Goal: Task Accomplishment & Management: Complete application form

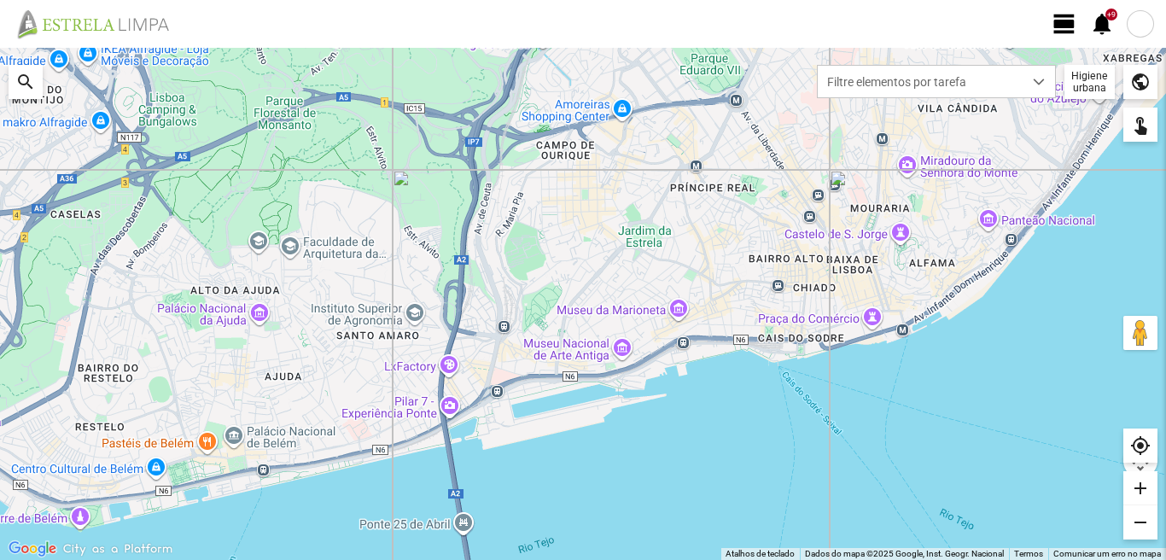
click at [1059, 23] on span "view_day" at bounding box center [1064, 24] width 26 height 26
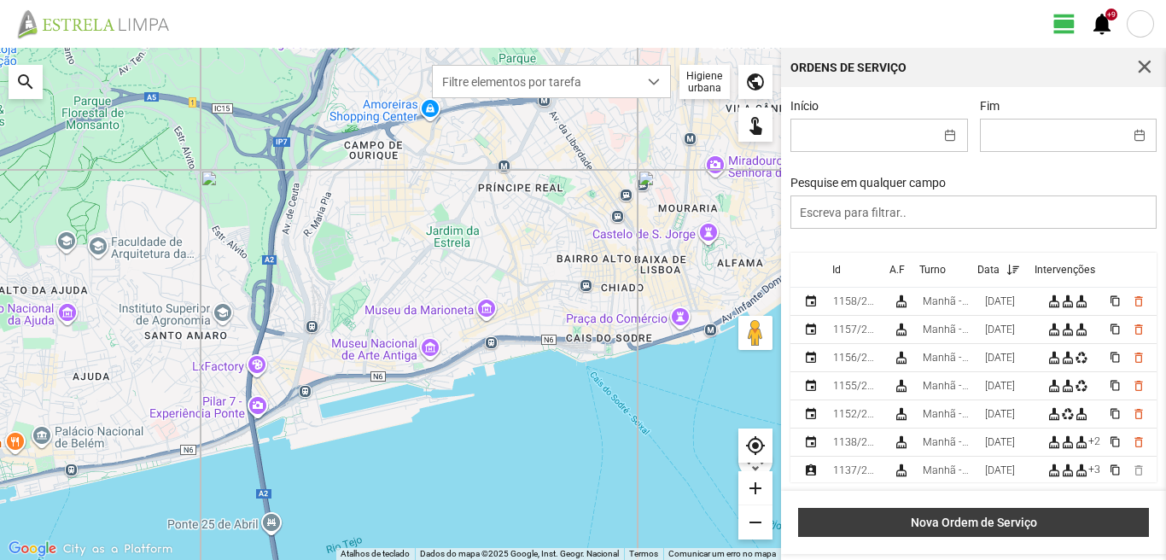
click at [985, 522] on span "Nova Ordem de Serviço" at bounding box center [973, 522] width 333 height 14
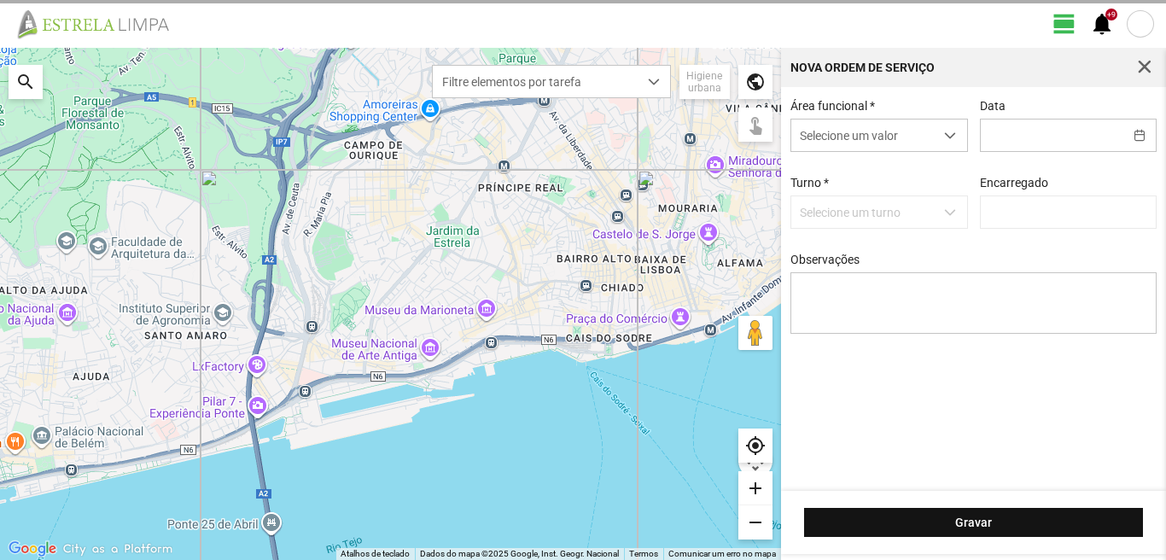
type input "[PERSON_NAME]"
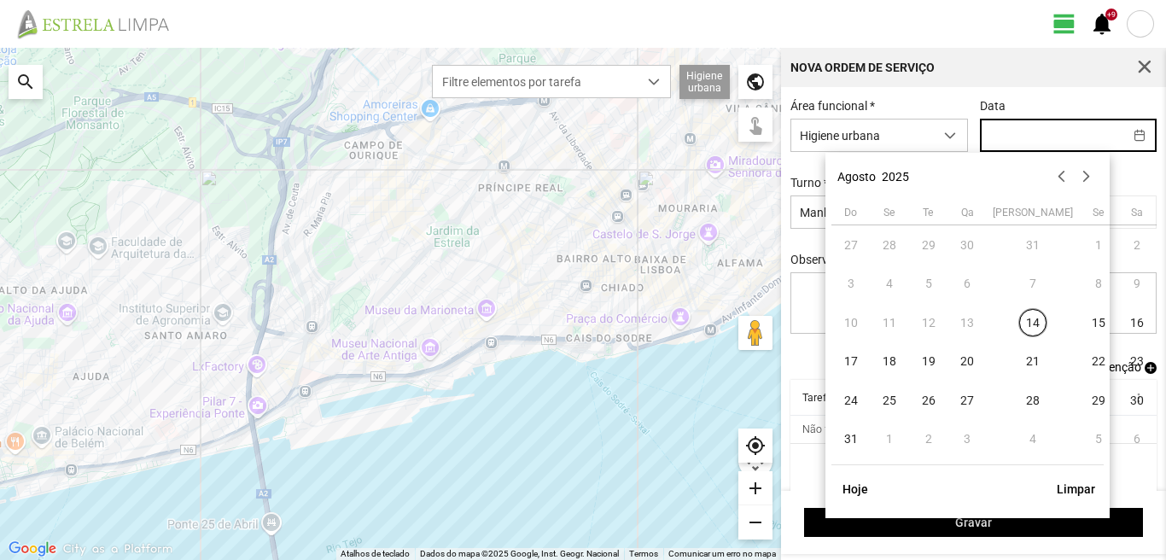
click at [995, 136] on input "text" at bounding box center [1052, 135] width 143 height 32
click at [973, 360] on span "20" at bounding box center [966, 361] width 27 height 27
type input "[DATE]"
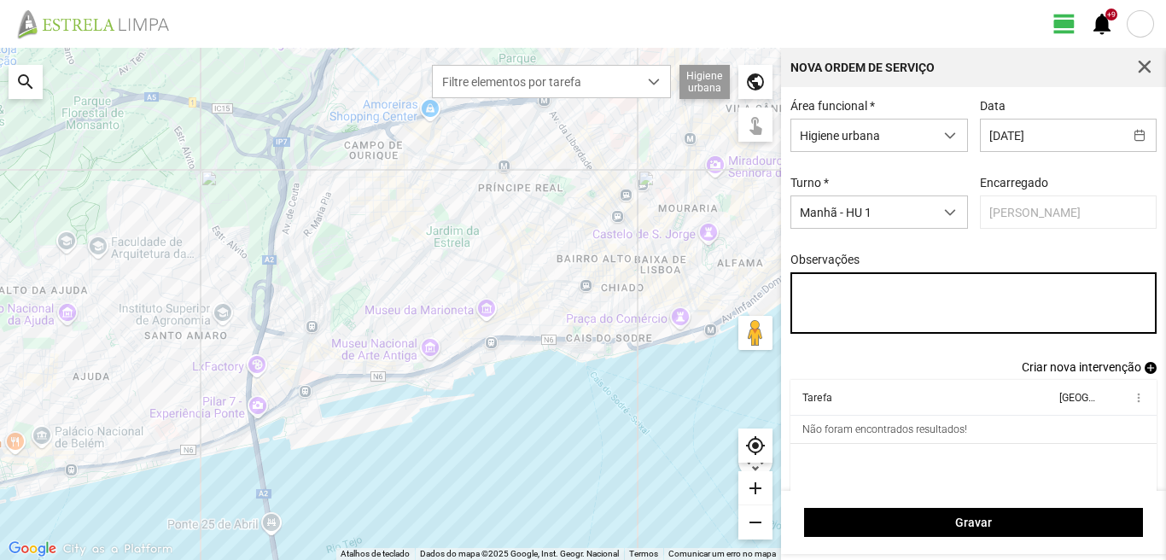
click at [799, 288] on textarea "Observações" at bounding box center [973, 302] width 367 height 61
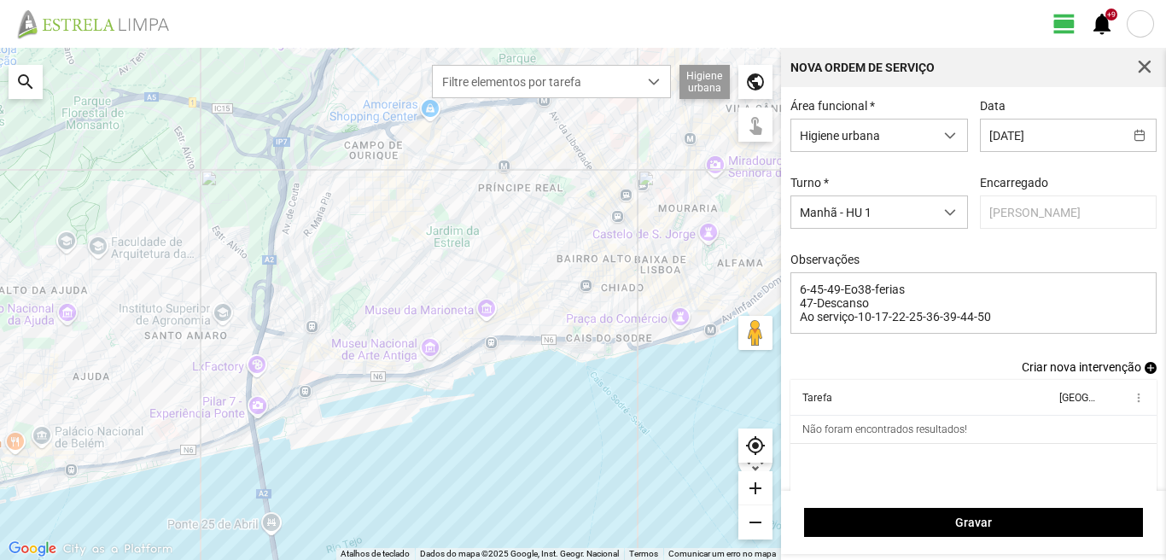
click at [1144, 372] on span "add" at bounding box center [1150, 368] width 12 height 12
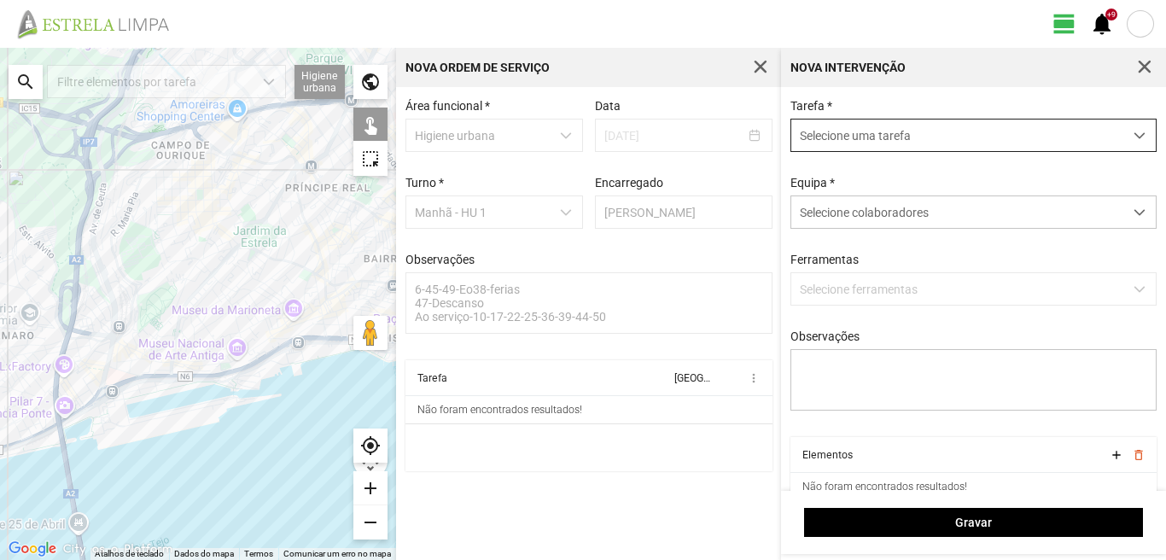
click at [844, 136] on span "Selecione uma tarefa" at bounding box center [957, 135] width 332 height 32
click at [928, 139] on span "Selecione uma tarefa" at bounding box center [957, 135] width 332 height 32
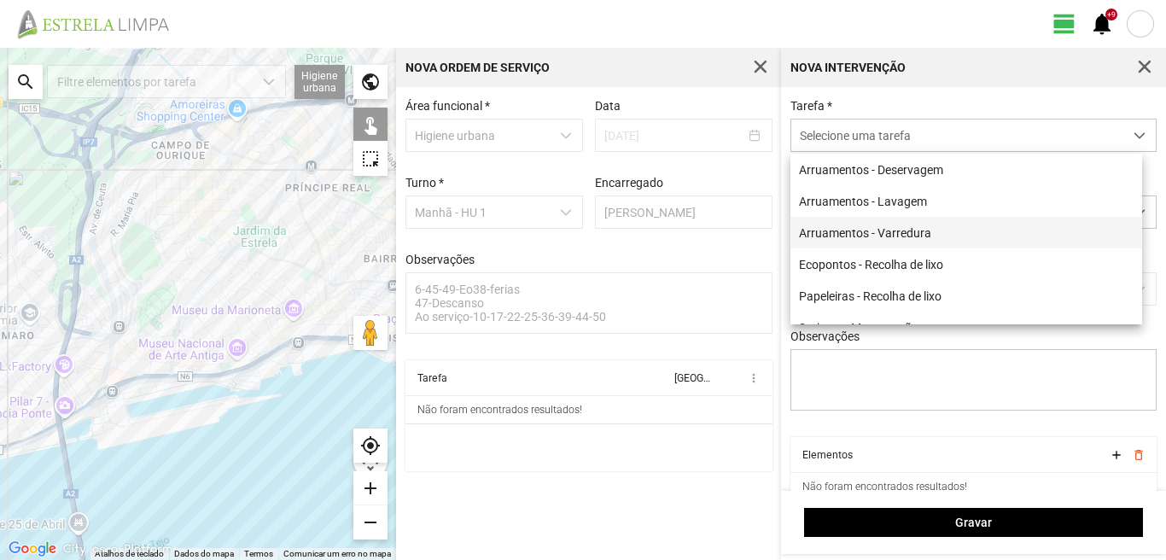
click at [867, 233] on li "Arruamentos - Varredura" at bounding box center [966, 233] width 352 height 32
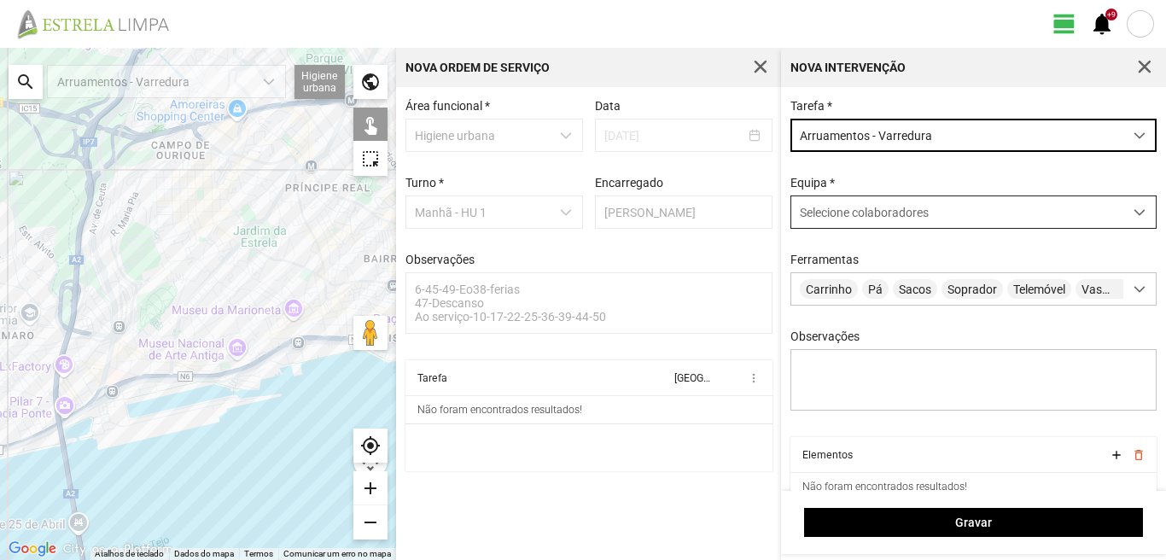
click at [865, 217] on span "Selecione colaboradores" at bounding box center [864, 213] width 129 height 14
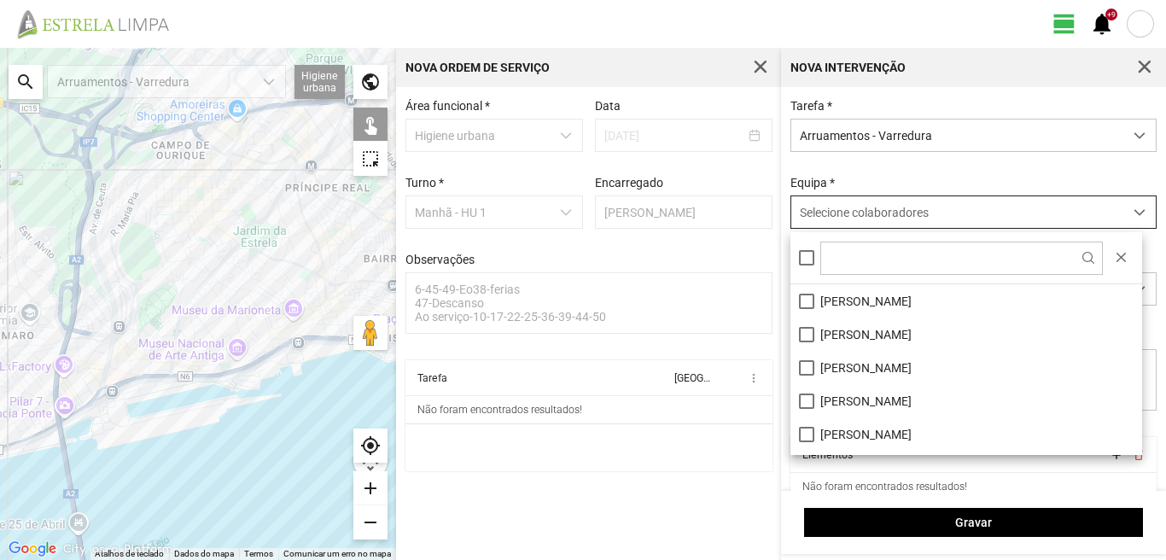
scroll to position [9, 76]
click at [802, 436] on li "[PERSON_NAME]" at bounding box center [966, 433] width 352 height 33
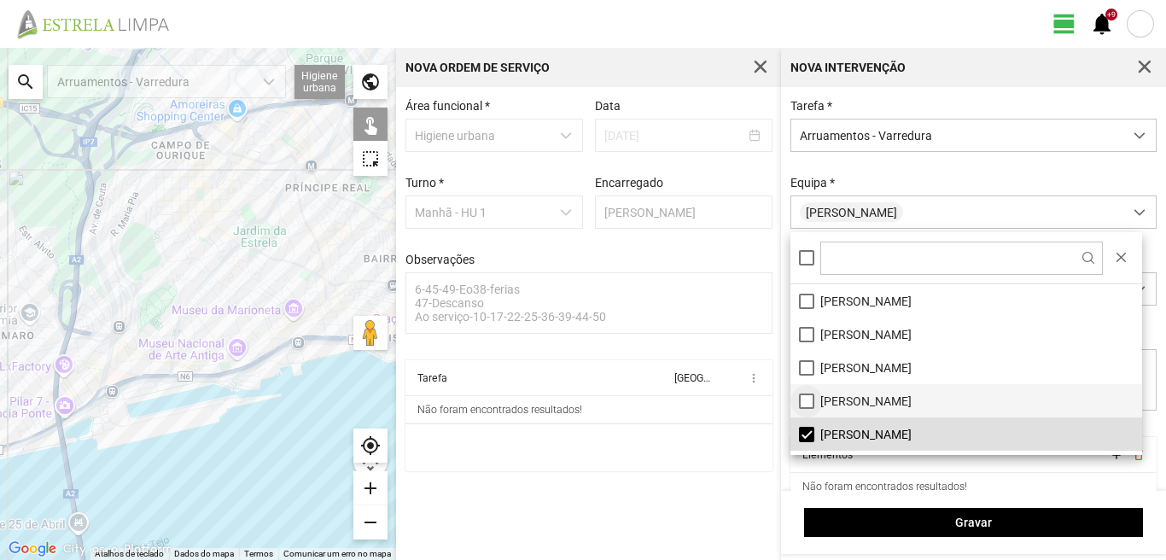
click at [802, 395] on li "[PERSON_NAME]" at bounding box center [966, 400] width 352 height 33
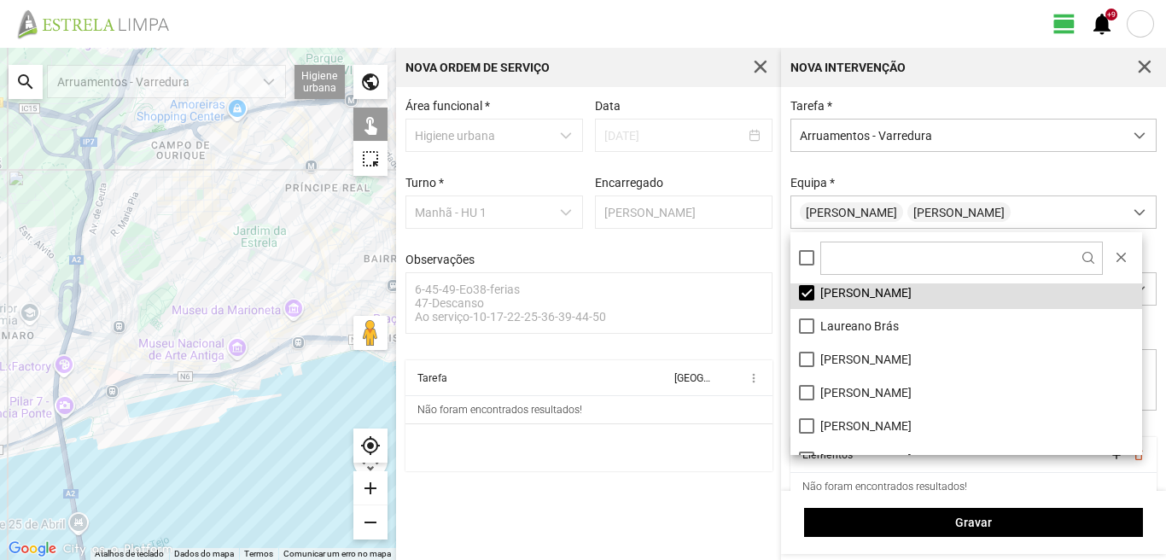
scroll to position [171, 0]
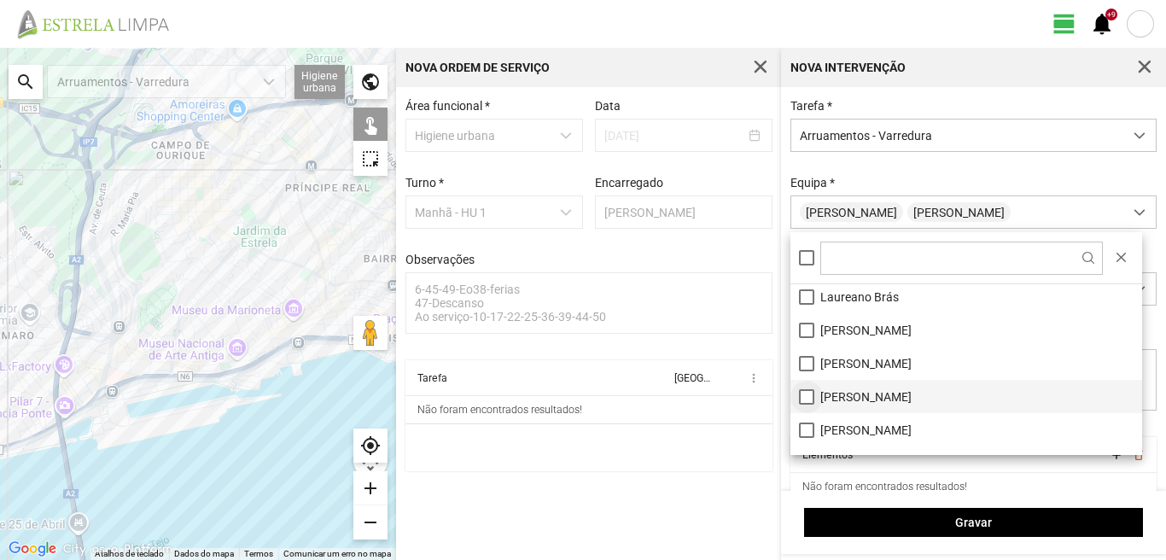
click at [806, 393] on li "[PERSON_NAME]" at bounding box center [966, 396] width 352 height 33
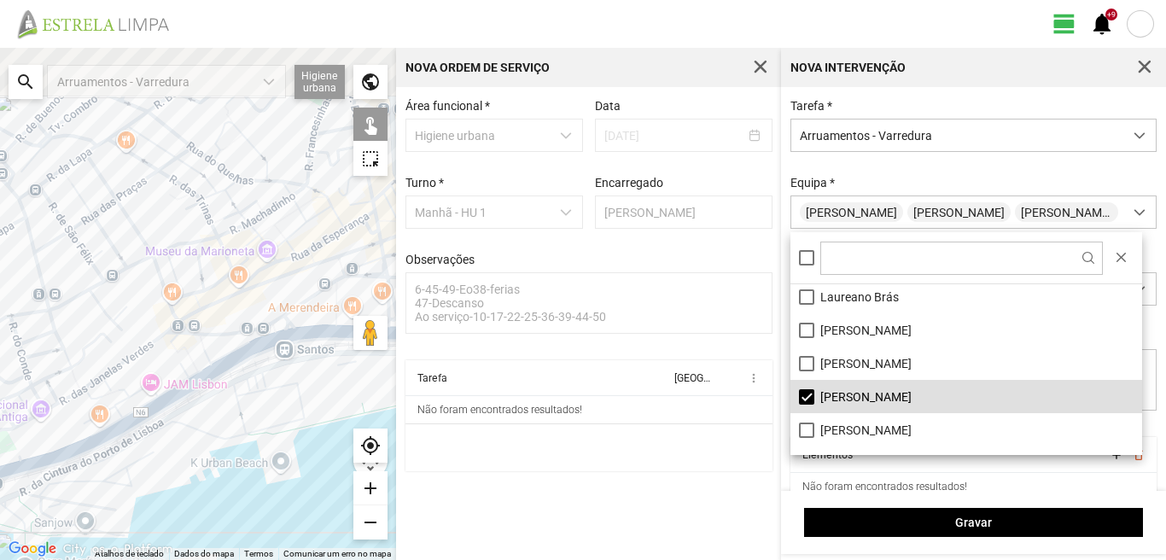
drag, startPoint x: 209, startPoint y: 310, endPoint x: 178, endPoint y: 568, distance: 260.5
click at [178, 559] on html "view_day +9 notifications ← Mover para a esquerda → Mover para a direita ↑ Move…" at bounding box center [583, 280] width 1166 height 560
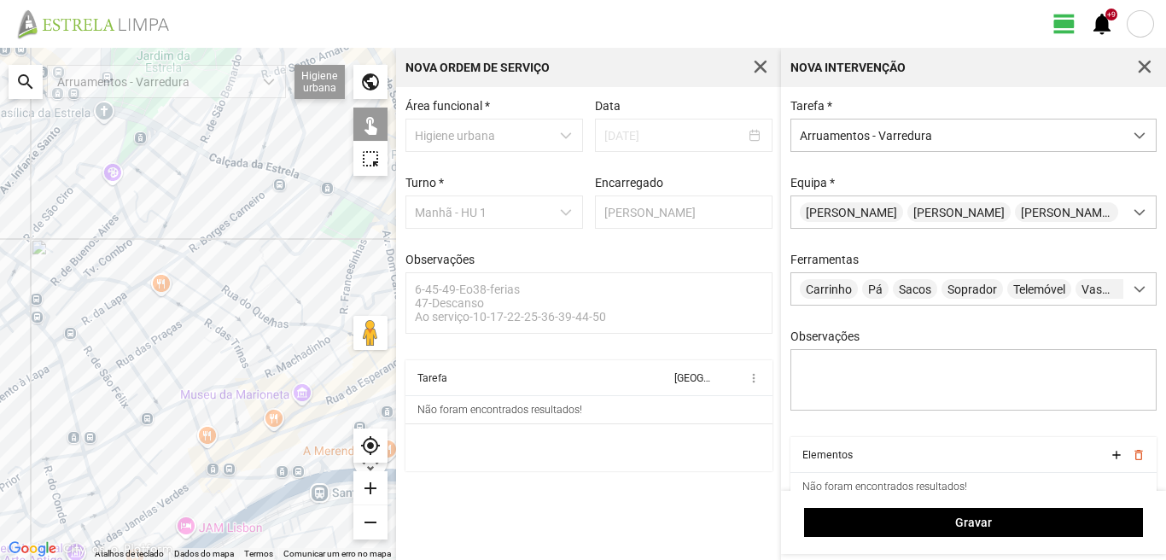
drag, startPoint x: 76, startPoint y: 282, endPoint x: 143, endPoint y: 410, distance: 144.7
click at [143, 410] on div at bounding box center [198, 304] width 396 height 512
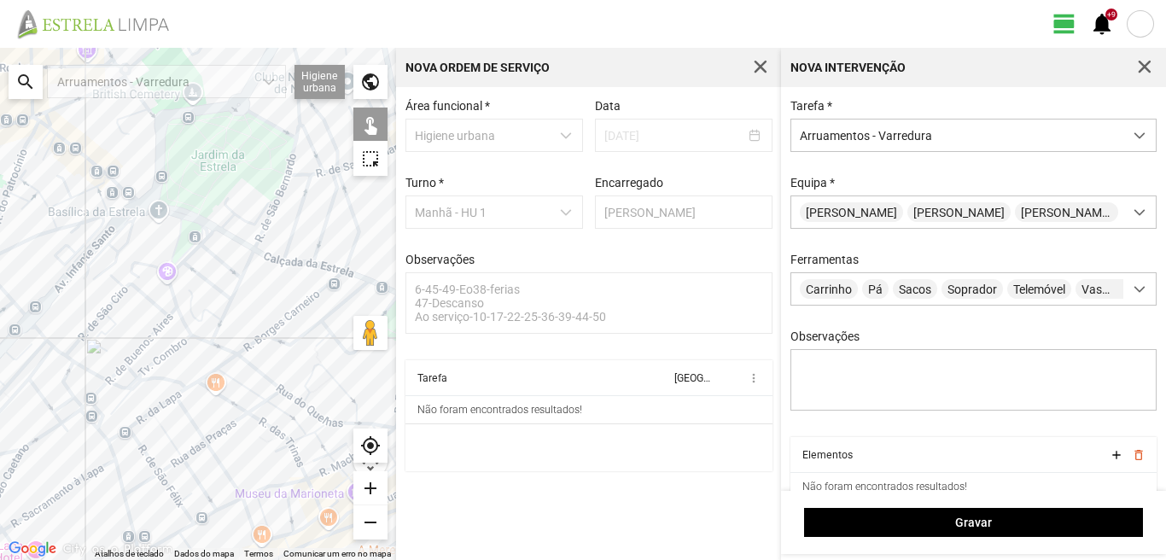
click at [112, 377] on div at bounding box center [198, 304] width 396 height 512
click at [140, 351] on div at bounding box center [198, 304] width 396 height 512
click at [129, 370] on div at bounding box center [198, 304] width 396 height 512
click at [151, 365] on div at bounding box center [198, 304] width 396 height 512
click at [129, 390] on div at bounding box center [198, 304] width 396 height 512
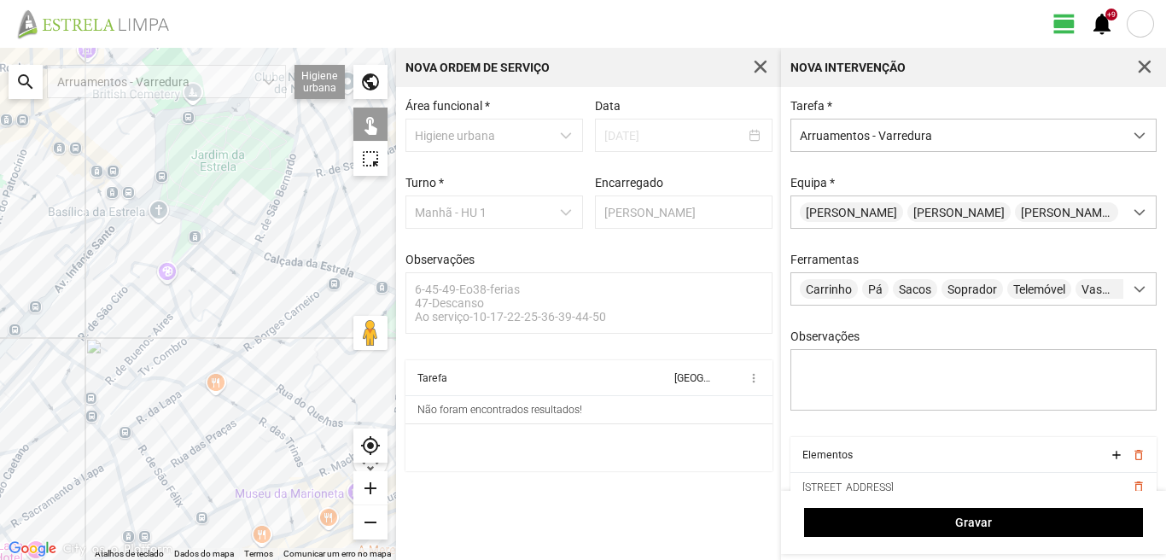
click at [130, 384] on div at bounding box center [198, 304] width 396 height 512
click at [136, 385] on div at bounding box center [198, 304] width 396 height 512
click at [149, 379] on div at bounding box center [198, 304] width 396 height 512
click at [118, 387] on div at bounding box center [198, 304] width 396 height 512
click at [93, 375] on div at bounding box center [198, 304] width 396 height 512
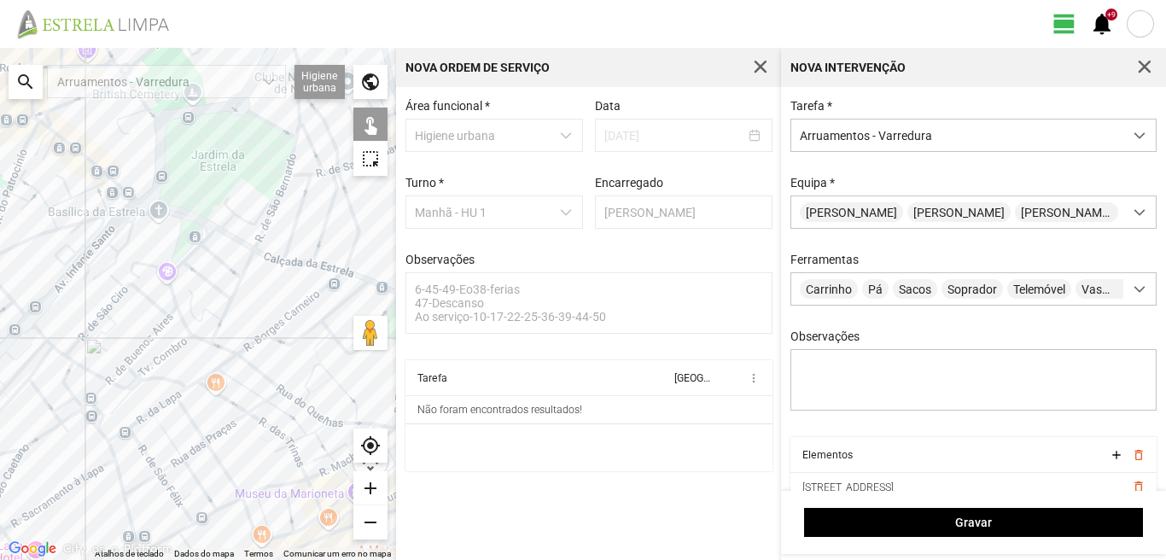
click at [79, 338] on div at bounding box center [198, 304] width 396 height 512
click at [62, 355] on div at bounding box center [198, 304] width 396 height 512
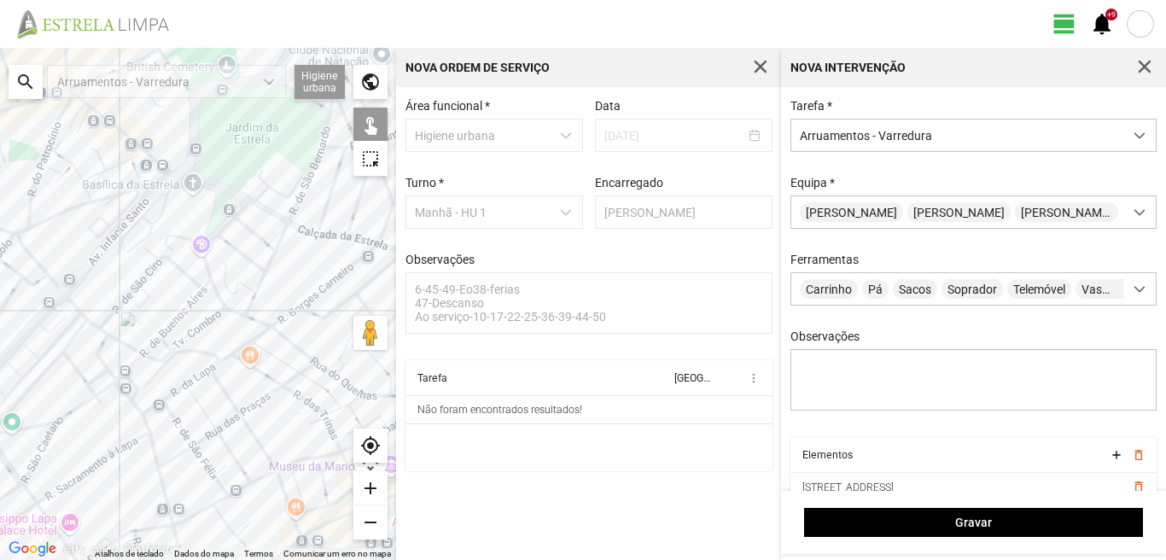
drag, startPoint x: 118, startPoint y: 345, endPoint x: 160, endPoint y: 302, distance: 60.3
click at [157, 305] on div at bounding box center [198, 304] width 396 height 512
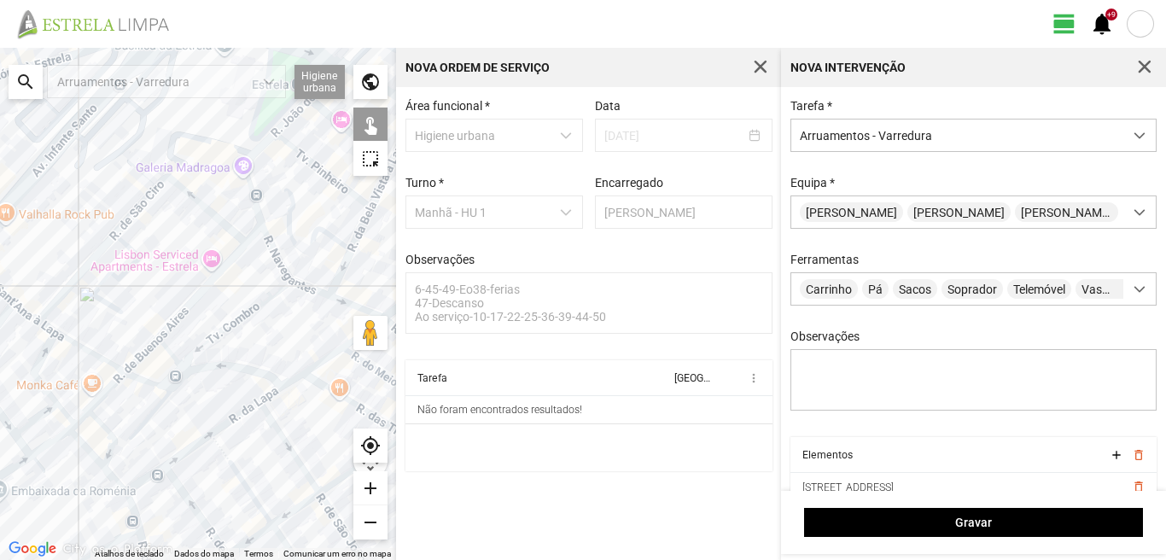
click at [249, 240] on div at bounding box center [198, 304] width 396 height 512
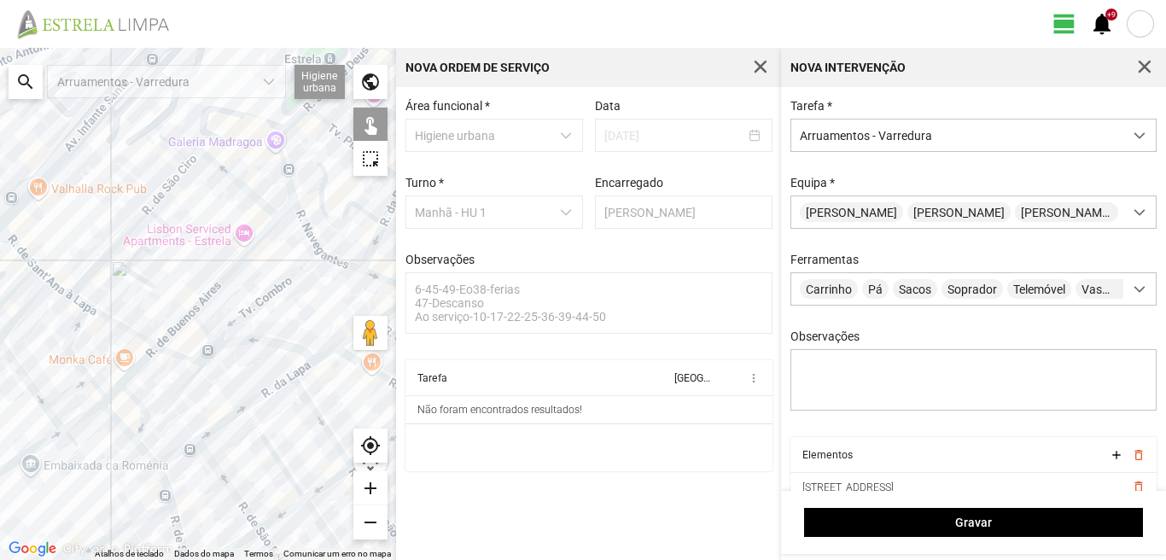
drag, startPoint x: 98, startPoint y: 372, endPoint x: 166, endPoint y: 335, distance: 76.8
click at [166, 335] on div at bounding box center [198, 304] width 396 height 512
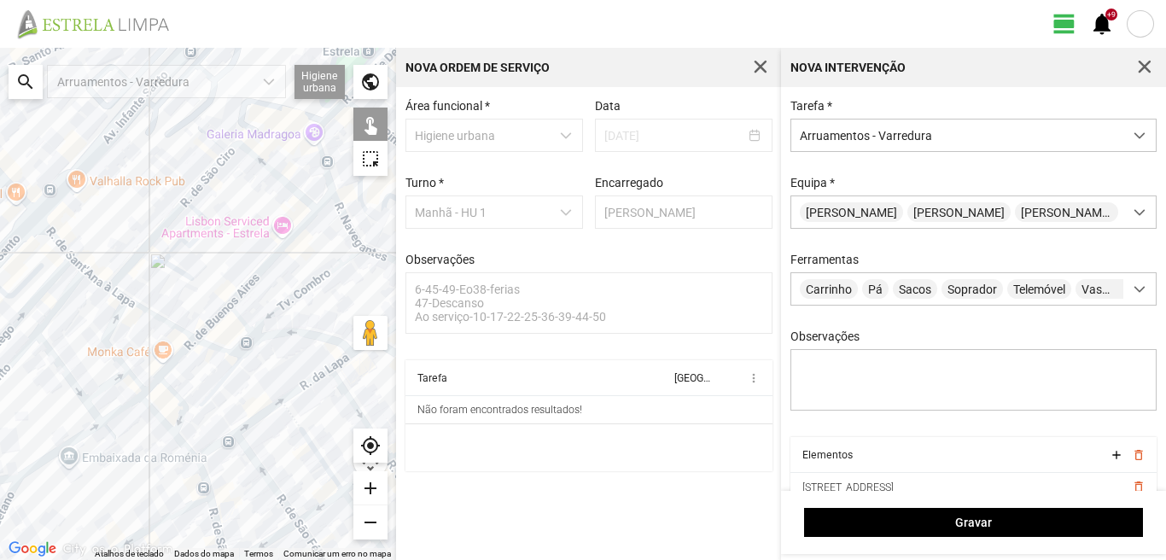
click at [114, 291] on div at bounding box center [198, 304] width 396 height 512
click at [59, 246] on div at bounding box center [198, 304] width 396 height 512
click at [74, 258] on div at bounding box center [198, 304] width 396 height 512
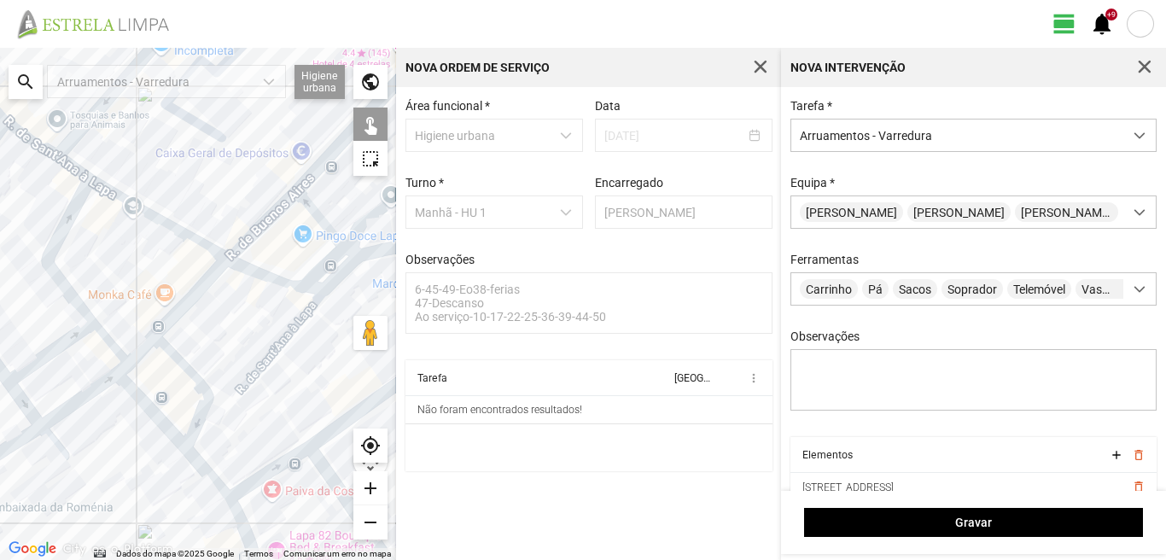
click at [185, 309] on div at bounding box center [198, 304] width 396 height 512
click at [180, 361] on div at bounding box center [198, 304] width 396 height 512
click at [139, 396] on div at bounding box center [198, 304] width 396 height 512
click at [143, 402] on div at bounding box center [198, 304] width 396 height 512
click at [139, 351] on div at bounding box center [198, 304] width 396 height 512
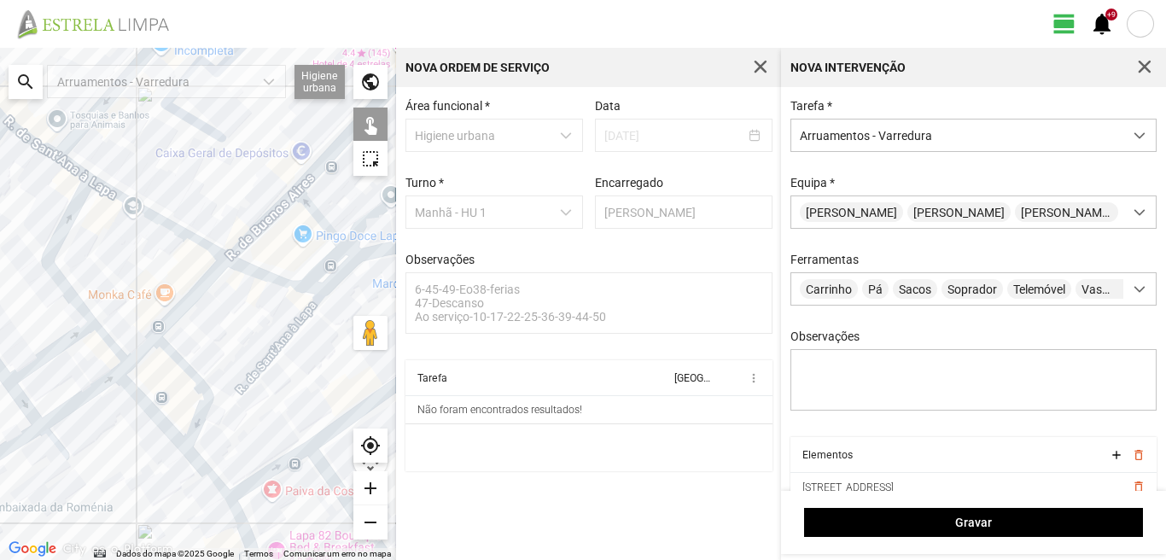
click at [103, 337] on div at bounding box center [198, 304] width 396 height 512
click at [56, 351] on div at bounding box center [198, 304] width 396 height 512
click at [89, 394] on div at bounding box center [198, 304] width 396 height 512
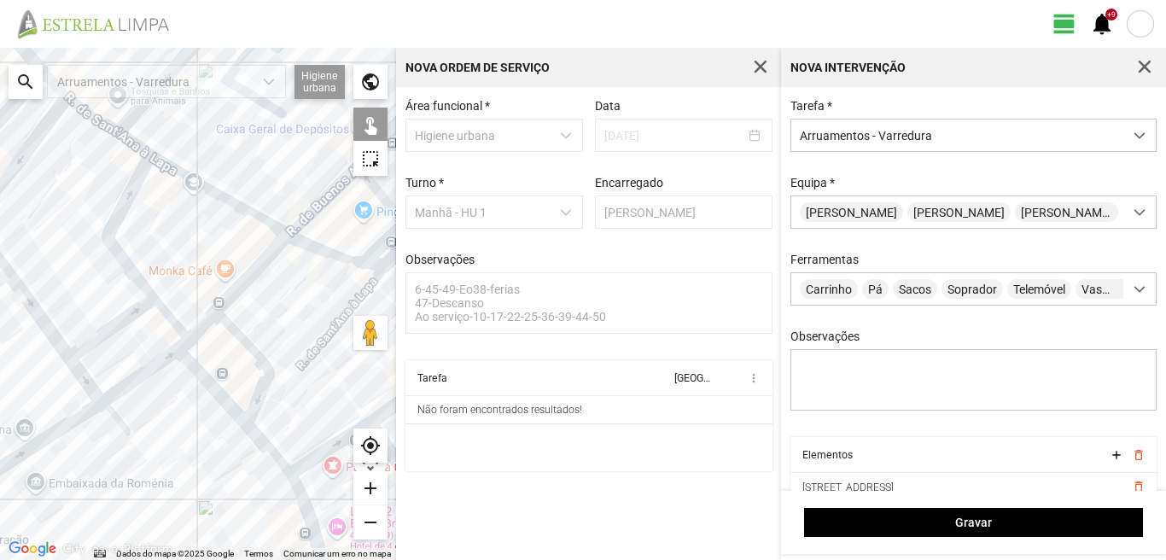
drag, startPoint x: 117, startPoint y: 364, endPoint x: 249, endPoint y: 325, distance: 138.0
click at [249, 325] on div at bounding box center [198, 304] width 396 height 512
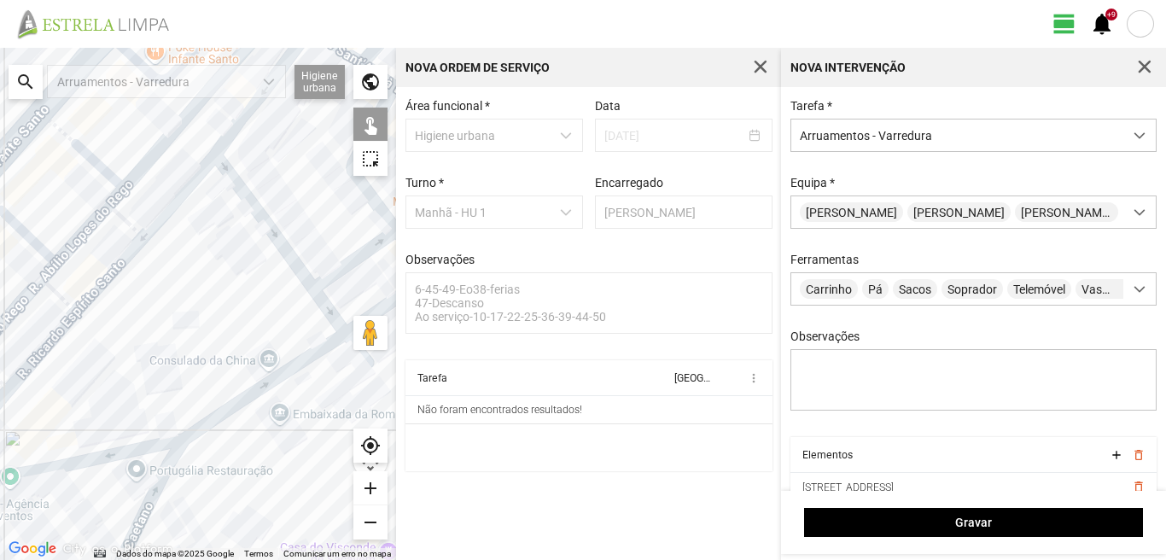
click at [265, 218] on div at bounding box center [198, 304] width 396 height 512
click at [328, 301] on div at bounding box center [198, 304] width 396 height 512
click at [288, 369] on div at bounding box center [198, 304] width 396 height 512
click at [162, 445] on div at bounding box center [198, 304] width 396 height 512
click at [161, 479] on div at bounding box center [198, 304] width 396 height 512
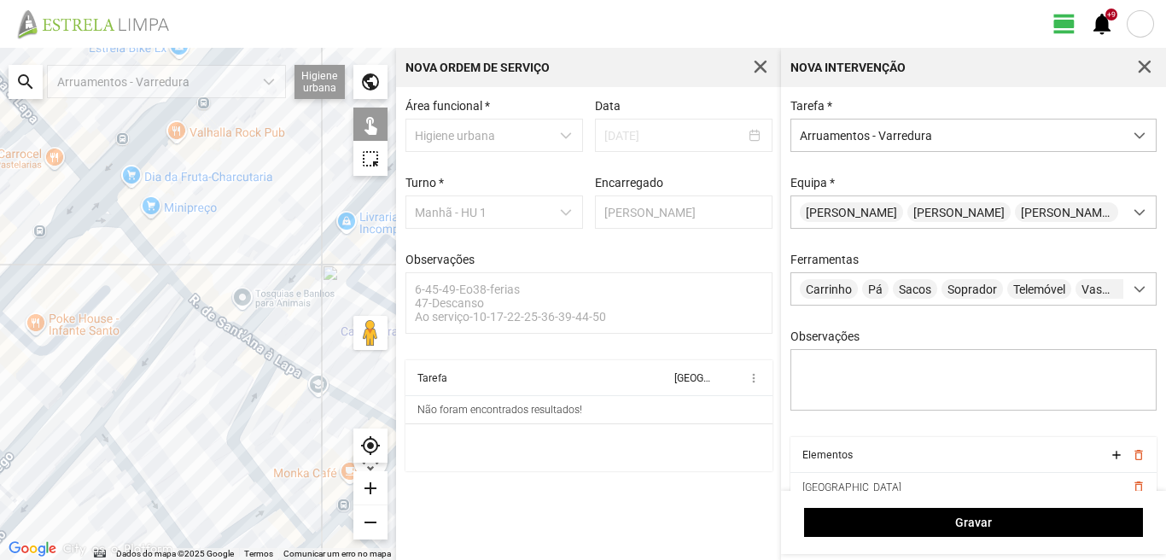
drag, startPoint x: 152, startPoint y: 242, endPoint x: 32, endPoint y: 515, distance: 298.1
click at [32, 515] on div at bounding box center [198, 304] width 396 height 512
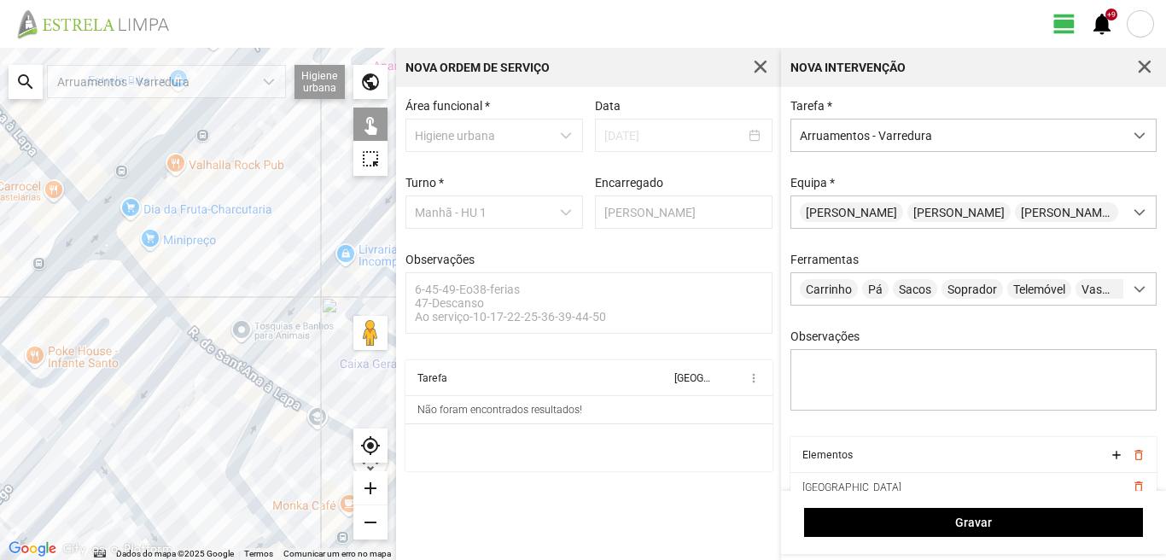
drag, startPoint x: 42, startPoint y: 415, endPoint x: 87, endPoint y: 387, distance: 53.3
click at [87, 387] on div at bounding box center [198, 304] width 396 height 512
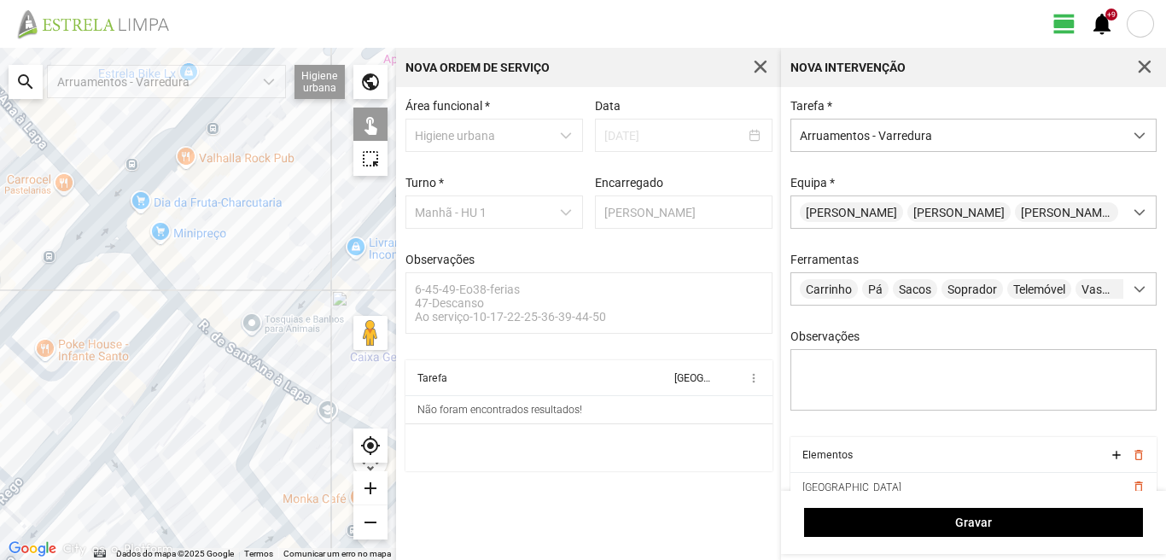
click at [75, 358] on div at bounding box center [198, 304] width 396 height 512
click at [119, 363] on div at bounding box center [198, 304] width 396 height 512
click at [148, 392] on div at bounding box center [198, 304] width 396 height 512
click at [70, 494] on div at bounding box center [198, 304] width 396 height 512
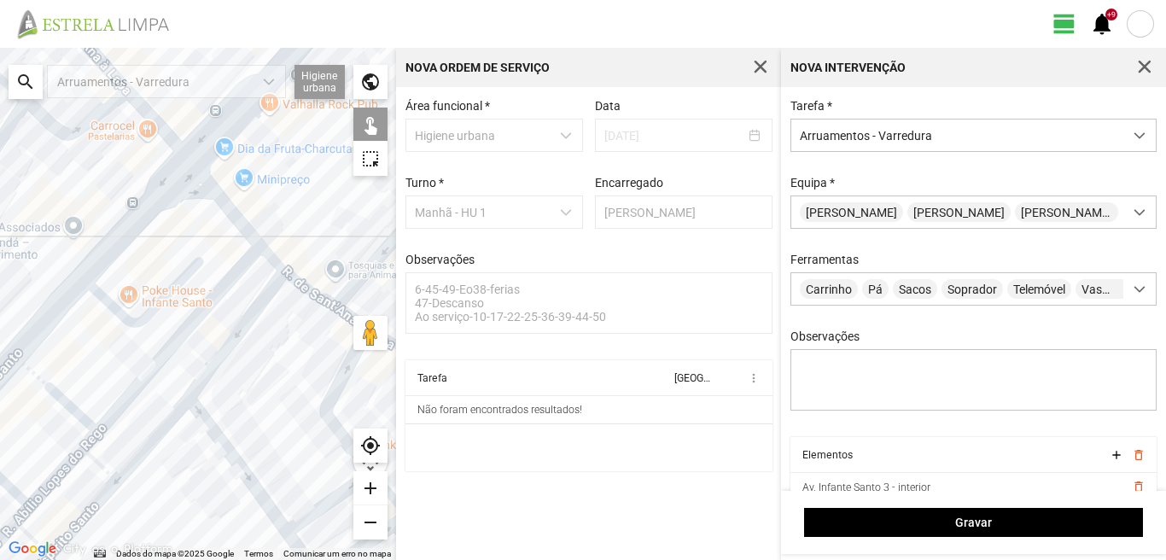
drag, startPoint x: 96, startPoint y: 452, endPoint x: 199, endPoint y: 390, distance: 119.9
click at [178, 404] on div at bounding box center [198, 304] width 396 height 512
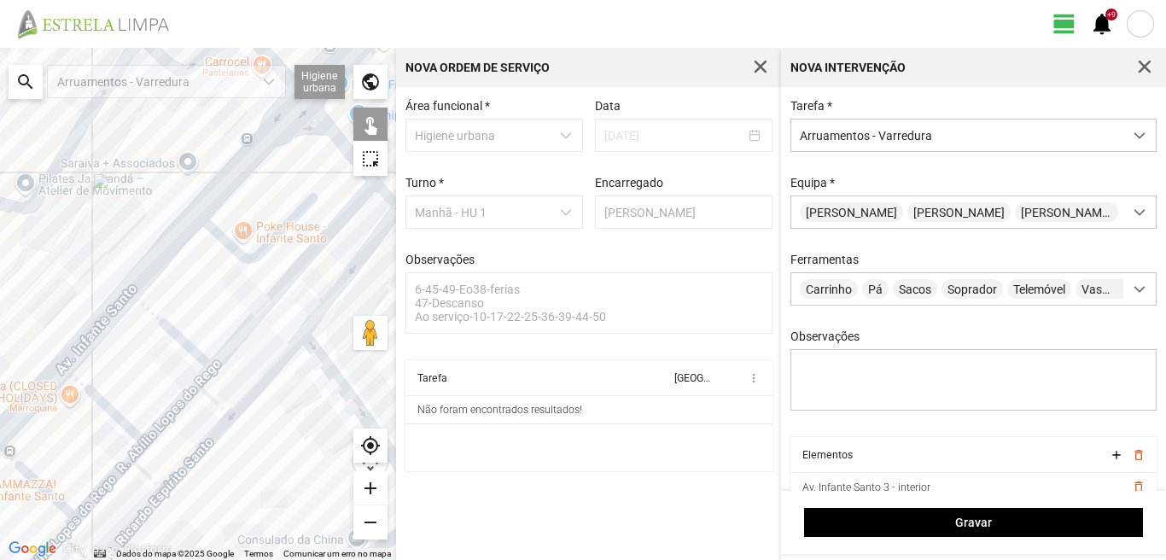
click at [178, 335] on div at bounding box center [198, 304] width 396 height 512
click at [103, 405] on div at bounding box center [198, 304] width 396 height 512
click at [35, 480] on div at bounding box center [198, 304] width 396 height 512
click at [160, 430] on div at bounding box center [198, 304] width 396 height 512
click at [223, 406] on div at bounding box center [198, 304] width 396 height 512
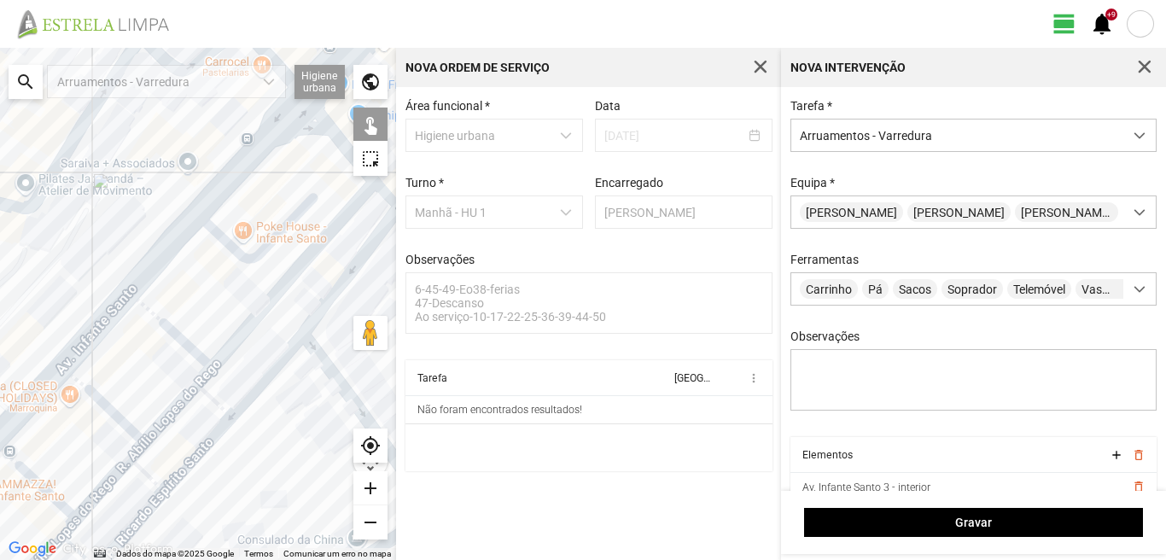
click at [195, 459] on div at bounding box center [198, 304] width 396 height 512
click at [147, 476] on div at bounding box center [198, 304] width 396 height 512
click at [119, 470] on div at bounding box center [198, 304] width 396 height 512
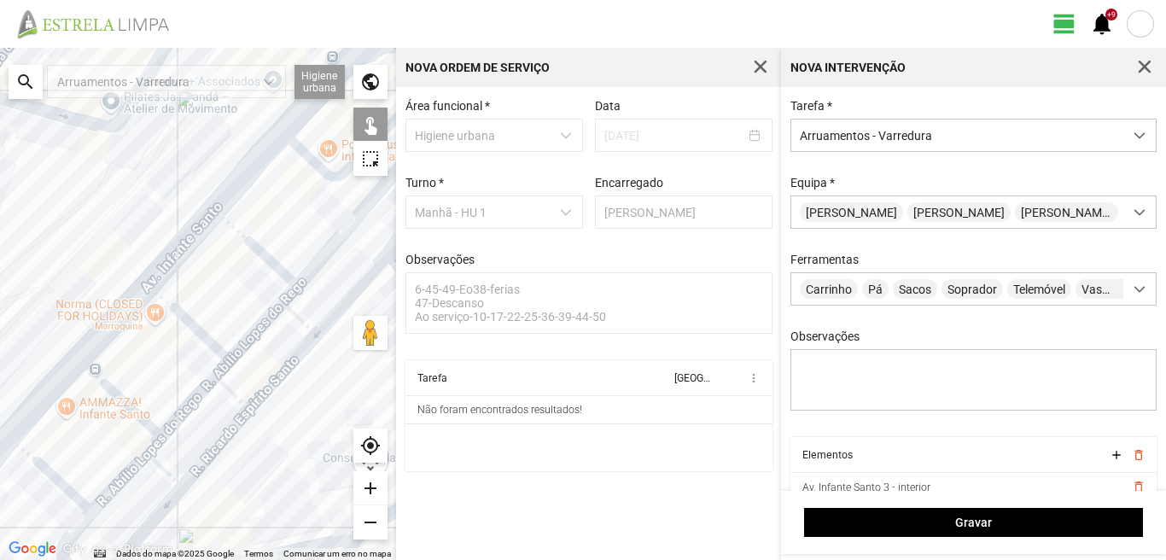
drag, startPoint x: 166, startPoint y: 453, endPoint x: 217, endPoint y: 395, distance: 77.4
click at [217, 395] on div at bounding box center [198, 304] width 396 height 512
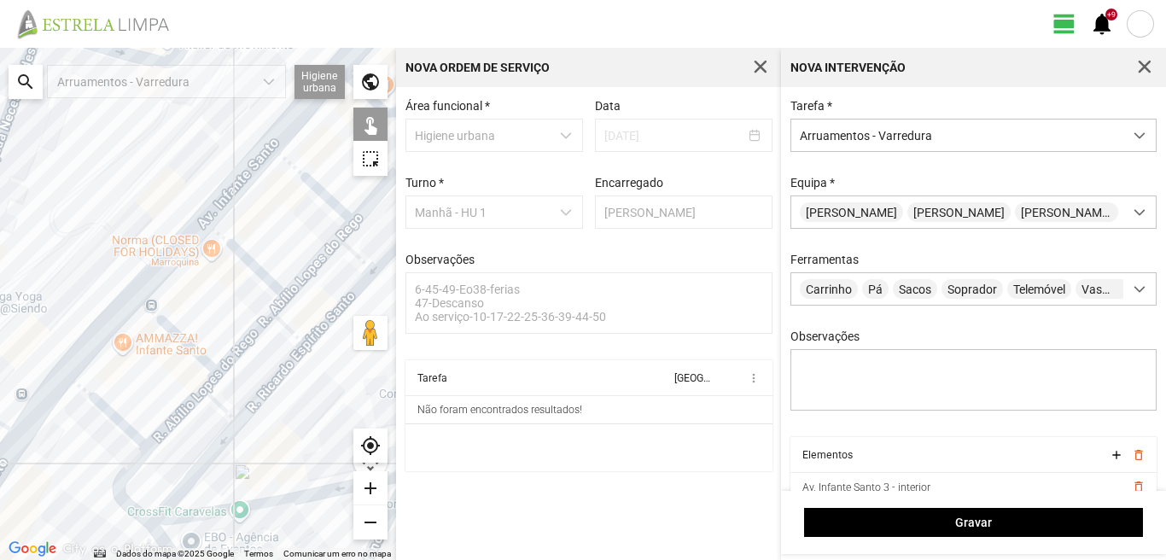
click at [265, 397] on div at bounding box center [198, 304] width 396 height 512
click at [215, 402] on div at bounding box center [198, 304] width 396 height 512
click at [189, 400] on div at bounding box center [198, 304] width 396 height 512
click at [188, 410] on div at bounding box center [198, 304] width 396 height 512
click at [101, 402] on div at bounding box center [198, 304] width 396 height 512
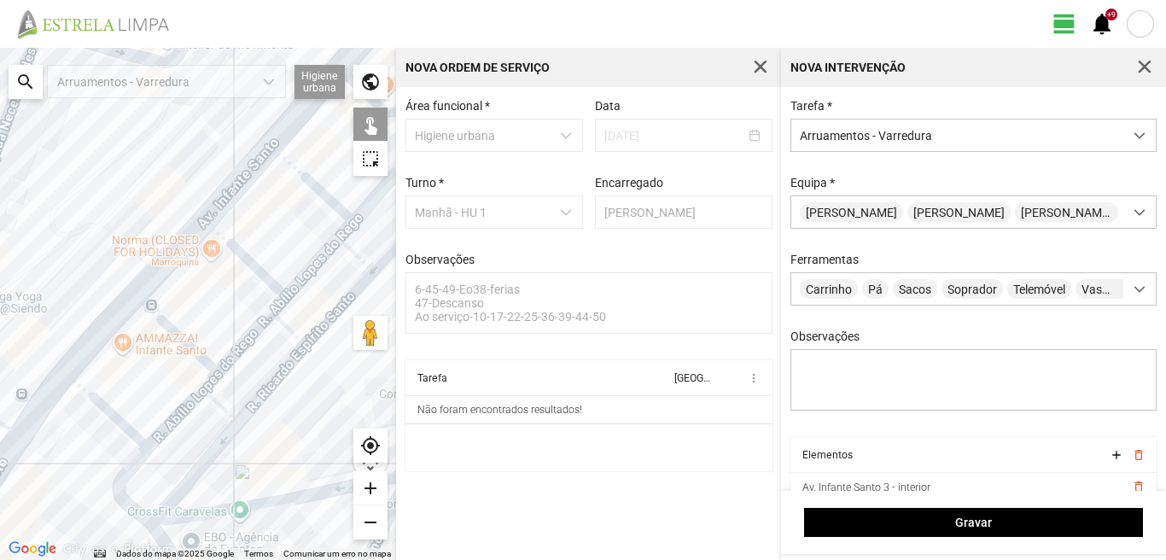
click at [130, 469] on div at bounding box center [198, 304] width 396 height 512
click at [216, 452] on div at bounding box center [198, 304] width 396 height 512
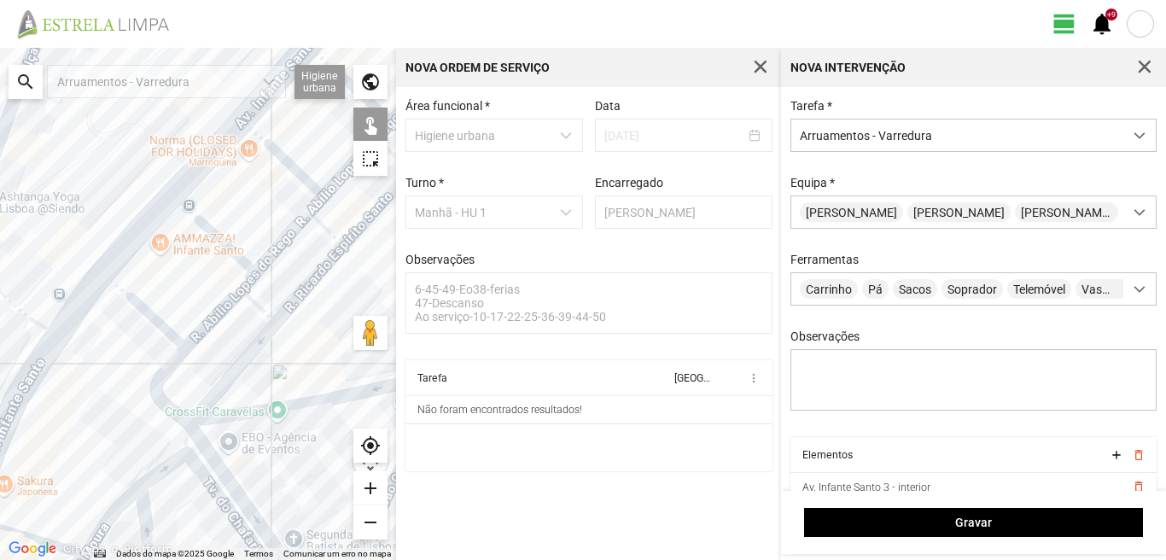
drag, startPoint x: 189, startPoint y: 396, endPoint x: 195, endPoint y: 357, distance: 39.6
click at [195, 358] on div at bounding box center [198, 304] width 396 height 512
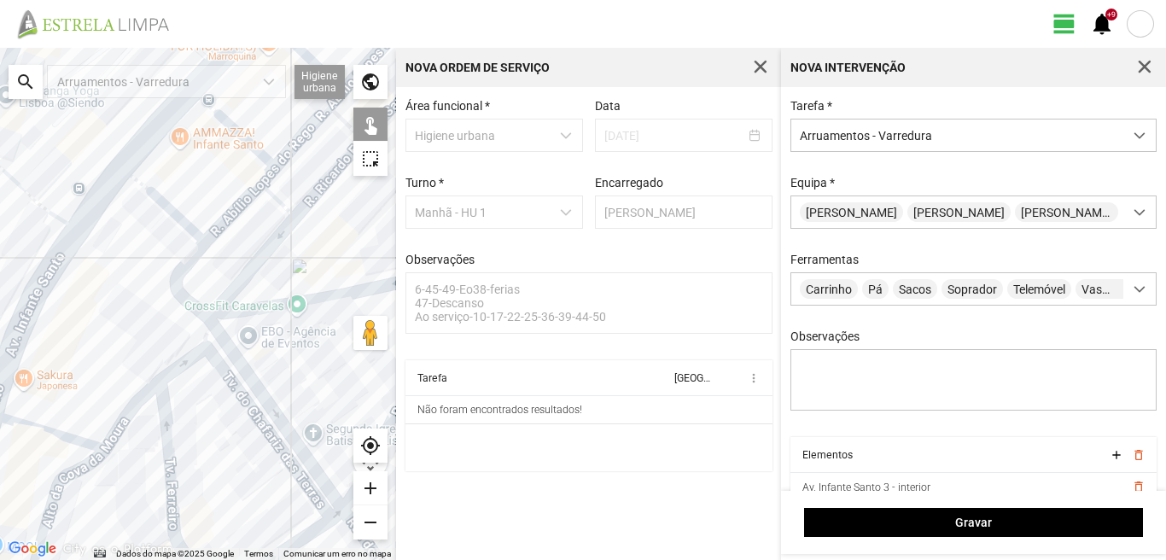
click at [230, 388] on div at bounding box center [198, 304] width 396 height 512
click at [235, 388] on div at bounding box center [198, 304] width 396 height 512
click at [258, 385] on div at bounding box center [198, 304] width 396 height 512
click at [206, 336] on div at bounding box center [198, 304] width 396 height 512
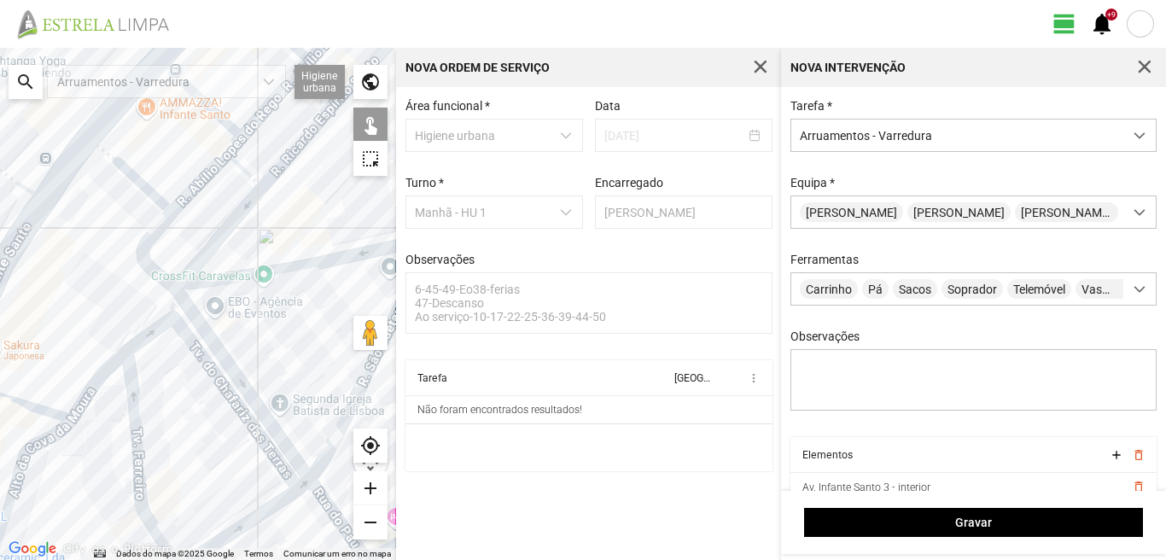
drag, startPoint x: 192, startPoint y: 443, endPoint x: 84, endPoint y: 344, distance: 146.2
click at [84, 344] on div at bounding box center [198, 304] width 396 height 512
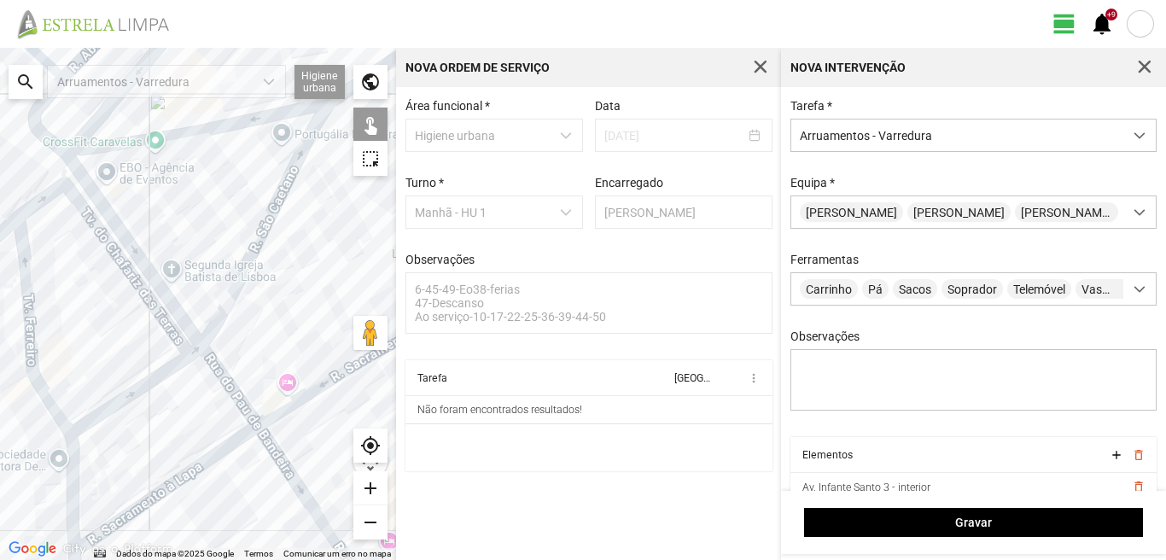
drag, startPoint x: 64, startPoint y: 357, endPoint x: 166, endPoint y: 391, distance: 107.9
click at [166, 391] on div at bounding box center [198, 304] width 396 height 512
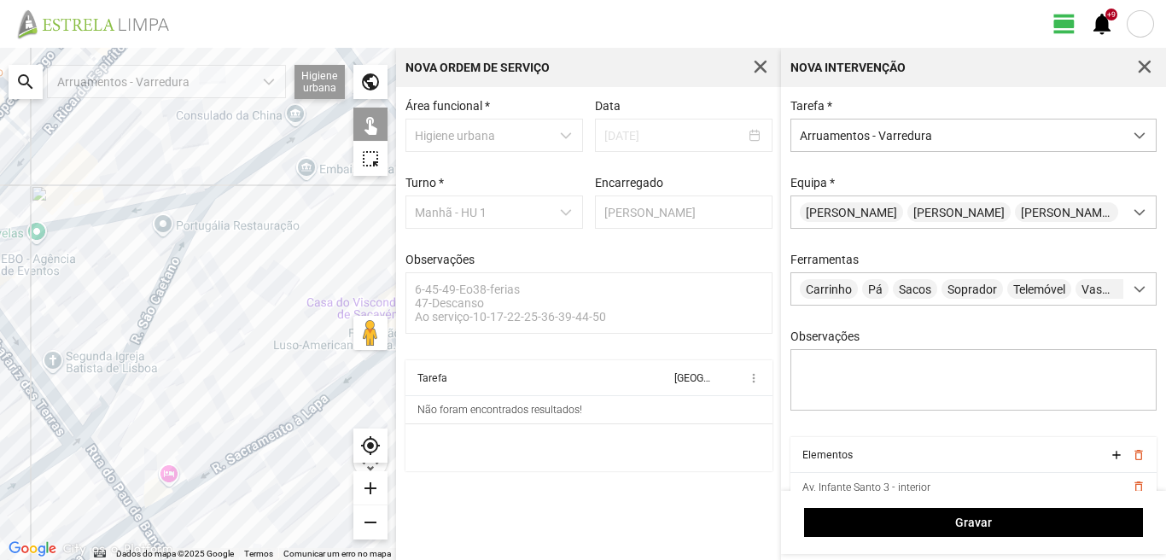
drag, startPoint x: 114, startPoint y: 393, endPoint x: 18, endPoint y: 451, distance: 113.0
click at [18, 451] on div at bounding box center [198, 304] width 396 height 512
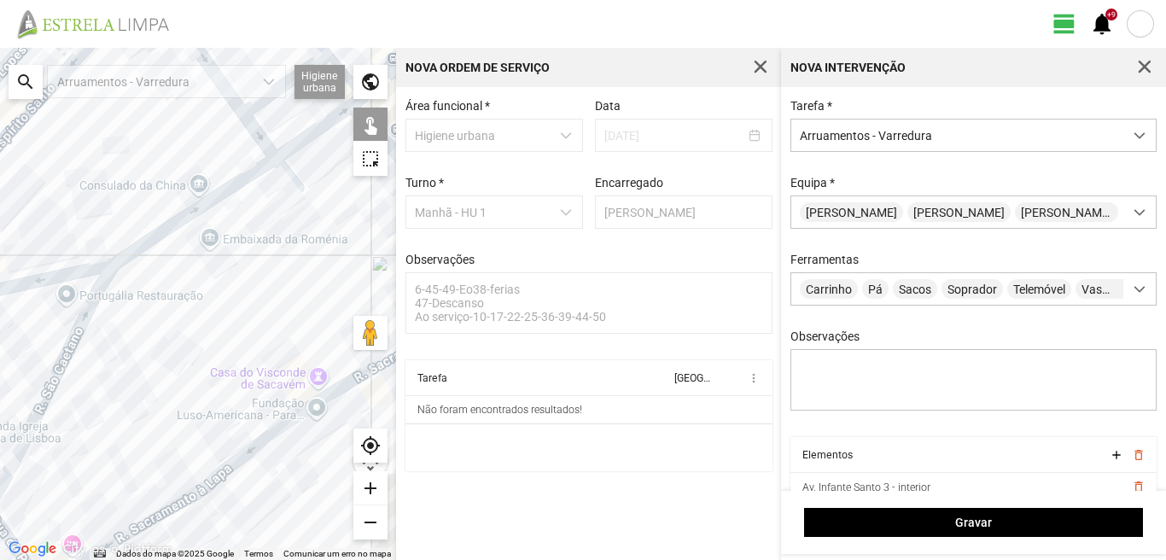
drag, startPoint x: 132, startPoint y: 383, endPoint x: 44, endPoint y: 434, distance: 102.5
click at [68, 434] on div at bounding box center [198, 304] width 396 height 512
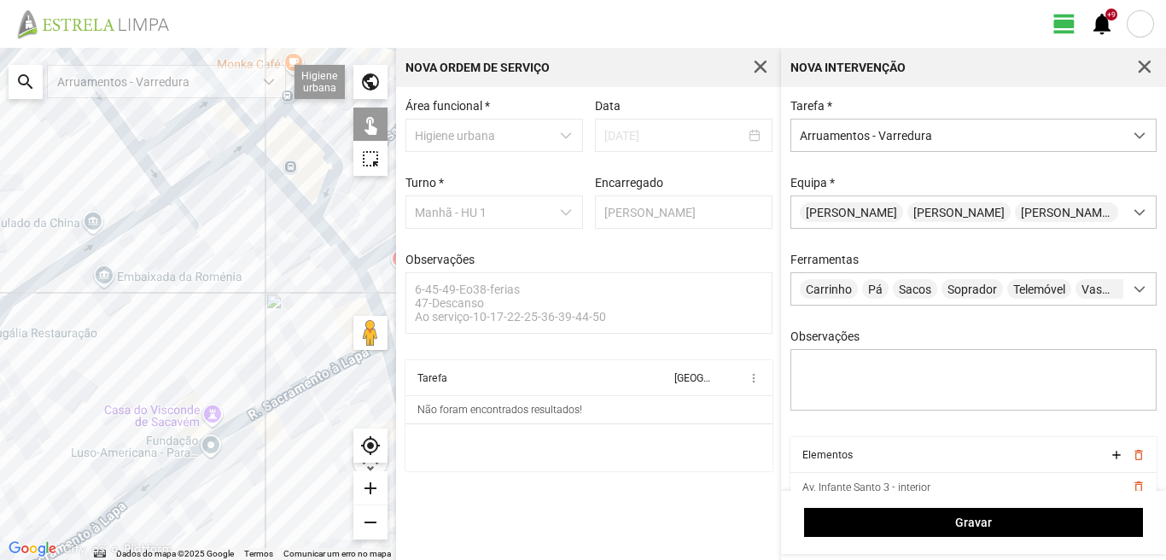
drag, startPoint x: 179, startPoint y: 388, endPoint x: 53, endPoint y: 438, distance: 135.7
click at [53, 438] on div at bounding box center [198, 304] width 396 height 512
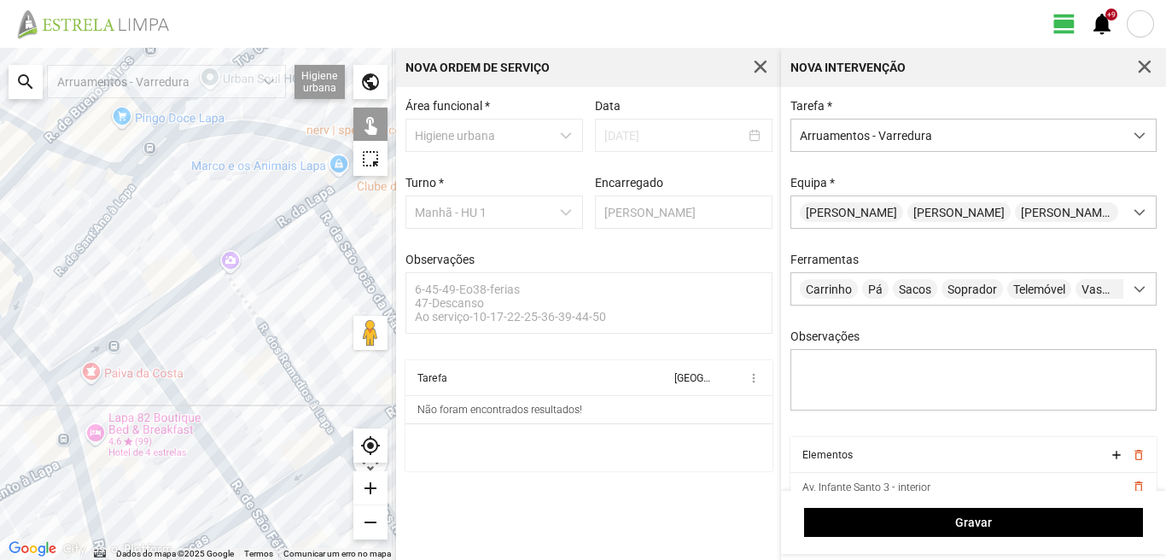
drag, startPoint x: 124, startPoint y: 400, endPoint x: 142, endPoint y: 396, distance: 18.4
click at [136, 398] on div at bounding box center [198, 304] width 396 height 512
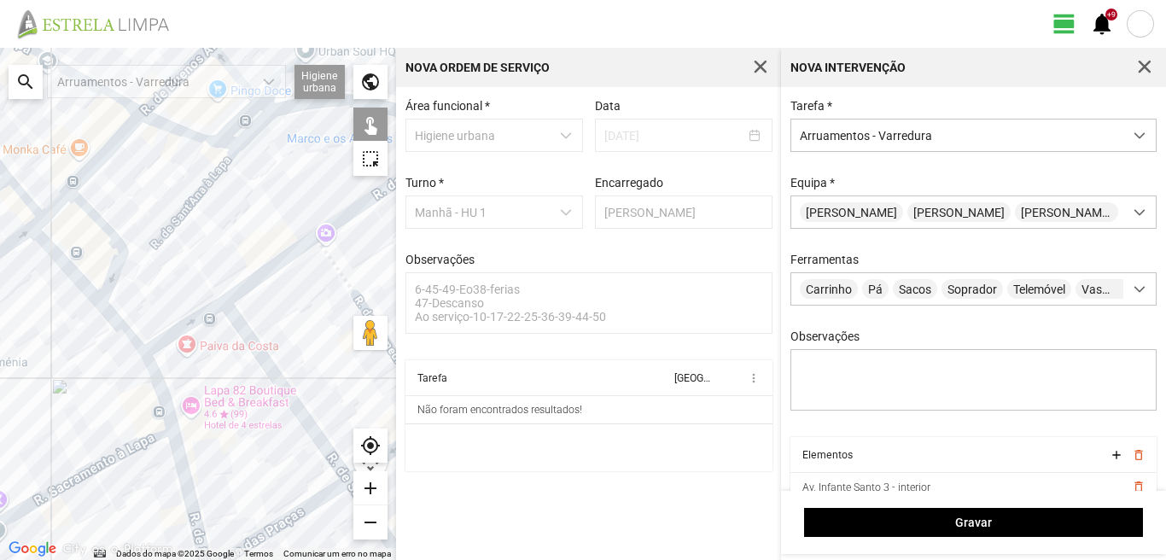
drag, startPoint x: 76, startPoint y: 373, endPoint x: 160, endPoint y: 321, distance: 99.2
click at [138, 340] on div at bounding box center [198, 304] width 396 height 512
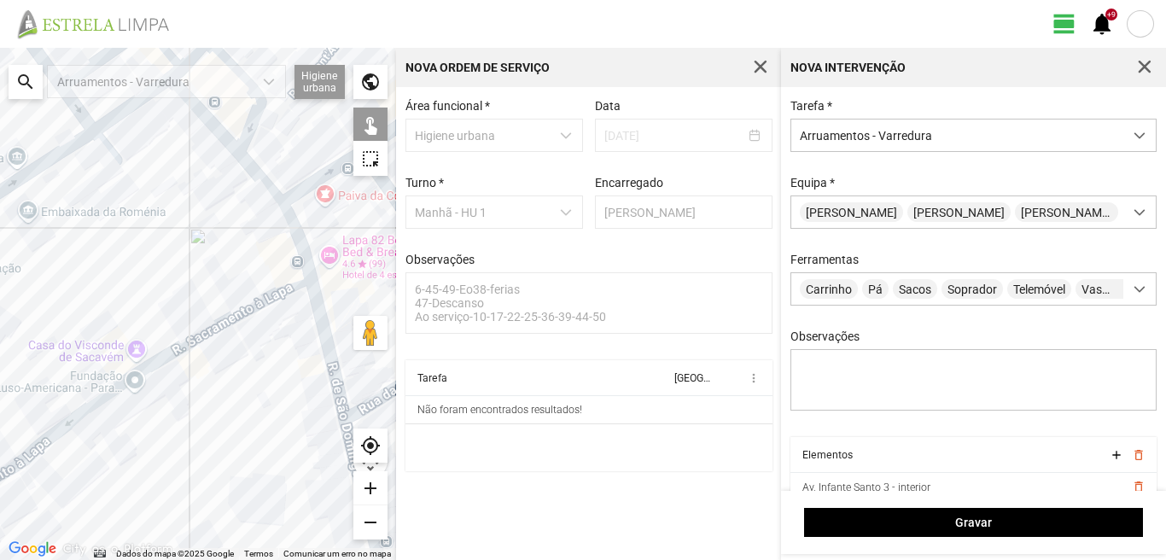
drag, startPoint x: 137, startPoint y: 382, endPoint x: 154, endPoint y: 316, distance: 68.5
click at [149, 327] on div at bounding box center [198, 304] width 396 height 512
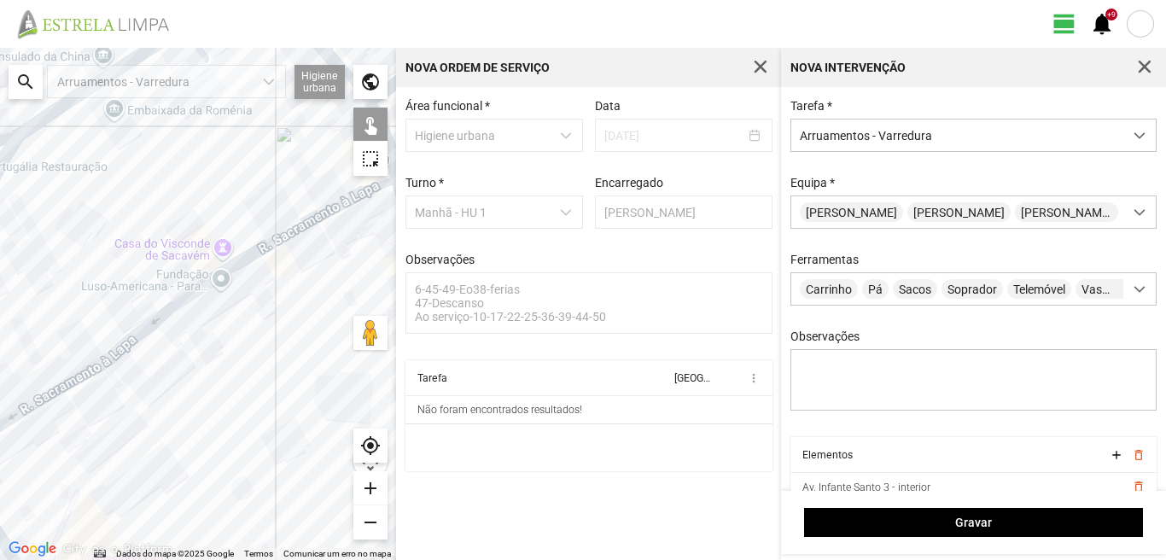
drag, startPoint x: 59, startPoint y: 375, endPoint x: 135, endPoint y: 384, distance: 76.4
click at [135, 384] on div at bounding box center [198, 304] width 396 height 512
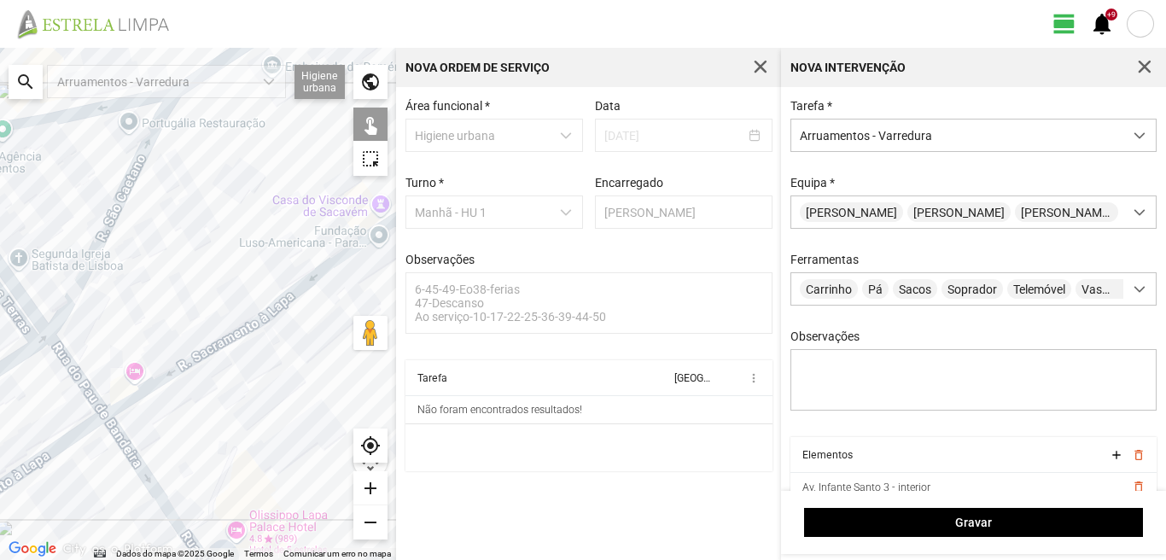
drag, startPoint x: 48, startPoint y: 425, endPoint x: 148, endPoint y: 375, distance: 111.4
click at [148, 375] on div at bounding box center [198, 304] width 396 height 512
click at [75, 370] on div at bounding box center [198, 304] width 396 height 512
click at [174, 374] on div at bounding box center [198, 304] width 396 height 512
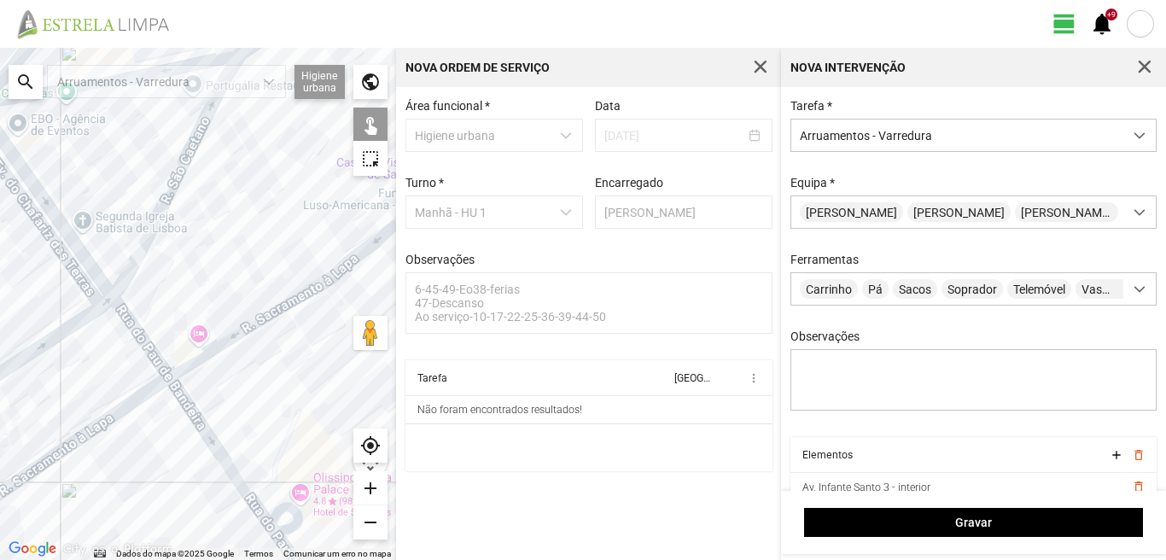
drag, startPoint x: 49, startPoint y: 446, endPoint x: 137, endPoint y: 394, distance: 102.9
click at [135, 395] on div at bounding box center [198, 304] width 396 height 512
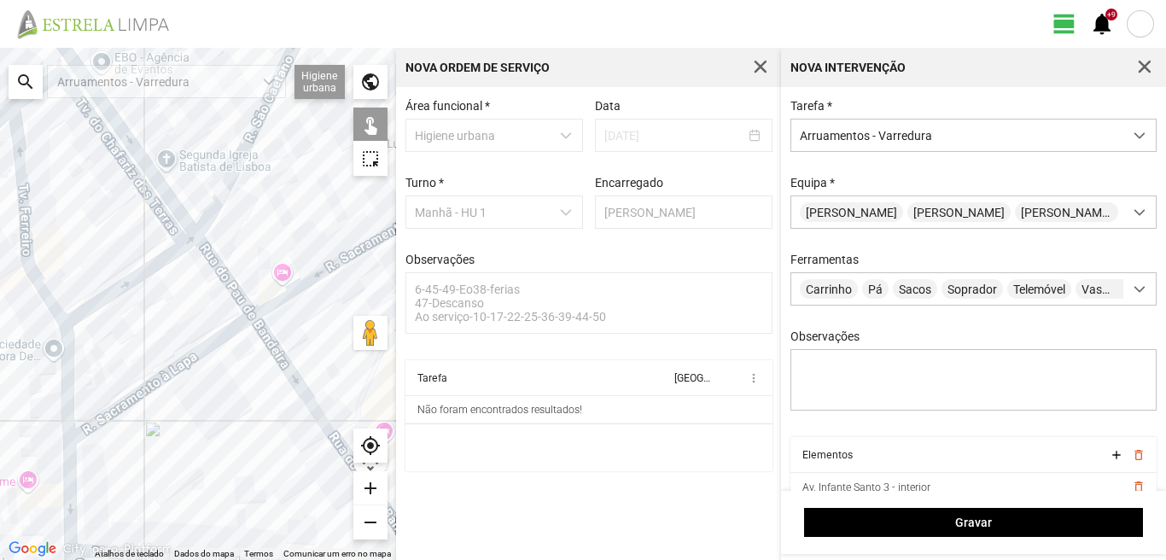
click at [138, 393] on div at bounding box center [198, 304] width 396 height 512
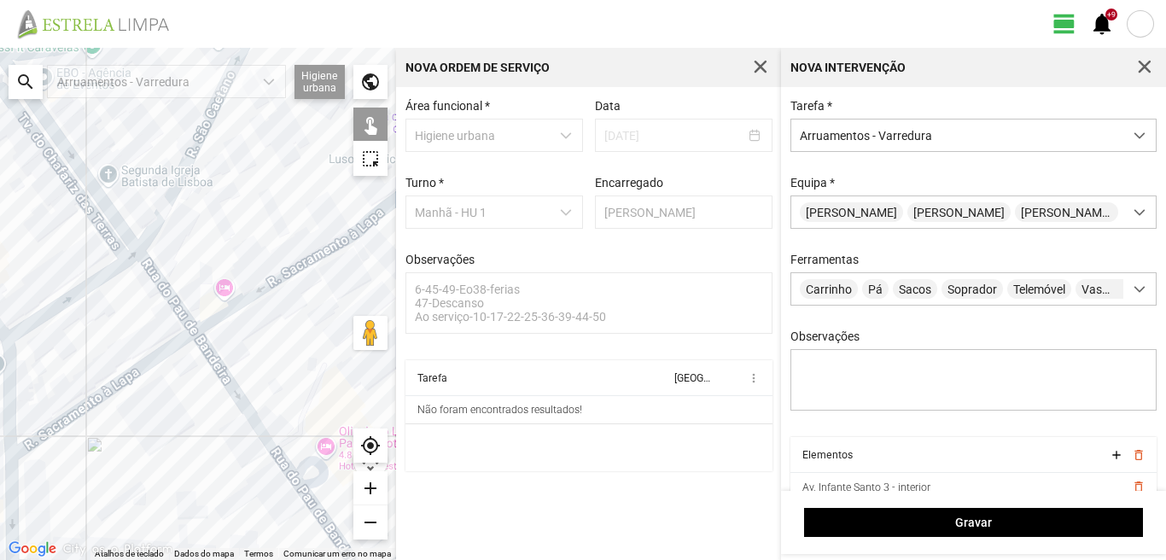
drag, startPoint x: 159, startPoint y: 303, endPoint x: 79, endPoint y: 324, distance: 82.2
click at [95, 323] on div at bounding box center [198, 304] width 396 height 512
drag, startPoint x: 148, startPoint y: 288, endPoint x: 103, endPoint y: 315, distance: 52.1
click at [103, 315] on div at bounding box center [198, 304] width 396 height 512
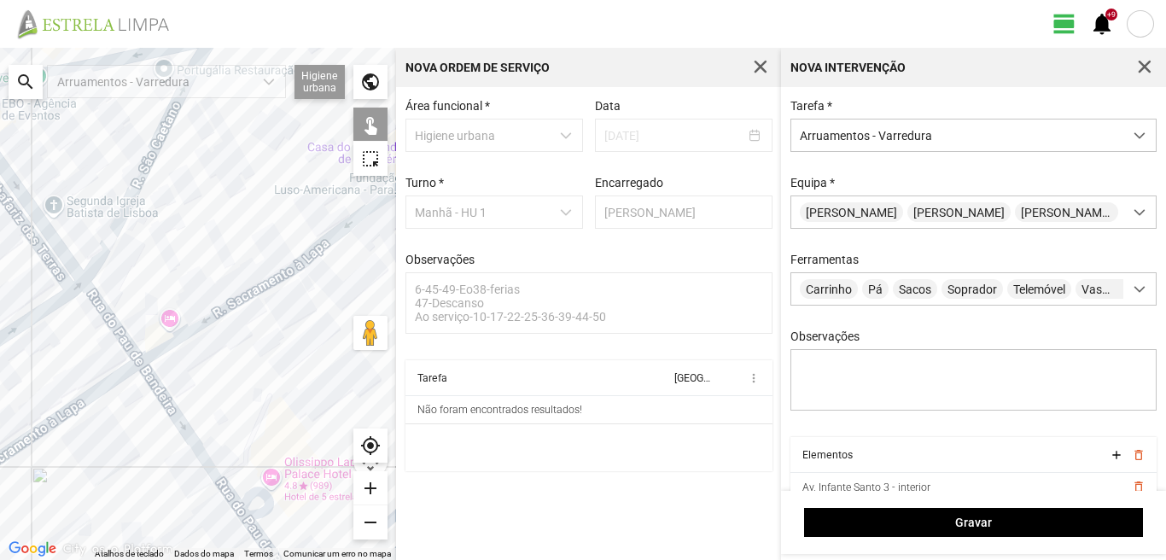
drag, startPoint x: 168, startPoint y: 291, endPoint x: 30, endPoint y: 312, distance: 139.9
click at [30, 312] on div at bounding box center [198, 304] width 396 height 512
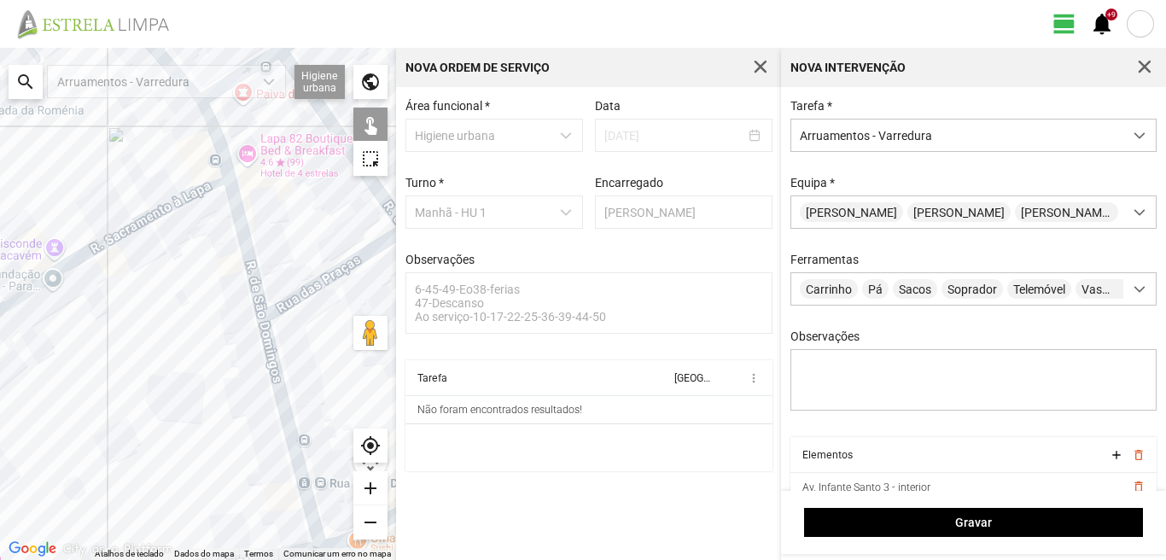
drag, startPoint x: 188, startPoint y: 271, endPoint x: 81, endPoint y: 335, distance: 124.4
click at [81, 335] on div at bounding box center [198, 304] width 396 height 512
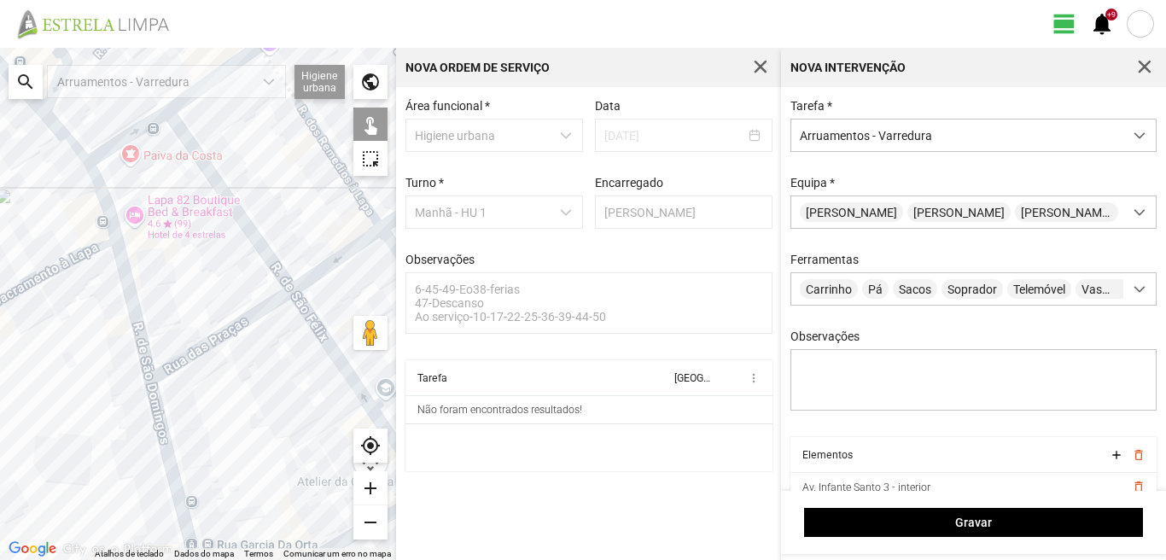
drag, startPoint x: 20, startPoint y: 299, endPoint x: 72, endPoint y: 284, distance: 54.0
click at [71, 285] on div at bounding box center [198, 304] width 396 height 512
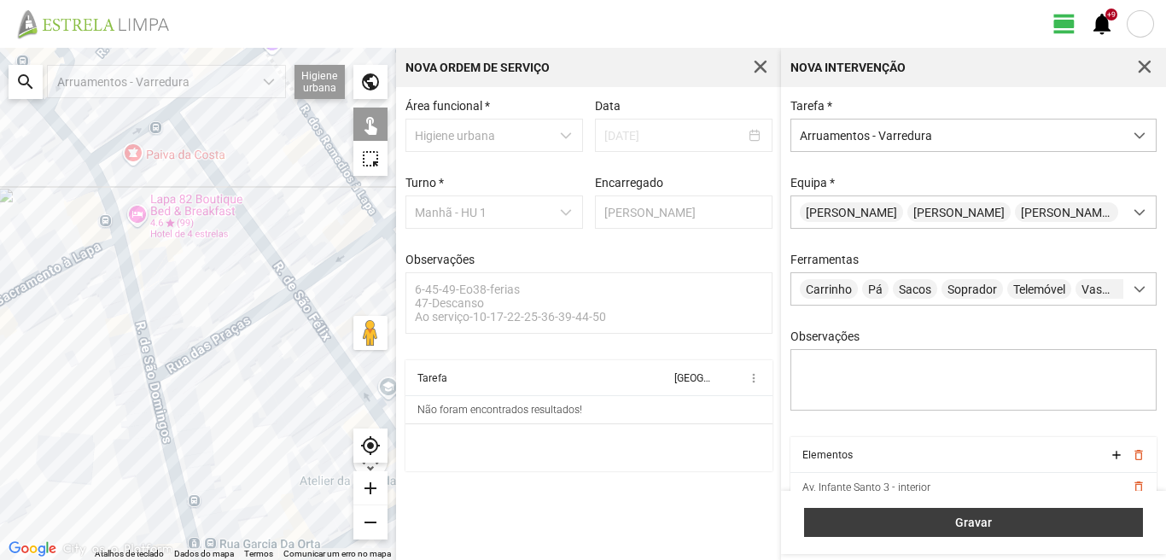
click at [859, 519] on span "Gravar" at bounding box center [973, 522] width 321 height 14
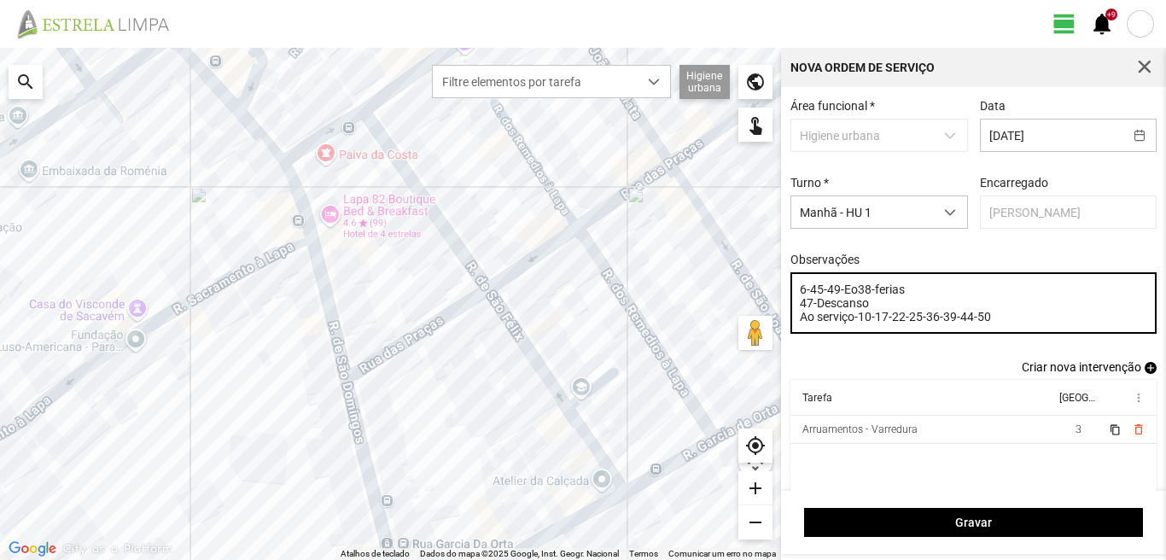
click at [992, 323] on textarea "6-45-49-Eo38-ferias 47-Descanso Ao serviço-10-17-22-25-36-39-44-50" at bounding box center [973, 302] width 367 height 61
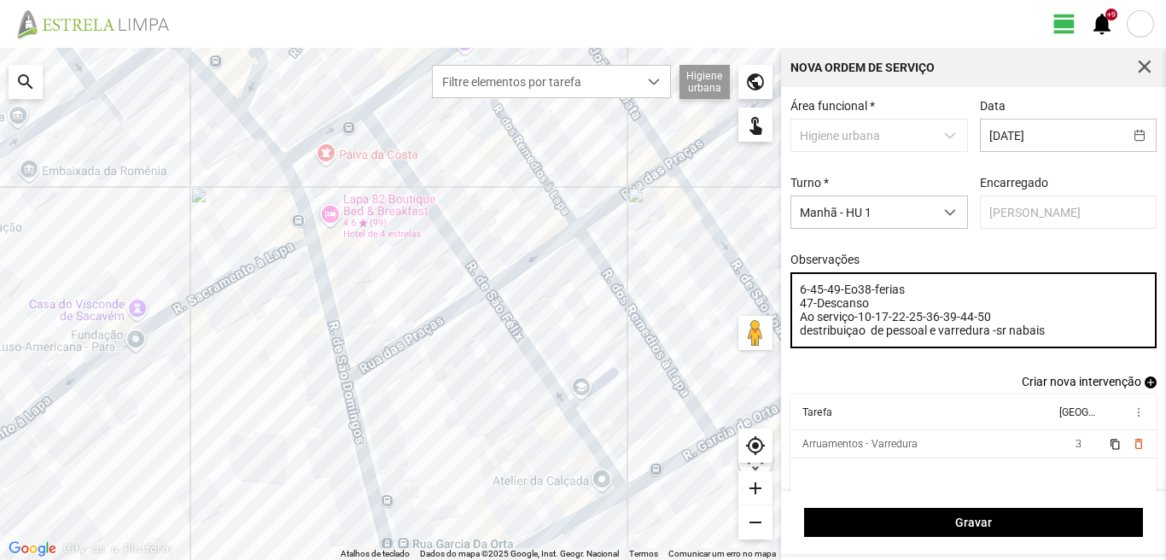
type textarea "6-45-49-Eo38-ferias 47-Descanso Ao serviço-10-17-22-25-36-39-44-50 destribuiçao…"
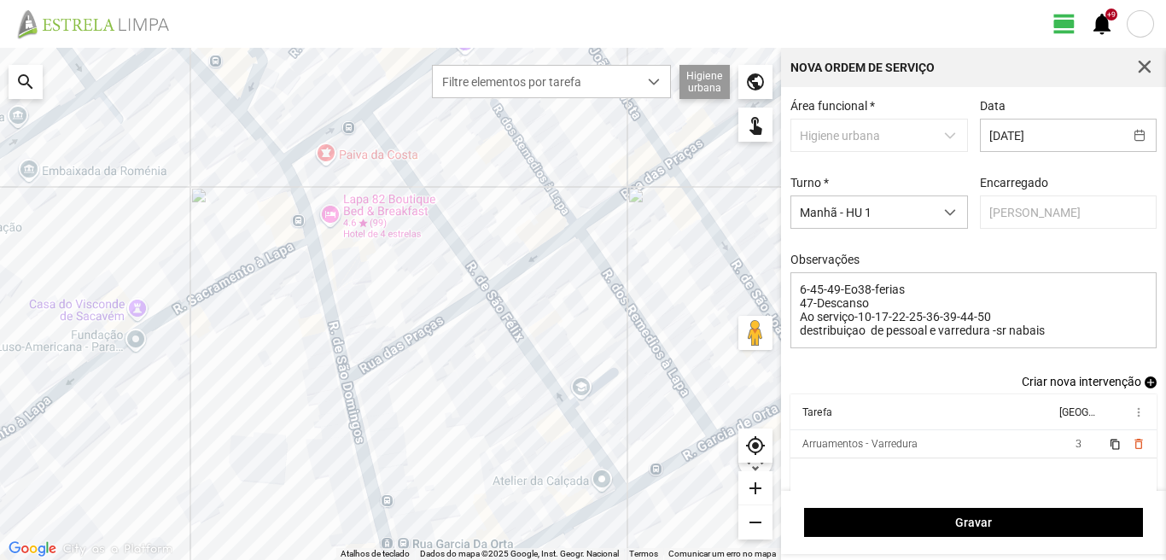
click at [1144, 387] on span "add" at bounding box center [1150, 382] width 12 height 12
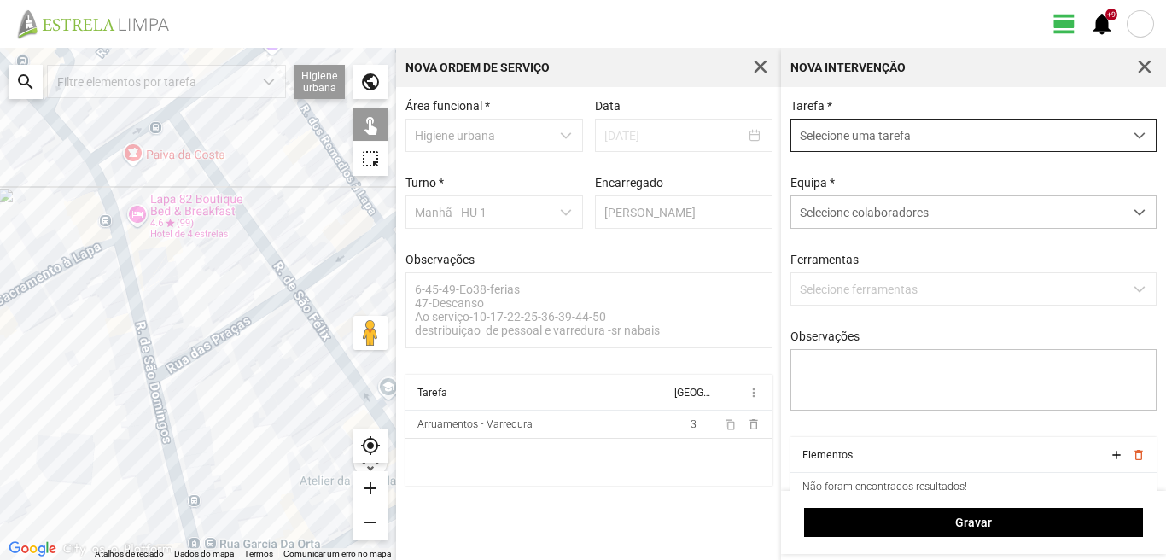
click at [932, 140] on span "Selecione uma tarefa" at bounding box center [957, 135] width 332 height 32
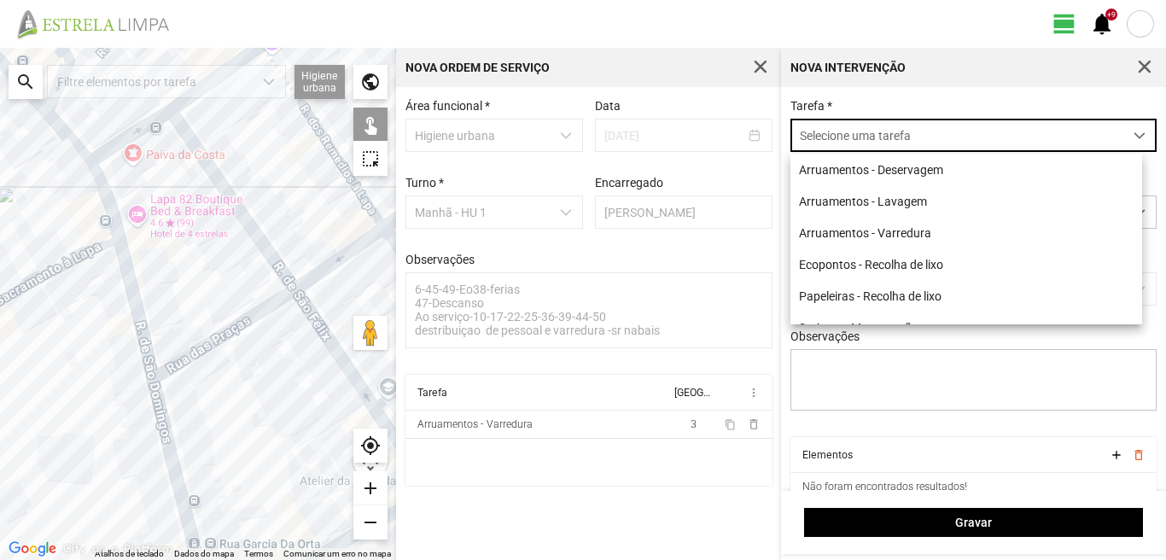
scroll to position [9, 76]
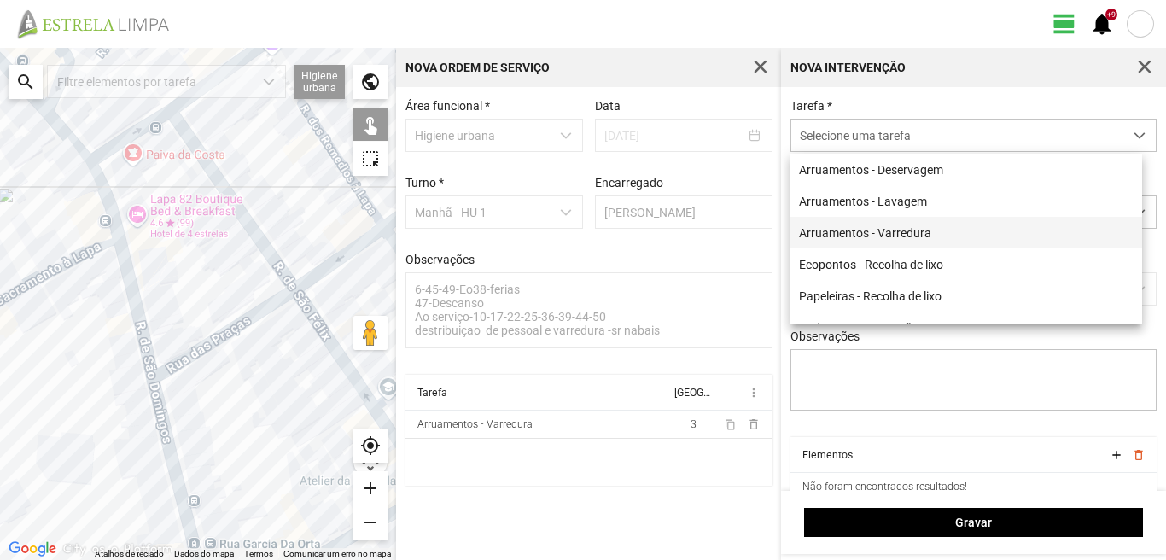
click at [897, 235] on li "Arruamentos - Varredura" at bounding box center [966, 233] width 352 height 32
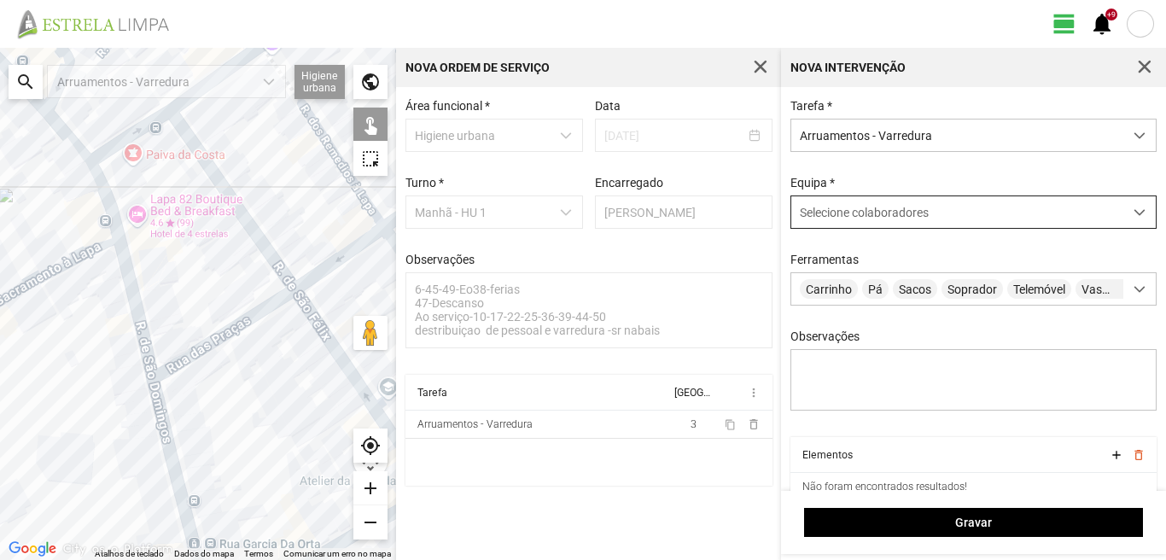
click at [897, 217] on span "Selecione colaboradores" at bounding box center [864, 213] width 129 height 14
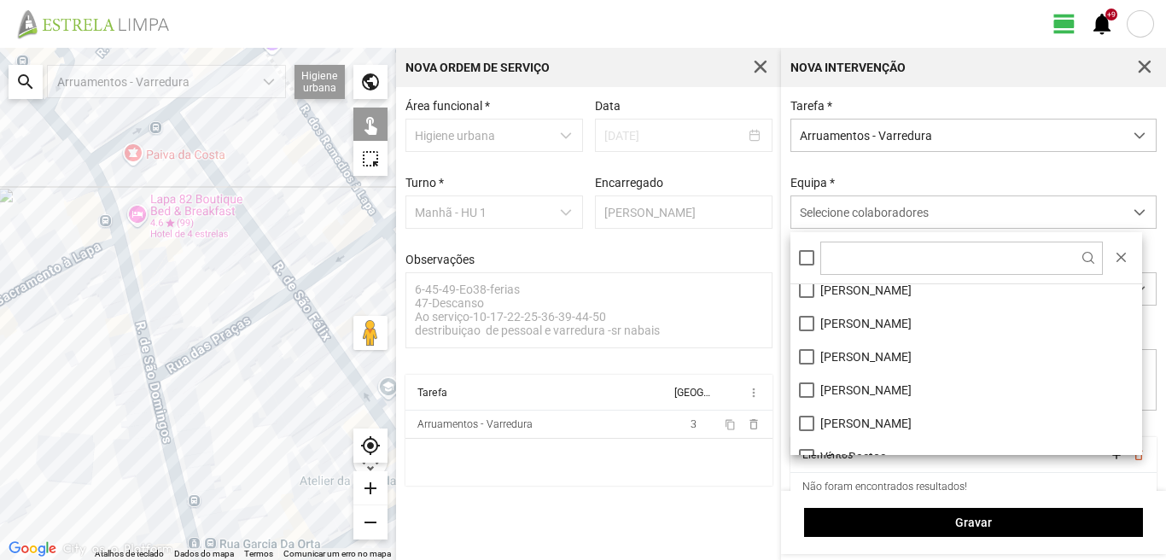
scroll to position [229, 0]
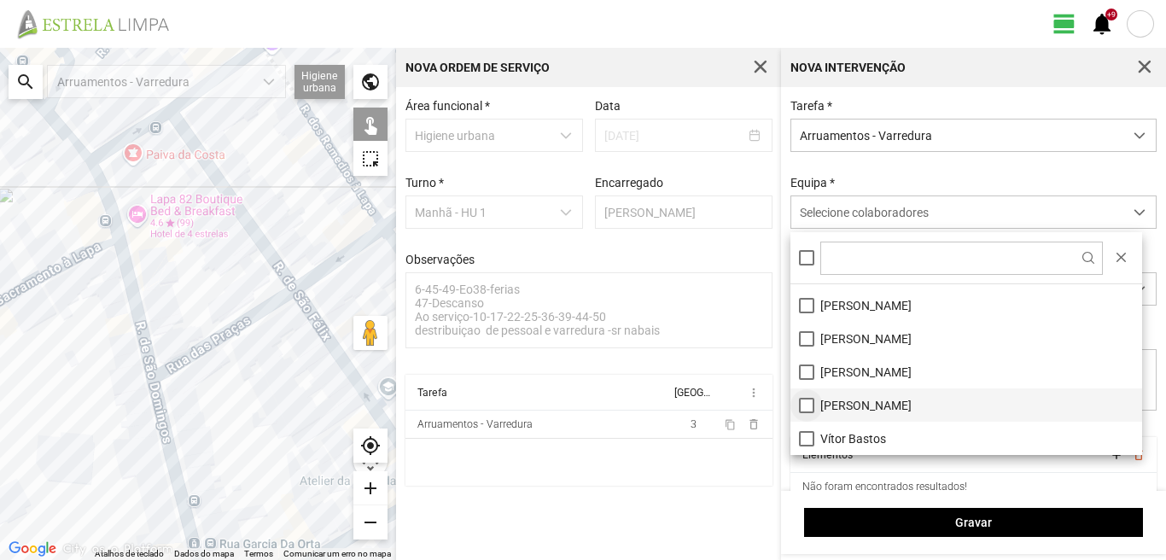
click at [804, 410] on li "[PERSON_NAME]" at bounding box center [966, 404] width 352 height 33
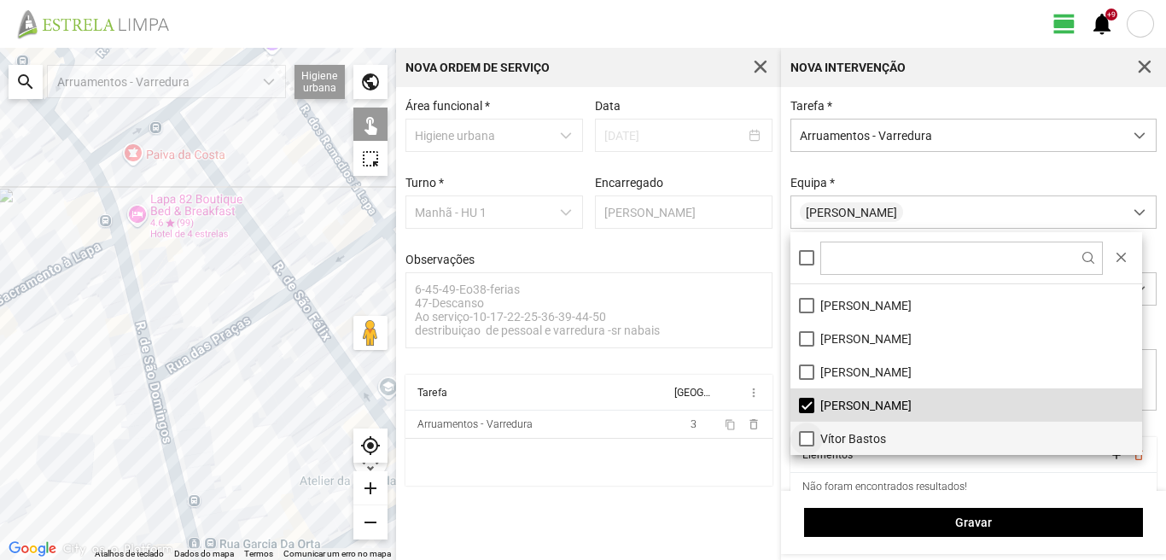
click at [804, 435] on li "Vítor Bastos" at bounding box center [966, 438] width 352 height 33
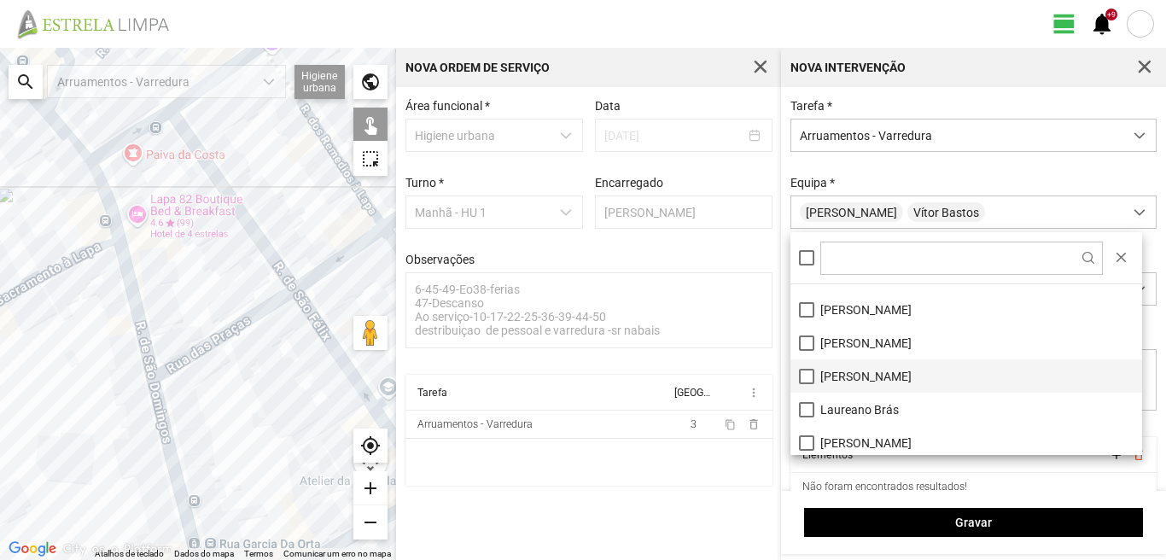
scroll to position [0, 0]
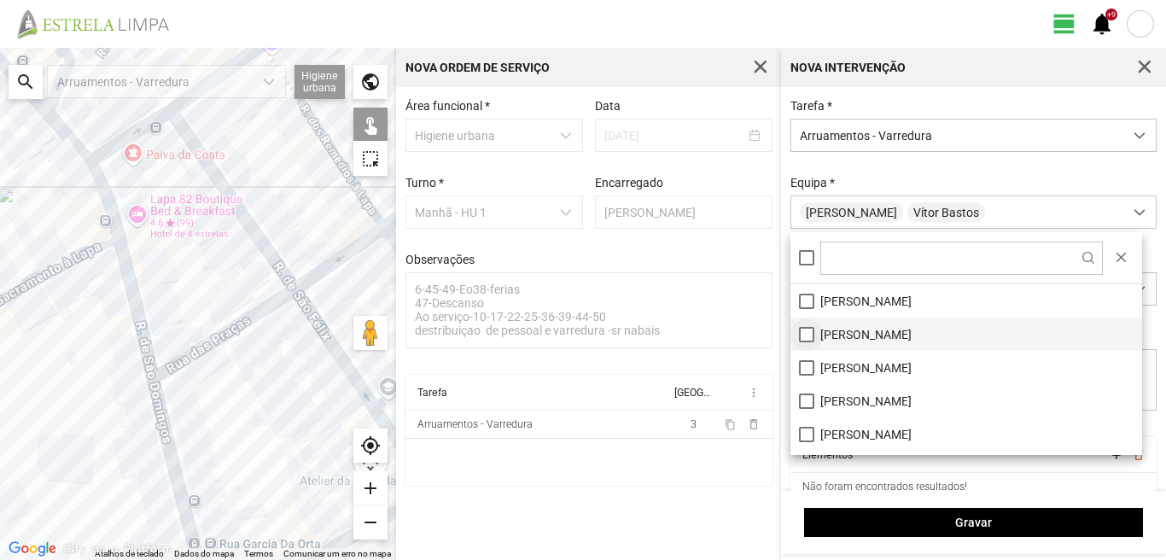
click at [810, 334] on li "[PERSON_NAME]" at bounding box center [966, 333] width 352 height 33
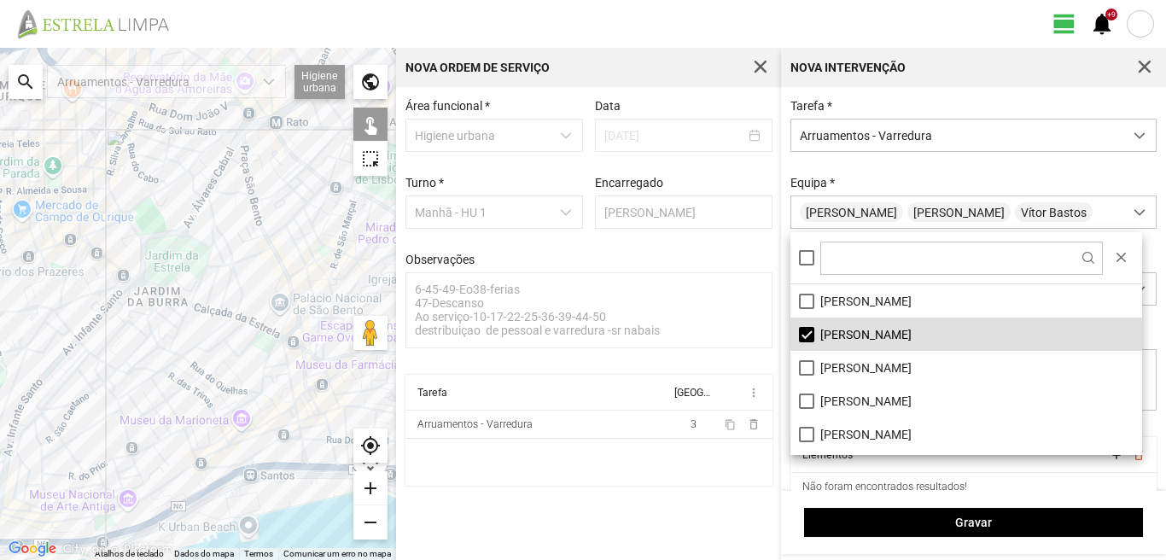
drag, startPoint x: 177, startPoint y: 370, endPoint x: 67, endPoint y: 399, distance: 113.8
click at [69, 399] on div at bounding box center [198, 304] width 396 height 512
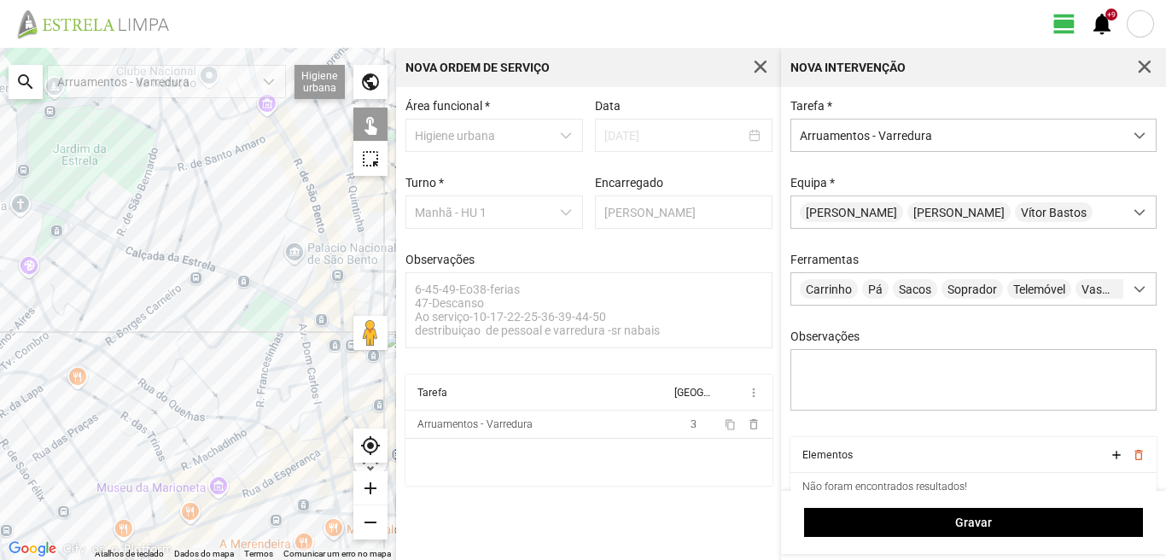
click at [308, 351] on div at bounding box center [198, 304] width 396 height 512
click at [282, 366] on div at bounding box center [198, 304] width 396 height 512
click at [311, 391] on div at bounding box center [198, 304] width 396 height 512
click at [317, 388] on div at bounding box center [198, 304] width 396 height 512
click at [314, 389] on div at bounding box center [198, 304] width 396 height 512
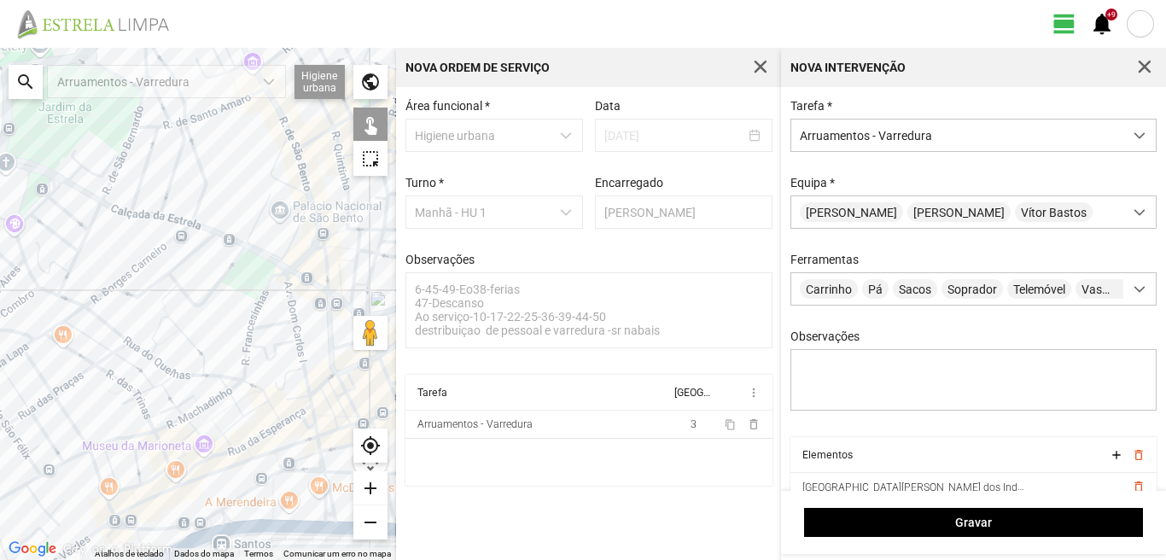
drag, startPoint x: 290, startPoint y: 399, endPoint x: 272, endPoint y: 352, distance: 50.2
click at [272, 352] on div at bounding box center [198, 304] width 396 height 512
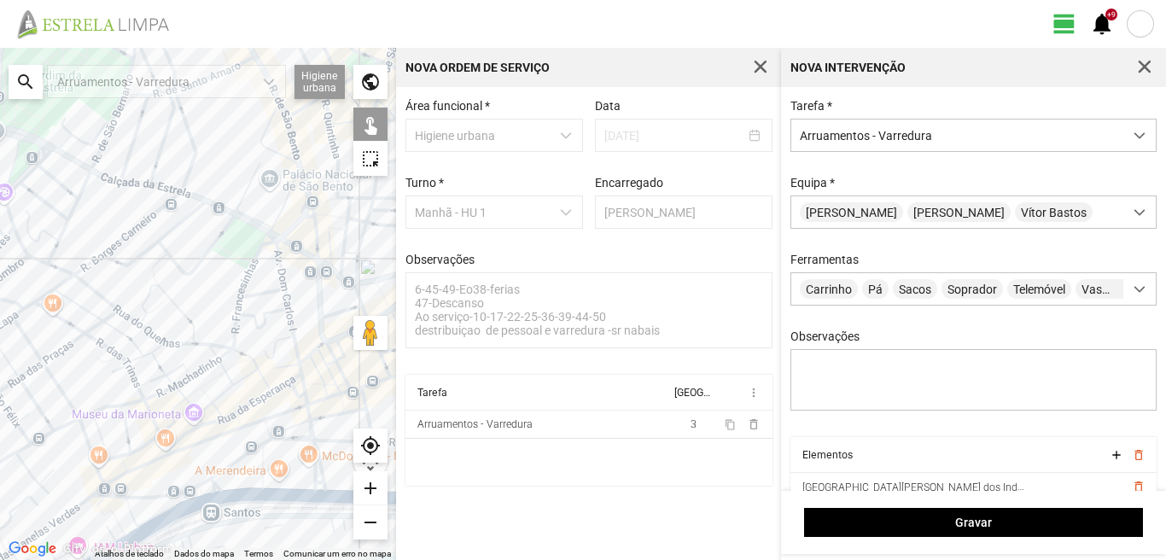
click at [288, 363] on div at bounding box center [198, 304] width 396 height 512
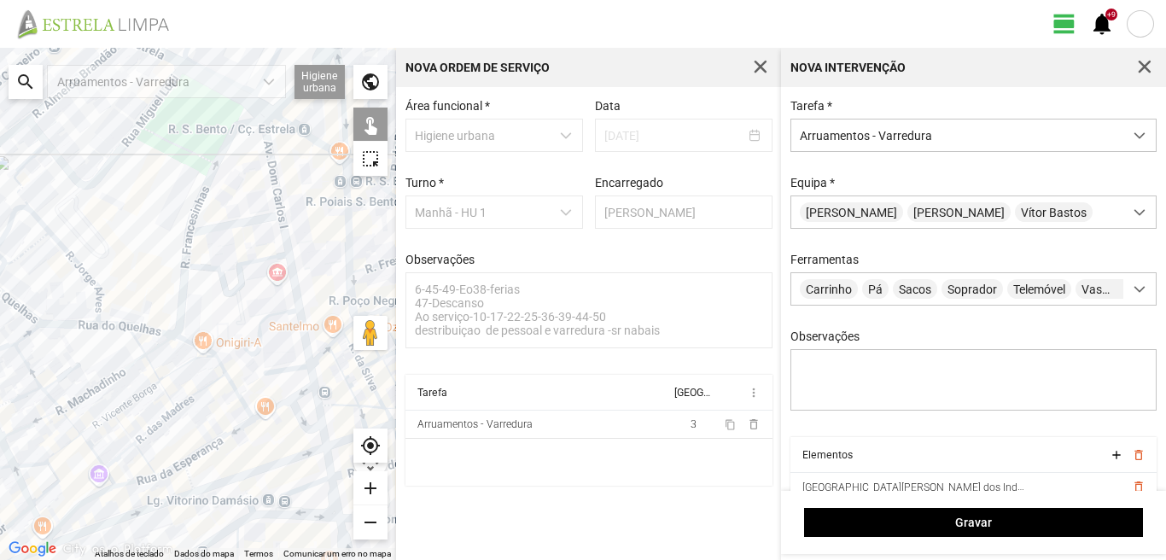
click at [312, 376] on div at bounding box center [198, 304] width 396 height 512
click at [276, 387] on div at bounding box center [198, 304] width 396 height 512
click at [304, 422] on div at bounding box center [198, 304] width 396 height 512
click at [318, 407] on div at bounding box center [198, 304] width 396 height 512
click at [303, 393] on div at bounding box center [198, 304] width 396 height 512
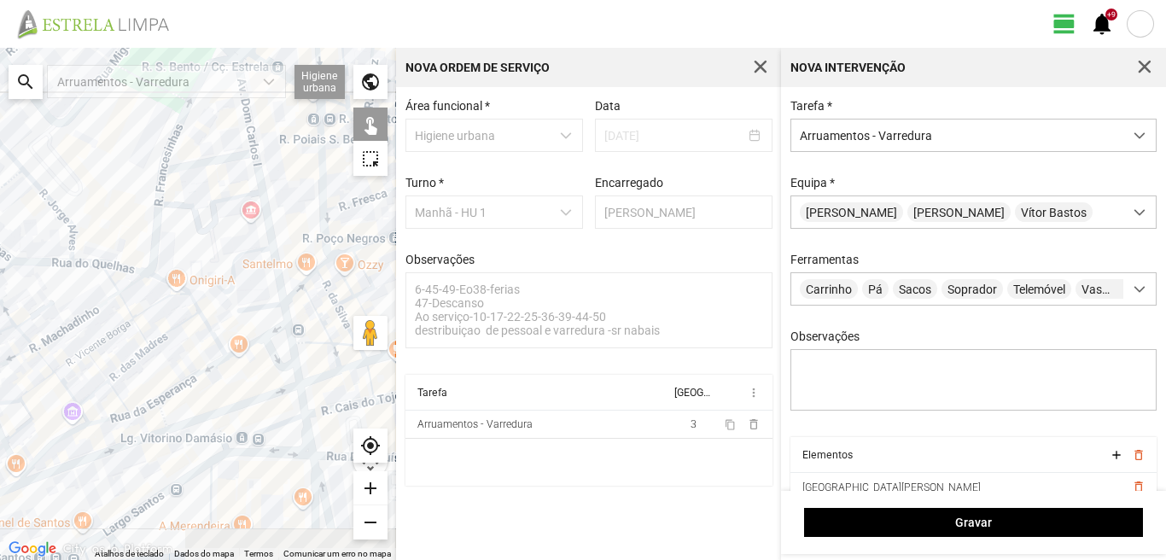
drag, startPoint x: 305, startPoint y: 460, endPoint x: 274, endPoint y: 380, distance: 85.9
click at [276, 387] on div at bounding box center [198, 304] width 396 height 512
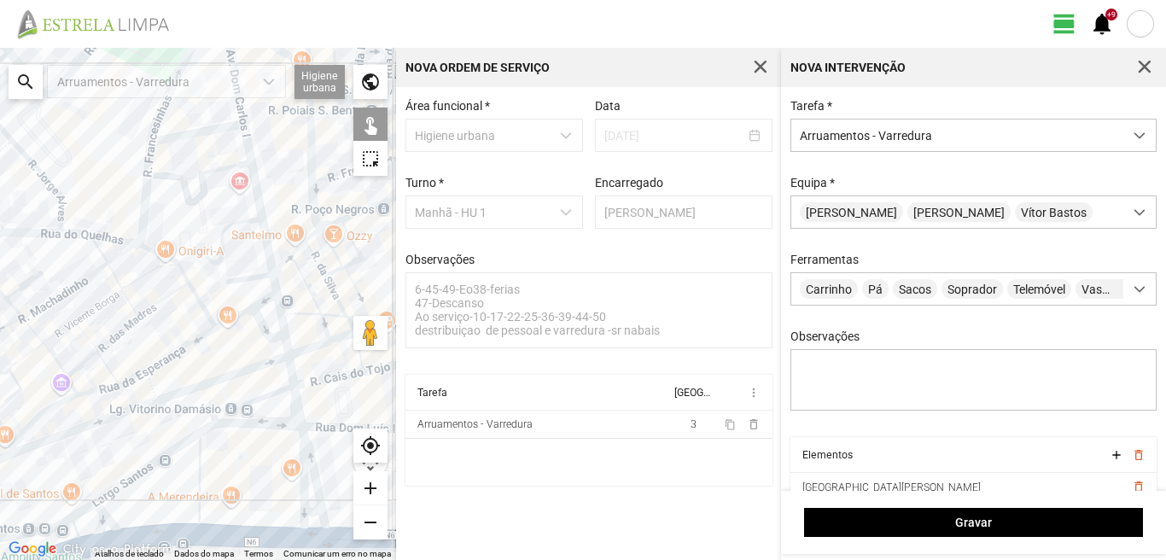
click at [291, 370] on div at bounding box center [198, 304] width 396 height 512
click at [285, 346] on div at bounding box center [198, 304] width 396 height 512
click at [267, 398] on div at bounding box center [198, 304] width 396 height 512
click at [298, 414] on div at bounding box center [198, 304] width 396 height 512
click at [315, 473] on div at bounding box center [198, 304] width 396 height 512
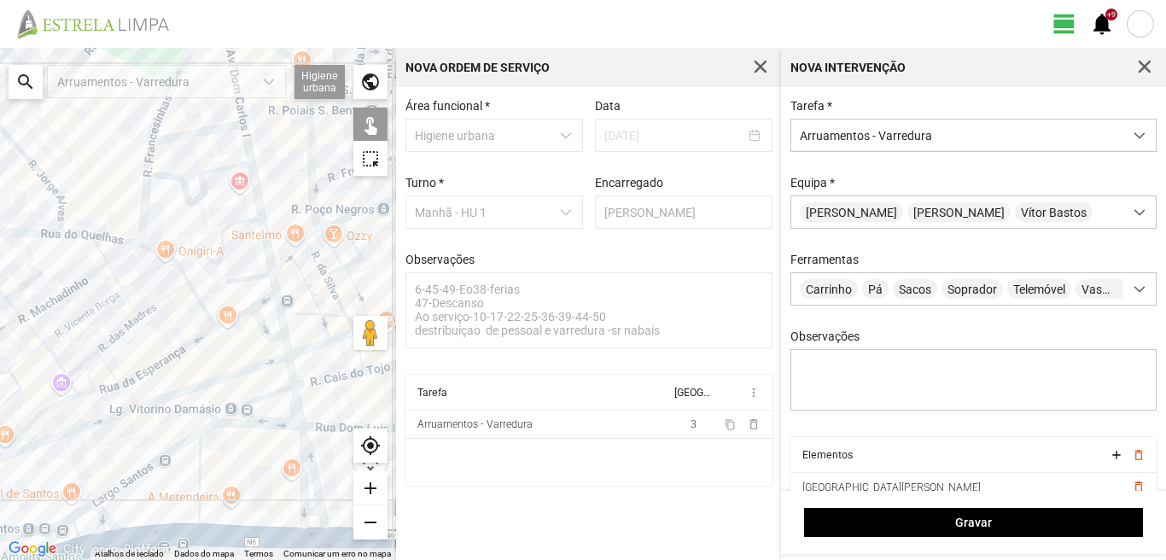
click at [300, 480] on div at bounding box center [198, 304] width 396 height 512
click at [311, 512] on div at bounding box center [198, 304] width 396 height 512
click at [308, 536] on div at bounding box center [198, 304] width 396 height 512
click at [197, 503] on div at bounding box center [198, 304] width 396 height 512
click at [238, 422] on div at bounding box center [198, 304] width 396 height 512
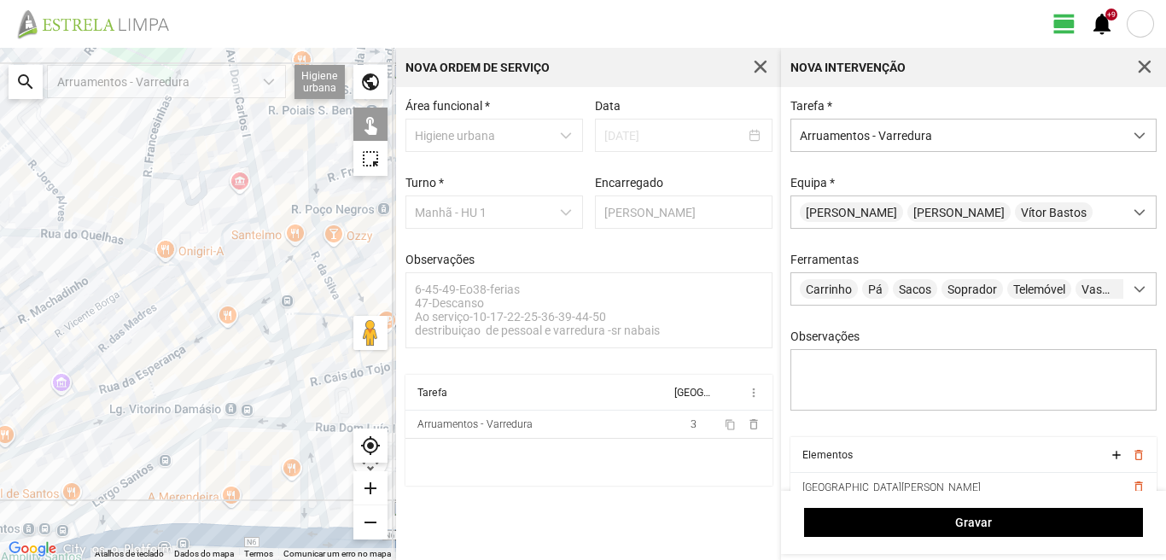
click at [141, 471] on div at bounding box center [198, 304] width 396 height 512
click at [140, 538] on link at bounding box center [116, 549] width 111 height 22
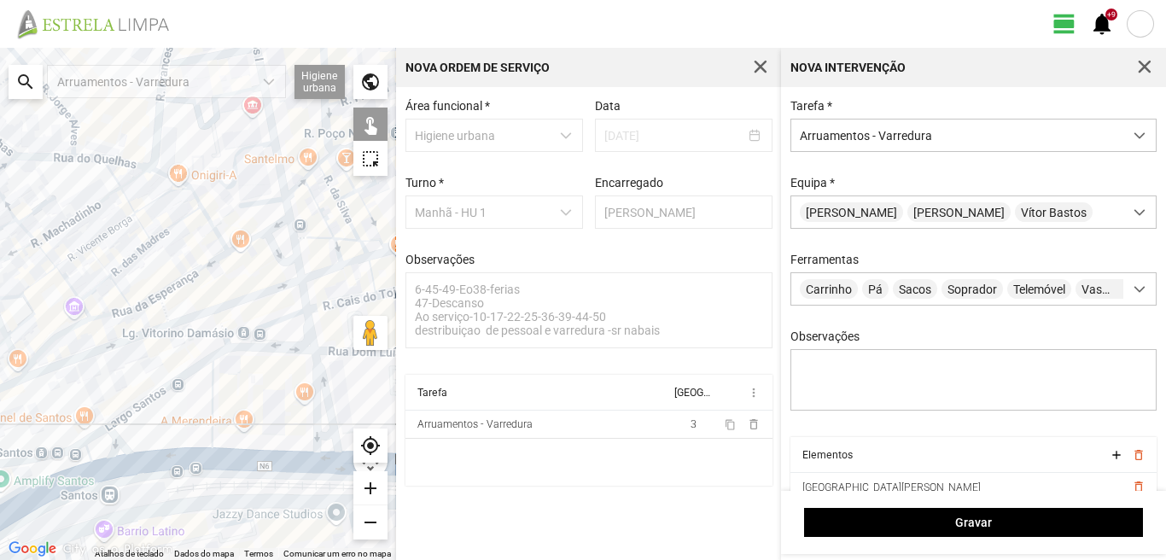
drag, startPoint x: 178, startPoint y: 441, endPoint x: 218, endPoint y: 284, distance: 161.9
click at [213, 291] on div at bounding box center [198, 304] width 396 height 512
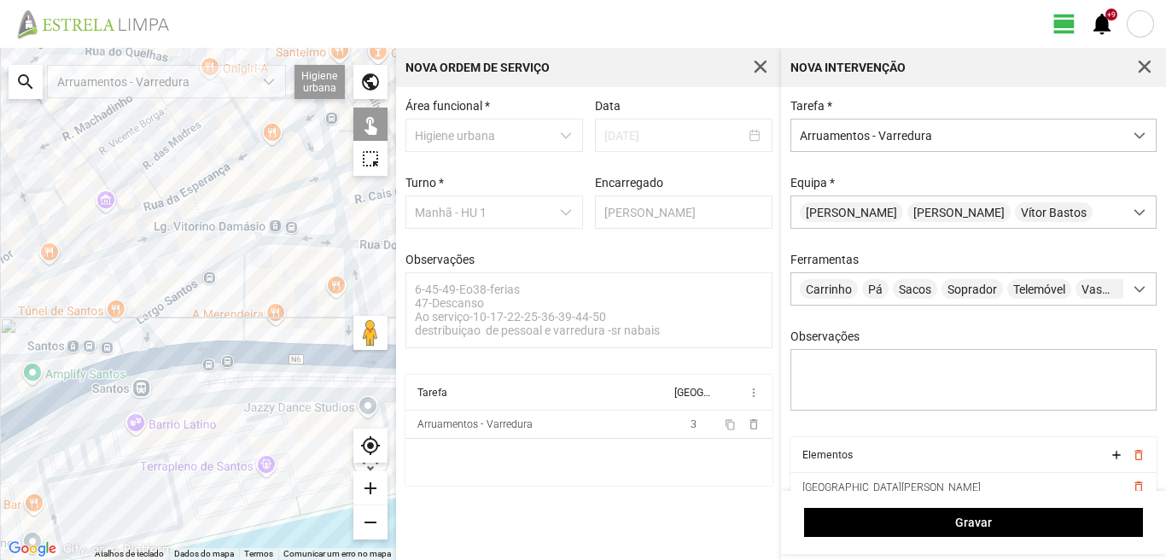
click at [207, 352] on div at bounding box center [198, 304] width 396 height 512
click at [141, 330] on div at bounding box center [198, 304] width 396 height 512
click at [120, 332] on div at bounding box center [198, 304] width 396 height 512
click at [111, 352] on div at bounding box center [198, 304] width 396 height 512
click at [120, 365] on div at bounding box center [198, 304] width 396 height 512
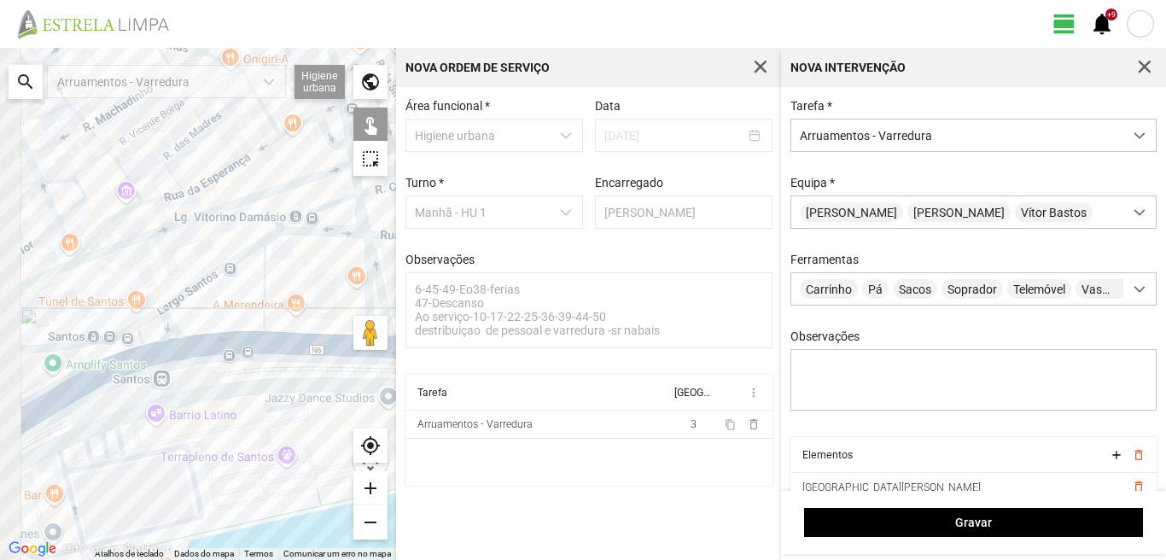
drag, startPoint x: 94, startPoint y: 405, endPoint x: 207, endPoint y: 366, distance: 119.8
click at [174, 371] on div at bounding box center [198, 304] width 396 height 512
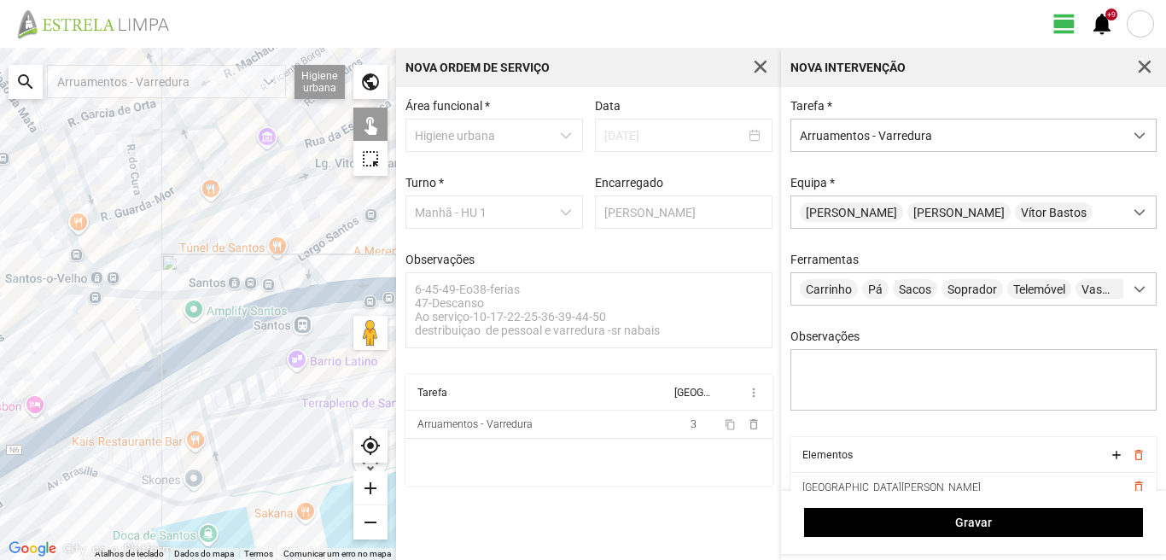
drag, startPoint x: 105, startPoint y: 412, endPoint x: 166, endPoint y: 394, distance: 63.2
click at [166, 394] on div at bounding box center [198, 304] width 396 height 512
click at [80, 301] on div at bounding box center [198, 304] width 396 height 512
click at [84, 295] on div at bounding box center [198, 304] width 396 height 512
click at [86, 316] on div at bounding box center [198, 304] width 396 height 512
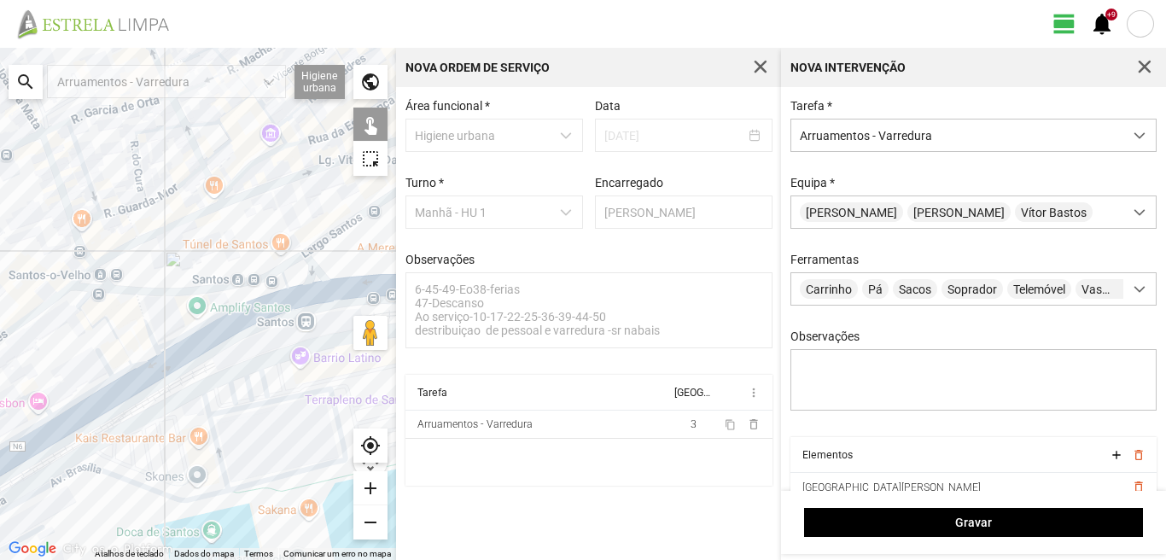
click at [141, 317] on div at bounding box center [198, 304] width 396 height 512
click at [143, 317] on div at bounding box center [198, 304] width 396 height 512
click at [144, 362] on div at bounding box center [198, 304] width 396 height 512
click at [122, 371] on div at bounding box center [198, 304] width 396 height 512
click at [105, 364] on div at bounding box center [198, 304] width 396 height 512
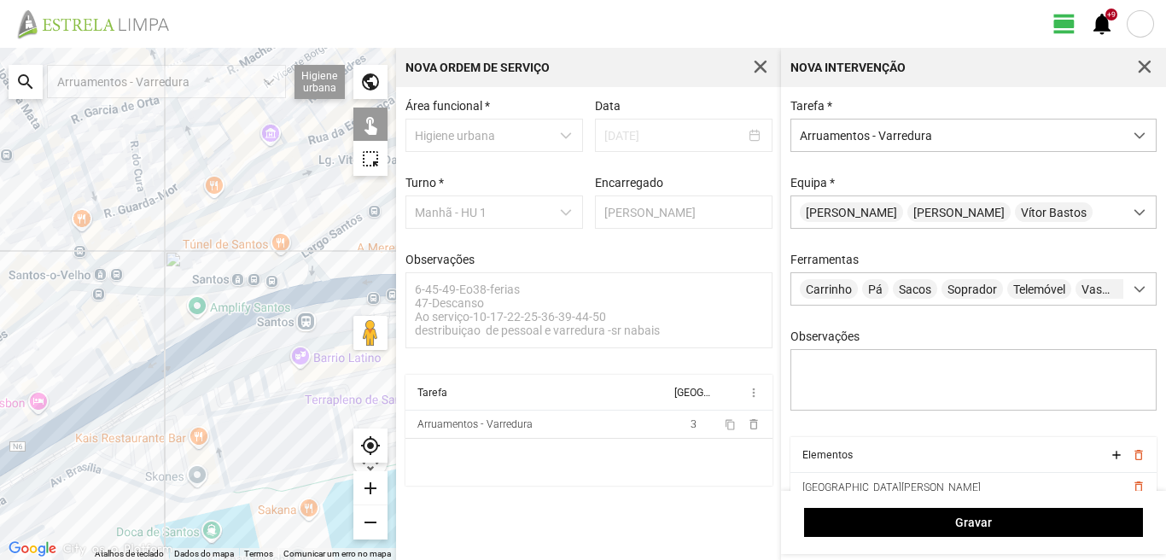
click at [124, 391] on div at bounding box center [198, 304] width 396 height 512
click at [105, 406] on div at bounding box center [198, 304] width 396 height 512
click at [84, 397] on div at bounding box center [198, 304] width 396 height 512
click at [30, 398] on div at bounding box center [198, 304] width 396 height 512
click at [29, 428] on div at bounding box center [198, 304] width 396 height 512
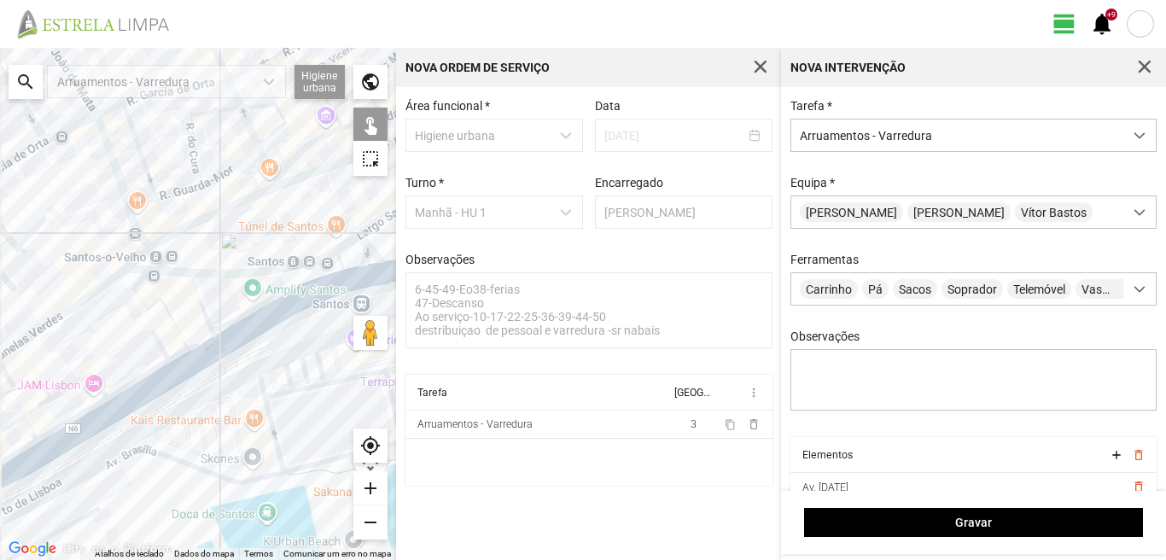
drag, startPoint x: 70, startPoint y: 434, endPoint x: 191, endPoint y: 370, distance: 137.0
click at [191, 370] on div at bounding box center [198, 304] width 396 height 512
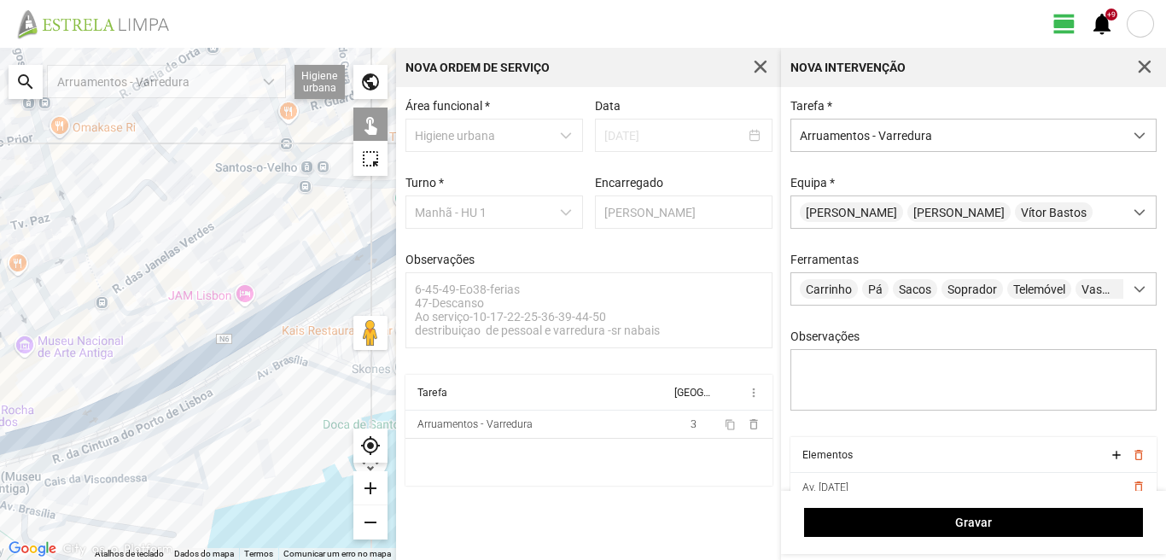
click at [228, 348] on div at bounding box center [198, 304] width 396 height 512
click at [150, 393] on div at bounding box center [198, 304] width 396 height 512
click at [143, 347] on div at bounding box center [198, 304] width 396 height 512
click at [184, 342] on div at bounding box center [198, 304] width 396 height 512
click at [189, 315] on div at bounding box center [198, 304] width 396 height 512
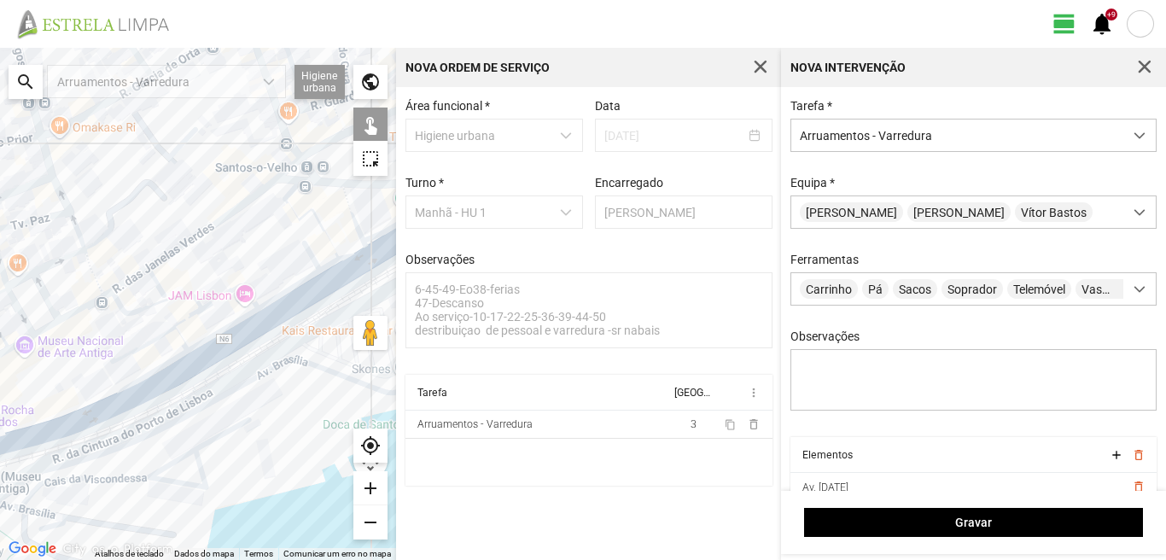
click at [172, 300] on div at bounding box center [198, 304] width 396 height 512
click at [73, 409] on div at bounding box center [198, 304] width 396 height 512
click at [69, 428] on div at bounding box center [198, 304] width 396 height 512
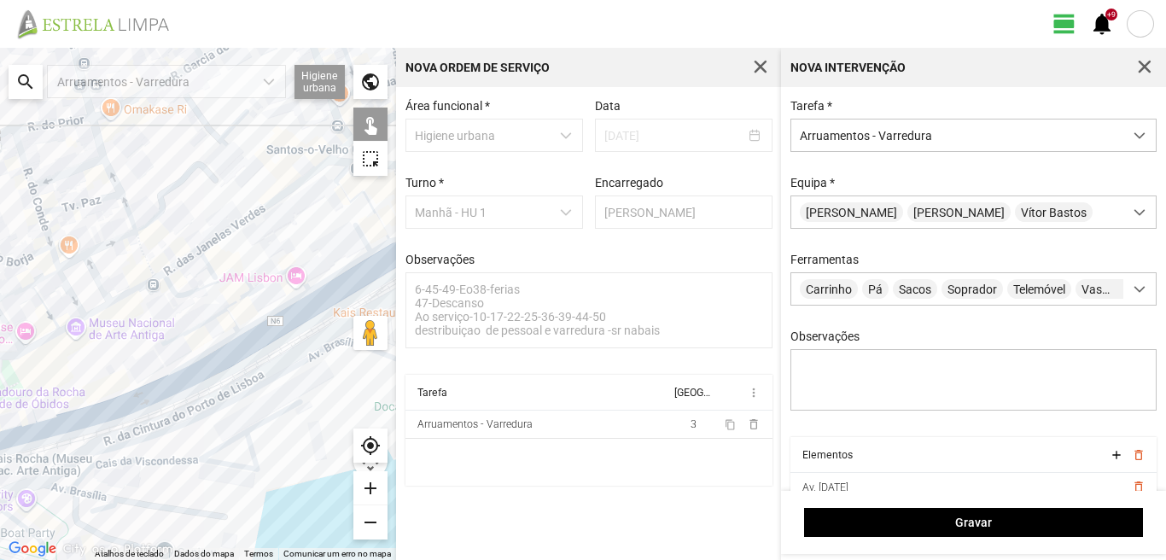
drag, startPoint x: 69, startPoint y: 428, endPoint x: 189, endPoint y: 391, distance: 125.2
click at [189, 391] on div at bounding box center [198, 304] width 396 height 512
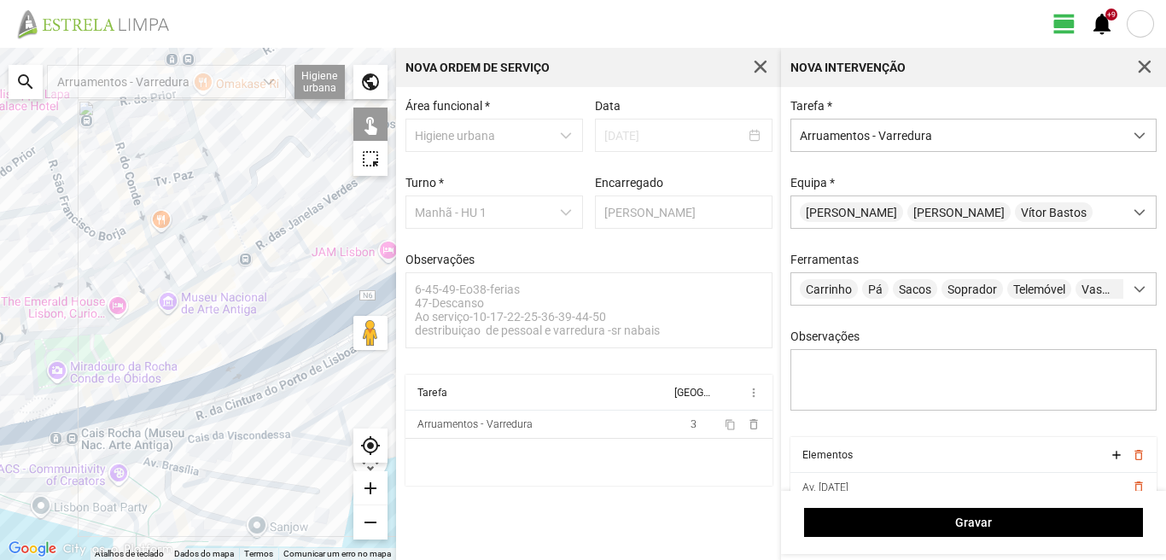
click at [107, 404] on div at bounding box center [198, 304] width 396 height 512
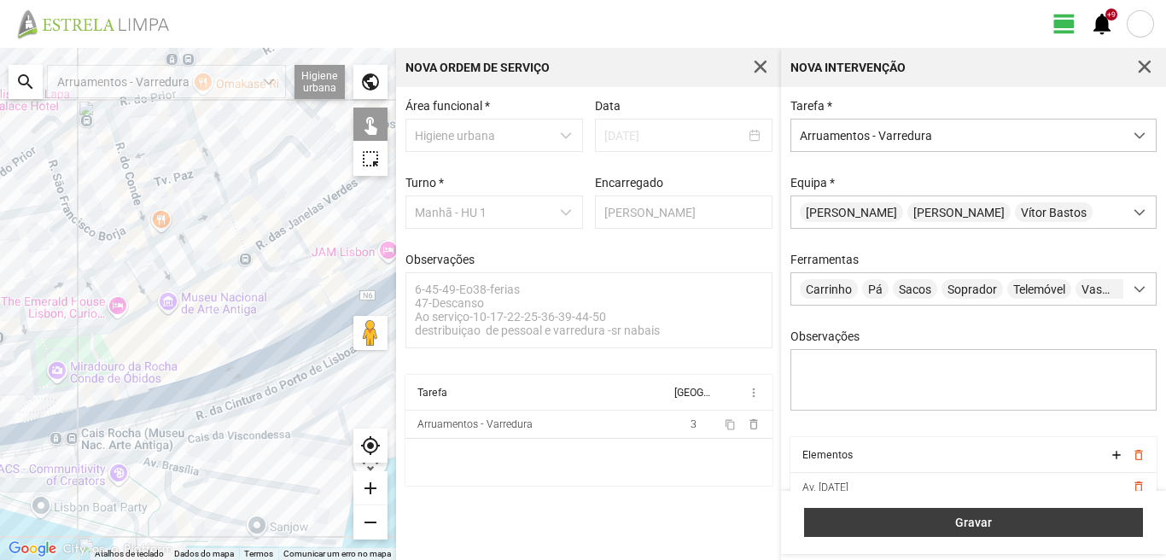
click at [966, 522] on span "Gravar" at bounding box center [973, 522] width 321 height 14
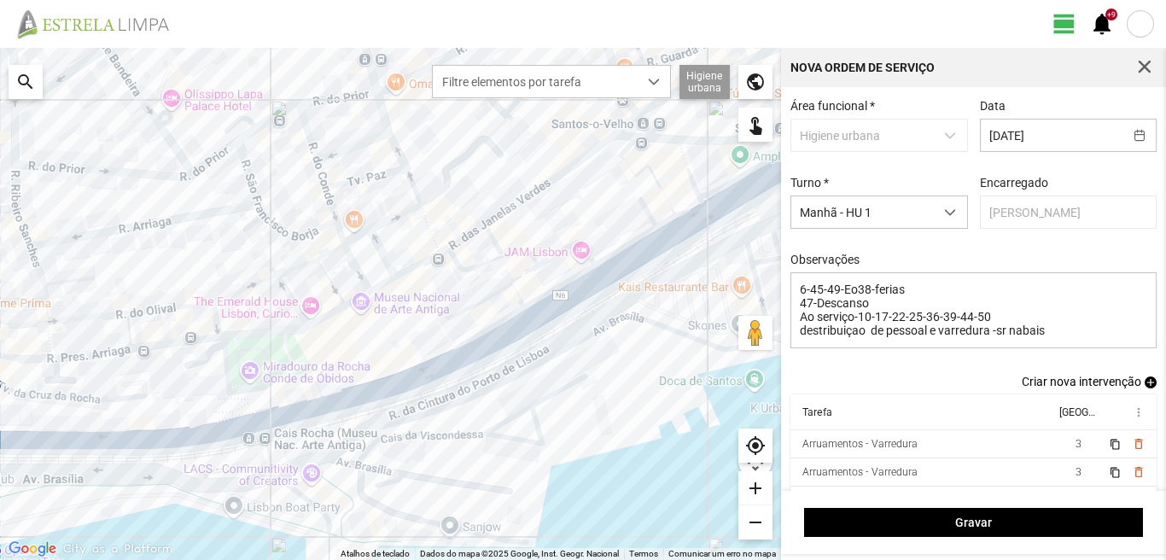
click at [1144, 383] on span "add" at bounding box center [1150, 382] width 12 height 12
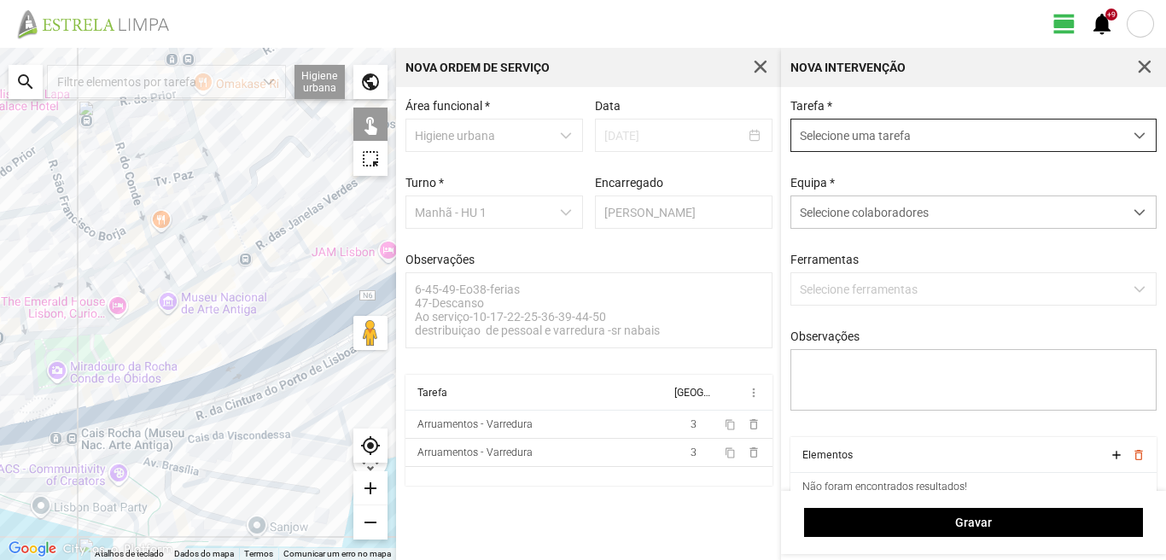
click at [804, 141] on span "Selecione uma tarefa" at bounding box center [957, 135] width 332 height 32
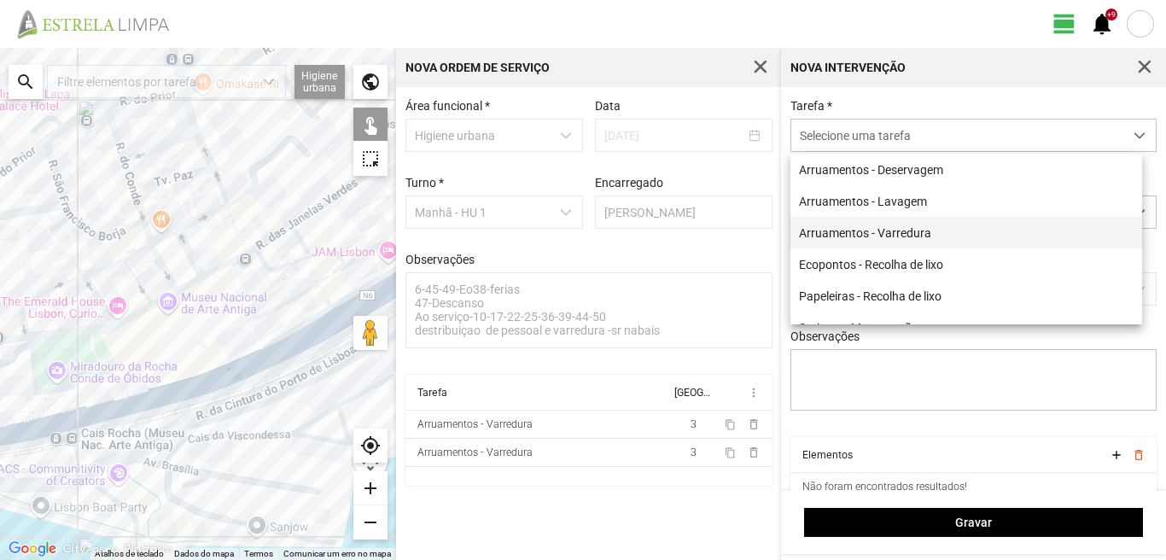
click at [844, 226] on li "Arruamentos - Varredura" at bounding box center [966, 233] width 352 height 32
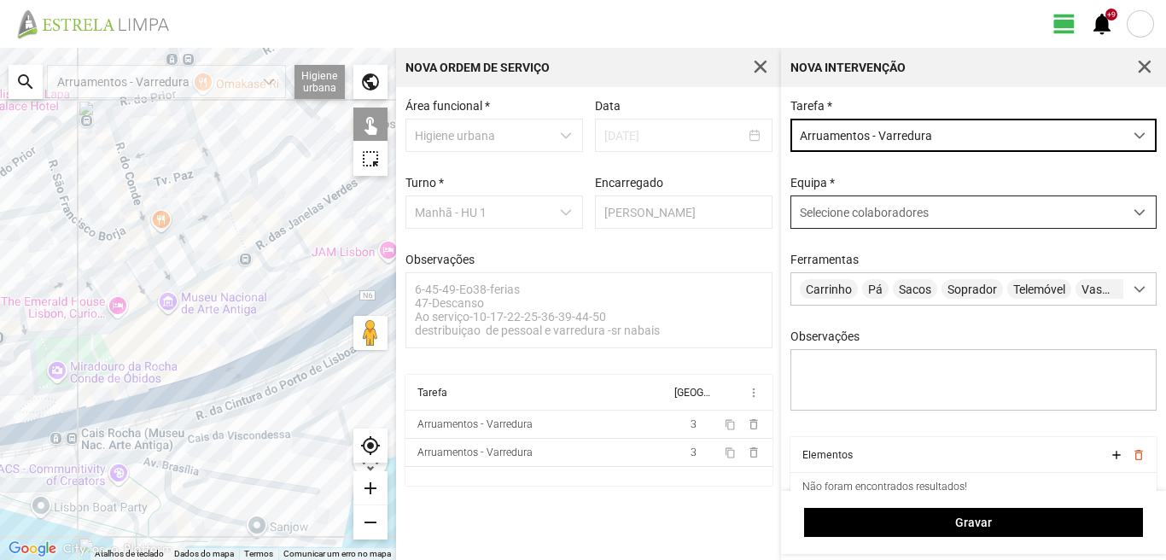
click at [850, 207] on div "Selecione colaboradores" at bounding box center [957, 212] width 332 height 32
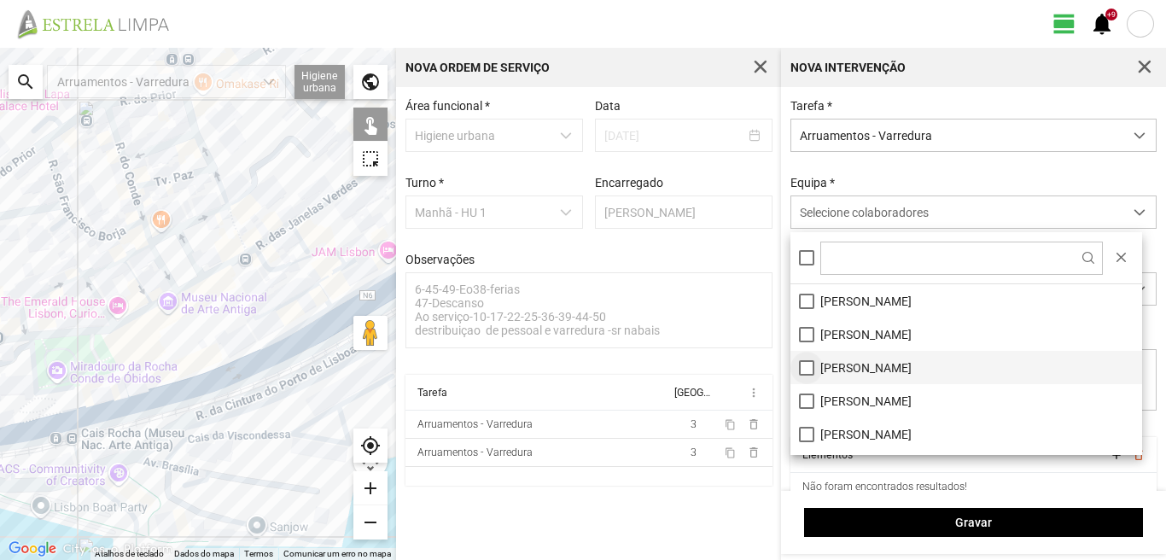
click at [810, 367] on li "[PERSON_NAME]" at bounding box center [966, 367] width 352 height 33
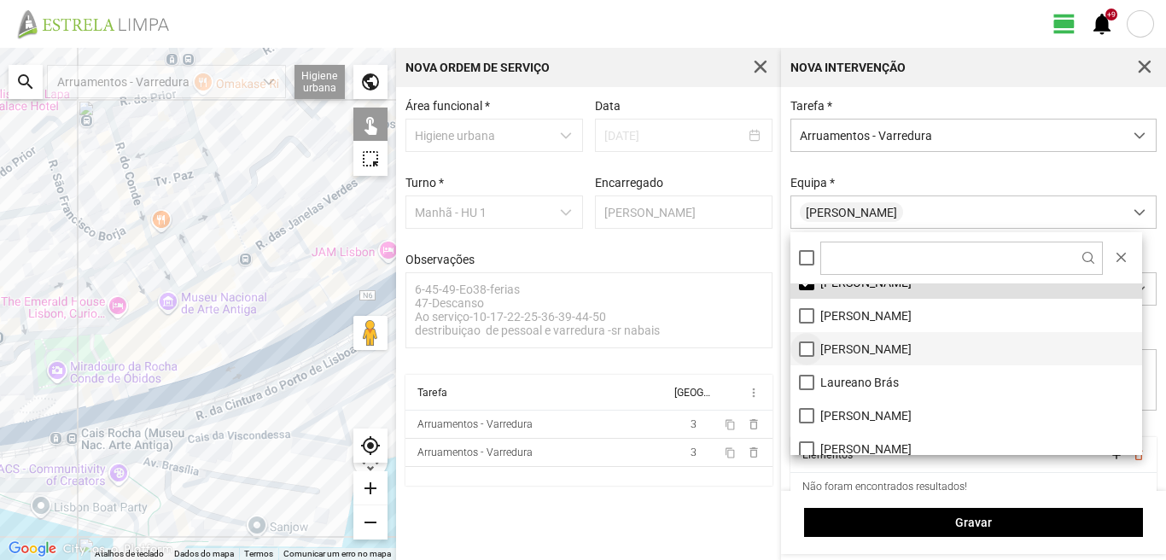
scroll to position [0, 0]
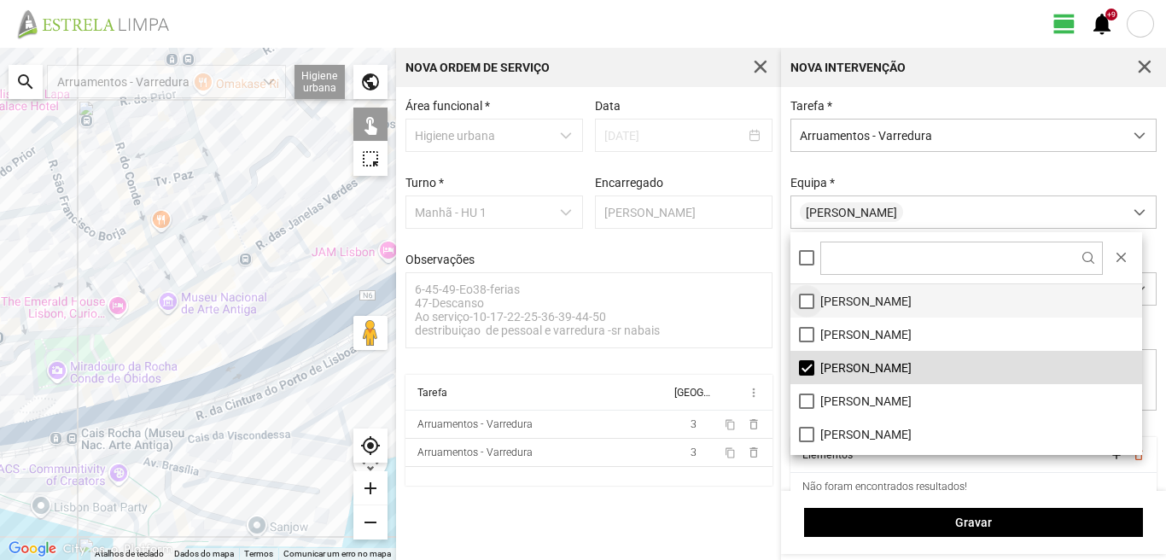
click at [806, 299] on li "[PERSON_NAME]" at bounding box center [966, 300] width 352 height 33
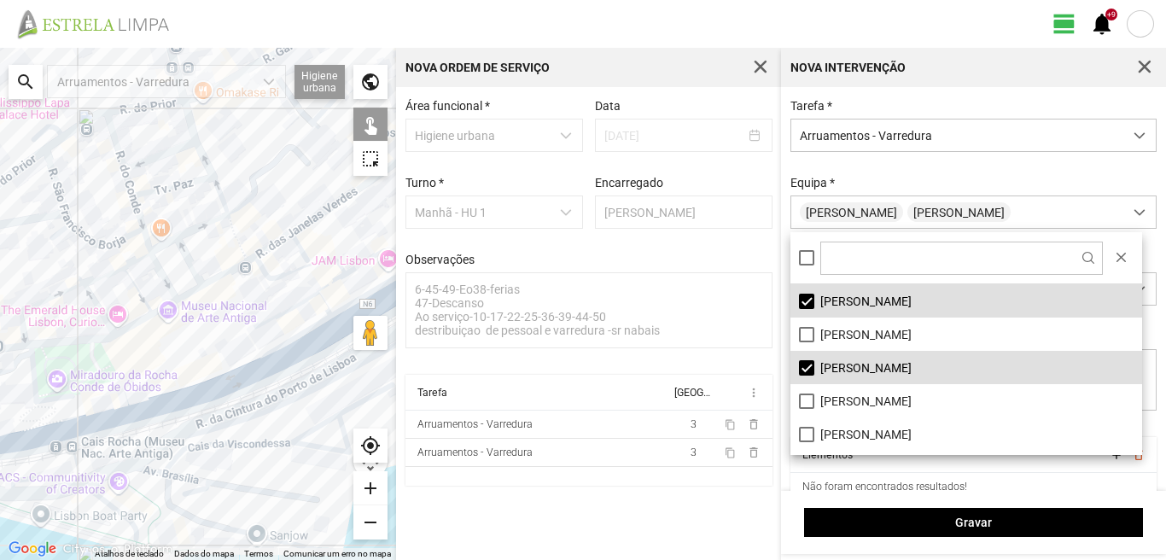
drag, startPoint x: 0, startPoint y: 267, endPoint x: 0, endPoint y: 387, distance: 120.3
click at [0, 384] on div at bounding box center [198, 304] width 396 height 512
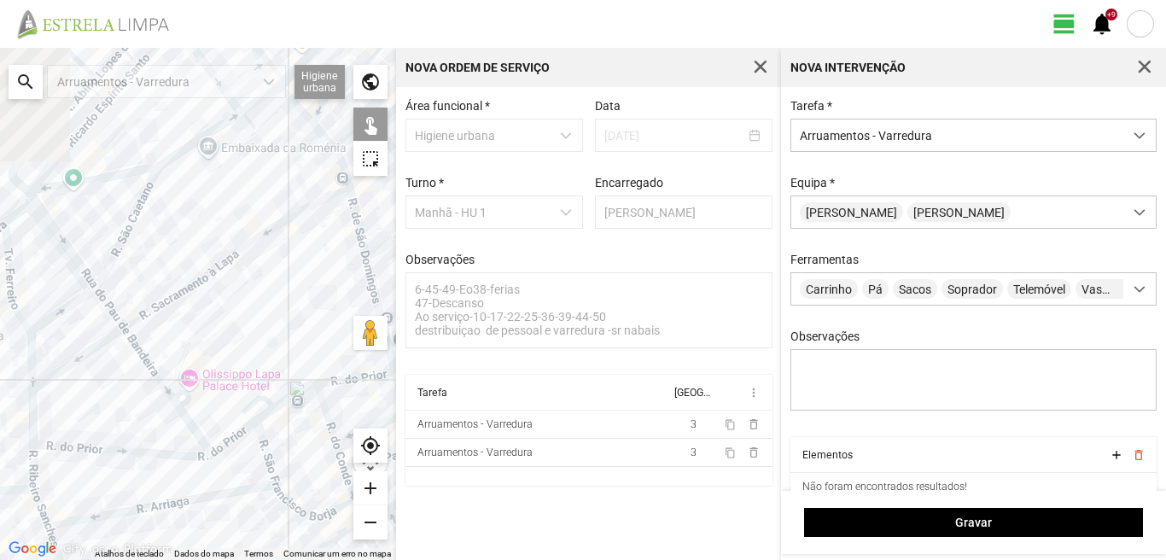
drag, startPoint x: 36, startPoint y: 286, endPoint x: 250, endPoint y: 435, distance: 261.1
click at [250, 434] on div at bounding box center [198, 304] width 396 height 512
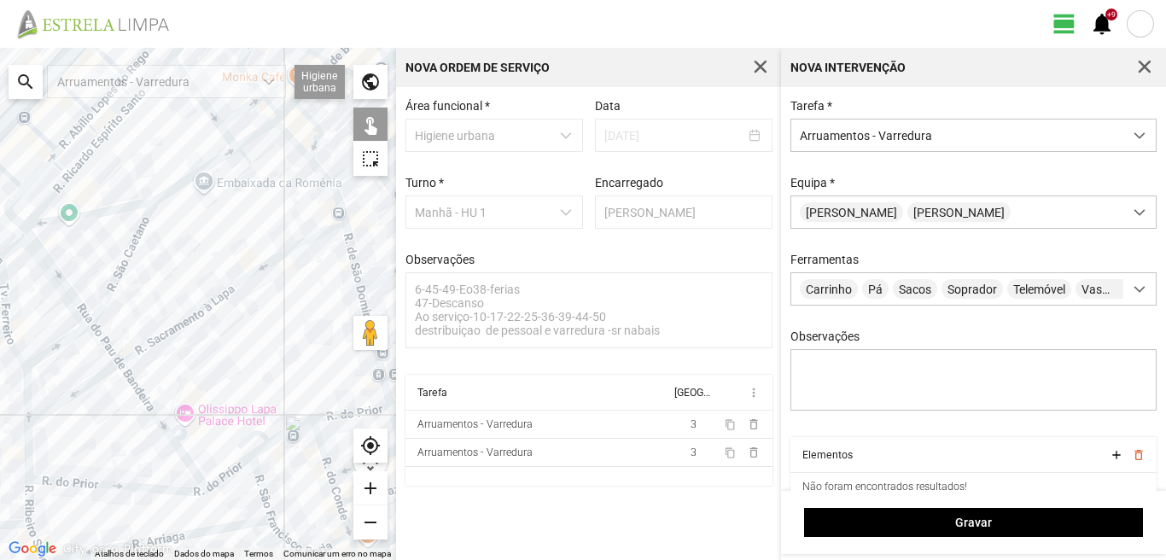
drag, startPoint x: 222, startPoint y: 346, endPoint x: 116, endPoint y: 349, distance: 105.8
click at [116, 349] on div at bounding box center [198, 304] width 396 height 512
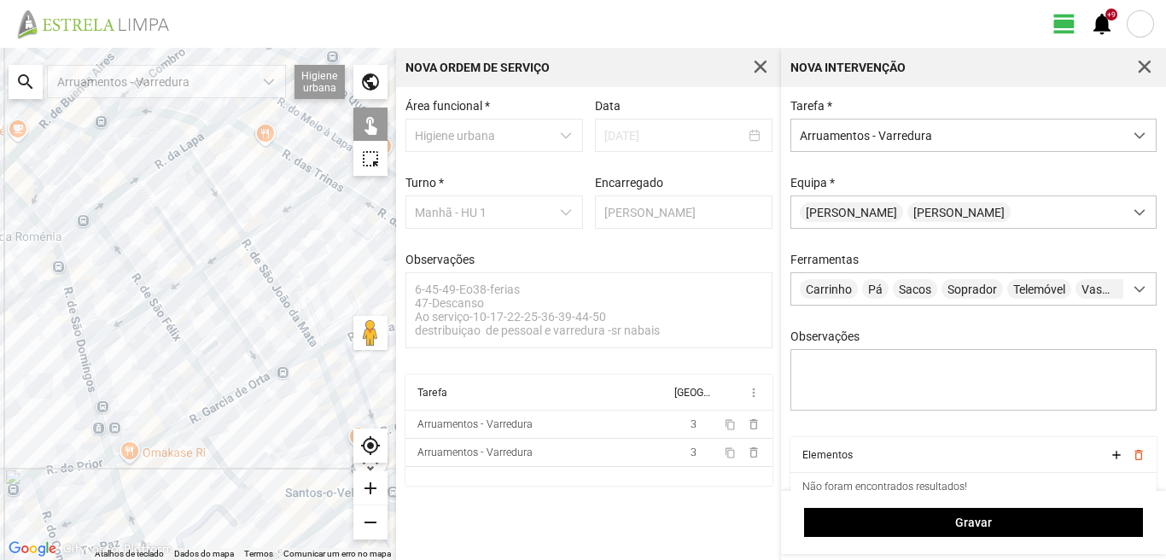
drag, startPoint x: 281, startPoint y: 337, endPoint x: 183, endPoint y: 387, distance: 109.2
click at [183, 387] on div at bounding box center [198, 304] width 396 height 512
drag, startPoint x: 215, startPoint y: 434, endPoint x: 211, endPoint y: 338, distance: 95.7
click at [212, 370] on div at bounding box center [198, 304] width 396 height 512
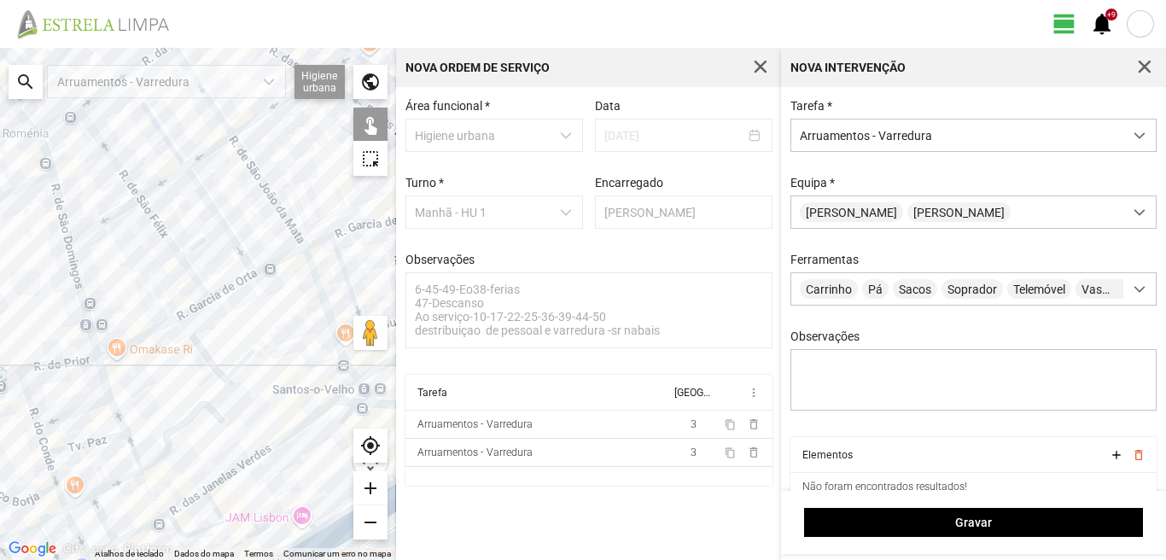
drag, startPoint x: 200, startPoint y: 364, endPoint x: 209, endPoint y: 521, distance: 157.3
click at [210, 521] on div at bounding box center [198, 304] width 396 height 512
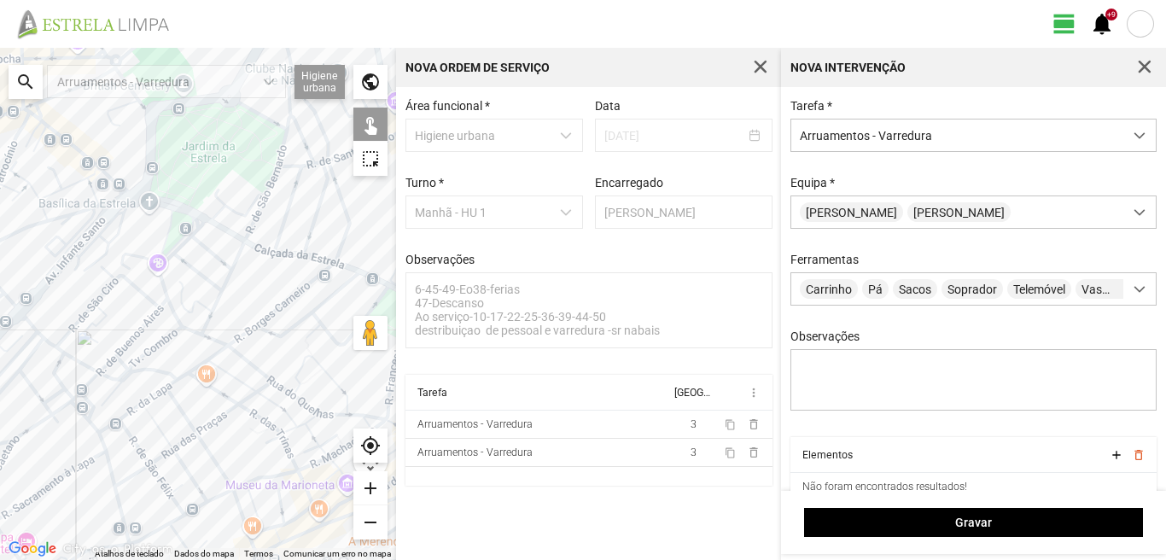
drag, startPoint x: 242, startPoint y: 322, endPoint x: 172, endPoint y: 442, distance: 139.2
click at [184, 425] on div at bounding box center [198, 304] width 396 height 512
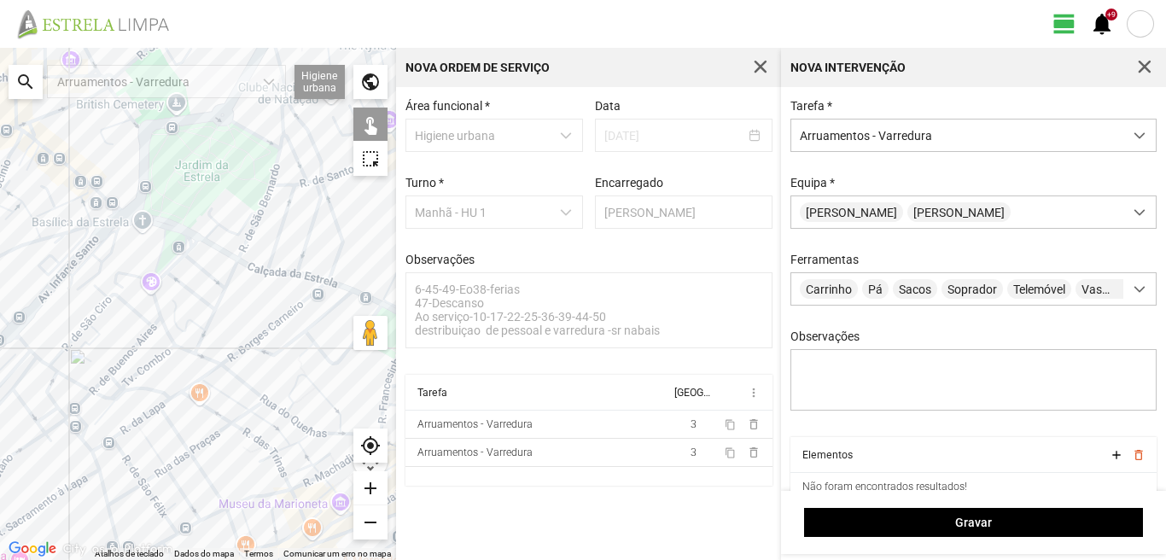
click at [96, 447] on div at bounding box center [198, 304] width 396 height 512
click at [125, 428] on div at bounding box center [198, 304] width 396 height 512
click at [138, 419] on div at bounding box center [198, 304] width 396 height 512
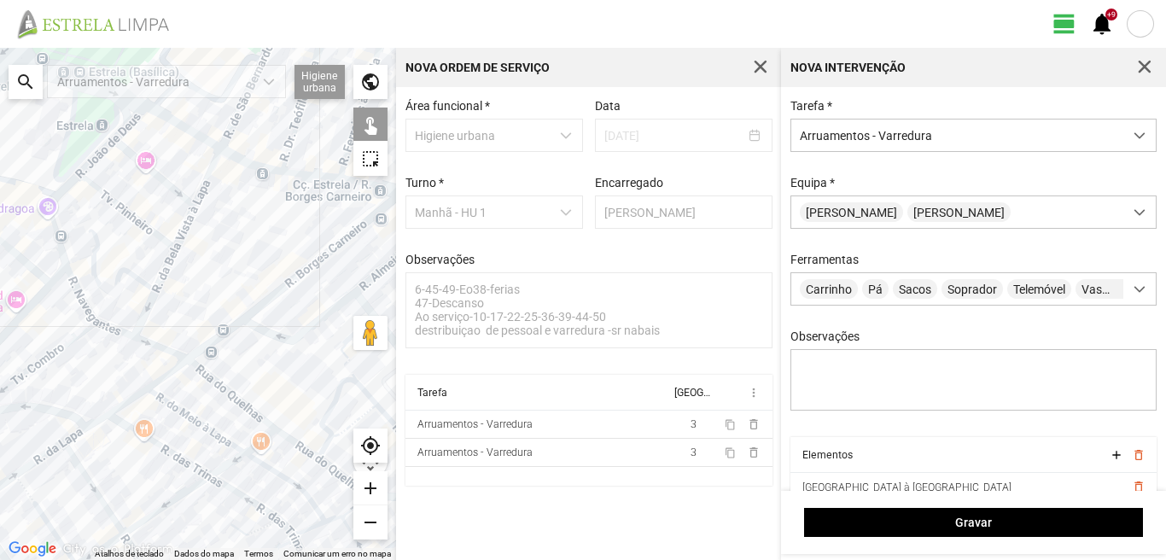
drag, startPoint x: 239, startPoint y: 354, endPoint x: 119, endPoint y: 418, distance: 136.3
click at [119, 418] on div at bounding box center [198, 304] width 396 height 512
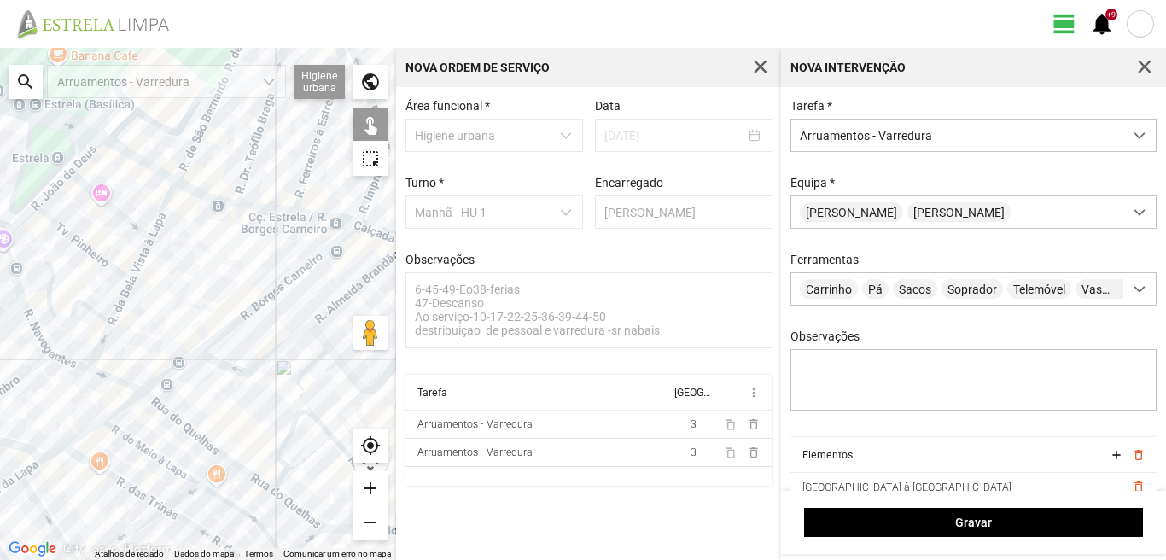
click at [32, 463] on div at bounding box center [198, 304] width 396 height 512
click at [36, 465] on div at bounding box center [198, 304] width 396 height 512
click at [79, 439] on div at bounding box center [198, 304] width 396 height 512
click at [124, 407] on div at bounding box center [198, 304] width 396 height 512
click at [166, 376] on div at bounding box center [198, 304] width 396 height 512
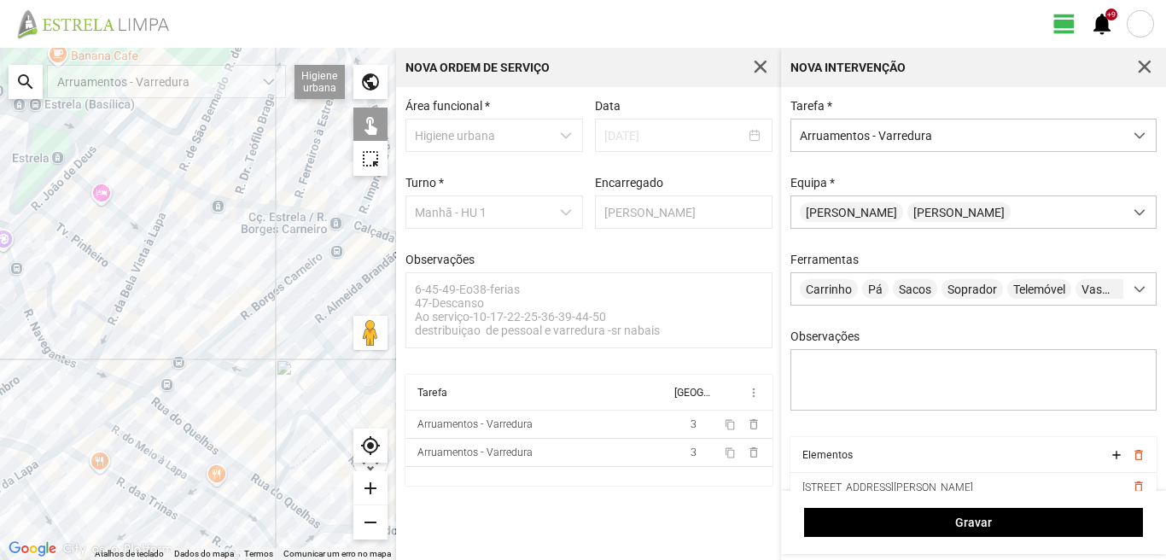
click at [221, 332] on div at bounding box center [198, 304] width 396 height 512
click at [227, 366] on div at bounding box center [198, 304] width 396 height 512
click at [327, 311] on div at bounding box center [198, 304] width 396 height 512
click at [329, 346] on div at bounding box center [198, 304] width 396 height 512
click at [345, 362] on div at bounding box center [198, 304] width 396 height 512
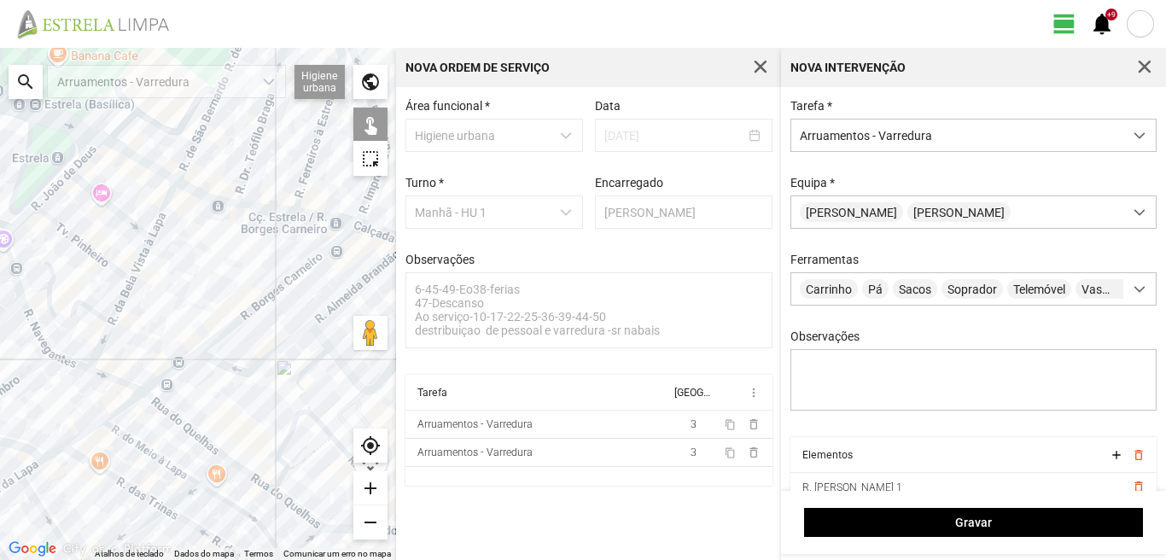
click at [340, 363] on div at bounding box center [198, 304] width 396 height 512
click at [307, 367] on div at bounding box center [198, 304] width 396 height 512
click at [297, 384] on div at bounding box center [198, 304] width 396 height 512
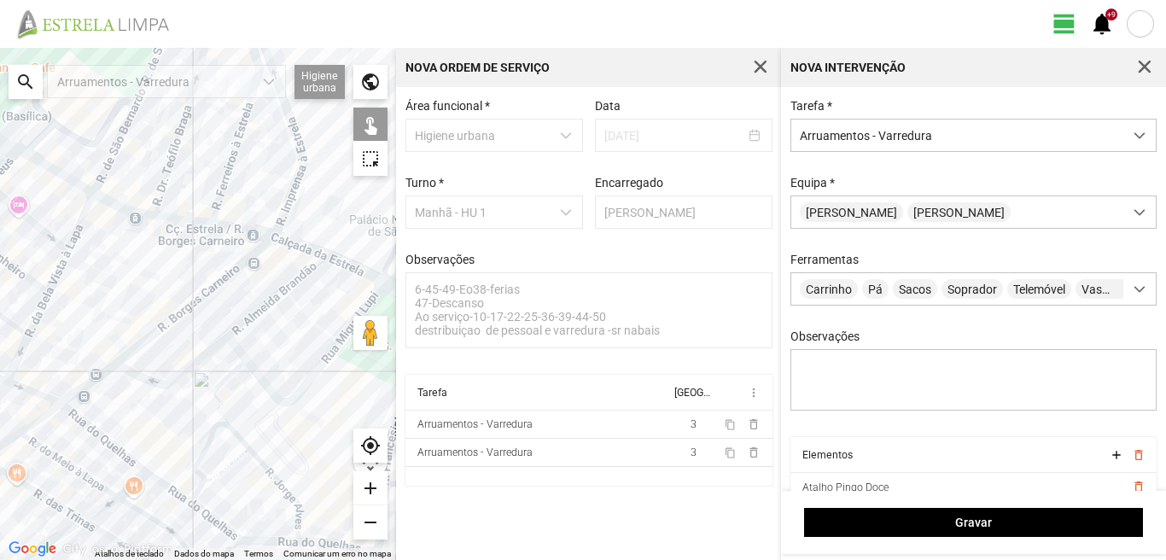
drag, startPoint x: 311, startPoint y: 395, endPoint x: 160, endPoint y: 416, distance: 152.5
click at [160, 416] on div at bounding box center [198, 304] width 396 height 512
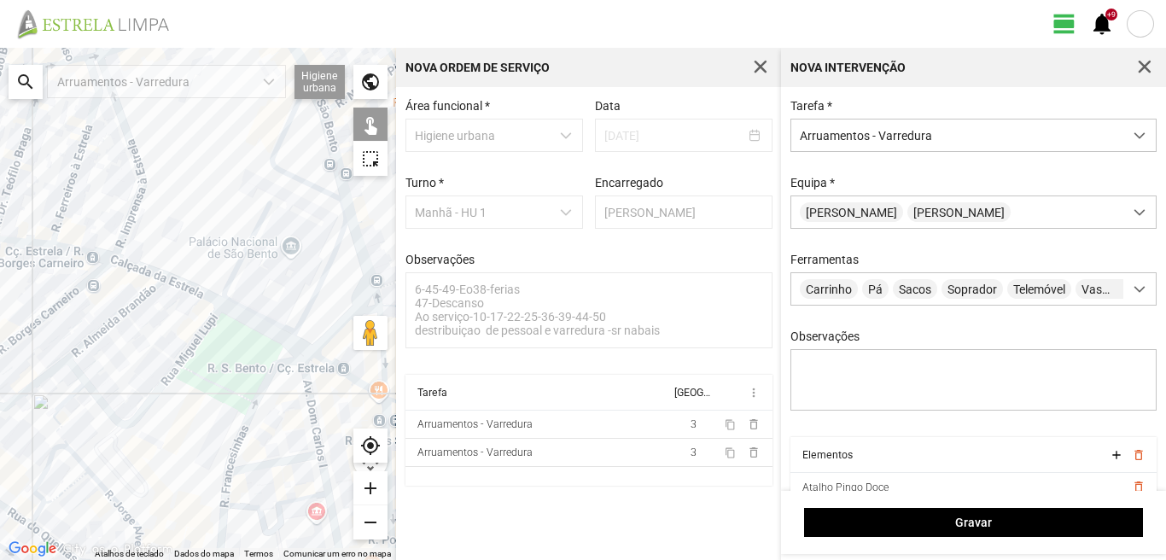
click at [125, 260] on div at bounding box center [198, 304] width 396 height 512
click at [186, 287] on div at bounding box center [198, 304] width 396 height 512
click at [242, 313] on div at bounding box center [198, 304] width 396 height 512
click at [271, 366] on div at bounding box center [198, 304] width 396 height 512
click at [298, 346] on div at bounding box center [198, 304] width 396 height 512
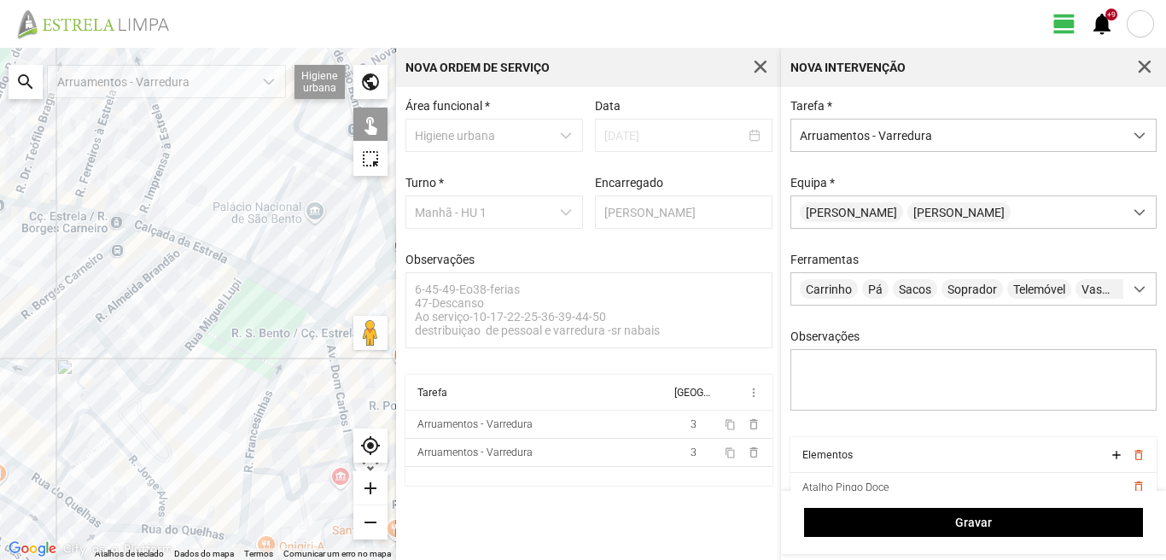
drag, startPoint x: 129, startPoint y: 406, endPoint x: 181, endPoint y: 338, distance: 85.9
click at [175, 344] on div at bounding box center [198, 304] width 396 height 512
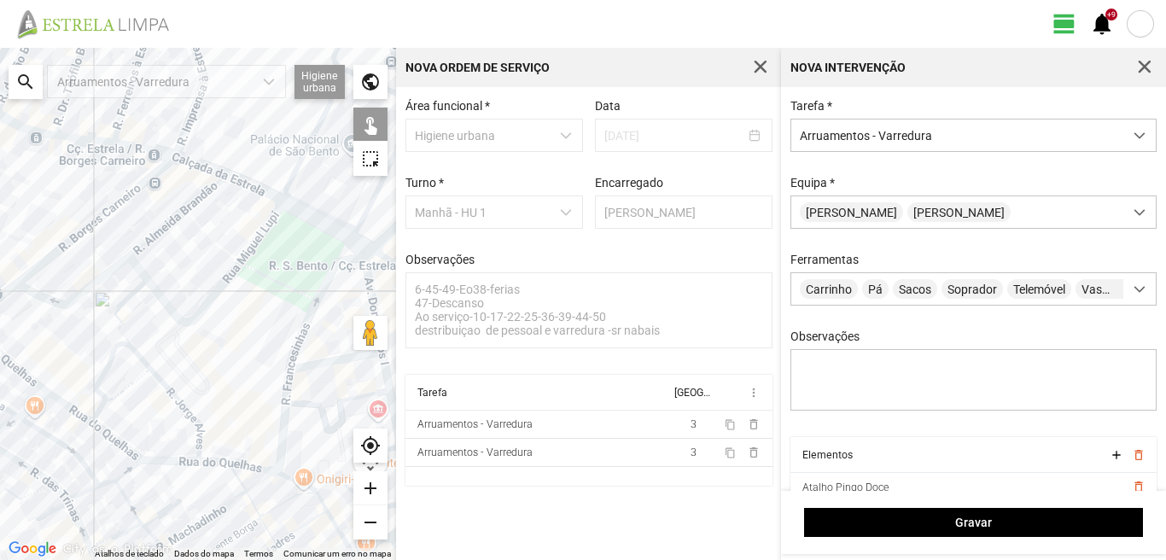
click at [283, 402] on div at bounding box center [198, 304] width 396 height 512
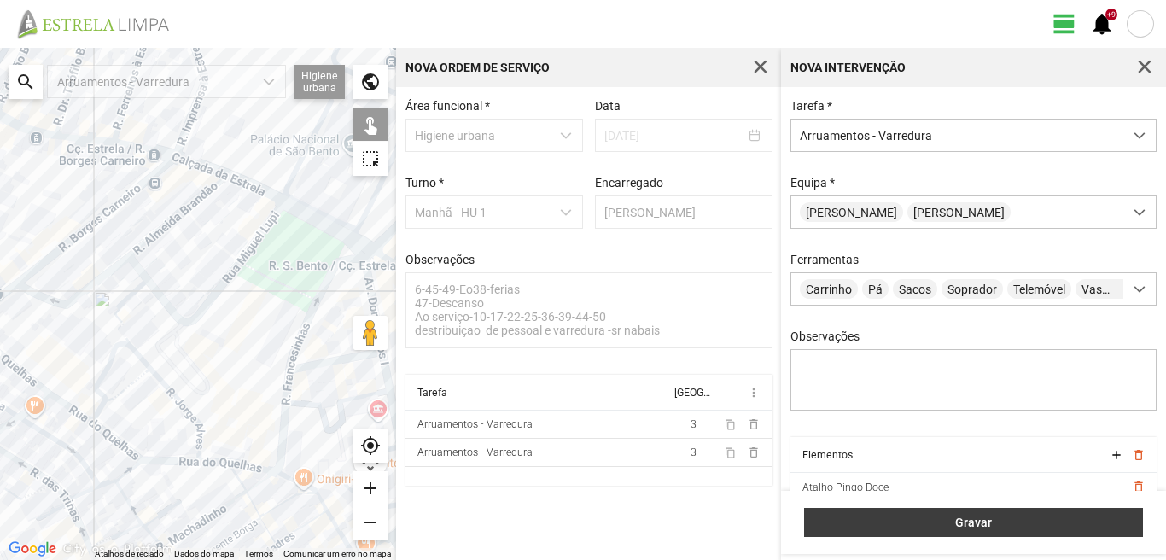
click at [963, 528] on span "Gravar" at bounding box center [973, 522] width 321 height 14
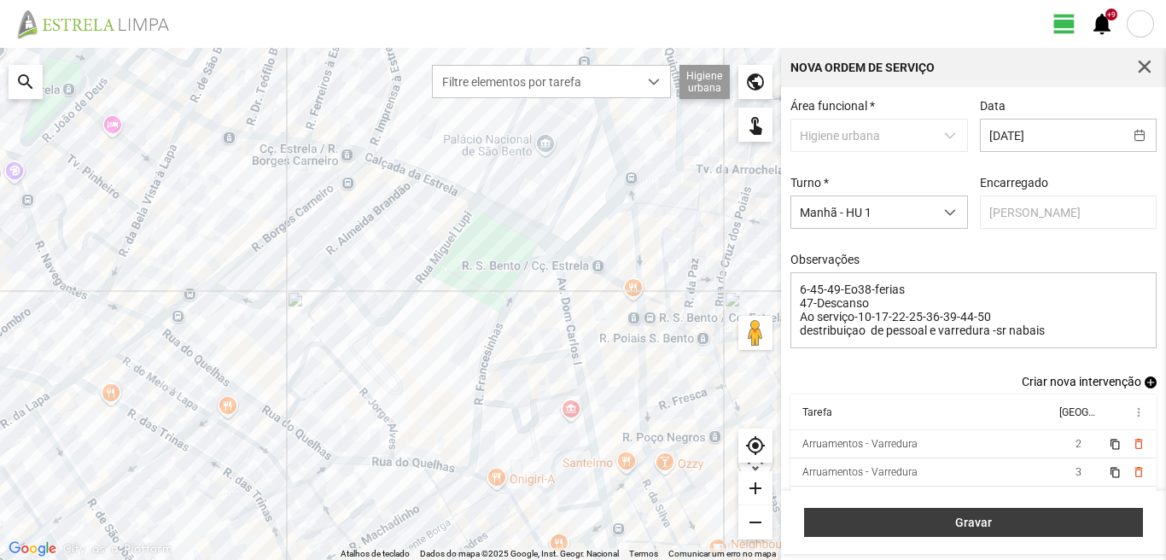
click at [963, 528] on span "Gravar" at bounding box center [973, 522] width 321 height 14
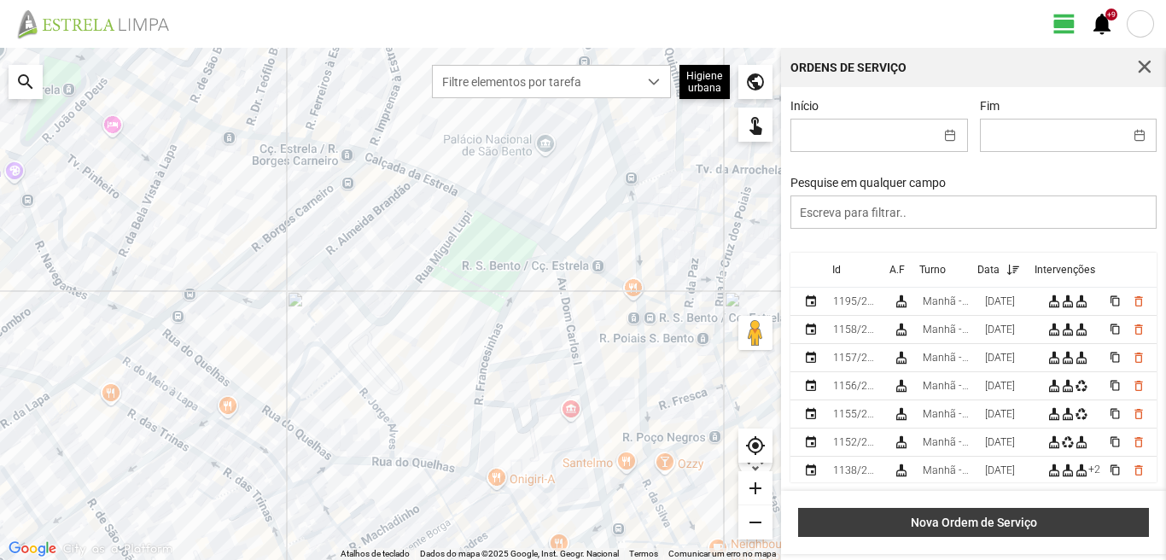
click at [963, 528] on span "Nova Ordem de Serviço" at bounding box center [973, 522] width 333 height 14
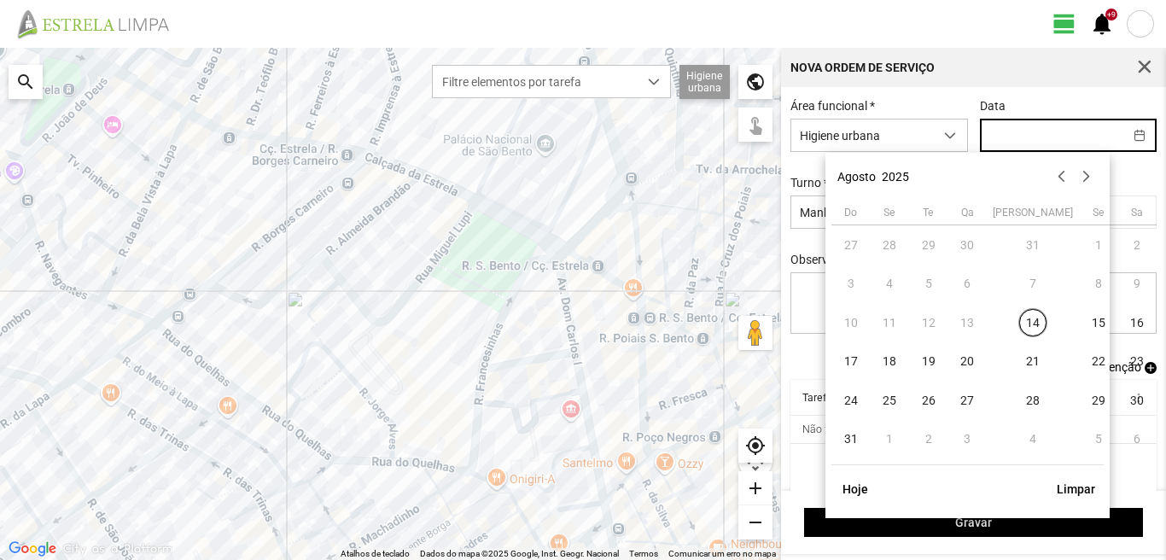
click at [1015, 144] on input "text" at bounding box center [1052, 135] width 143 height 32
click at [1019, 364] on span "21" at bounding box center [1032, 361] width 27 height 27
type input "[DATE]"
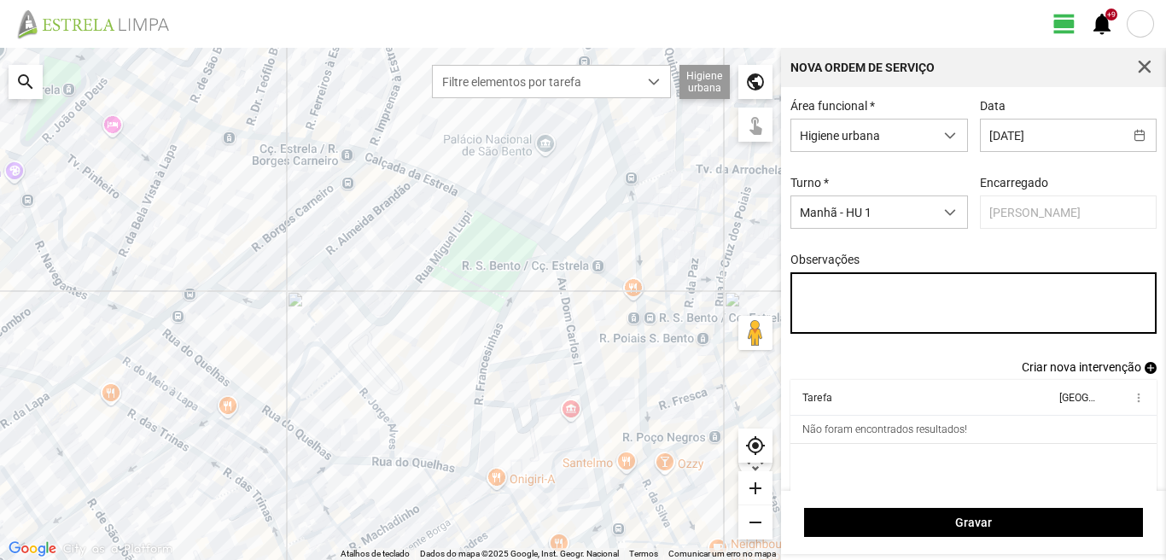
click at [812, 290] on textarea "Observações" at bounding box center [973, 302] width 367 height 61
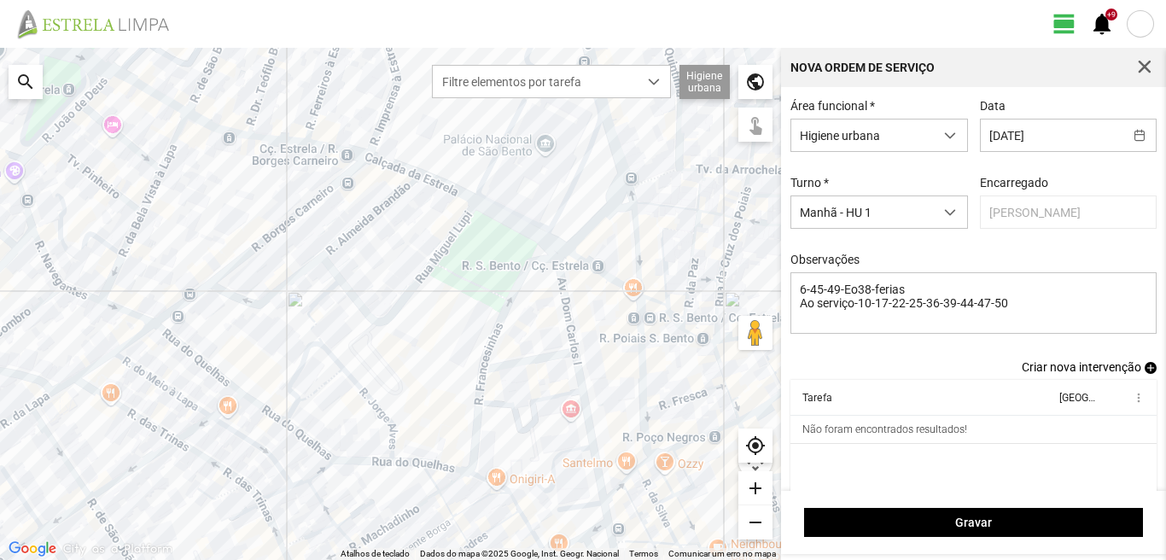
click at [1144, 374] on span "add" at bounding box center [1150, 368] width 12 height 12
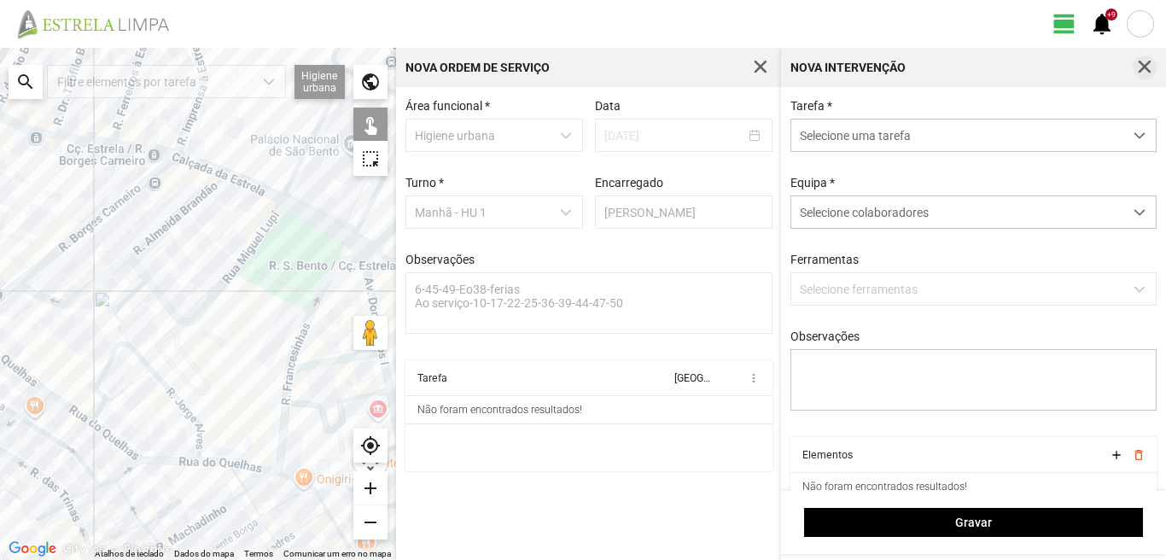
click at [1142, 73] on span "button" at bounding box center [1144, 67] width 15 height 15
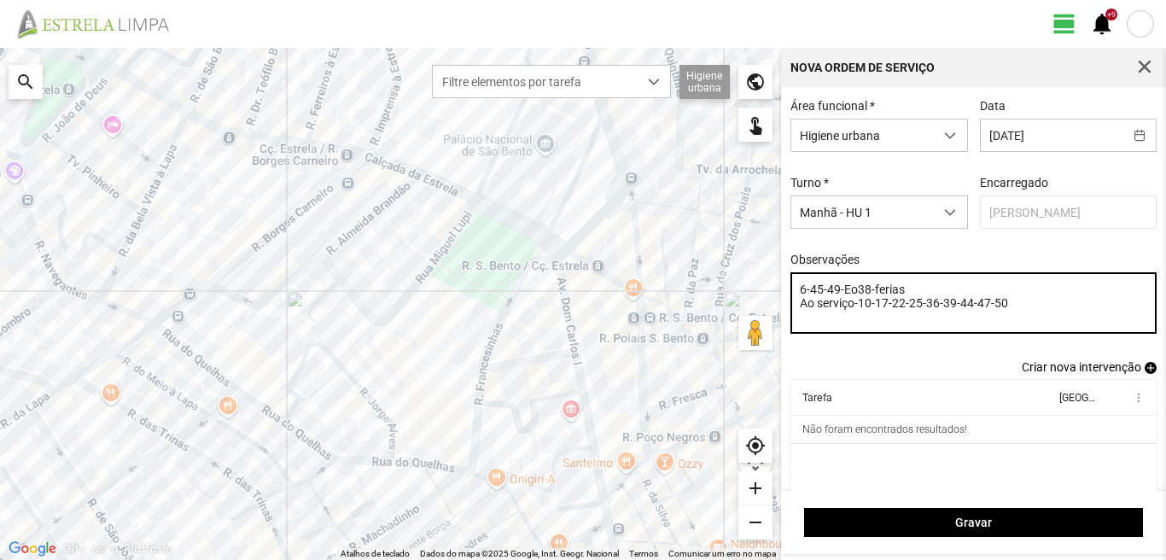
click at [1009, 305] on textarea "6-45-49-Eo38-ferias Ao serviço-10-17-22-25-36-39-44-47-50" at bounding box center [973, 302] width 367 height 61
type textarea "6-45-49-Eo38-ferias Ao serviço-10-17-22-25-36-39-44-47-50 destribuiçao de pesso…"
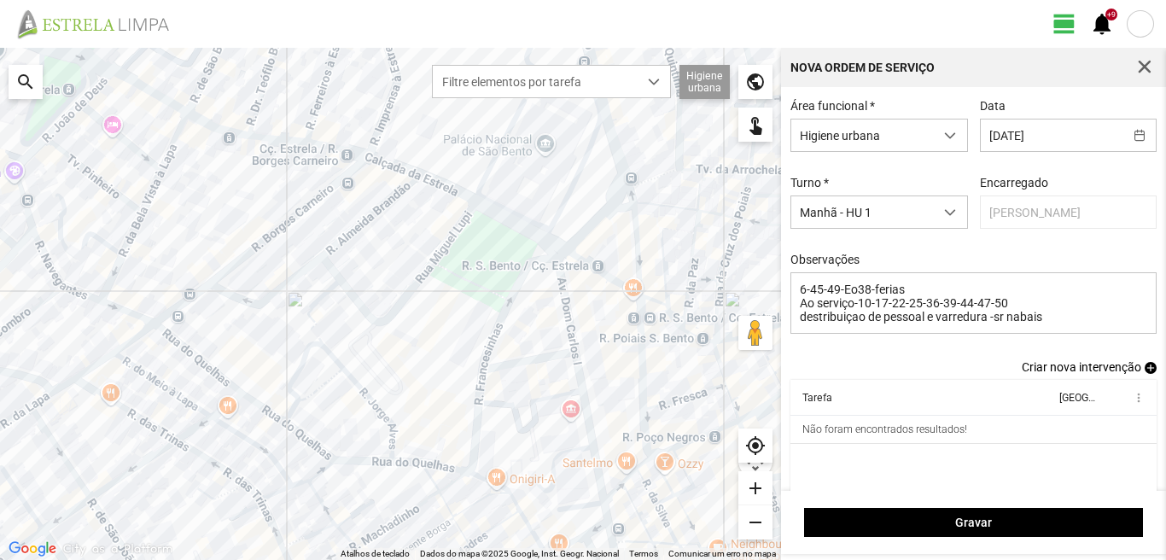
click at [1144, 374] on span "add" at bounding box center [1150, 368] width 12 height 12
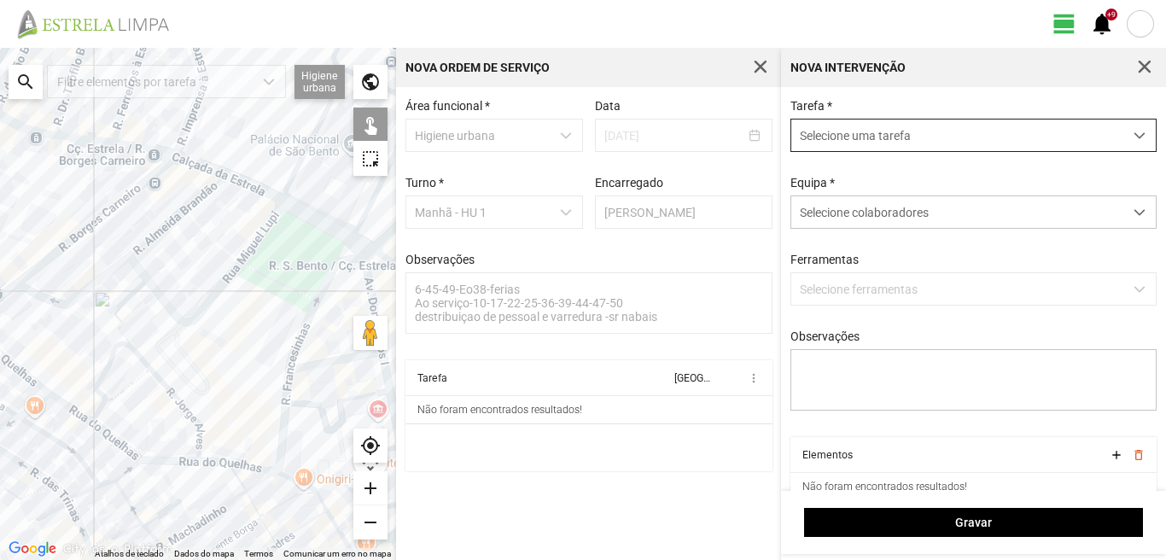
click at [896, 126] on span "Selecione uma tarefa" at bounding box center [957, 135] width 332 height 32
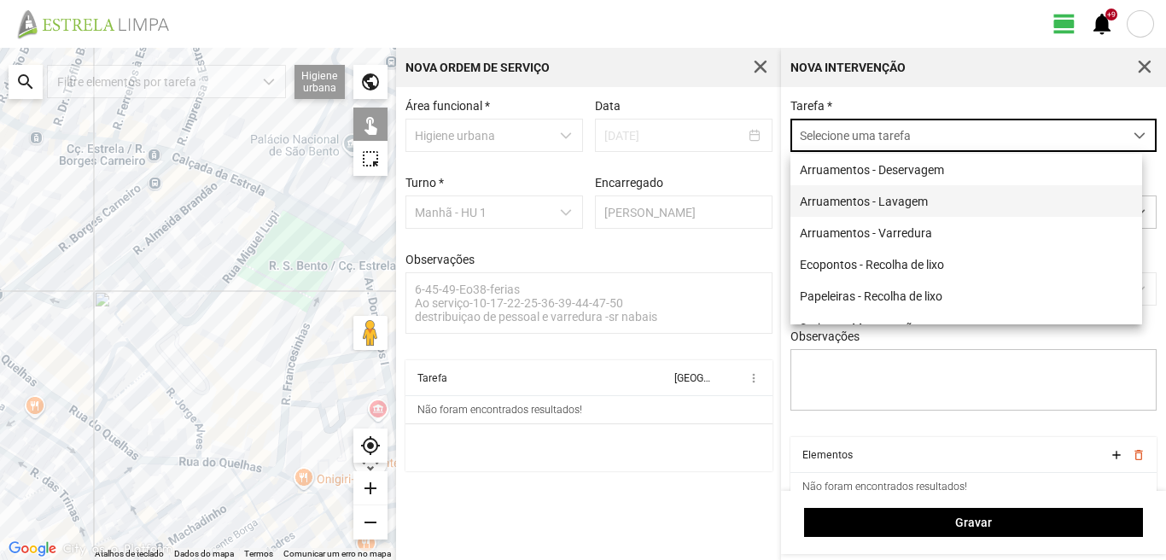
scroll to position [9, 76]
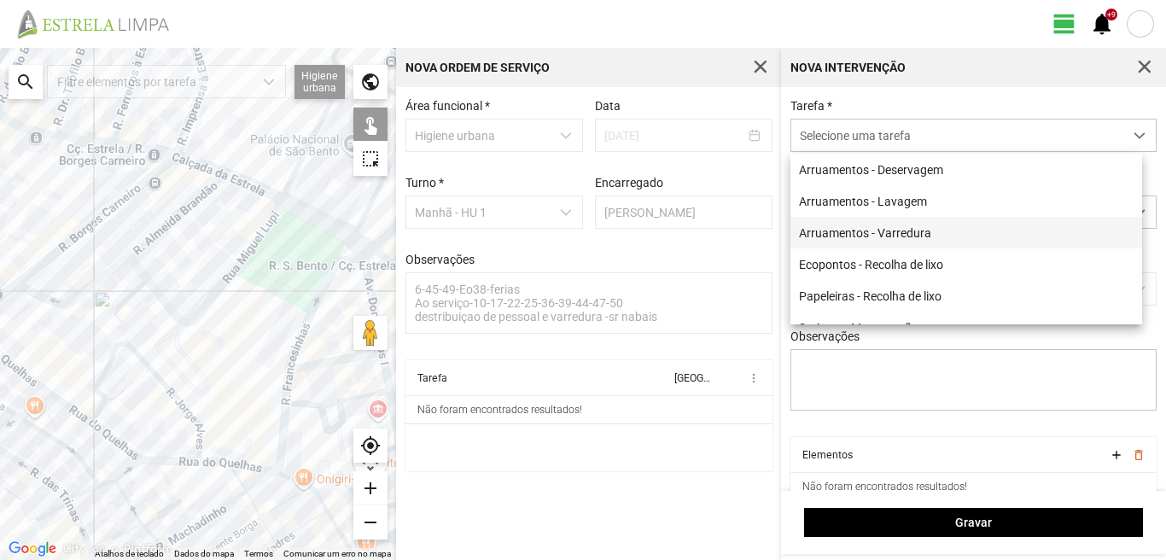
click at [884, 230] on li "Arruamentos - Varredura" at bounding box center [966, 233] width 352 height 32
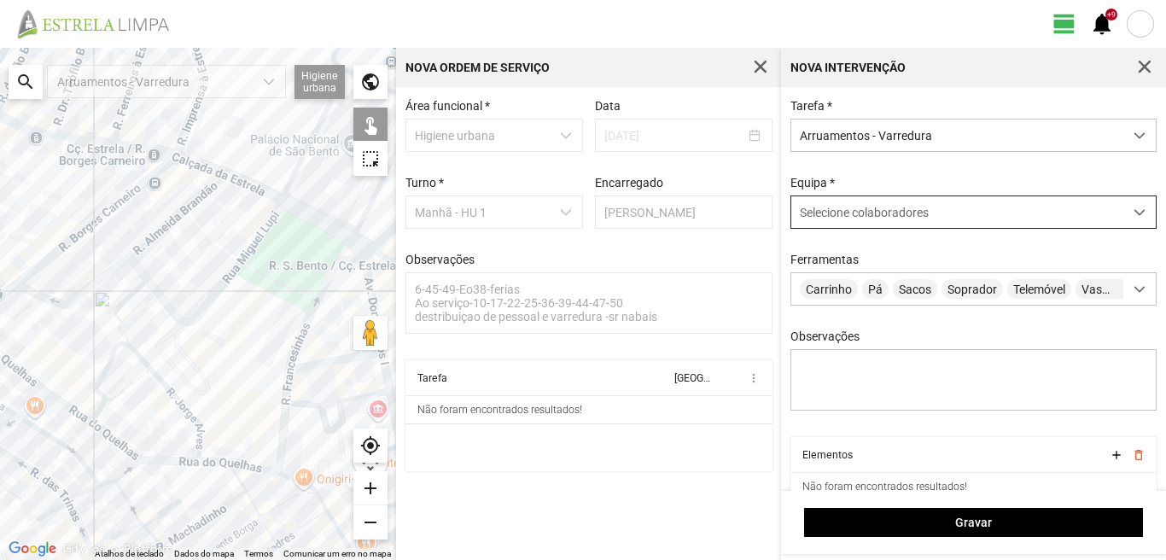
click at [885, 217] on span "Selecione colaboradores" at bounding box center [864, 213] width 129 height 14
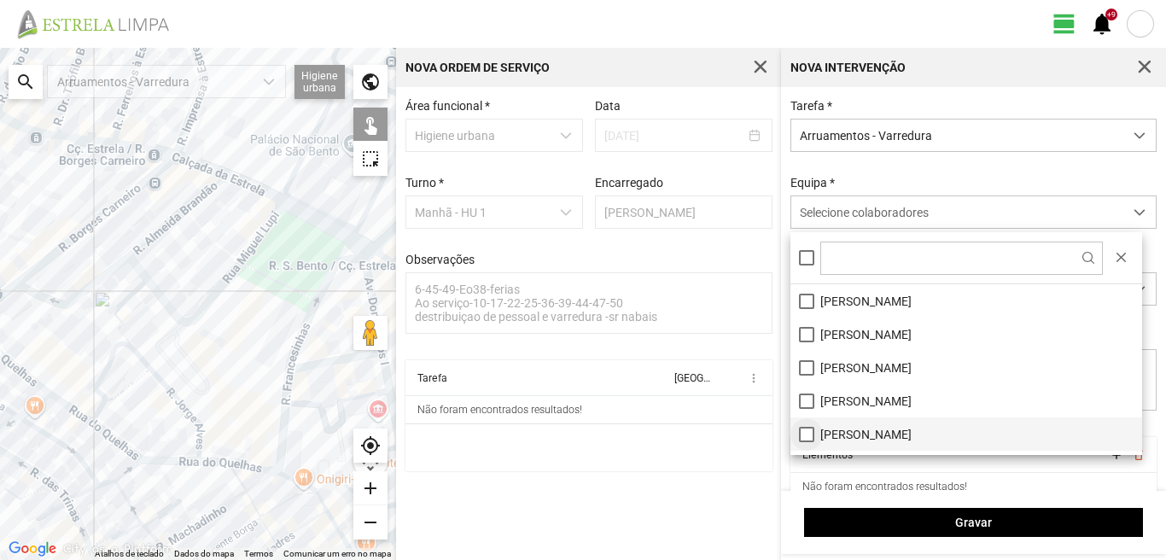
click at [804, 438] on li "[PERSON_NAME]" at bounding box center [966, 433] width 352 height 33
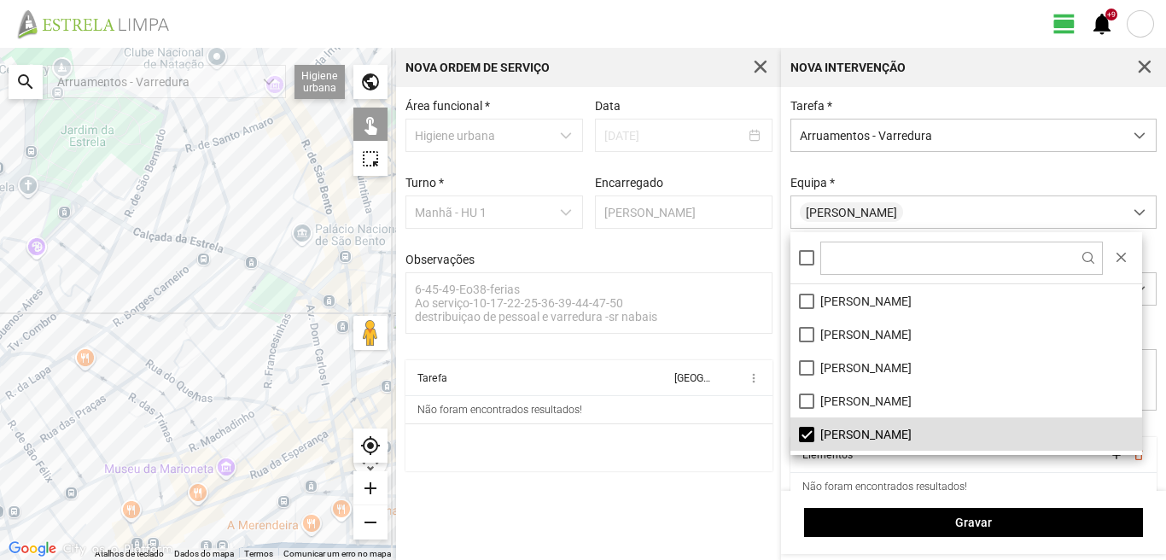
drag, startPoint x: 8, startPoint y: 294, endPoint x: 163, endPoint y: 311, distance: 156.2
click at [144, 311] on div at bounding box center [198, 304] width 396 height 512
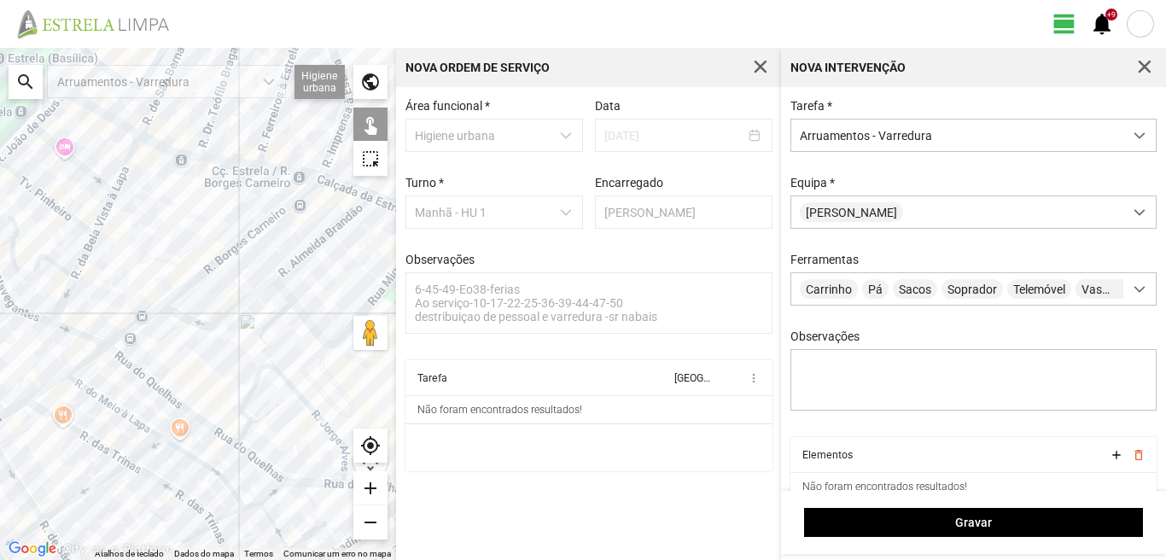
drag, startPoint x: 161, startPoint y: 276, endPoint x: 268, endPoint y: 356, distance: 133.5
click at [268, 356] on div at bounding box center [198, 304] width 396 height 512
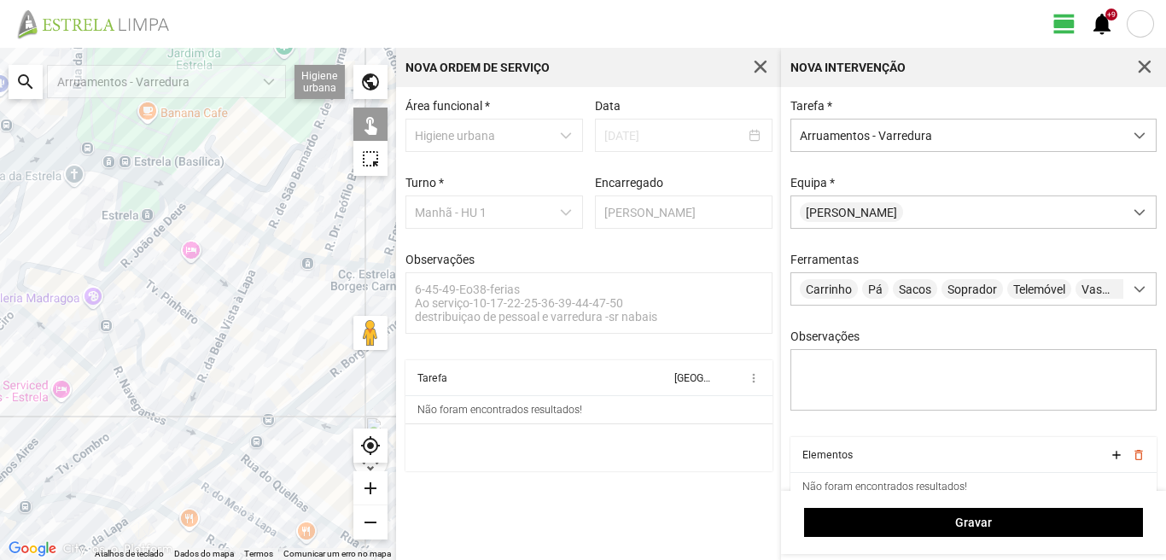
click at [111, 276] on div at bounding box center [198, 304] width 396 height 512
click at [108, 337] on div at bounding box center [198, 304] width 396 height 512
click at [141, 251] on div at bounding box center [198, 304] width 396 height 512
drag, startPoint x: 168, startPoint y: 217, endPoint x: 172, endPoint y: 253, distance: 36.1
click at [171, 224] on div at bounding box center [198, 304] width 396 height 512
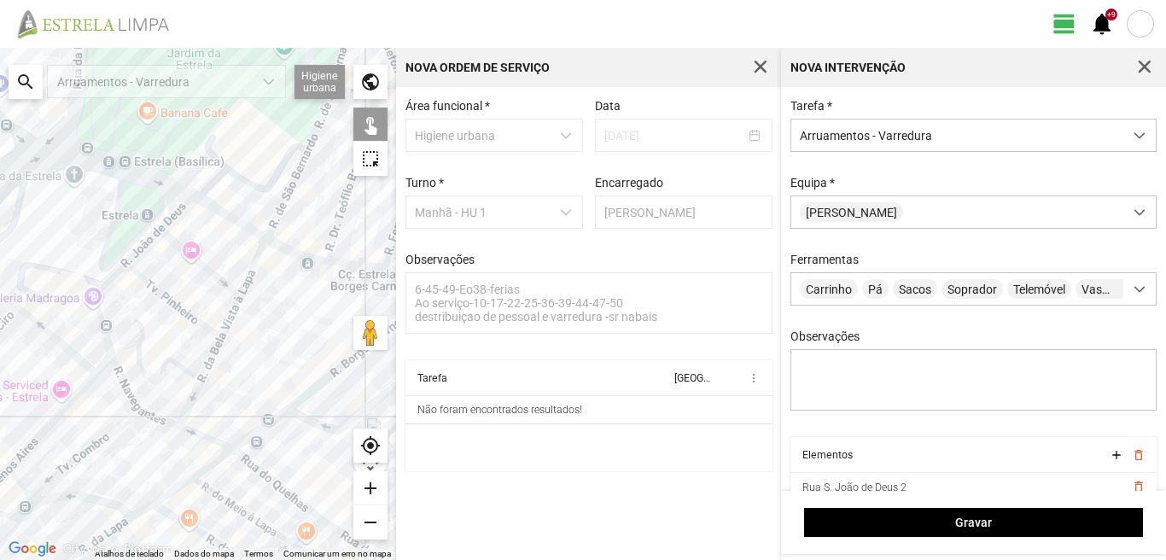
click at [181, 248] on div at bounding box center [198, 304] width 396 height 512
click at [182, 247] on div at bounding box center [198, 304] width 396 height 512
click at [193, 253] on div at bounding box center [198, 304] width 396 height 512
click at [172, 300] on div at bounding box center [198, 304] width 396 height 512
click at [137, 343] on div at bounding box center [198, 304] width 396 height 512
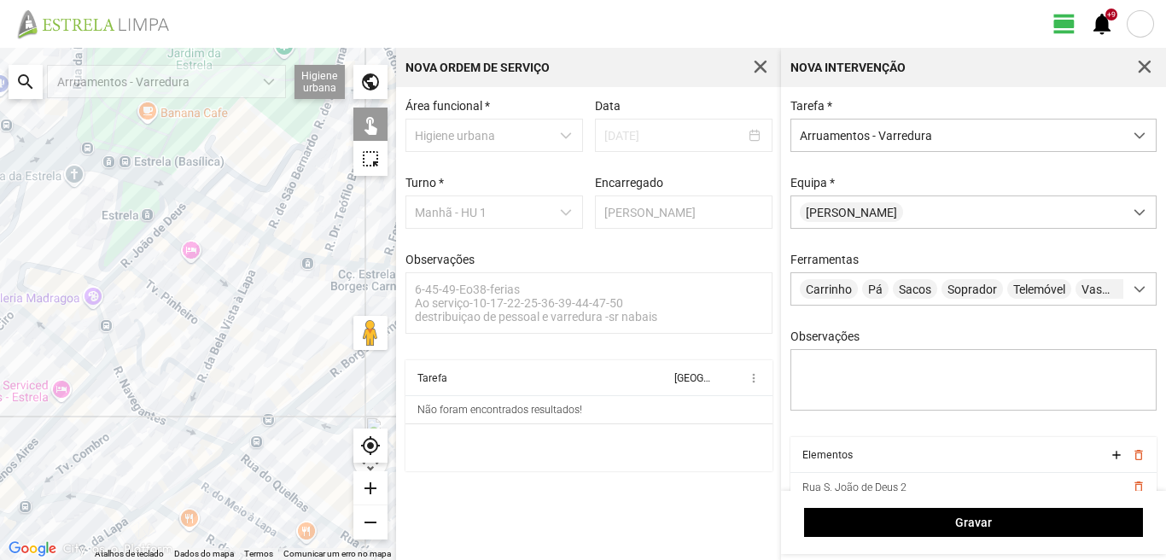
click at [120, 382] on div at bounding box center [198, 304] width 396 height 512
click at [158, 419] on div at bounding box center [198, 304] width 396 height 512
click at [192, 398] on div at bounding box center [198, 304] width 396 height 512
click at [209, 358] on div at bounding box center [198, 304] width 396 height 512
click at [228, 317] on div at bounding box center [198, 304] width 396 height 512
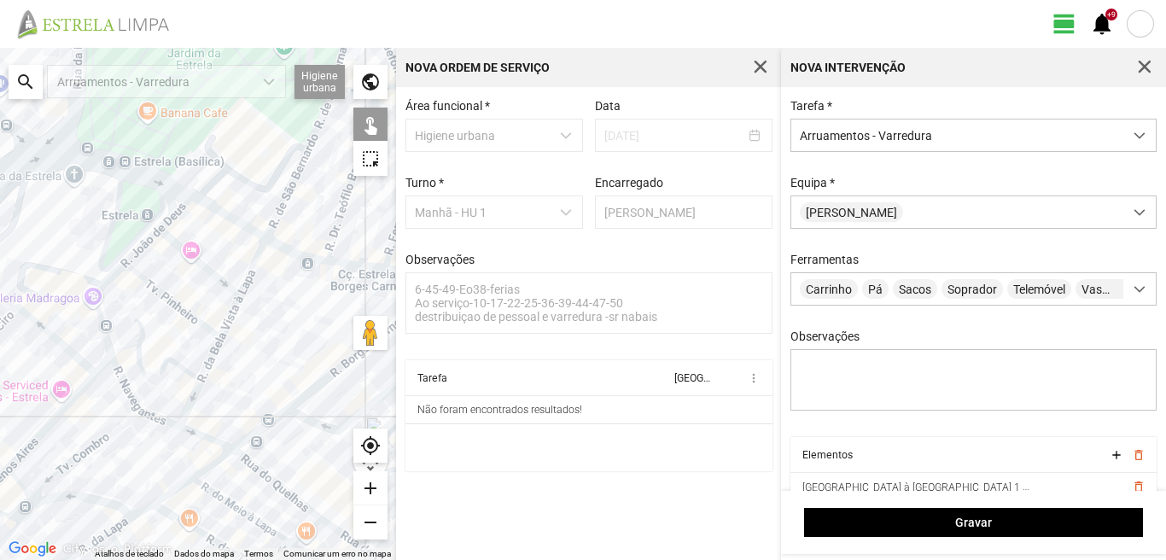
click at [253, 262] on div at bounding box center [198, 304] width 396 height 512
click at [192, 432] on div at bounding box center [198, 304] width 396 height 512
drag, startPoint x: 203, startPoint y: 428, endPoint x: 182, endPoint y: 358, distance: 72.3
click at [182, 358] on div at bounding box center [198, 304] width 396 height 512
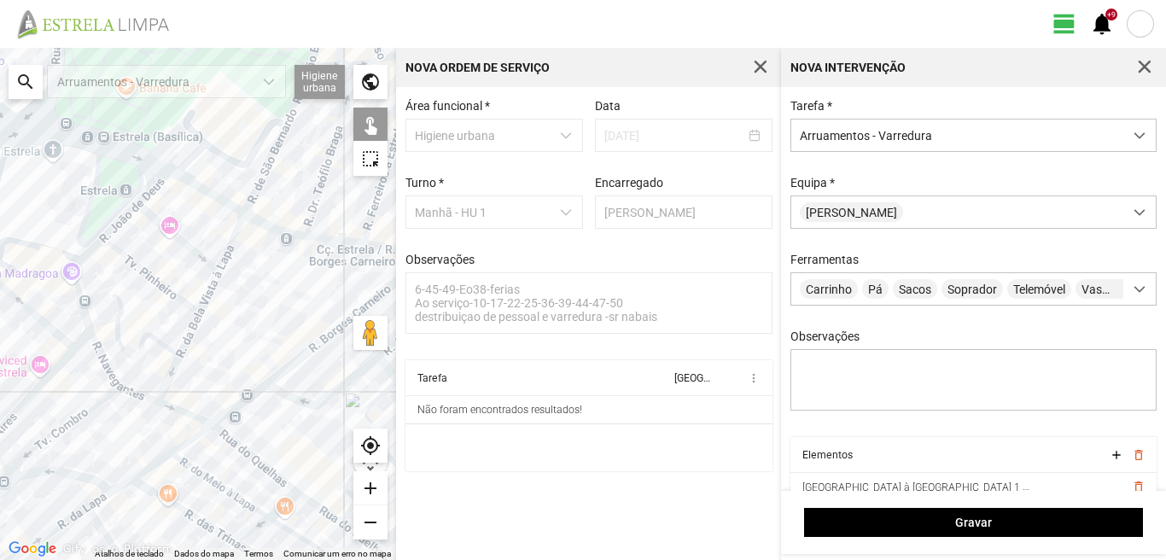
drag, startPoint x: 244, startPoint y: 364, endPoint x: 206, endPoint y: 283, distance: 88.9
click at [214, 310] on div at bounding box center [198, 304] width 396 height 512
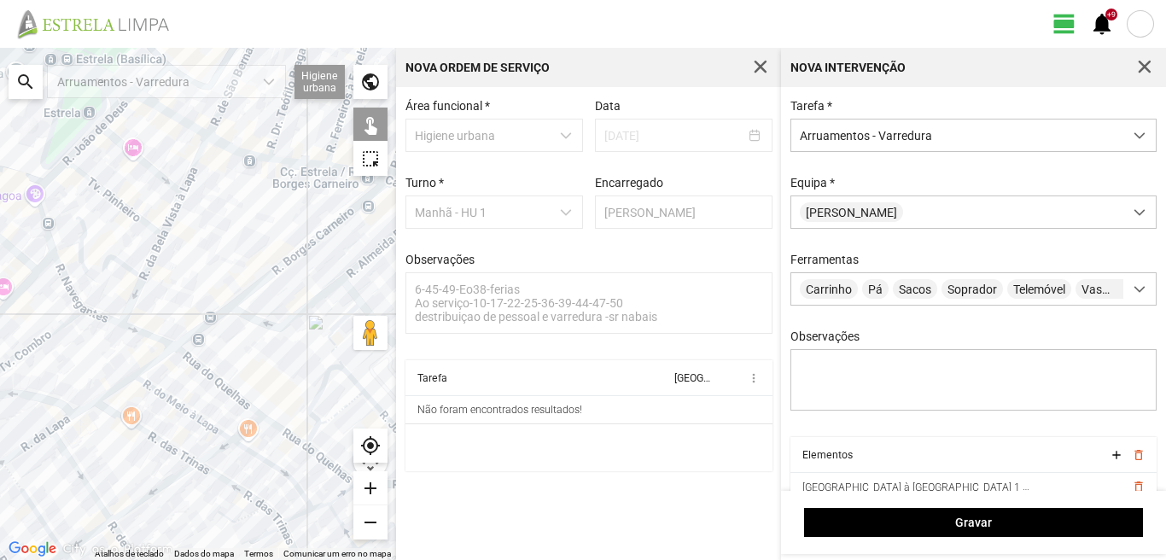
click at [201, 366] on div at bounding box center [198, 304] width 396 height 512
click at [283, 432] on div at bounding box center [198, 304] width 396 height 512
click at [320, 387] on div at bounding box center [198, 304] width 396 height 512
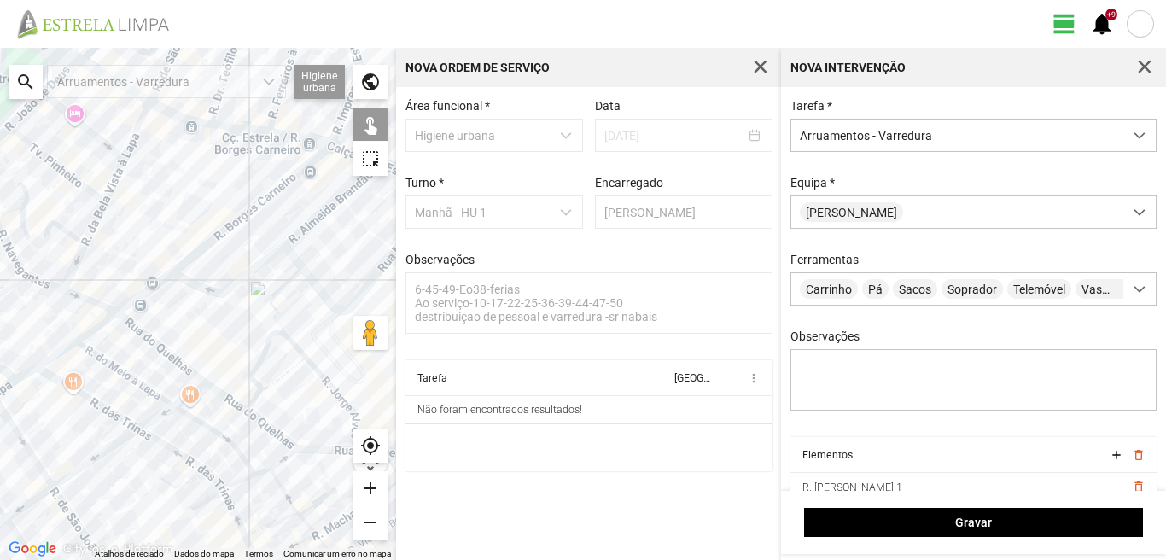
drag, startPoint x: 321, startPoint y: 381, endPoint x: 256, endPoint y: 343, distance: 74.9
click at [256, 343] on div at bounding box center [198, 304] width 396 height 512
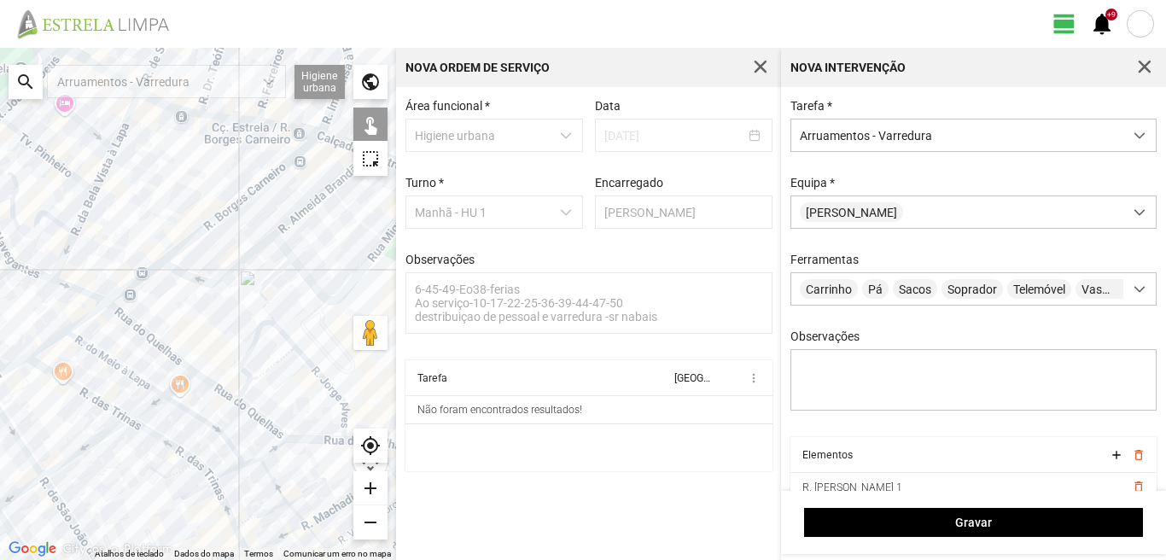
click at [254, 413] on div at bounding box center [198, 304] width 396 height 512
click at [310, 360] on div at bounding box center [198, 304] width 396 height 512
click at [262, 311] on div at bounding box center [198, 304] width 396 height 512
click at [203, 341] on div at bounding box center [198, 304] width 396 height 512
drag, startPoint x: 272, startPoint y: 405, endPoint x: 218, endPoint y: 350, distance: 77.2
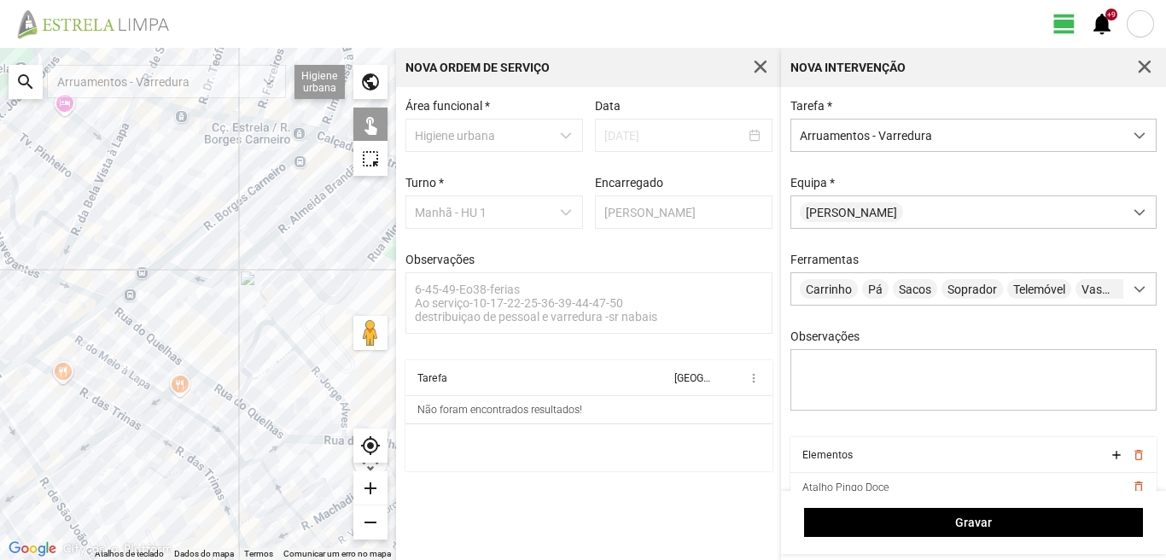
click at [218, 350] on div at bounding box center [198, 304] width 396 height 512
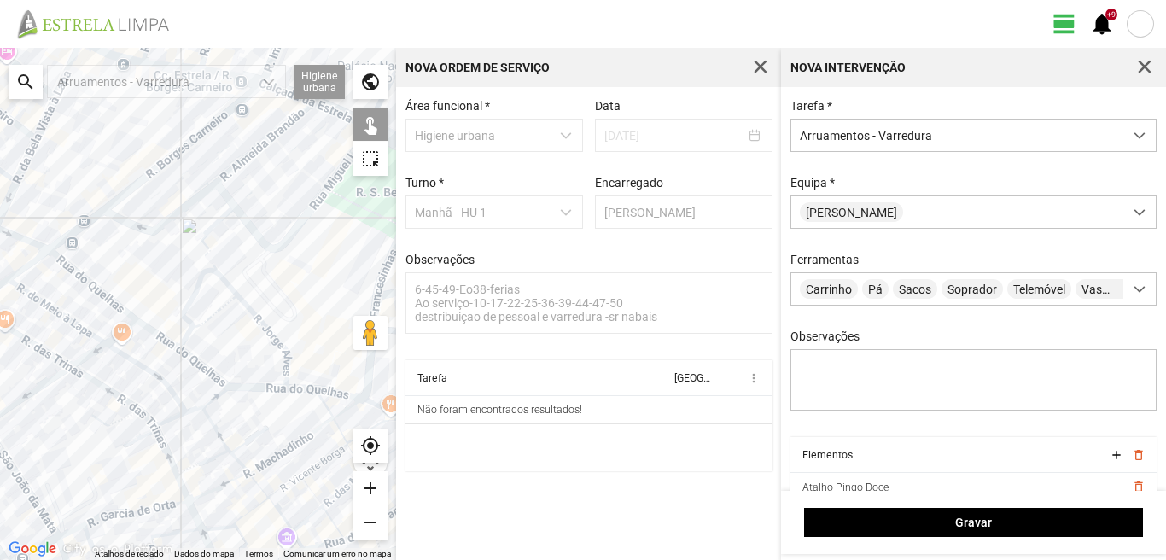
click at [274, 387] on div at bounding box center [198, 304] width 396 height 512
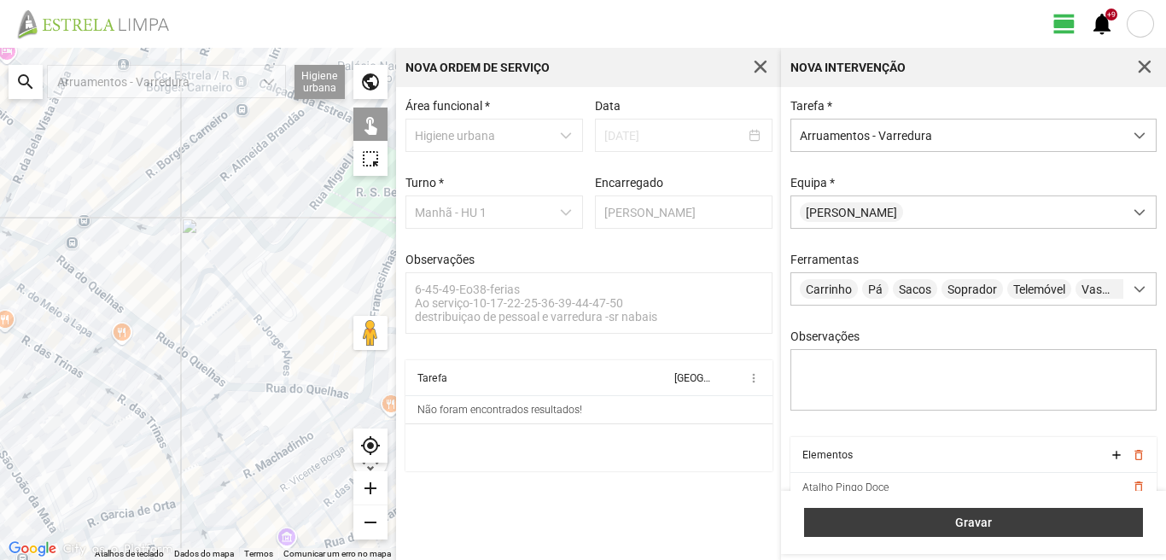
click at [914, 516] on span "Gravar" at bounding box center [973, 522] width 321 height 14
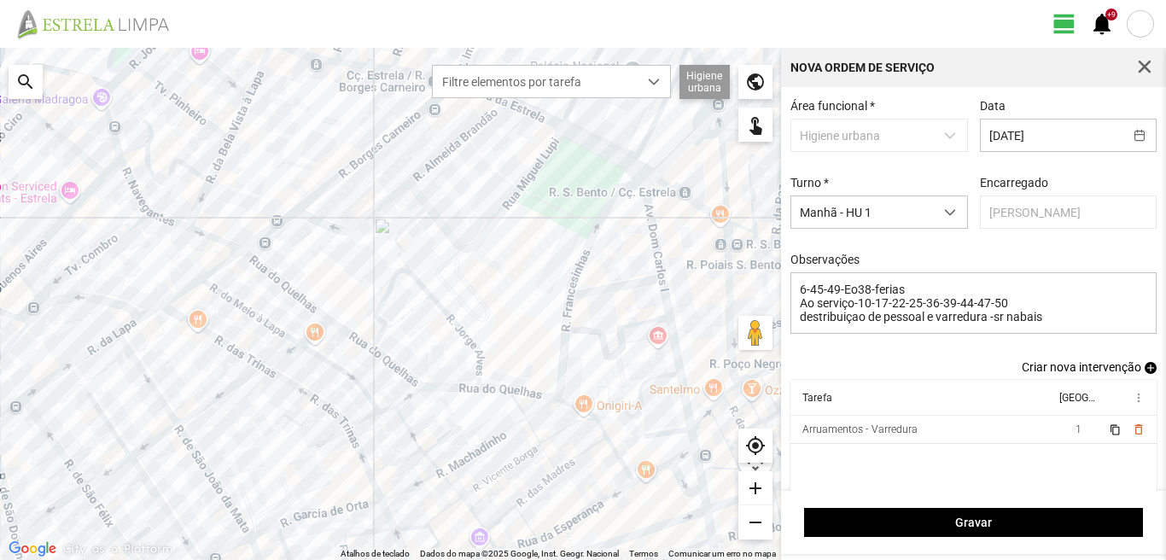
click at [1144, 371] on span "add" at bounding box center [1150, 368] width 12 height 12
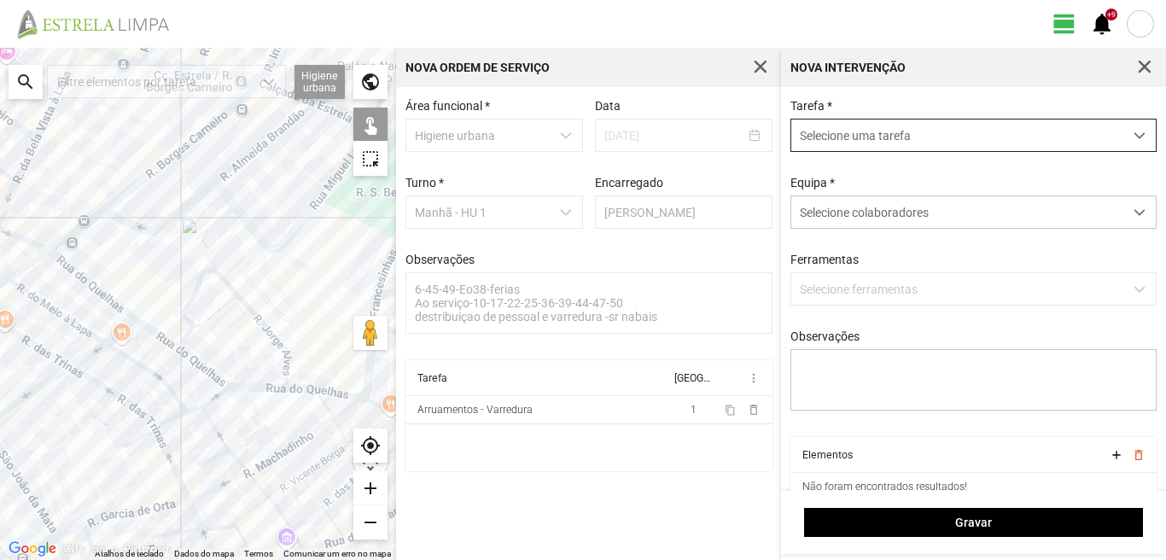
click at [889, 141] on span "Selecione uma tarefa" at bounding box center [957, 135] width 332 height 32
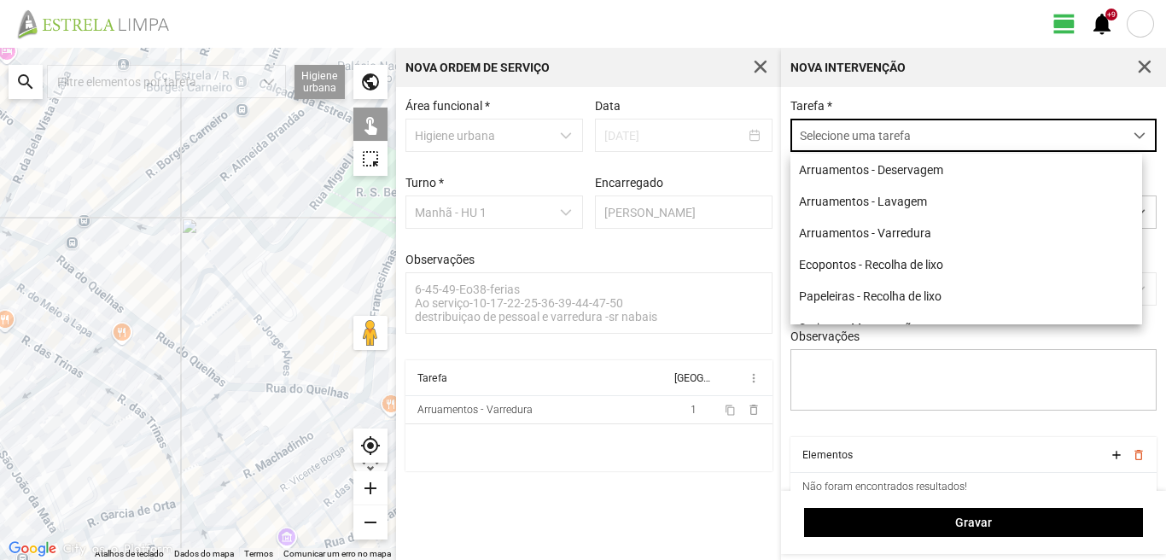
scroll to position [9, 76]
click at [853, 227] on li "Arruamentos - Varredura" at bounding box center [966, 233] width 352 height 32
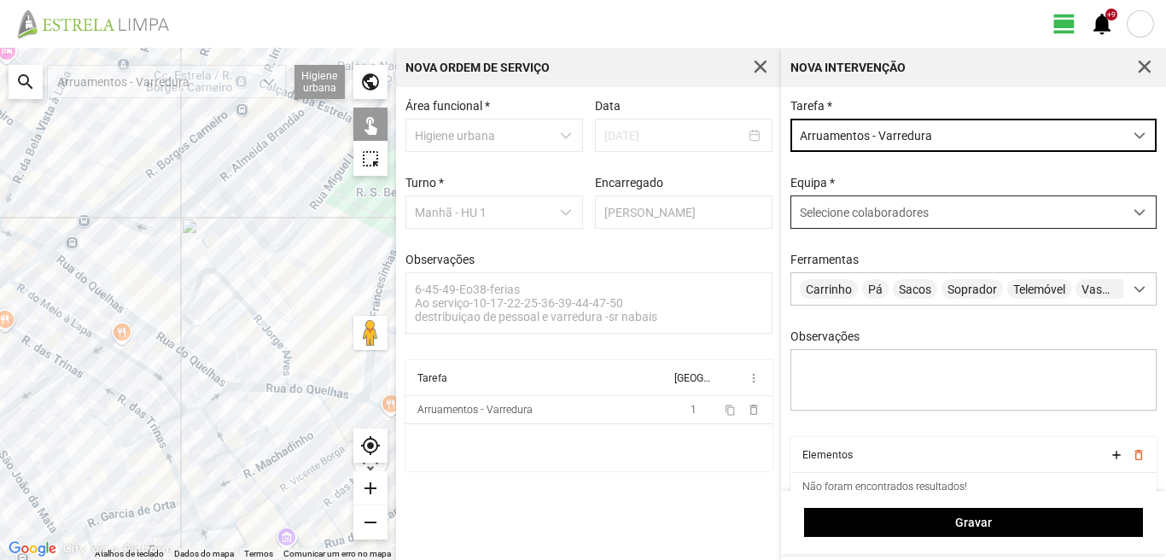
click at [850, 206] on div "Selecione colaboradores" at bounding box center [957, 212] width 332 height 32
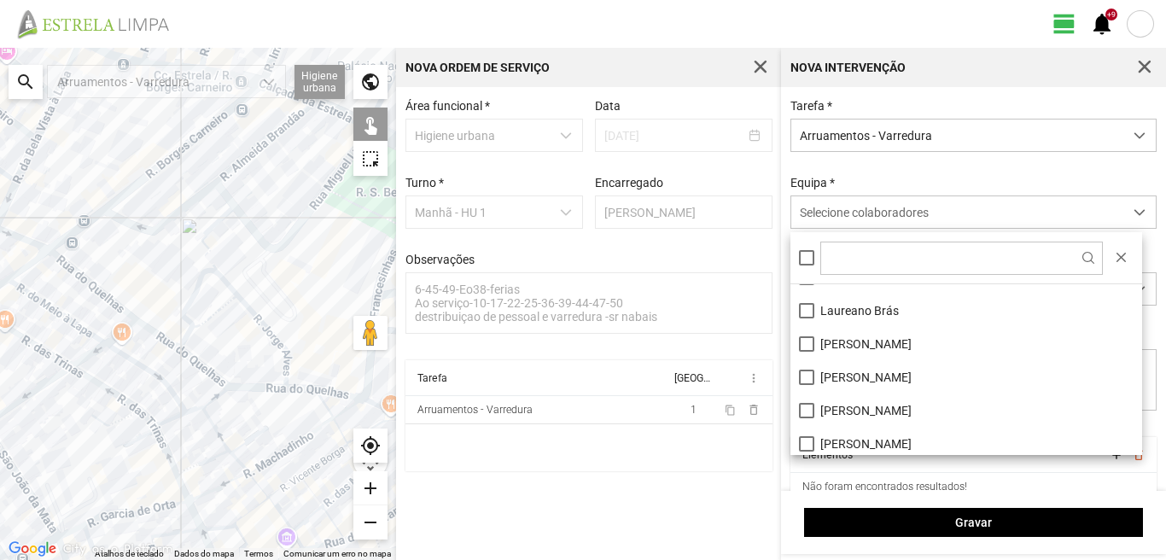
scroll to position [171, 0]
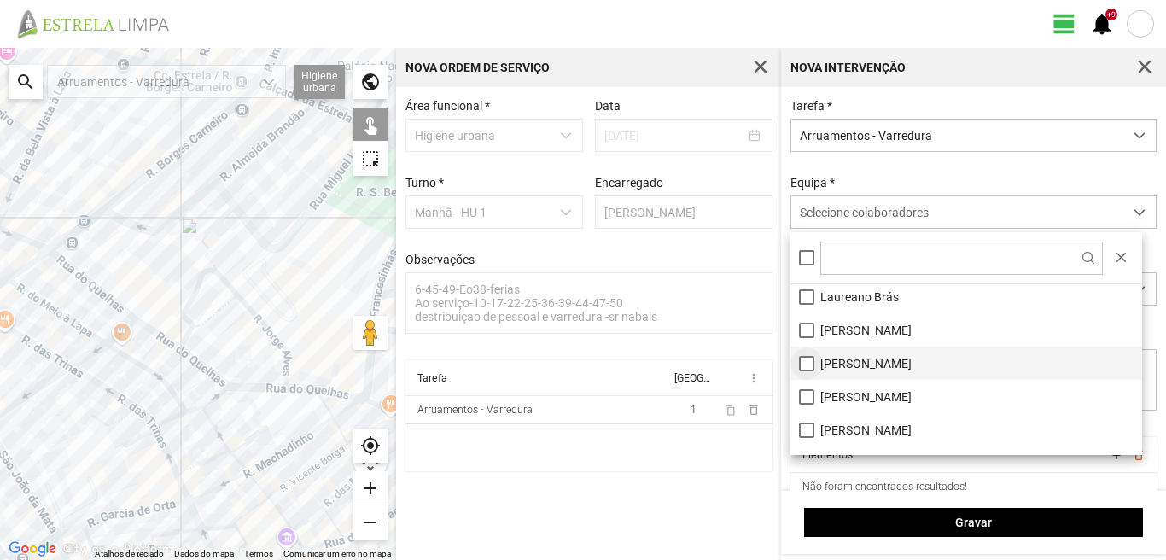
click at [812, 360] on li "[PERSON_NAME]" at bounding box center [966, 362] width 352 height 33
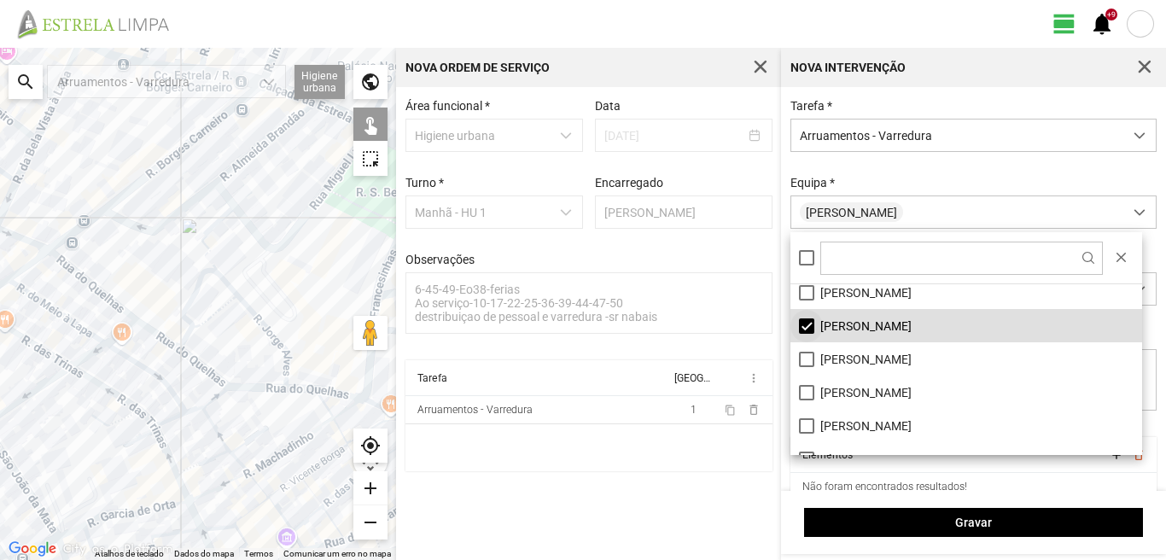
scroll to position [229, 0]
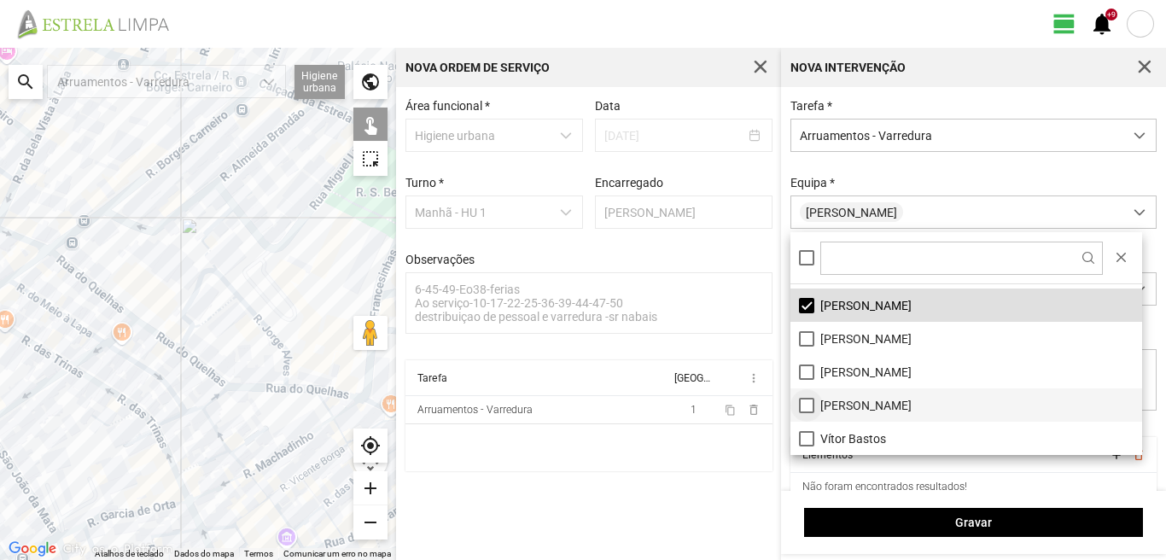
click at [802, 407] on li "[PERSON_NAME]" at bounding box center [966, 404] width 352 height 33
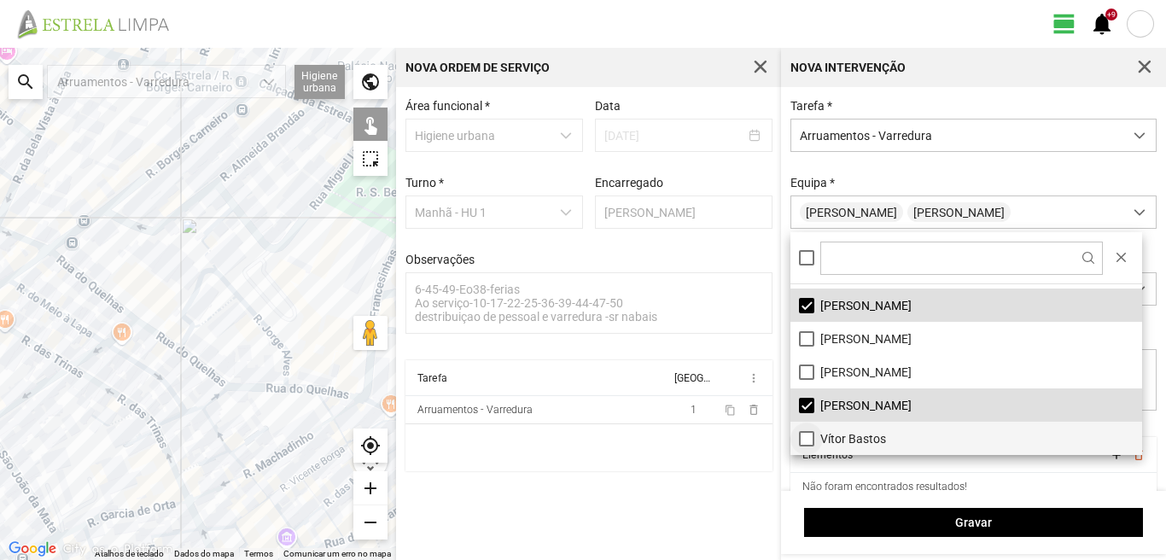
click at [807, 440] on li "Vítor Bastos" at bounding box center [966, 438] width 352 height 33
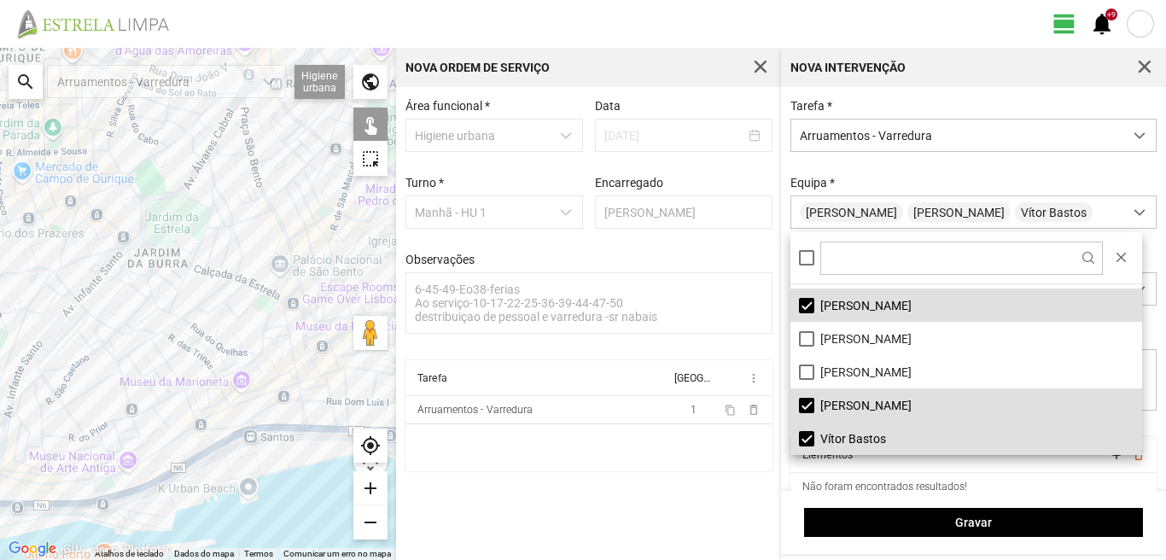
drag, startPoint x: 275, startPoint y: 344, endPoint x: 123, endPoint y: 332, distance: 152.4
click at [123, 332] on div at bounding box center [198, 304] width 396 height 512
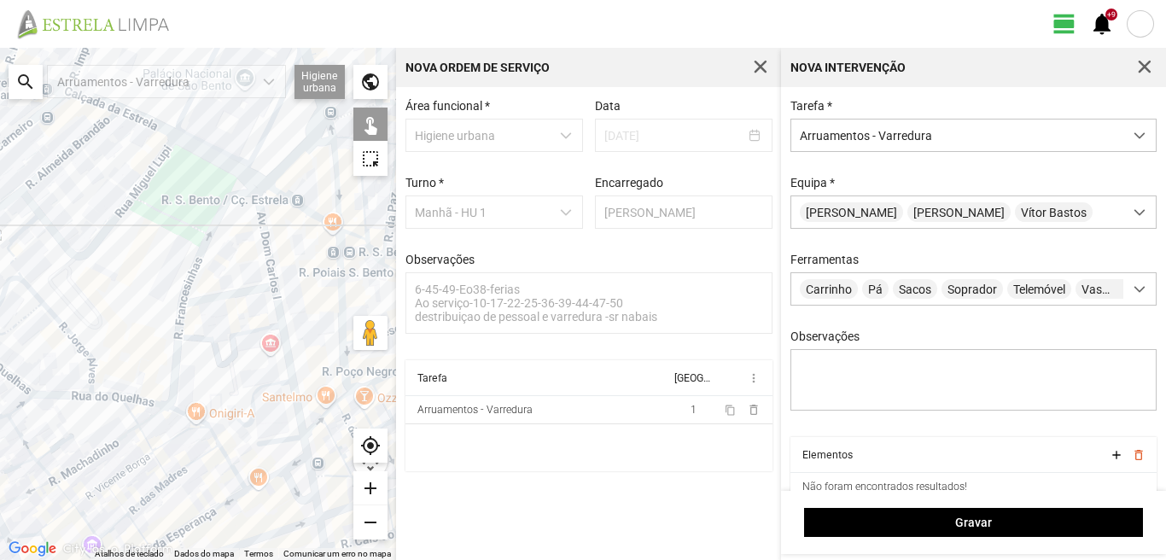
click at [269, 252] on div at bounding box center [198, 304] width 396 height 512
click at [242, 293] on div at bounding box center [198, 304] width 396 height 512
click at [281, 313] on div at bounding box center [198, 304] width 396 height 512
click at [271, 439] on div at bounding box center [198, 304] width 396 height 512
click at [307, 448] on div at bounding box center [198, 304] width 396 height 512
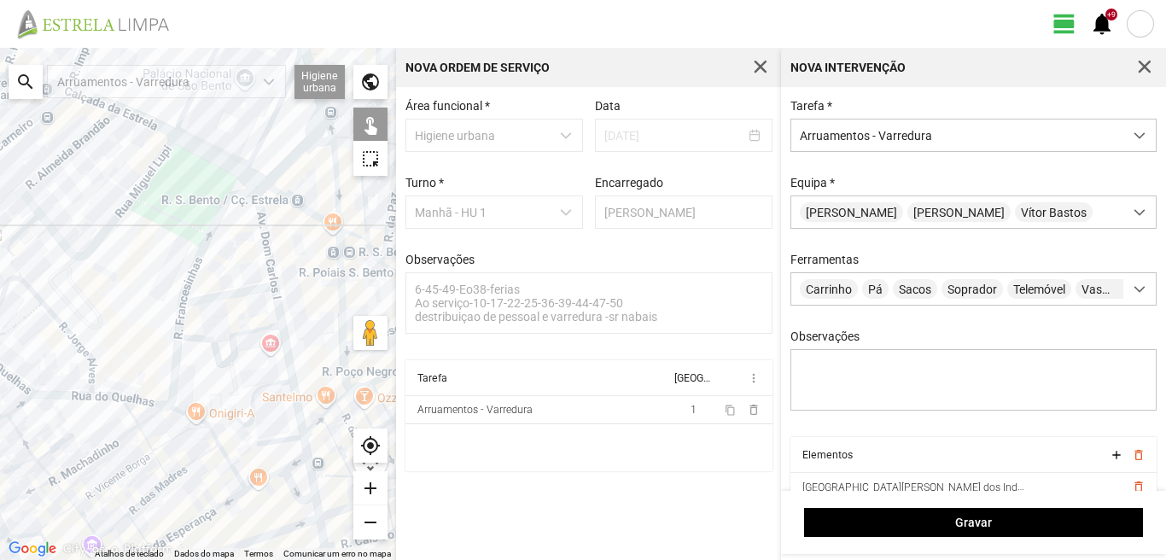
click at [296, 461] on div at bounding box center [198, 304] width 396 height 512
click at [289, 484] on div at bounding box center [198, 304] width 396 height 512
click at [311, 476] on div at bounding box center [198, 304] width 396 height 512
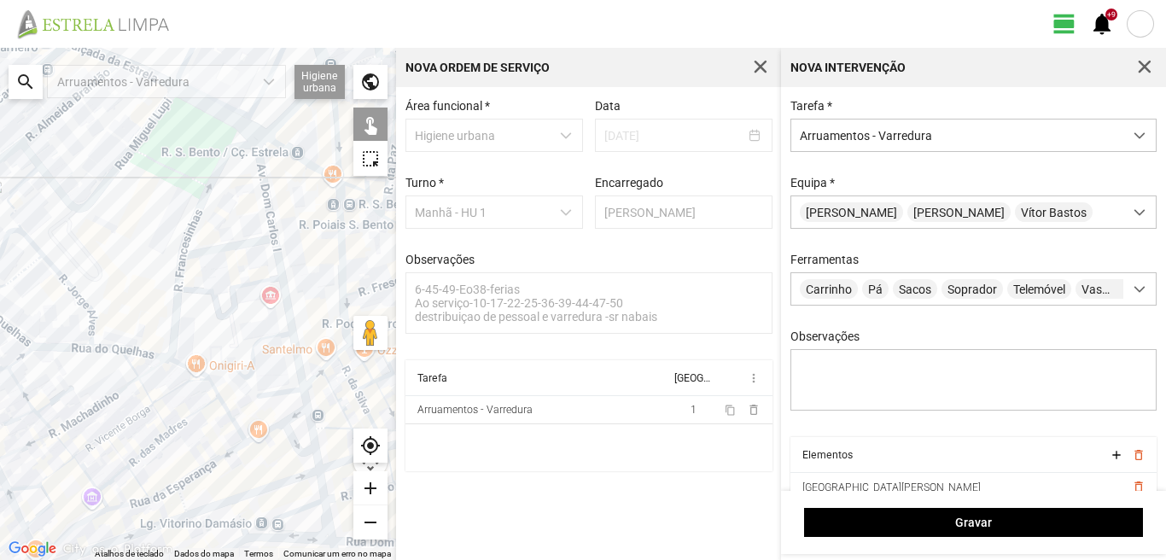
drag, startPoint x: 306, startPoint y: 486, endPoint x: 300, endPoint y: 375, distance: 112.0
click at [300, 375] on div at bounding box center [198, 304] width 396 height 512
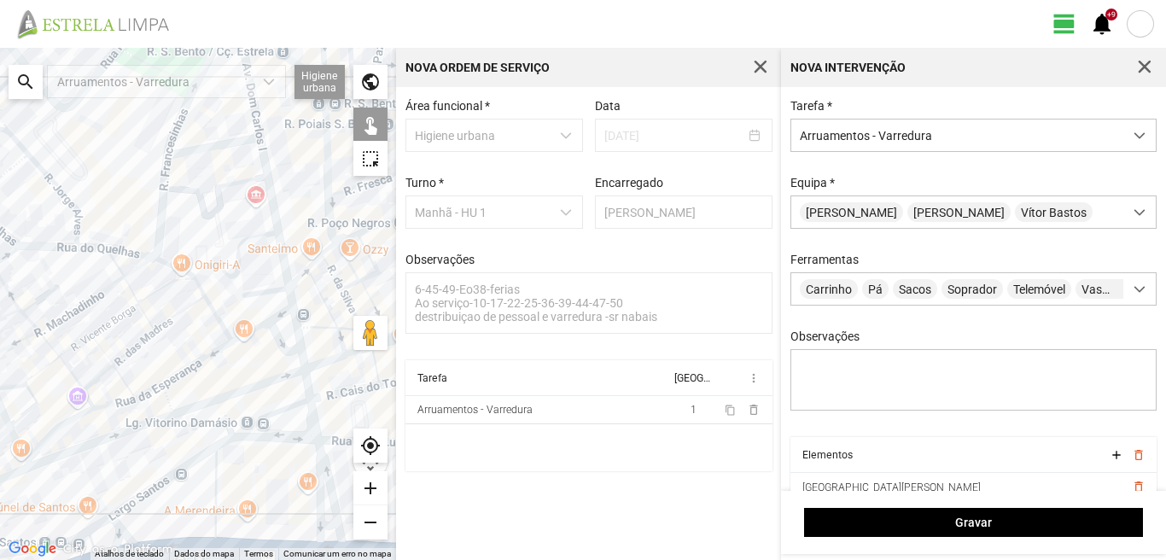
click at [300, 363] on div at bounding box center [198, 304] width 396 height 512
click at [301, 357] on div at bounding box center [198, 304] width 396 height 512
click at [308, 391] on div at bounding box center [198, 304] width 396 height 512
click at [286, 408] on div at bounding box center [198, 304] width 396 height 512
click at [311, 424] on div at bounding box center [198, 304] width 396 height 512
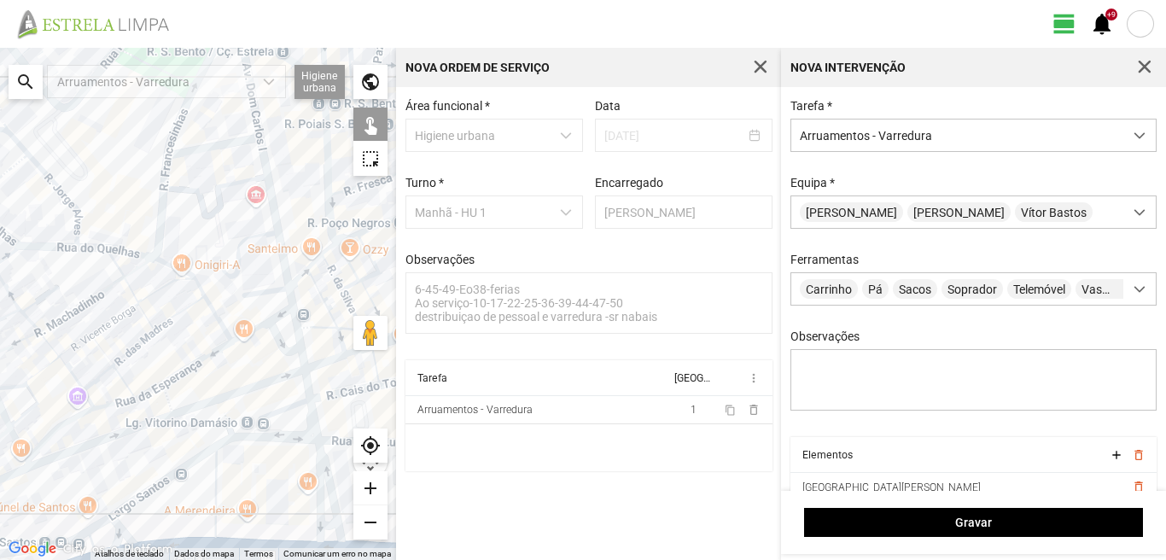
click at [325, 478] on div at bounding box center [198, 304] width 396 height 512
click at [316, 481] on div at bounding box center [198, 304] width 396 height 512
click at [325, 527] on div at bounding box center [198, 304] width 396 height 512
click at [265, 437] on div at bounding box center [198, 304] width 396 height 512
click at [324, 527] on div at bounding box center [198, 304] width 396 height 512
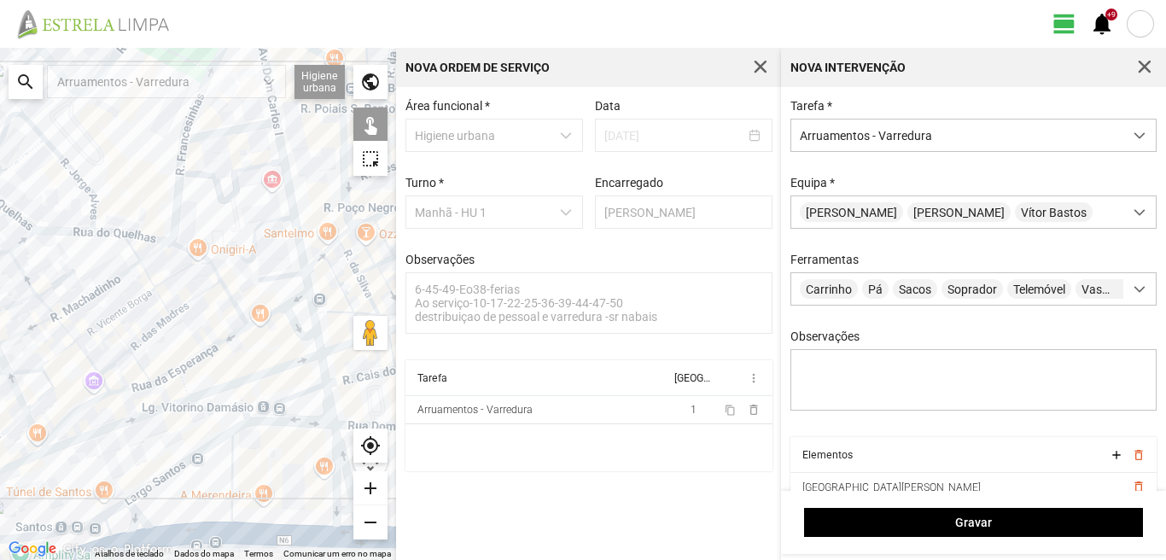
drag, startPoint x: 291, startPoint y: 498, endPoint x: 288, endPoint y: 315, distance: 183.5
click at [298, 331] on div at bounding box center [198, 304] width 396 height 512
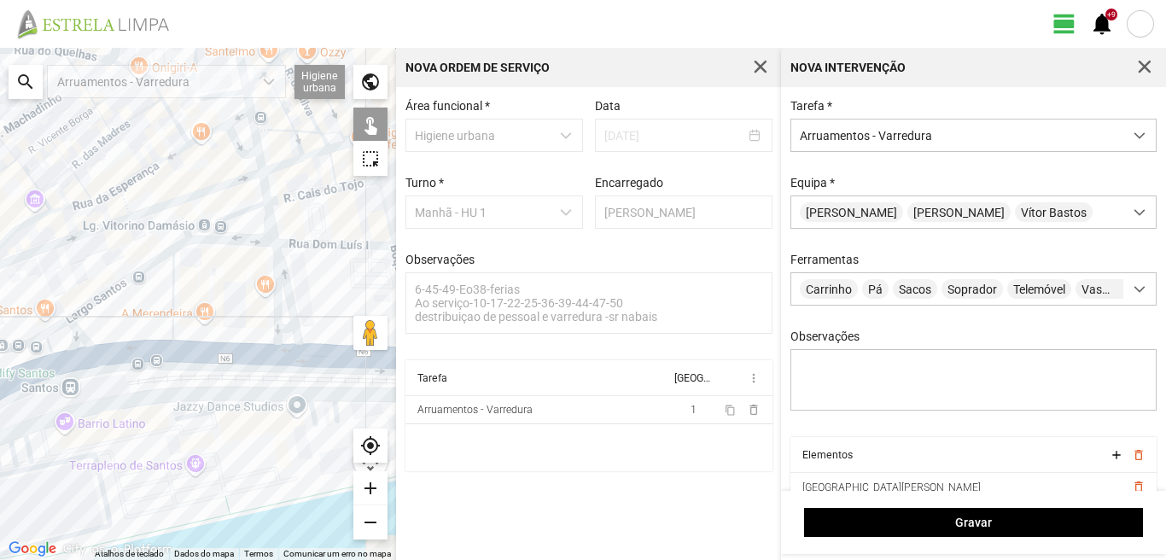
drag, startPoint x: 226, startPoint y: 300, endPoint x: 215, endPoint y: 313, distance: 17.6
click at [215, 313] on div at bounding box center [198, 304] width 396 height 512
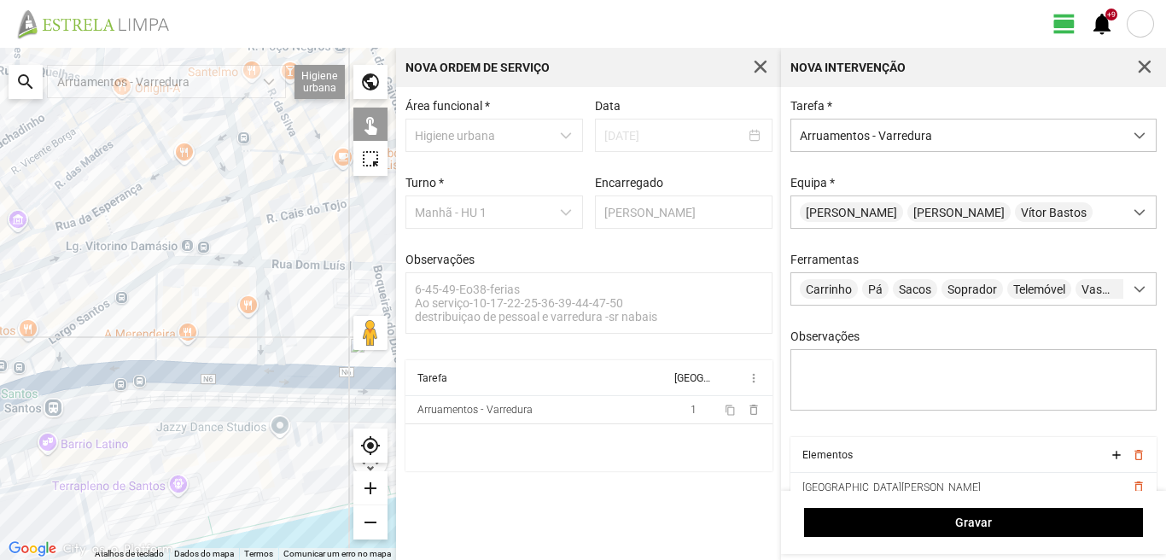
click at [270, 350] on div at bounding box center [198, 304] width 396 height 512
click at [258, 370] on div at bounding box center [198, 304] width 396 height 512
click at [154, 319] on div at bounding box center [198, 304] width 396 height 512
click at [109, 296] on div at bounding box center [198, 304] width 396 height 512
click at [110, 376] on div at bounding box center [198, 304] width 396 height 512
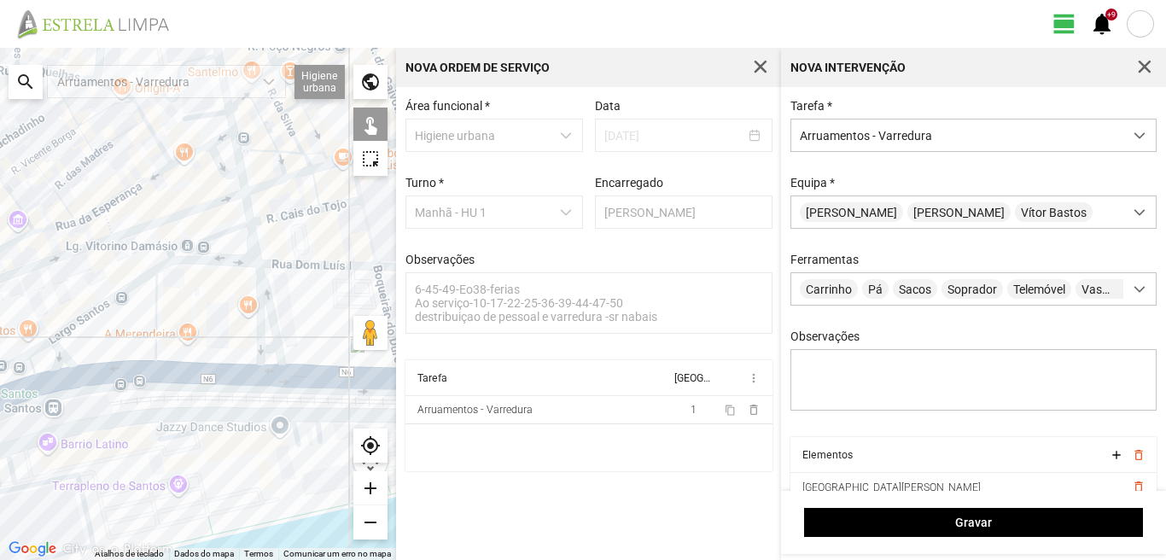
click at [61, 356] on div at bounding box center [198, 304] width 396 height 512
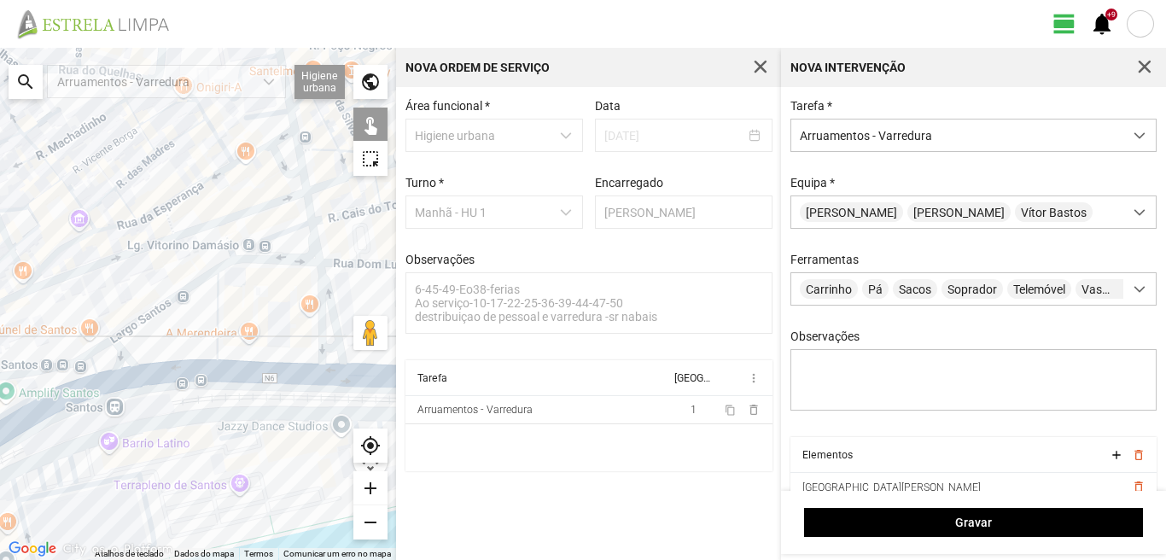
drag, startPoint x: 68, startPoint y: 351, endPoint x: 170, endPoint y: 341, distance: 102.0
click at [170, 341] on div at bounding box center [198, 304] width 396 height 512
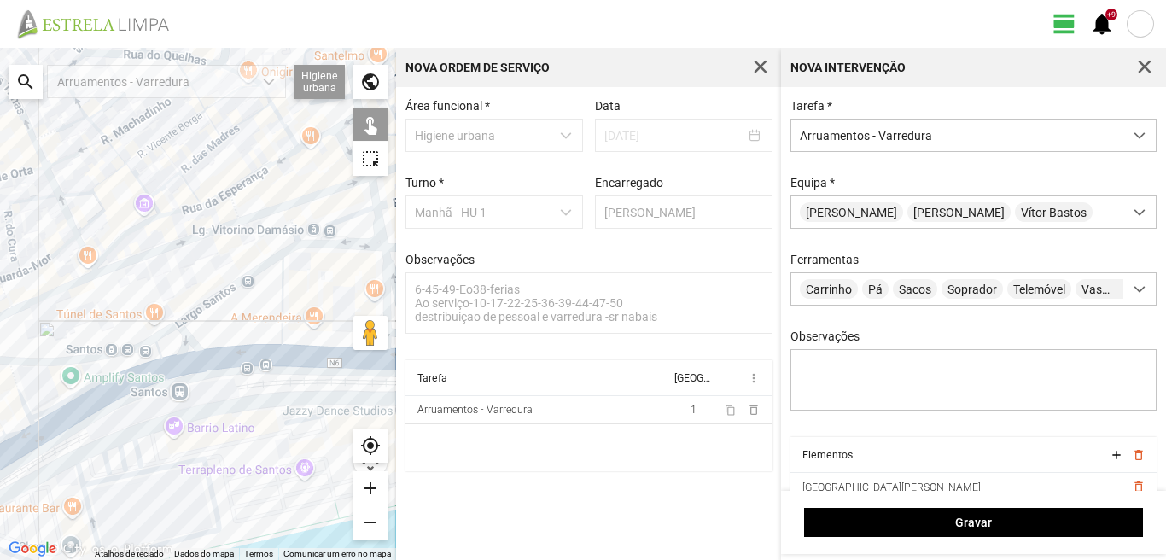
click at [163, 331] on div at bounding box center [198, 304] width 396 height 512
click at [166, 370] on div at bounding box center [198, 304] width 396 height 512
click at [143, 356] on div at bounding box center [198, 304] width 396 height 512
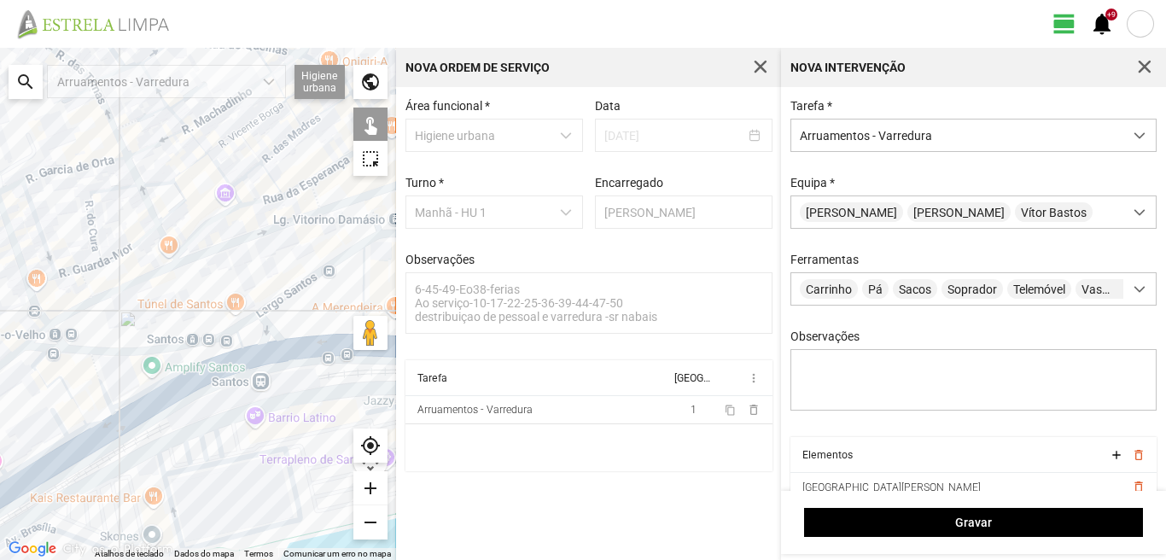
drag, startPoint x: 87, startPoint y: 400, endPoint x: 199, endPoint y: 381, distance: 113.5
click at [199, 381] on div at bounding box center [198, 304] width 396 height 512
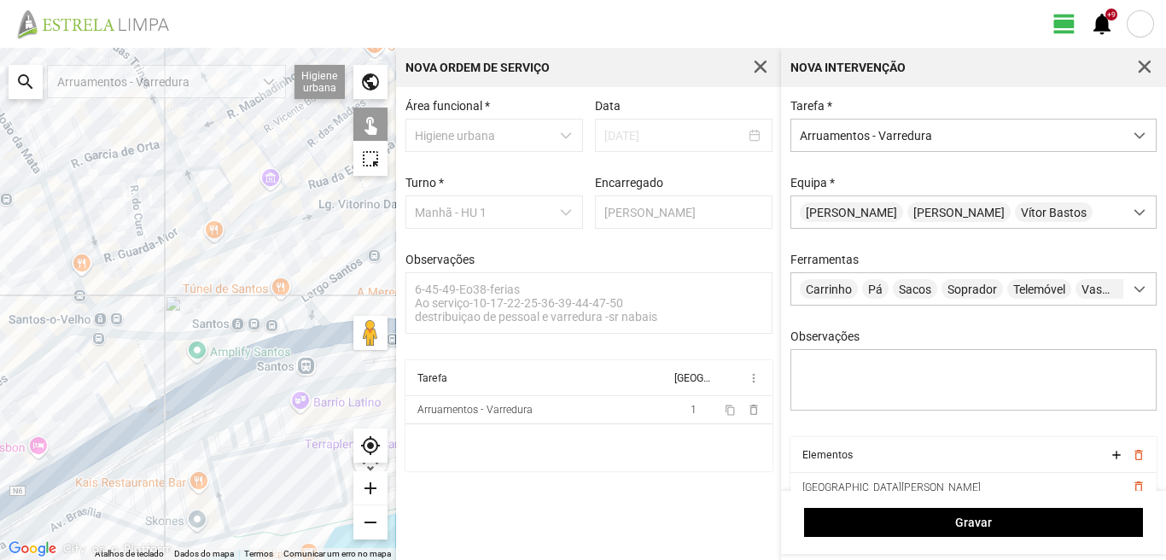
click at [143, 363] on div at bounding box center [198, 304] width 396 height 512
click at [84, 343] on div at bounding box center [198, 304] width 396 height 512
click at [87, 362] on div at bounding box center [198, 304] width 396 height 512
click at [141, 406] on div at bounding box center [198, 304] width 396 height 512
click at [121, 416] on div at bounding box center [198, 304] width 396 height 512
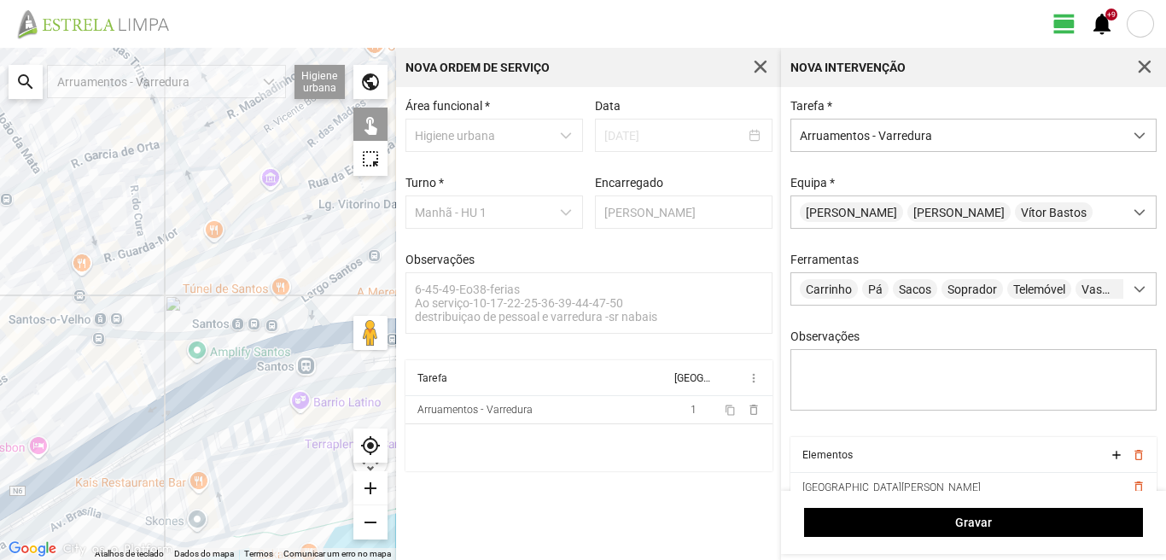
click at [108, 412] on div at bounding box center [198, 304] width 396 height 512
click at [137, 428] on div at bounding box center [198, 304] width 396 height 512
click at [92, 456] on div at bounding box center [198, 304] width 396 height 512
click at [82, 443] on div at bounding box center [198, 304] width 396 height 512
click at [46, 445] on div at bounding box center [198, 304] width 396 height 512
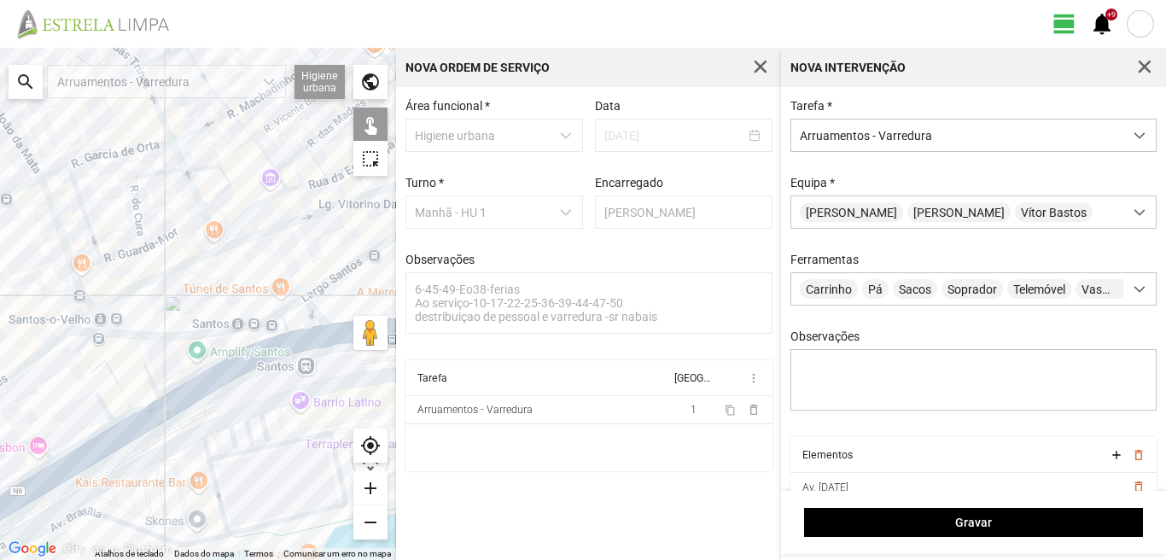
click at [49, 484] on div at bounding box center [198, 304] width 396 height 512
click at [39, 469] on div at bounding box center [198, 304] width 396 height 512
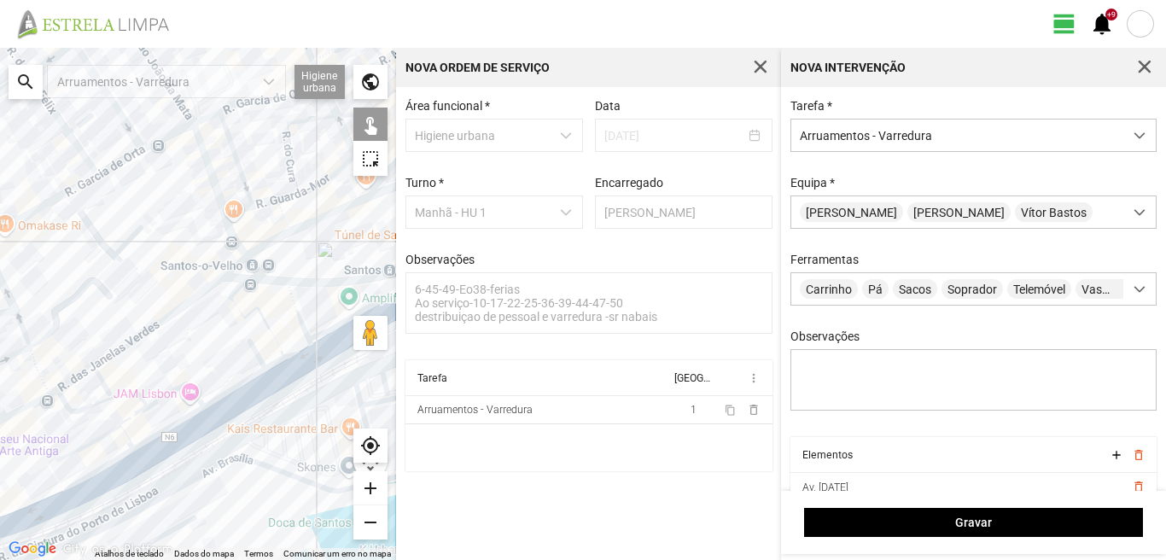
drag, startPoint x: 39, startPoint y: 467, endPoint x: 193, endPoint y: 412, distance: 163.0
click at [193, 412] on div at bounding box center [198, 304] width 396 height 512
click at [137, 393] on div at bounding box center [198, 304] width 396 height 512
click at [129, 416] on div at bounding box center [198, 304] width 396 height 512
click at [110, 433] on div at bounding box center [198, 304] width 396 height 512
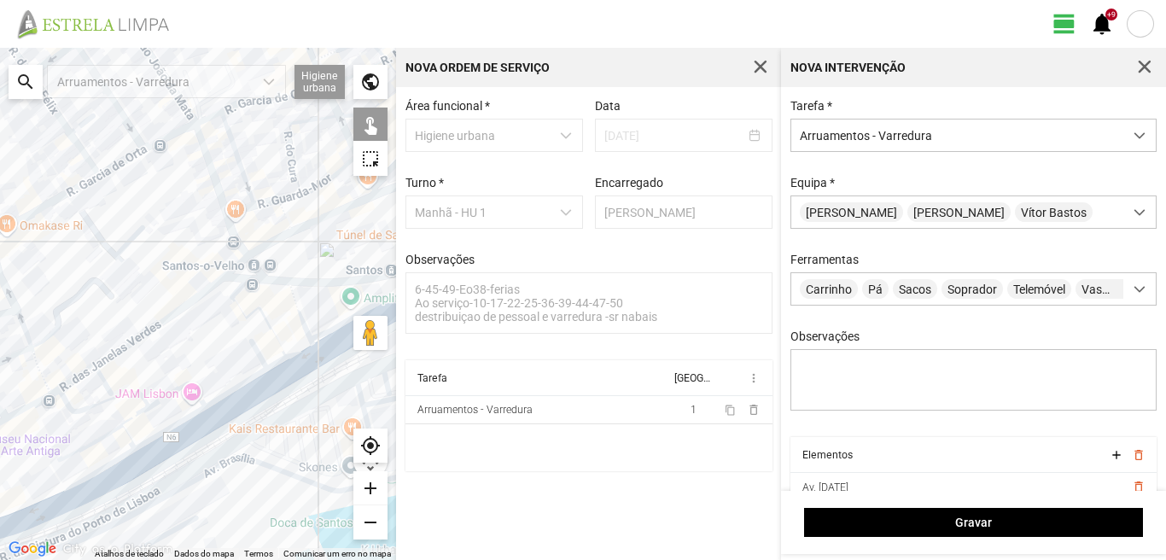
click at [132, 440] on div at bounding box center [198, 304] width 396 height 512
click at [116, 461] on div at bounding box center [198, 304] width 396 height 512
click at [122, 479] on div at bounding box center [198, 304] width 396 height 512
click at [121, 472] on div at bounding box center [198, 304] width 396 height 512
click at [126, 474] on div at bounding box center [198, 304] width 396 height 512
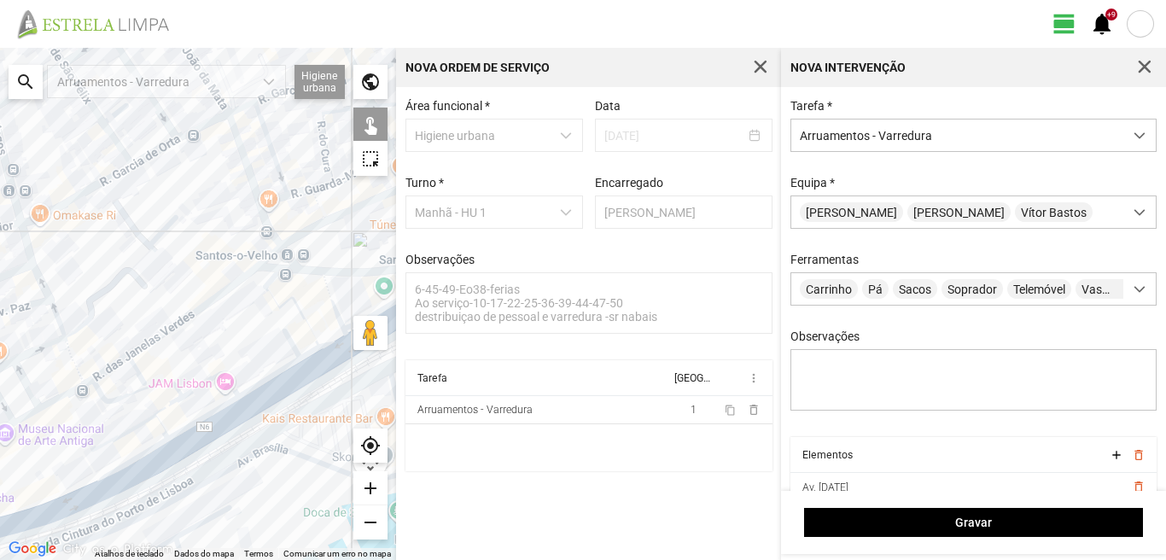
drag, startPoint x: 94, startPoint y: 489, endPoint x: 204, endPoint y: 433, distance: 123.7
click at [202, 434] on div at bounding box center [198, 304] width 396 height 512
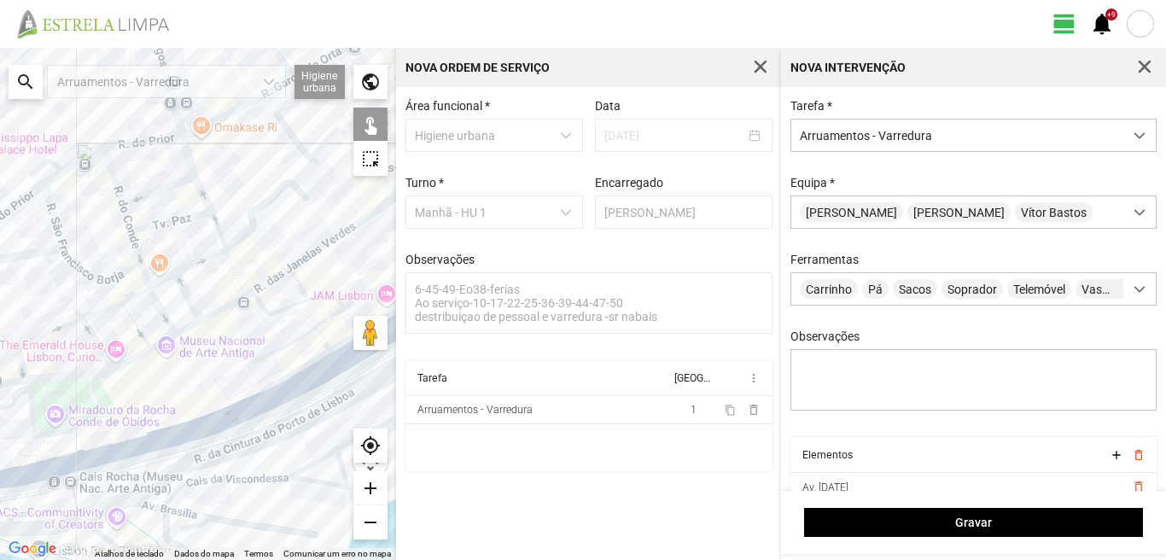
click at [199, 434] on div at bounding box center [198, 304] width 396 height 512
click at [109, 444] on div at bounding box center [198, 304] width 396 height 512
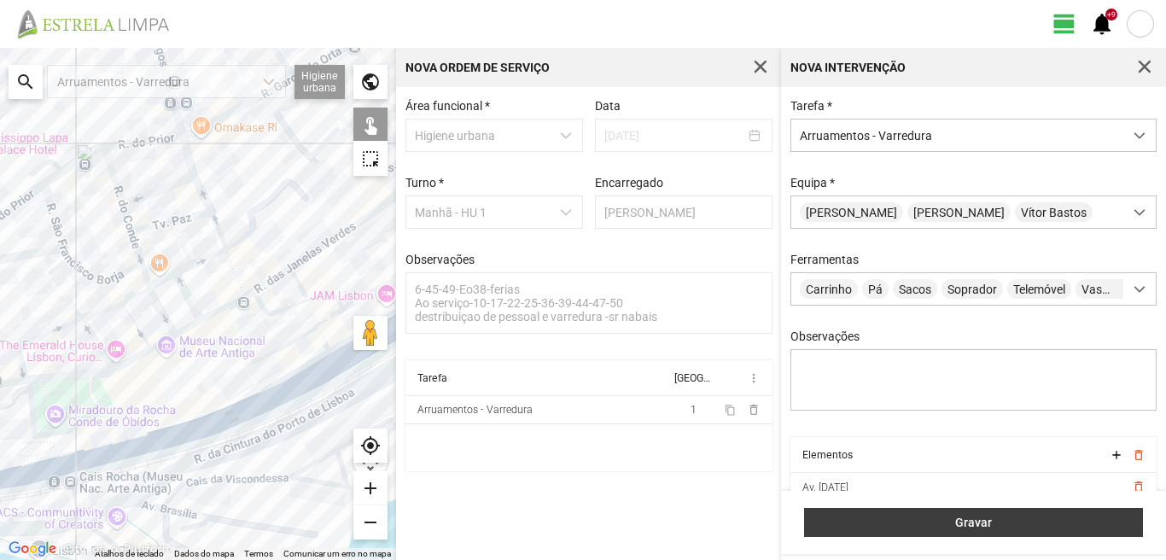
click at [866, 518] on span "Gravar" at bounding box center [973, 522] width 321 height 14
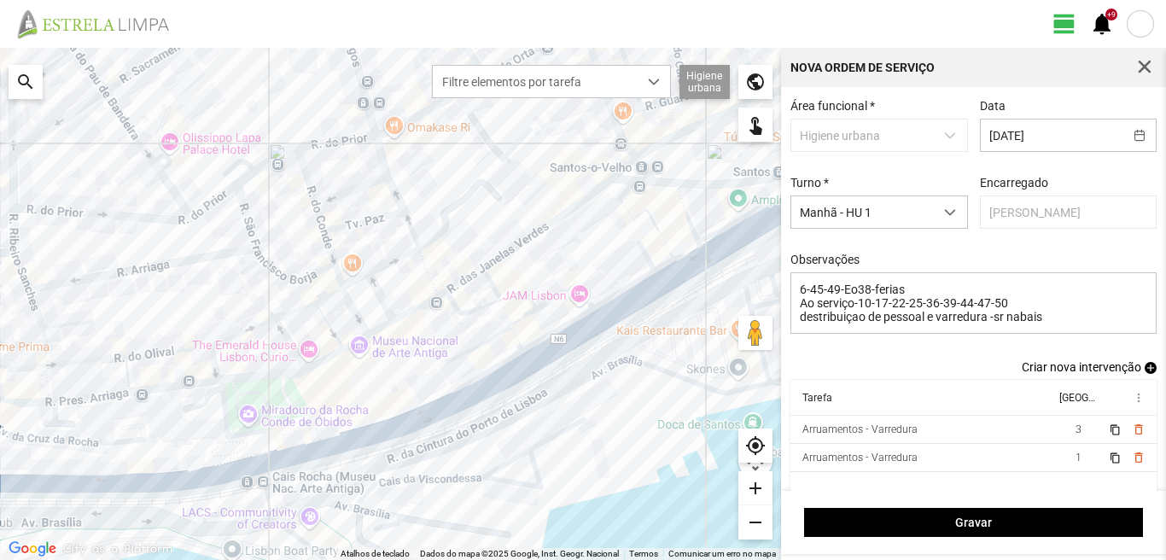
click at [1144, 369] on span "add" at bounding box center [1150, 368] width 12 height 12
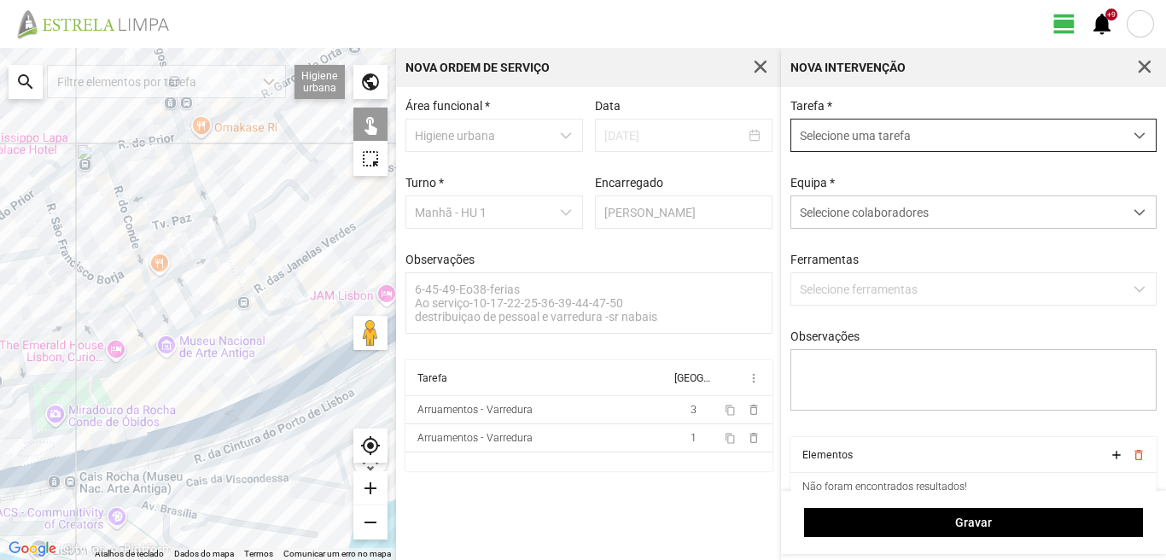
click at [935, 135] on span "Selecione uma tarefa" at bounding box center [957, 135] width 332 height 32
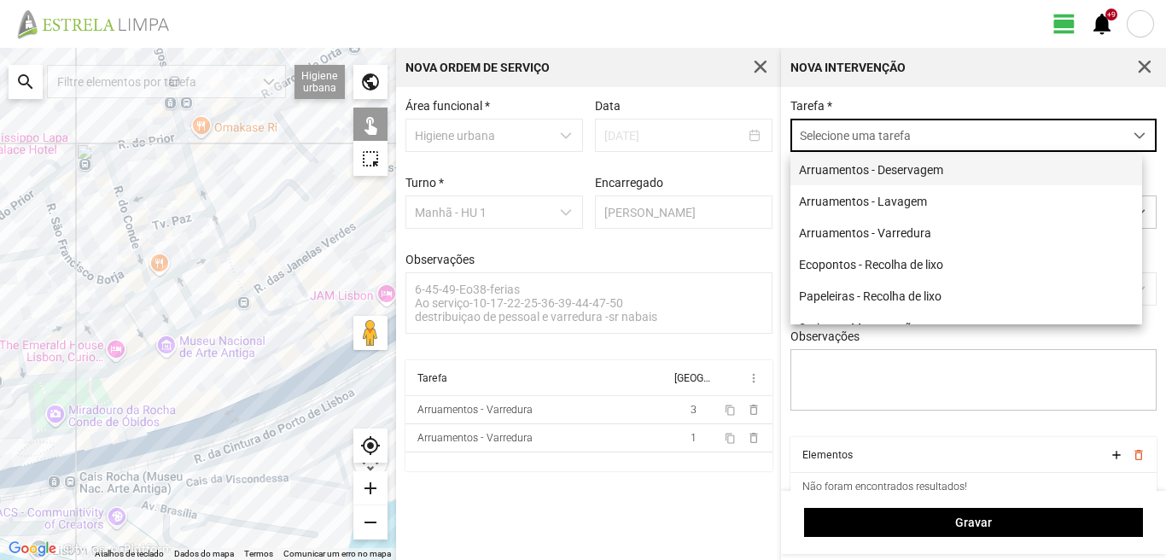
scroll to position [9, 76]
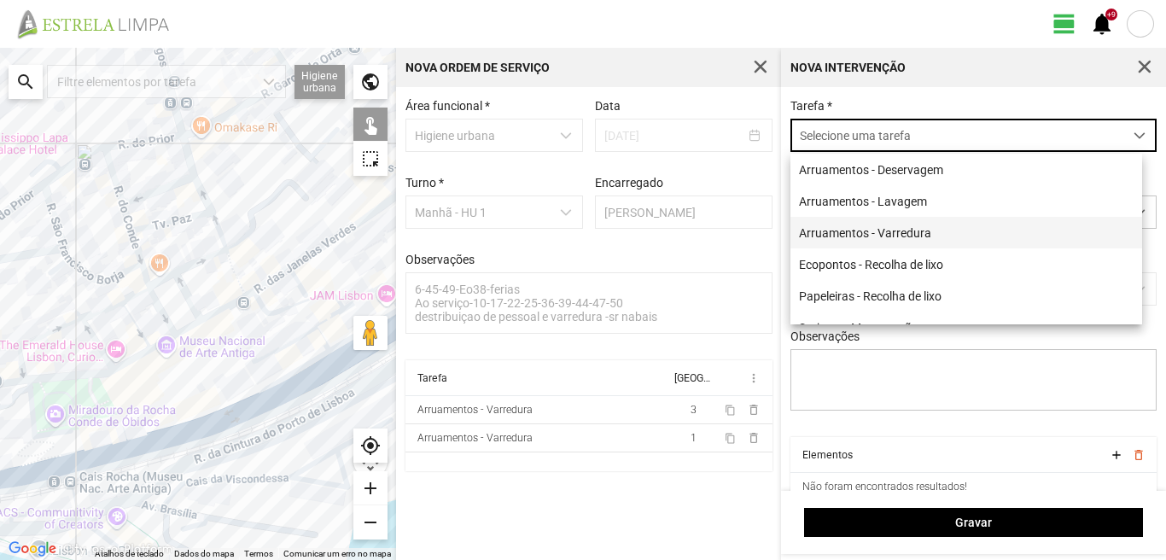
click at [882, 230] on li "Arruamentos - Varredura" at bounding box center [966, 233] width 352 height 32
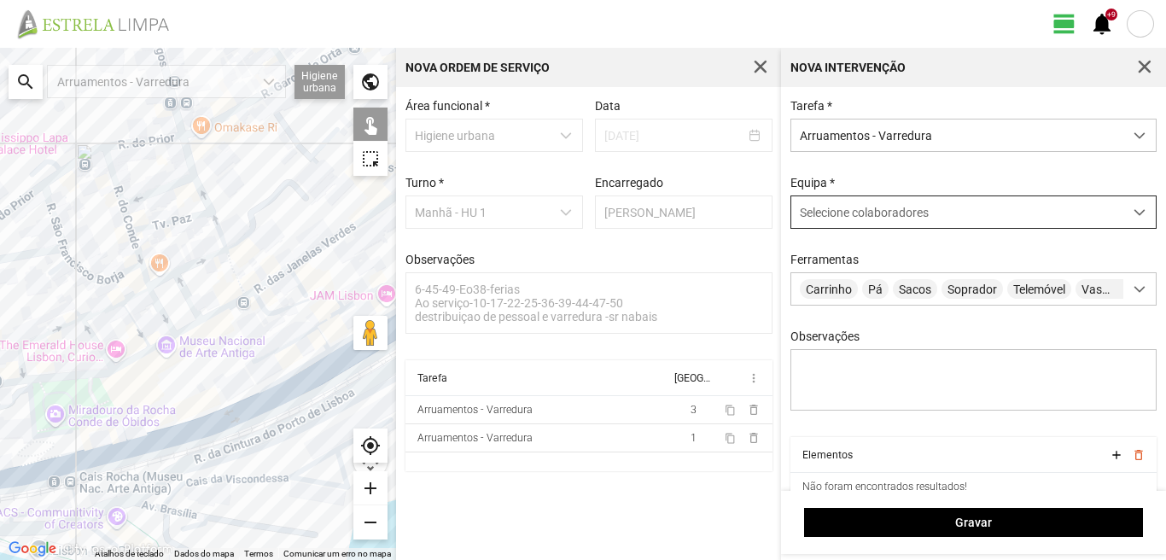
click at [854, 218] on span "Selecione colaboradores" at bounding box center [864, 213] width 129 height 14
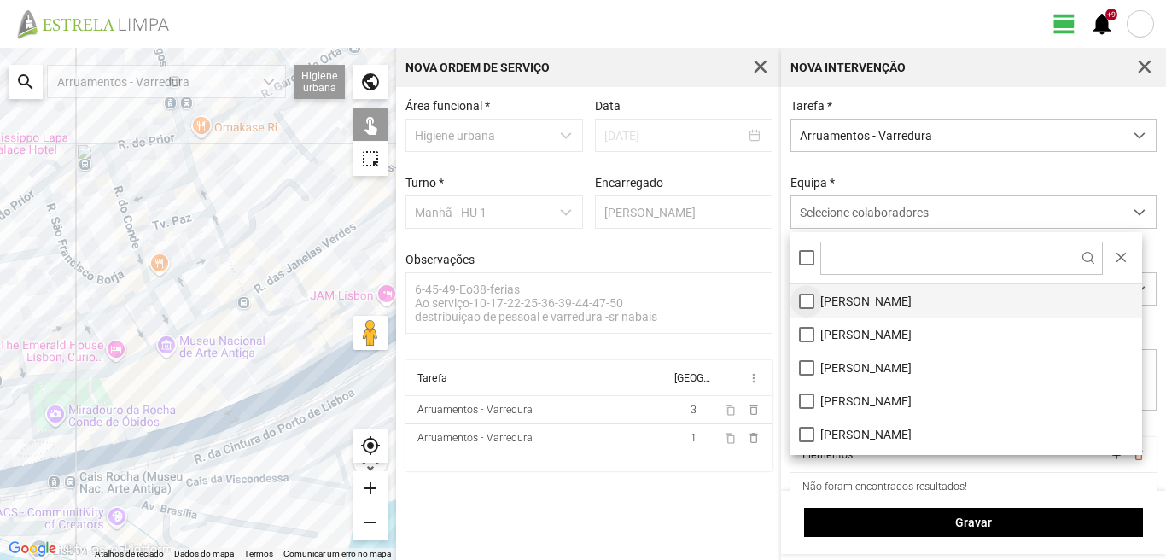
click at [800, 296] on li "[PERSON_NAME]" at bounding box center [966, 300] width 352 height 33
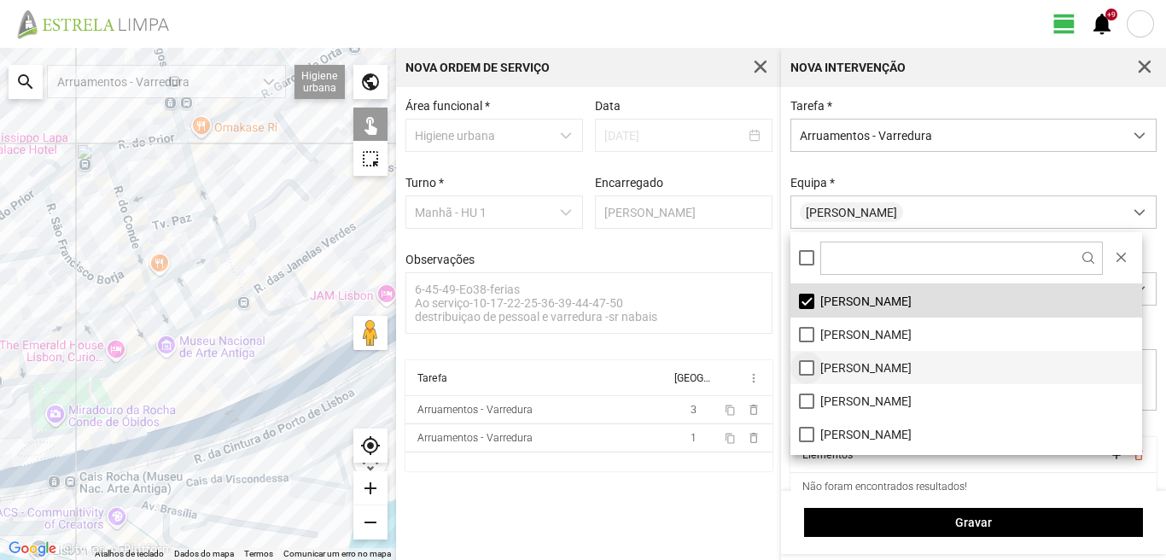
click at [804, 369] on li "[PERSON_NAME]" at bounding box center [966, 367] width 352 height 33
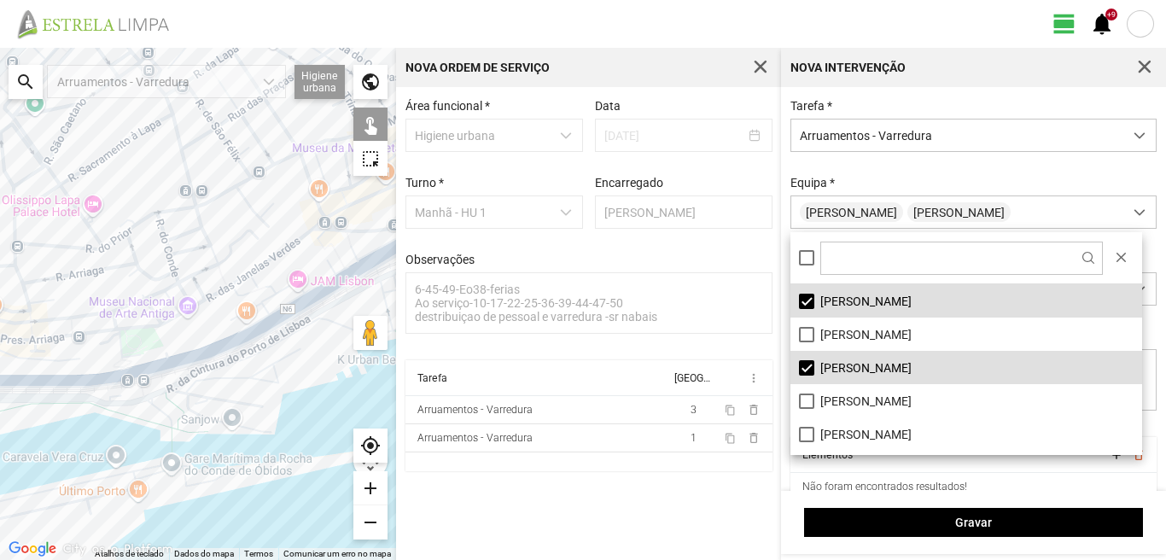
drag, startPoint x: 200, startPoint y: 166, endPoint x: 196, endPoint y: 358, distance: 191.2
click at [196, 358] on div at bounding box center [198, 304] width 396 height 512
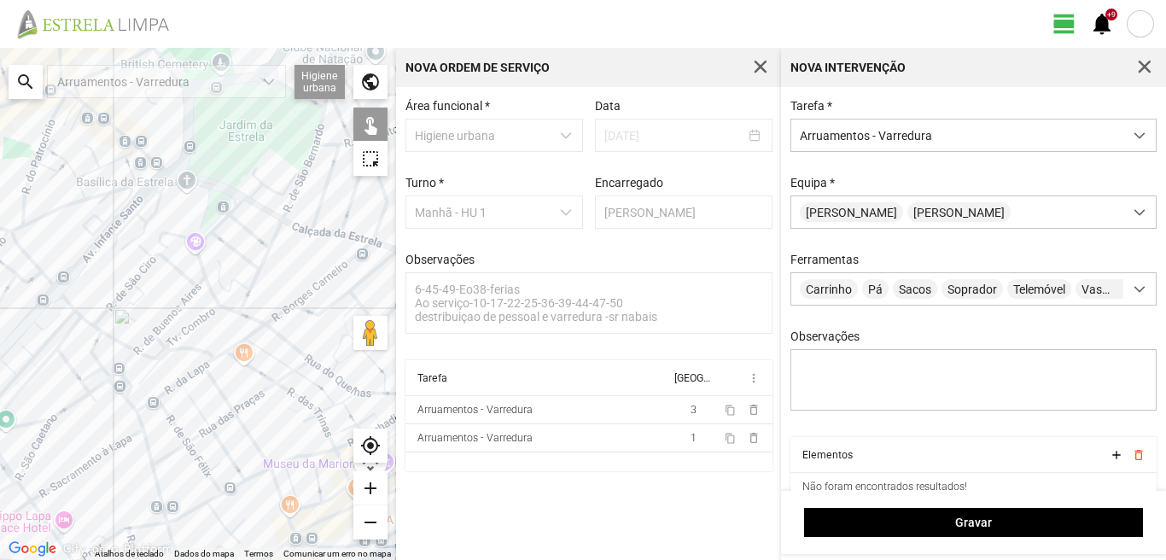
drag, startPoint x: 188, startPoint y: 190, endPoint x: 156, endPoint y: 300, distance: 113.7
click at [156, 300] on div at bounding box center [198, 304] width 396 height 512
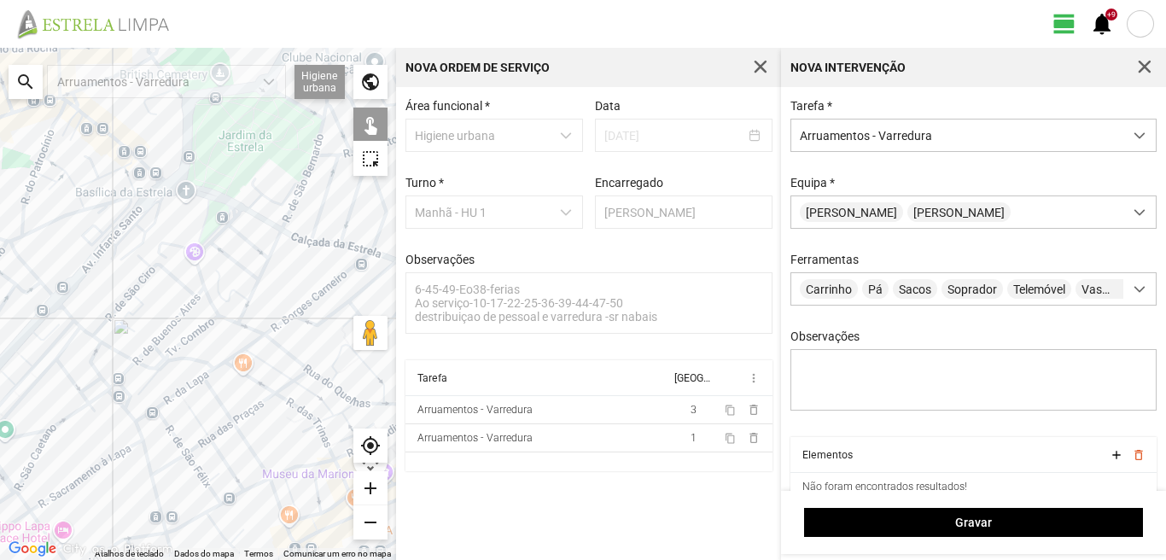
click at [271, 222] on div at bounding box center [198, 304] width 396 height 512
click at [229, 200] on div at bounding box center [198, 304] width 396 height 512
click at [224, 221] on div at bounding box center [198, 304] width 396 height 512
click at [162, 181] on div at bounding box center [198, 304] width 396 height 512
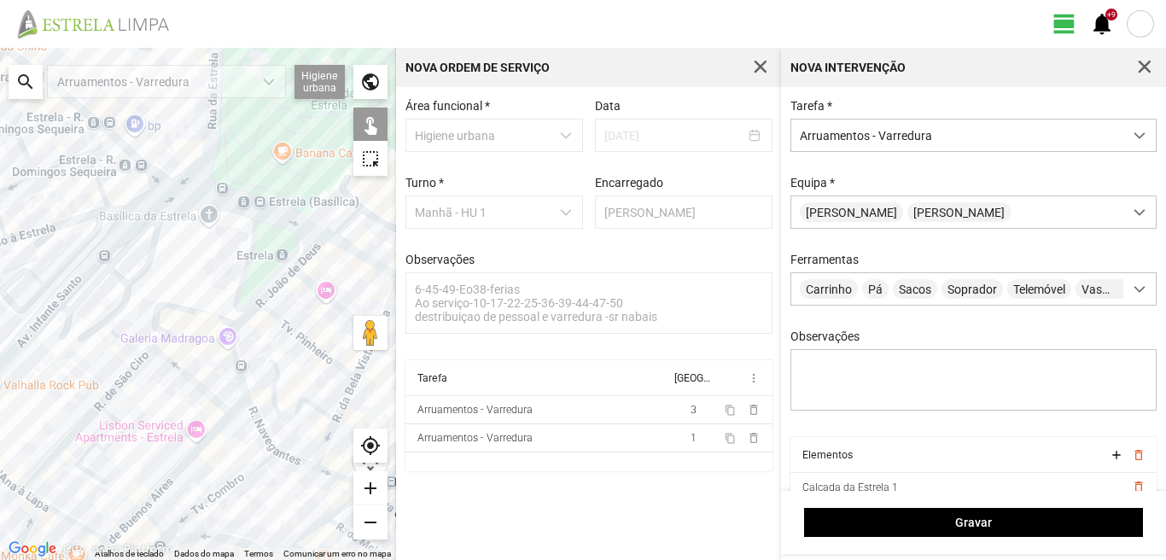
click at [167, 178] on div at bounding box center [198, 304] width 396 height 512
click at [159, 199] on div at bounding box center [198, 304] width 396 height 512
click at [102, 137] on div at bounding box center [198, 304] width 396 height 512
click at [104, 125] on div at bounding box center [198, 304] width 396 height 512
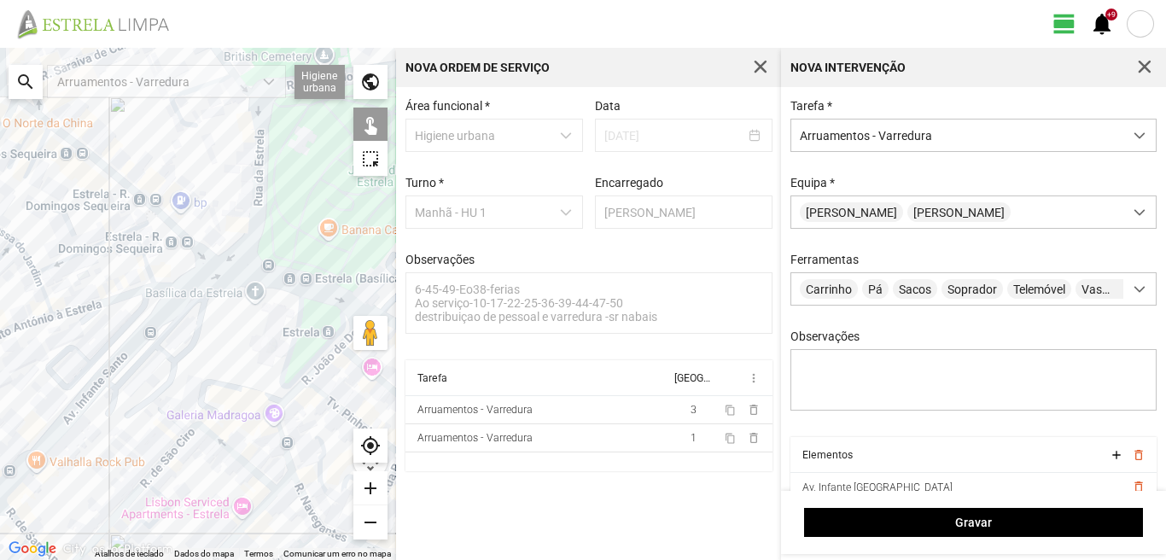
drag, startPoint x: 104, startPoint y: 125, endPoint x: 183, endPoint y: 243, distance: 142.2
click at [183, 243] on div at bounding box center [198, 304] width 396 height 512
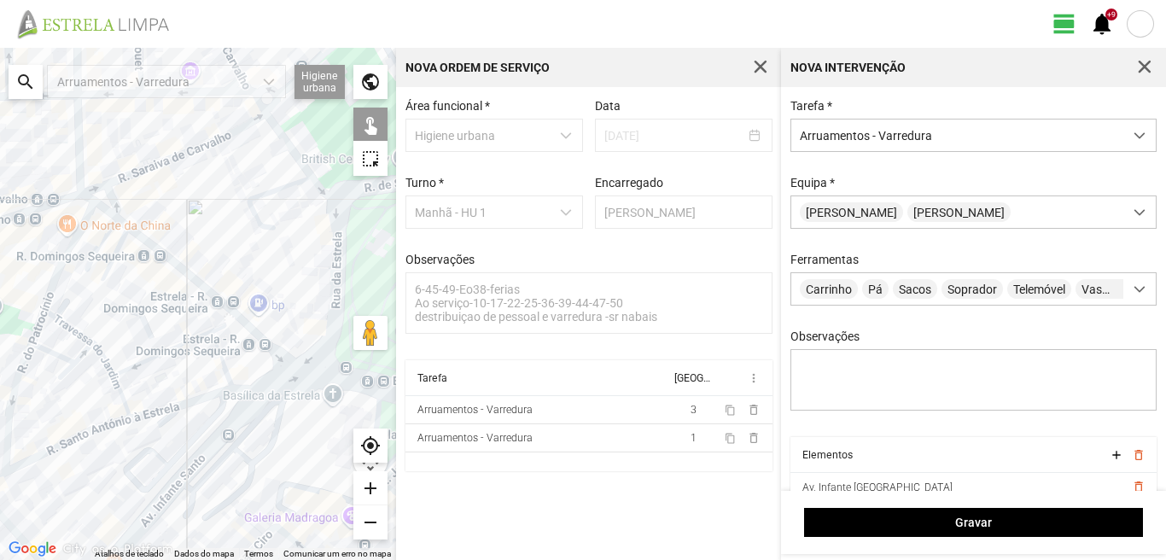
click at [124, 220] on div at bounding box center [198, 304] width 396 height 512
click at [124, 224] on div at bounding box center [198, 304] width 396 height 512
click at [123, 240] on div at bounding box center [198, 304] width 396 height 512
click at [110, 230] on div at bounding box center [198, 304] width 396 height 512
click at [103, 209] on div at bounding box center [198, 304] width 396 height 512
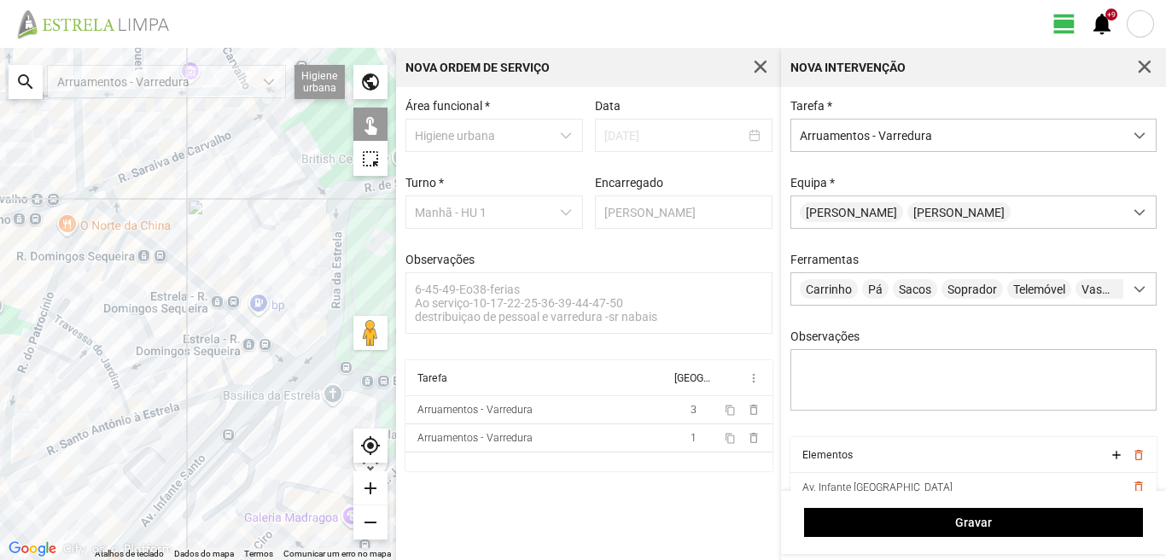
click at [85, 200] on div at bounding box center [198, 304] width 396 height 512
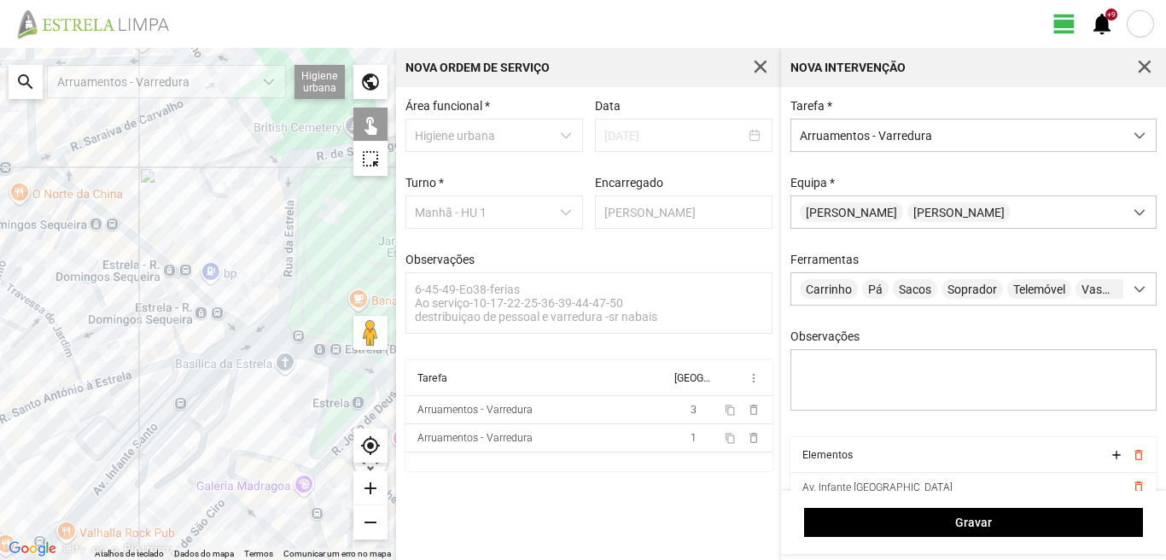
drag, startPoint x: 215, startPoint y: 292, endPoint x: 118, endPoint y: 215, distance: 123.9
click at [131, 225] on div at bounding box center [198, 304] width 396 height 512
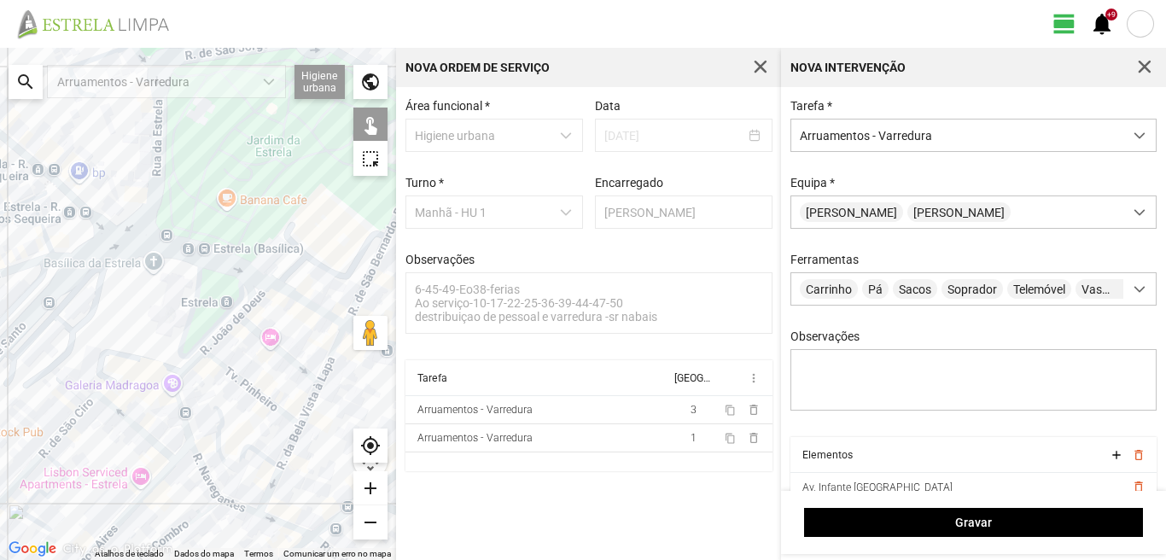
drag, startPoint x: 290, startPoint y: 305, endPoint x: 160, endPoint y: 242, distance: 145.0
click at [161, 244] on div at bounding box center [198, 304] width 396 height 512
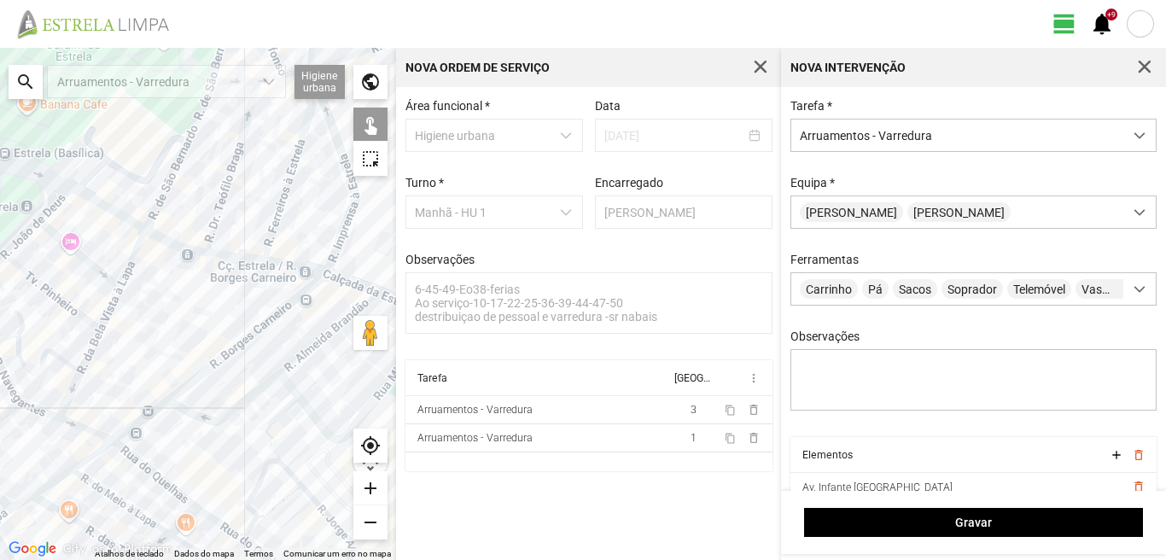
click at [176, 244] on div at bounding box center [198, 304] width 396 height 512
click at [242, 254] on div at bounding box center [198, 304] width 396 height 512
click at [283, 260] on div at bounding box center [198, 304] width 396 height 512
click at [352, 284] on div at bounding box center [198, 304] width 396 height 512
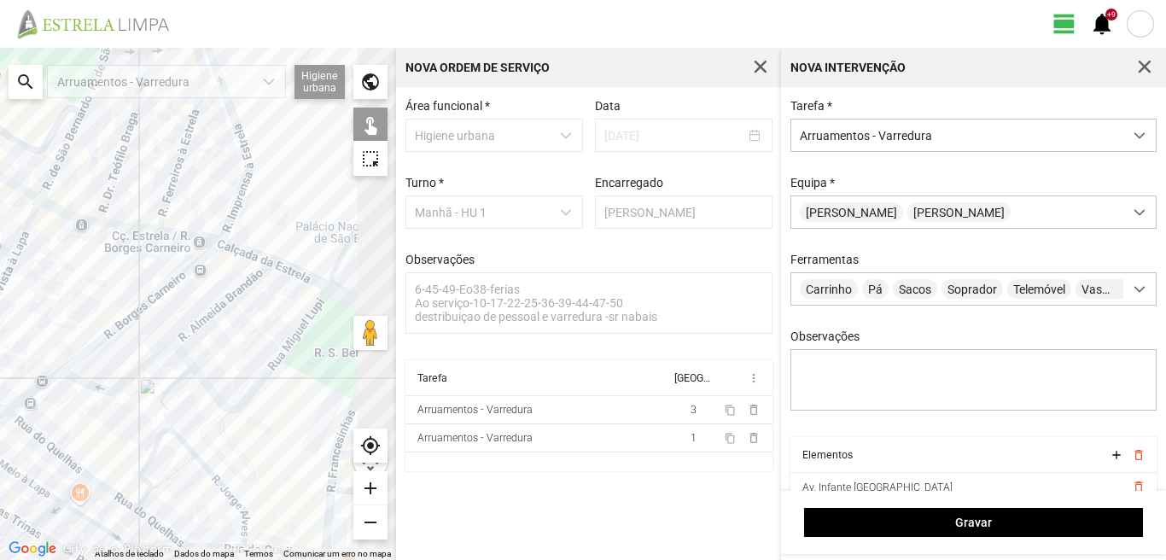
drag, startPoint x: 352, startPoint y: 284, endPoint x: 218, endPoint y: 248, distance: 139.5
click at [218, 248] on div at bounding box center [198, 304] width 396 height 512
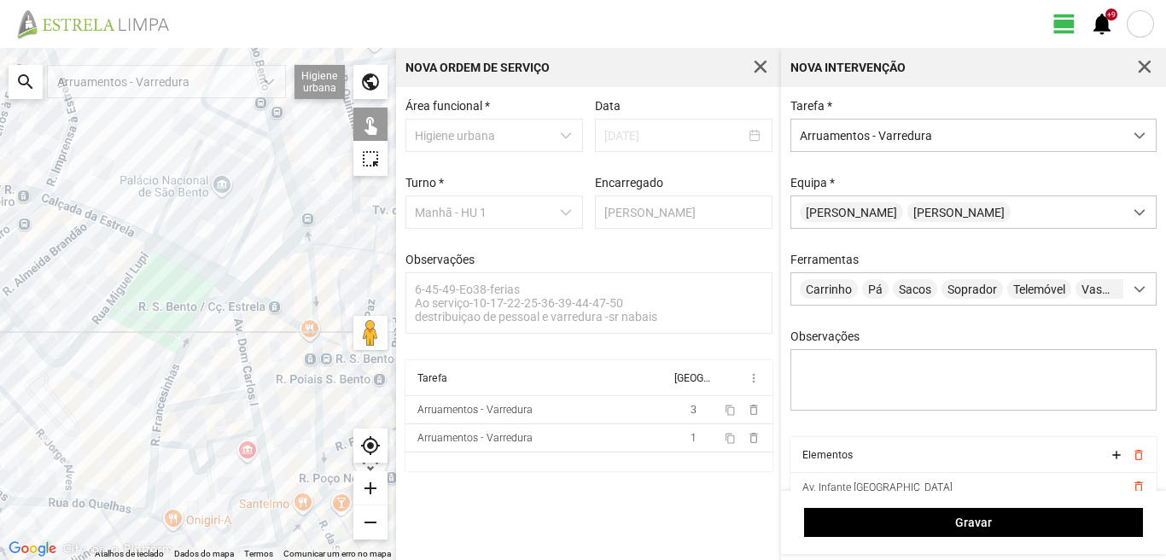
click at [121, 224] on div at bounding box center [198, 304] width 396 height 512
click at [179, 259] on div at bounding box center [198, 304] width 396 height 512
click at [126, 234] on div at bounding box center [198, 304] width 396 height 512
click at [134, 230] on div at bounding box center [198, 304] width 396 height 512
click at [131, 232] on div at bounding box center [198, 304] width 396 height 512
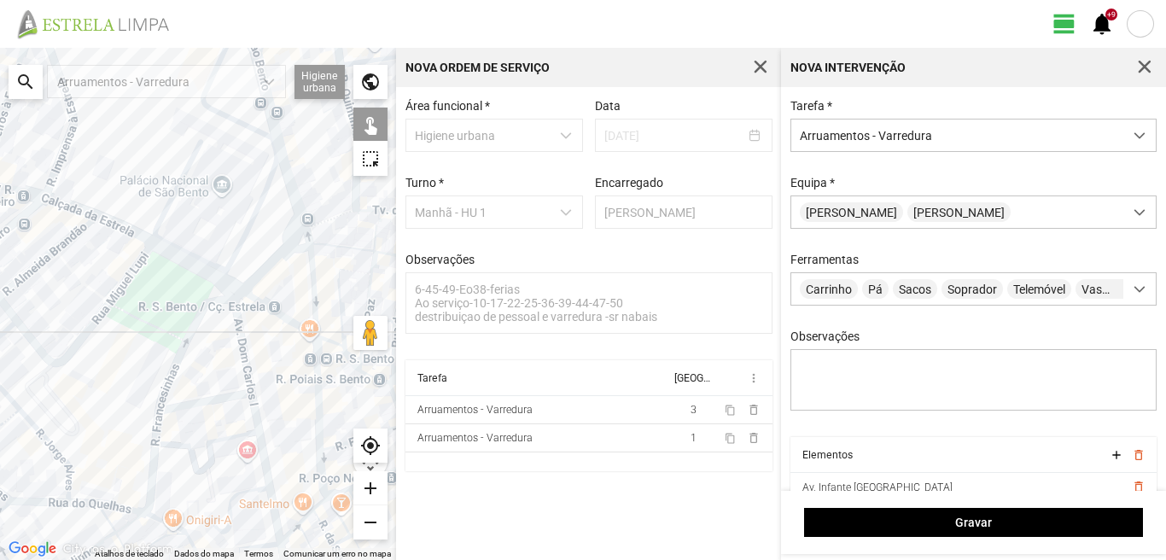
click at [230, 285] on div at bounding box center [198, 304] width 396 height 512
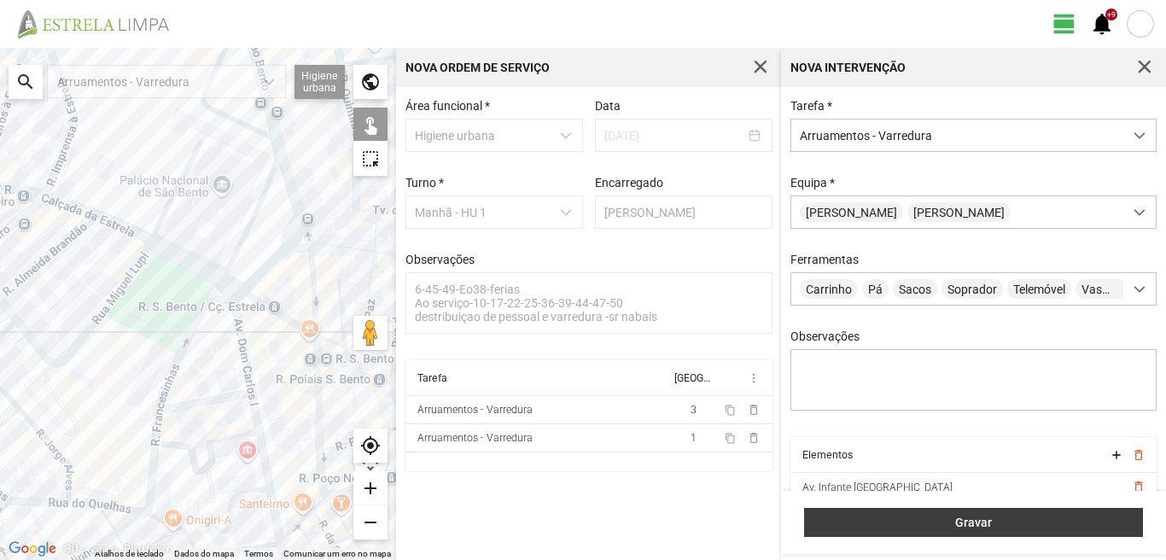
click at [975, 518] on span "Gravar" at bounding box center [973, 522] width 321 height 14
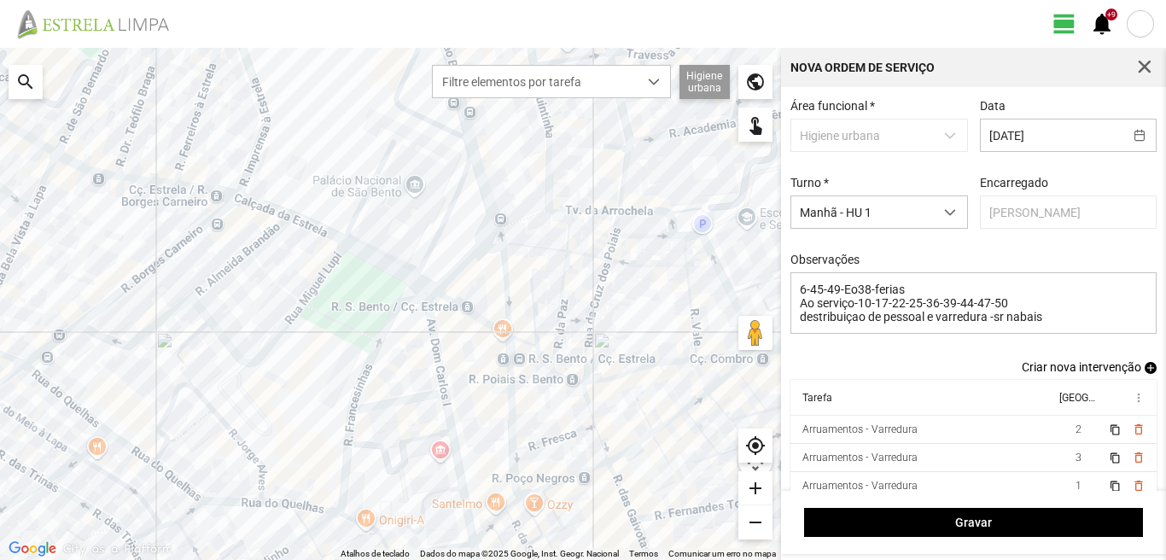
click at [1144, 372] on span "add" at bounding box center [1150, 368] width 12 height 12
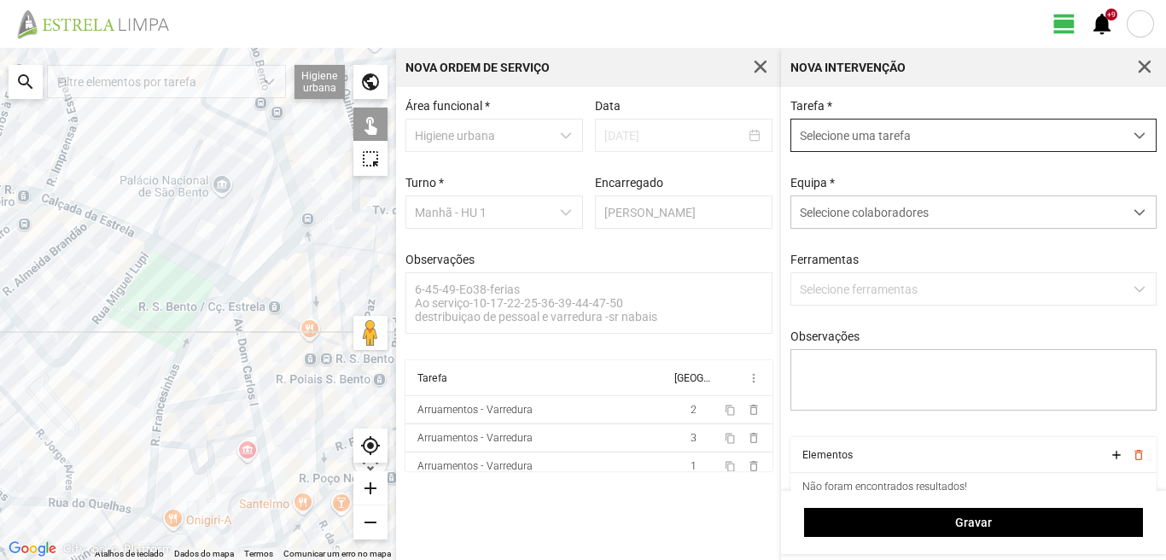
click at [818, 127] on span "Selecione uma tarefa" at bounding box center [957, 135] width 332 height 32
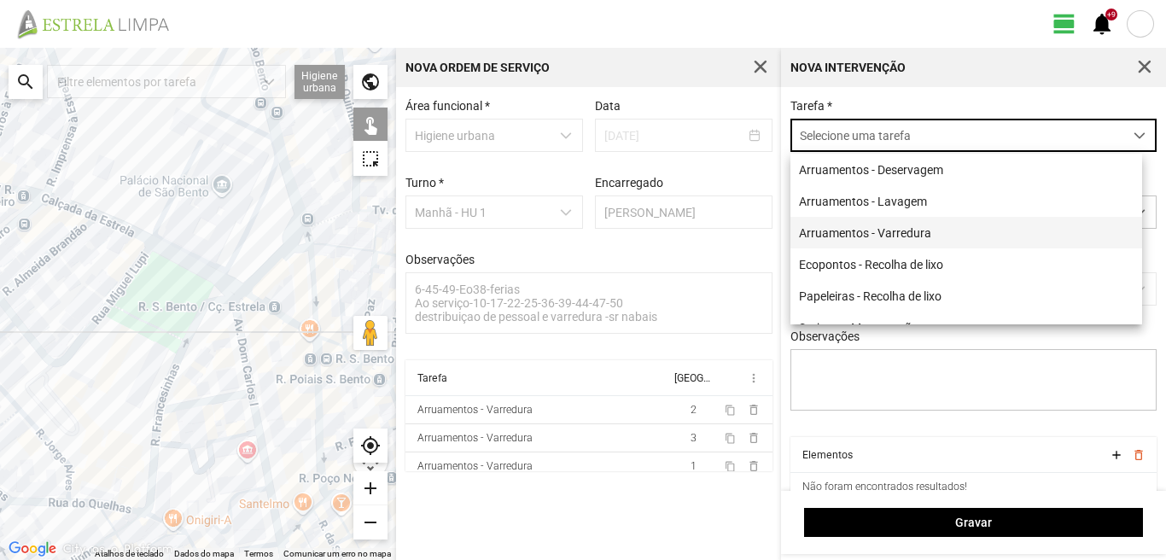
click at [816, 230] on li "Arruamentos - Varredura" at bounding box center [966, 233] width 352 height 32
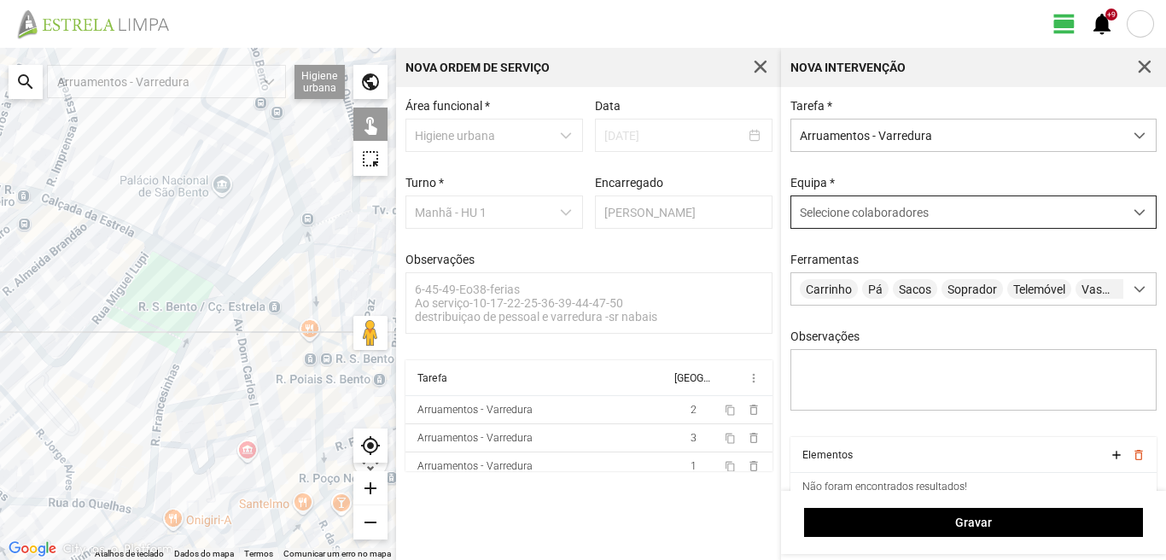
click at [840, 208] on span "Selecione colaboradores" at bounding box center [864, 213] width 129 height 14
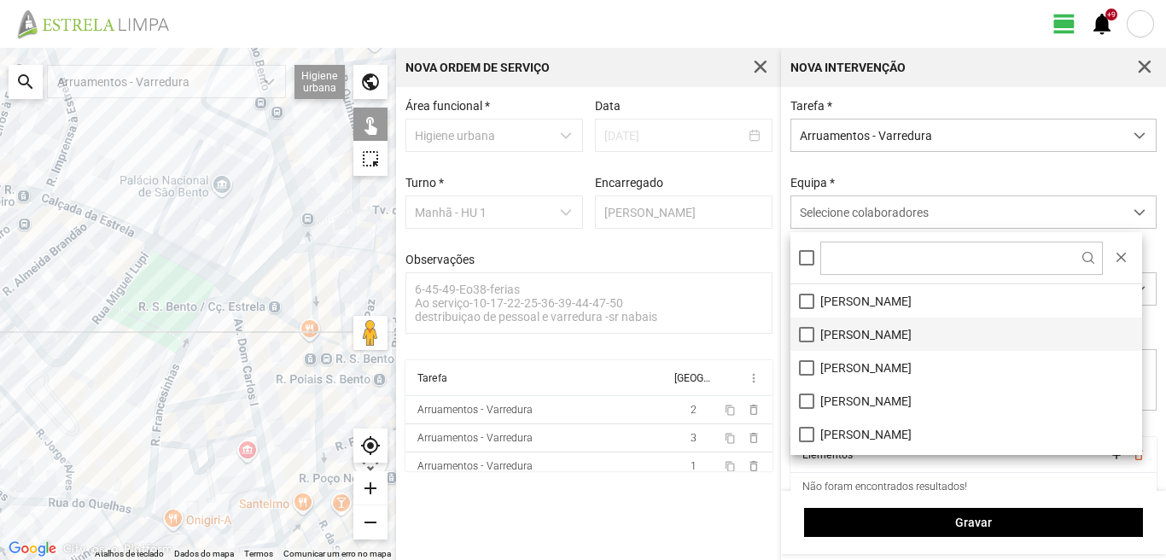
click at [798, 333] on li "[PERSON_NAME]" at bounding box center [966, 333] width 352 height 33
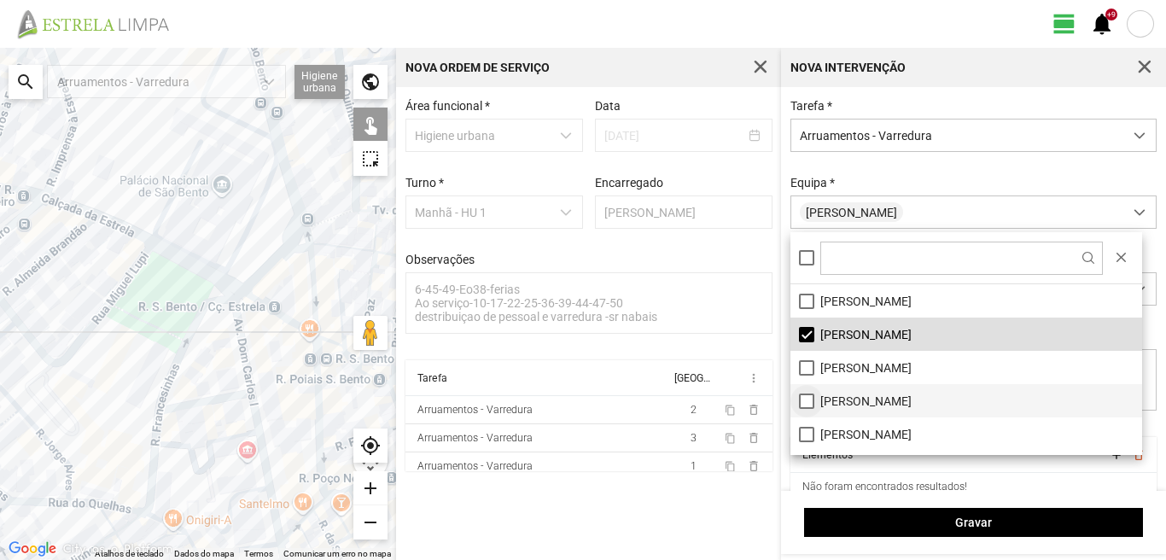
click at [807, 404] on li "[PERSON_NAME]" at bounding box center [966, 400] width 352 height 33
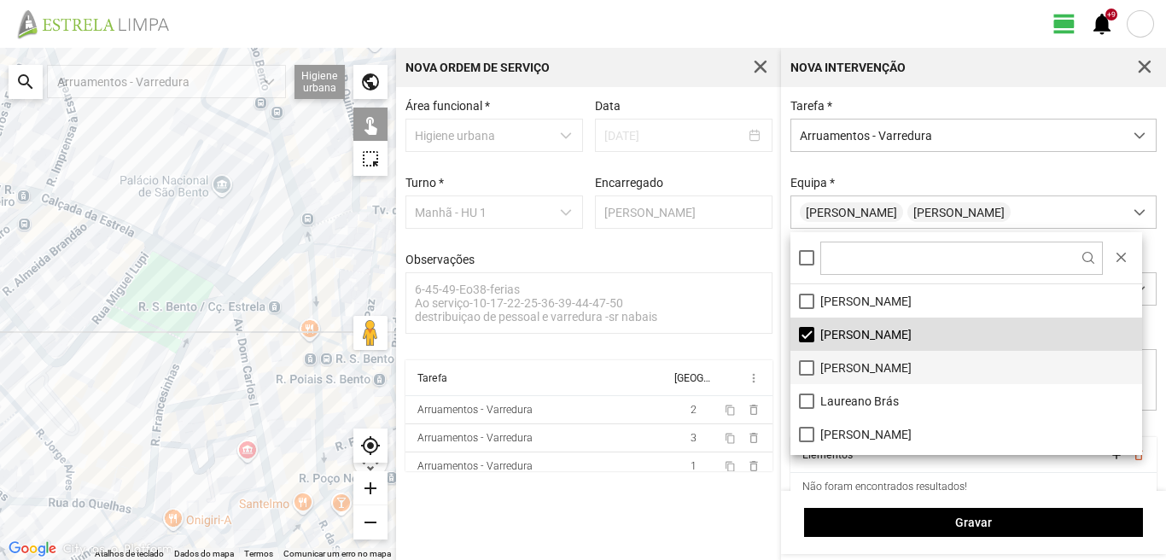
scroll to position [171, 0]
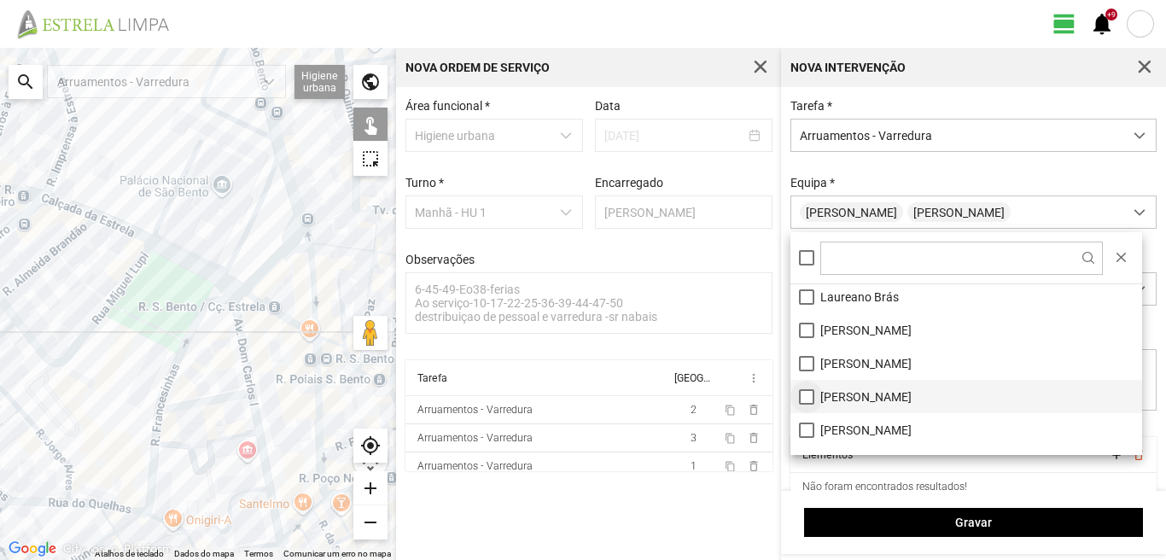
click at [804, 398] on li "[PERSON_NAME]" at bounding box center [966, 396] width 352 height 33
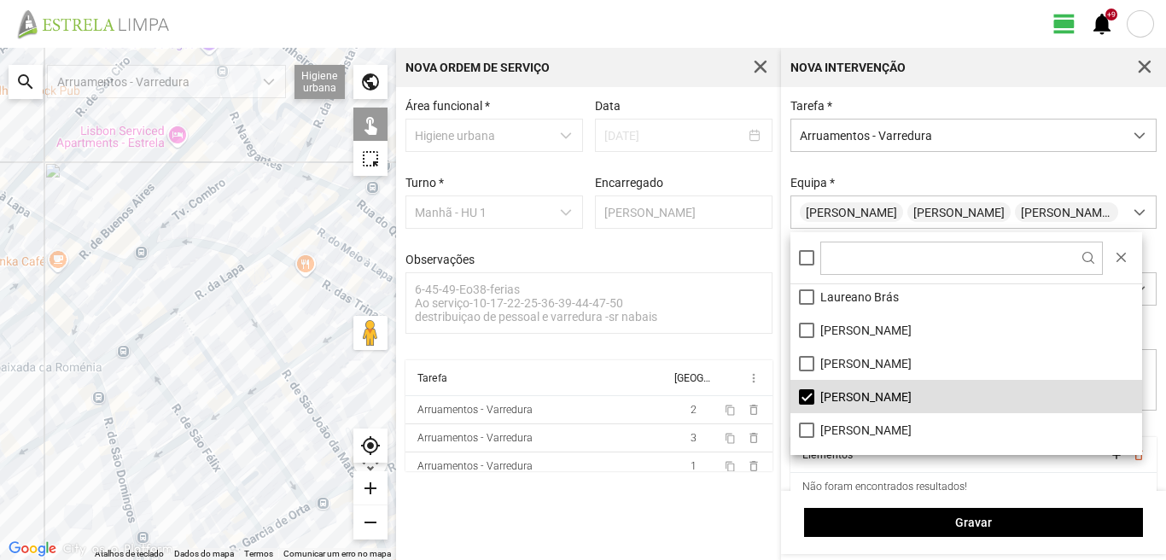
drag, startPoint x: 136, startPoint y: 391, endPoint x: 102, endPoint y: 288, distance: 108.8
click at [104, 294] on div at bounding box center [198, 304] width 396 height 512
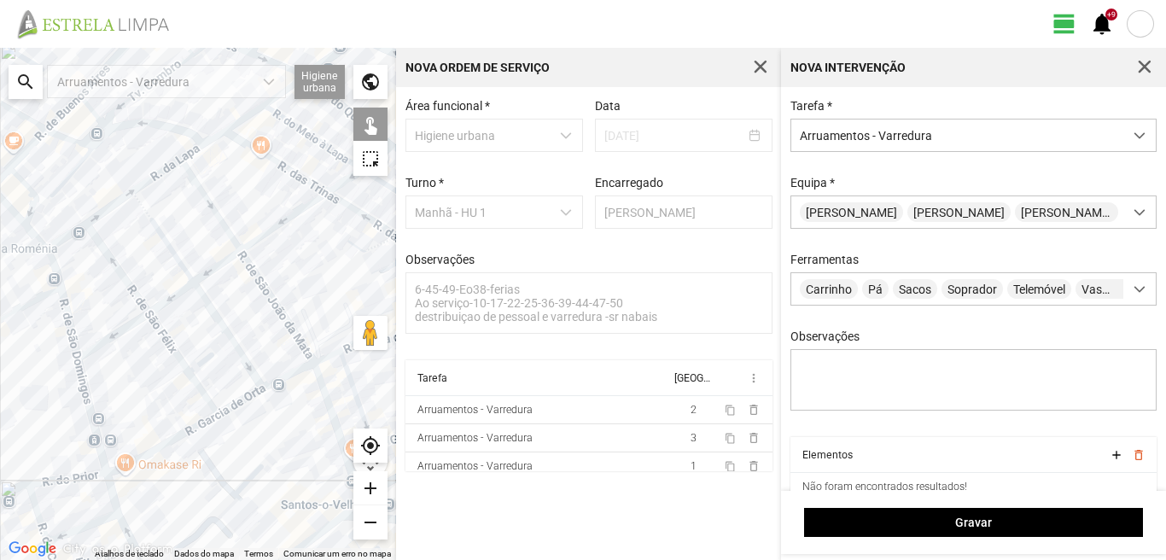
click at [64, 241] on div at bounding box center [198, 304] width 396 height 512
click at [105, 212] on div at bounding box center [198, 304] width 396 height 512
click at [107, 249] on div at bounding box center [198, 304] width 396 height 512
click at [61, 299] on div at bounding box center [198, 304] width 396 height 512
click at [50, 263] on div at bounding box center [198, 304] width 396 height 512
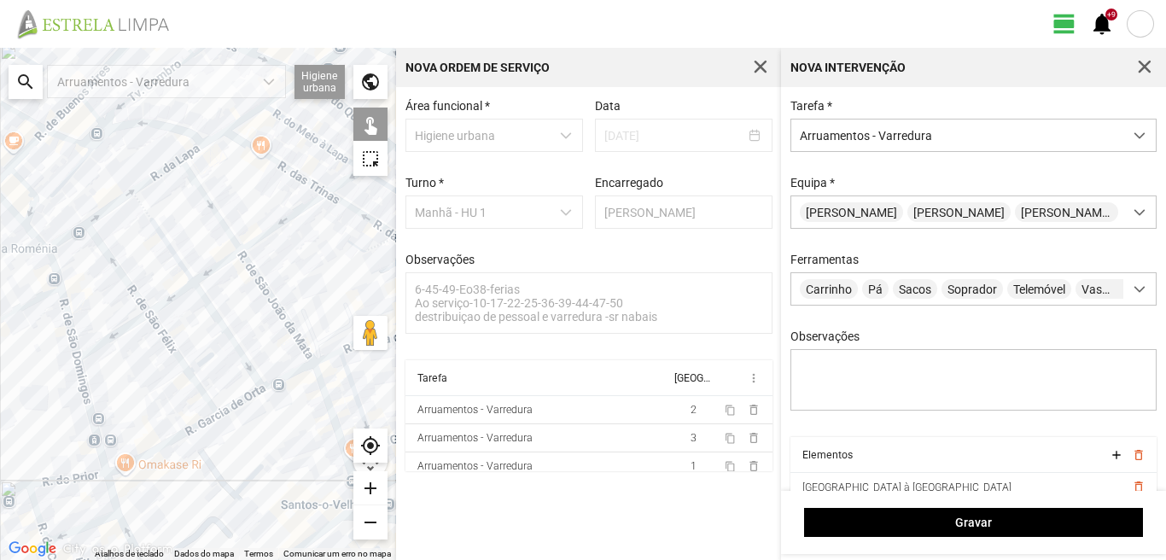
click at [155, 226] on div at bounding box center [198, 304] width 396 height 512
click at [142, 209] on div at bounding box center [198, 304] width 396 height 512
click at [142, 202] on div at bounding box center [198, 304] width 396 height 512
click at [157, 172] on div at bounding box center [198, 304] width 396 height 512
click at [189, 172] on div at bounding box center [198, 304] width 396 height 512
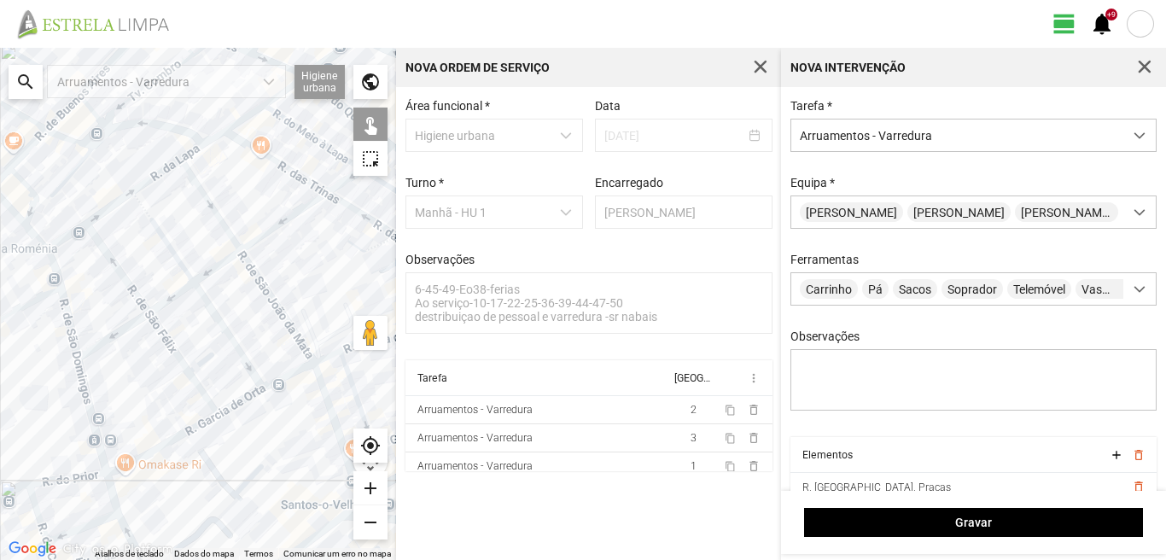
click at [207, 140] on div at bounding box center [198, 304] width 396 height 512
click at [262, 157] on div at bounding box center [198, 304] width 396 height 512
click at [262, 153] on div at bounding box center [198, 304] width 396 height 512
click at [303, 126] on div at bounding box center [198, 304] width 396 height 512
click at [300, 127] on div at bounding box center [198, 304] width 396 height 512
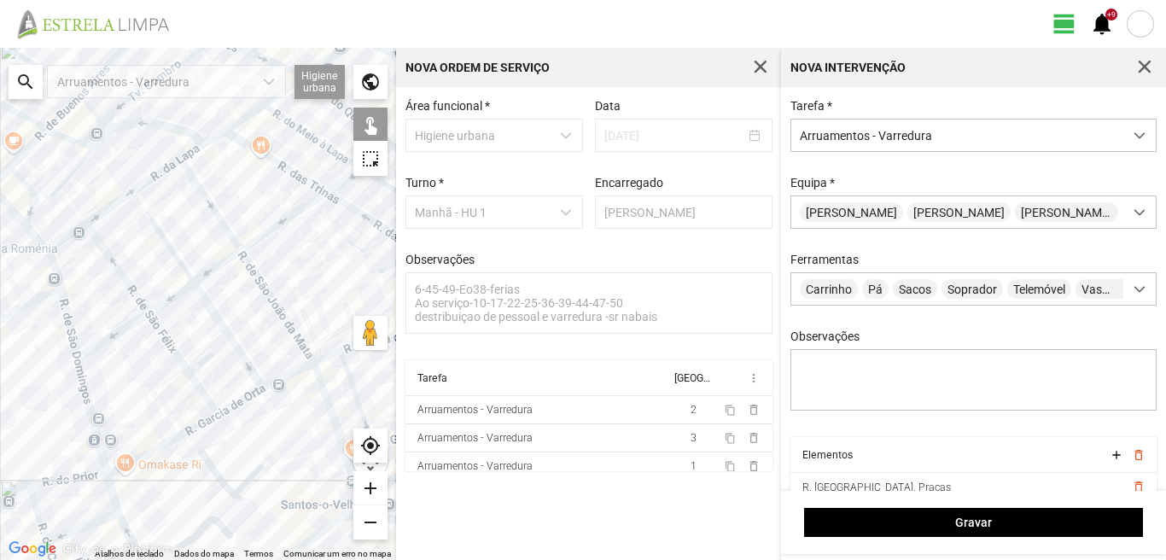
click at [247, 116] on div at bounding box center [198, 304] width 396 height 512
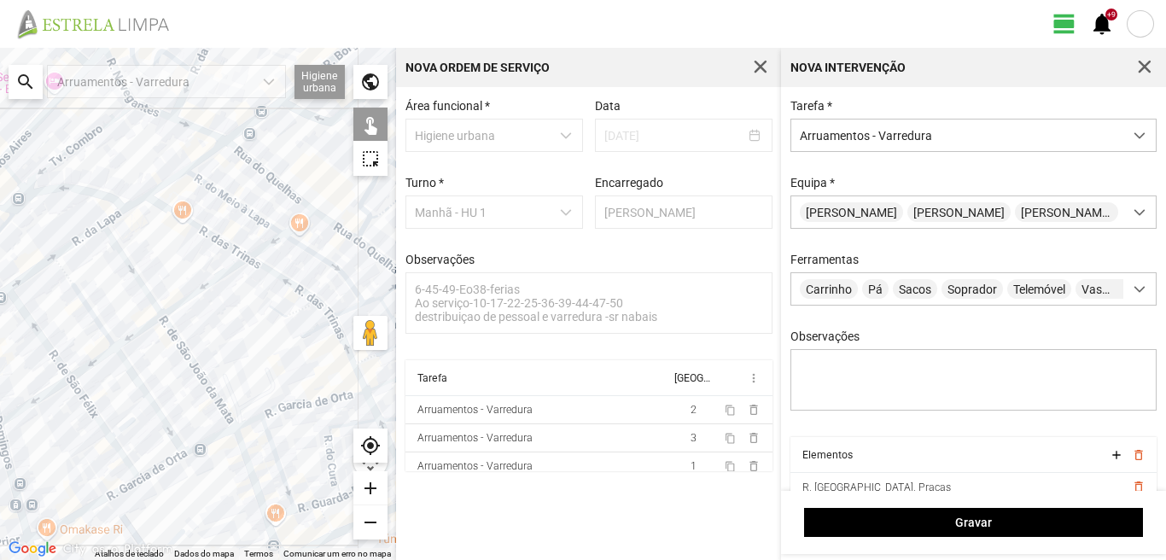
drag, startPoint x: 254, startPoint y: 130, endPoint x: 176, endPoint y: 196, distance: 102.9
click at [176, 196] on div at bounding box center [198, 304] width 396 height 512
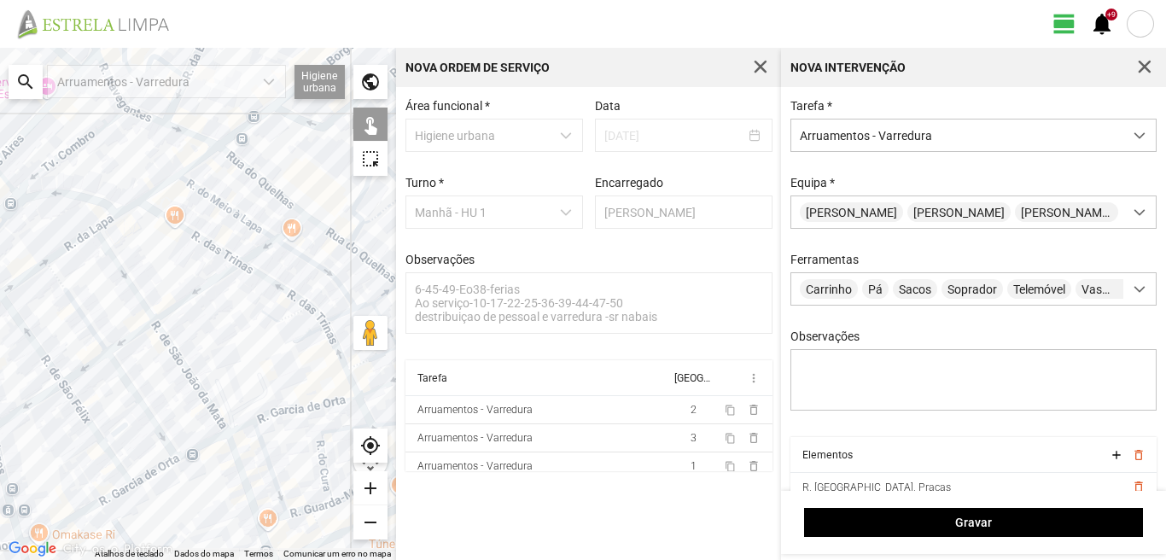
click at [202, 156] on div at bounding box center [198, 304] width 396 height 512
click at [286, 231] on div at bounding box center [198, 304] width 396 height 512
click at [257, 250] on div at bounding box center [198, 304] width 396 height 512
click at [205, 286] on div at bounding box center [198, 304] width 396 height 512
click at [126, 338] on div at bounding box center [198, 304] width 396 height 512
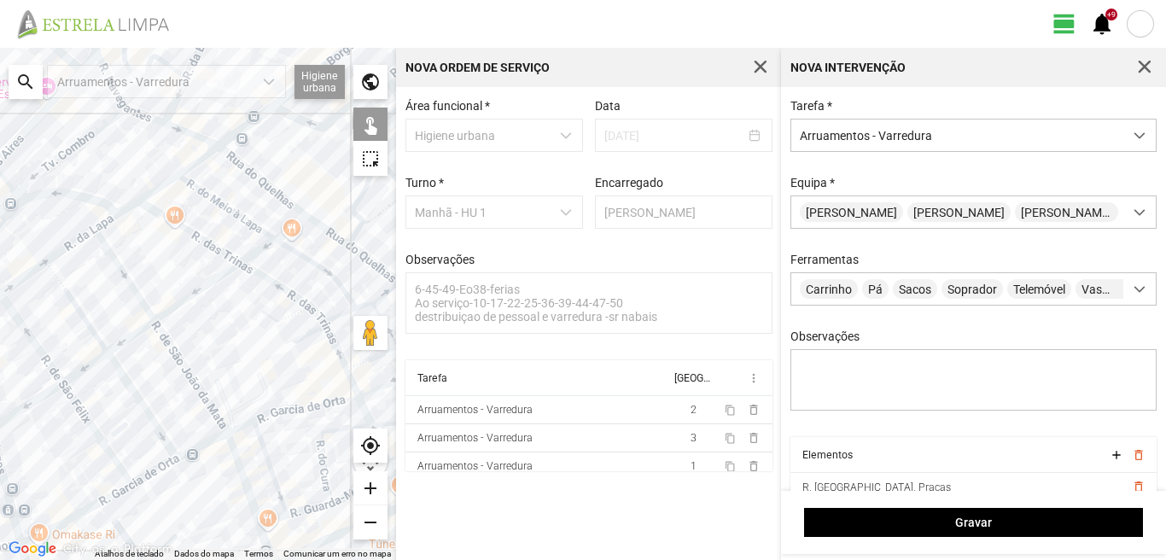
click at [94, 363] on div at bounding box center [198, 304] width 396 height 512
click at [41, 393] on div at bounding box center [198, 304] width 396 height 512
click at [48, 402] on div at bounding box center [198, 304] width 396 height 512
click at [48, 394] on div at bounding box center [198, 304] width 396 height 512
click at [81, 409] on div at bounding box center [198, 304] width 396 height 512
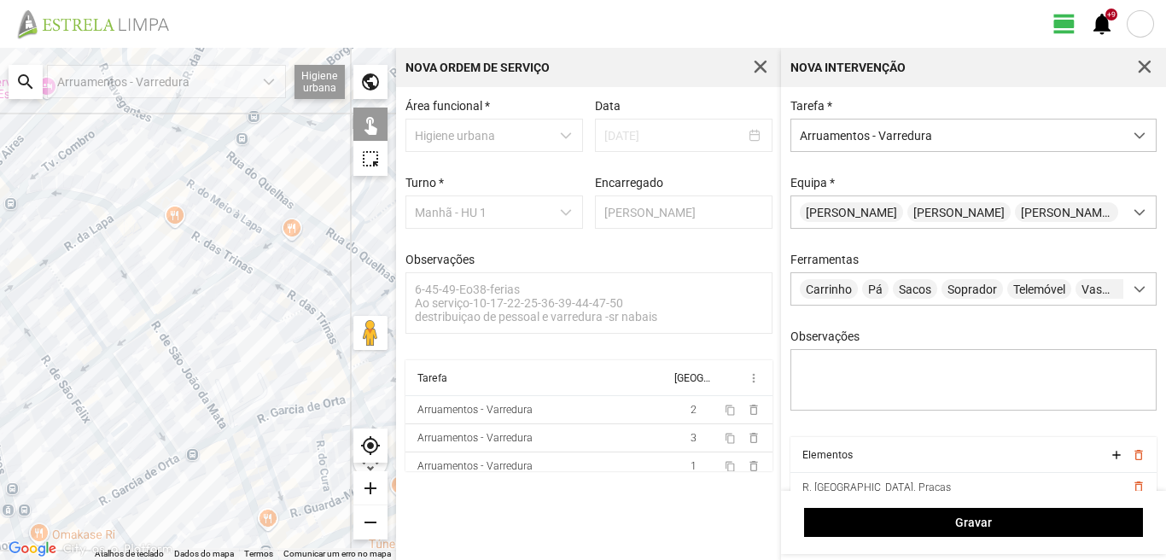
click at [126, 387] on div at bounding box center [198, 304] width 396 height 512
click at [174, 361] on div at bounding box center [198, 304] width 396 height 512
click at [174, 351] on div at bounding box center [198, 304] width 396 height 512
click at [118, 375] on div at bounding box center [198, 304] width 396 height 512
drag, startPoint x: 229, startPoint y: 332, endPoint x: 193, endPoint y: 379, distance: 59.1
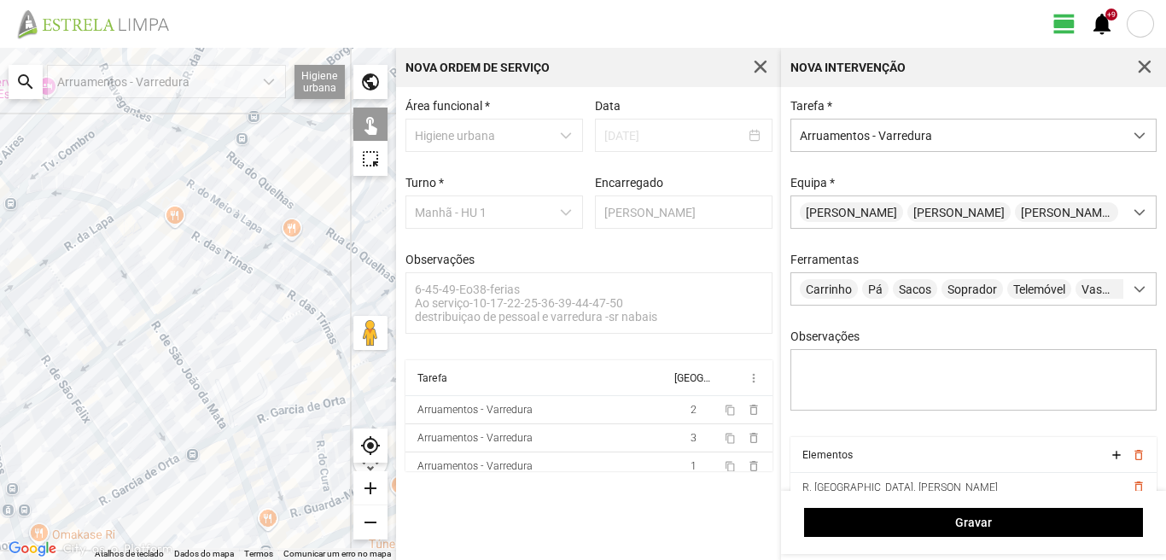
click at [193, 379] on div at bounding box center [198, 304] width 396 height 512
click at [259, 289] on div at bounding box center [198, 304] width 396 height 512
click at [270, 287] on div at bounding box center [198, 304] width 396 height 512
drag, startPoint x: 270, startPoint y: 278, endPoint x: 260, endPoint y: 308, distance: 31.3
click at [260, 308] on div at bounding box center [198, 304] width 396 height 512
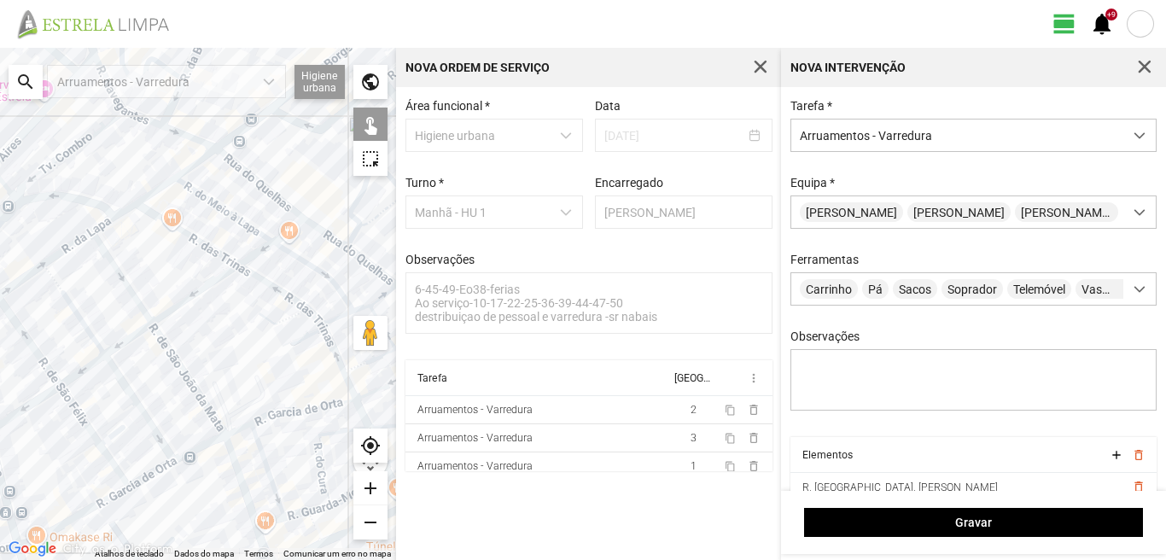
click at [252, 315] on div at bounding box center [198, 304] width 396 height 512
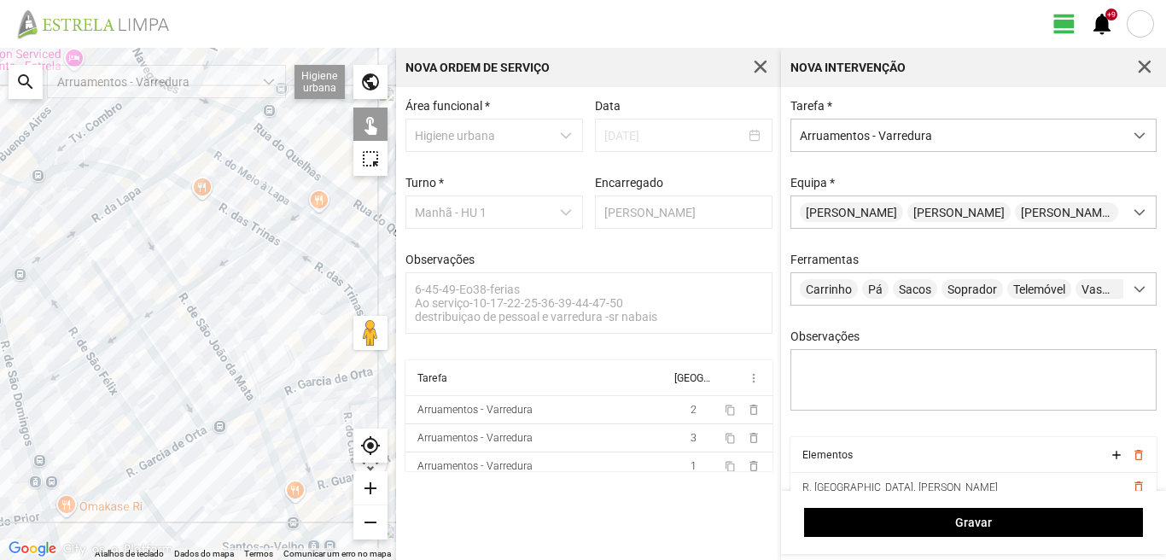
drag, startPoint x: 252, startPoint y: 315, endPoint x: 287, endPoint y: 278, distance: 50.7
click at [285, 281] on div at bounding box center [198, 304] width 396 height 512
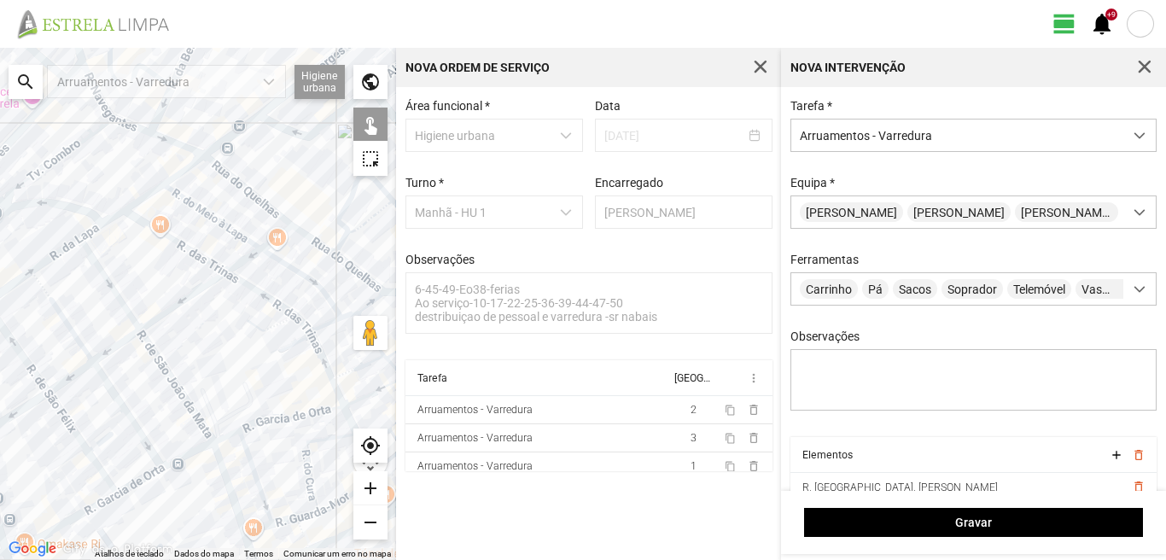
drag, startPoint x: 287, startPoint y: 278, endPoint x: 248, endPoint y: 309, distance: 49.2
click at [241, 317] on div at bounding box center [198, 304] width 396 height 512
click at [254, 298] on div at bounding box center [198, 304] width 396 height 512
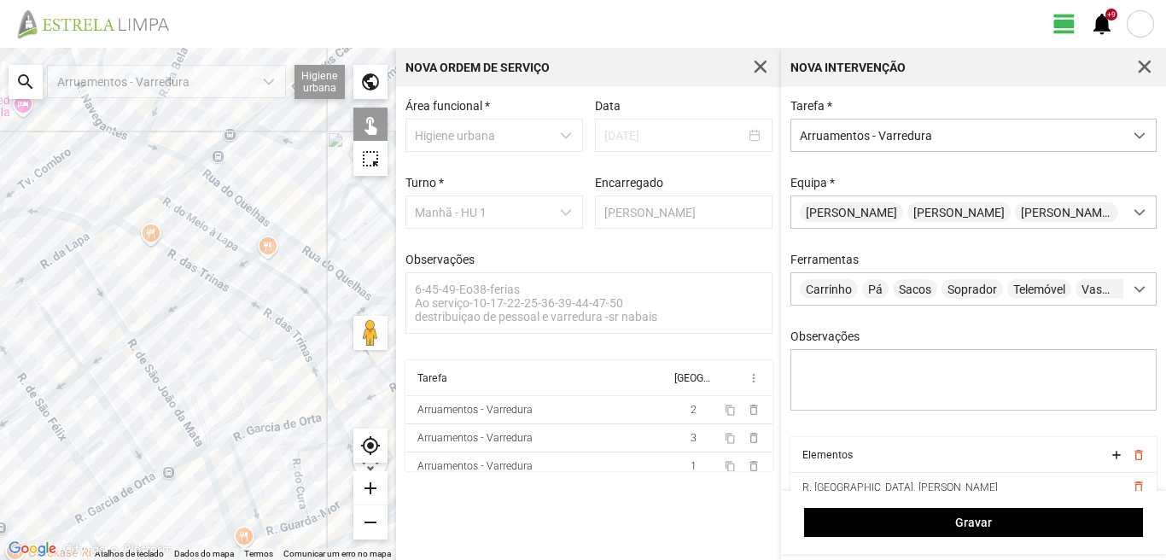
click at [239, 298] on div at bounding box center [198, 304] width 396 height 512
click at [100, 399] on div at bounding box center [198, 304] width 396 height 512
click at [278, 276] on div at bounding box center [198, 304] width 396 height 512
click at [306, 356] on div at bounding box center [198, 304] width 396 height 512
click at [249, 422] on div at bounding box center [198, 304] width 396 height 512
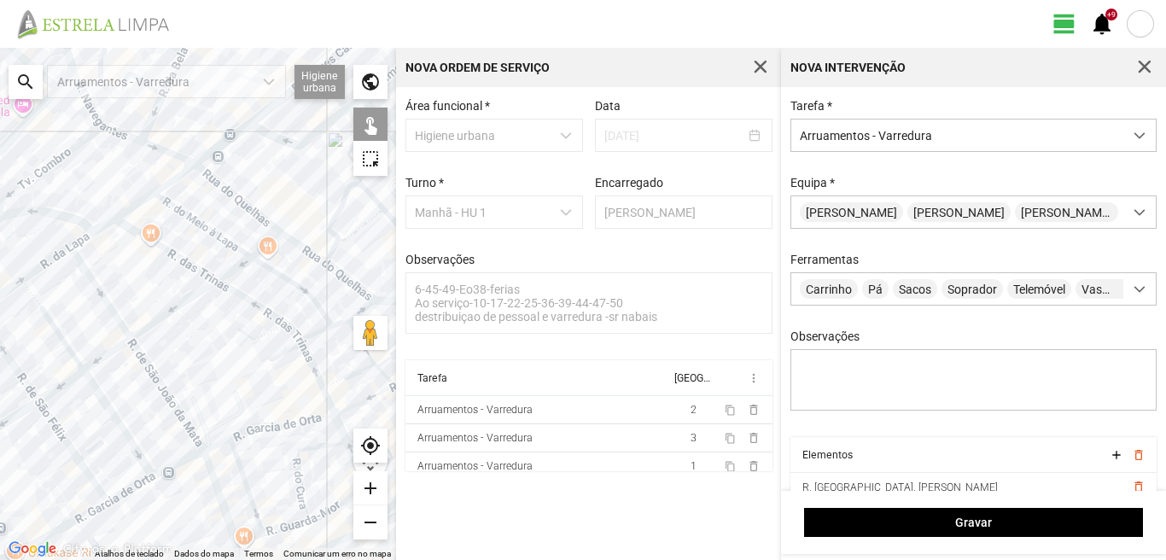
click at [257, 439] on div at bounding box center [198, 304] width 396 height 512
click at [259, 425] on div at bounding box center [198, 304] width 396 height 512
drag, startPoint x: 259, startPoint y: 425, endPoint x: 233, endPoint y: 345, distance: 84.2
click at [263, 346] on div at bounding box center [198, 304] width 396 height 512
click at [210, 457] on div at bounding box center [198, 304] width 396 height 512
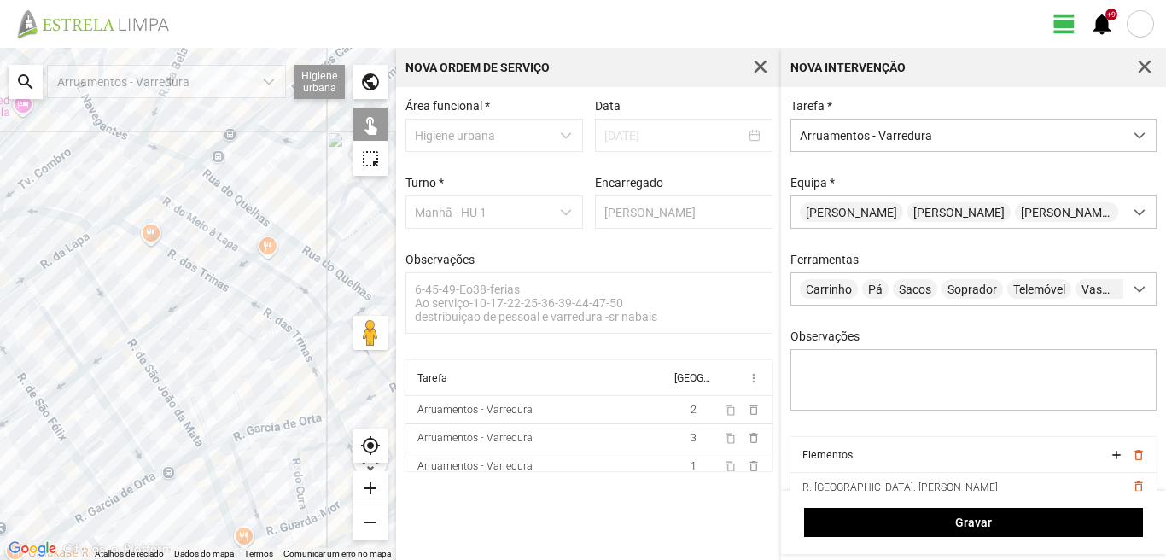
click at [214, 444] on div at bounding box center [198, 304] width 396 height 512
click at [178, 461] on div at bounding box center [198, 304] width 396 height 512
drag, startPoint x: 165, startPoint y: 449, endPoint x: 222, endPoint y: 370, distance: 97.8
click at [222, 370] on div at bounding box center [198, 304] width 396 height 512
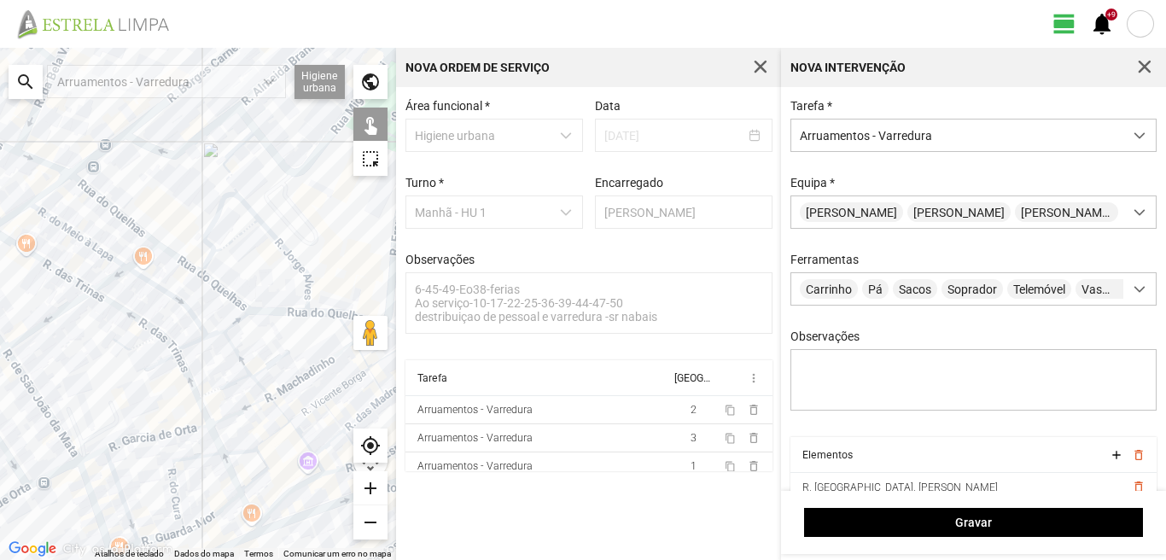
drag, startPoint x: 276, startPoint y: 369, endPoint x: 147, endPoint y: 381, distance: 130.3
click at [147, 381] on div at bounding box center [198, 304] width 396 height 512
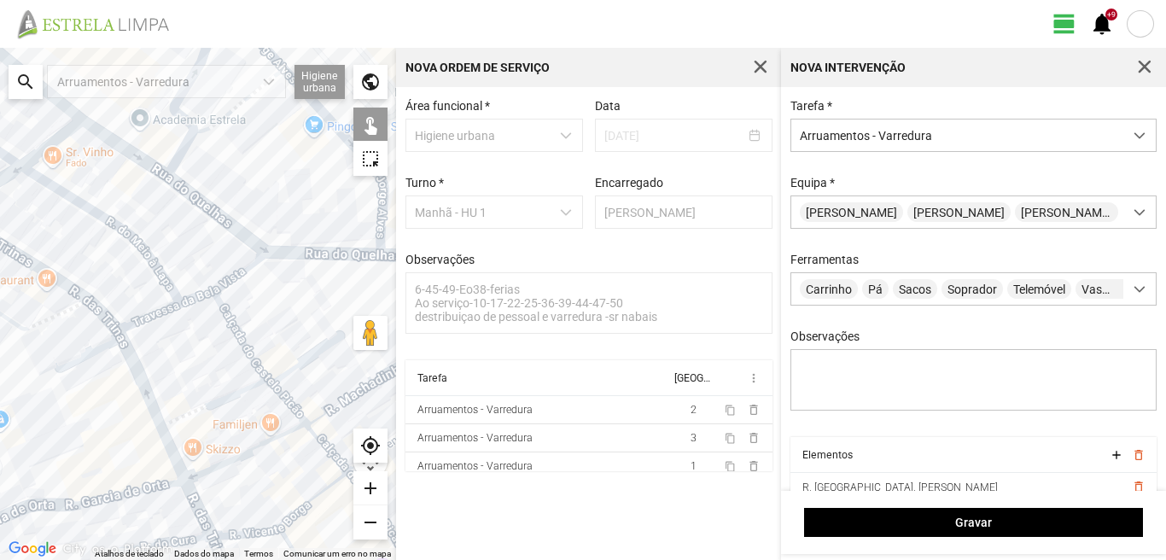
click at [160, 312] on div at bounding box center [198, 304] width 396 height 512
click at [224, 290] on div at bounding box center [198, 304] width 396 height 512
click at [189, 302] on div at bounding box center [198, 304] width 396 height 512
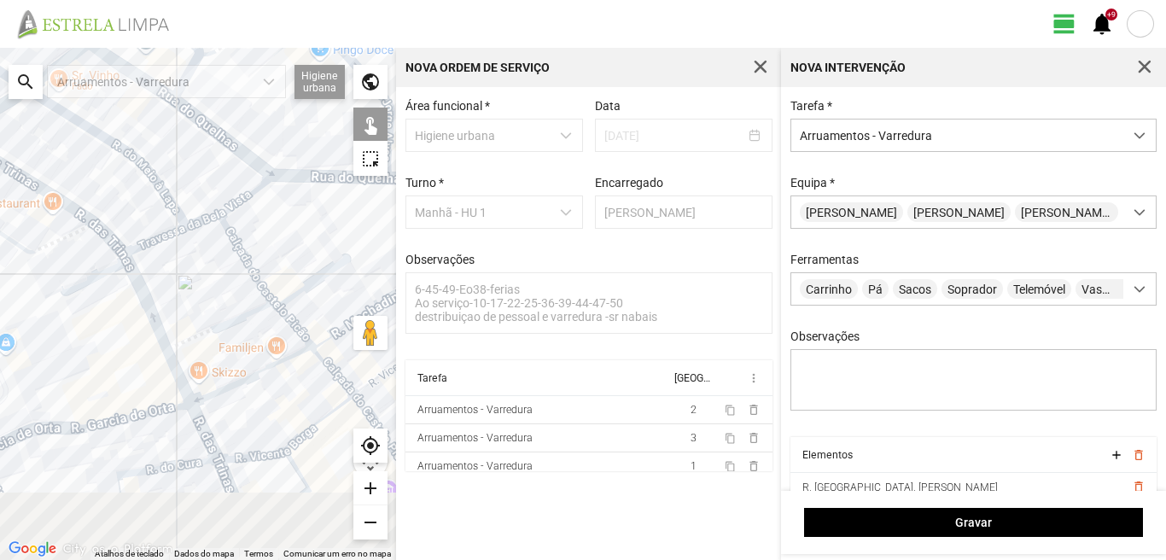
drag, startPoint x: 199, startPoint y: 446, endPoint x: 208, endPoint y: 336, distance: 110.5
click at [208, 336] on div at bounding box center [198, 304] width 396 height 512
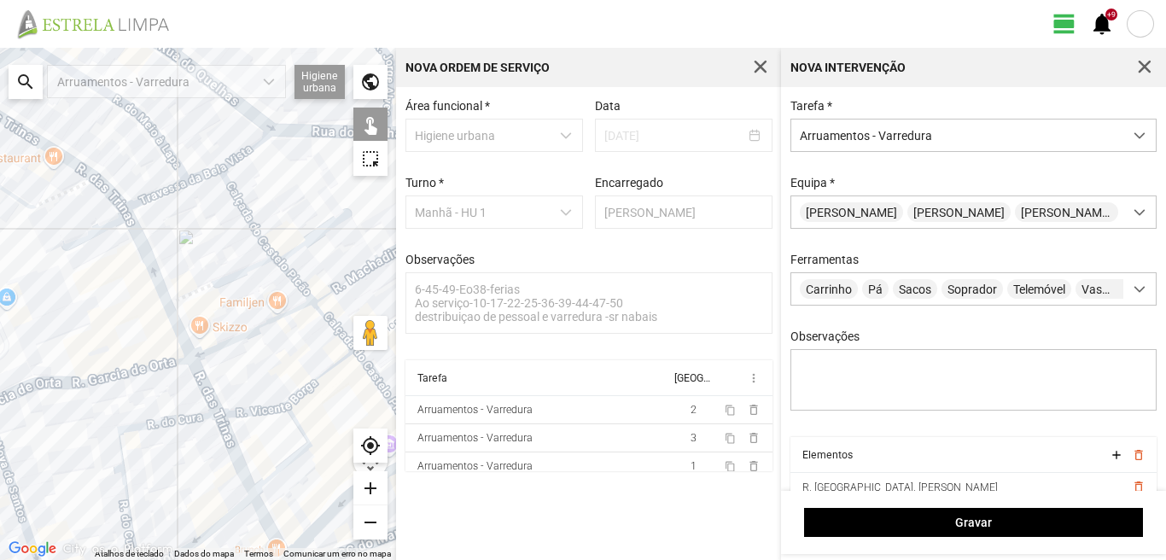
click at [204, 382] on div at bounding box center [198, 304] width 396 height 512
click at [179, 323] on div at bounding box center [198, 304] width 396 height 512
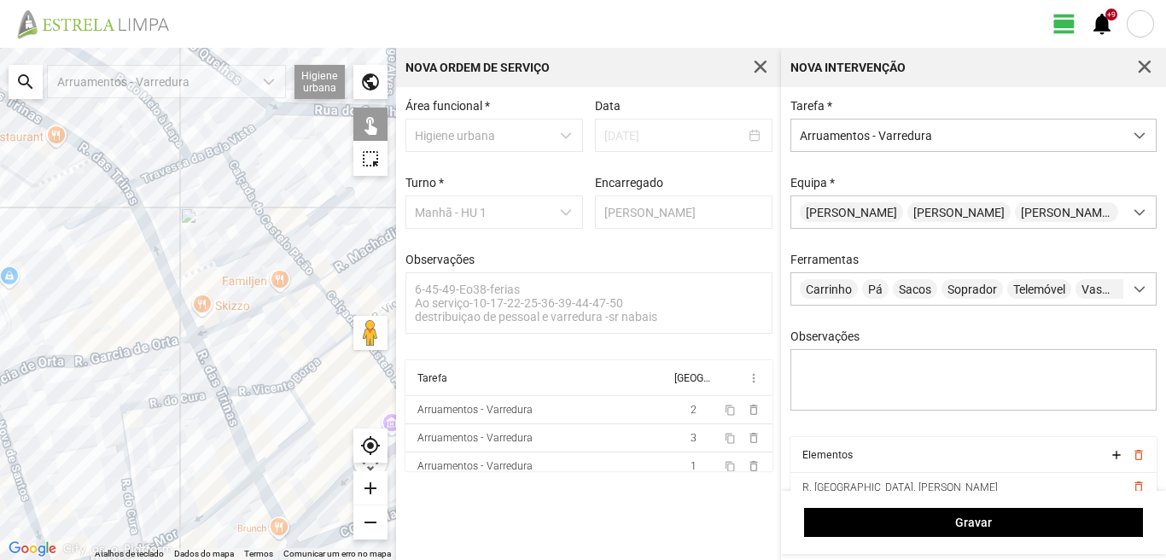
drag, startPoint x: 227, startPoint y: 456, endPoint x: 228, endPoint y: 379, distance: 76.8
click at [228, 379] on div at bounding box center [198, 304] width 396 height 512
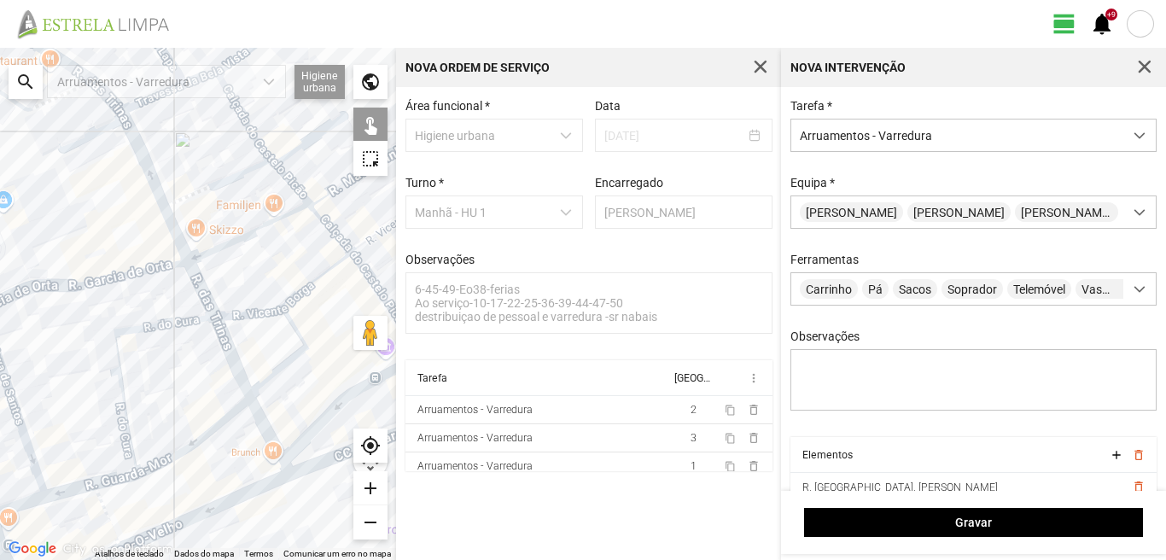
click at [121, 374] on div at bounding box center [198, 304] width 396 height 512
click at [194, 439] on div at bounding box center [198, 304] width 396 height 512
drag, startPoint x: 166, startPoint y: 423, endPoint x: 265, endPoint y: 361, distance: 116.2
click at [265, 361] on div at bounding box center [198, 304] width 396 height 512
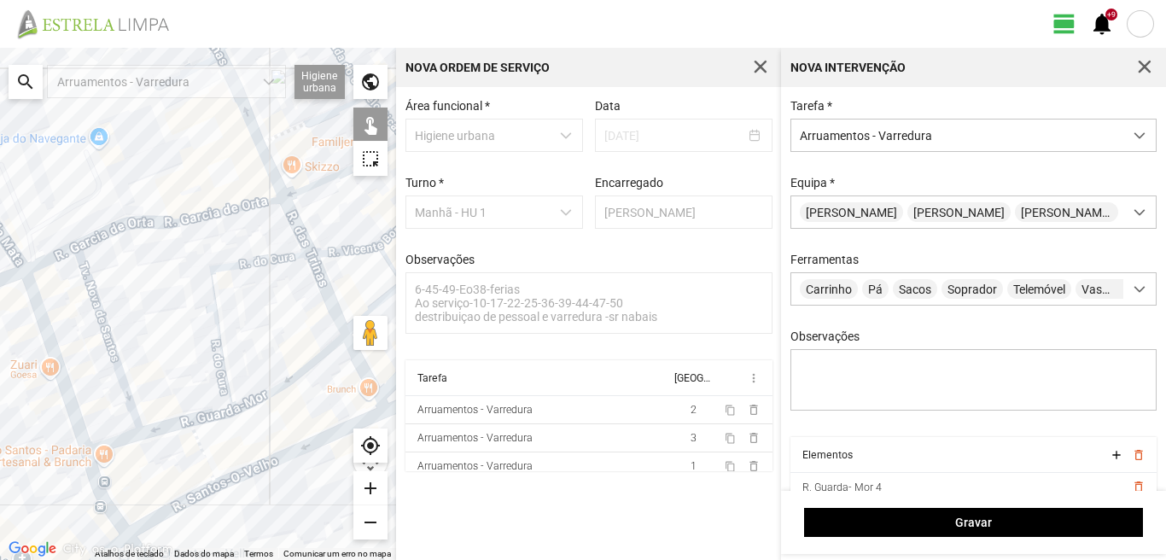
click at [199, 417] on div at bounding box center [198, 304] width 396 height 512
click at [155, 425] on div at bounding box center [198, 304] width 396 height 512
click at [157, 431] on div at bounding box center [198, 304] width 396 height 512
click at [113, 364] on div at bounding box center [198, 304] width 396 height 512
click at [56, 389] on div at bounding box center [198, 304] width 396 height 512
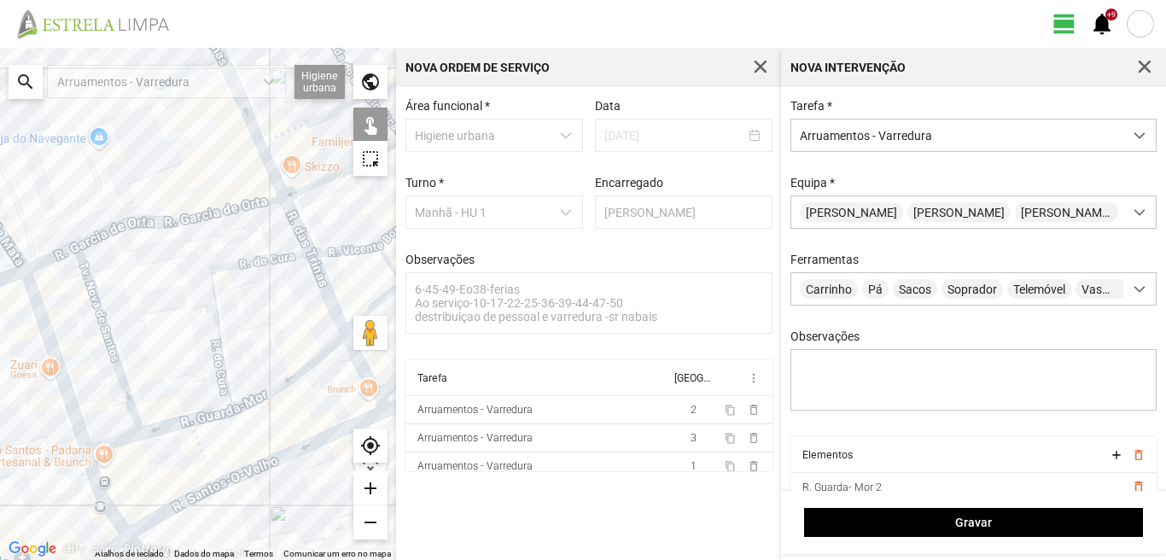
click at [110, 441] on div at bounding box center [198, 304] width 396 height 512
click at [205, 453] on div at bounding box center [198, 304] width 396 height 512
click at [364, 373] on div at bounding box center [198, 304] width 396 height 512
click at [99, 496] on div at bounding box center [198, 304] width 396 height 512
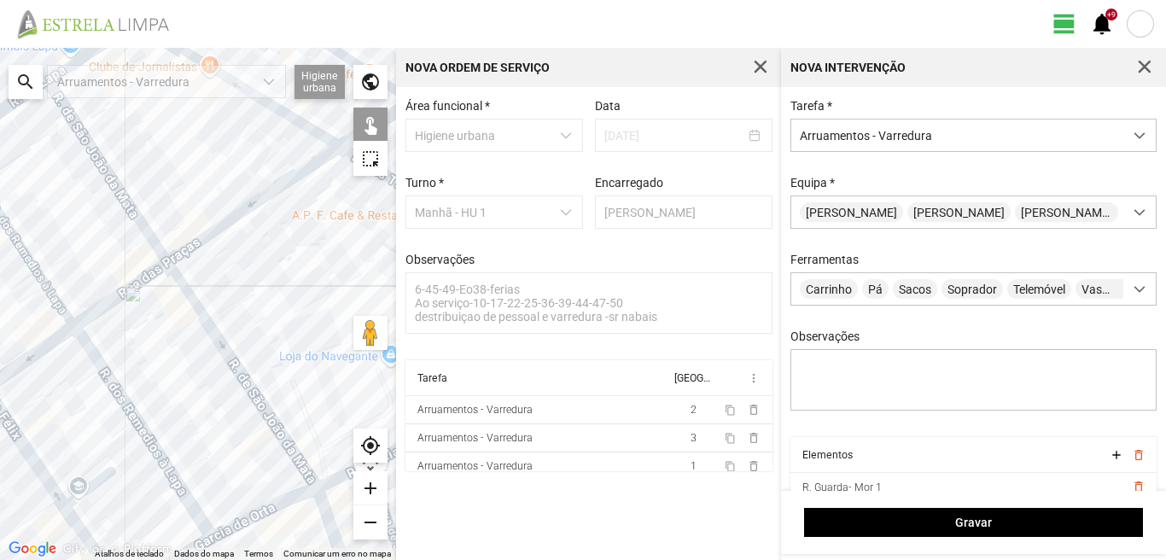
drag, startPoint x: 43, startPoint y: 348, endPoint x: 336, endPoint y: 565, distance: 364.9
click at [336, 559] on html "view_day +9 notifications ← Mover para a esquerda → Mover para a direita ↑ Move…" at bounding box center [583, 280] width 1166 height 560
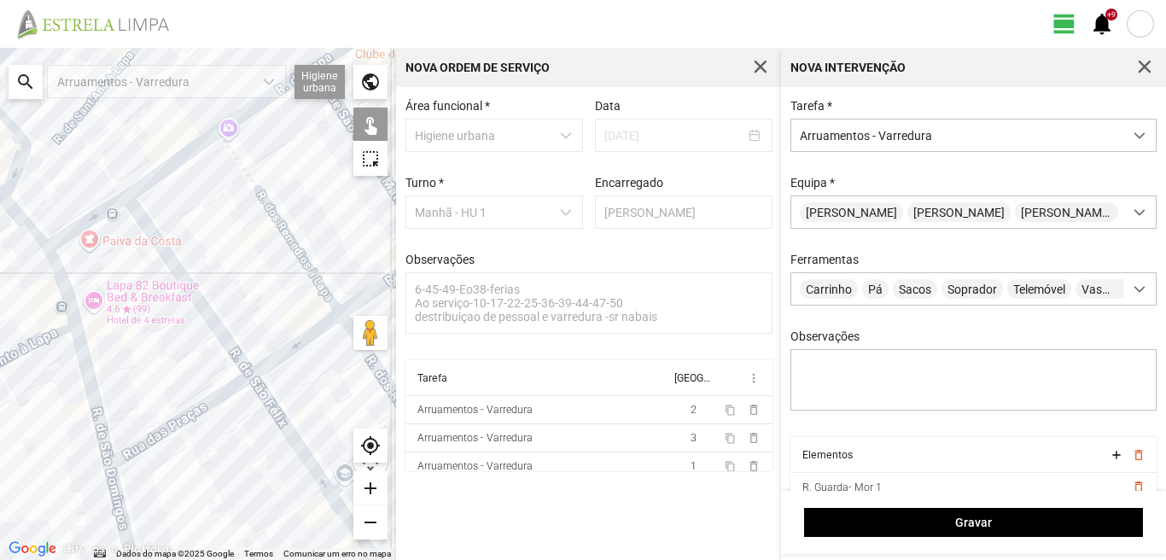
drag, startPoint x: 192, startPoint y: 451, endPoint x: 194, endPoint y: 203, distance: 247.5
click at [199, 220] on div at bounding box center [198, 304] width 396 height 512
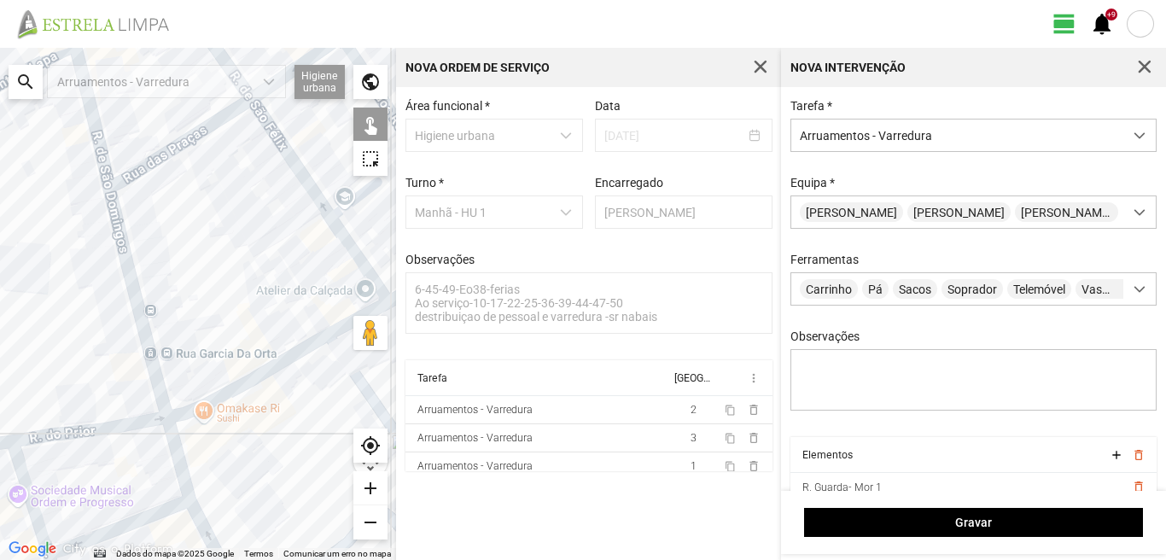
click at [125, 274] on div at bounding box center [198, 304] width 396 height 512
click at [142, 329] on div at bounding box center [198, 304] width 396 height 512
click at [174, 460] on div at bounding box center [198, 304] width 396 height 512
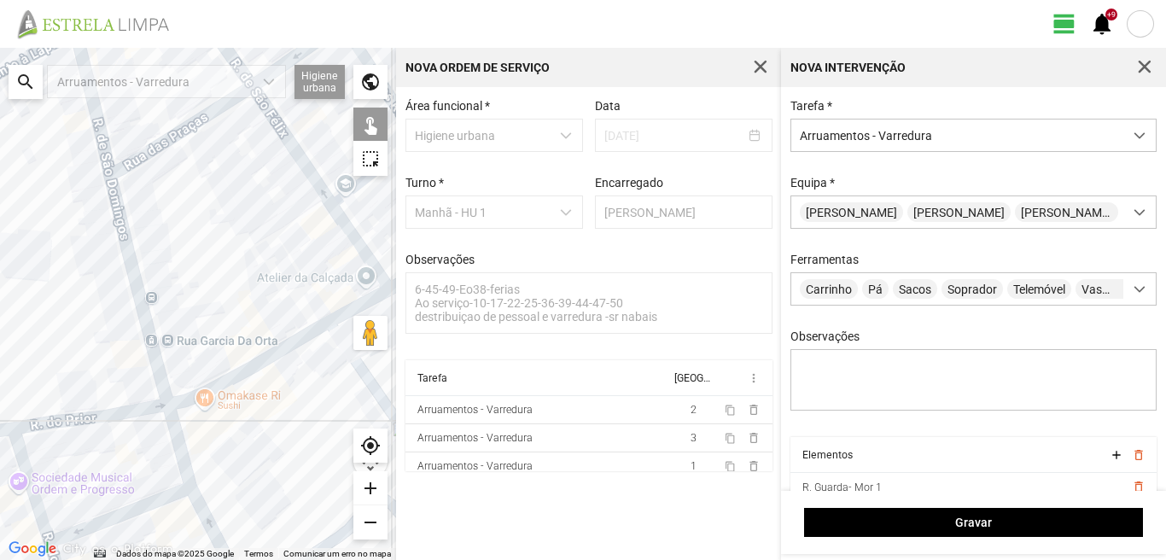
drag, startPoint x: 207, startPoint y: 515, endPoint x: 204, endPoint y: 372, distance: 143.4
click at [205, 375] on div at bounding box center [198, 304] width 396 height 512
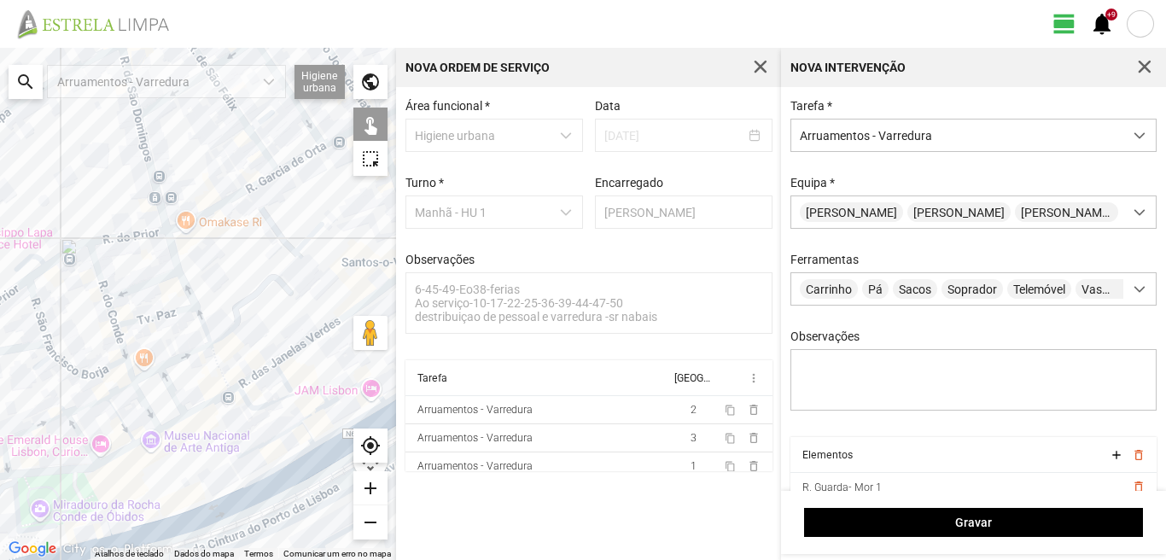
click at [168, 251] on div at bounding box center [198, 304] width 396 height 512
click at [168, 247] on div at bounding box center [198, 304] width 396 height 512
click at [188, 222] on div at bounding box center [198, 304] width 396 height 512
click at [291, 163] on div at bounding box center [198, 304] width 396 height 512
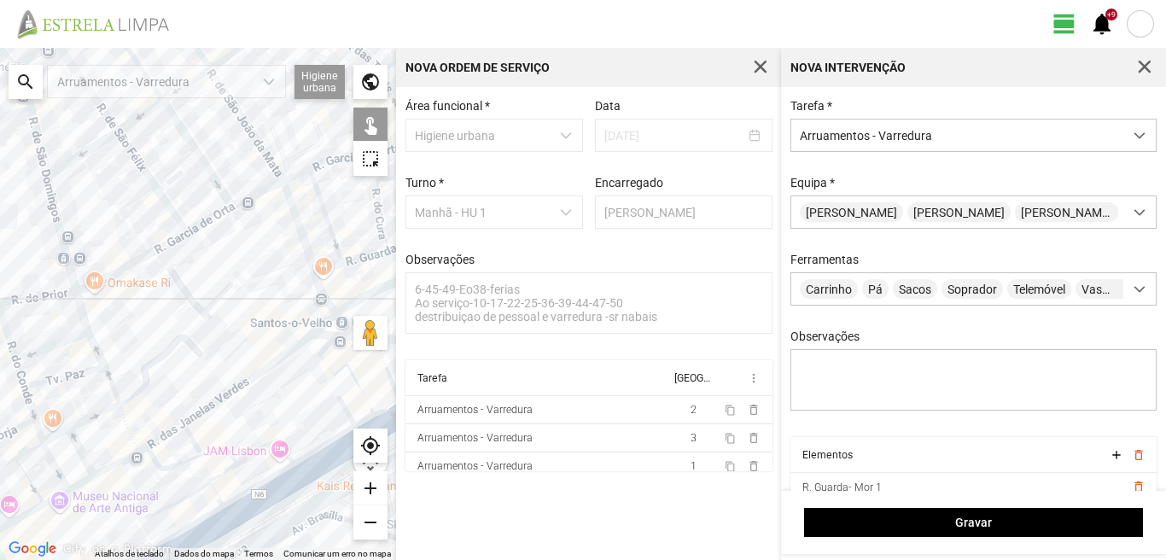
drag, startPoint x: 279, startPoint y: 201, endPoint x: 187, endPoint y: 263, distance: 111.2
click at [187, 263] on div at bounding box center [198, 304] width 396 height 512
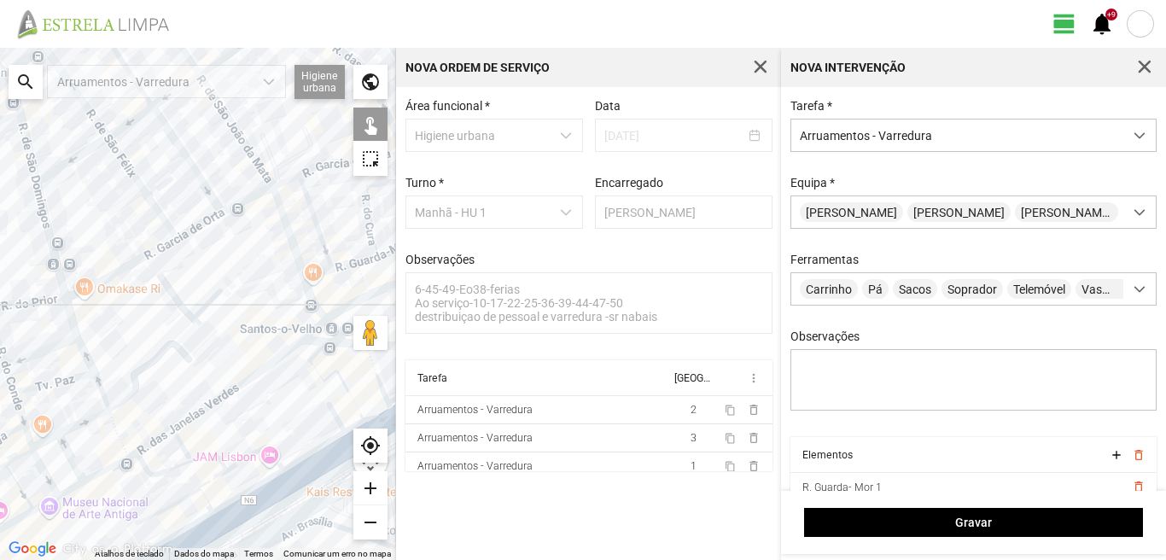
drag, startPoint x: 254, startPoint y: 224, endPoint x: 243, endPoint y: 232, distance: 13.5
click at [243, 232] on div at bounding box center [198, 304] width 396 height 512
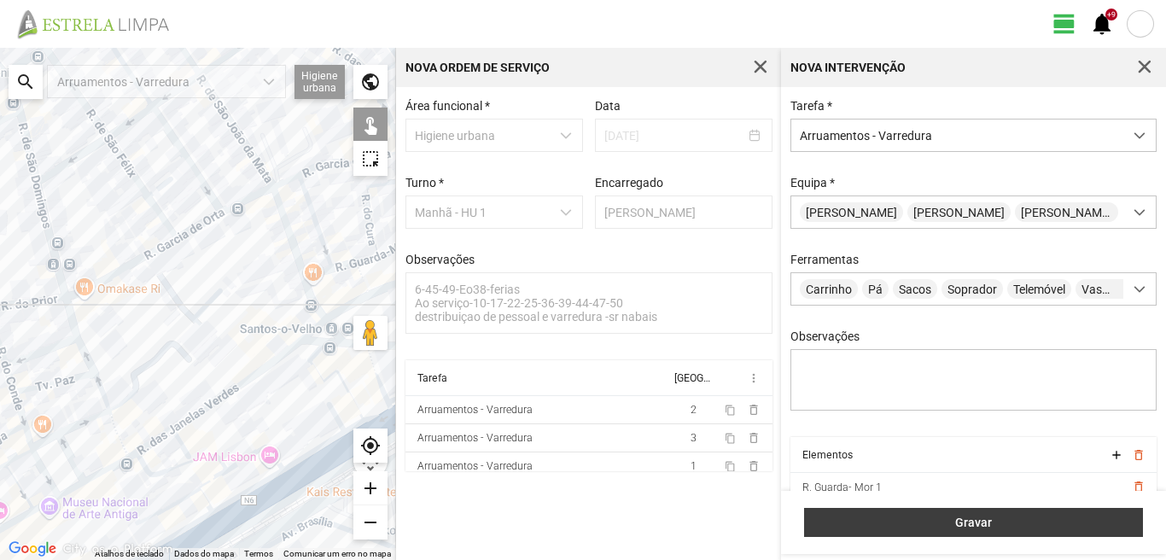
click at [934, 516] on span "Gravar" at bounding box center [973, 522] width 321 height 14
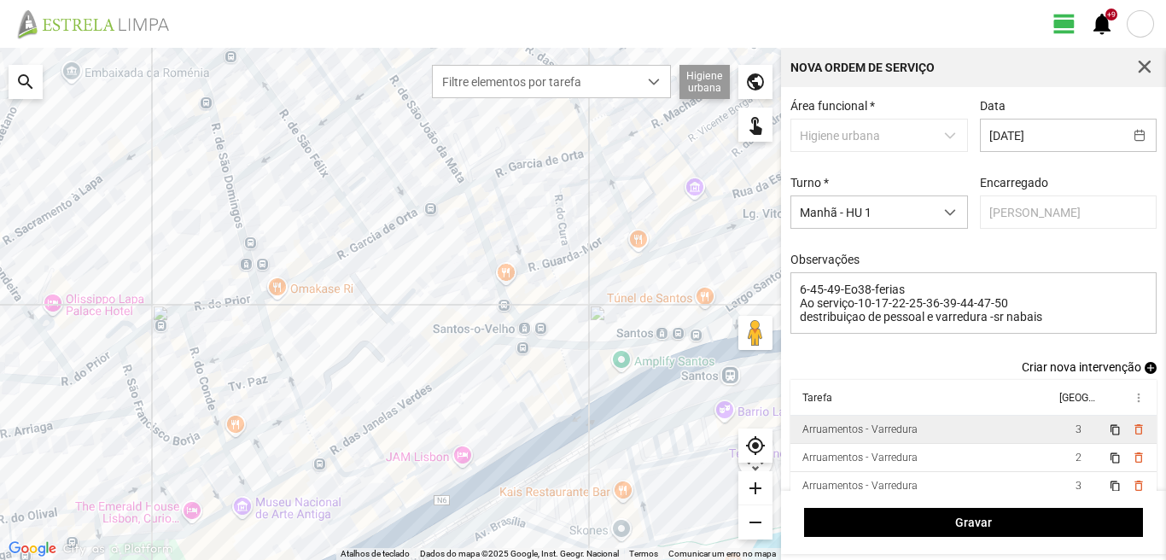
scroll to position [38, 0]
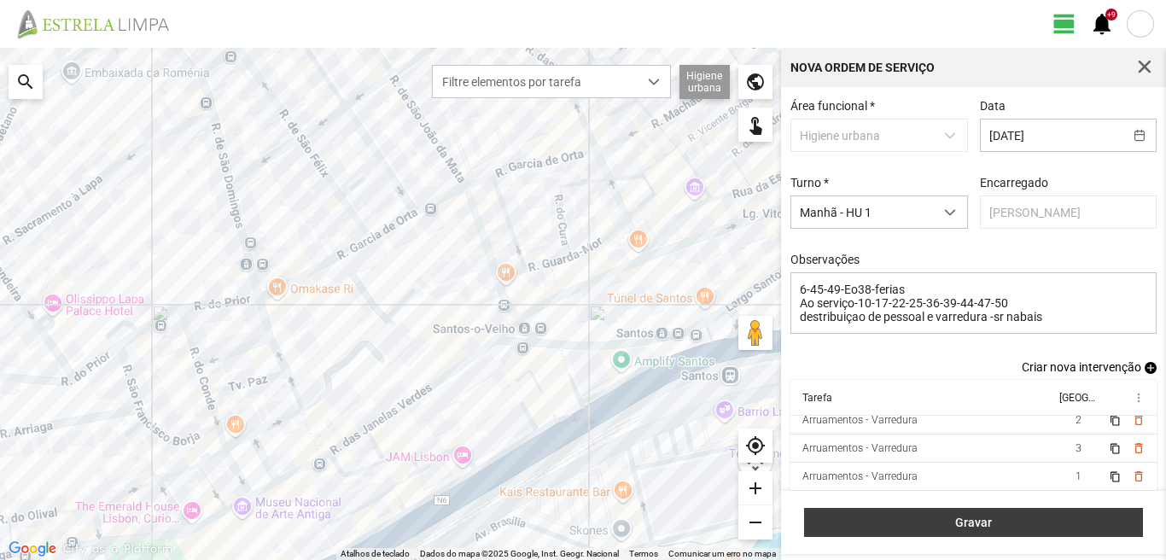
click at [1051, 525] on span "Gravar" at bounding box center [973, 522] width 321 height 14
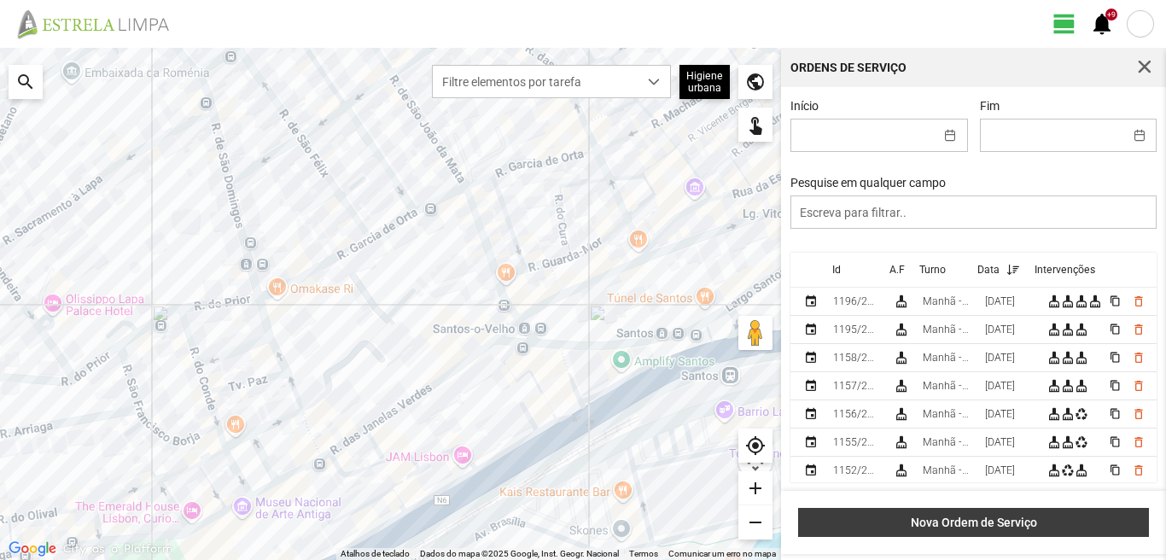
click at [1032, 522] on span "Nova Ordem de Serviço" at bounding box center [973, 522] width 333 height 14
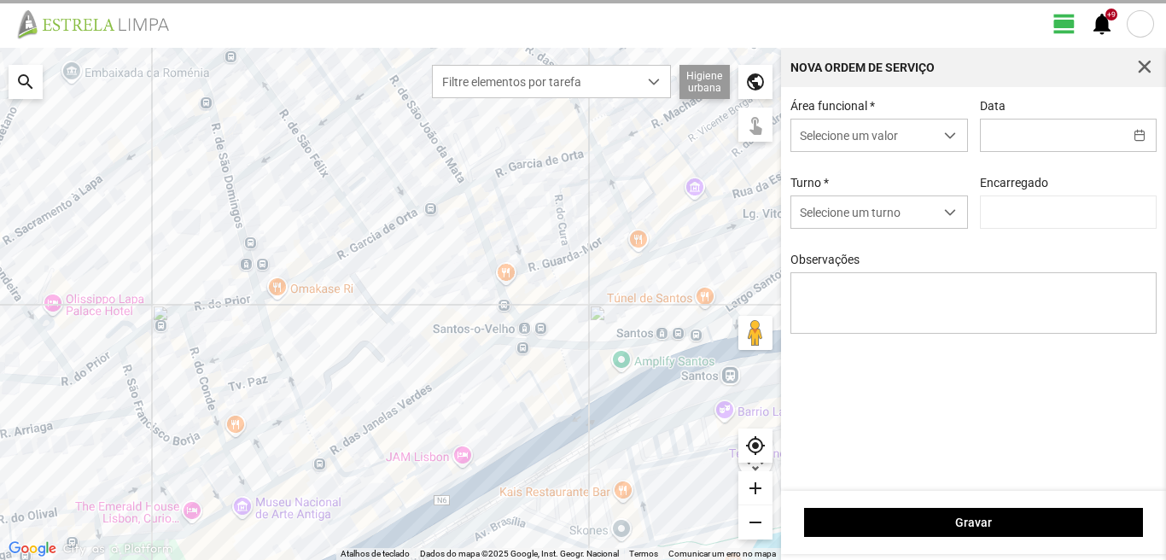
type input "[PERSON_NAME]"
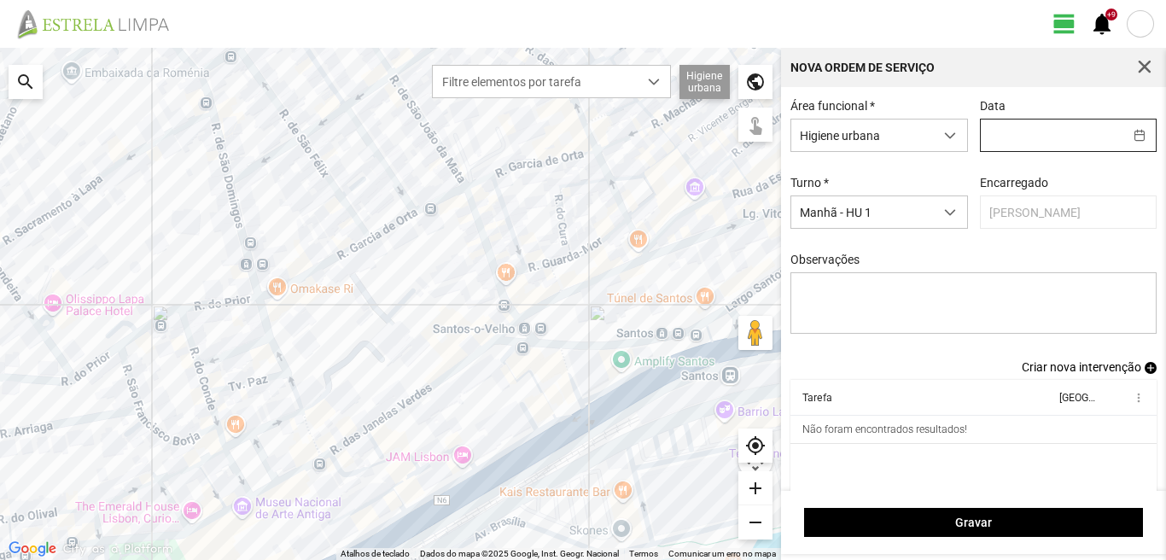
click at [994, 137] on input "text" at bounding box center [1052, 135] width 143 height 32
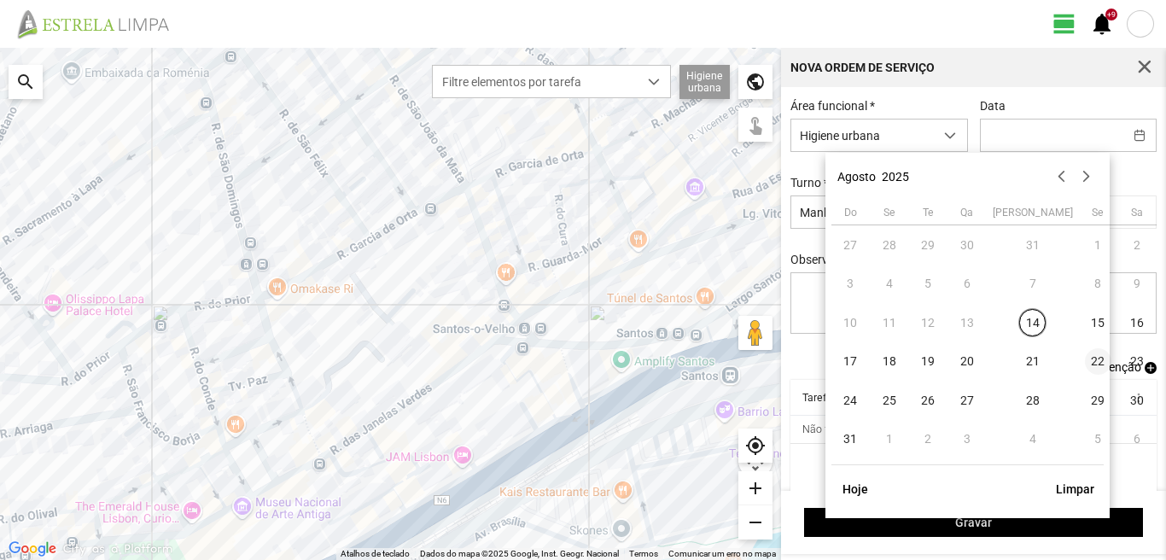
click at [1085, 365] on span "22" at bounding box center [1098, 361] width 27 height 27
type input "[DATE]"
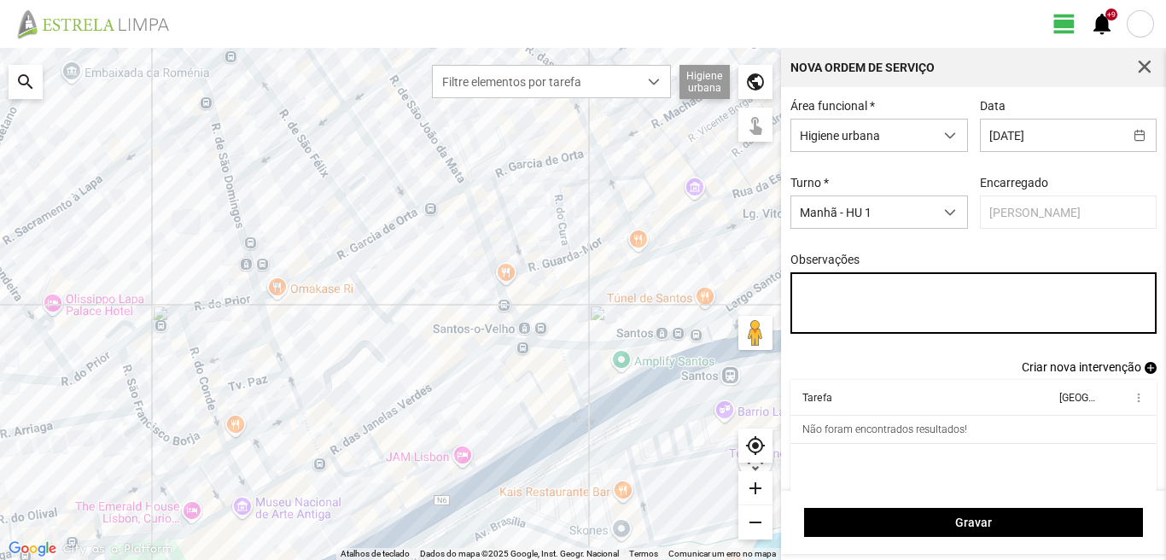
click at [805, 286] on textarea "Observações" at bounding box center [973, 302] width 367 height 61
click at [812, 308] on textarea "6-45-49-Eo38-ferias Aoserviço" at bounding box center [973, 302] width 367 height 61
click at [855, 309] on textarea "6-45-49-Eo38-ferias Ao serviço" at bounding box center [973, 302] width 367 height 61
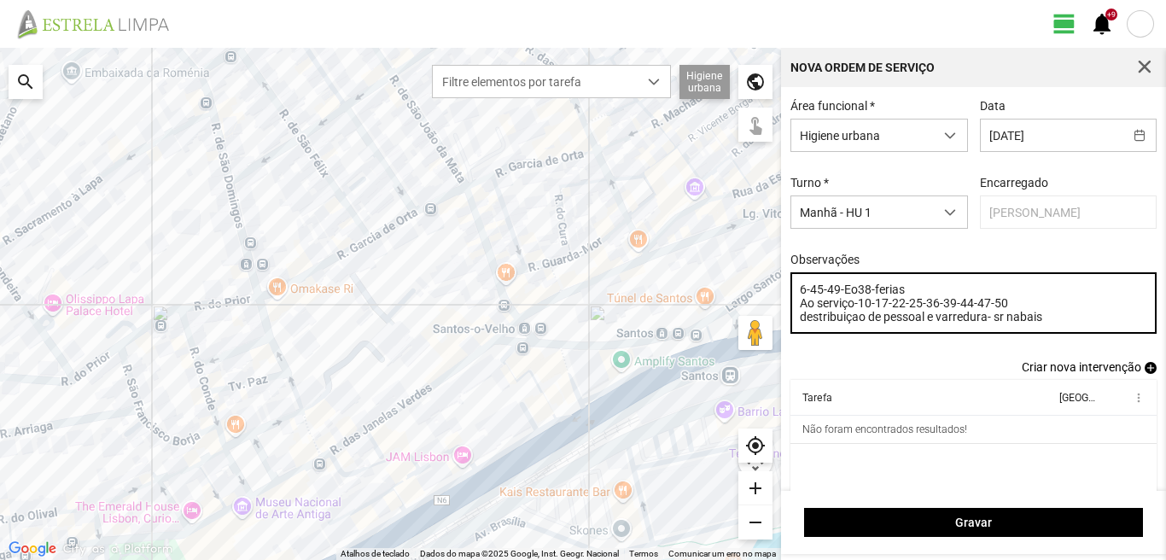
type textarea "6-45-49-Eo38-ferias Ao serviço-10-17-22-25-36-39-44-47-50 destribuiçao de pesso…"
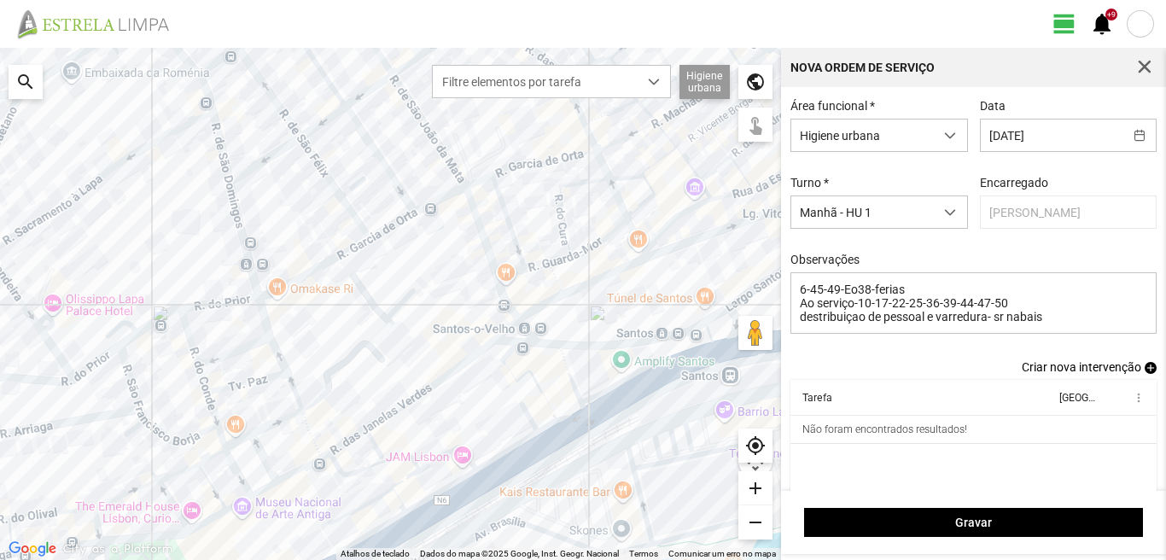
click at [1144, 374] on span "add" at bounding box center [1150, 368] width 12 height 12
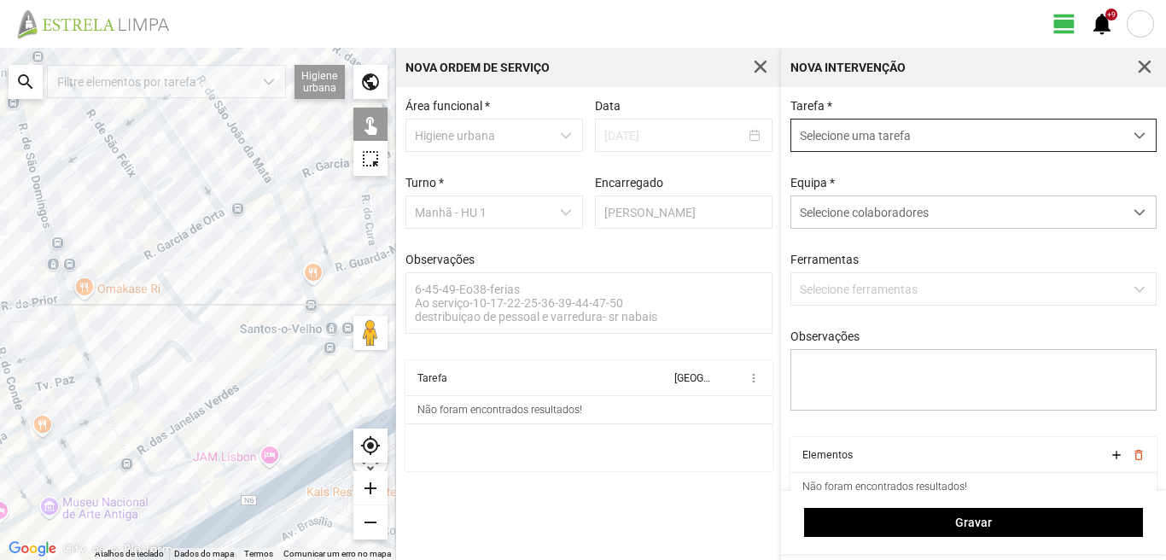
click at [911, 143] on span "Selecione uma tarefa" at bounding box center [957, 135] width 332 height 32
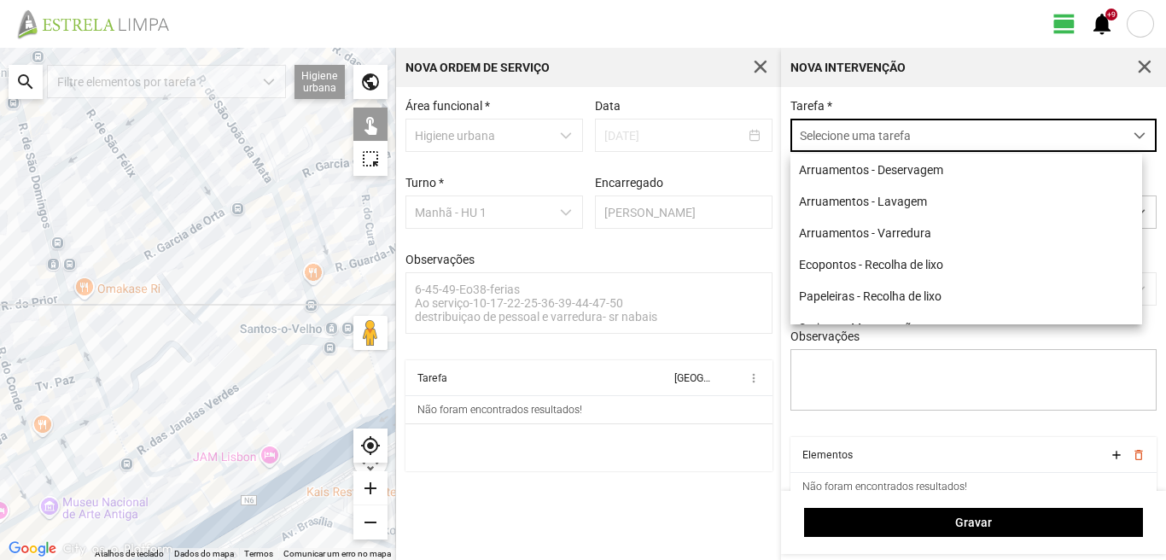
scroll to position [9, 76]
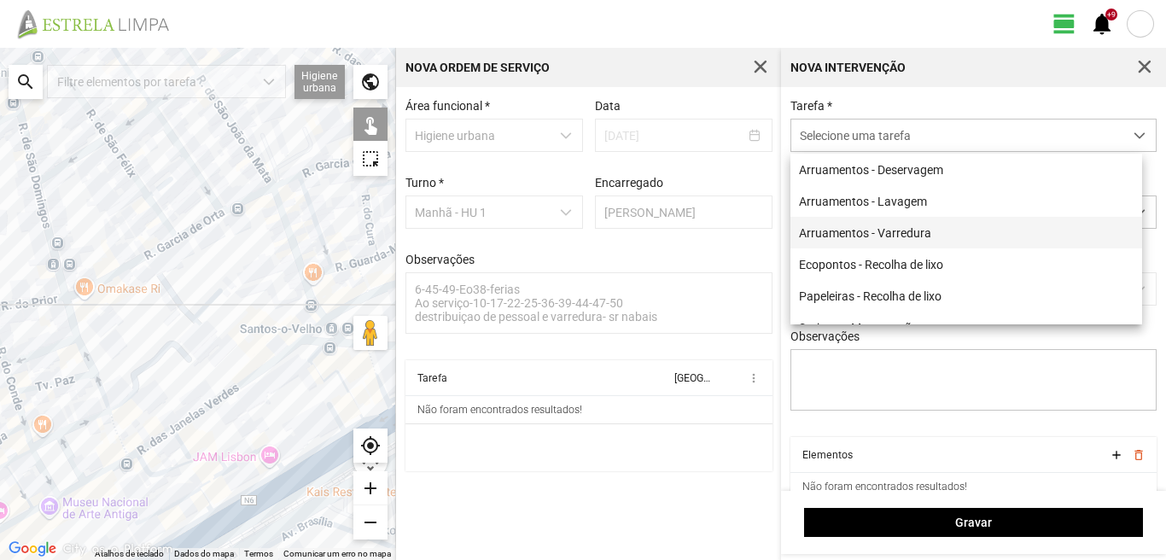
click at [840, 231] on li "Arruamentos - Varredura" at bounding box center [966, 233] width 352 height 32
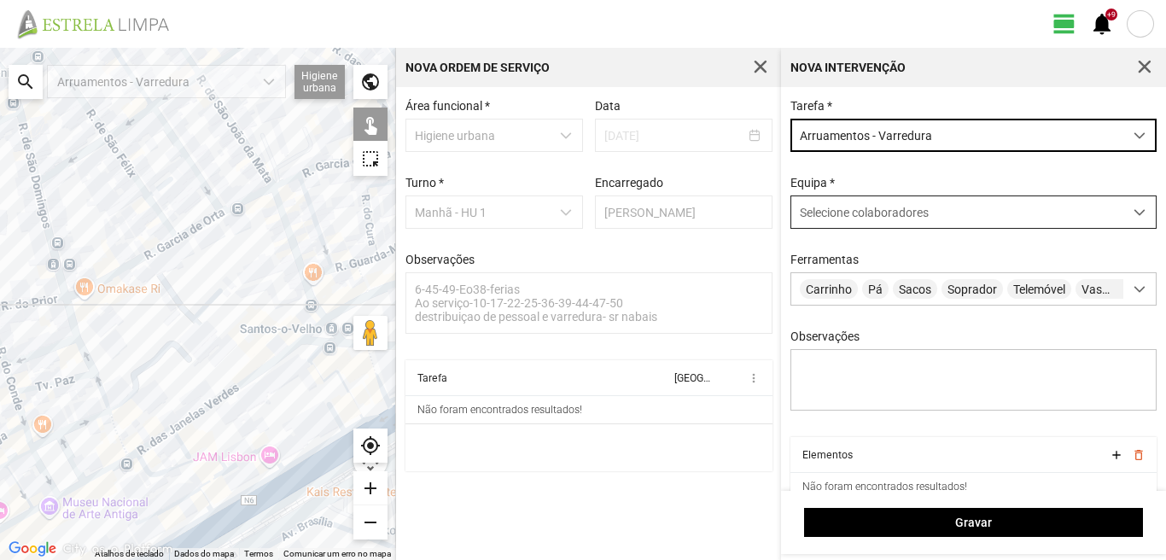
click at [835, 206] on div "Selecione colaboradores" at bounding box center [957, 212] width 332 height 32
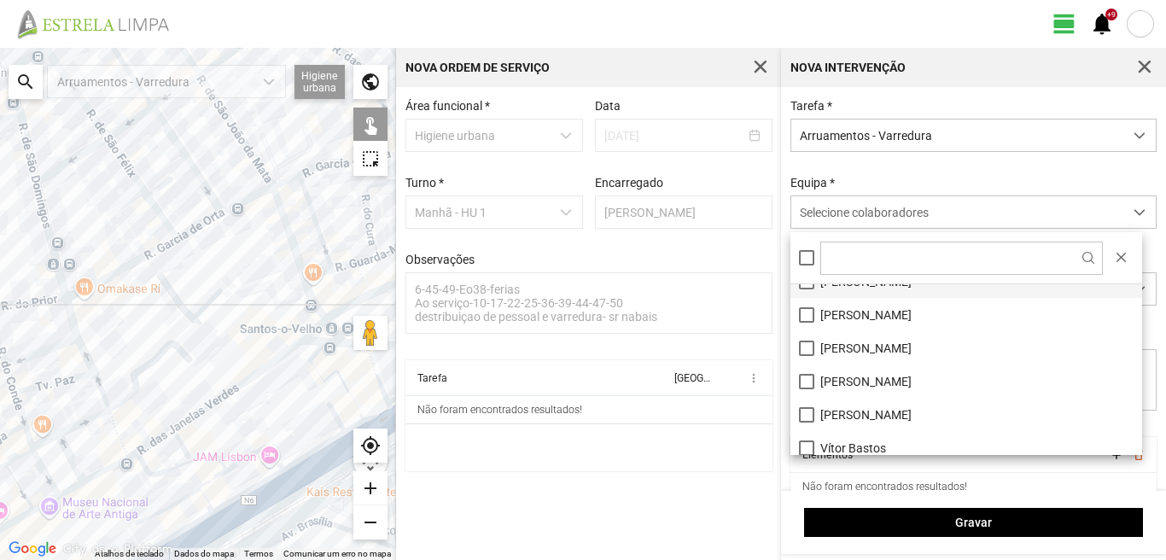
scroll to position [229, 0]
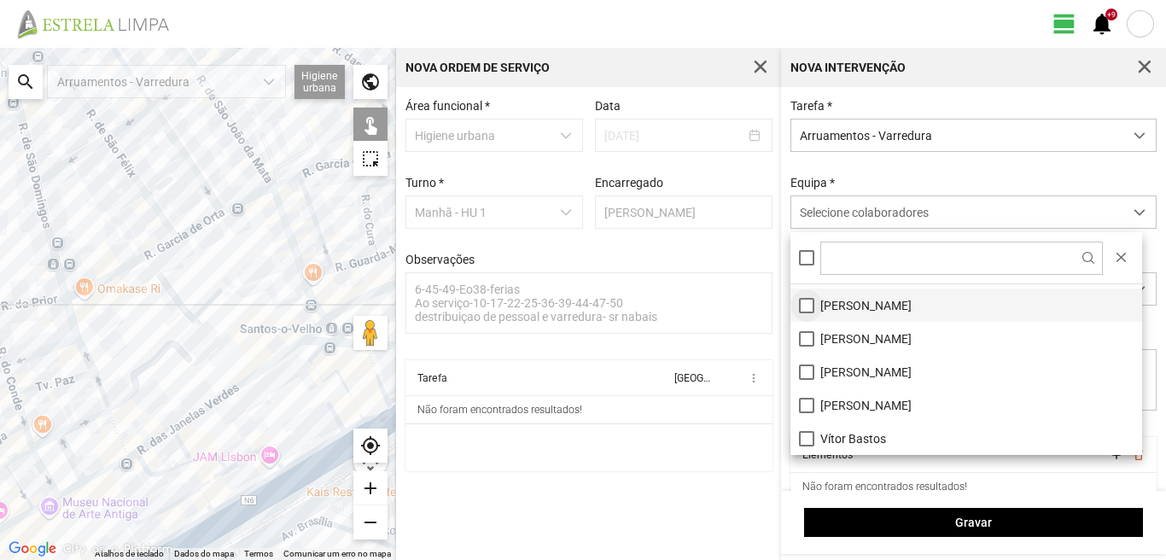
click at [803, 305] on li "[PERSON_NAME]" at bounding box center [966, 304] width 352 height 33
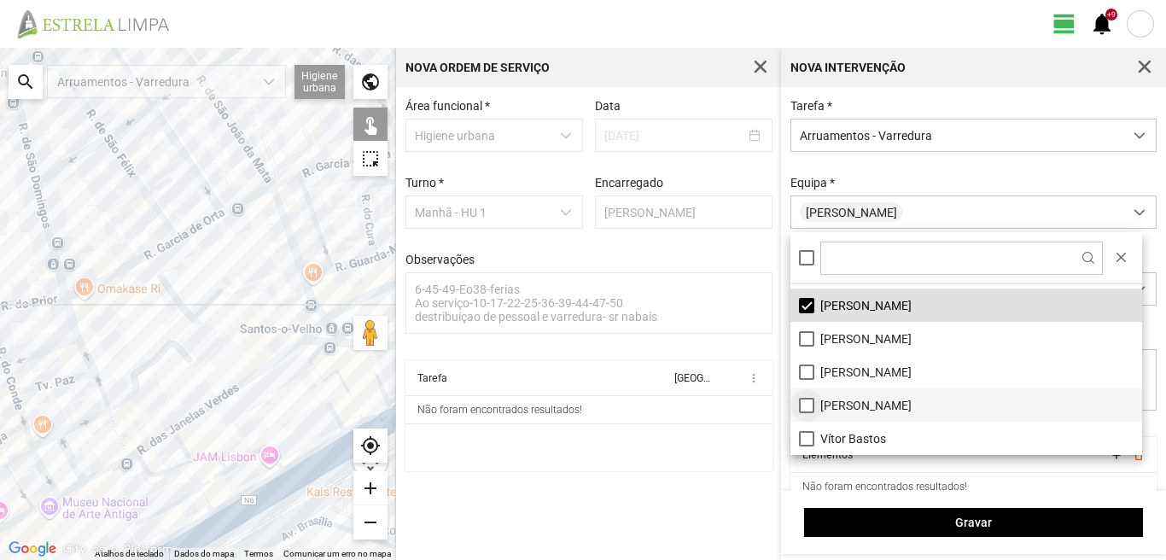
click at [801, 401] on li "[PERSON_NAME]" at bounding box center [966, 404] width 352 height 33
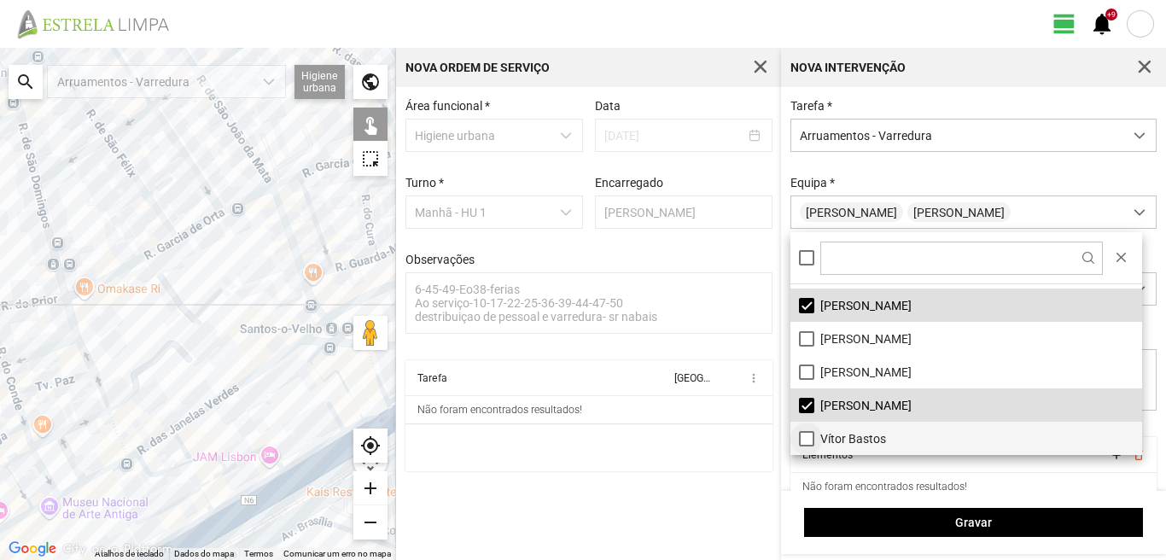
click at [806, 442] on li "Vítor Bastos" at bounding box center [966, 438] width 352 height 33
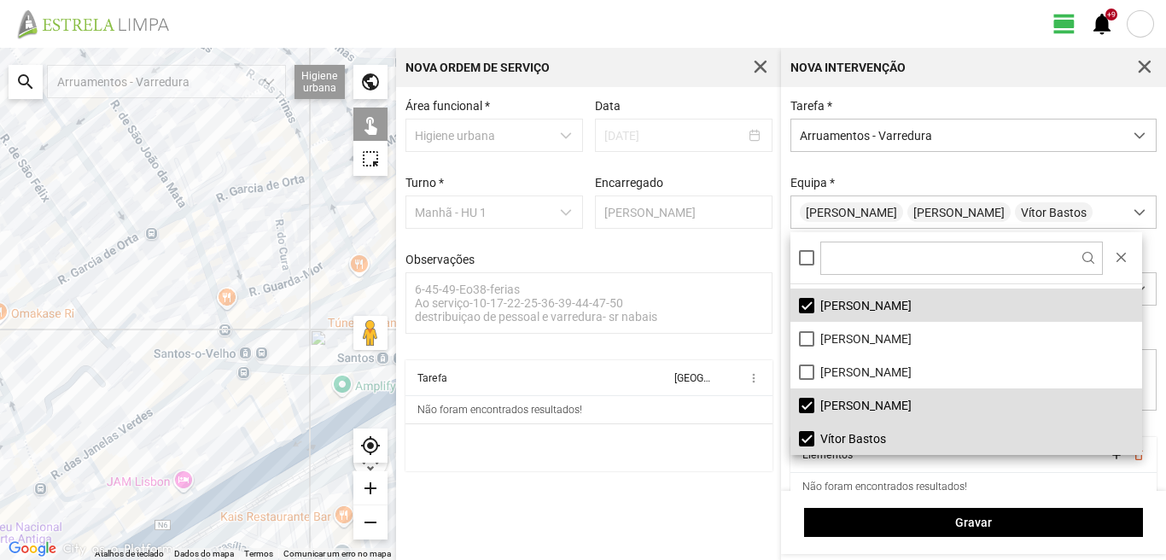
drag, startPoint x: 306, startPoint y: 370, endPoint x: 0, endPoint y: 406, distance: 307.7
click at [0, 406] on div at bounding box center [198, 304] width 396 height 512
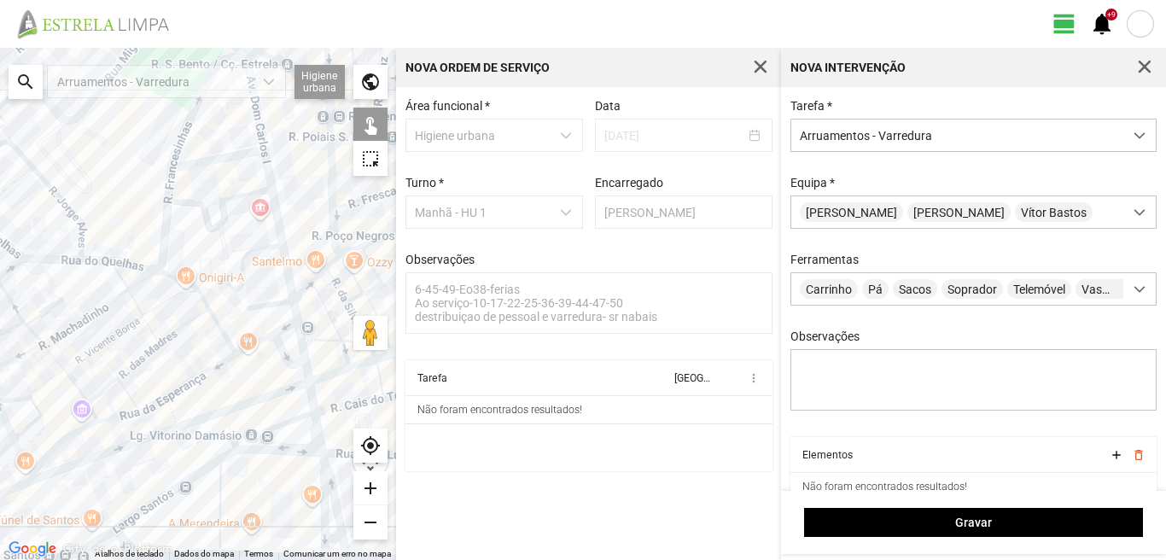
drag, startPoint x: 244, startPoint y: 149, endPoint x: 289, endPoint y: 327, distance: 183.2
click at [289, 327] on div at bounding box center [198, 304] width 396 height 512
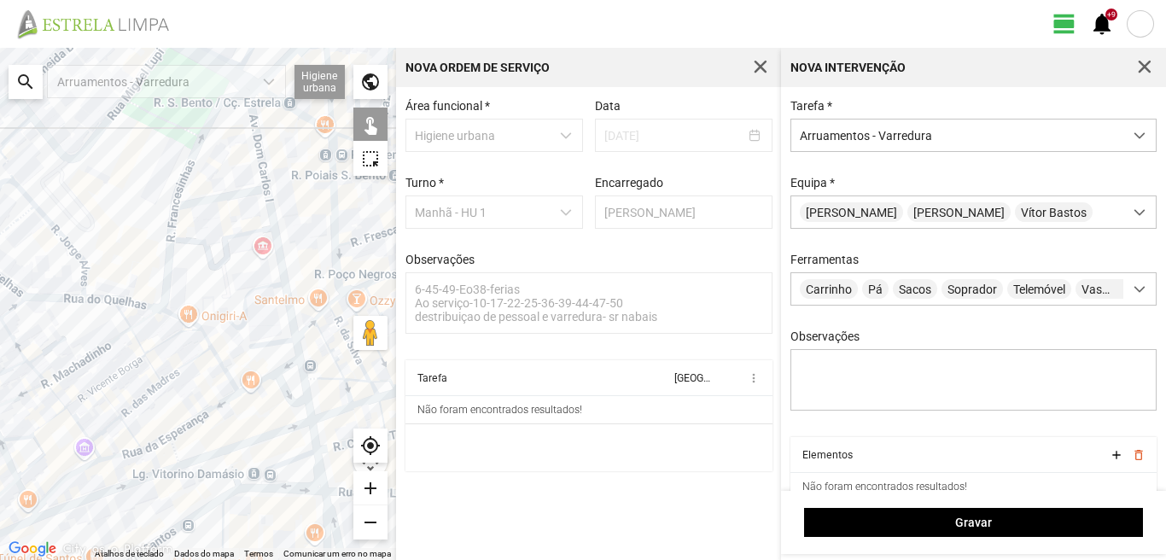
click at [260, 139] on div at bounding box center [198, 304] width 396 height 512
click at [257, 141] on div at bounding box center [198, 304] width 396 height 512
click at [225, 197] on div at bounding box center [198, 304] width 396 height 512
click at [272, 221] on div at bounding box center [198, 304] width 396 height 512
click at [273, 344] on div at bounding box center [198, 304] width 396 height 512
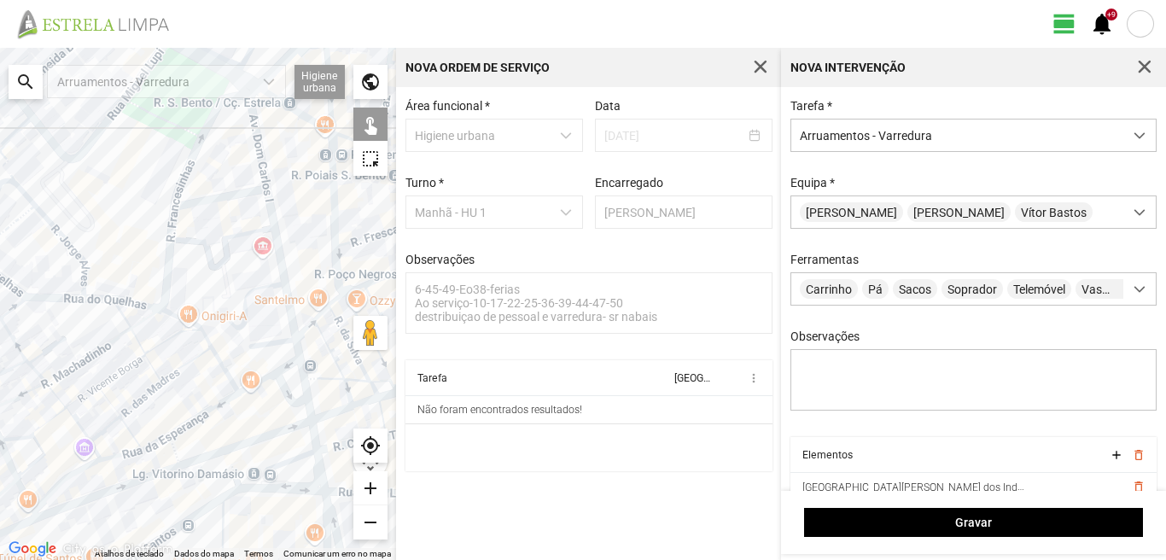
click at [261, 367] on div at bounding box center [198, 304] width 396 height 512
click at [283, 366] on div at bounding box center [198, 304] width 396 height 512
click at [298, 342] on div at bounding box center [198, 304] width 396 height 512
click at [280, 386] on div at bounding box center [198, 304] width 396 height 512
click at [302, 379] on div at bounding box center [198, 304] width 396 height 512
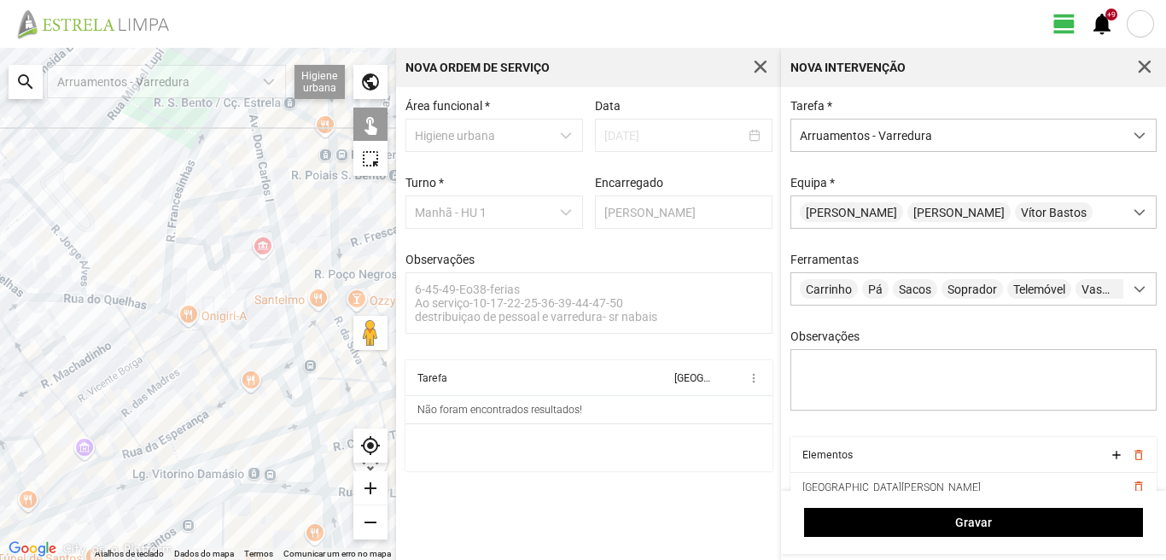
click at [310, 403] on div at bounding box center [198, 304] width 396 height 512
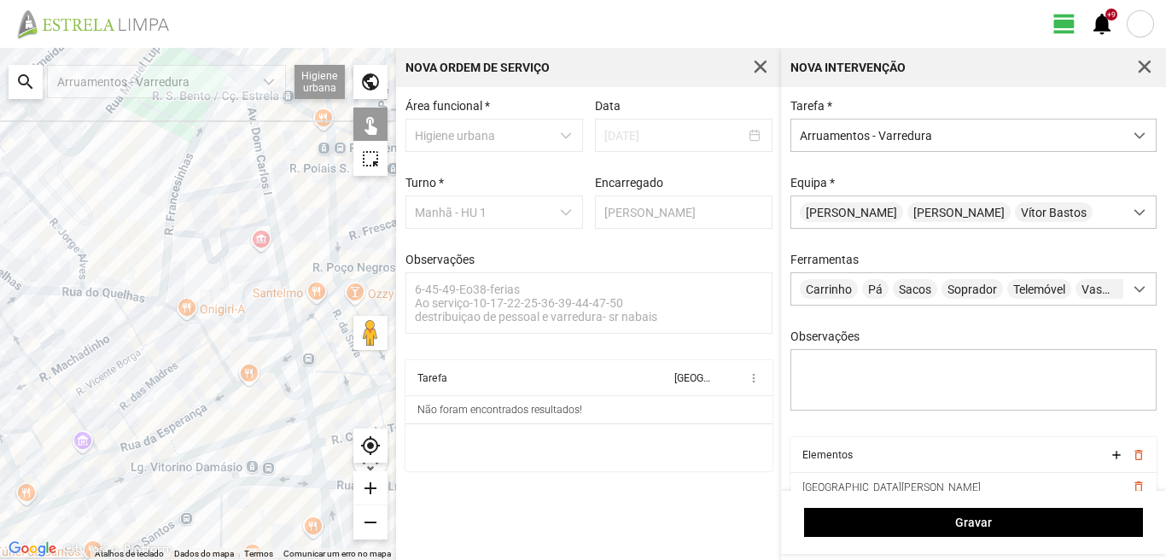
drag, startPoint x: 303, startPoint y: 410, endPoint x: 288, endPoint y: 353, distance: 58.2
click at [288, 354] on div at bounding box center [198, 304] width 396 height 512
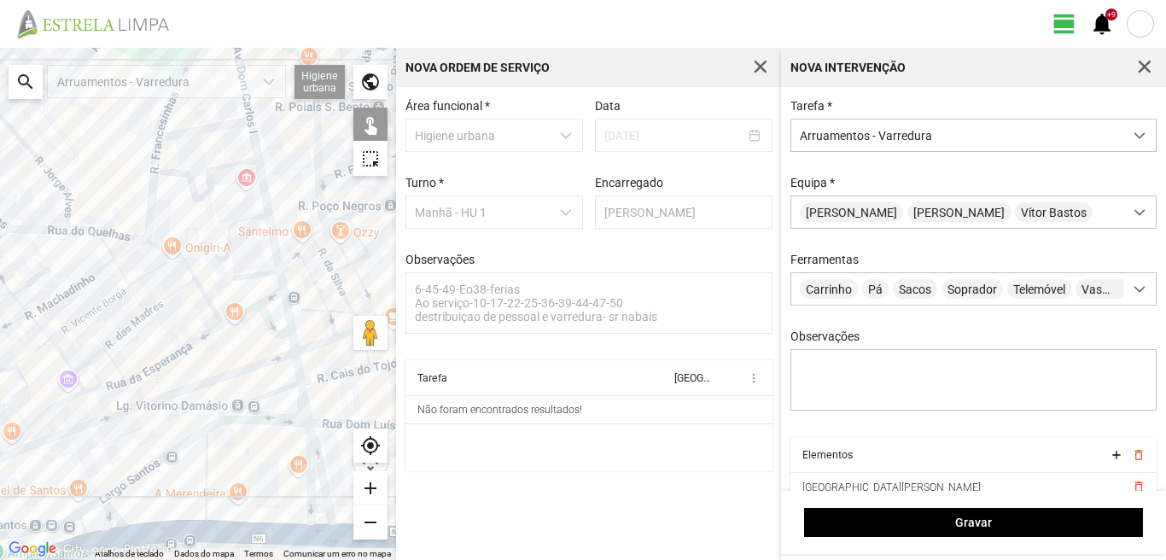
click at [297, 369] on div at bounding box center [198, 304] width 396 height 512
click at [277, 392] on div at bounding box center [198, 304] width 396 height 512
click at [303, 400] on div at bounding box center [198, 304] width 396 height 512
click at [284, 421] on div at bounding box center [198, 304] width 396 height 512
click at [312, 448] on div at bounding box center [198, 304] width 396 height 512
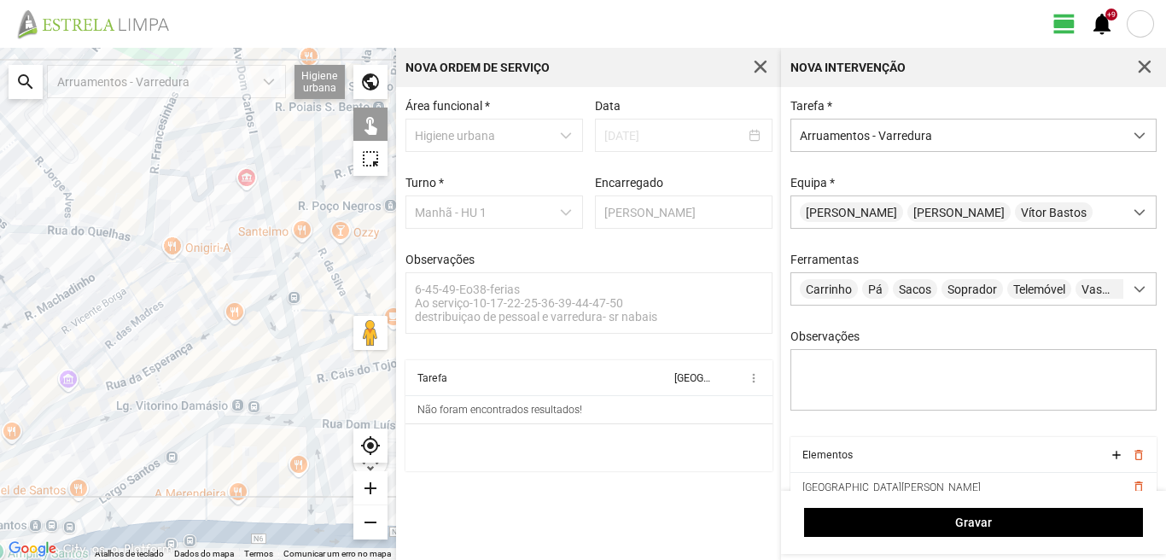
click at [307, 458] on div at bounding box center [198, 304] width 396 height 512
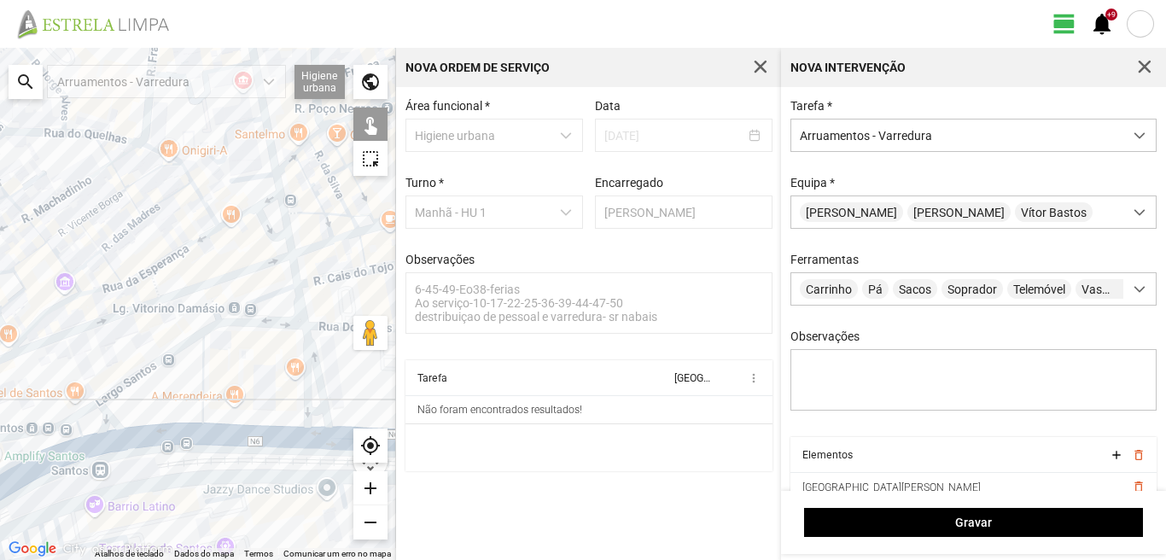
drag, startPoint x: 286, startPoint y: 445, endPoint x: 276, endPoint y: 335, distance: 110.5
click at [277, 336] on div at bounding box center [198, 304] width 396 height 512
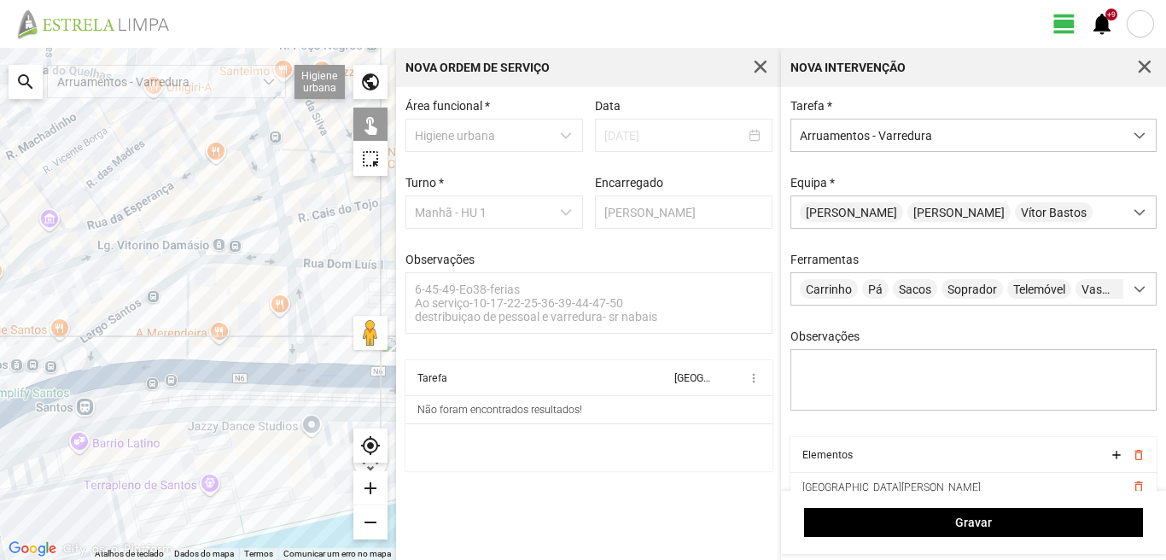
drag, startPoint x: 302, startPoint y: 346, endPoint x: 292, endPoint y: 369, distance: 24.4
click at [301, 346] on div at bounding box center [198, 304] width 396 height 512
click at [288, 371] on div at bounding box center [198, 304] width 396 height 512
click at [185, 320] on div at bounding box center [198, 304] width 396 height 512
click at [138, 297] on div at bounding box center [198, 304] width 396 height 512
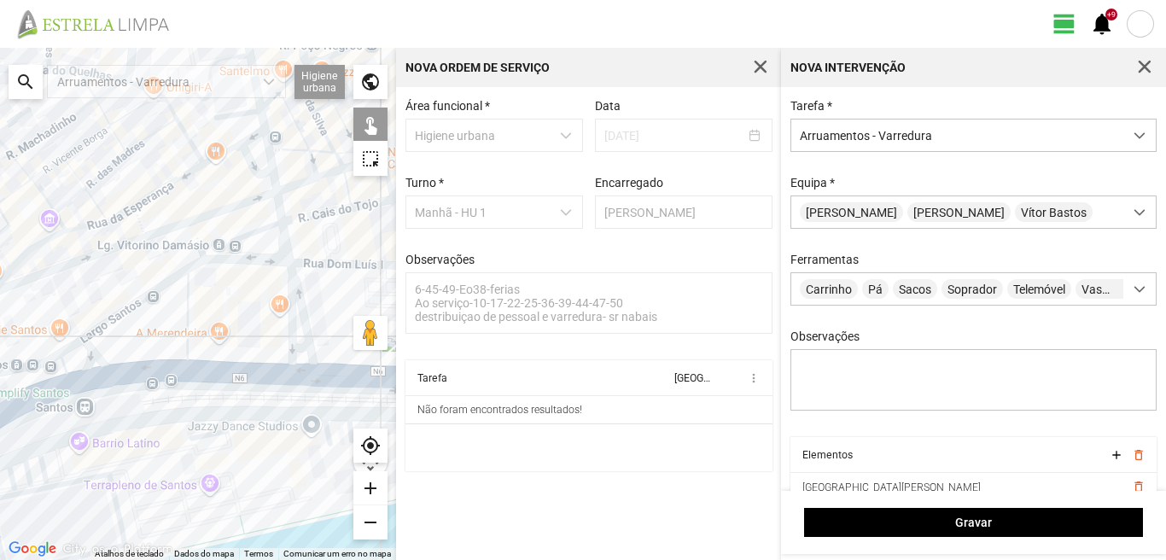
click at [66, 348] on div at bounding box center [198, 304] width 396 height 512
click at [89, 353] on div at bounding box center [198, 304] width 396 height 512
click at [129, 375] on div at bounding box center [198, 304] width 396 height 512
click at [73, 380] on div at bounding box center [198, 304] width 396 height 512
click at [60, 367] on div at bounding box center [198, 304] width 396 height 512
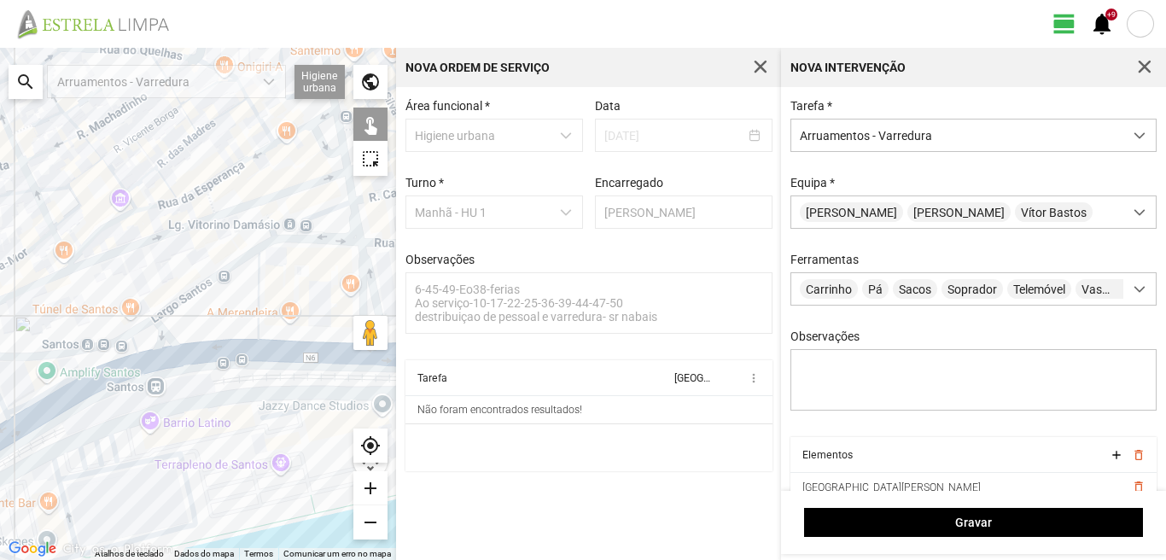
drag, startPoint x: 79, startPoint y: 376, endPoint x: 184, endPoint y: 331, distance: 115.1
click at [178, 335] on div at bounding box center [198, 304] width 396 height 512
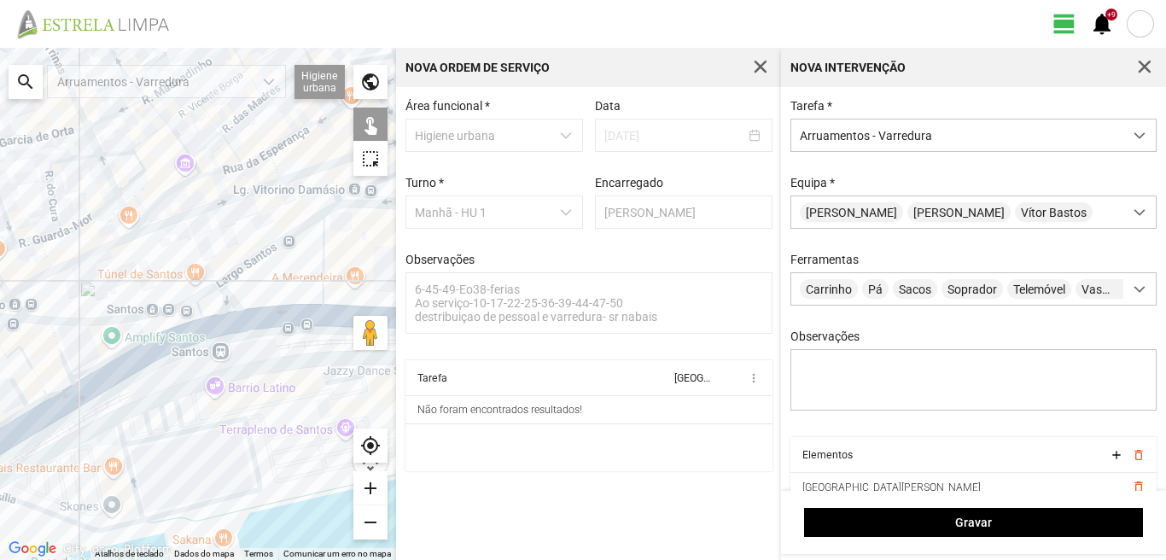
click at [57, 344] on div at bounding box center [198, 304] width 396 height 512
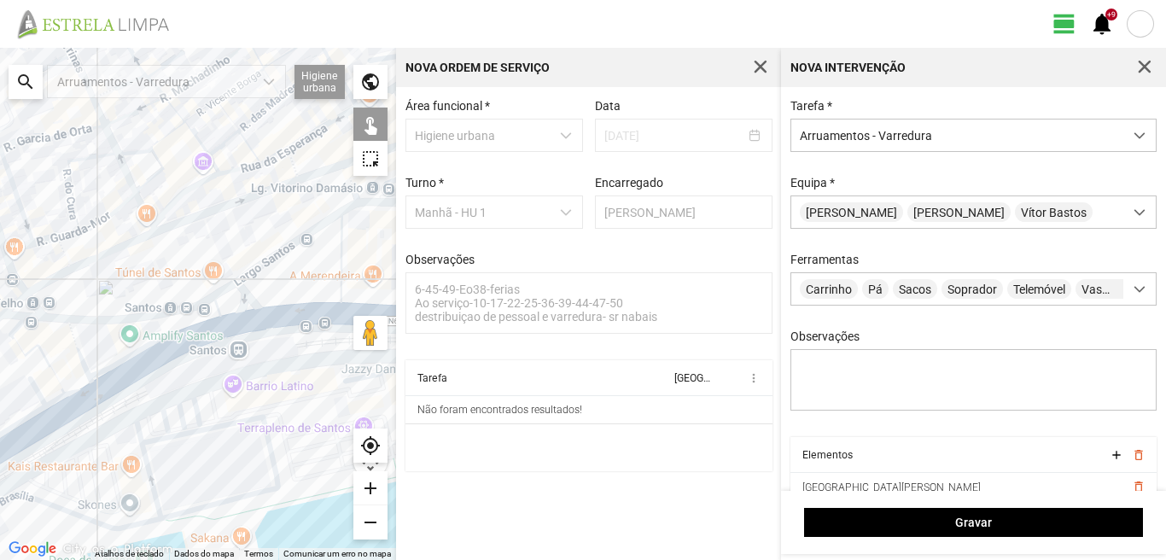
drag, startPoint x: 109, startPoint y: 356, endPoint x: 166, endPoint y: 361, distance: 56.6
click at [124, 356] on div at bounding box center [198, 304] width 396 height 512
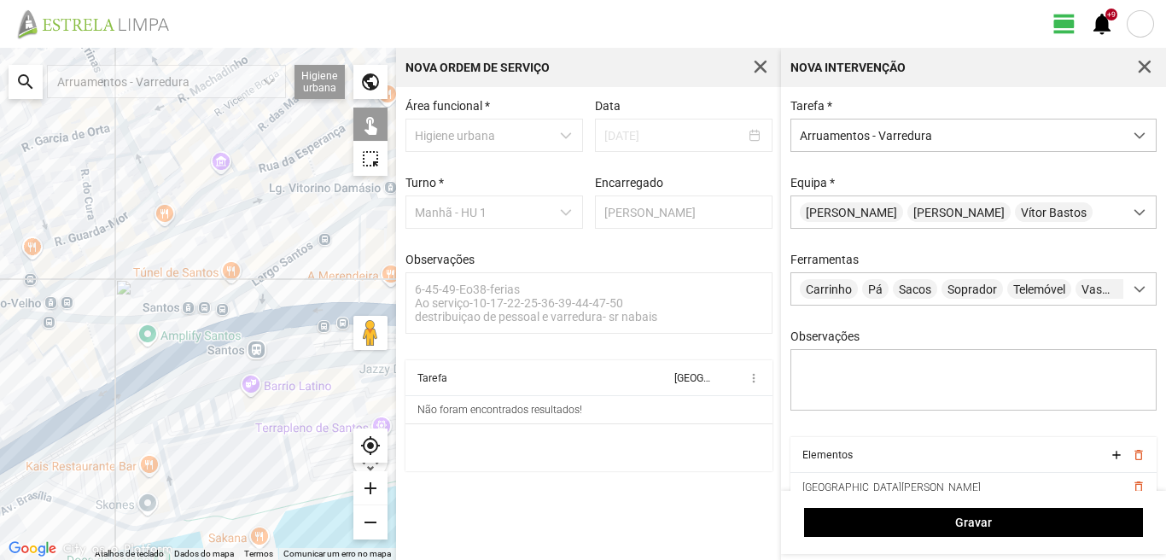
click at [38, 320] on div at bounding box center [198, 304] width 396 height 512
click at [41, 353] on div at bounding box center [198, 304] width 396 height 512
click at [93, 387] on div at bounding box center [198, 304] width 396 height 512
click at [74, 399] on div at bounding box center [198, 304] width 396 height 512
click at [52, 386] on div at bounding box center [198, 304] width 396 height 512
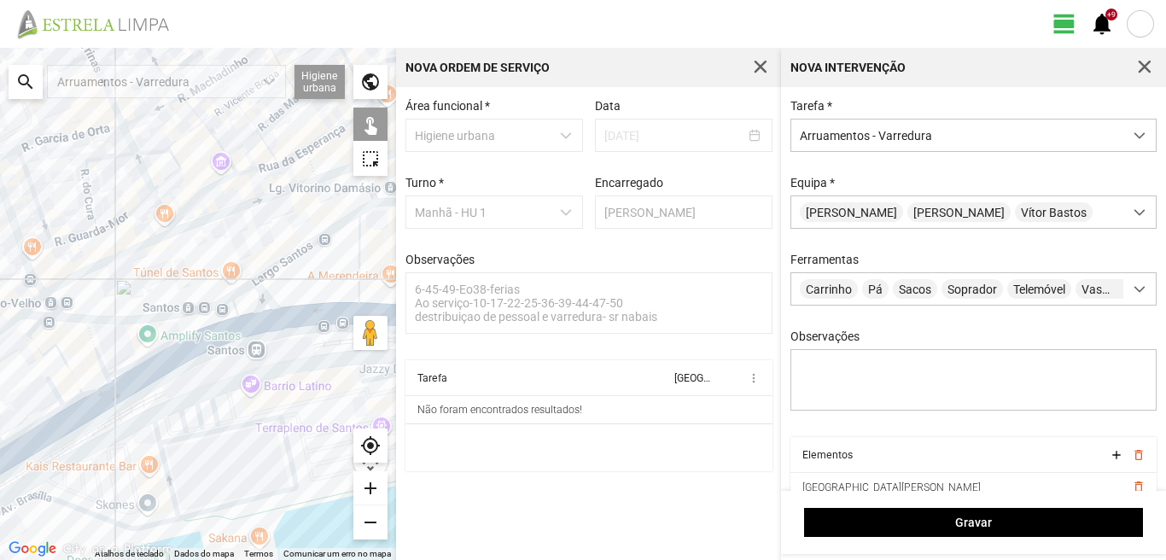
click at [86, 410] on div at bounding box center [198, 304] width 396 height 512
click at [36, 425] on div at bounding box center [198, 304] width 396 height 512
click at [44, 438] on div at bounding box center [198, 304] width 396 height 512
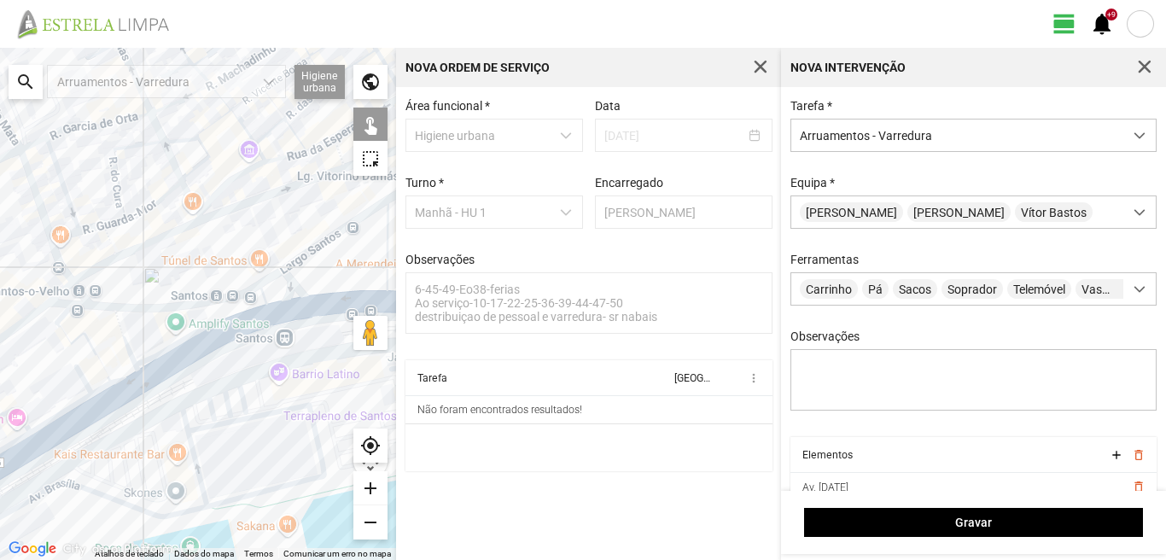
drag, startPoint x: 59, startPoint y: 422, endPoint x: 165, endPoint y: 376, distance: 115.4
click at [165, 376] on div at bounding box center [198, 304] width 396 height 512
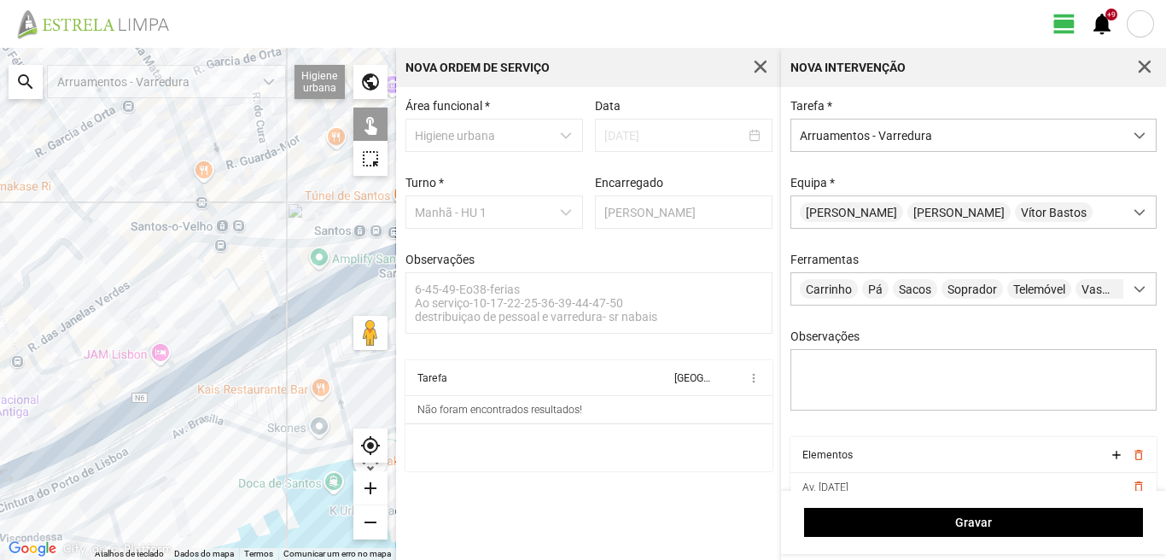
click at [145, 350] on div at bounding box center [198, 304] width 396 height 512
click at [145, 386] on div at bounding box center [198, 304] width 396 height 512
click at [150, 405] on div at bounding box center [198, 304] width 396 height 512
click at [75, 362] on div at bounding box center [198, 304] width 396 height 512
click at [105, 375] on div at bounding box center [198, 304] width 396 height 512
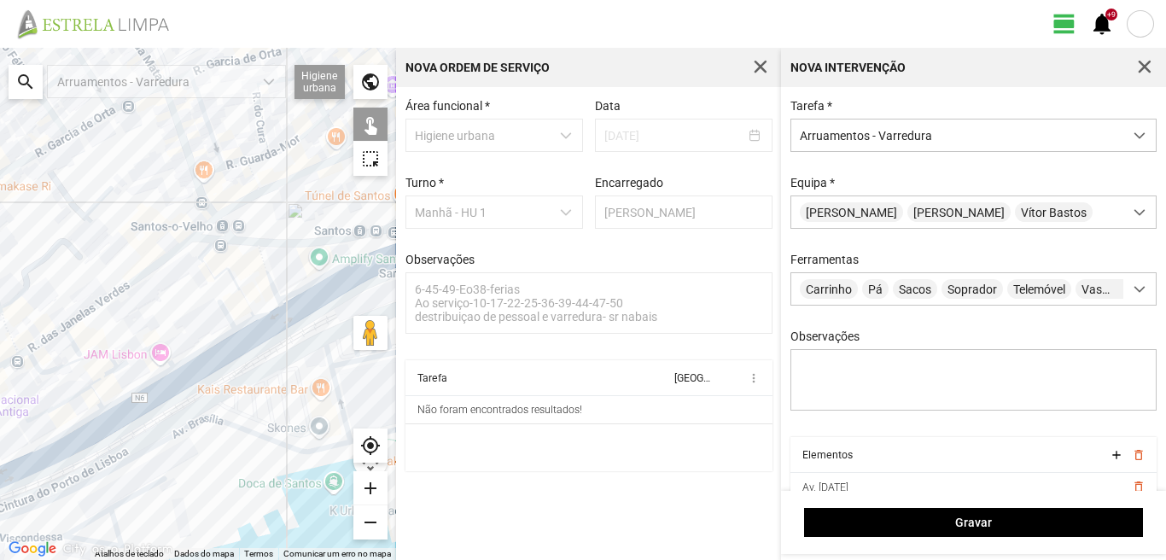
click at [76, 393] on div at bounding box center [198, 304] width 396 height 512
click at [98, 398] on div at bounding box center [198, 304] width 396 height 512
click at [79, 426] on div at bounding box center [198, 304] width 396 height 512
click at [89, 439] on div at bounding box center [198, 304] width 396 height 512
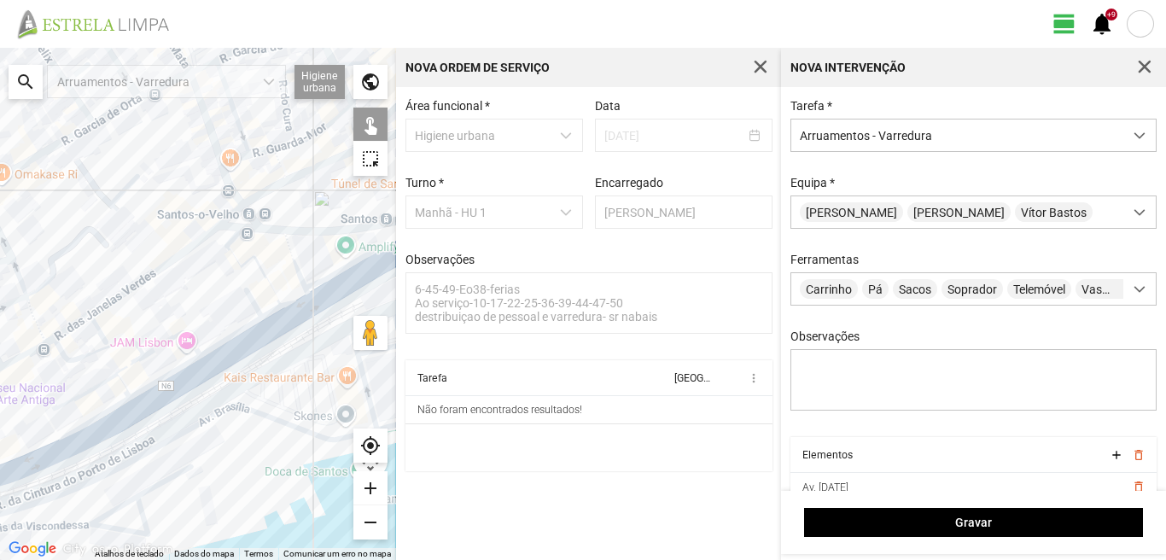
drag, startPoint x: 67, startPoint y: 434, endPoint x: 166, endPoint y: 393, distance: 106.0
click at [166, 393] on div at bounding box center [198, 304] width 396 height 512
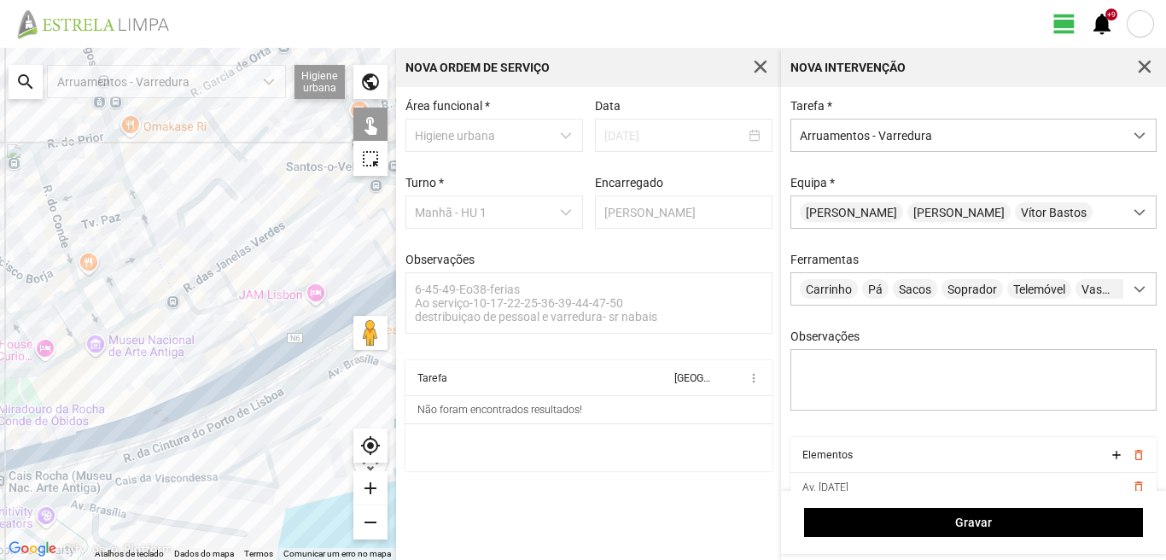
drag, startPoint x: 55, startPoint y: 430, endPoint x: 119, endPoint y: 393, distance: 73.8
click at [117, 394] on div at bounding box center [198, 304] width 396 height 512
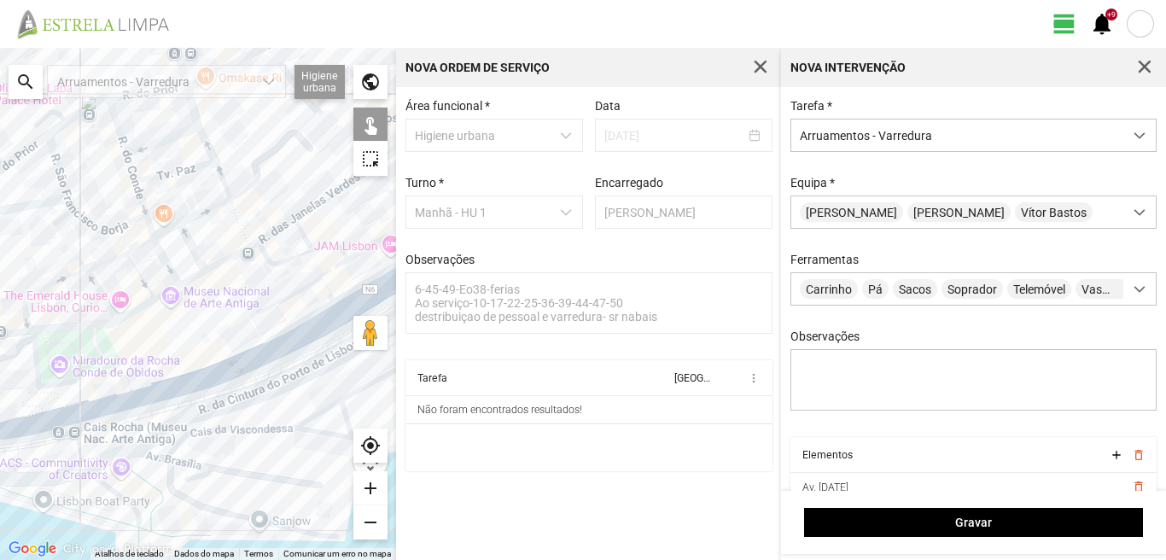
click at [104, 399] on div at bounding box center [198, 304] width 396 height 512
click at [106, 412] on div at bounding box center [198, 304] width 396 height 512
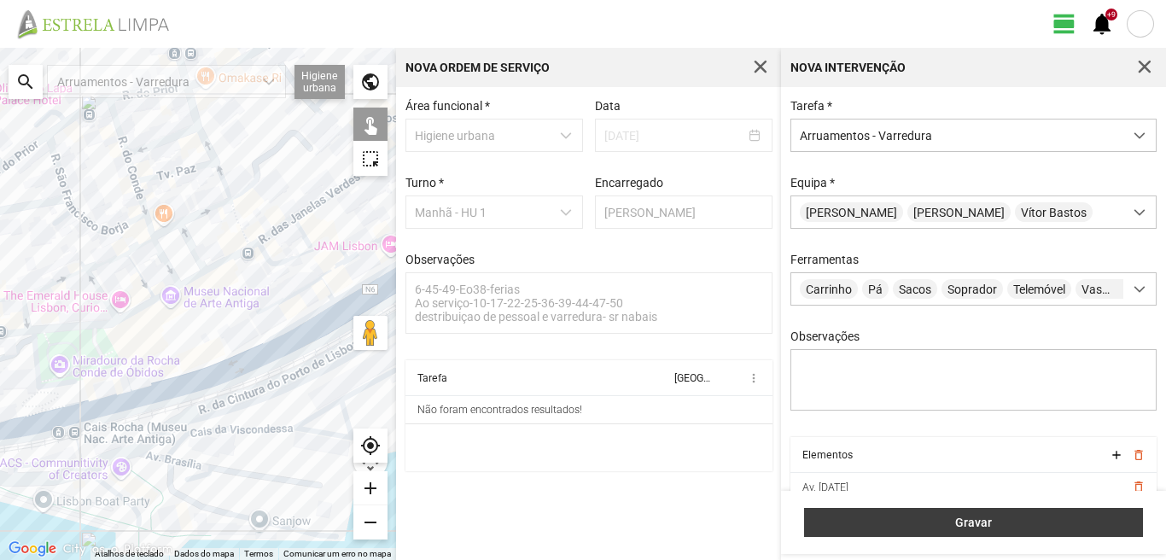
click at [914, 518] on span "Gravar" at bounding box center [973, 522] width 321 height 14
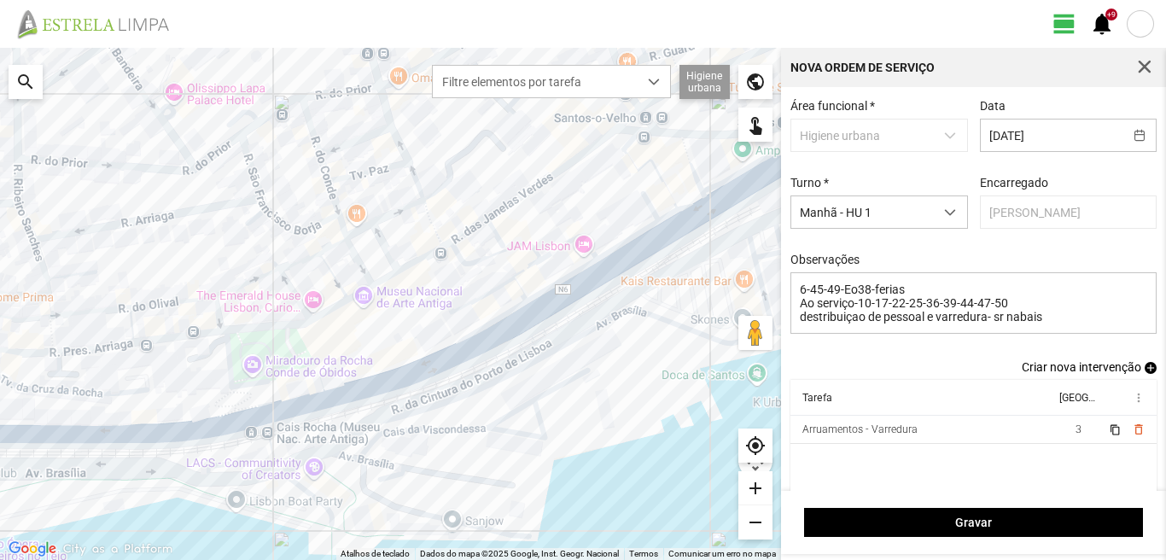
click at [1144, 370] on span "add" at bounding box center [1150, 368] width 12 height 12
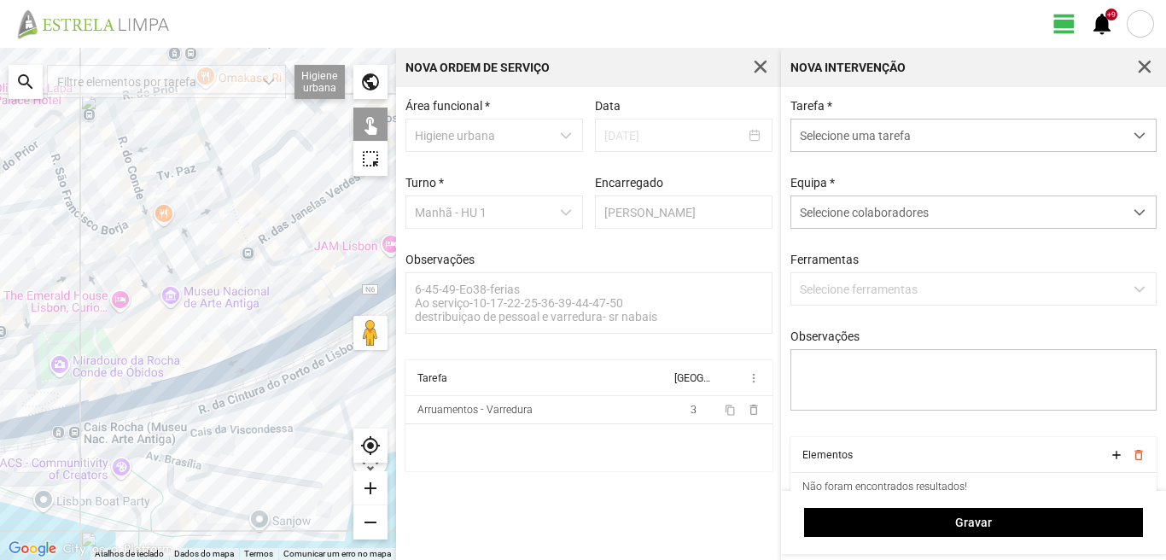
click at [868, 118] on div "Tarefa * Selecione uma tarefa" at bounding box center [973, 125] width 379 height 53
click at [863, 129] on span "Selecione uma tarefa" at bounding box center [957, 135] width 332 height 32
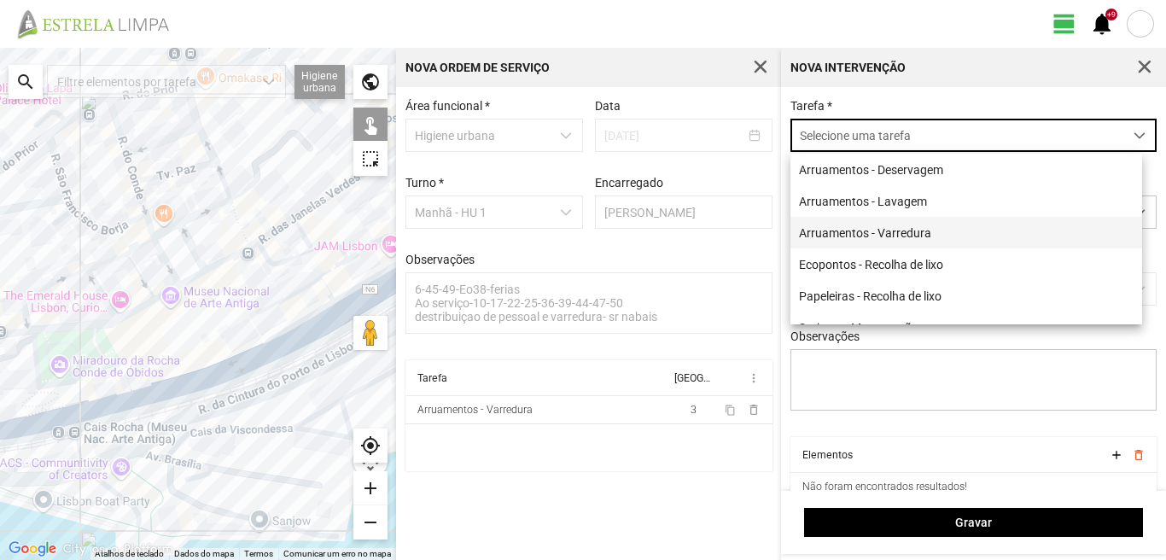
click at [856, 227] on li "Arruamentos - Varredura" at bounding box center [966, 233] width 352 height 32
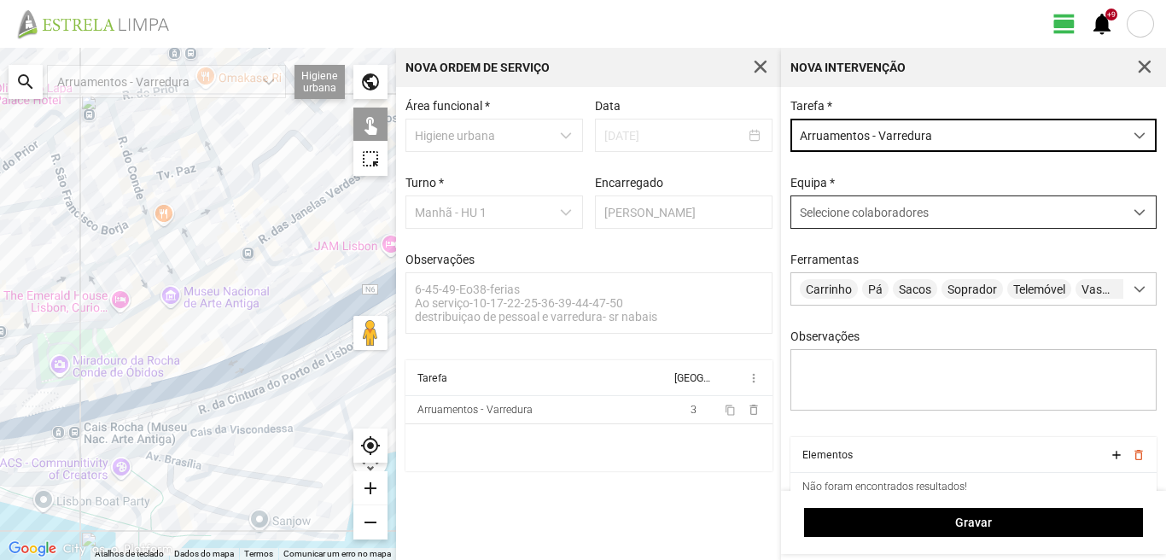
click at [827, 224] on div "Selecione colaboradores" at bounding box center [957, 212] width 332 height 32
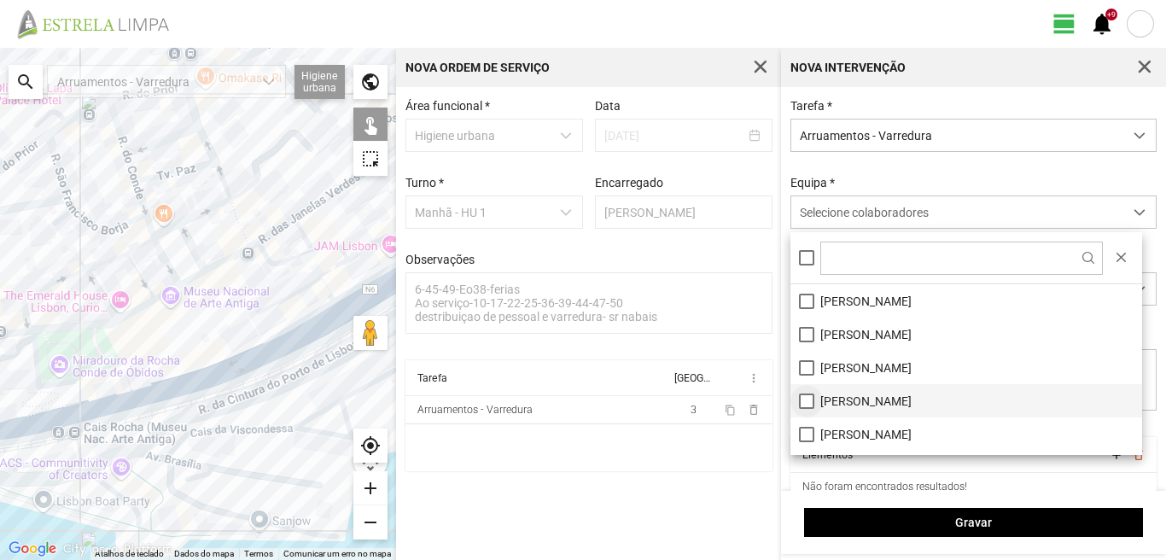
click at [805, 399] on li "[PERSON_NAME]" at bounding box center [966, 400] width 352 height 33
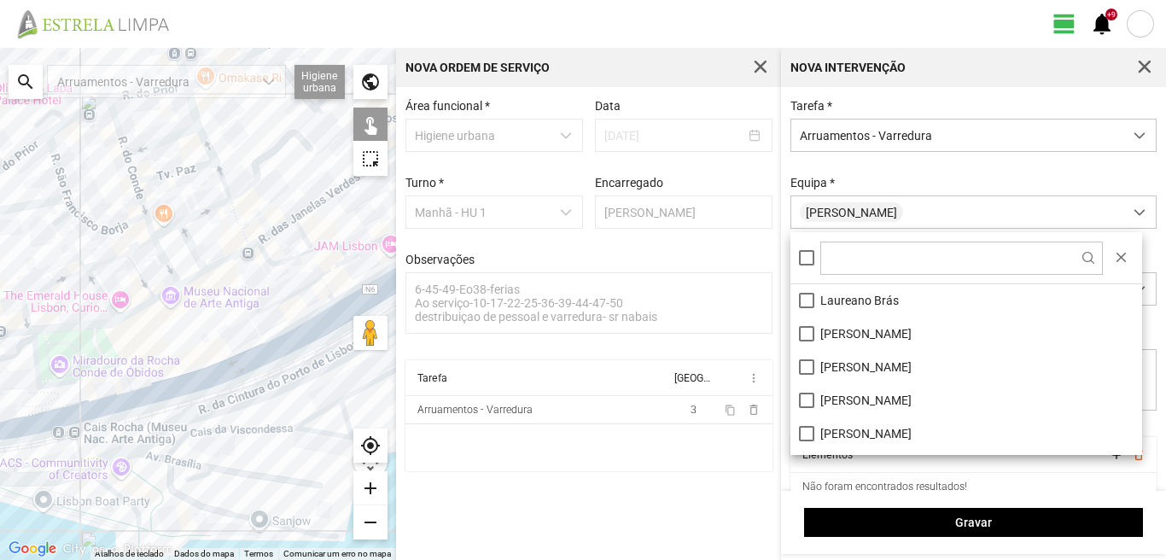
scroll to position [171, 0]
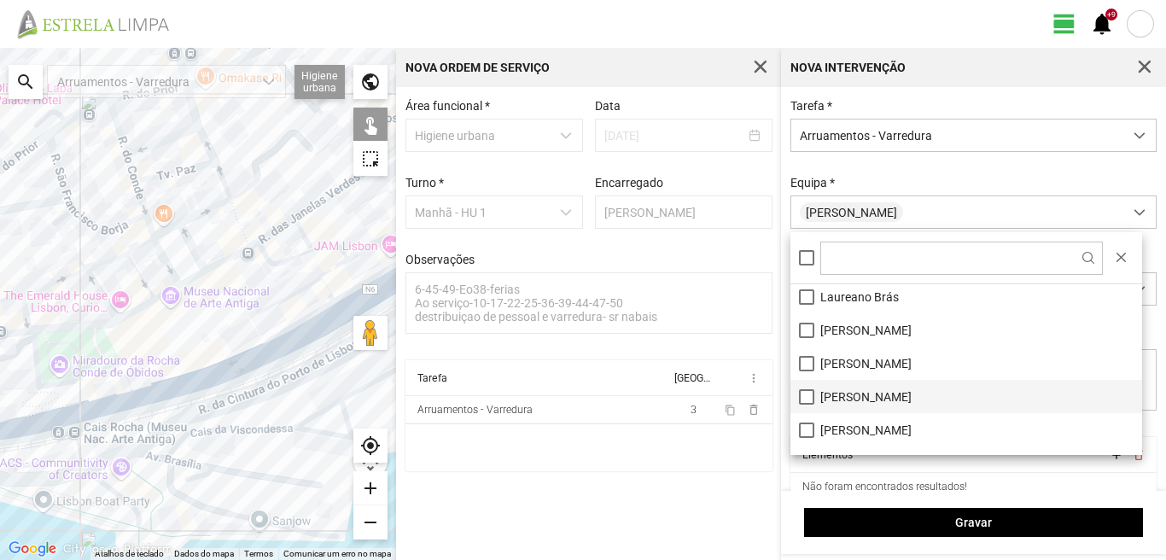
click at [794, 396] on li "[PERSON_NAME]" at bounding box center [966, 396] width 352 height 33
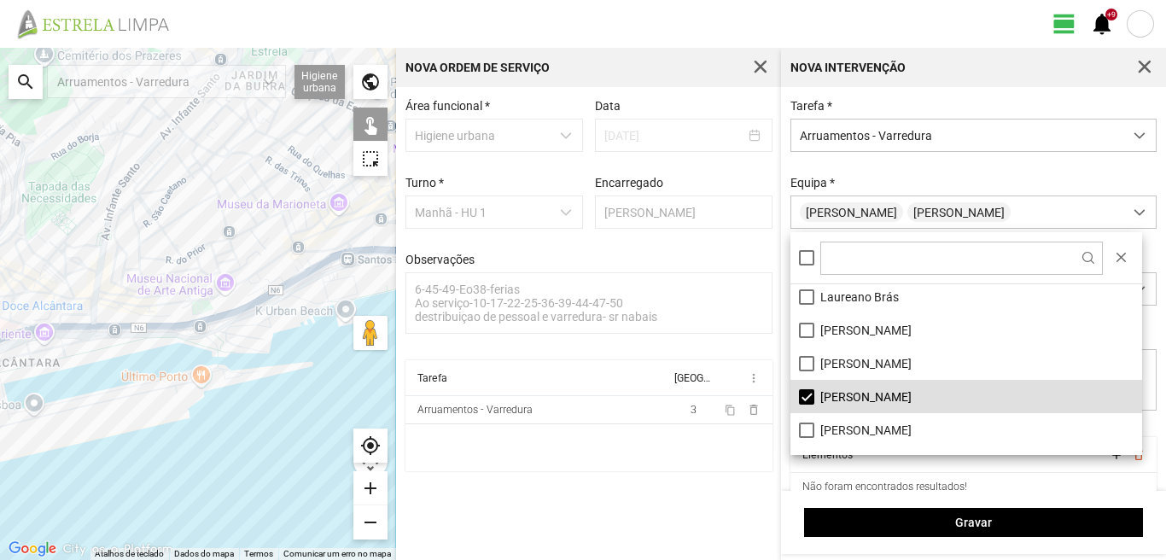
drag, startPoint x: 176, startPoint y: 146, endPoint x: 178, endPoint y: 264, distance: 117.8
click at [178, 263] on div at bounding box center [198, 304] width 396 height 512
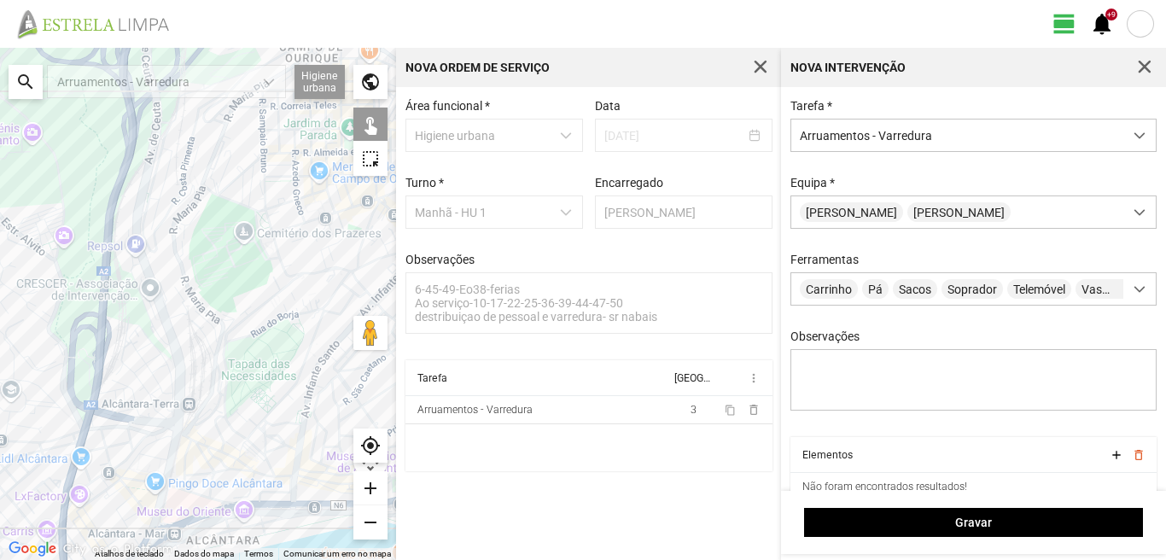
drag, startPoint x: 99, startPoint y: 209, endPoint x: 294, endPoint y: 288, distance: 210.6
click at [294, 288] on div at bounding box center [198, 304] width 396 height 512
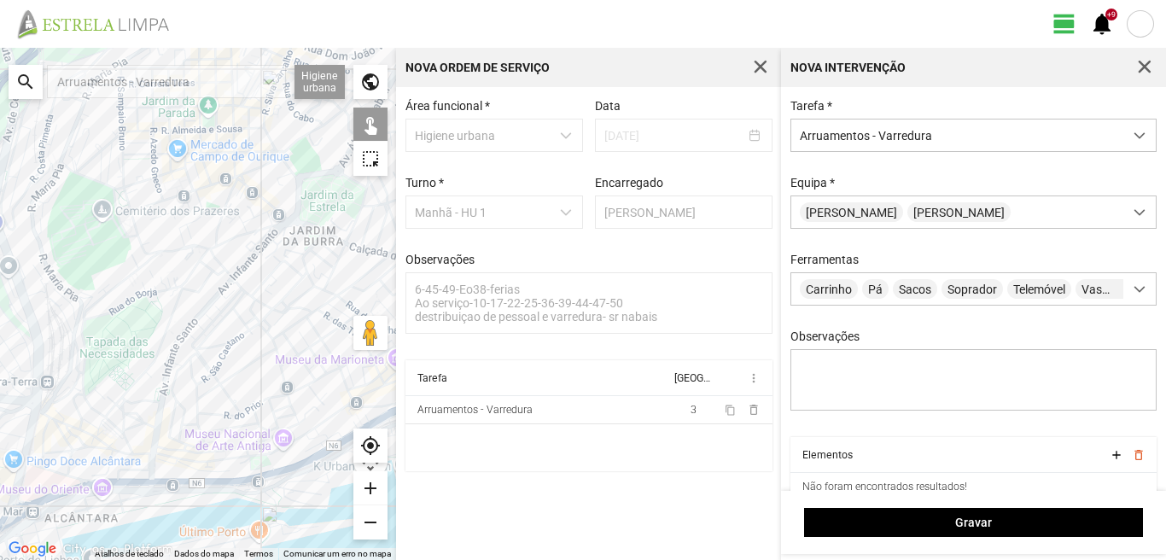
drag, startPoint x: 294, startPoint y: 288, endPoint x: 136, endPoint y: 261, distance: 160.9
click at [136, 261] on div at bounding box center [198, 304] width 396 height 512
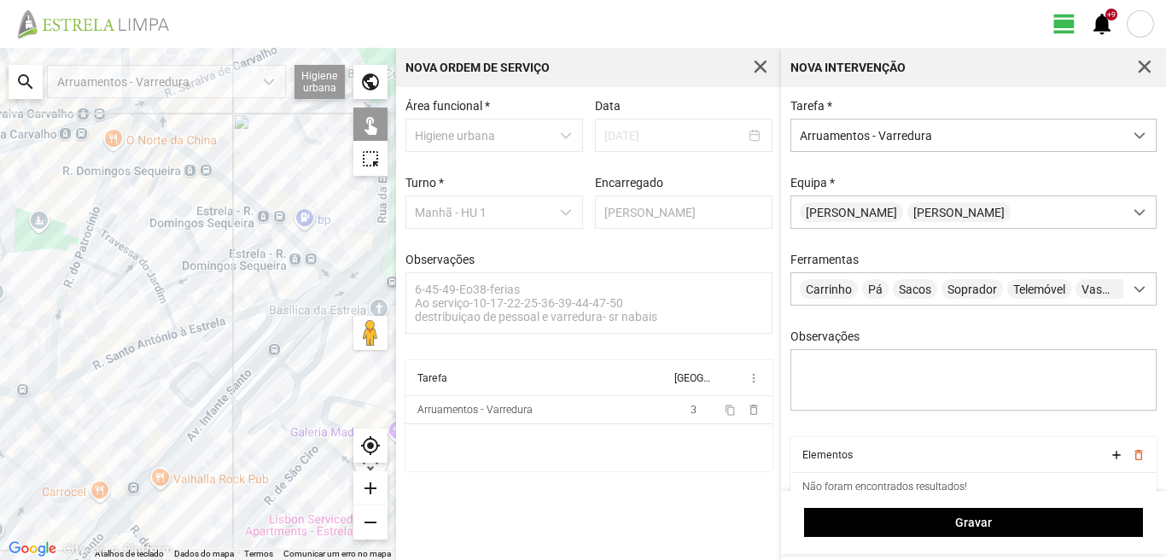
click at [106, 174] on div at bounding box center [198, 304] width 396 height 512
click at [81, 247] on div at bounding box center [198, 304] width 396 height 512
click at [119, 245] on div at bounding box center [198, 304] width 396 height 512
click at [73, 253] on div at bounding box center [198, 304] width 396 height 512
click at [94, 265] on div at bounding box center [198, 304] width 396 height 512
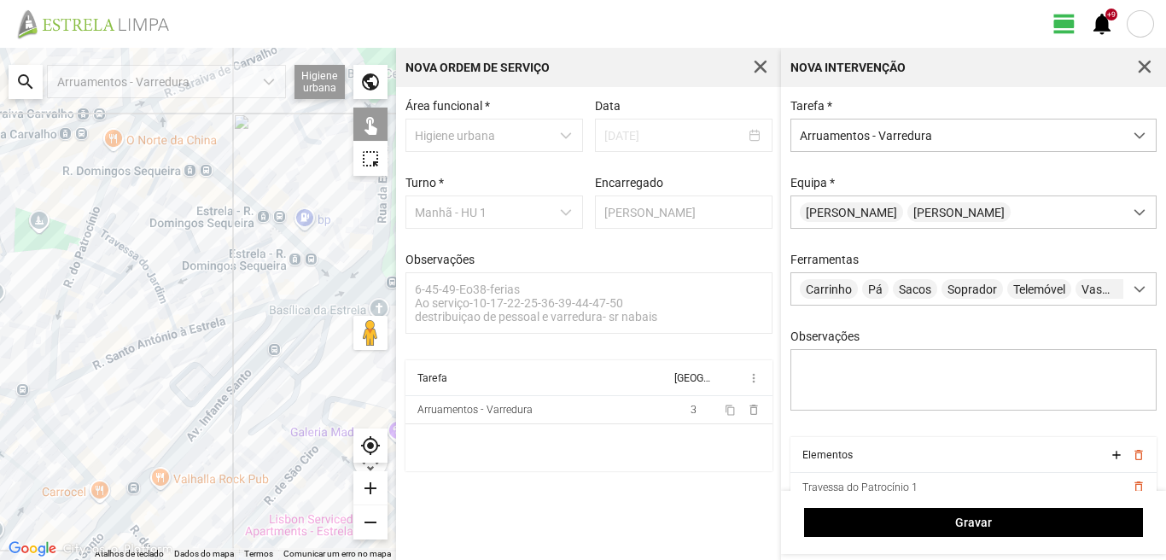
click at [130, 265] on div at bounding box center [198, 304] width 396 height 512
click at [148, 273] on div at bounding box center [198, 304] width 396 height 512
click at [195, 276] on div at bounding box center [198, 304] width 396 height 512
click at [261, 265] on div at bounding box center [198, 304] width 396 height 512
click at [266, 242] on div at bounding box center [198, 304] width 396 height 512
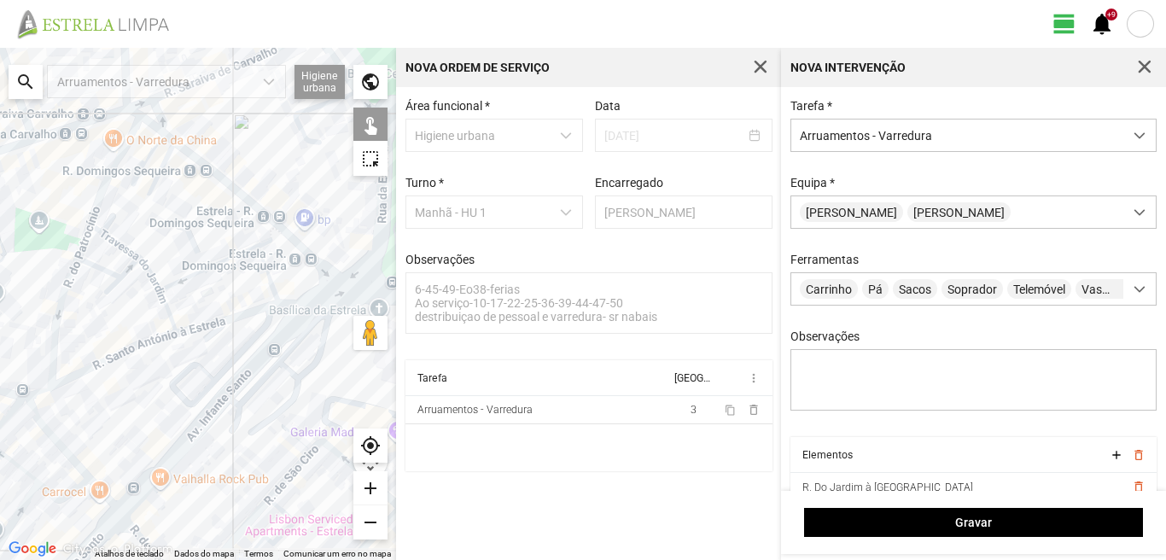
click at [288, 266] on div at bounding box center [198, 304] width 396 height 512
click at [317, 301] on div at bounding box center [198, 304] width 396 height 512
click at [286, 303] on div at bounding box center [198, 304] width 396 height 512
click at [247, 314] on div at bounding box center [198, 304] width 396 height 512
click at [170, 314] on div at bounding box center [198, 304] width 396 height 512
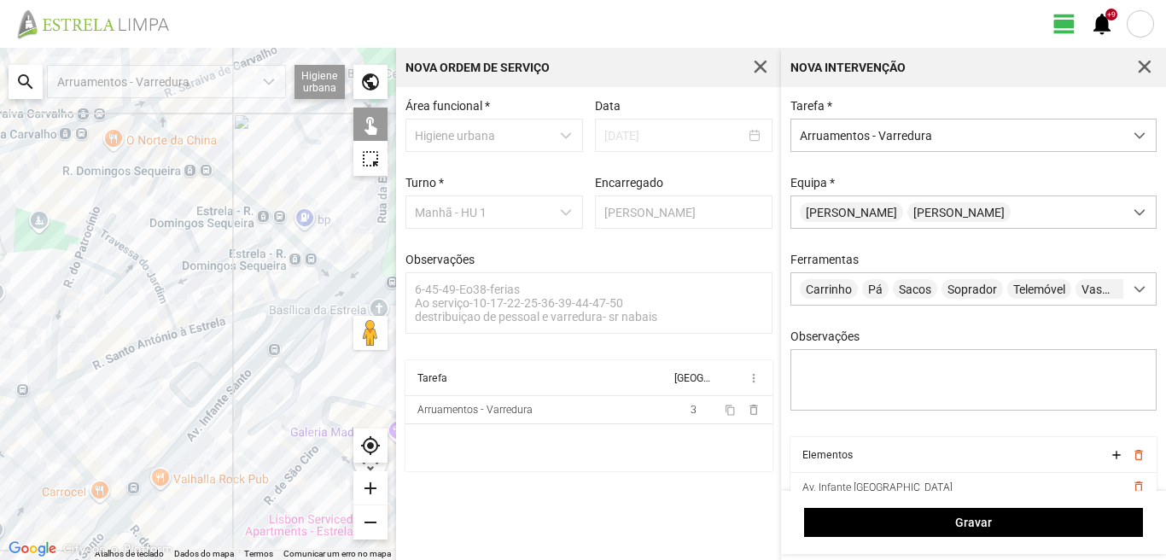
drag, startPoint x: 140, startPoint y: 346, endPoint x: 78, endPoint y: 329, distance: 64.8
click at [139, 347] on div at bounding box center [198, 304] width 396 height 512
click at [55, 308] on div at bounding box center [198, 304] width 396 height 512
click at [131, 350] on div at bounding box center [198, 304] width 396 height 512
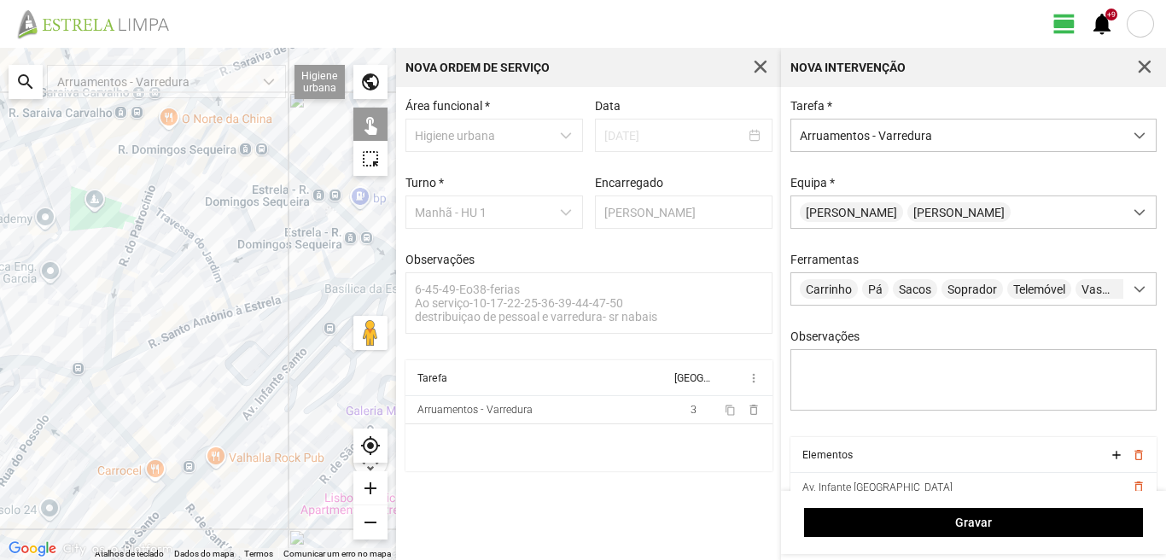
drag, startPoint x: 87, startPoint y: 375, endPoint x: 164, endPoint y: 336, distance: 85.9
click at [160, 340] on div at bounding box center [198, 304] width 396 height 512
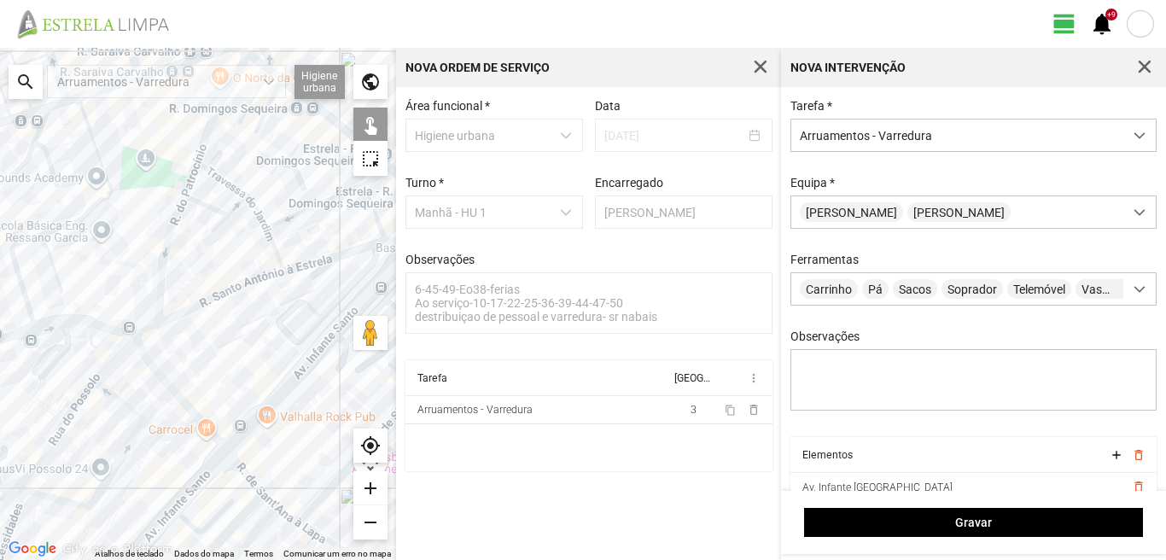
drag, startPoint x: 103, startPoint y: 363, endPoint x: 143, endPoint y: 330, distance: 50.9
click at [141, 332] on div at bounding box center [198, 304] width 396 height 512
click at [137, 334] on div at bounding box center [198, 304] width 396 height 512
click at [113, 352] on div at bounding box center [198, 304] width 396 height 512
click at [79, 399] on div at bounding box center [198, 304] width 396 height 512
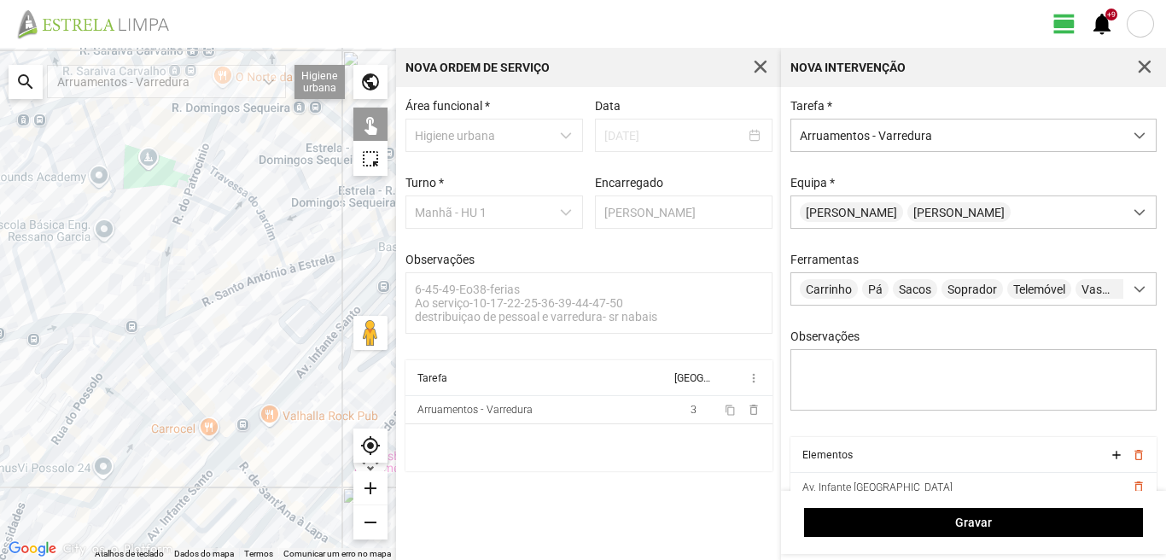
click at [40, 496] on div at bounding box center [198, 304] width 396 height 512
click at [115, 392] on div at bounding box center [198, 304] width 396 height 512
click at [157, 370] on div at bounding box center [198, 304] width 396 height 512
click at [165, 431] on div at bounding box center [198, 304] width 396 height 512
click at [165, 434] on div at bounding box center [198, 304] width 396 height 512
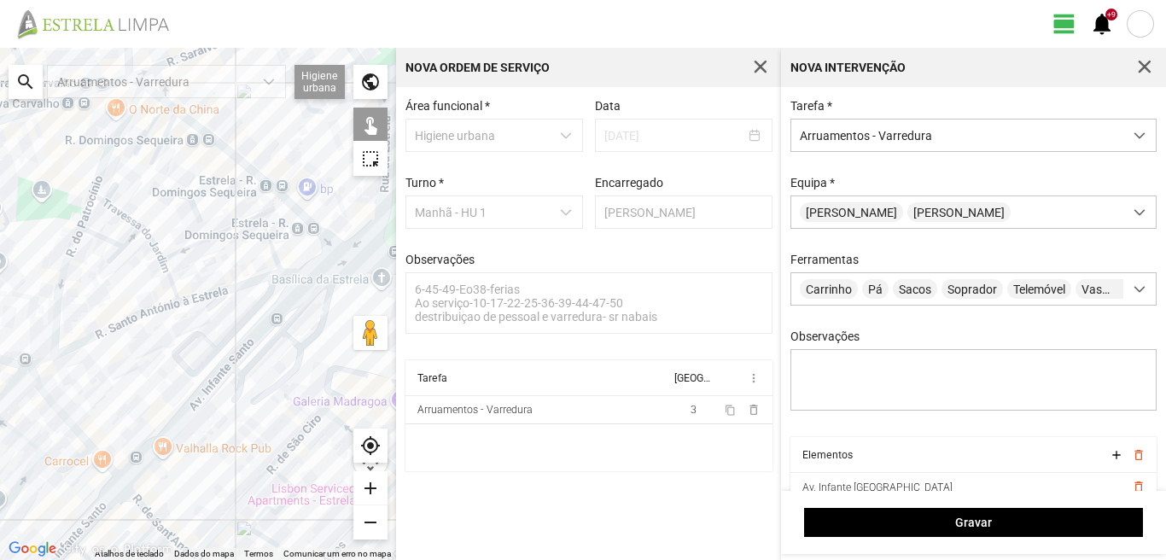
drag, startPoint x: 246, startPoint y: 342, endPoint x: 138, endPoint y: 374, distance: 112.1
click at [136, 376] on div at bounding box center [198, 304] width 396 height 512
click at [98, 460] on div at bounding box center [198, 304] width 396 height 512
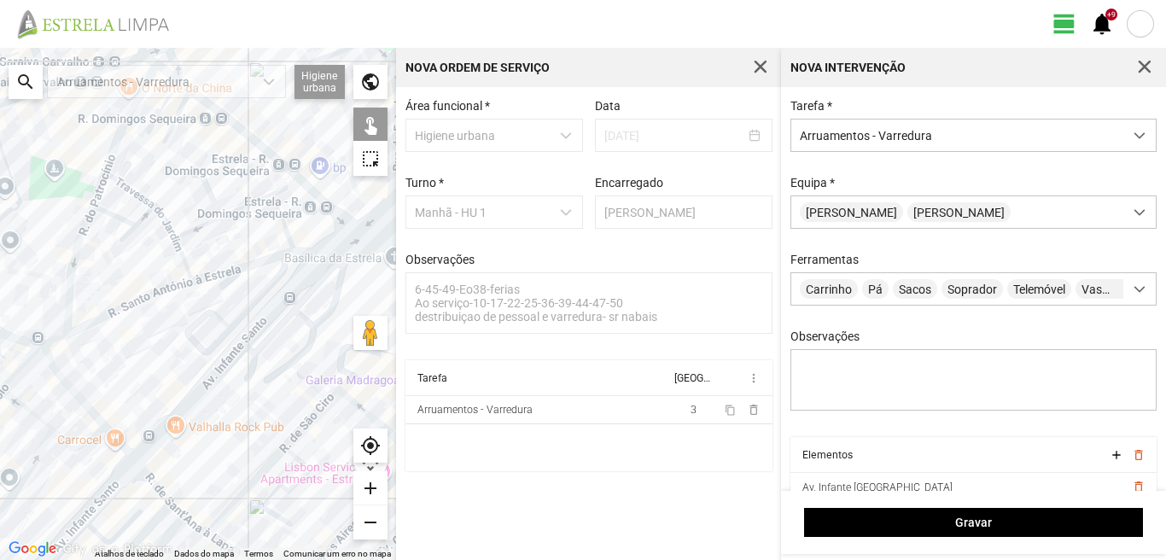
drag, startPoint x: 113, startPoint y: 424, endPoint x: 135, endPoint y: 374, distance: 55.0
click at [135, 375] on div at bounding box center [198, 304] width 396 height 512
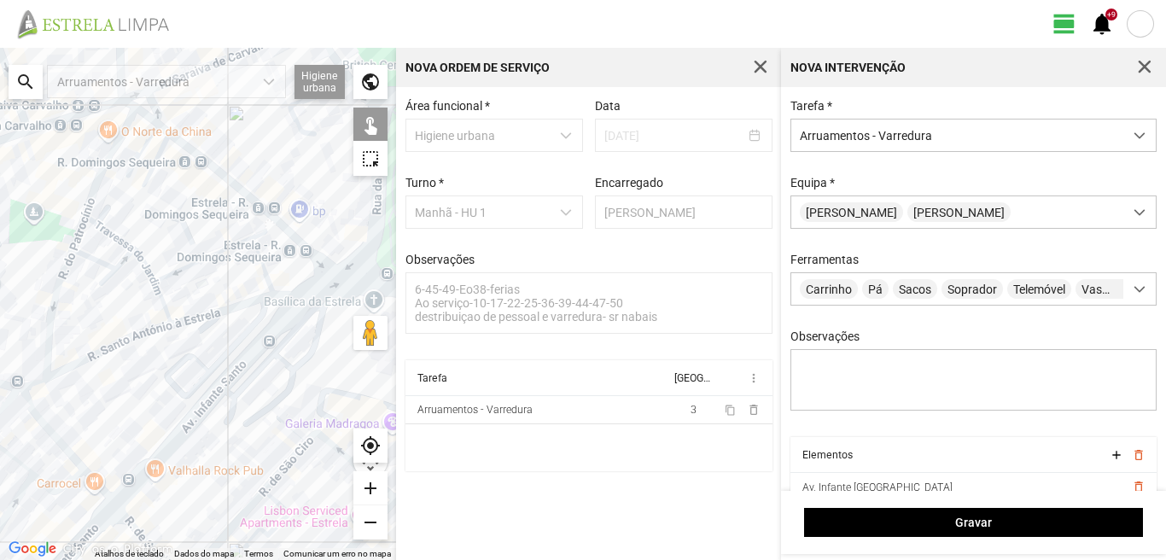
drag, startPoint x: 178, startPoint y: 300, endPoint x: 147, endPoint y: 375, distance: 81.9
click at [147, 375] on div at bounding box center [198, 304] width 396 height 512
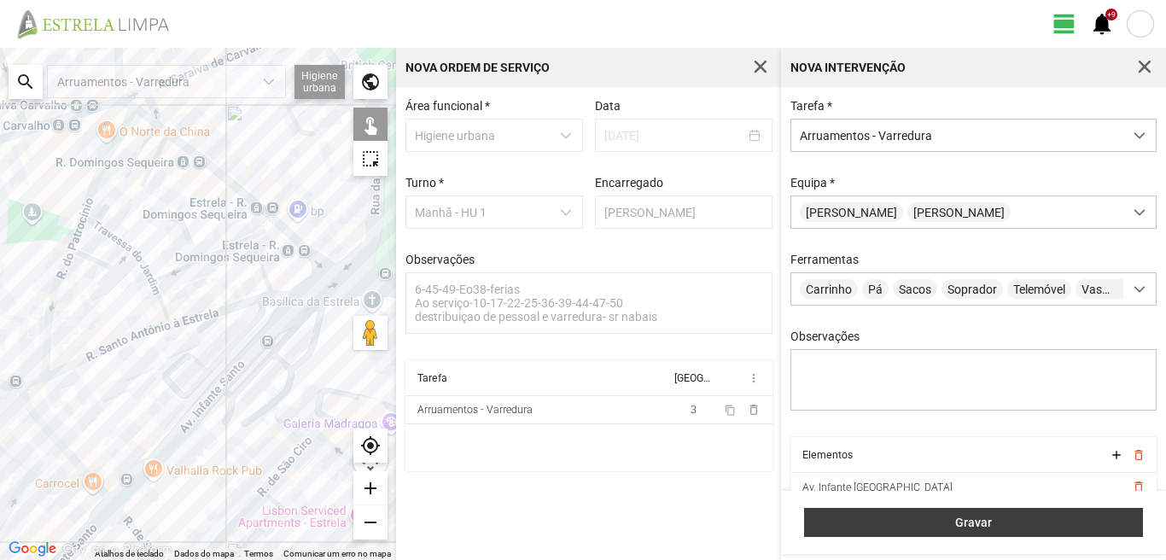
click at [917, 515] on button "Gravar" at bounding box center [973, 522] width 339 height 29
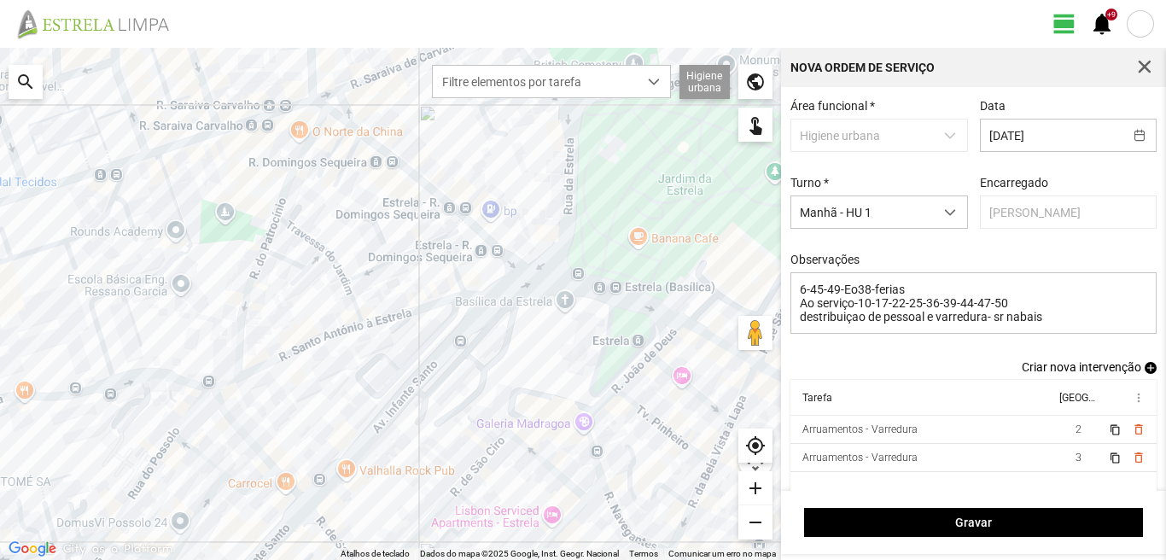
click at [1144, 373] on span "add" at bounding box center [1150, 368] width 12 height 12
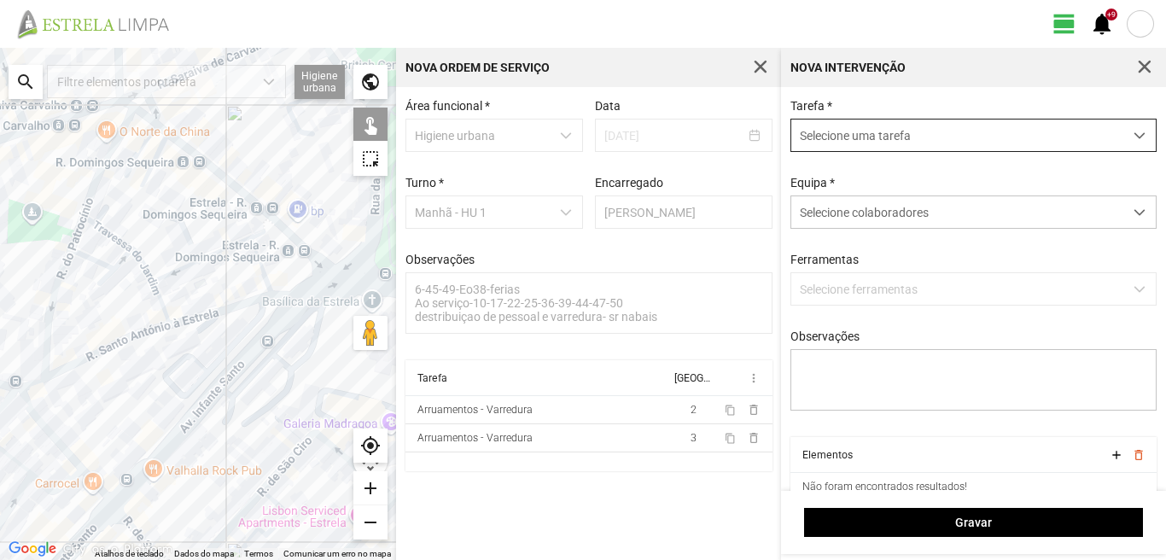
click at [872, 137] on span "Selecione uma tarefa" at bounding box center [957, 135] width 332 height 32
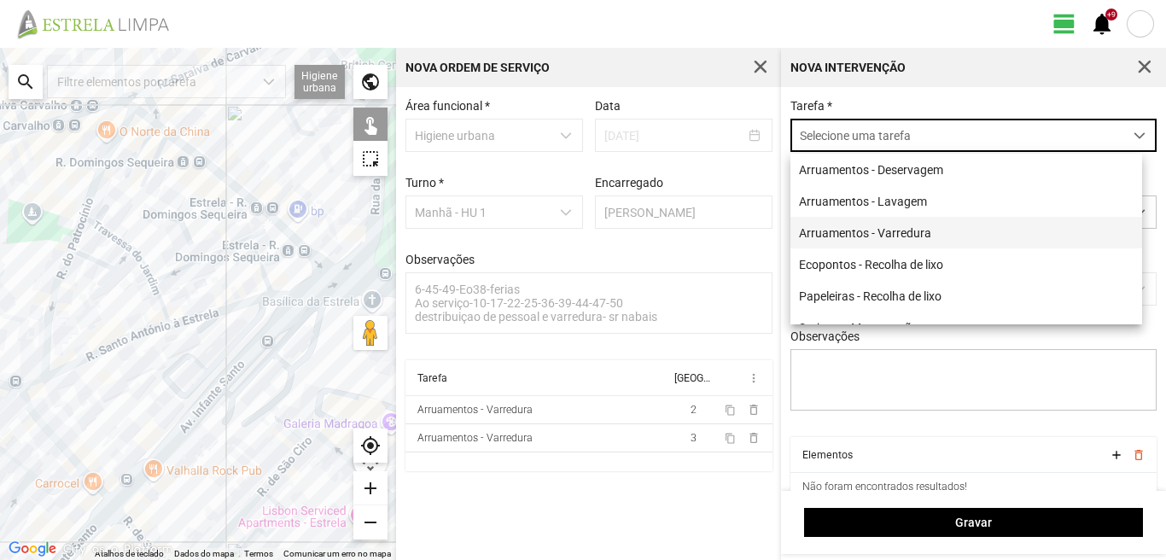
click at [847, 232] on li "Arruamentos - Varredura" at bounding box center [966, 233] width 352 height 32
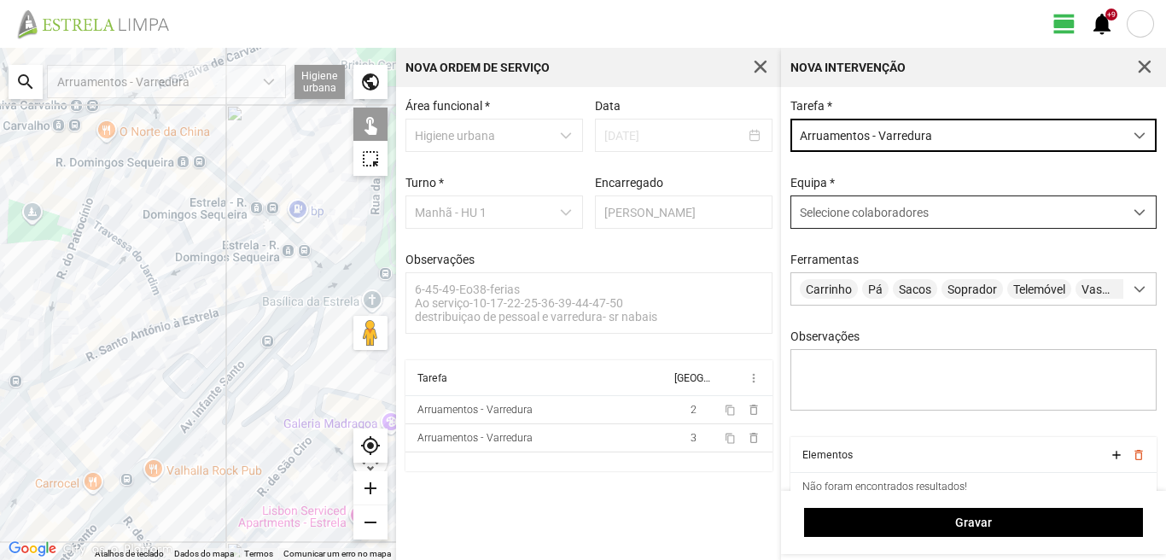
click at [824, 206] on div "Selecione colaboradores" at bounding box center [957, 212] width 332 height 32
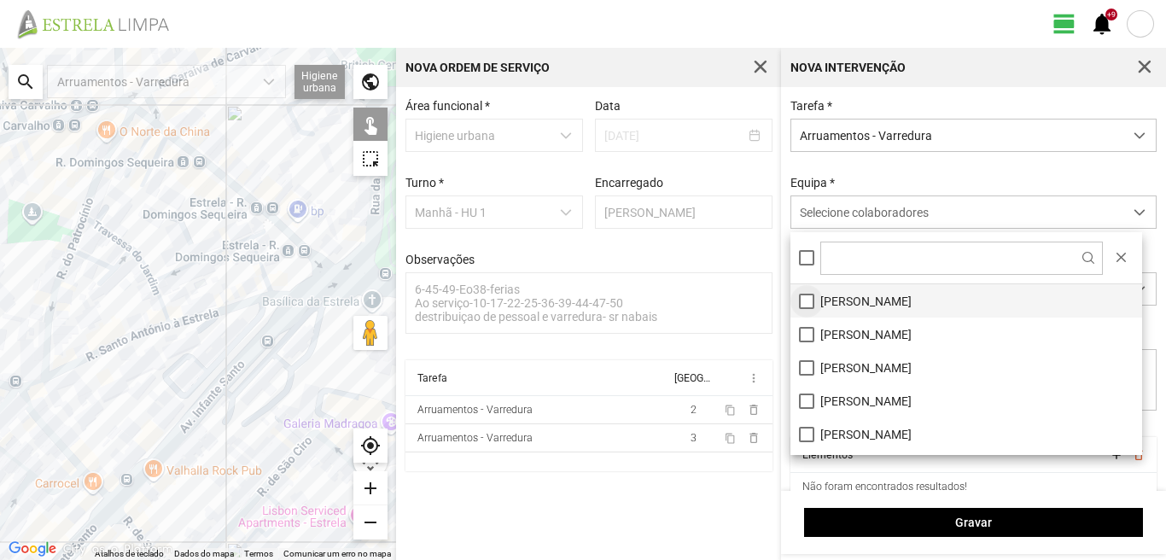
click at [805, 297] on li "[PERSON_NAME]" at bounding box center [966, 300] width 352 height 33
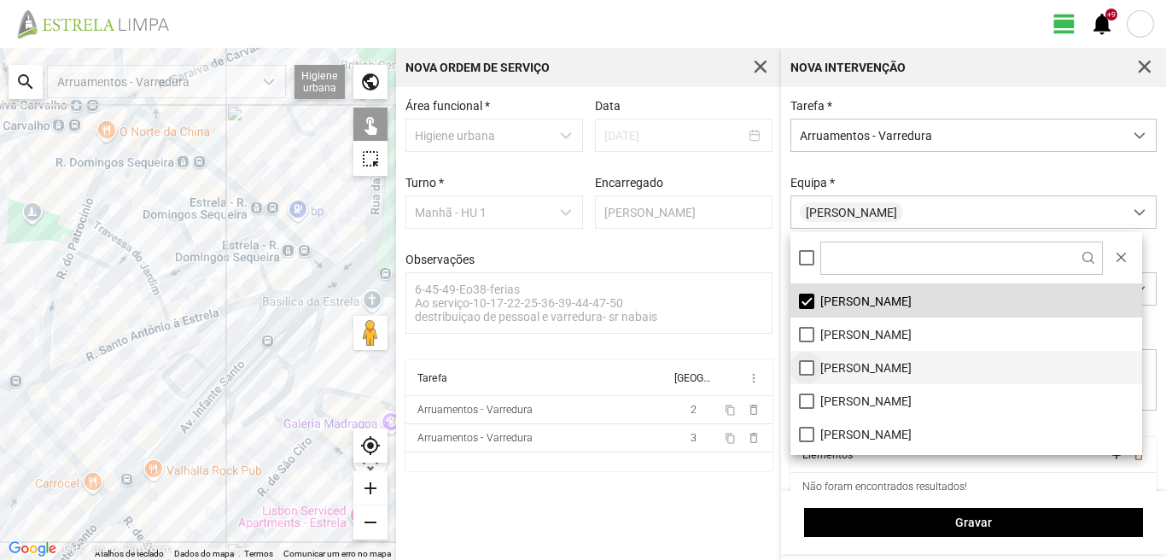
click at [803, 370] on li "[PERSON_NAME]" at bounding box center [966, 367] width 352 height 33
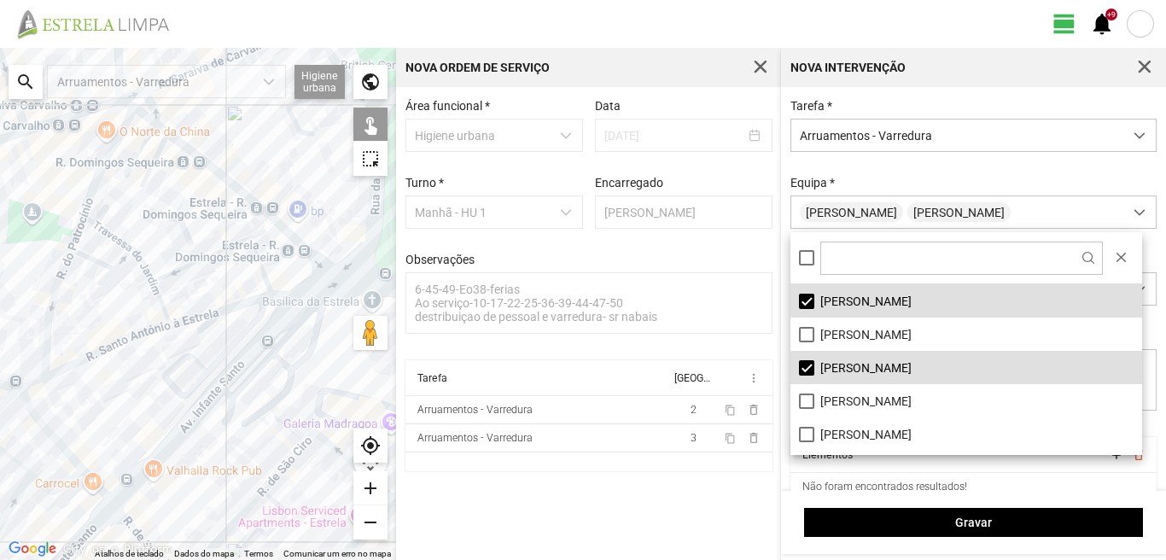
click at [323, 288] on div at bounding box center [198, 304] width 396 height 512
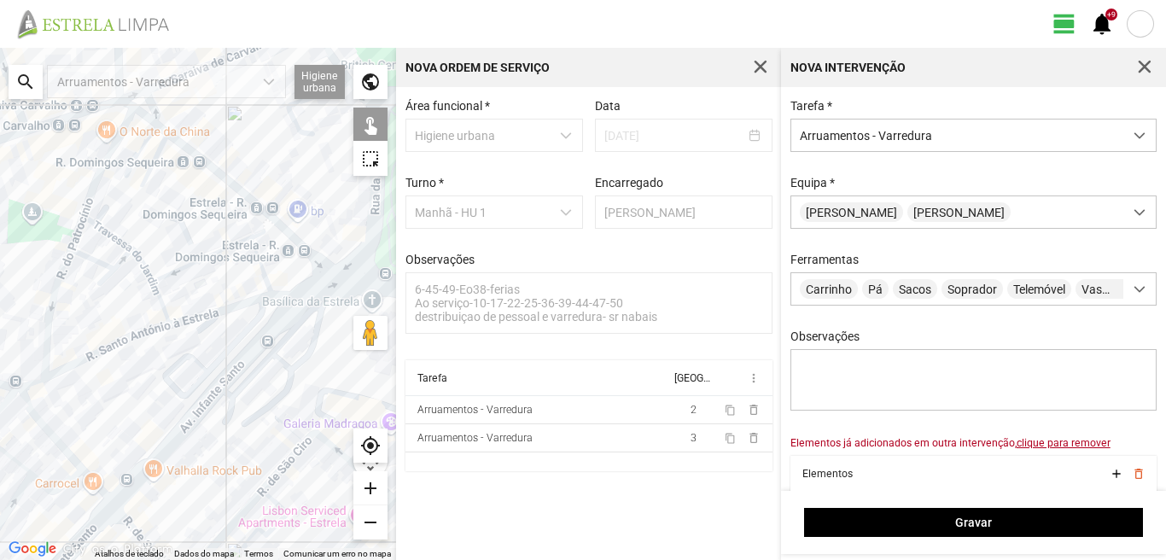
click at [265, 336] on div at bounding box center [198, 304] width 396 height 512
drag, startPoint x: 152, startPoint y: 514, endPoint x: 164, endPoint y: 419, distance: 95.5
click at [164, 421] on div at bounding box center [198, 304] width 396 height 512
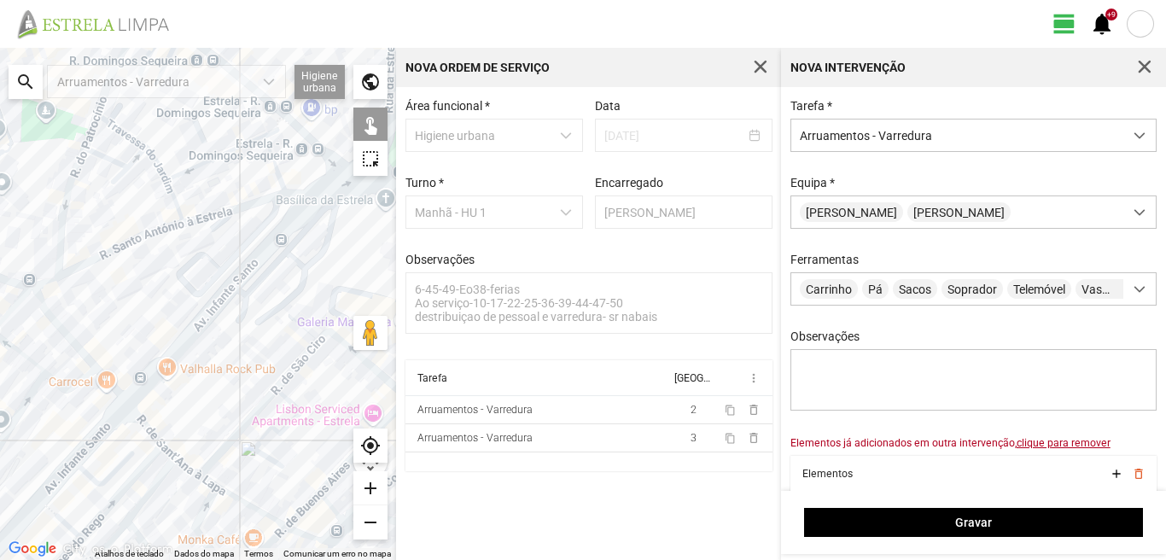
click at [136, 417] on div at bounding box center [198, 304] width 396 height 512
click at [165, 449] on div at bounding box center [198, 304] width 396 height 512
click at [187, 468] on div at bounding box center [198, 304] width 396 height 512
click at [204, 482] on div at bounding box center [198, 304] width 396 height 512
click at [237, 501] on div at bounding box center [198, 304] width 396 height 512
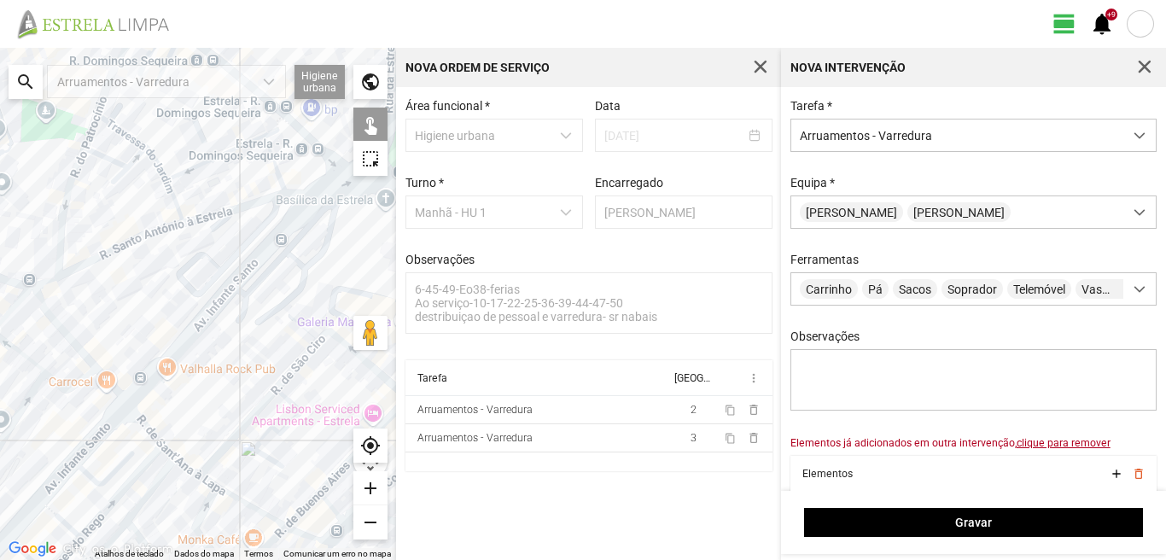
click at [335, 188] on div at bounding box center [198, 304] width 396 height 512
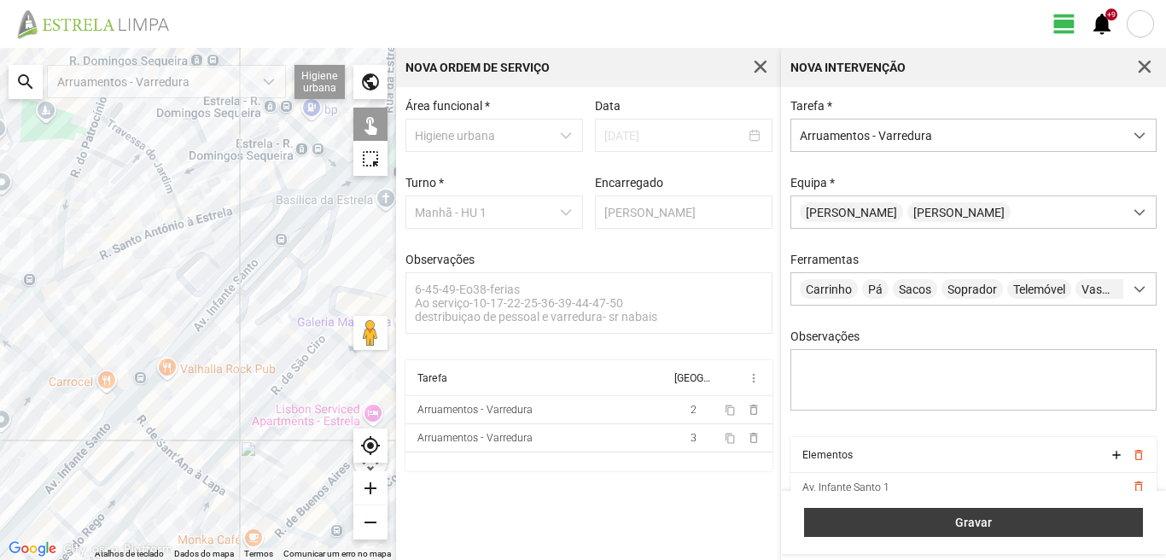
click at [963, 526] on span "Gravar" at bounding box center [973, 522] width 321 height 14
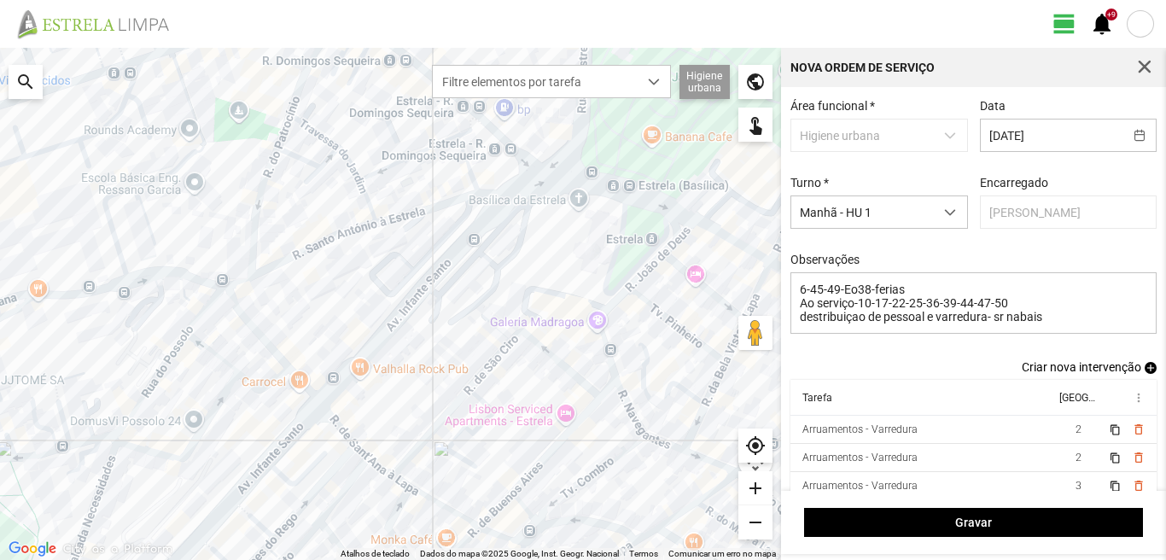
click at [1144, 373] on span "add" at bounding box center [1150, 368] width 12 height 12
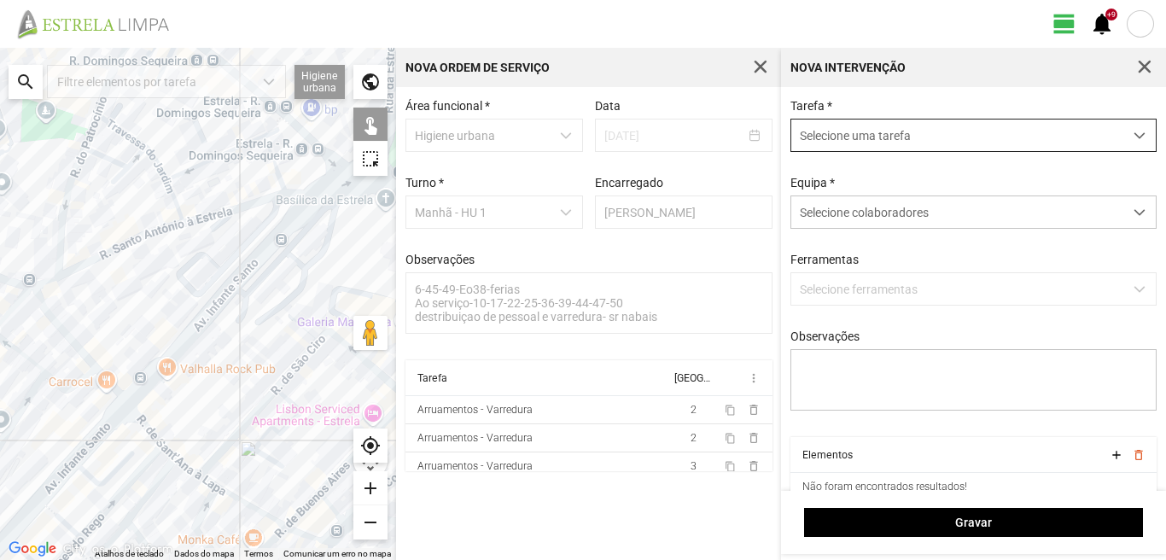
click at [862, 138] on span "Selecione uma tarefa" at bounding box center [957, 135] width 332 height 32
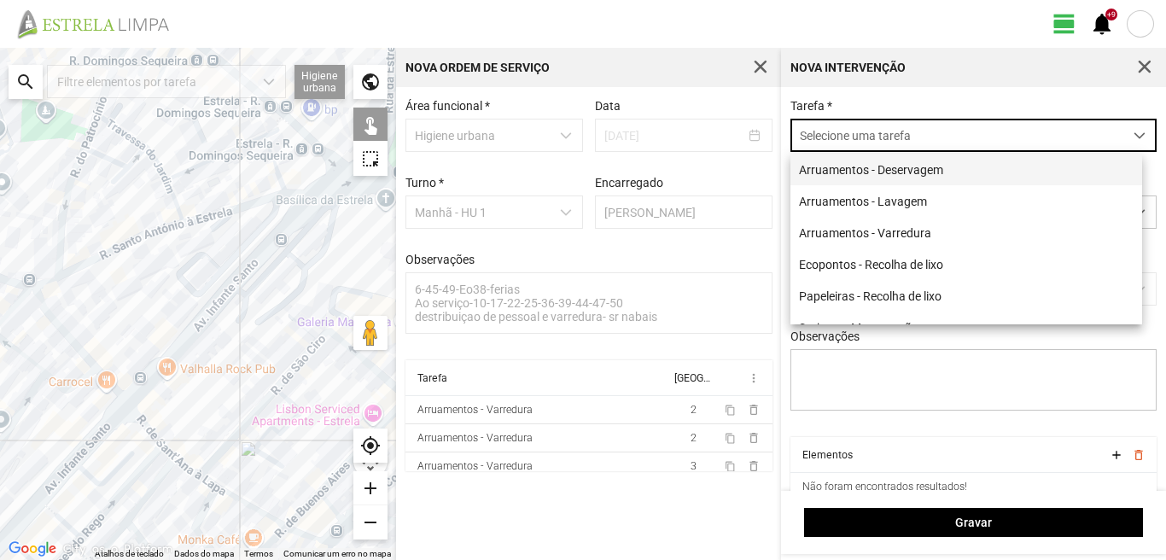
scroll to position [9, 76]
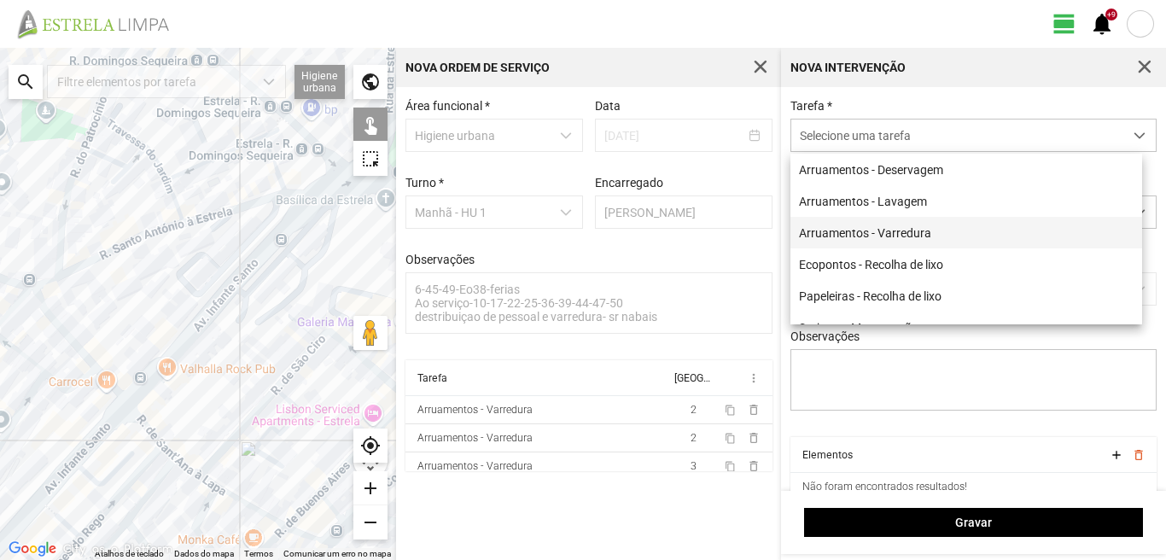
click at [845, 231] on li "Arruamentos - Varredura" at bounding box center [966, 233] width 352 height 32
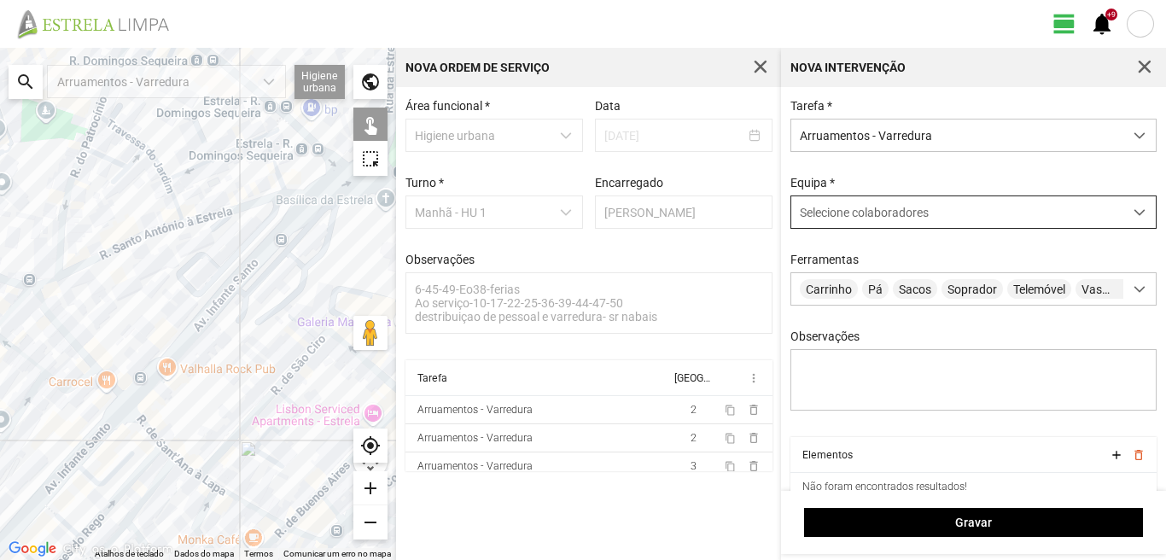
click at [851, 208] on span "Selecione colaboradores" at bounding box center [864, 213] width 129 height 14
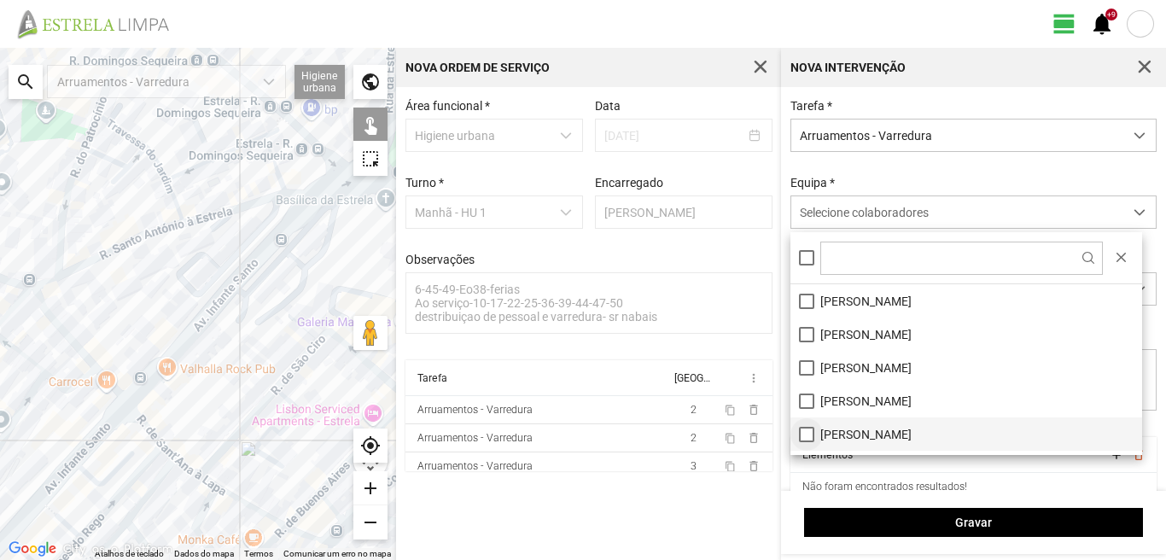
click at [806, 436] on li "[PERSON_NAME]" at bounding box center [966, 433] width 352 height 33
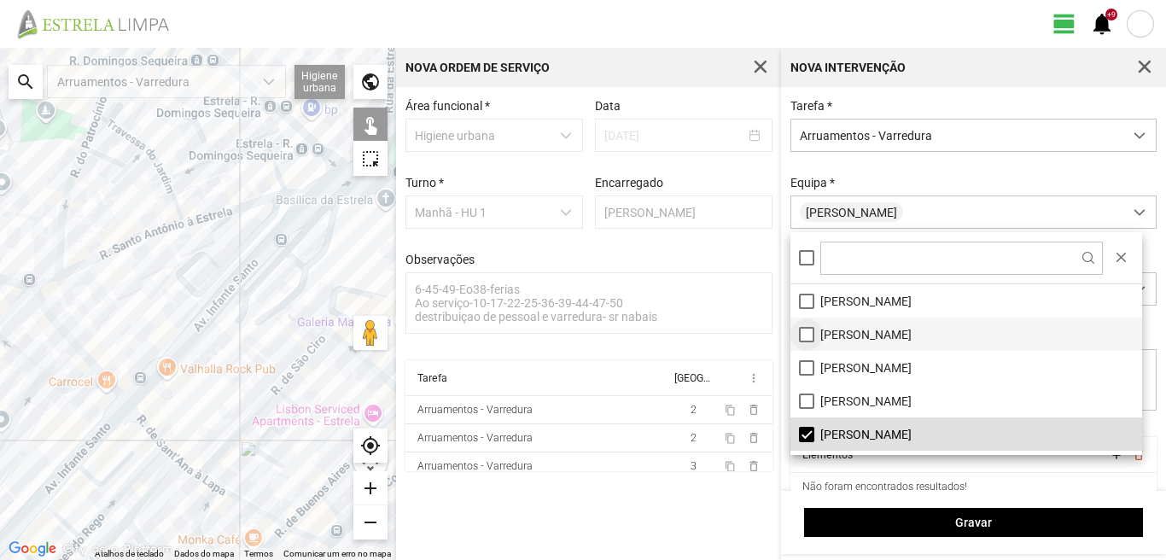
click at [806, 335] on li "[PERSON_NAME]" at bounding box center [966, 333] width 352 height 33
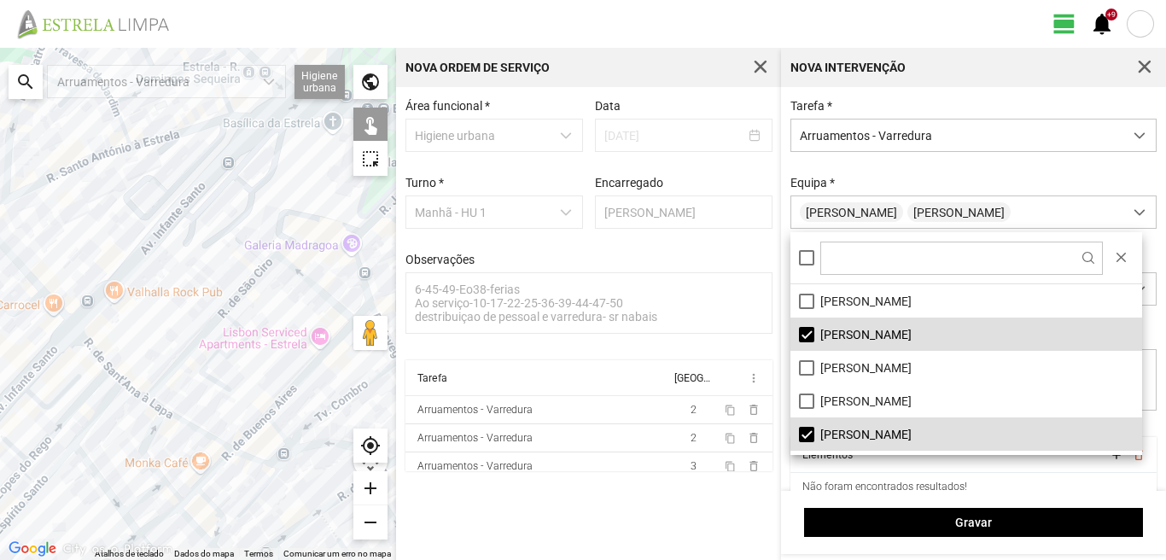
drag, startPoint x: 271, startPoint y: 381, endPoint x: 185, endPoint y: 264, distance: 145.4
click at [189, 269] on div at bounding box center [198, 304] width 396 height 512
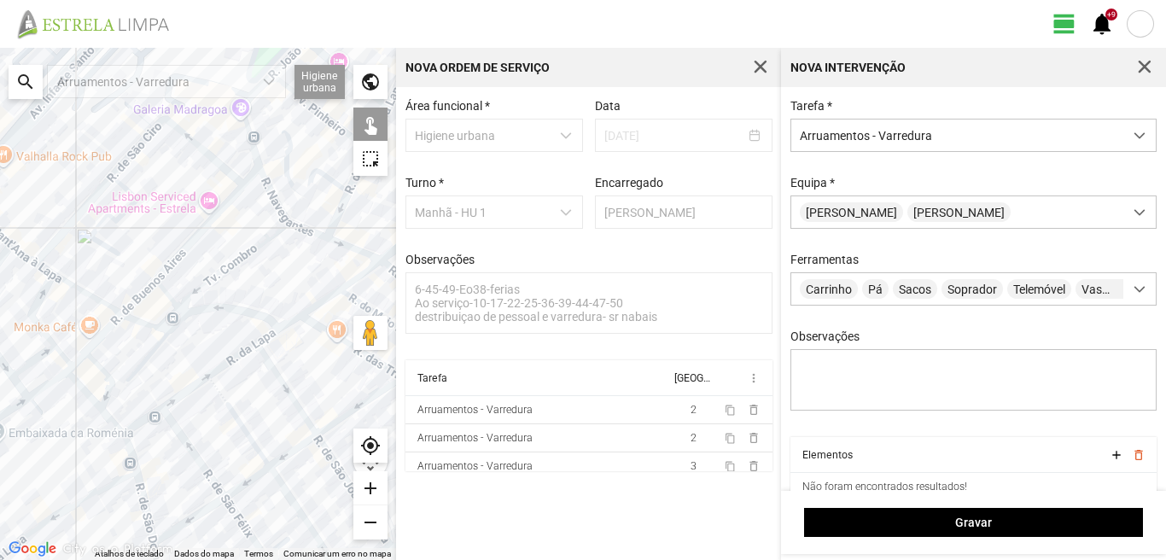
drag, startPoint x: 245, startPoint y: 364, endPoint x: 219, endPoint y: 270, distance: 98.1
click at [222, 271] on div at bounding box center [198, 304] width 396 height 512
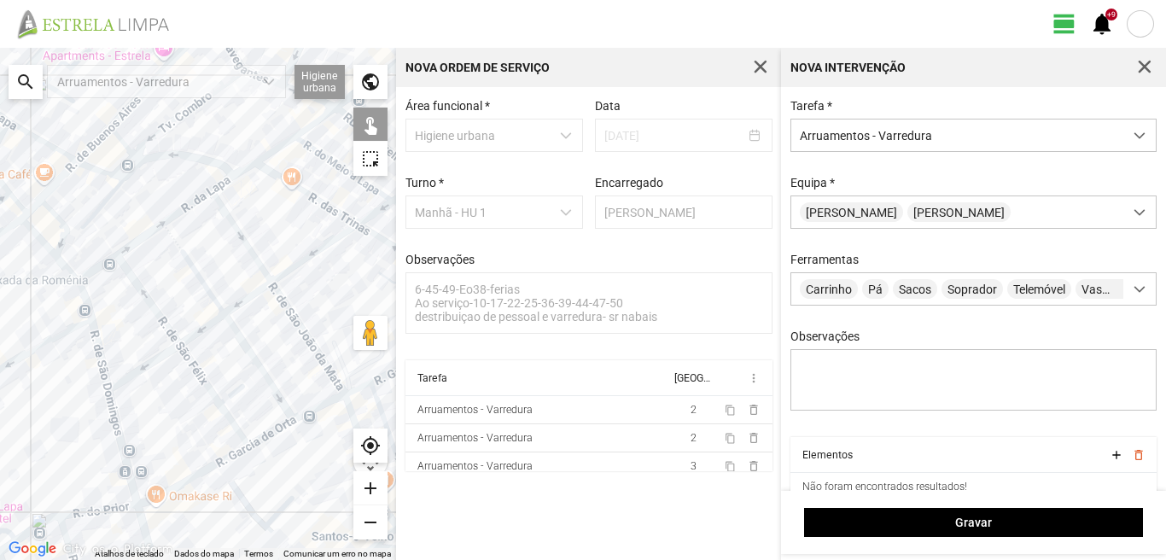
click at [84, 342] on div at bounding box center [198, 304] width 396 height 512
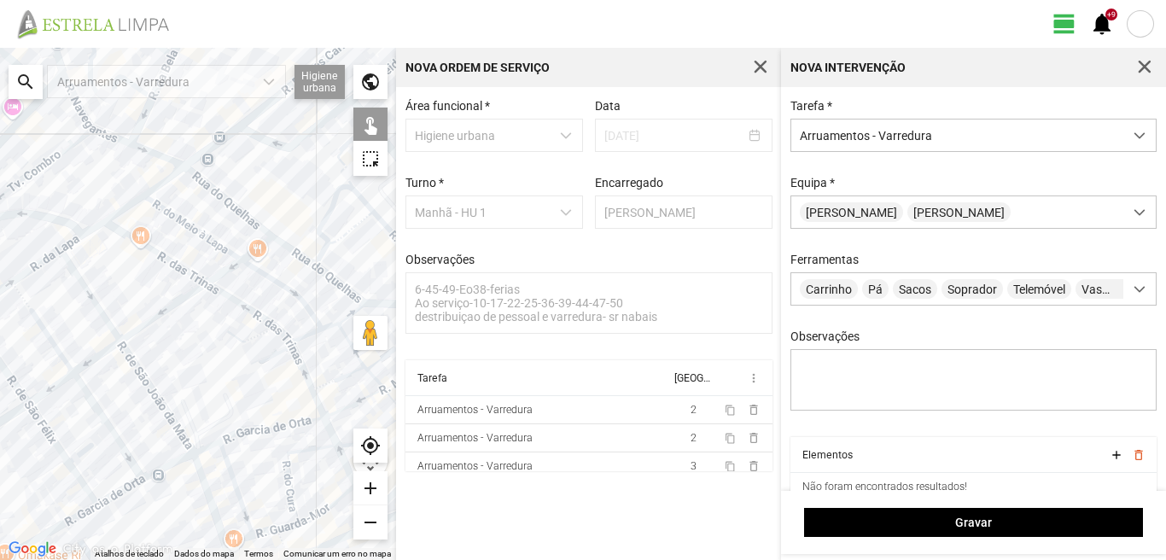
drag, startPoint x: 129, startPoint y: 352, endPoint x: 37, endPoint y: 382, distance: 97.2
click at [37, 382] on div at bounding box center [198, 304] width 396 height 512
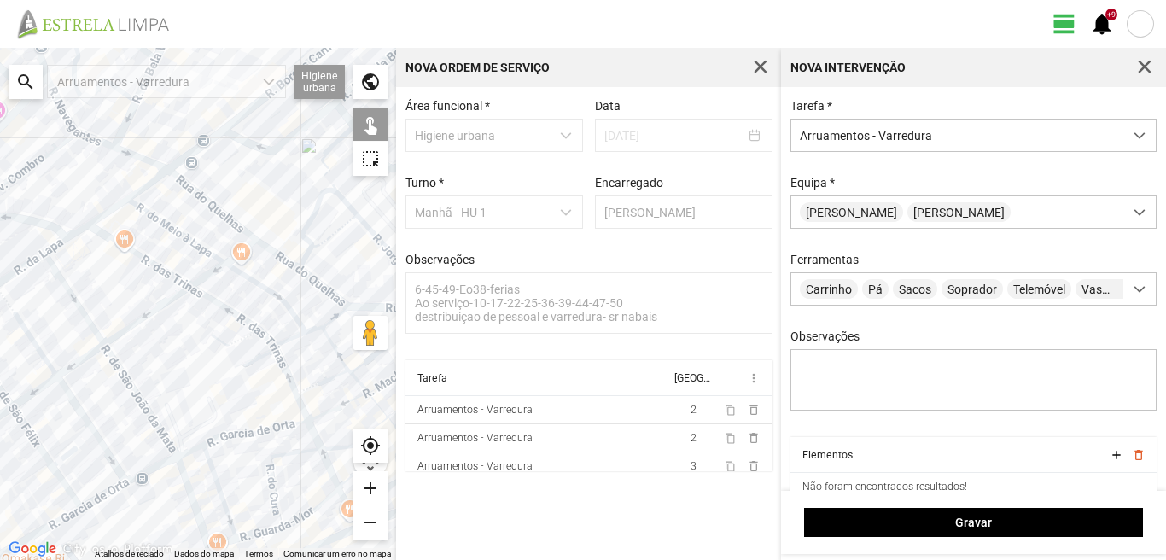
drag, startPoint x: 271, startPoint y: 346, endPoint x: 217, endPoint y: 282, distance: 84.1
click at [217, 282] on div at bounding box center [198, 304] width 396 height 512
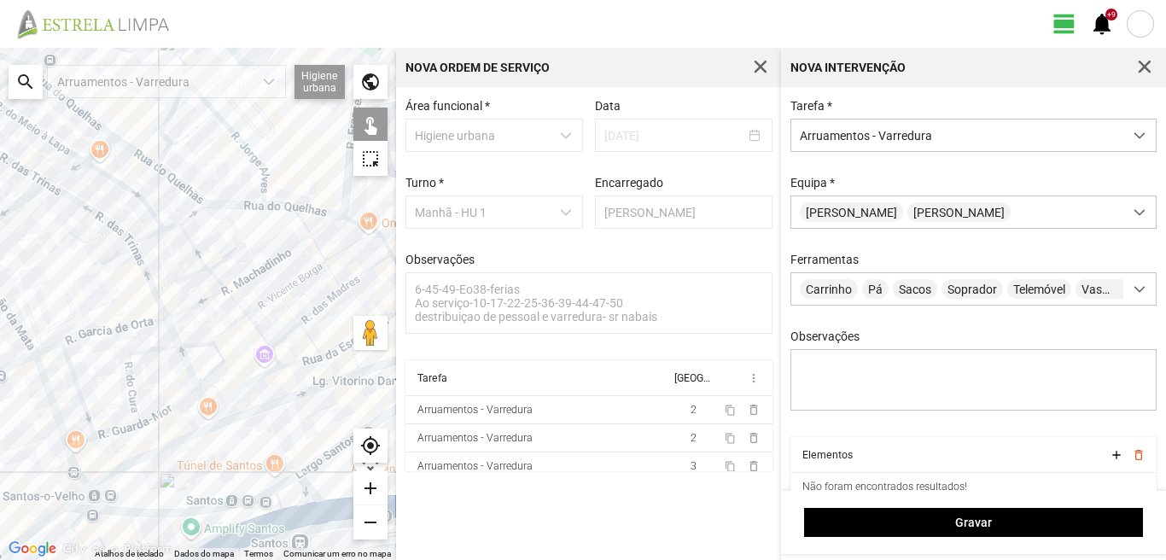
drag, startPoint x: 338, startPoint y: 251, endPoint x: 255, endPoint y: 225, distance: 86.6
click at [261, 225] on div at bounding box center [198, 304] width 396 height 512
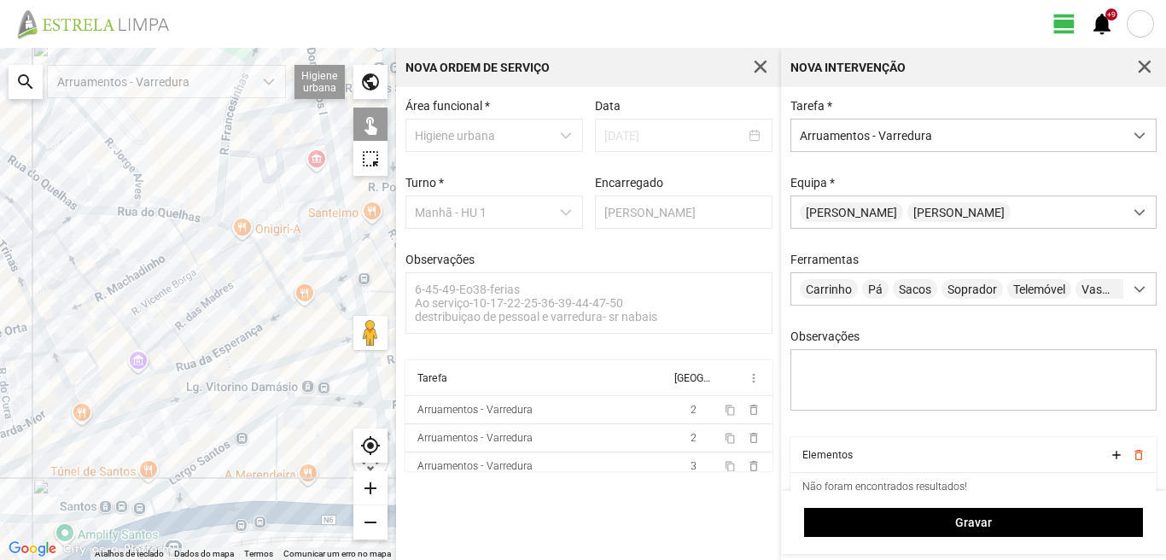
drag, startPoint x: 298, startPoint y: 246, endPoint x: 190, endPoint y: 252, distance: 107.7
click at [190, 252] on div at bounding box center [198, 304] width 396 height 512
click at [224, 228] on div at bounding box center [198, 304] width 396 height 512
click at [258, 254] on div at bounding box center [198, 304] width 396 height 512
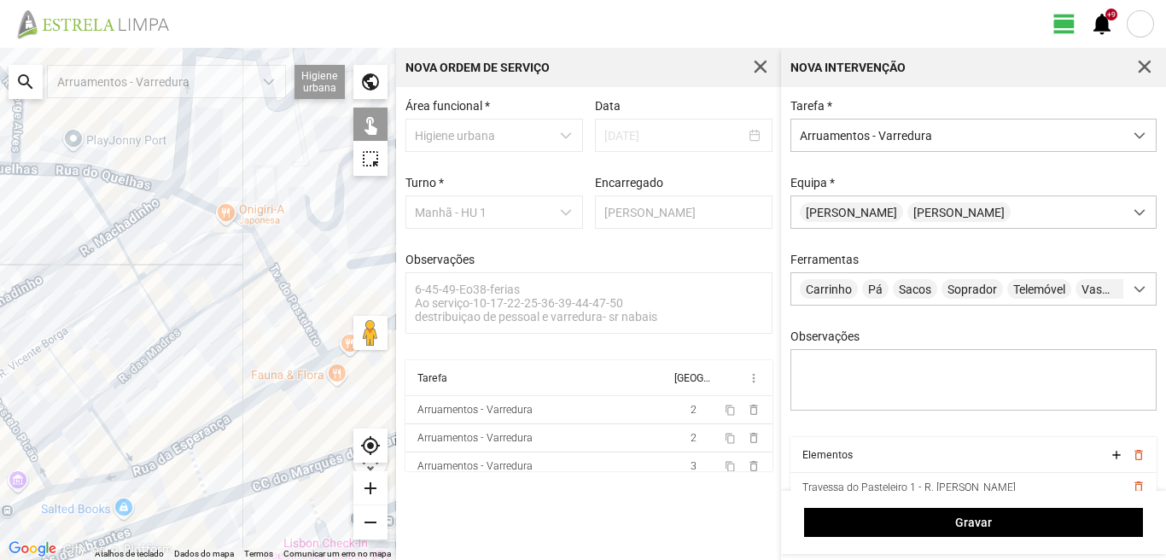
click at [280, 282] on div at bounding box center [198, 304] width 396 height 512
click at [284, 381] on div at bounding box center [198, 304] width 396 height 512
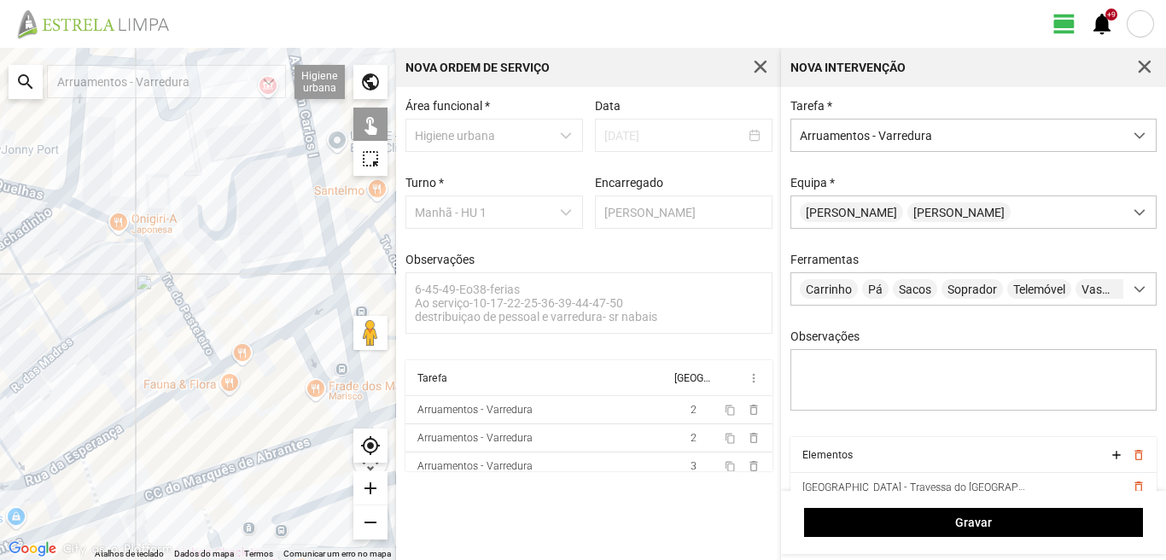
drag, startPoint x: 284, startPoint y: 346, endPoint x: 174, endPoint y: 355, distance: 110.5
click at [174, 355] on div at bounding box center [198, 304] width 396 height 512
click at [247, 347] on div at bounding box center [198, 304] width 396 height 512
click at [103, 321] on div at bounding box center [198, 304] width 396 height 512
click at [63, 271] on div at bounding box center [198, 304] width 396 height 512
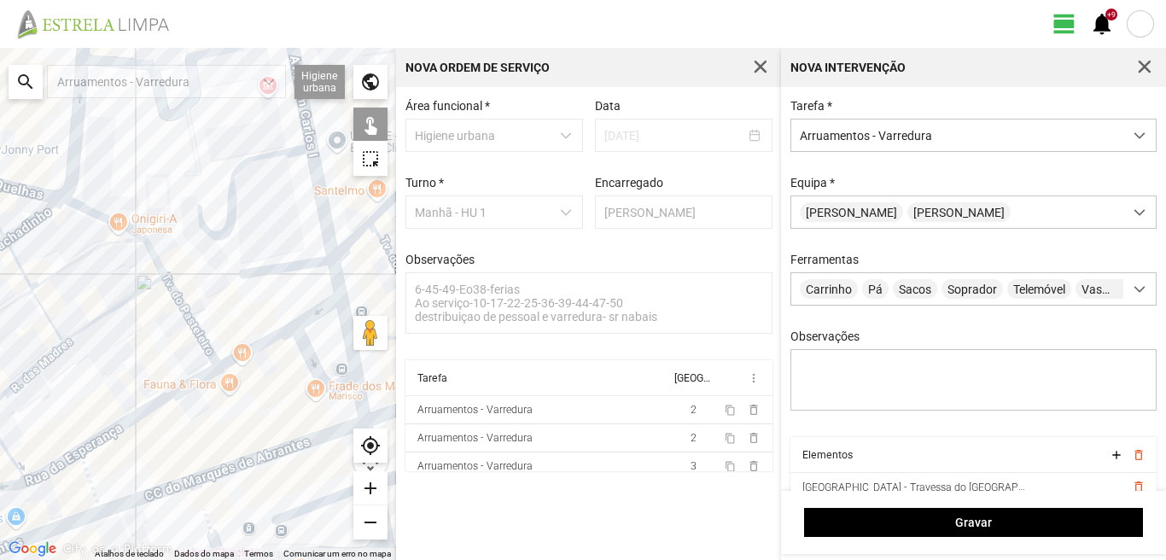
click at [77, 339] on div at bounding box center [198, 304] width 396 height 512
click at [71, 337] on div at bounding box center [198, 304] width 396 height 512
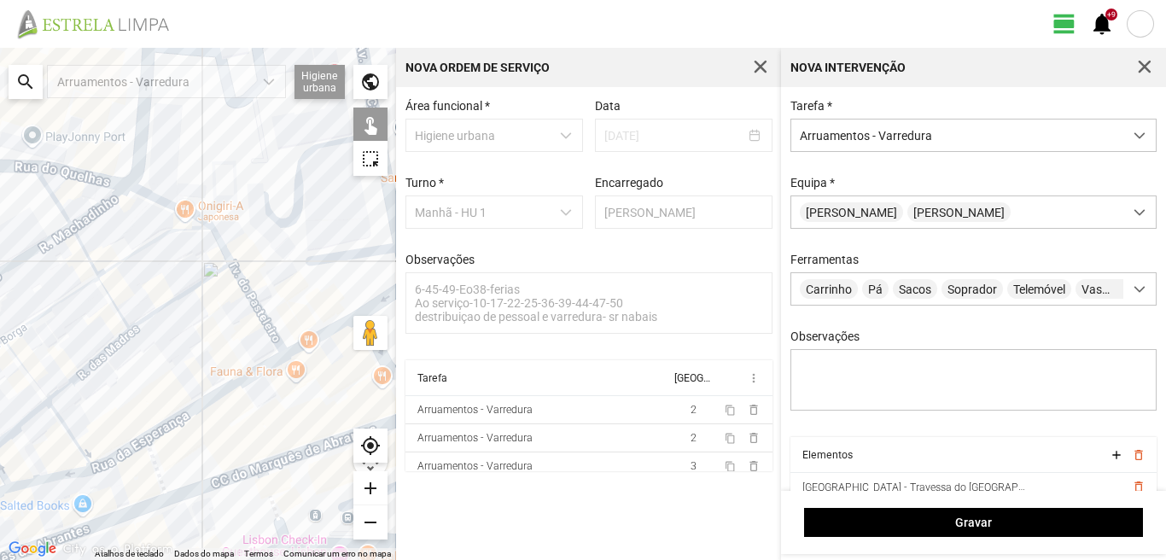
drag, startPoint x: 80, startPoint y: 306, endPoint x: 137, endPoint y: 294, distance: 58.4
click at [137, 294] on div at bounding box center [198, 304] width 396 height 512
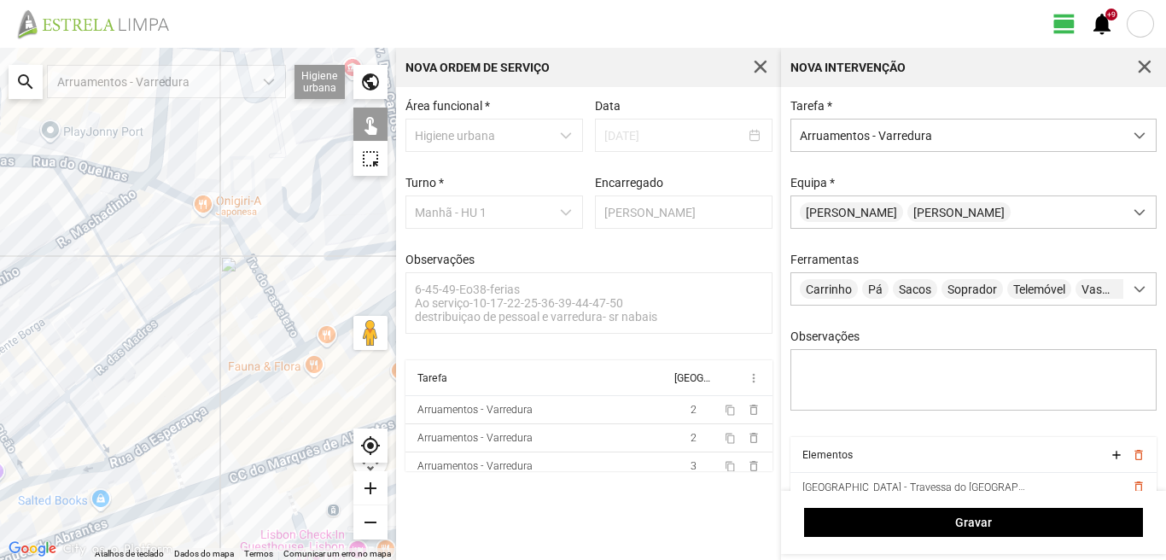
click at [99, 216] on div at bounding box center [198, 304] width 396 height 512
click at [73, 195] on div at bounding box center [198, 304] width 396 height 512
click at [106, 247] on div at bounding box center [198, 304] width 396 height 512
click at [134, 300] on div at bounding box center [198, 304] width 396 height 512
click at [124, 341] on div at bounding box center [198, 304] width 396 height 512
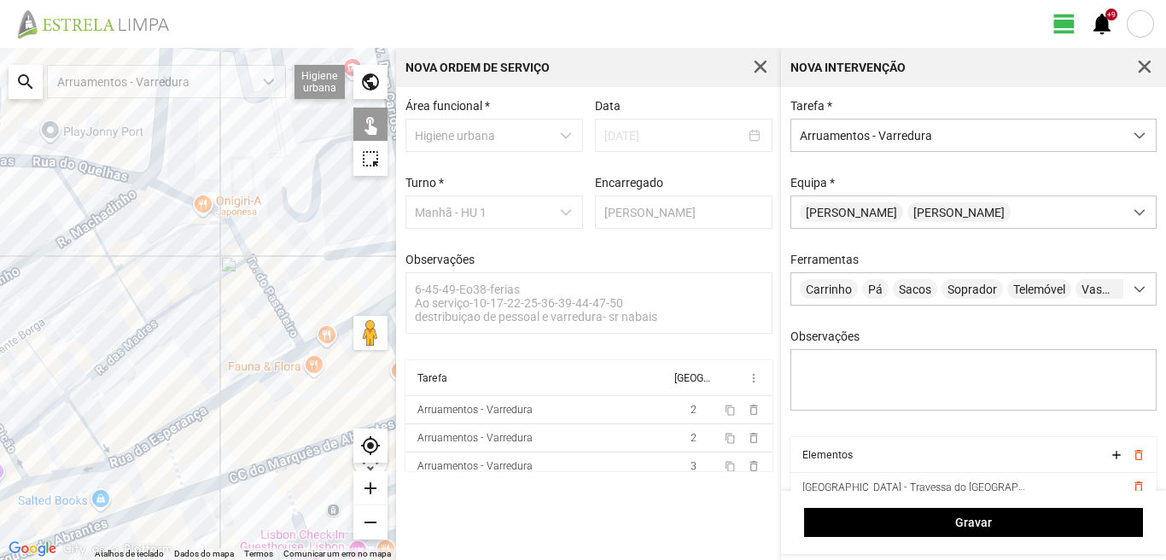
click at [118, 349] on div at bounding box center [198, 304] width 396 height 512
click at [74, 299] on div at bounding box center [198, 304] width 396 height 512
click at [49, 246] on div at bounding box center [198, 304] width 396 height 512
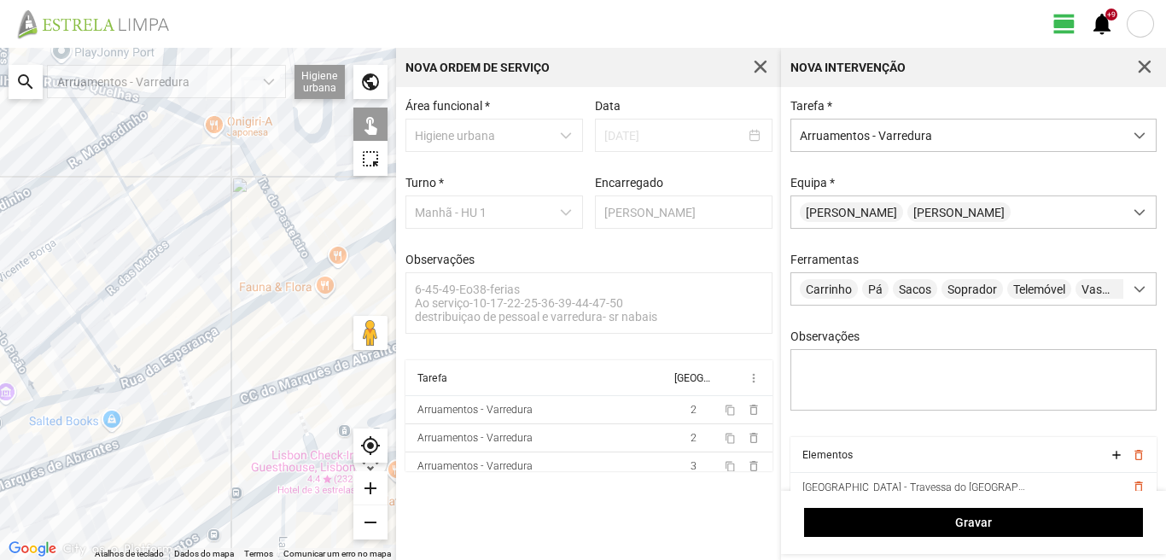
drag, startPoint x: 102, startPoint y: 343, endPoint x: 105, endPoint y: 273, distance: 70.1
click at [105, 276] on div at bounding box center [198, 304] width 396 height 512
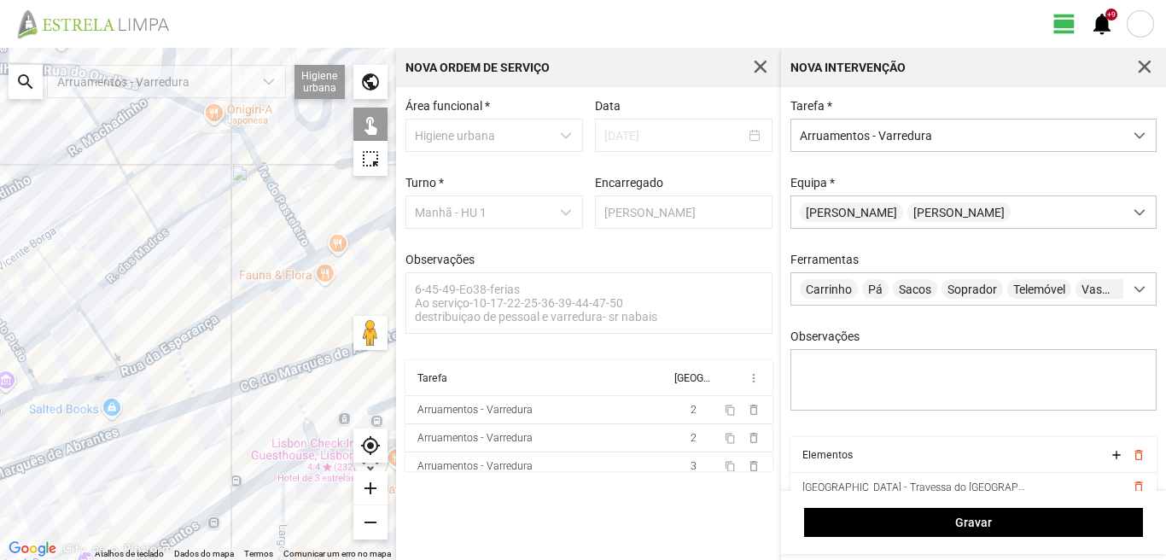
click at [316, 364] on div at bounding box center [198, 304] width 396 height 512
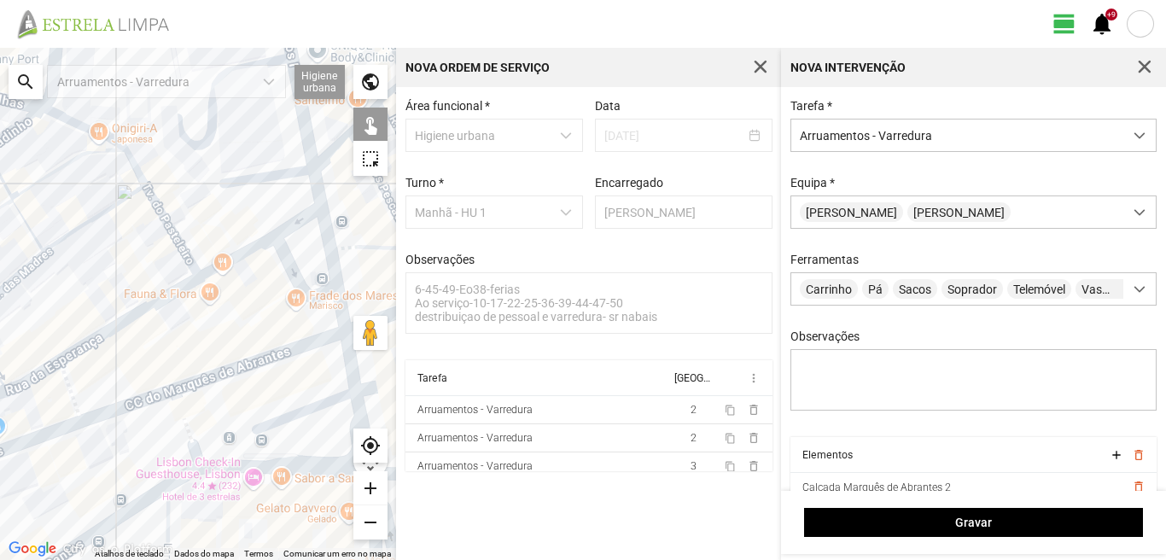
drag, startPoint x: 282, startPoint y: 336, endPoint x: 144, endPoint y: 358, distance: 139.9
click at [144, 358] on div at bounding box center [198, 304] width 396 height 512
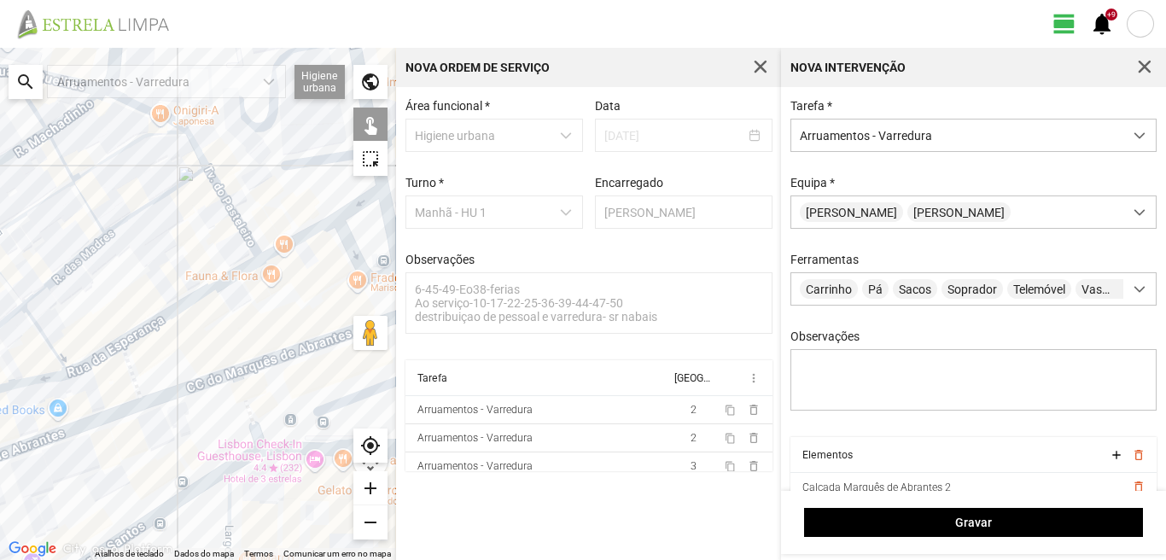
drag, startPoint x: 75, startPoint y: 365, endPoint x: 211, endPoint y: 335, distance: 139.1
click at [211, 335] on div at bounding box center [198, 304] width 396 height 512
click at [131, 369] on div at bounding box center [198, 304] width 396 height 512
click at [90, 361] on div at bounding box center [198, 304] width 396 height 512
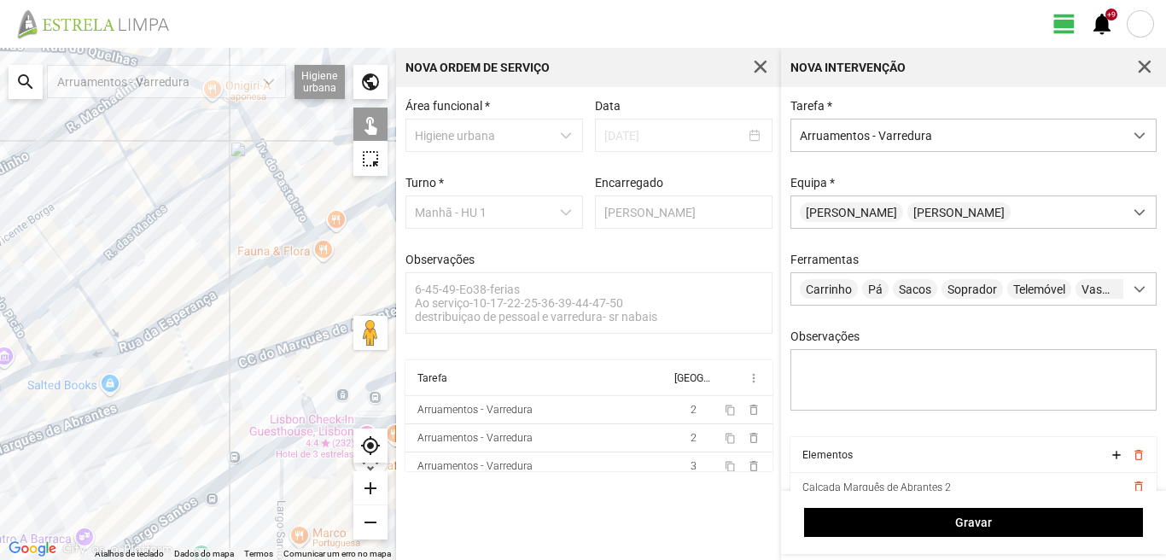
drag, startPoint x: 111, startPoint y: 374, endPoint x: 191, endPoint y: 353, distance: 82.8
click at [187, 353] on div at bounding box center [198, 304] width 396 height 512
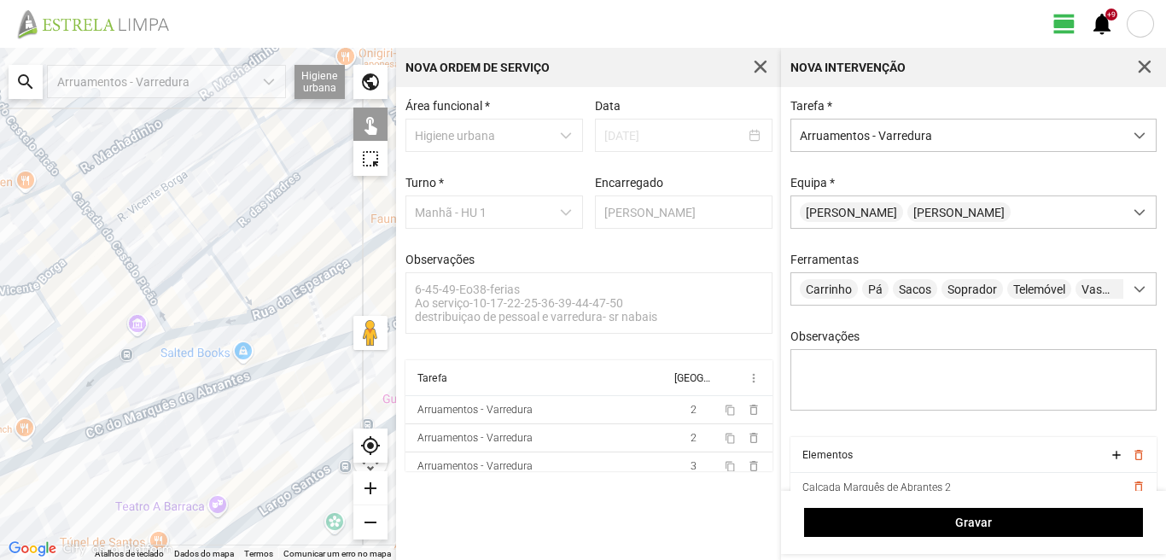
click at [172, 401] on div at bounding box center [198, 304] width 396 height 512
click at [189, 331] on div at bounding box center [198, 304] width 396 height 512
click at [231, 278] on div at bounding box center [198, 304] width 396 height 512
click at [194, 231] on div at bounding box center [198, 304] width 396 height 512
click at [133, 212] on div at bounding box center [198, 304] width 396 height 512
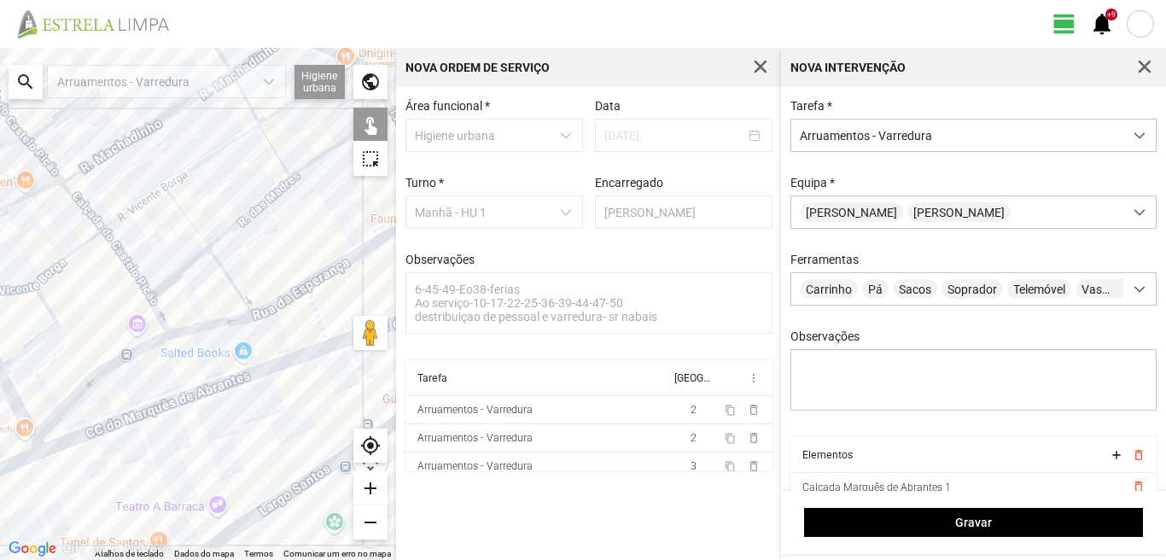
click at [90, 162] on div at bounding box center [198, 304] width 396 height 512
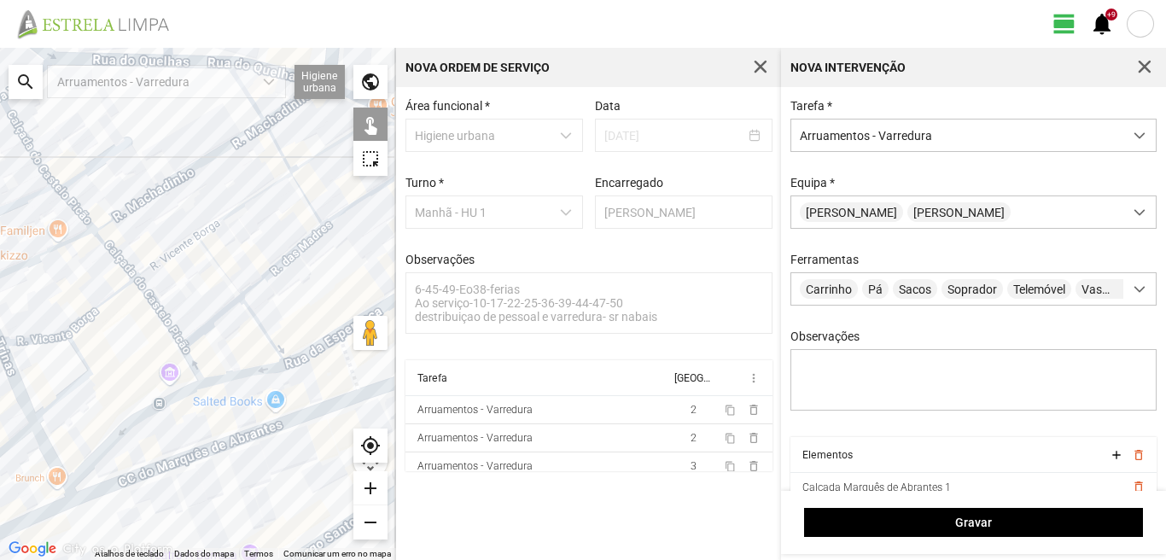
drag, startPoint x: 90, startPoint y: 173, endPoint x: 136, endPoint y: 242, distance: 82.6
click at [136, 242] on div at bounding box center [198, 304] width 396 height 512
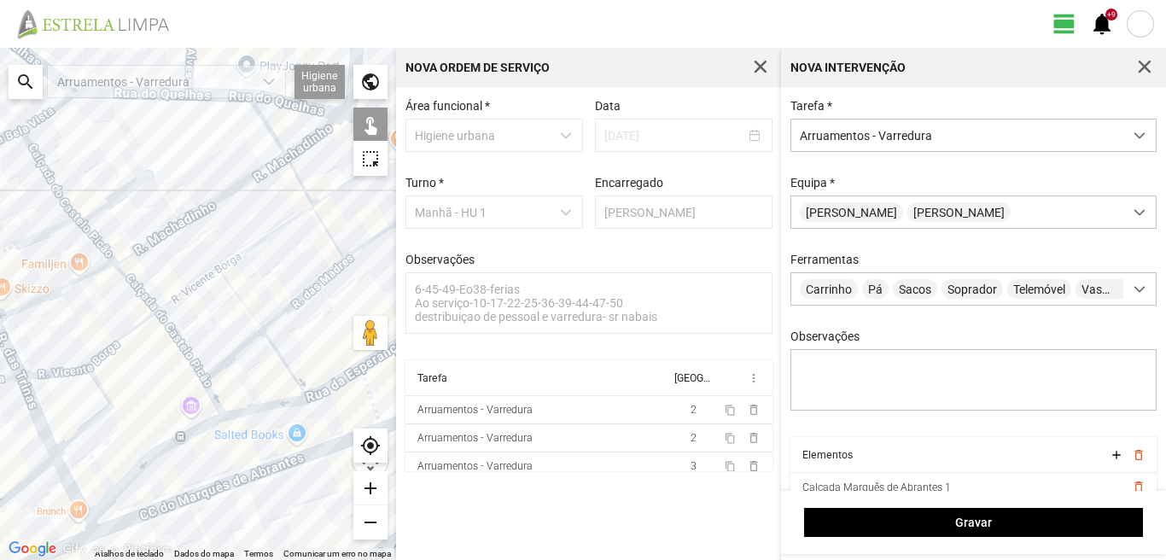
click at [131, 189] on div at bounding box center [198, 304] width 396 height 512
click at [160, 195] on div at bounding box center [198, 304] width 396 height 512
click at [42, 166] on div at bounding box center [198, 304] width 396 height 512
click at [93, 242] on div at bounding box center [198, 304] width 396 height 512
click at [136, 294] on div at bounding box center [198, 304] width 396 height 512
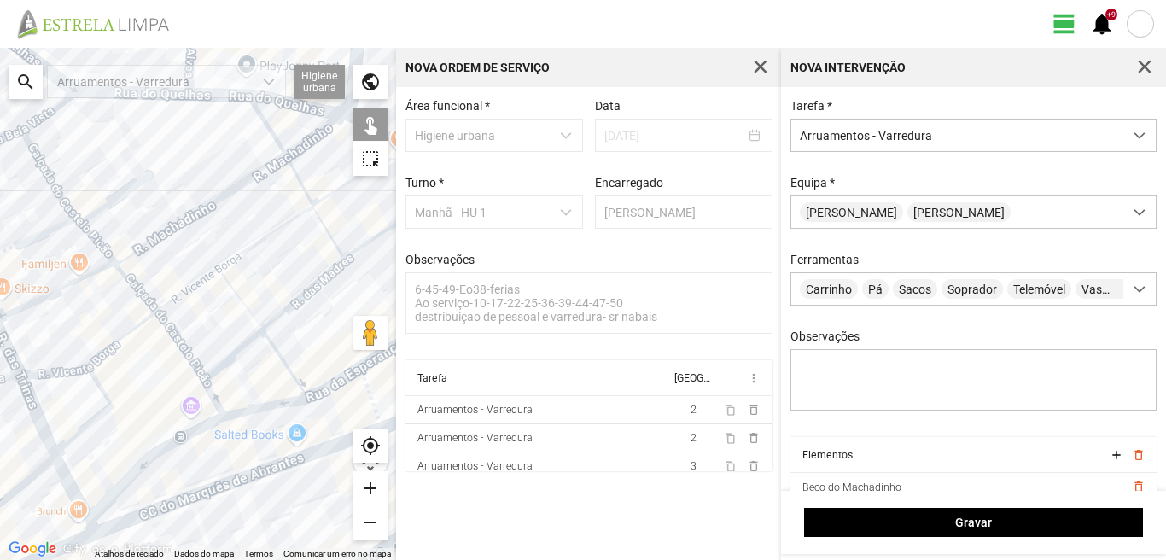
click at [172, 344] on div at bounding box center [198, 304] width 396 height 512
click at [175, 344] on div at bounding box center [198, 304] width 396 height 512
click at [235, 358] on div at bounding box center [198, 304] width 396 height 512
click at [212, 394] on div at bounding box center [198, 304] width 396 height 512
click at [157, 454] on div at bounding box center [198, 304] width 396 height 512
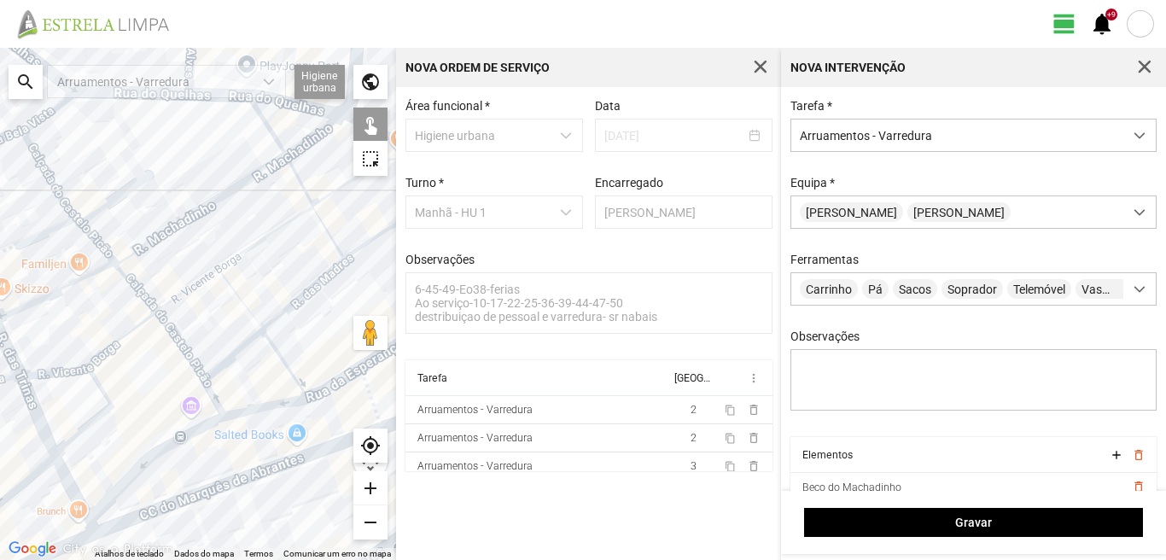
click at [93, 527] on div at bounding box center [198, 304] width 396 height 512
click at [112, 494] on div at bounding box center [198, 304] width 396 height 512
click at [81, 435] on div at bounding box center [198, 304] width 396 height 512
click at [60, 367] on div at bounding box center [198, 304] width 396 height 512
click at [127, 337] on div at bounding box center [198, 304] width 396 height 512
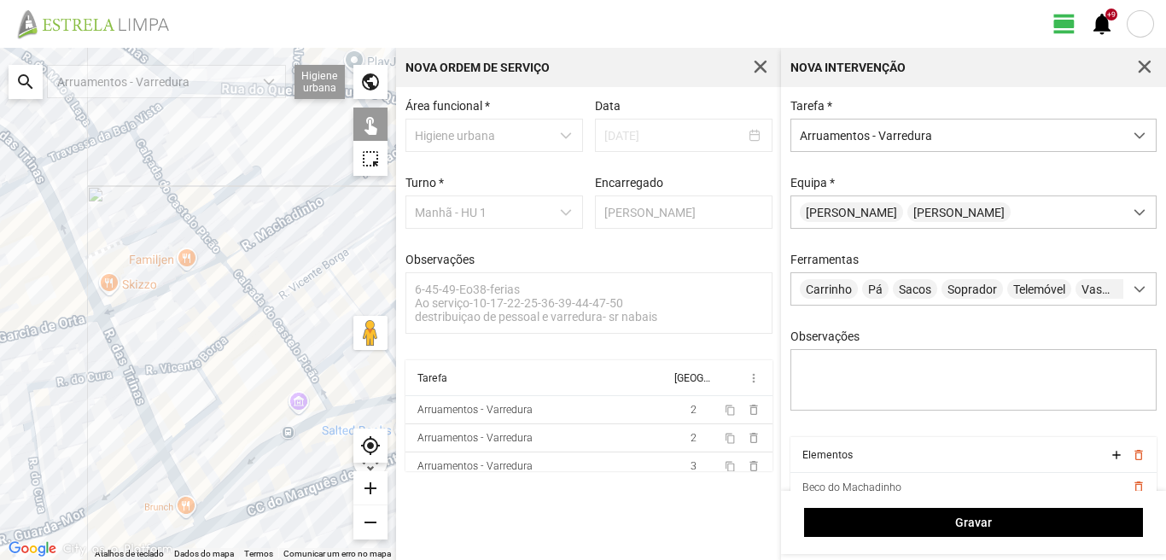
drag, startPoint x: 197, startPoint y: 316, endPoint x: 225, endPoint y: 322, distance: 28.8
click at [224, 322] on div at bounding box center [198, 304] width 396 height 512
click at [225, 322] on div at bounding box center [198, 304] width 396 height 512
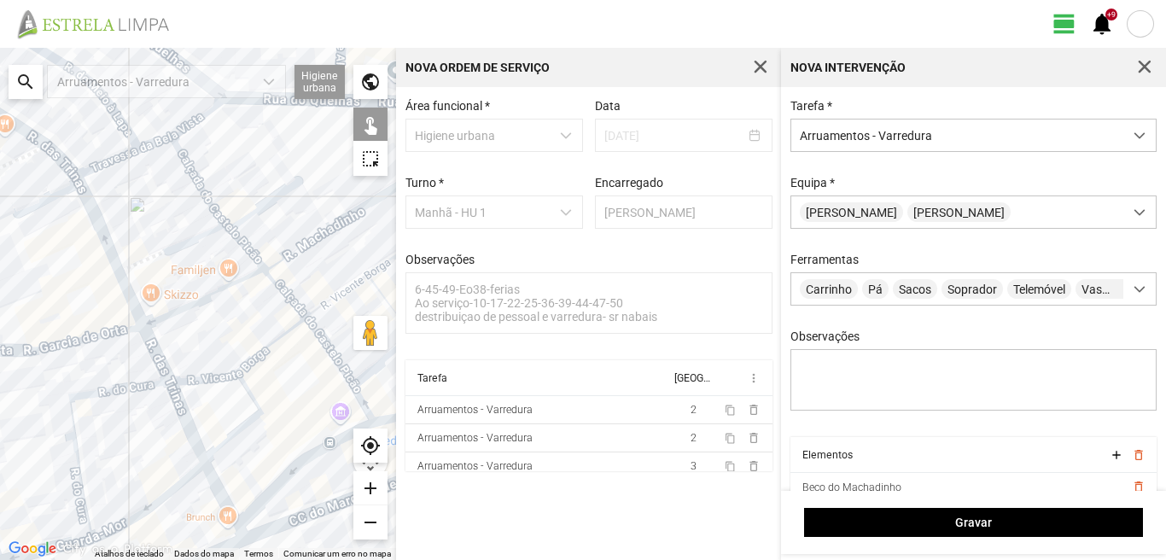
click at [202, 300] on div at bounding box center [198, 304] width 396 height 512
click at [161, 250] on div at bounding box center [198, 304] width 396 height 512
drag, startPoint x: 232, startPoint y: 457, endPoint x: 226, endPoint y: 346, distance: 111.1
click at [226, 346] on div at bounding box center [198, 304] width 396 height 512
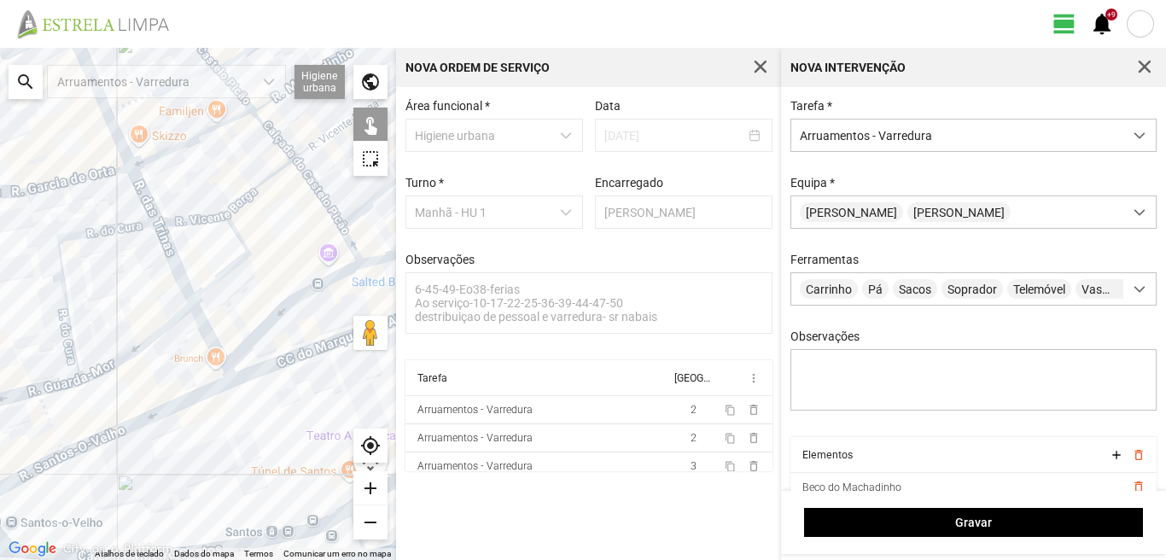
click at [206, 390] on div at bounding box center [198, 304] width 396 height 512
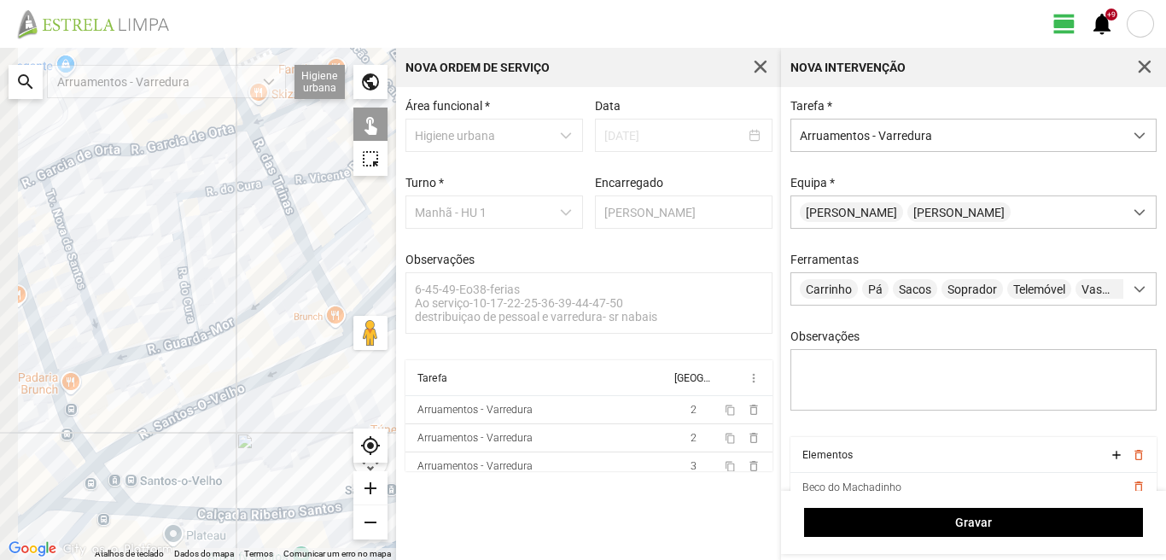
drag, startPoint x: 80, startPoint y: 459, endPoint x: 227, endPoint y: 410, distance: 154.6
click at [227, 410] on div at bounding box center [198, 304] width 396 height 512
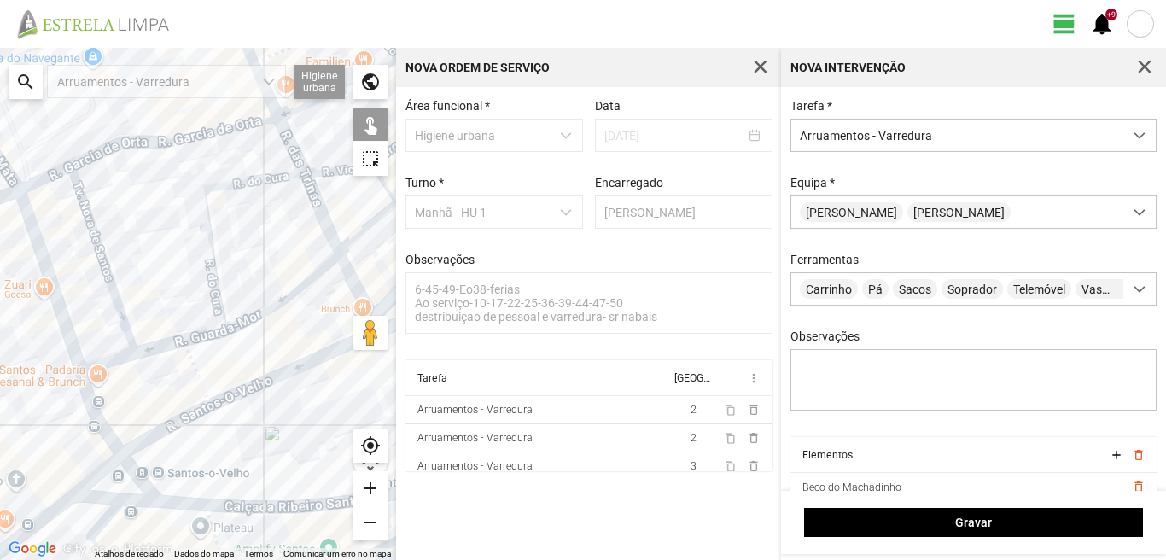
click at [176, 424] on div at bounding box center [198, 304] width 396 height 512
click at [138, 477] on div at bounding box center [198, 304] width 396 height 512
click at [101, 475] on div at bounding box center [198, 304] width 396 height 512
click at [102, 498] on div at bounding box center [198, 304] width 396 height 512
click at [144, 497] on div at bounding box center [198, 304] width 396 height 512
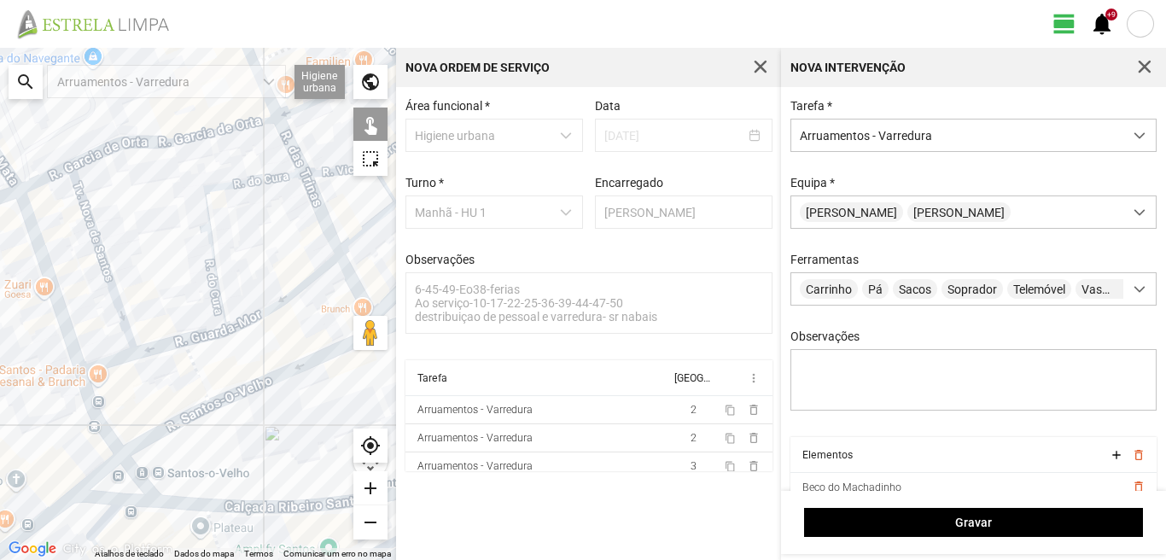
click at [46, 514] on div at bounding box center [198, 304] width 396 height 512
click at [180, 501] on div at bounding box center [198, 304] width 396 height 512
click at [252, 507] on div at bounding box center [198, 304] width 396 height 512
click at [196, 375] on div at bounding box center [198, 304] width 396 height 512
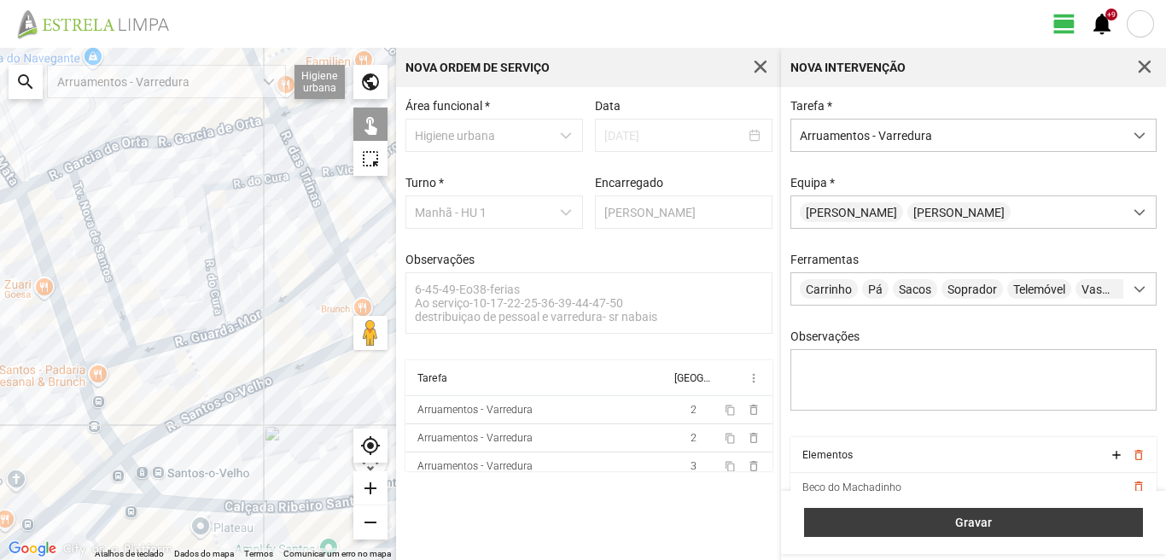
click at [996, 512] on button "Gravar" at bounding box center [973, 522] width 339 height 29
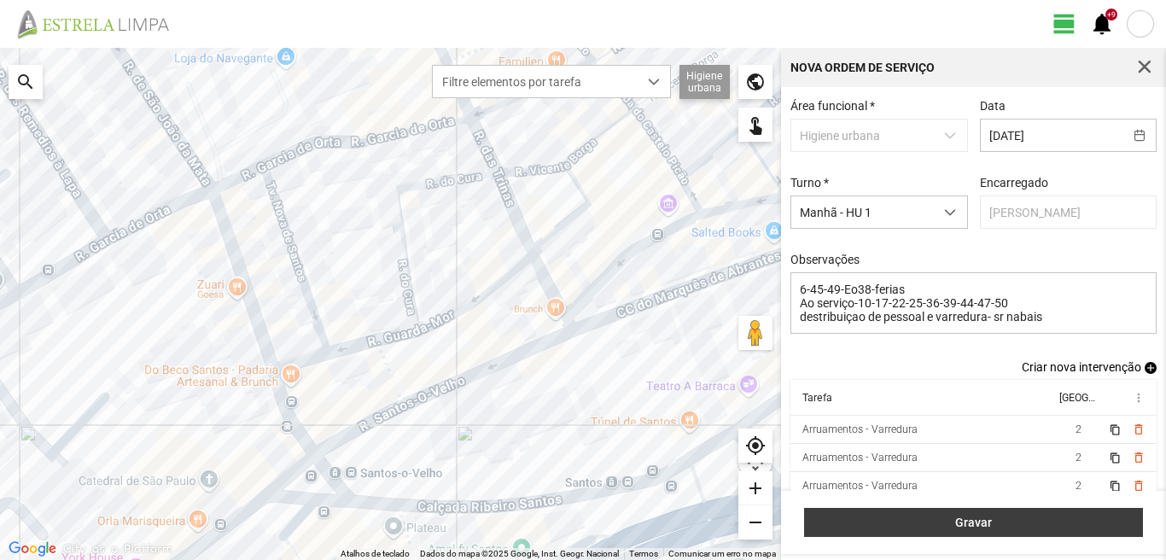
click at [1068, 516] on span "Gravar" at bounding box center [973, 522] width 321 height 14
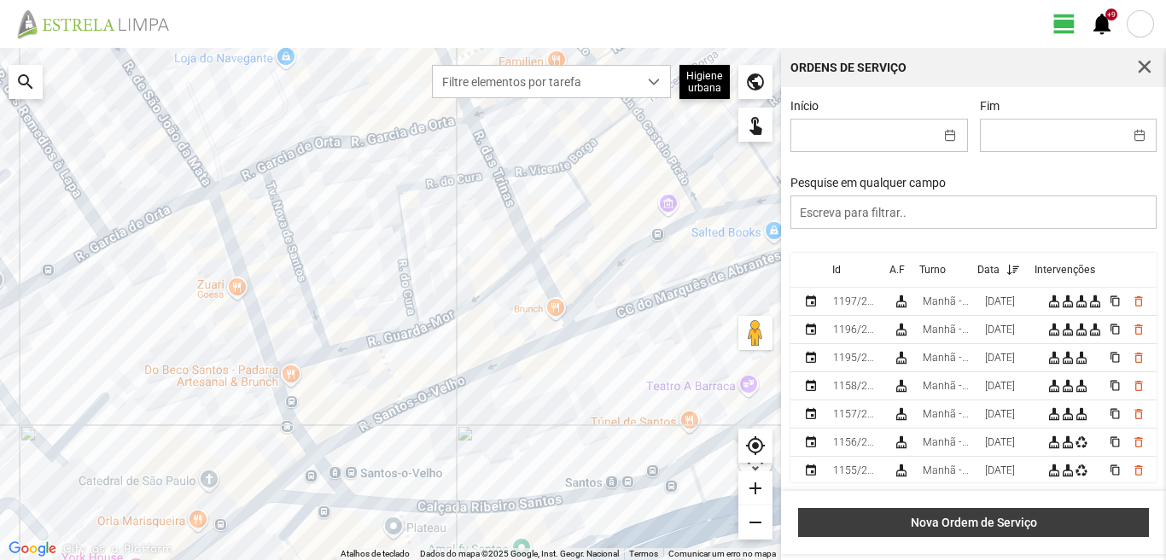
click at [1053, 521] on span "Nova Ordem de Serviço" at bounding box center [973, 522] width 333 height 14
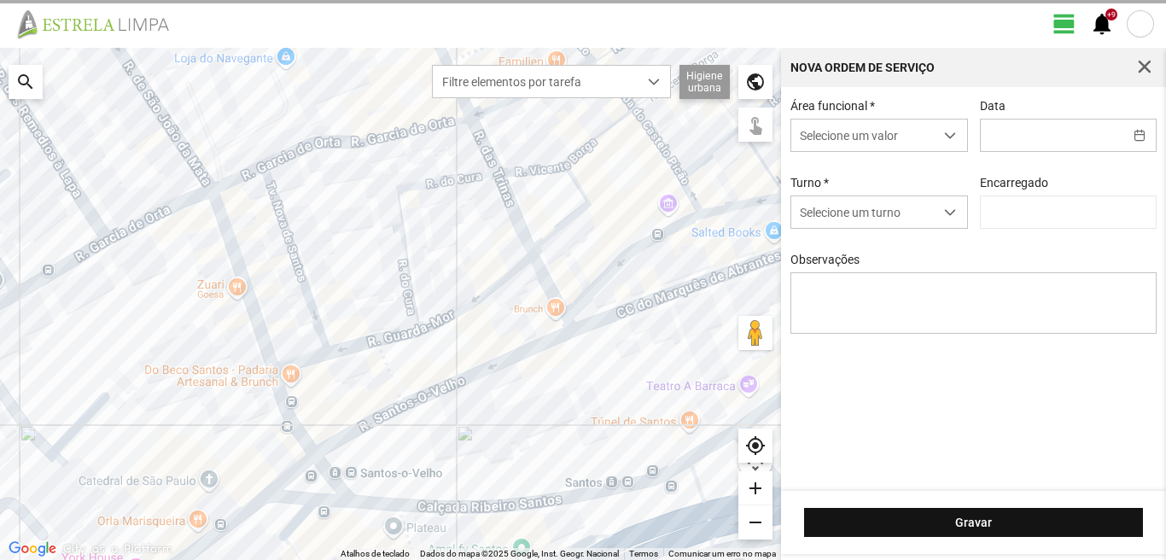
type input "[PERSON_NAME]"
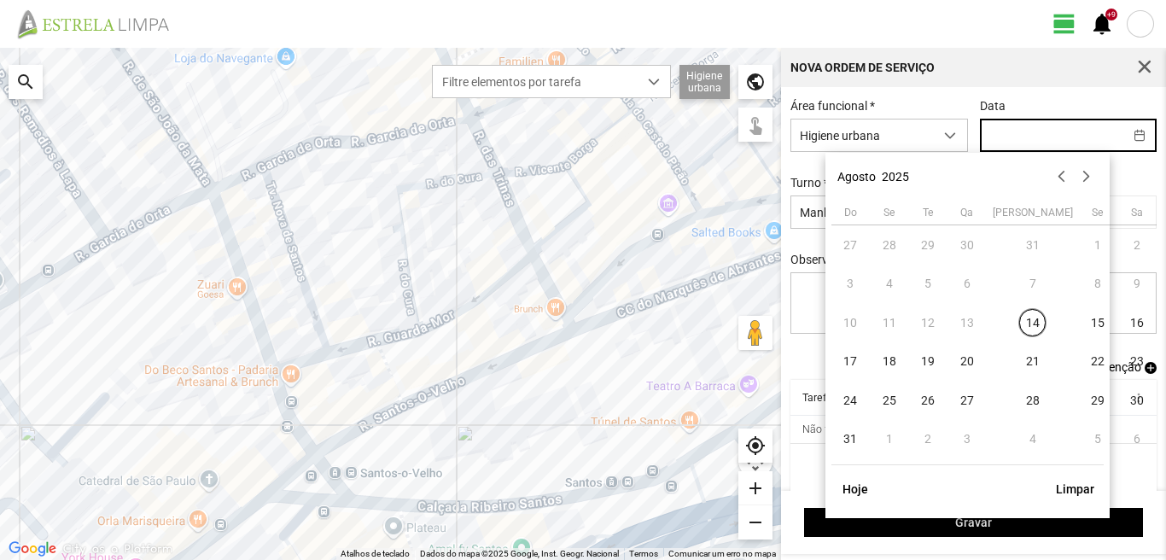
click at [1018, 138] on input "text" at bounding box center [1052, 135] width 143 height 32
click at [1123, 359] on span "23" at bounding box center [1136, 361] width 27 height 27
type input "[DATE]"
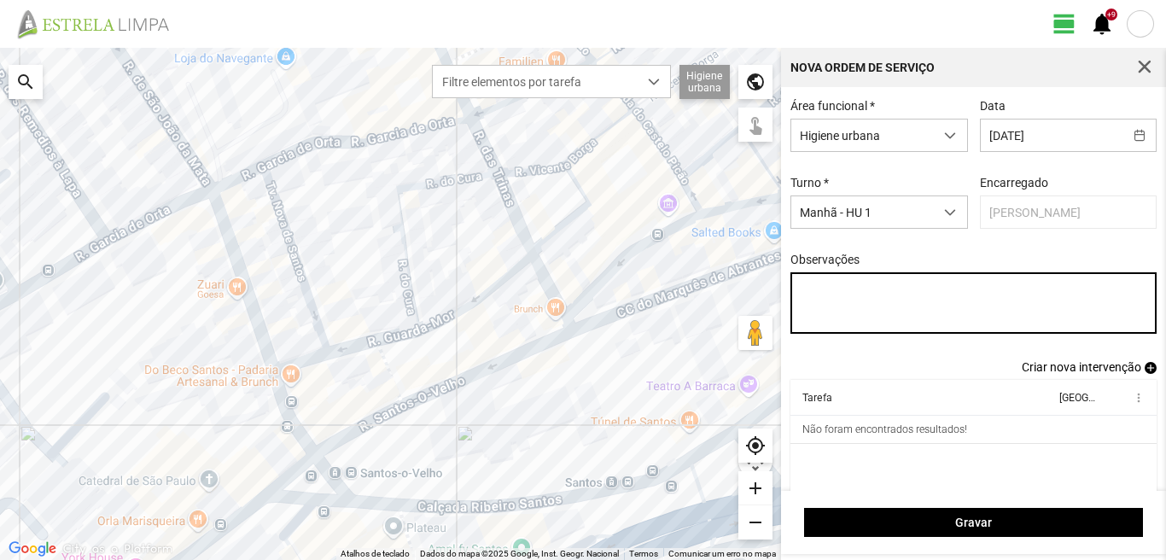
click at [795, 291] on textarea "Observações" at bounding box center [973, 302] width 367 height 61
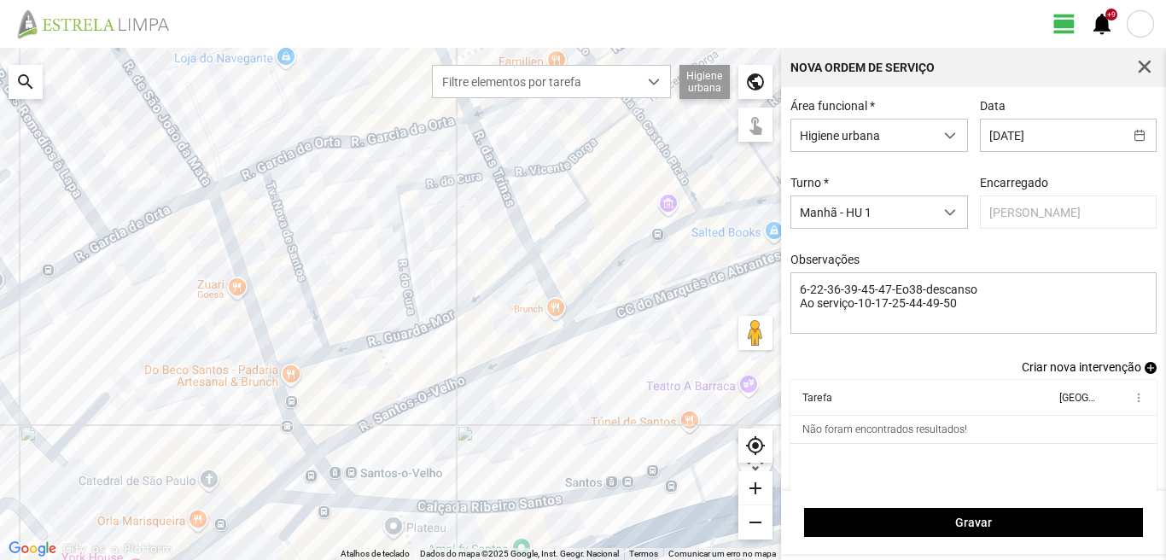
click at [1144, 374] on span "add" at bounding box center [1150, 368] width 12 height 12
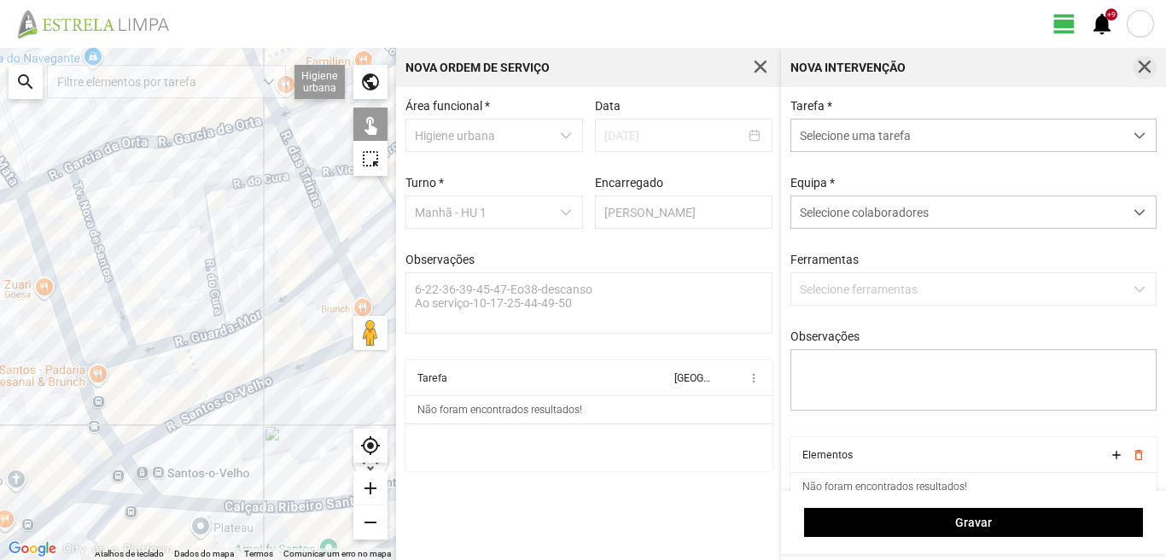
click at [1147, 67] on span "button" at bounding box center [1144, 67] width 15 height 15
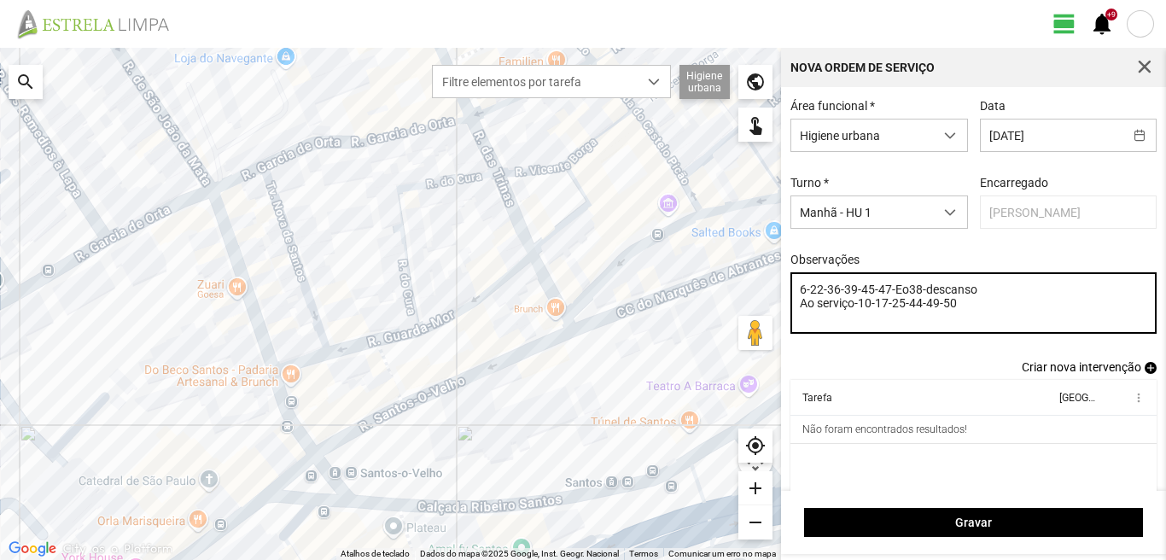
click at [959, 305] on textarea "6-22-36-39-45-47-Eo38-descanso Ao serviço-10-17-25-44-49-50" at bounding box center [973, 302] width 367 height 61
type textarea "6-22-36-39-45-47-Eo38-descanso Ao serviço-10-17-25-44-49-50 carro electrico-con…"
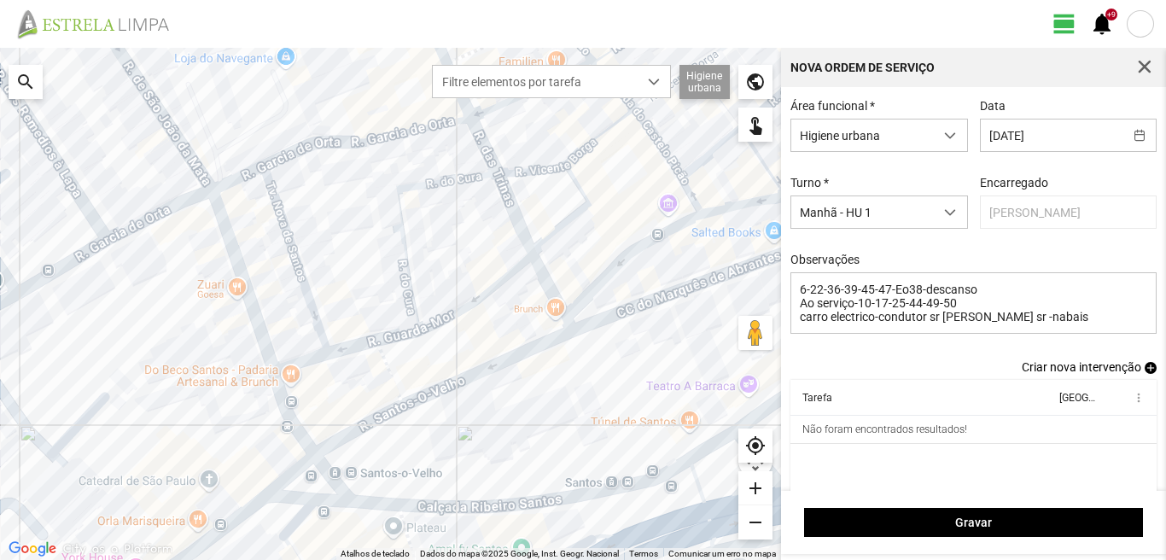
click at [1144, 374] on span "add" at bounding box center [1150, 368] width 12 height 12
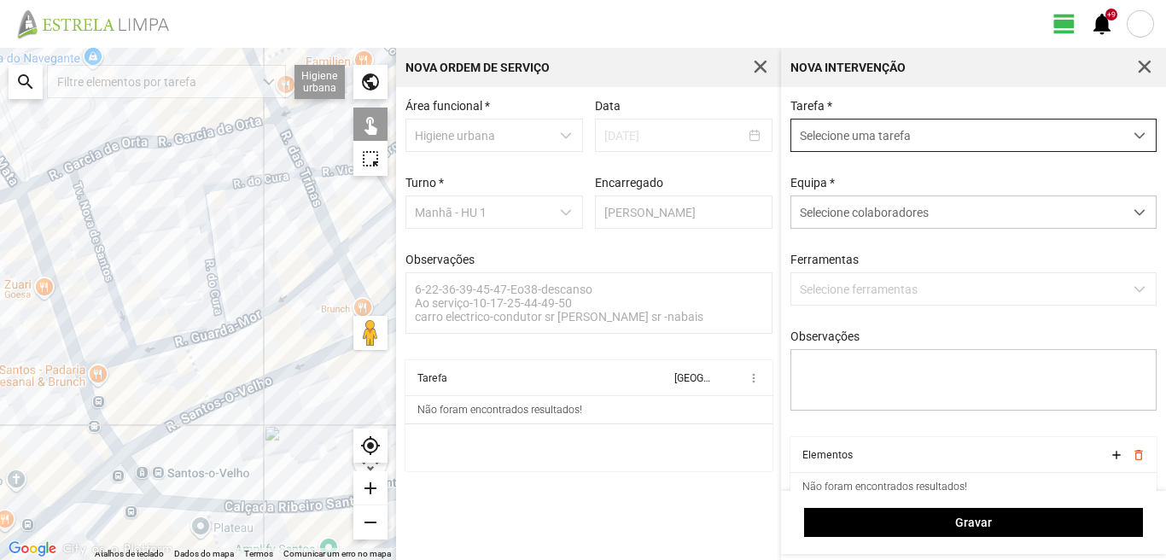
click at [910, 135] on span "Selecione uma tarefa" at bounding box center [957, 135] width 332 height 32
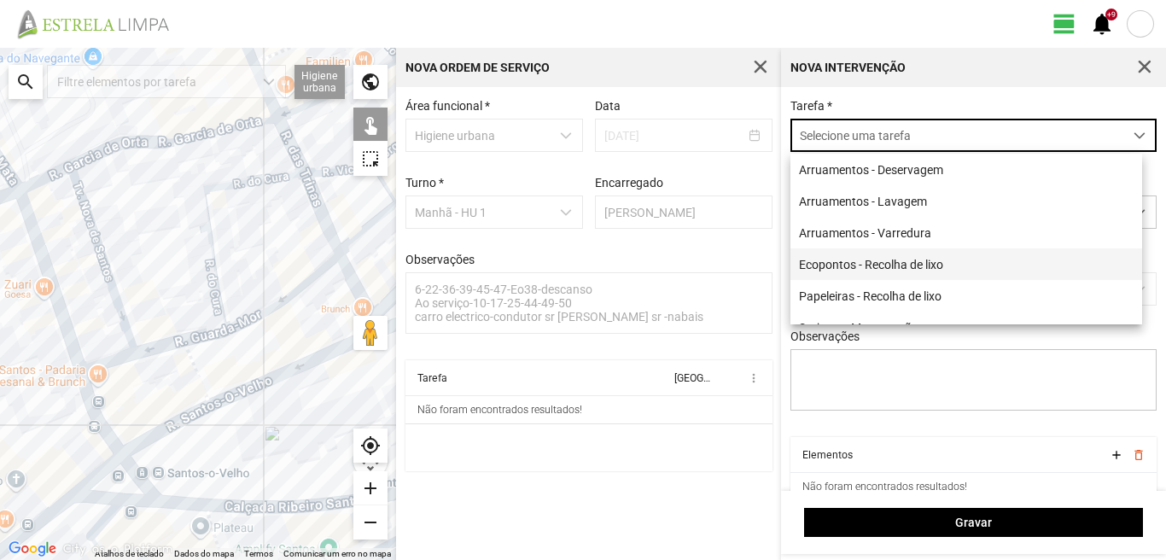
click at [877, 273] on li "Ecopontos - Recolha de lixo" at bounding box center [966, 264] width 352 height 32
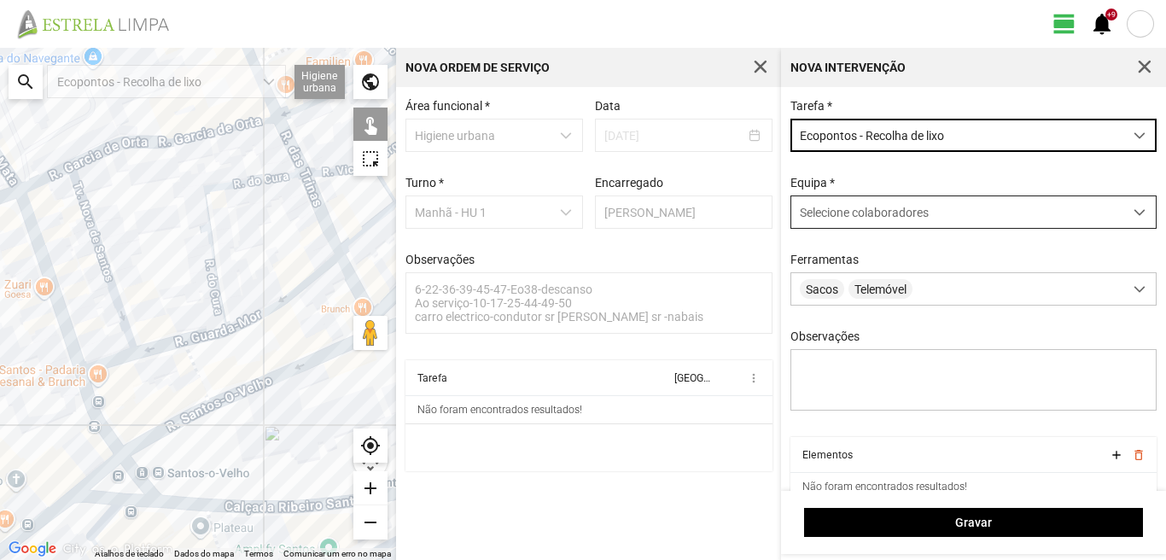
click at [847, 210] on span "Selecione colaboradores" at bounding box center [864, 213] width 129 height 14
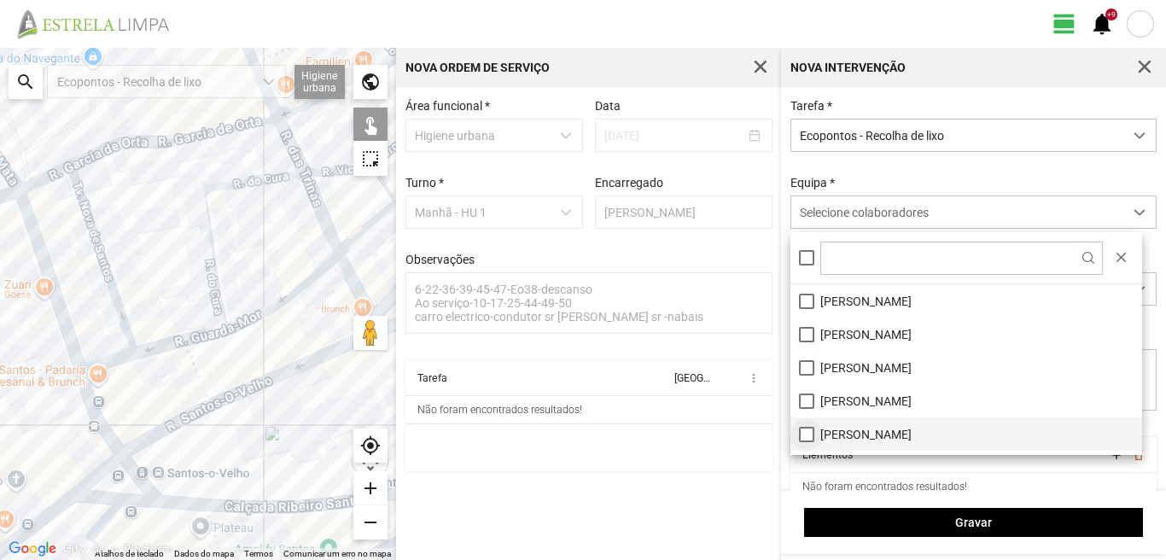
click at [804, 434] on li "[PERSON_NAME]" at bounding box center [966, 433] width 352 height 33
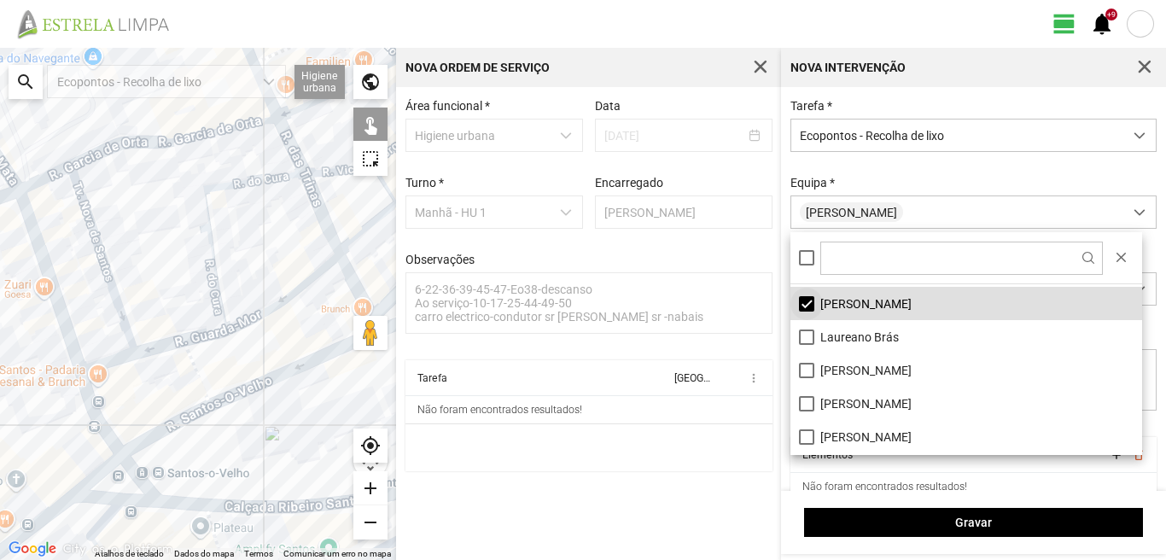
scroll to position [171, 0]
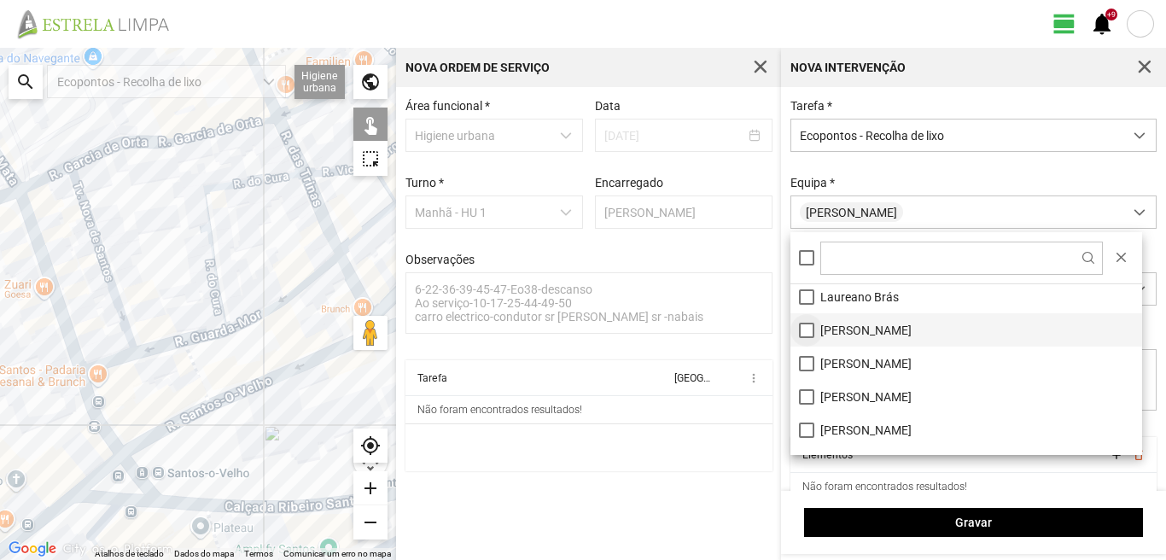
click at [800, 327] on li "[PERSON_NAME]" at bounding box center [966, 329] width 352 height 33
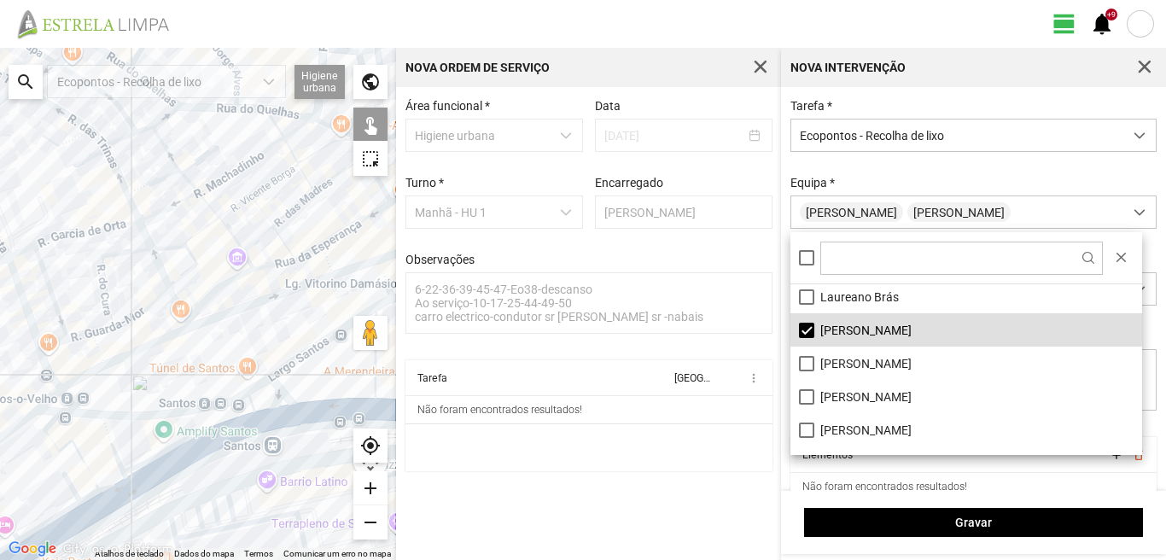
click at [213, 314] on div at bounding box center [198, 304] width 396 height 512
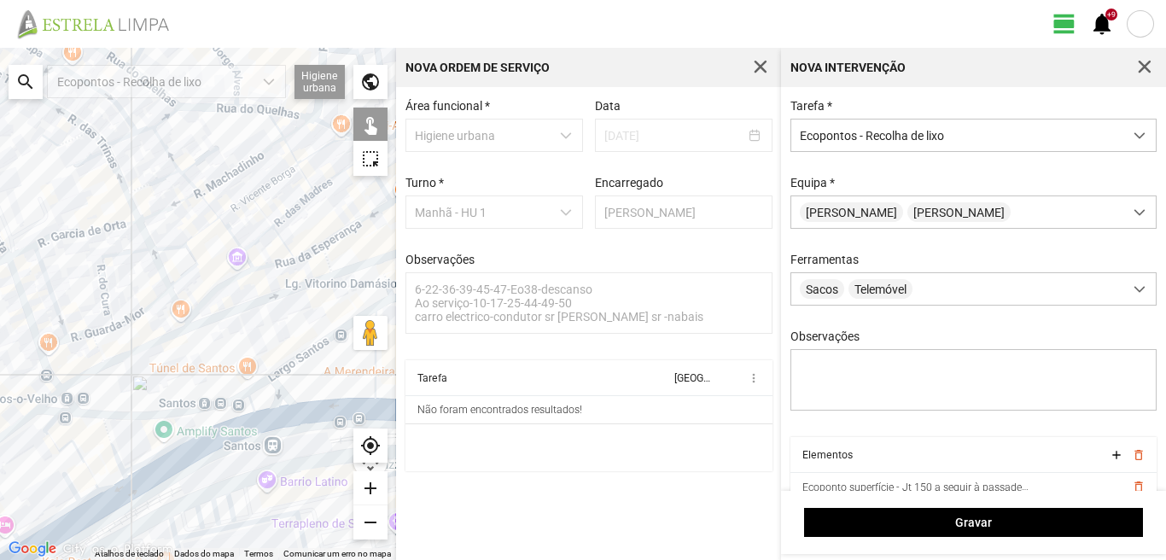
click at [285, 388] on div at bounding box center [198, 304] width 396 height 512
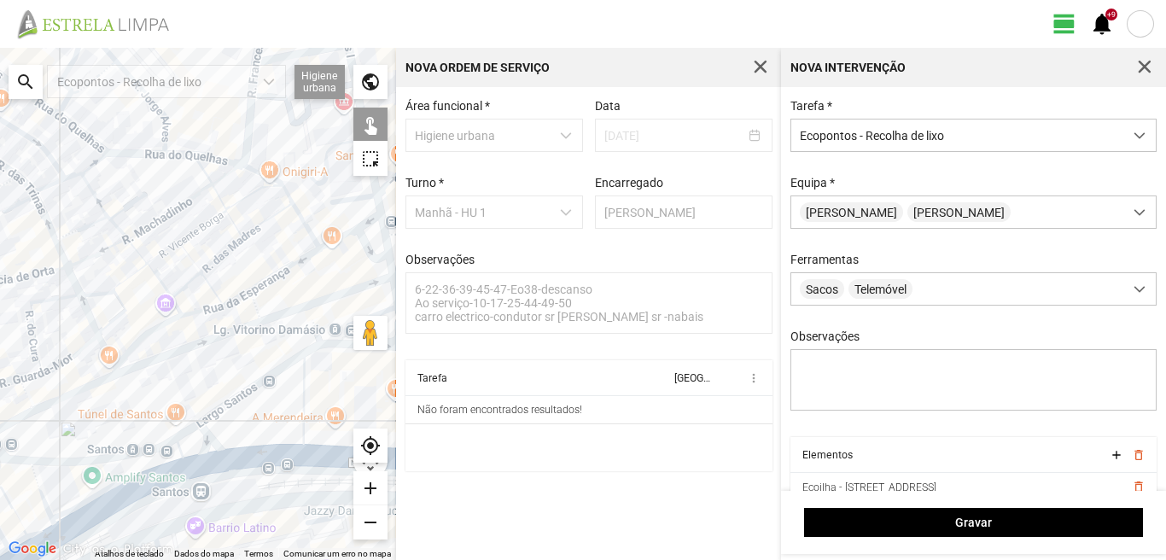
drag, startPoint x: 323, startPoint y: 308, endPoint x: 242, endPoint y: 362, distance: 98.0
click at [243, 361] on div at bounding box center [198, 304] width 396 height 512
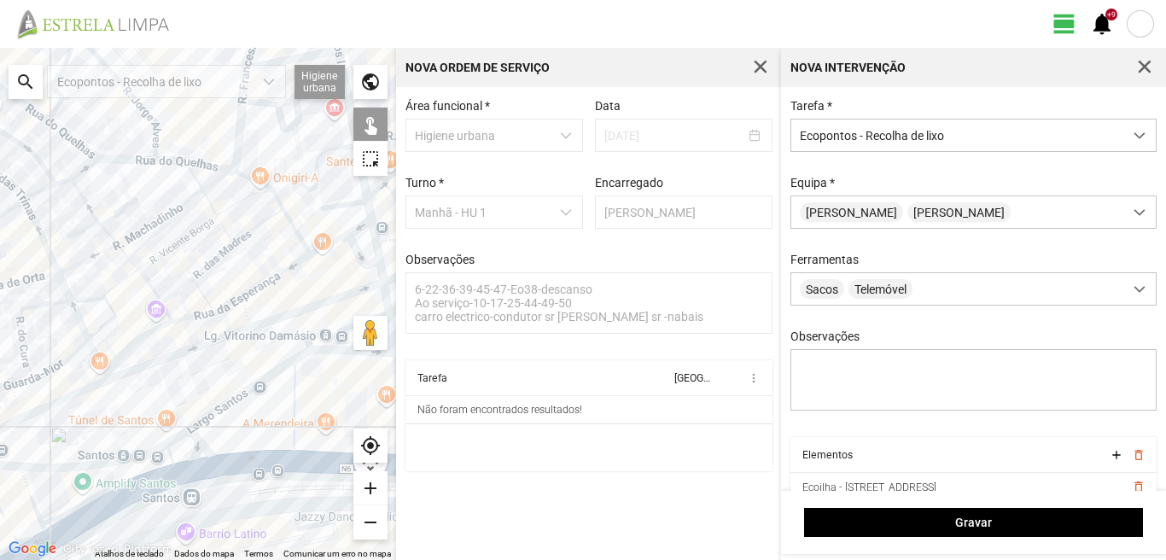
click at [272, 317] on div at bounding box center [198, 304] width 396 height 512
click at [302, 358] on div at bounding box center [198, 304] width 396 height 512
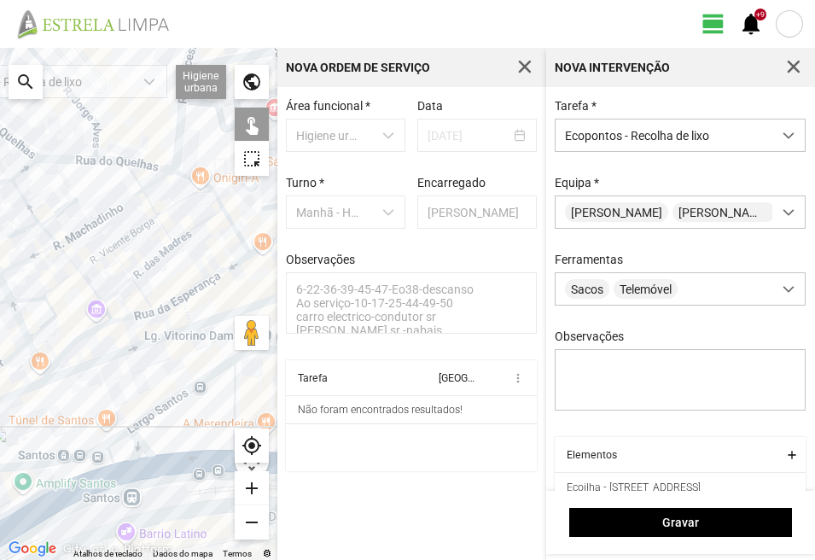
click at [185, 167] on div at bounding box center [138, 304] width 277 height 512
click at [178, 144] on div at bounding box center [138, 304] width 277 height 512
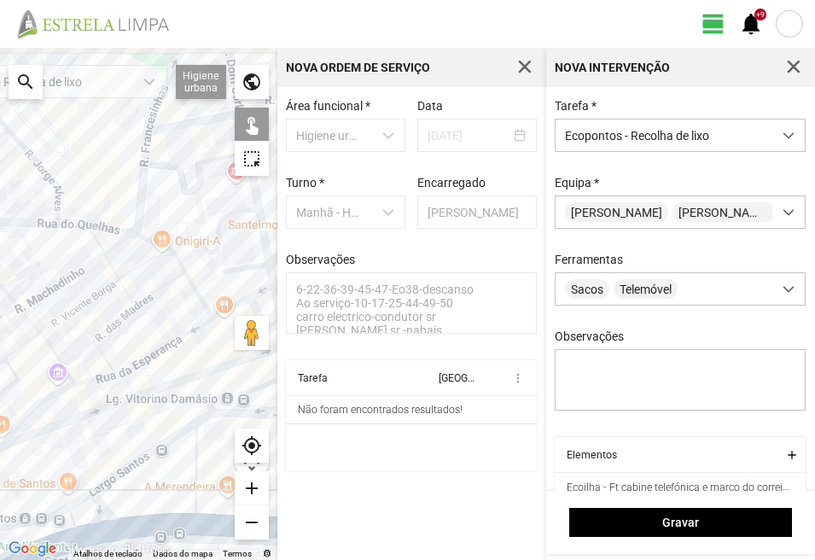
drag, startPoint x: 201, startPoint y: 156, endPoint x: 81, endPoint y: 260, distance: 159.1
click at [85, 260] on div at bounding box center [138, 304] width 277 height 512
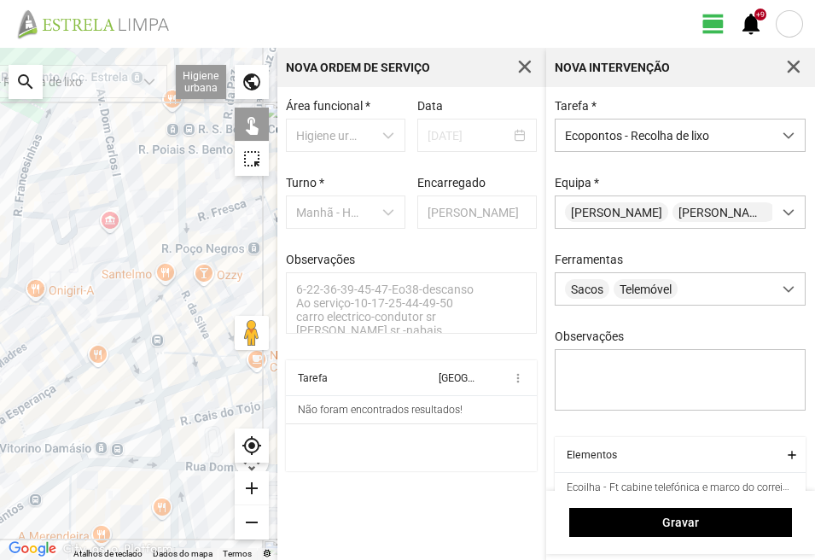
click at [130, 319] on div at bounding box center [138, 304] width 277 height 512
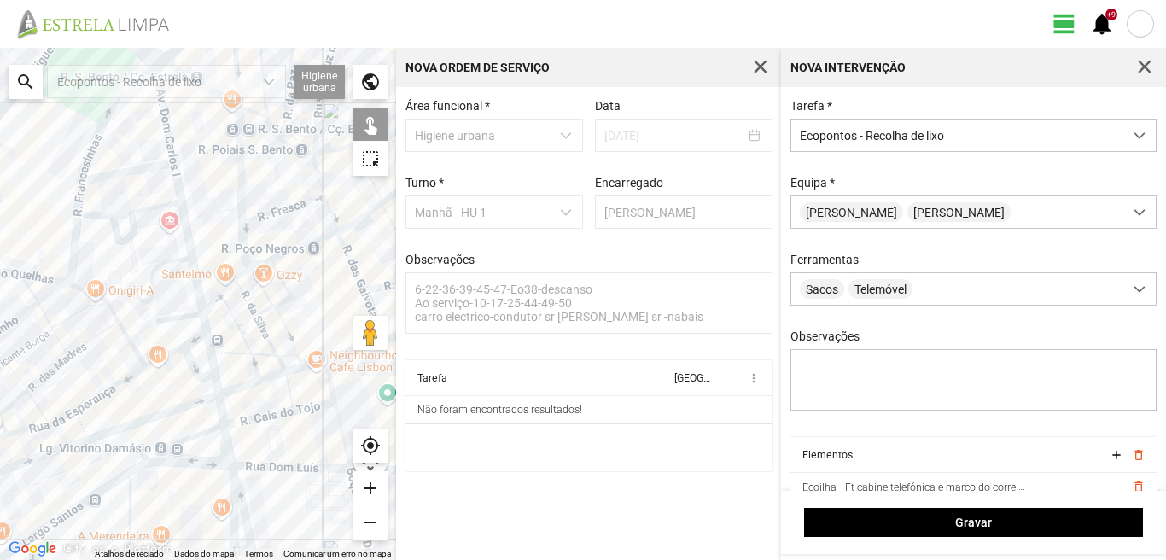
click at [116, 172] on div at bounding box center [198, 304] width 396 height 512
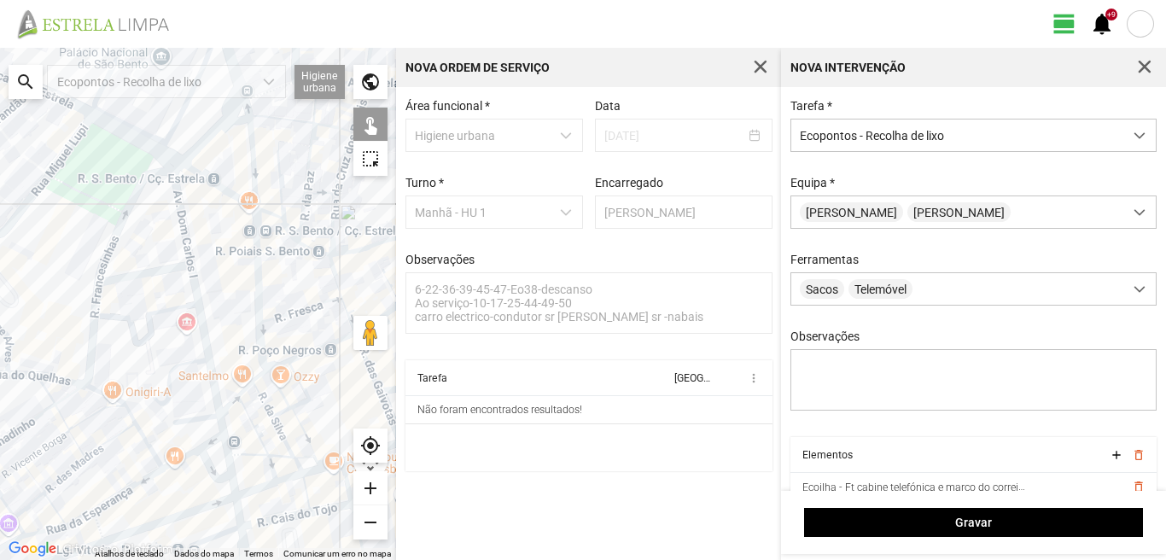
drag, startPoint x: 115, startPoint y: 172, endPoint x: 146, endPoint y: 356, distance: 186.9
click at [146, 356] on div at bounding box center [198, 304] width 396 height 512
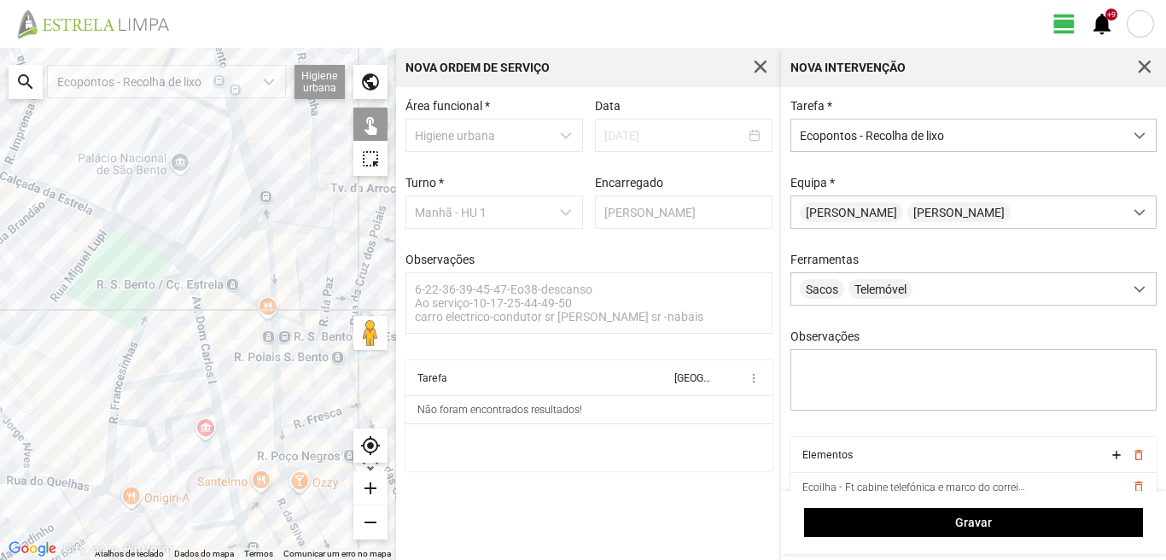
click at [156, 280] on div at bounding box center [198, 304] width 396 height 512
drag, startPoint x: 159, startPoint y: 164, endPoint x: 213, endPoint y: 287, distance: 134.5
click at [212, 286] on div at bounding box center [198, 304] width 396 height 512
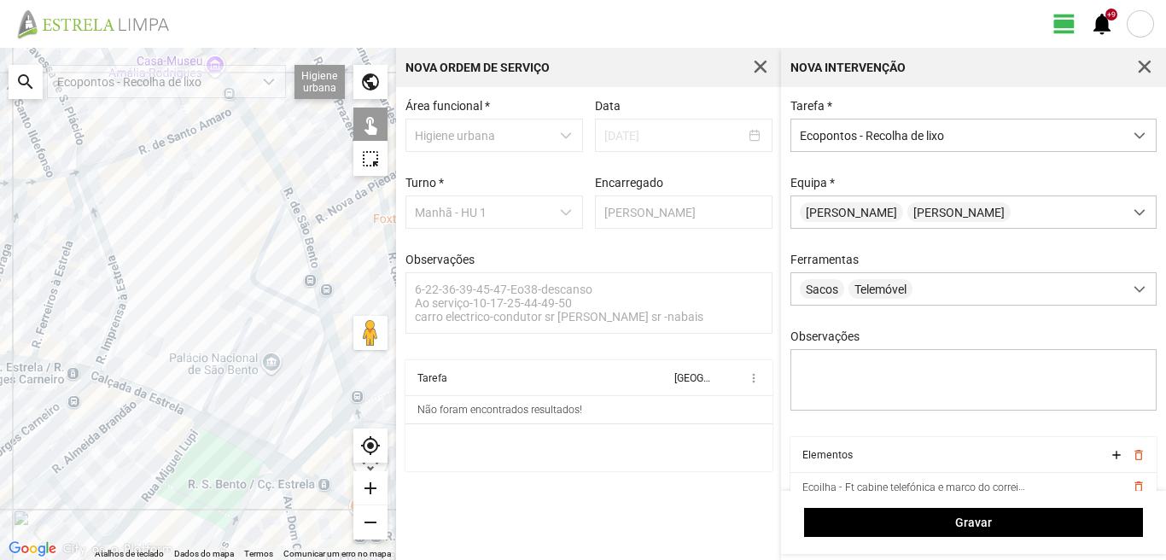
click at [247, 322] on div at bounding box center [198, 304] width 396 height 512
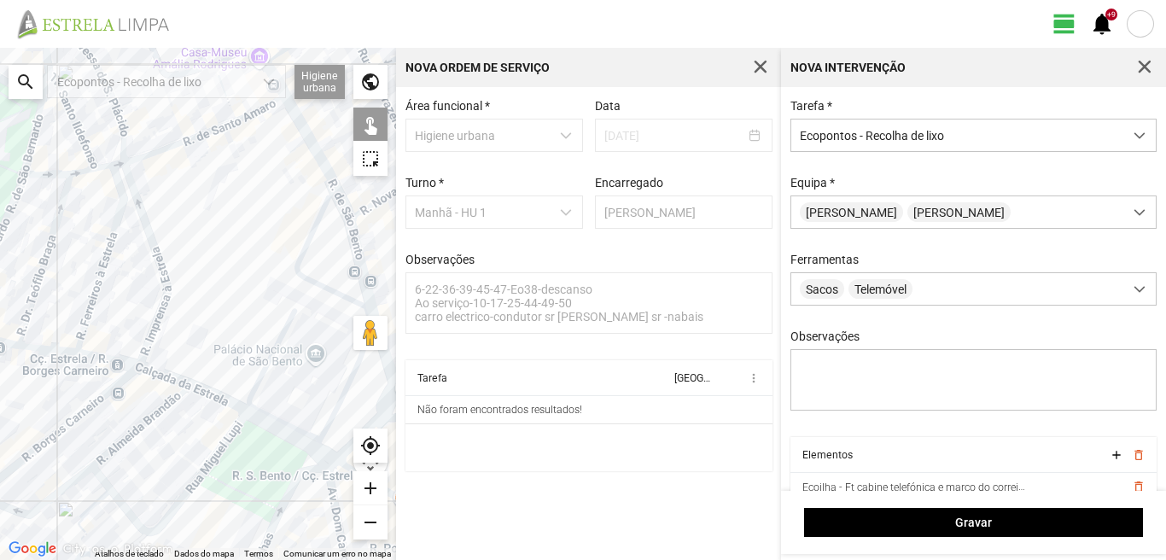
drag, startPoint x: 90, startPoint y: 331, endPoint x: 315, endPoint y: 300, distance: 226.6
click at [230, 311] on div at bounding box center [198, 304] width 396 height 512
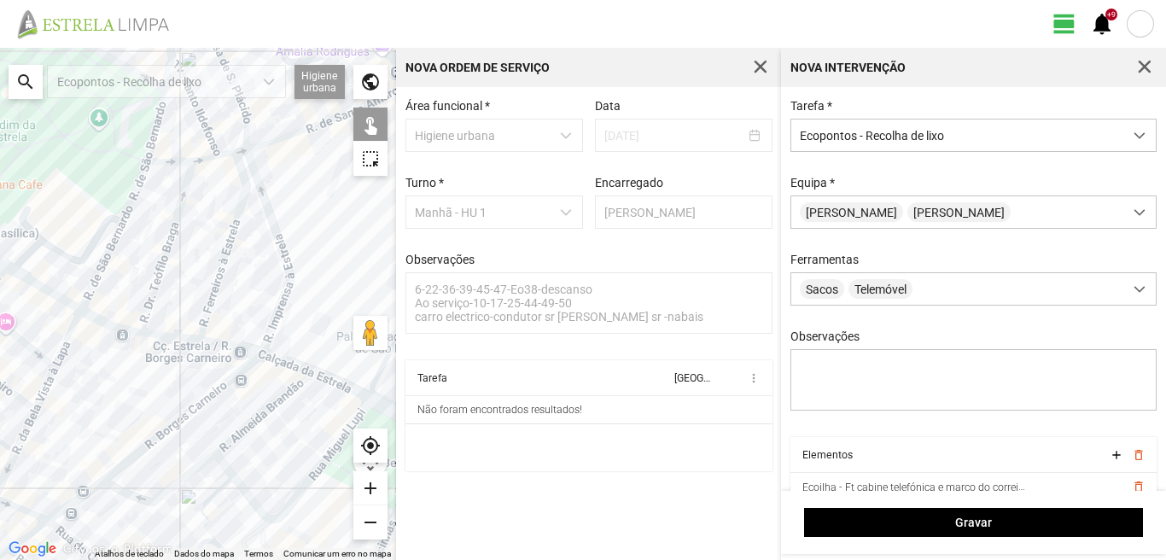
click at [91, 276] on div at bounding box center [198, 304] width 396 height 512
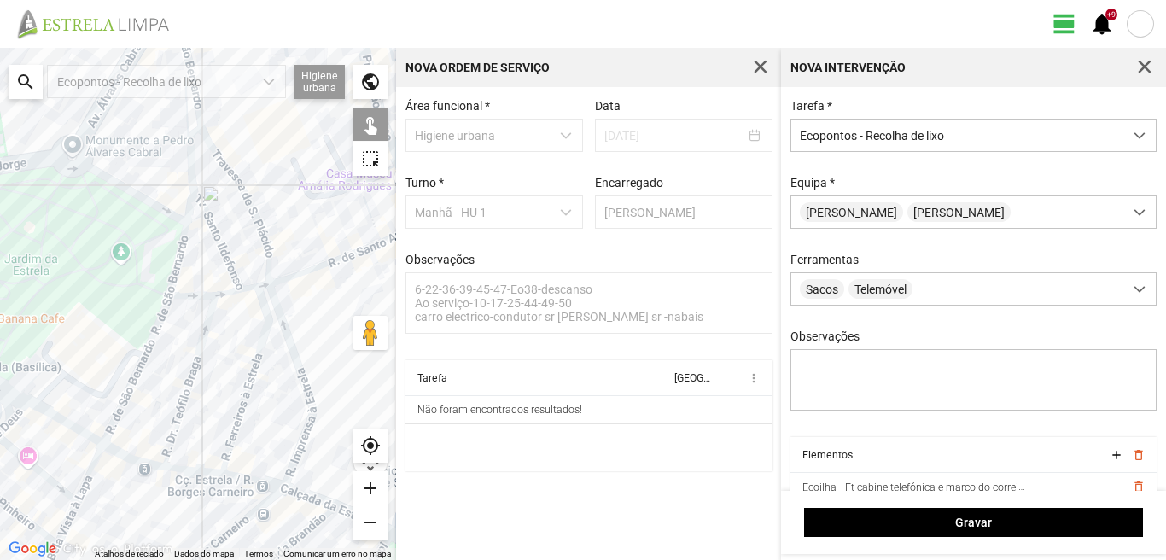
drag, startPoint x: 102, startPoint y: 197, endPoint x: 126, endPoint y: 333, distance: 137.8
click at [126, 333] on div at bounding box center [198, 304] width 396 height 512
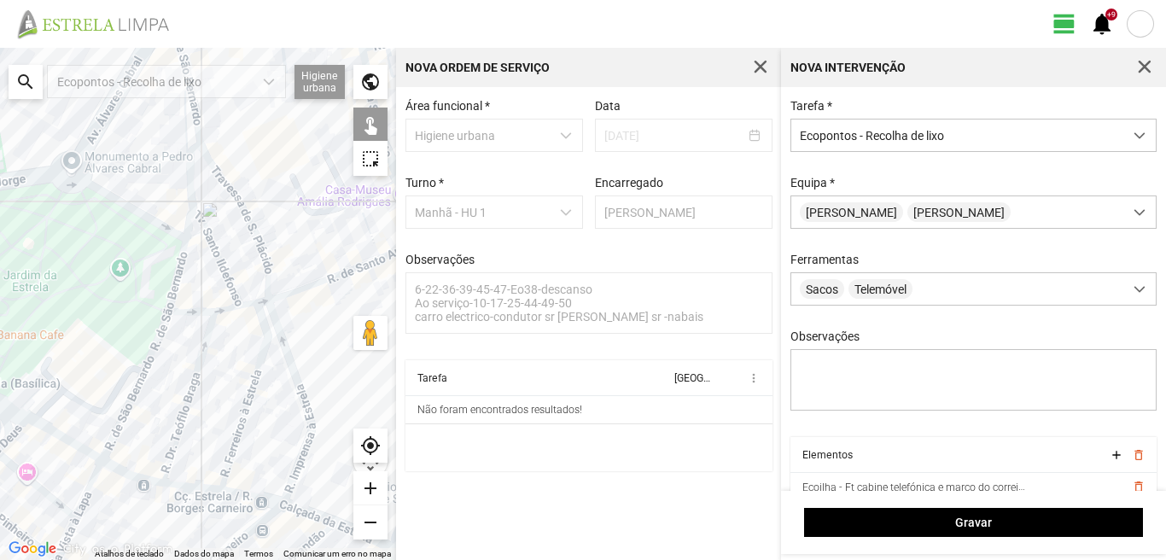
click at [178, 236] on div at bounding box center [198, 304] width 396 height 512
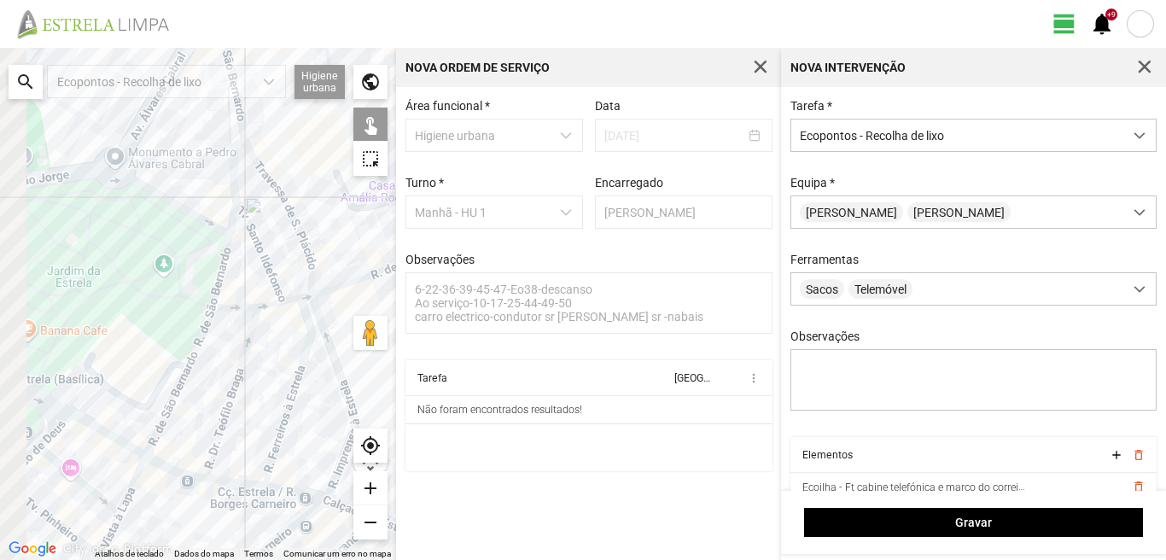
drag, startPoint x: 76, startPoint y: 313, endPoint x: 228, endPoint y: 305, distance: 152.1
click at [228, 305] on div at bounding box center [198, 304] width 396 height 512
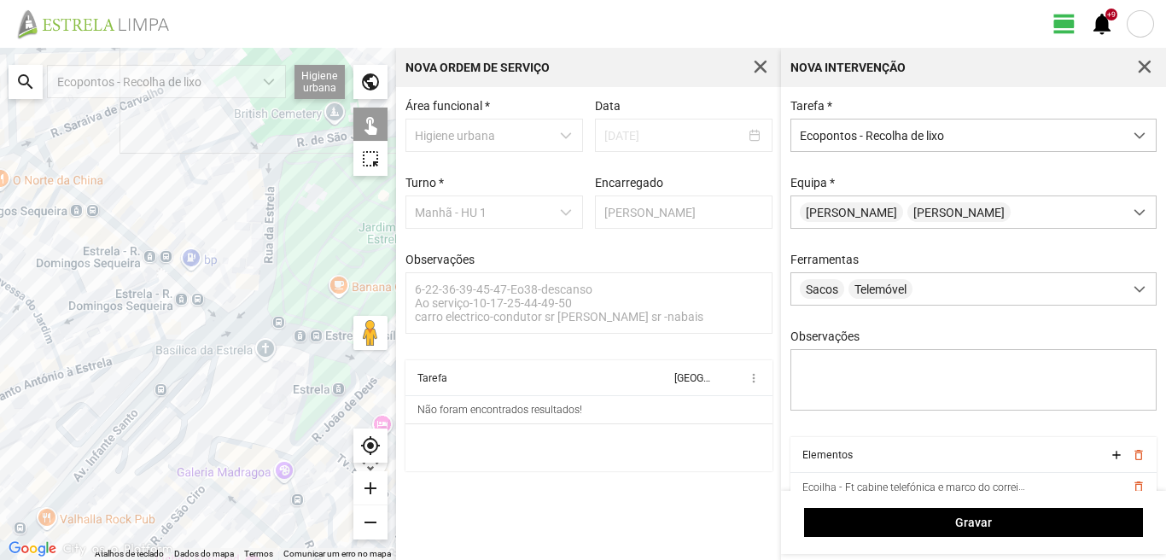
drag, startPoint x: 148, startPoint y: 291, endPoint x: 243, endPoint y: 256, distance: 101.8
click at [242, 256] on div at bounding box center [198, 304] width 396 height 512
click at [41, 163] on div at bounding box center [198, 304] width 396 height 512
click at [103, 370] on div at bounding box center [198, 304] width 396 height 512
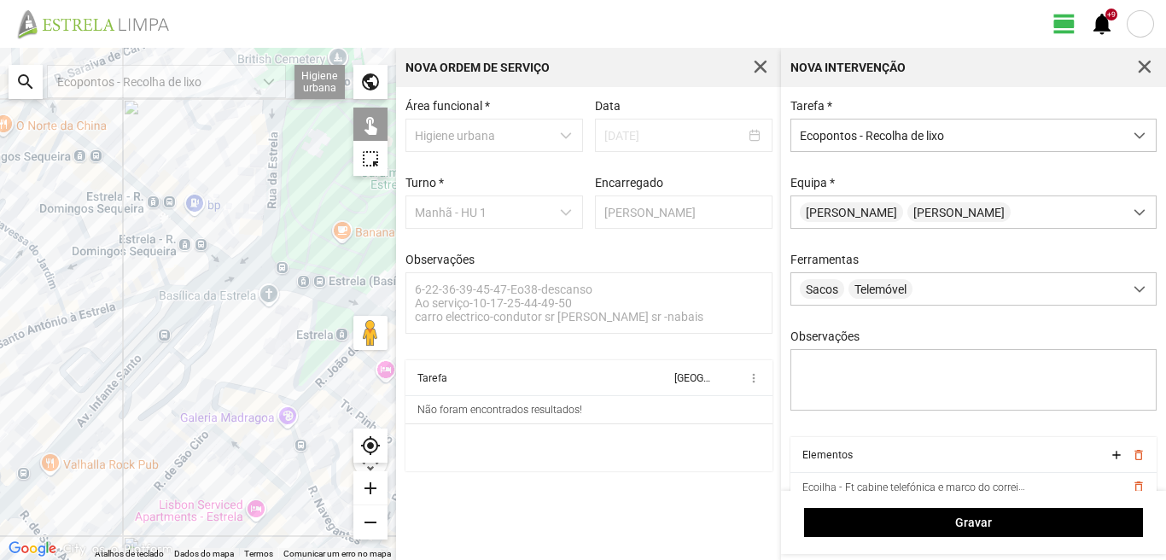
drag, startPoint x: 148, startPoint y: 385, endPoint x: 148, endPoint y: 282, distance: 103.3
click at [148, 295] on div at bounding box center [198, 304] width 396 height 512
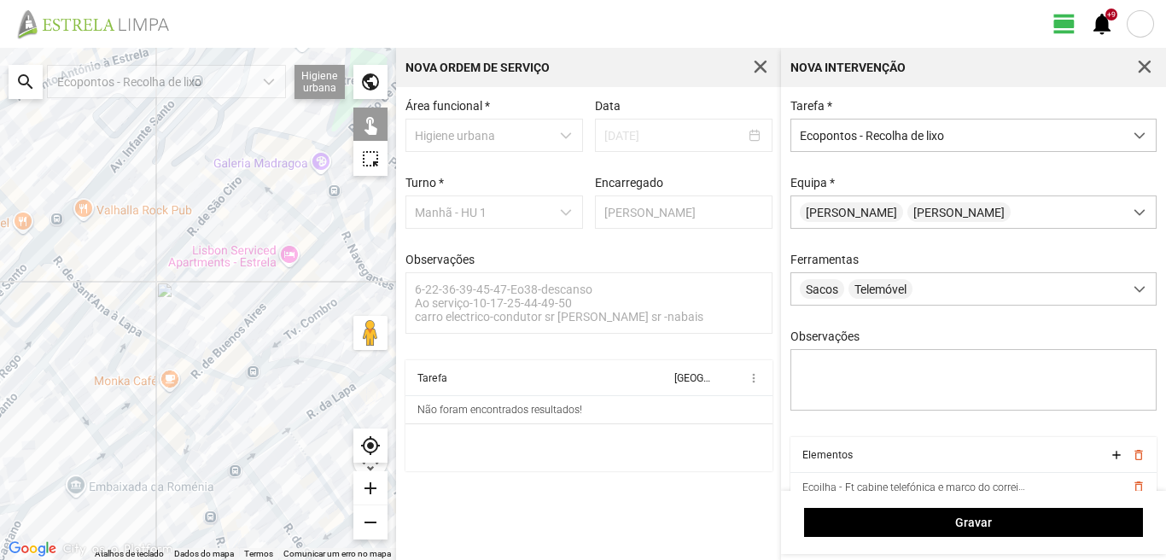
drag, startPoint x: 76, startPoint y: 343, endPoint x: 133, endPoint y: 271, distance: 91.7
click at [133, 271] on div at bounding box center [198, 304] width 396 height 512
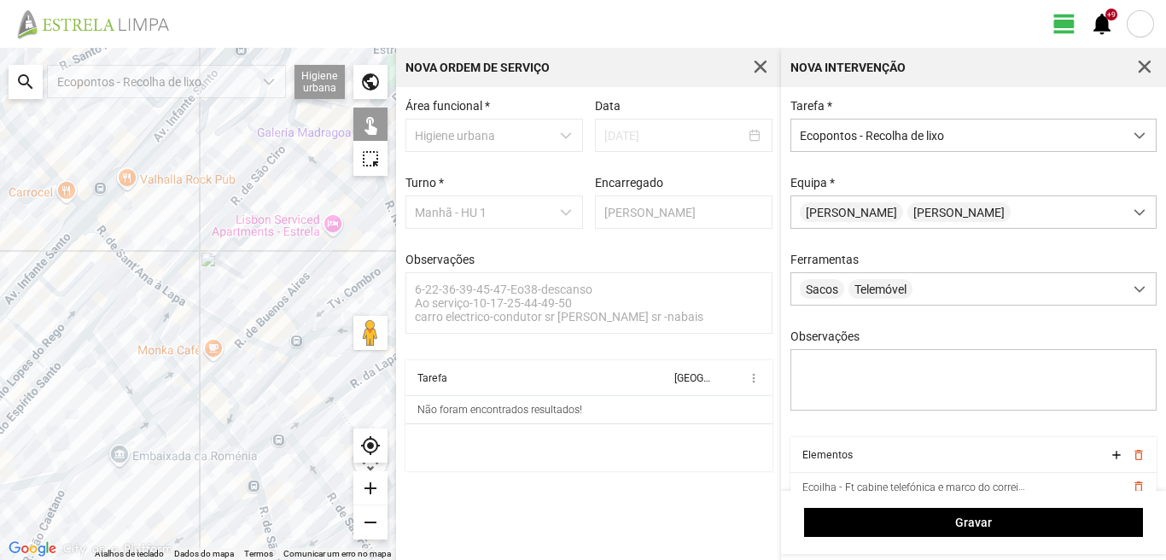
click at [96, 238] on div at bounding box center [198, 304] width 396 height 512
click at [103, 282] on div at bounding box center [198, 304] width 396 height 512
click at [93, 342] on div at bounding box center [198, 304] width 396 height 512
click at [138, 294] on div at bounding box center [198, 304] width 396 height 512
click at [14, 273] on div at bounding box center [198, 304] width 396 height 512
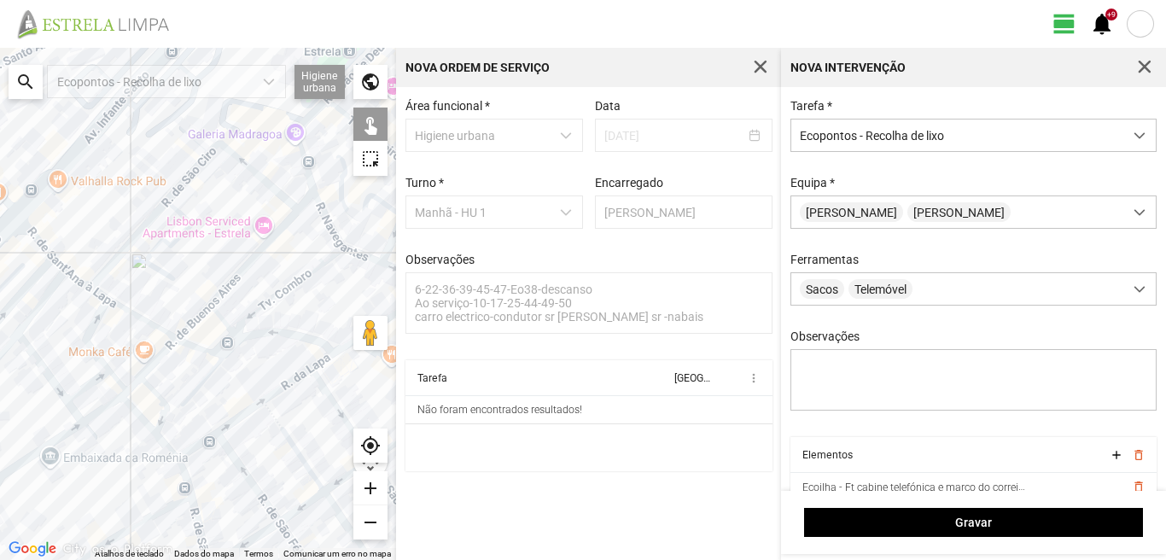
drag, startPoint x: 303, startPoint y: 362, endPoint x: 148, endPoint y: 364, distance: 155.3
click at [148, 364] on div at bounding box center [198, 304] width 396 height 512
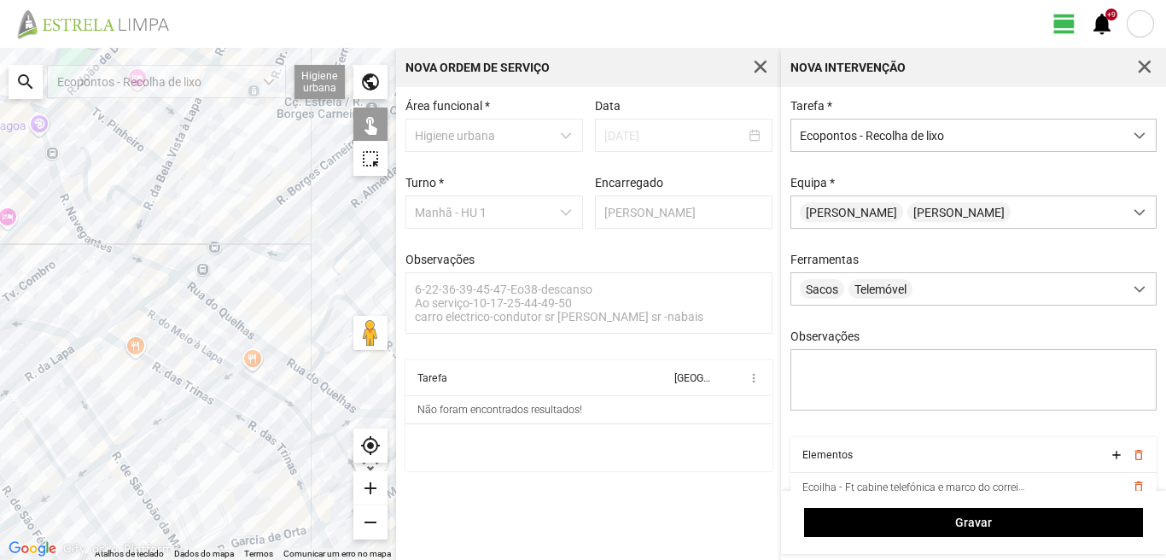
drag, startPoint x: 51, startPoint y: 353, endPoint x: 99, endPoint y: 344, distance: 48.7
click at [99, 344] on div at bounding box center [198, 304] width 396 height 512
click at [57, 367] on div at bounding box center [198, 304] width 396 height 512
click at [205, 297] on div at bounding box center [198, 304] width 396 height 512
click at [243, 225] on div at bounding box center [198, 304] width 396 height 512
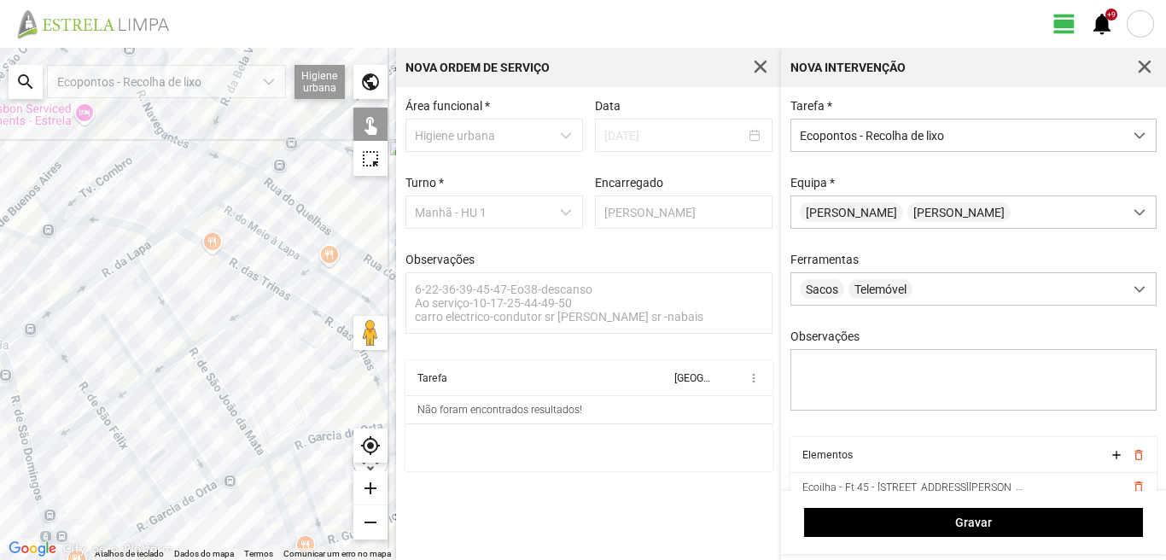
drag, startPoint x: 123, startPoint y: 366, endPoint x: 225, endPoint y: 222, distance: 176.9
click at [224, 224] on div at bounding box center [198, 304] width 396 height 512
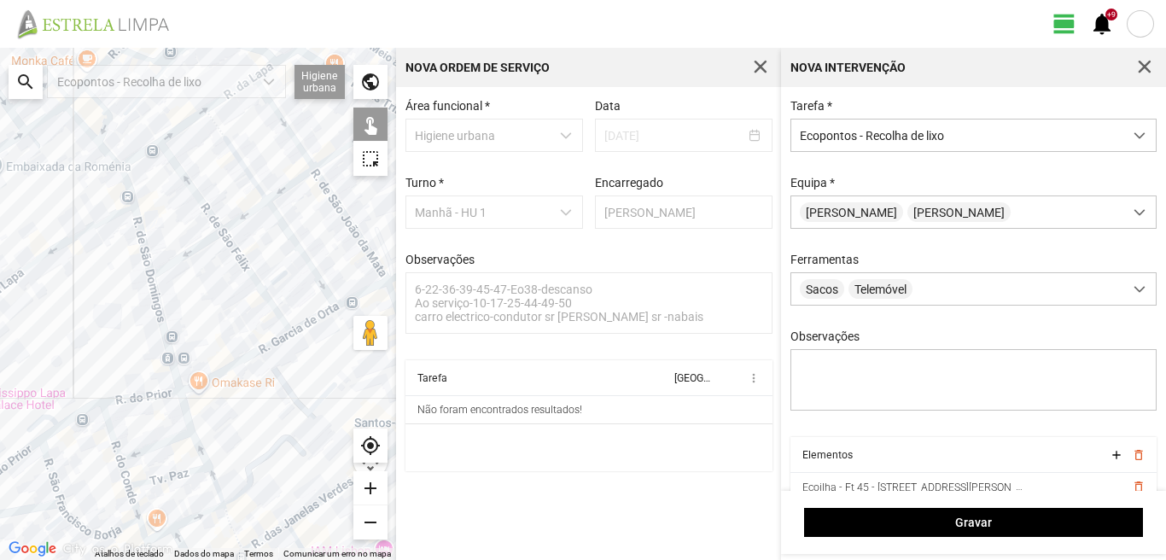
click at [160, 277] on div at bounding box center [198, 304] width 396 height 512
click at [284, 332] on div at bounding box center [198, 304] width 396 height 512
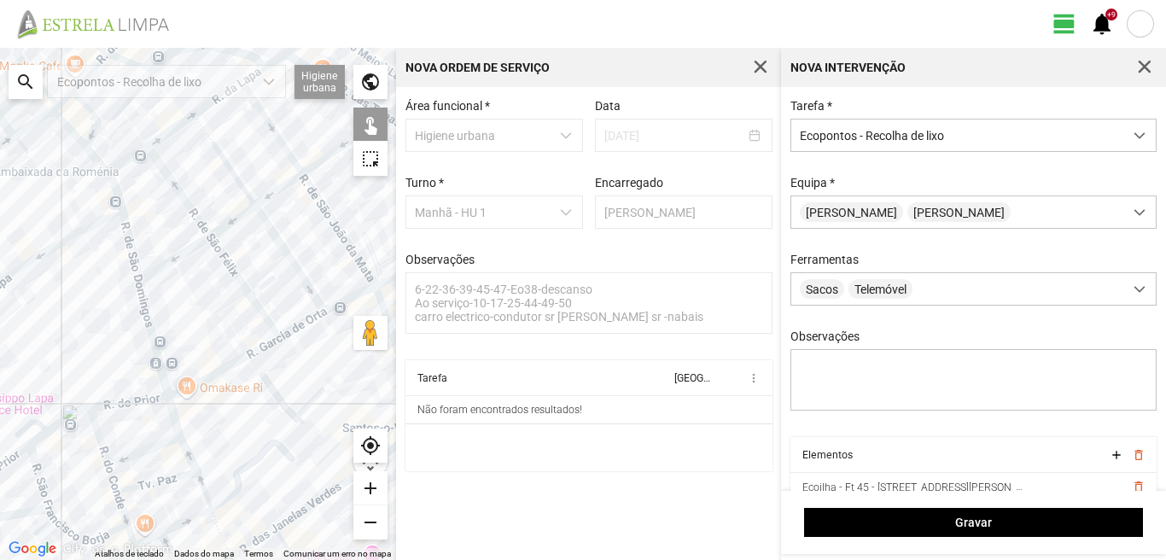
drag, startPoint x: 304, startPoint y: 292, endPoint x: 226, endPoint y: 311, distance: 80.1
click at [227, 311] on div at bounding box center [198, 304] width 396 height 512
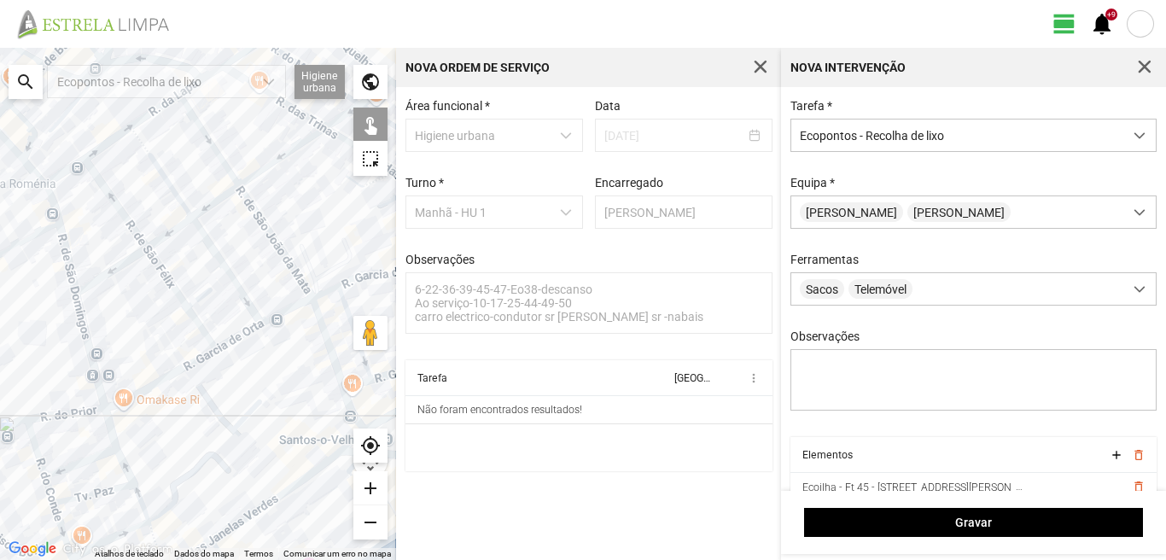
click at [309, 291] on div at bounding box center [198, 304] width 396 height 512
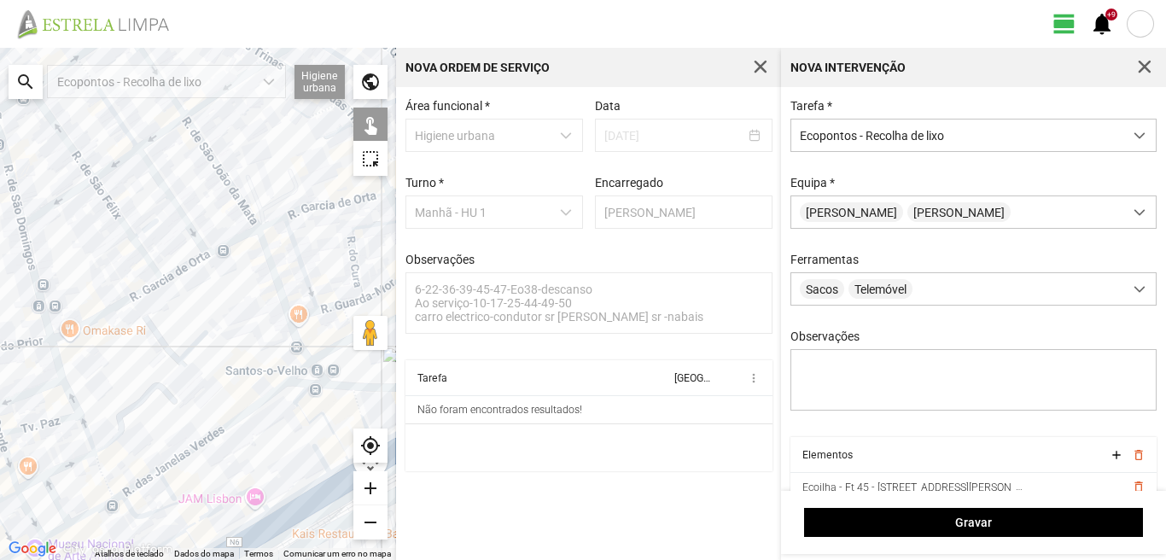
drag, startPoint x: 242, startPoint y: 381, endPoint x: 178, endPoint y: 299, distance: 104.6
click at [179, 300] on div at bounding box center [198, 304] width 396 height 512
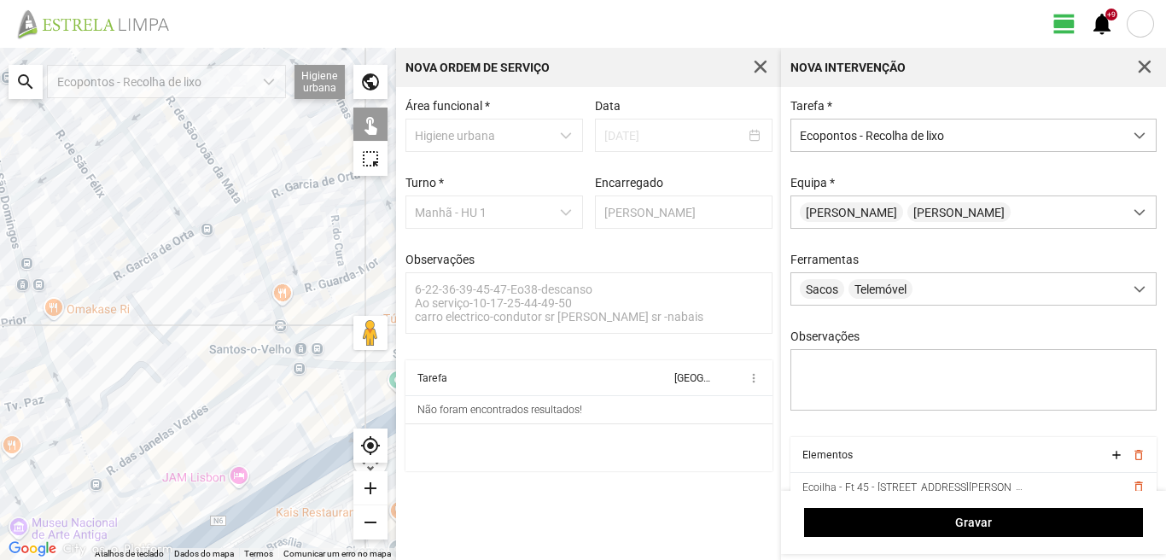
click at [260, 368] on div at bounding box center [198, 304] width 396 height 512
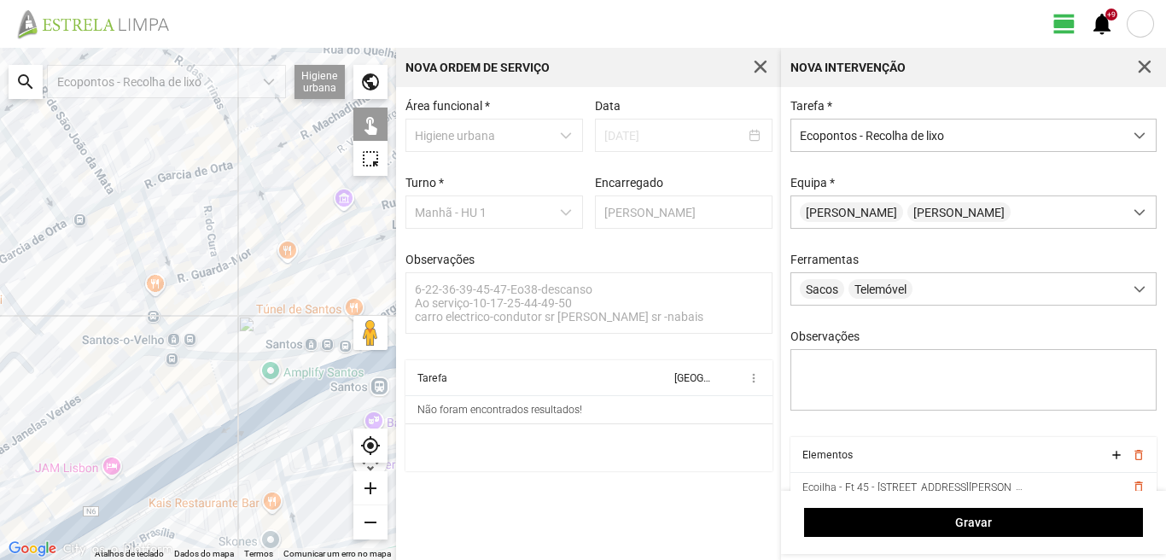
drag, startPoint x: 308, startPoint y: 355, endPoint x: 174, endPoint y: 346, distance: 134.3
click at [174, 346] on div at bounding box center [198, 304] width 396 height 512
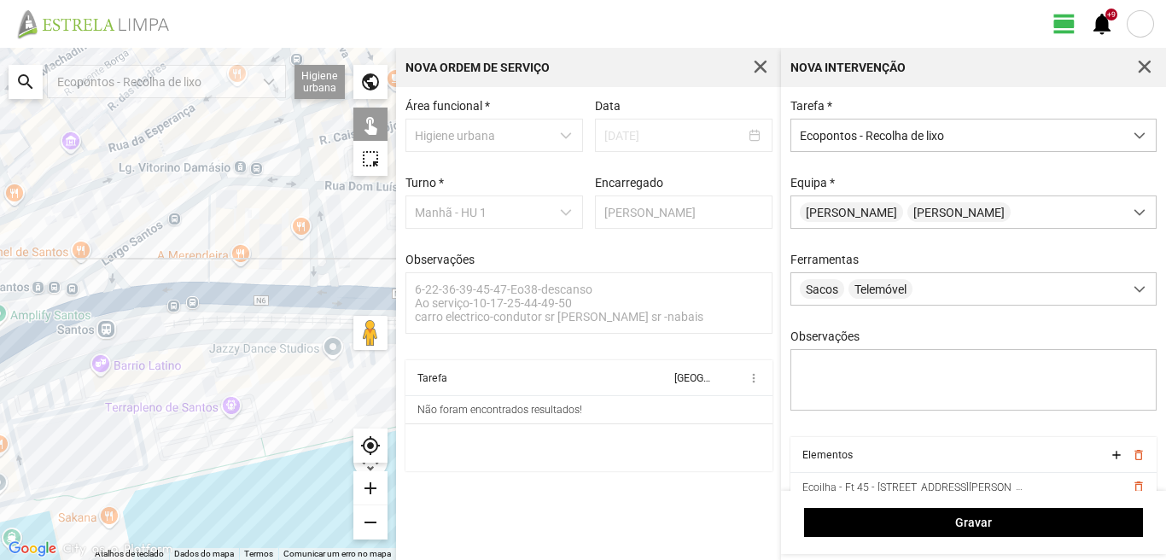
drag, startPoint x: 178, startPoint y: 344, endPoint x: 208, endPoint y: 337, distance: 31.5
click at [201, 339] on div at bounding box center [198, 304] width 396 height 512
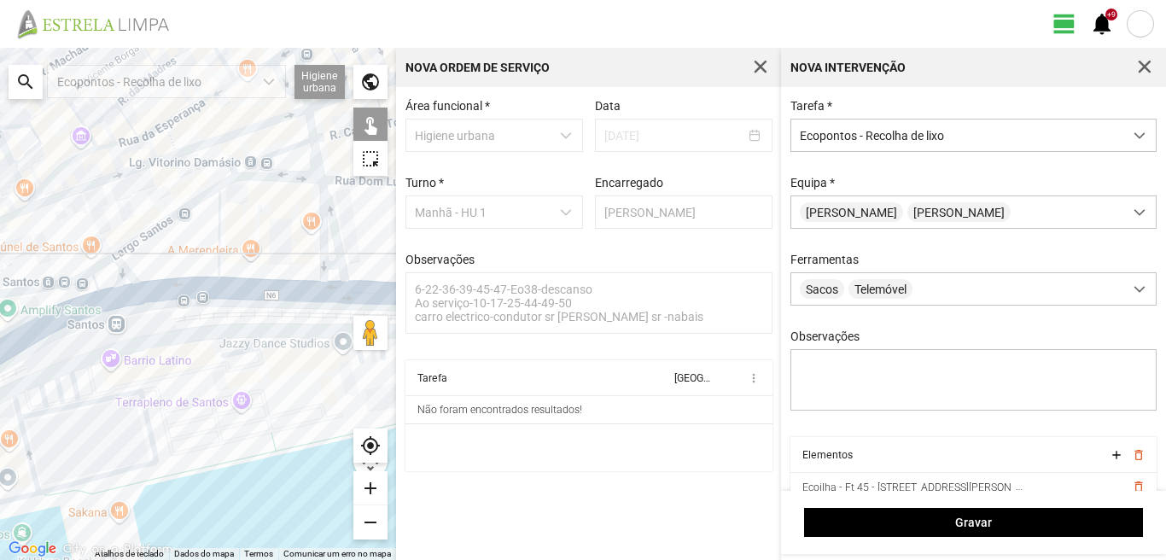
drag, startPoint x: 202, startPoint y: 346, endPoint x: 162, endPoint y: 352, distance: 40.7
click at [162, 352] on div at bounding box center [198, 304] width 396 height 512
click at [319, 344] on div at bounding box center [198, 304] width 396 height 512
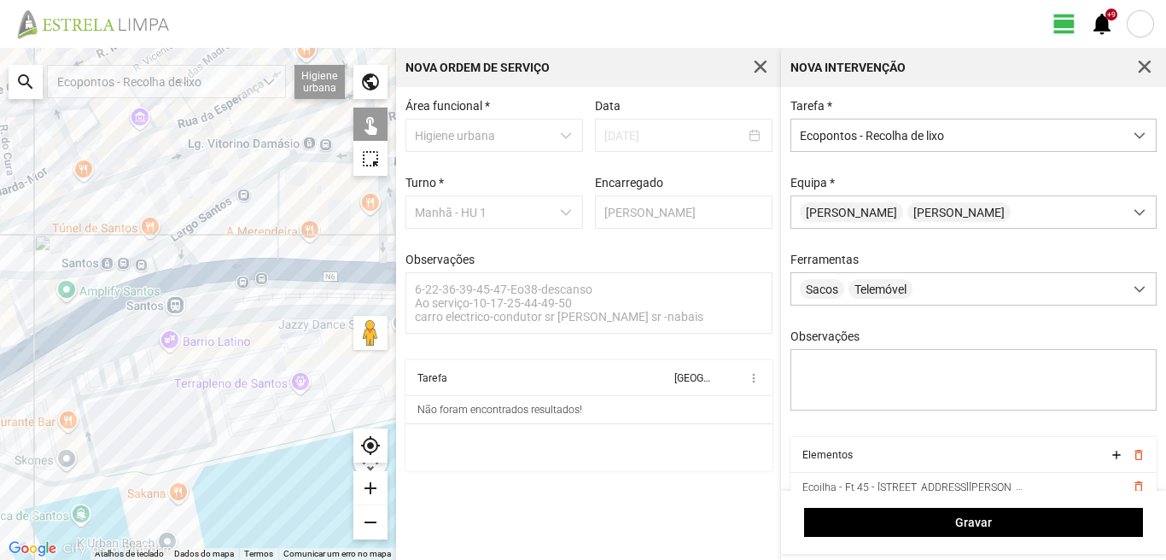
drag, startPoint x: 111, startPoint y: 346, endPoint x: 230, endPoint y: 331, distance: 120.5
click at [230, 331] on div at bounding box center [198, 304] width 396 height 512
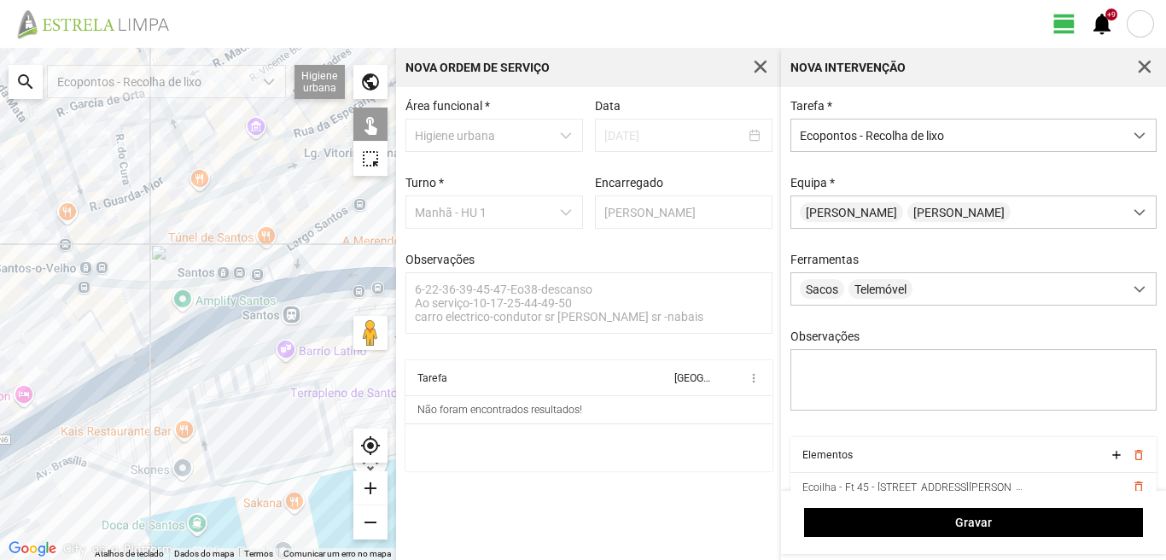
click at [126, 353] on div at bounding box center [198, 304] width 396 height 512
click at [148, 402] on div at bounding box center [198, 304] width 396 height 512
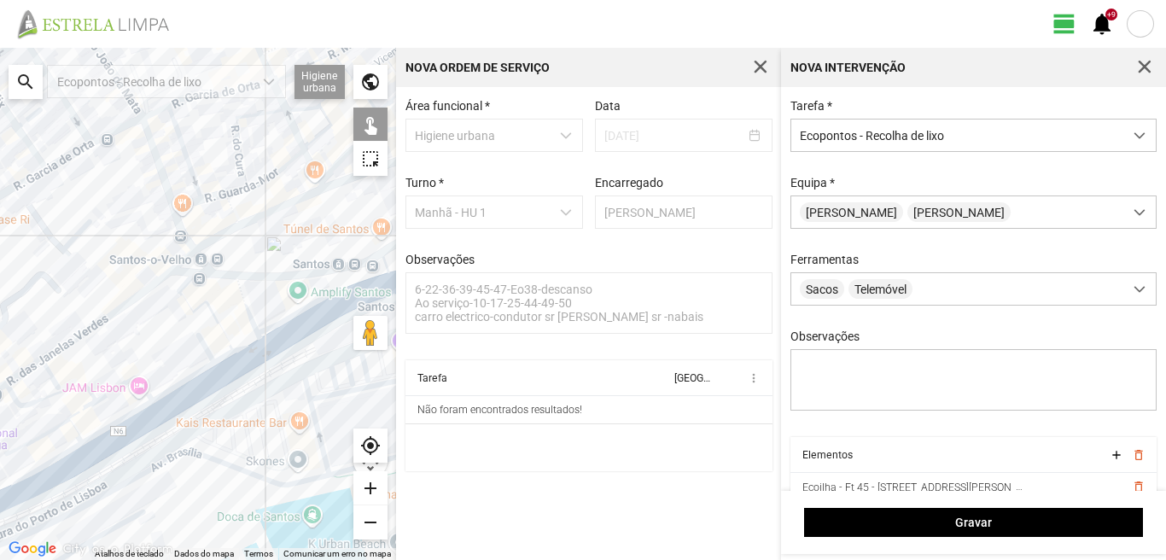
drag, startPoint x: 66, startPoint y: 381, endPoint x: 205, endPoint y: 369, distance: 139.7
click at [202, 370] on div at bounding box center [198, 304] width 396 height 512
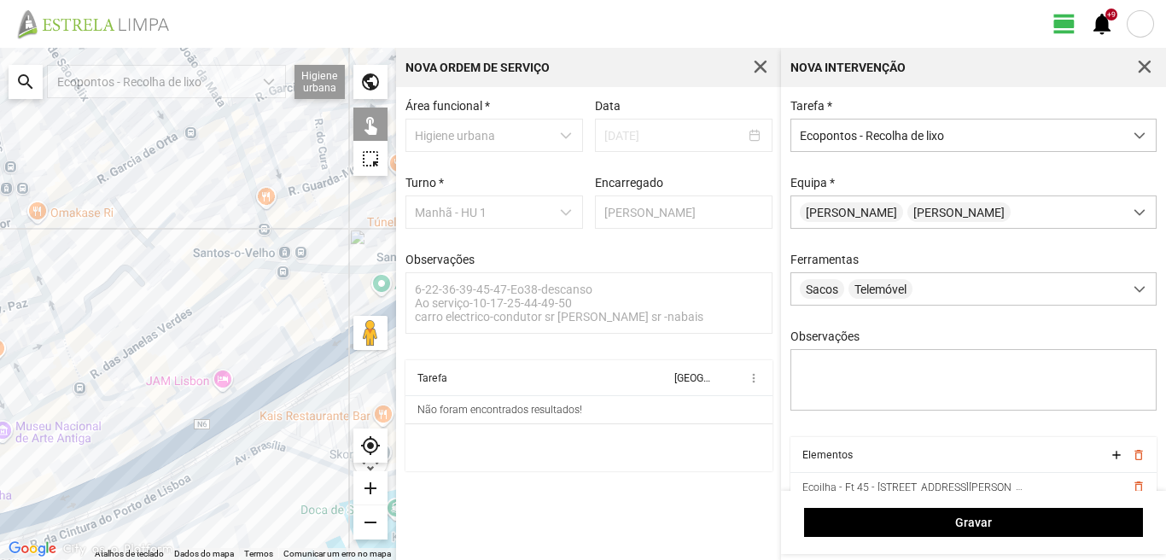
click at [92, 475] on div at bounding box center [198, 304] width 396 height 512
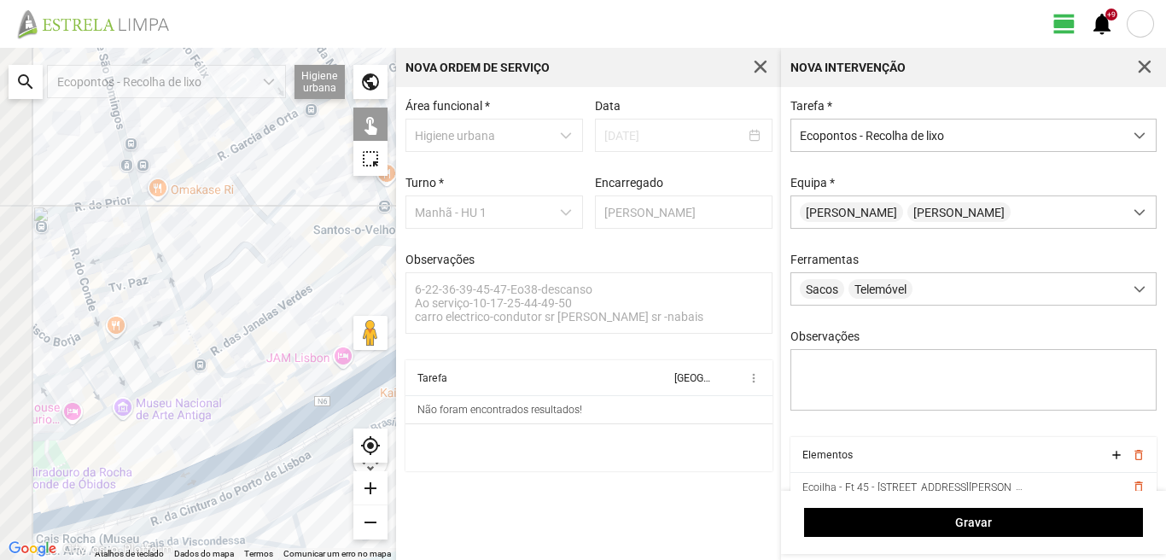
drag, startPoint x: 152, startPoint y: 427, endPoint x: 198, endPoint y: 422, distance: 46.3
click at [193, 425] on div at bounding box center [198, 304] width 396 height 512
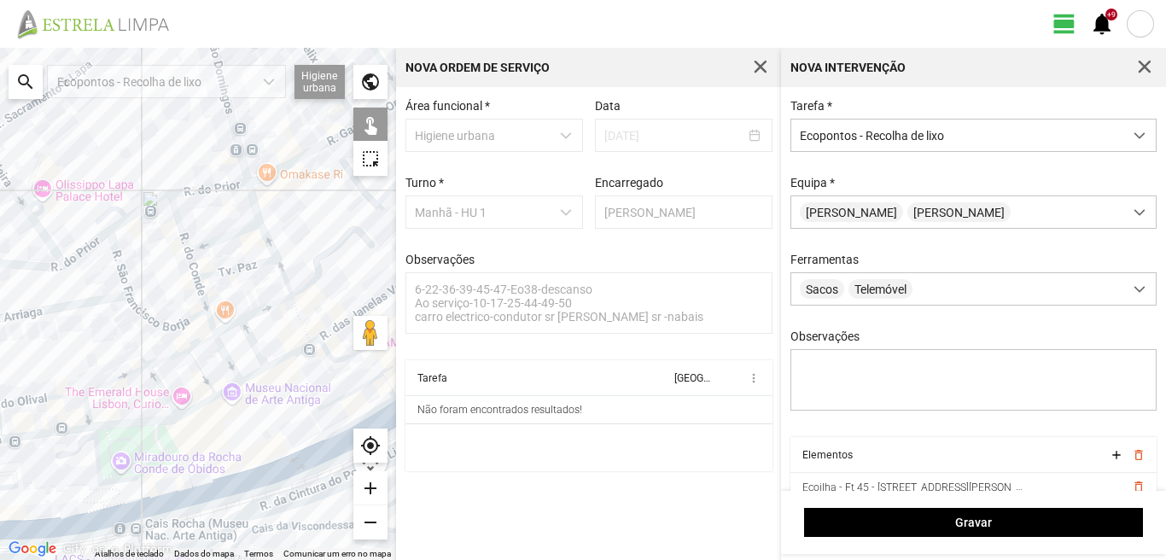
drag, startPoint x: 59, startPoint y: 446, endPoint x: 180, endPoint y: 420, distance: 124.0
click at [166, 423] on div at bounding box center [198, 304] width 396 height 512
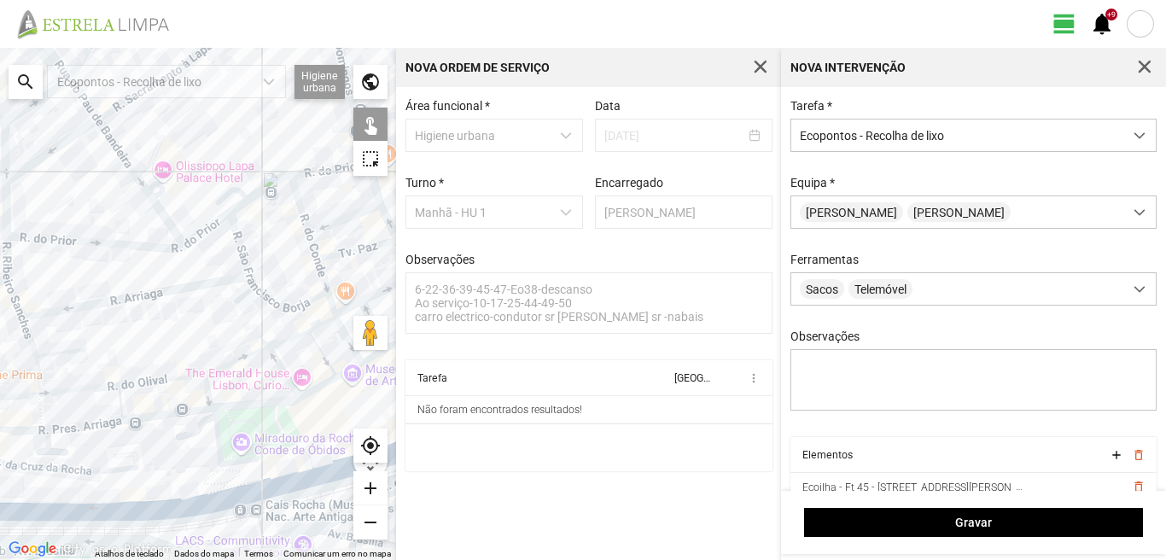
click at [119, 460] on div at bounding box center [198, 304] width 396 height 512
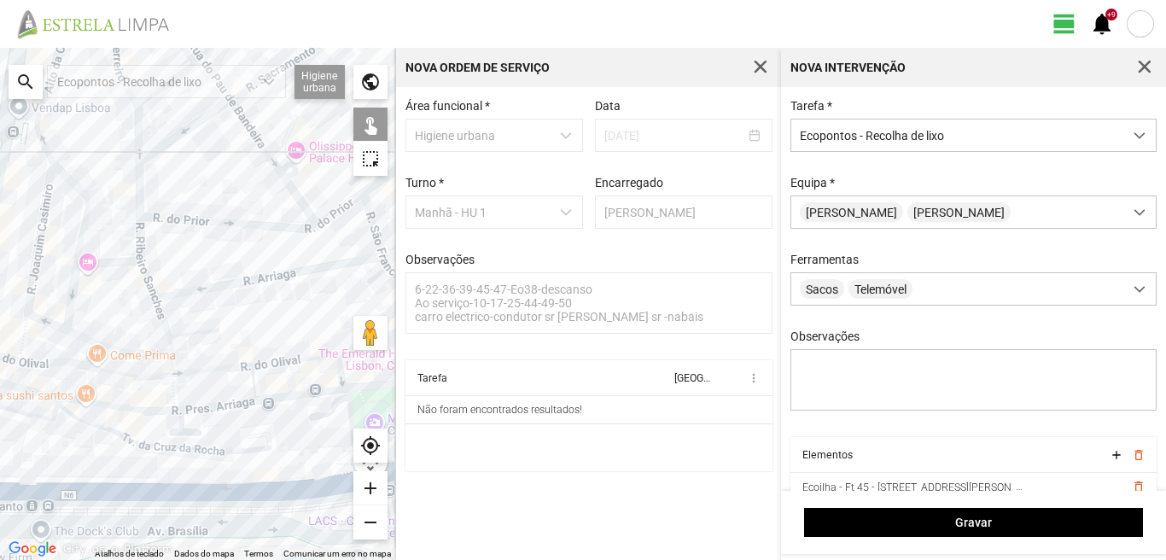
drag, startPoint x: 64, startPoint y: 451, endPoint x: 202, endPoint y: 428, distance: 140.2
click at [202, 428] on div at bounding box center [198, 304] width 396 height 512
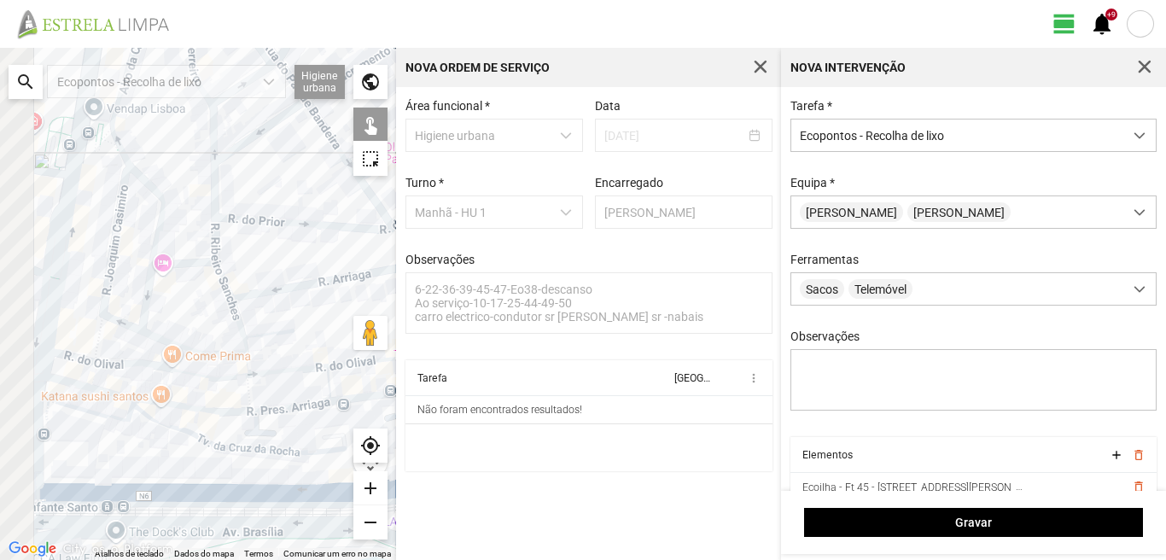
drag, startPoint x: 104, startPoint y: 434, endPoint x: 230, endPoint y: 421, distance: 126.1
click at [212, 431] on div at bounding box center [198, 304] width 396 height 512
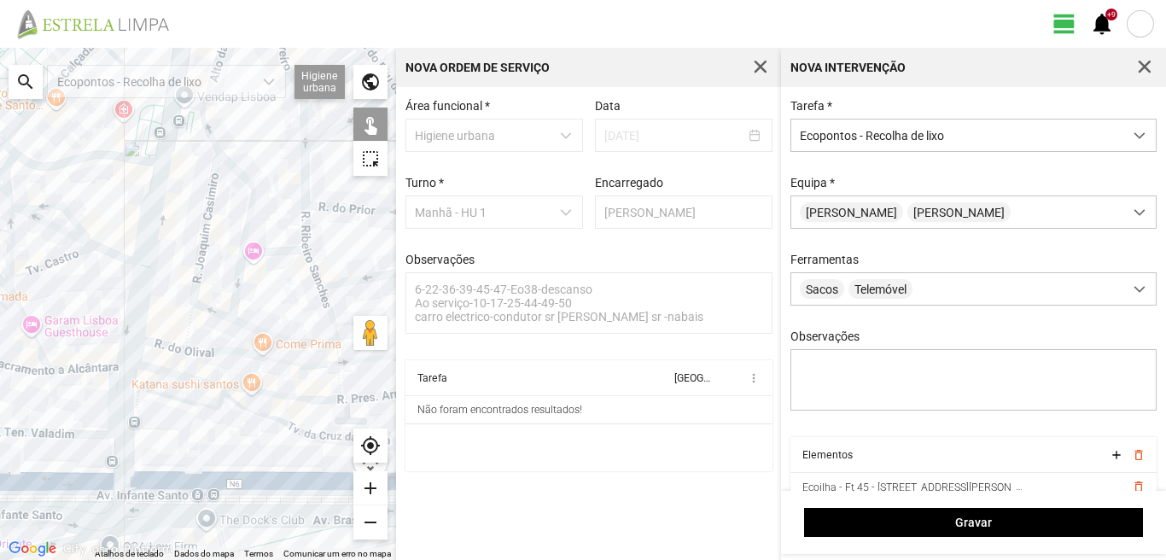
click at [259, 466] on div at bounding box center [198, 304] width 396 height 512
click at [107, 372] on div at bounding box center [198, 304] width 396 height 512
click at [181, 159] on div at bounding box center [198, 304] width 396 height 512
click at [167, 143] on div at bounding box center [198, 304] width 396 height 512
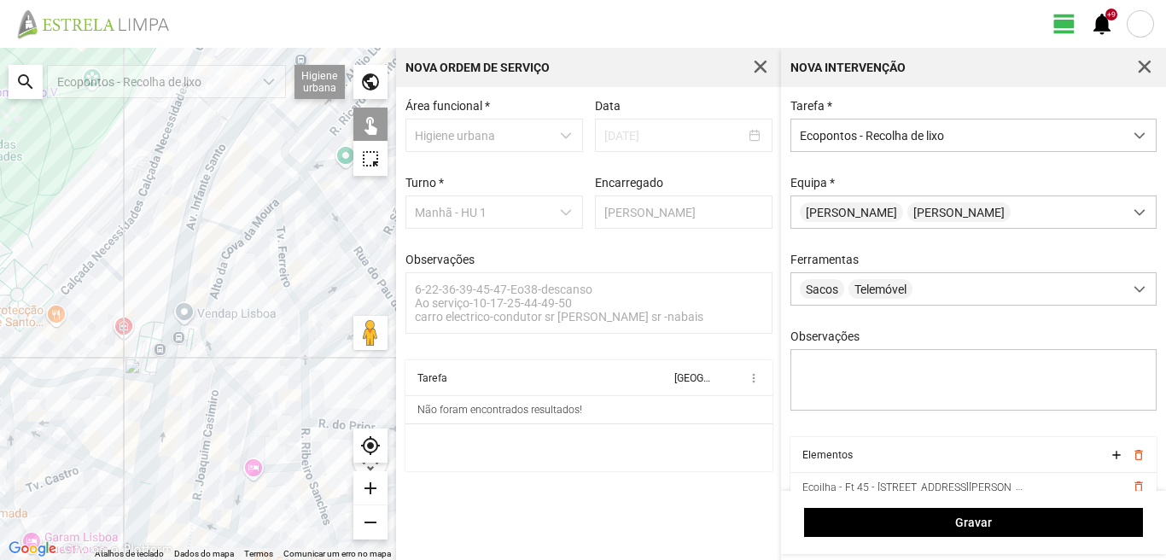
drag, startPoint x: 166, startPoint y: 160, endPoint x: 170, endPoint y: 408, distance: 247.5
click at [170, 408] on div at bounding box center [198, 304] width 396 height 512
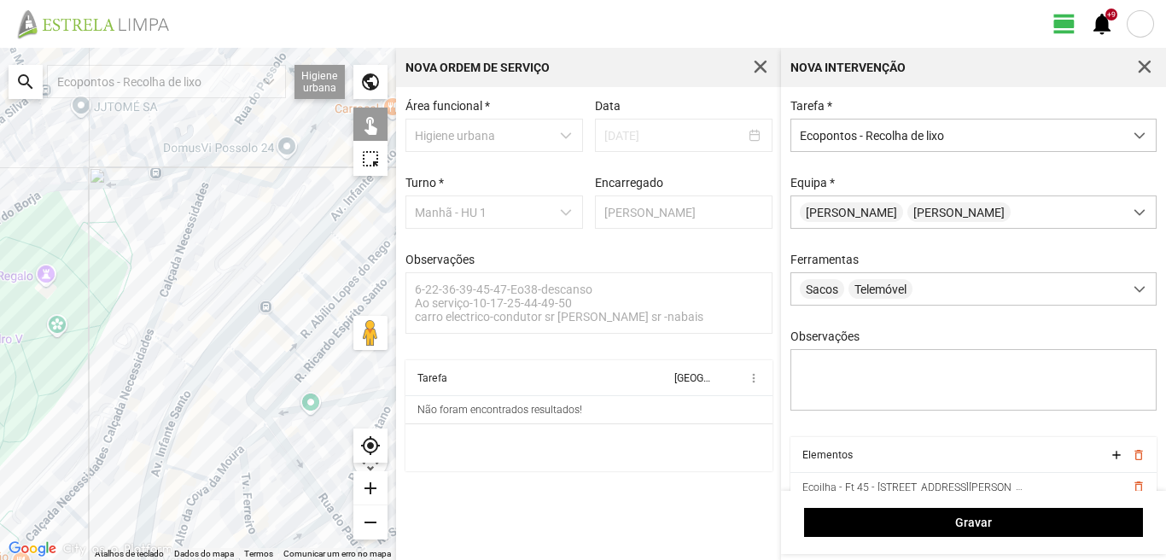
drag, startPoint x: 219, startPoint y: 294, endPoint x: 175, endPoint y: 411, distance: 125.1
click at [175, 411] on div at bounding box center [198, 304] width 396 height 512
click at [314, 253] on div at bounding box center [198, 304] width 396 height 512
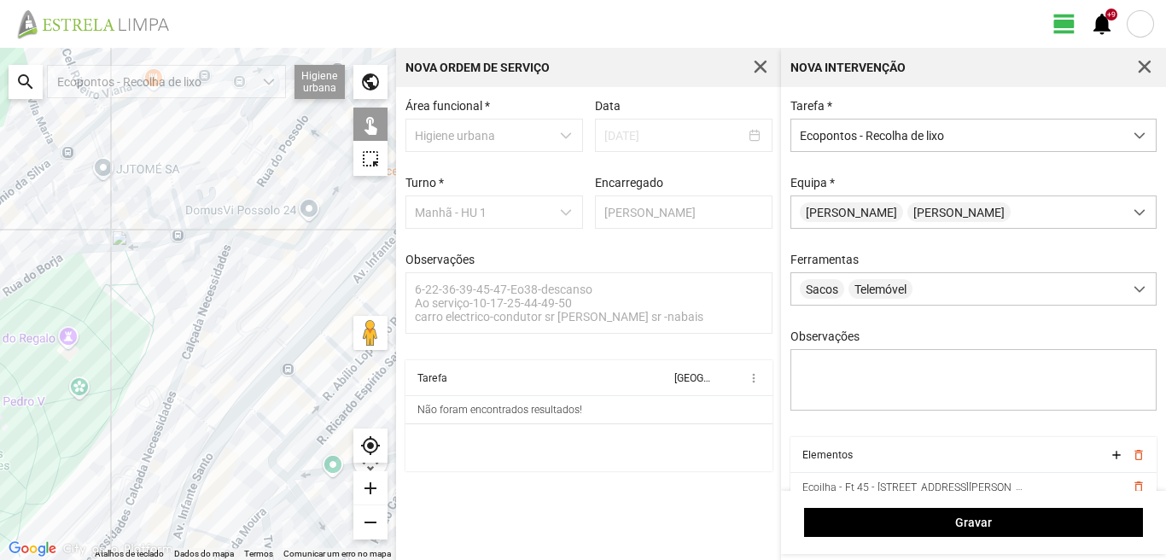
drag, startPoint x: 169, startPoint y: 234, endPoint x: 232, endPoint y: 359, distance: 140.4
click at [232, 359] on div at bounding box center [198, 304] width 396 height 512
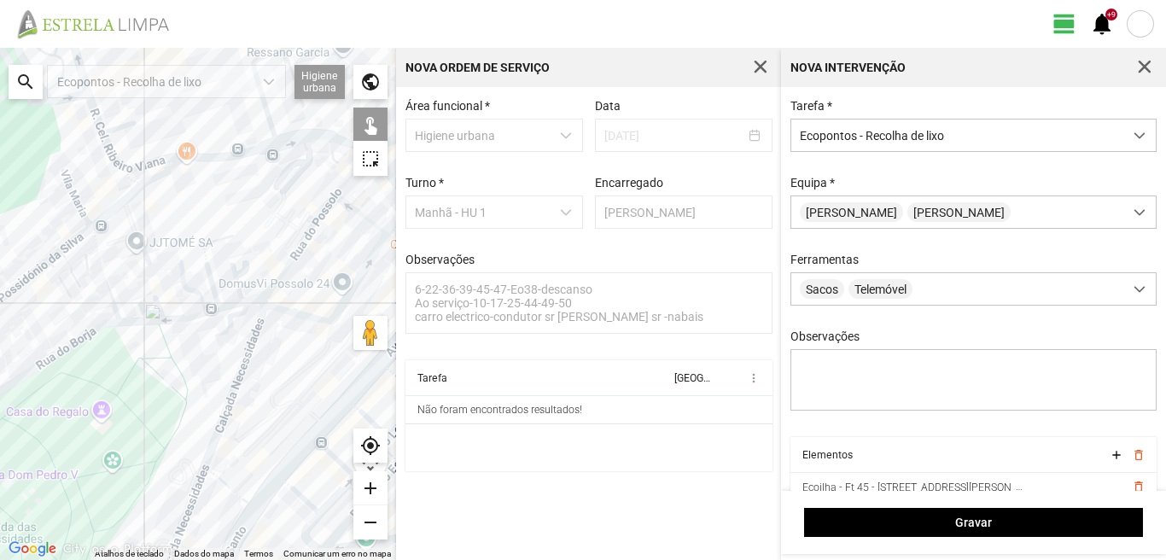
click at [224, 167] on div at bounding box center [198, 304] width 396 height 512
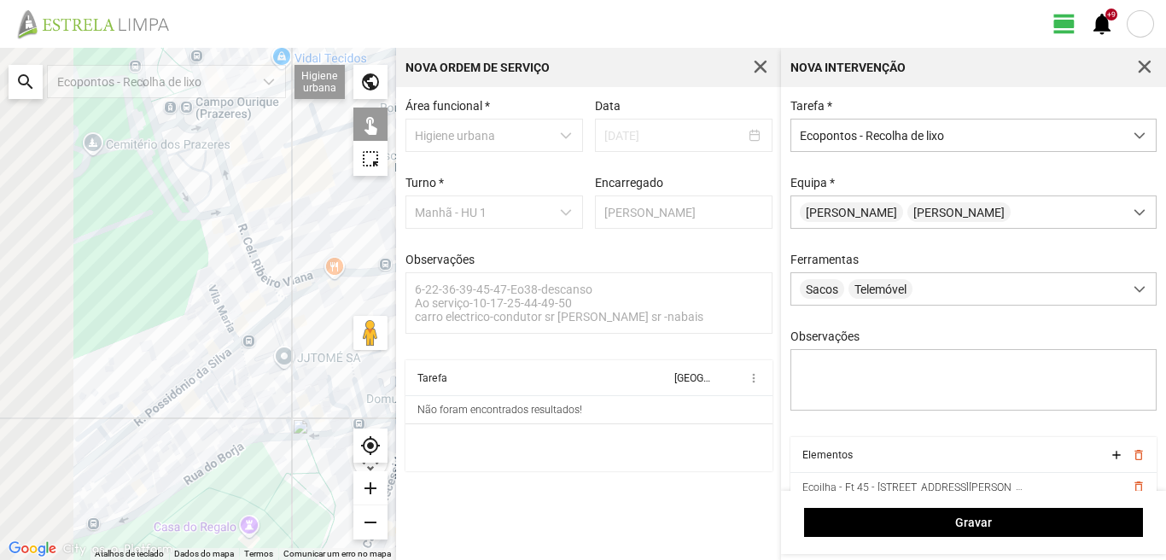
drag, startPoint x: 59, startPoint y: 223, endPoint x: 212, endPoint y: 340, distance: 193.6
click at [212, 340] on div at bounding box center [198, 304] width 396 height 512
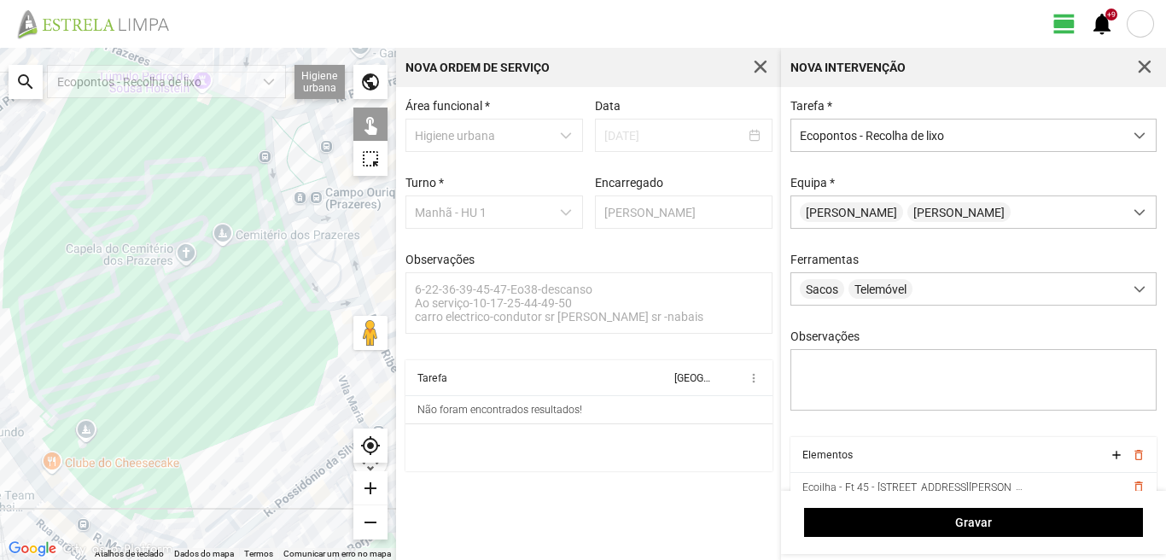
click at [294, 119] on div at bounding box center [198, 304] width 396 height 512
drag, startPoint x: 166, startPoint y: 475, endPoint x: 206, endPoint y: 304, distance: 176.2
click at [200, 337] on div at bounding box center [198, 304] width 396 height 512
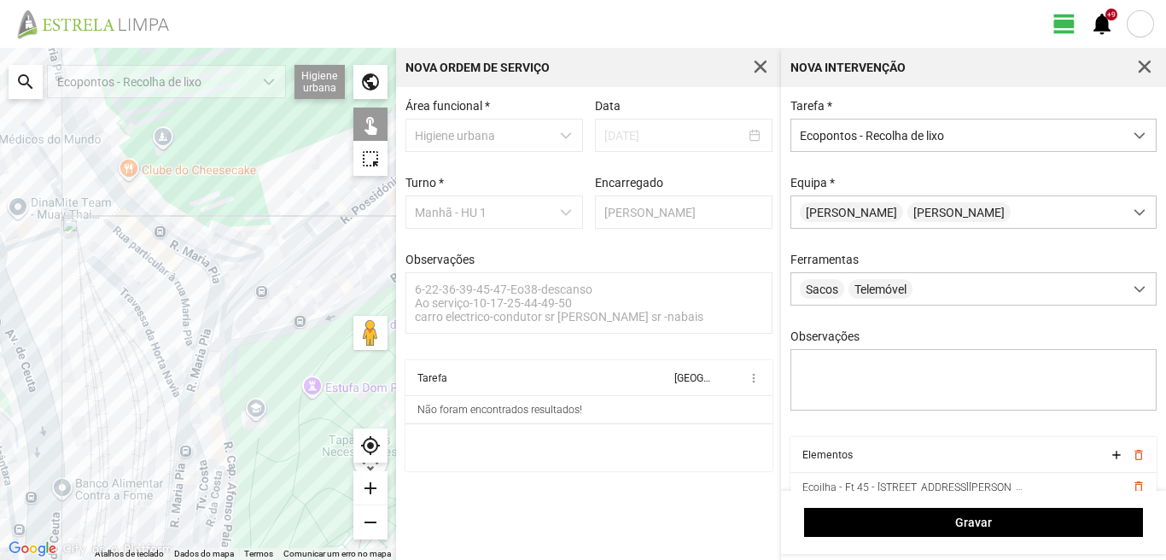
click at [270, 282] on div at bounding box center [198, 304] width 396 height 512
drag, startPoint x: 260, startPoint y: 337, endPoint x: 282, endPoint y: 247, distance: 92.9
click at [271, 271] on div at bounding box center [198, 304] width 396 height 512
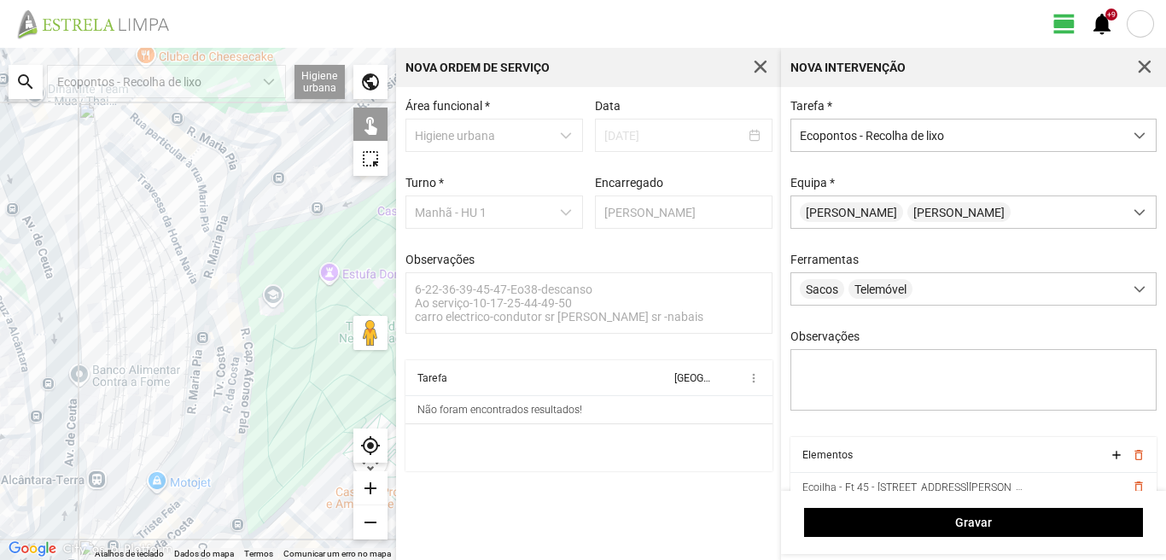
drag, startPoint x: 197, startPoint y: 431, endPoint x: 232, endPoint y: 319, distance: 117.1
click at [232, 320] on div at bounding box center [198, 304] width 396 height 512
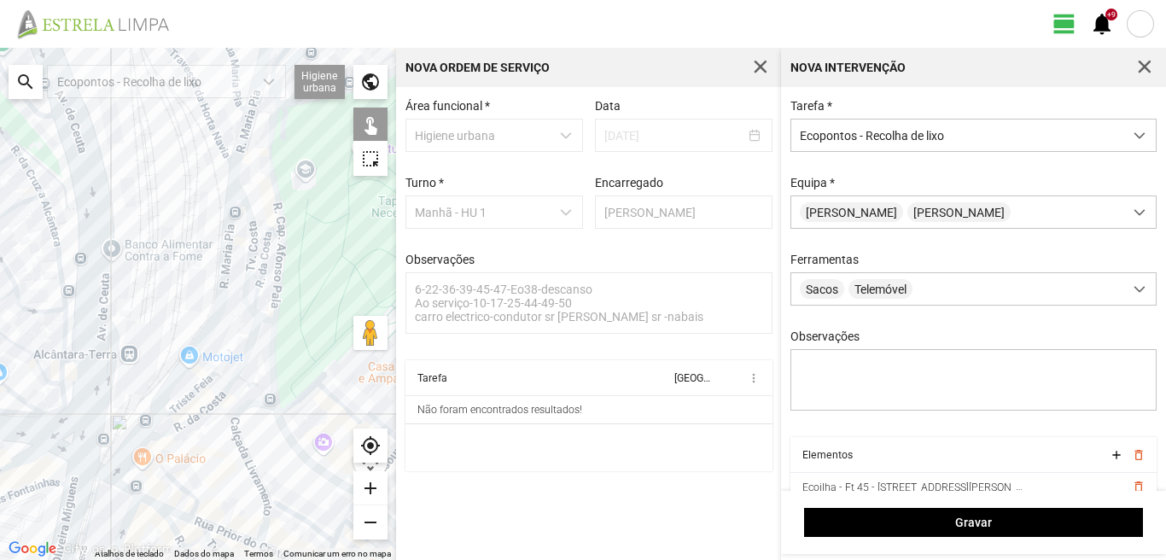
click at [283, 406] on div at bounding box center [198, 304] width 396 height 512
click at [153, 416] on div at bounding box center [198, 304] width 396 height 512
drag, startPoint x: 212, startPoint y: 451, endPoint x: 231, endPoint y: 302, distance: 149.7
click at [231, 307] on div at bounding box center [198, 304] width 396 height 512
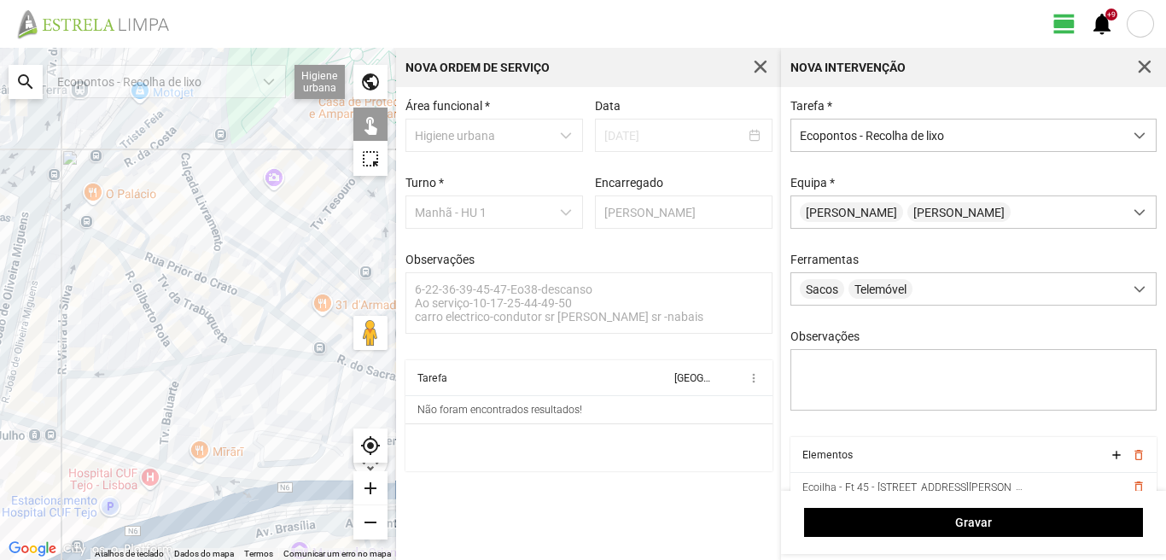
drag, startPoint x: 276, startPoint y: 445, endPoint x: 188, endPoint y: 381, distance: 108.9
click at [188, 381] on div at bounding box center [198, 304] width 396 height 512
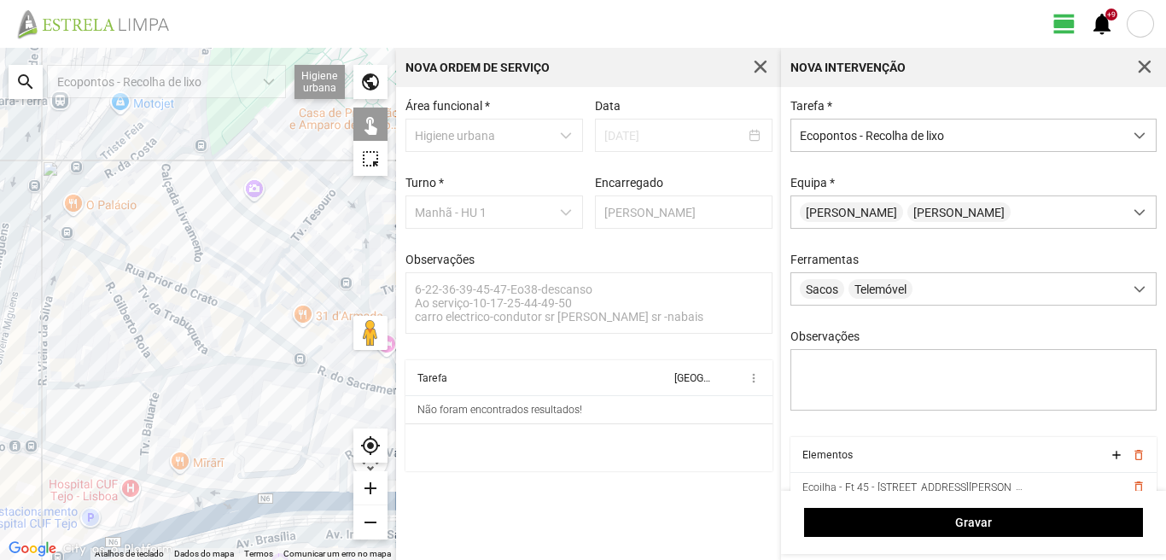
click at [275, 356] on div at bounding box center [198, 304] width 396 height 512
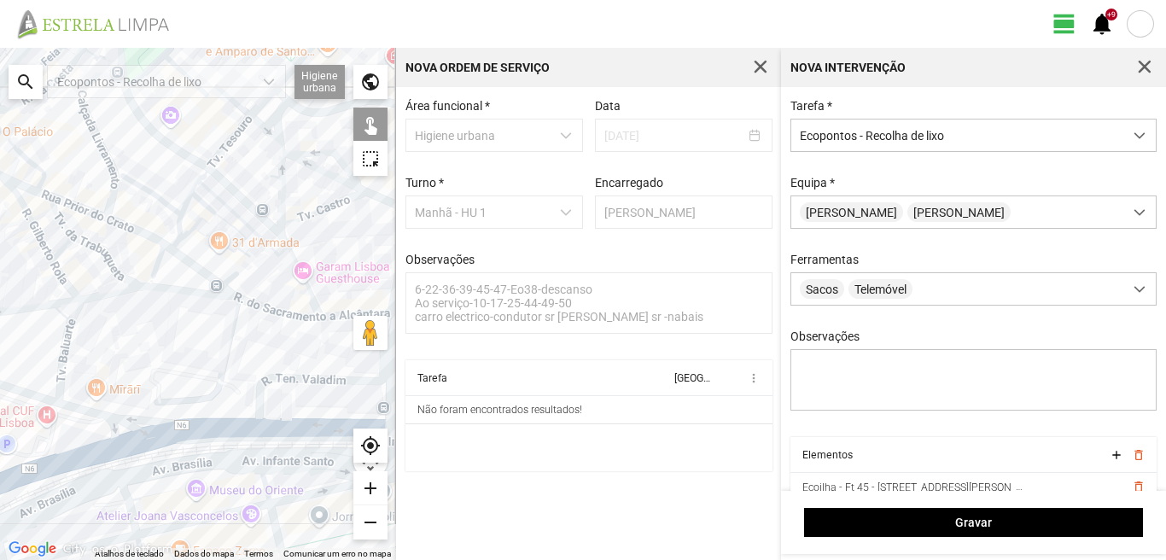
drag, startPoint x: 203, startPoint y: 459, endPoint x: 119, endPoint y: 383, distance: 113.0
click at [119, 383] on div at bounding box center [198, 304] width 396 height 512
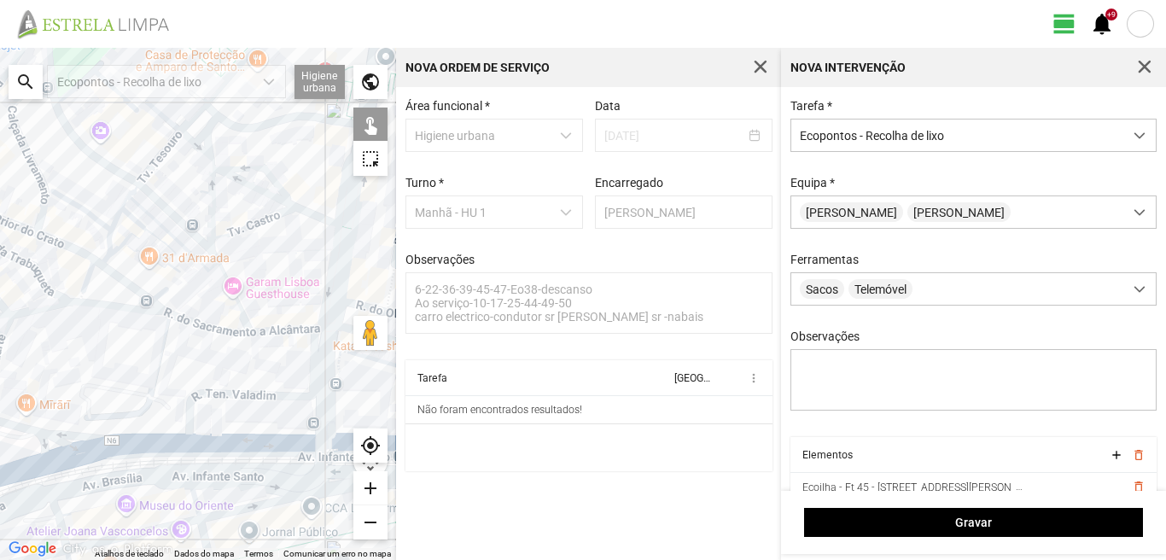
drag, startPoint x: 291, startPoint y: 377, endPoint x: 212, endPoint y: 393, distance: 81.0
click at [212, 393] on div at bounding box center [198, 304] width 396 height 512
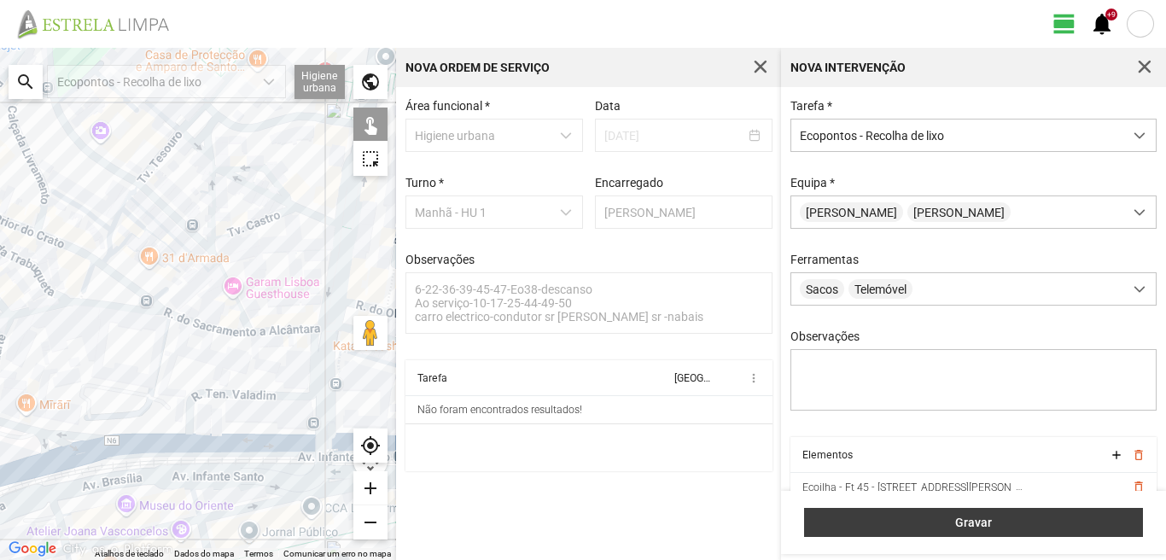
click at [1054, 517] on span "Gravar" at bounding box center [973, 522] width 321 height 14
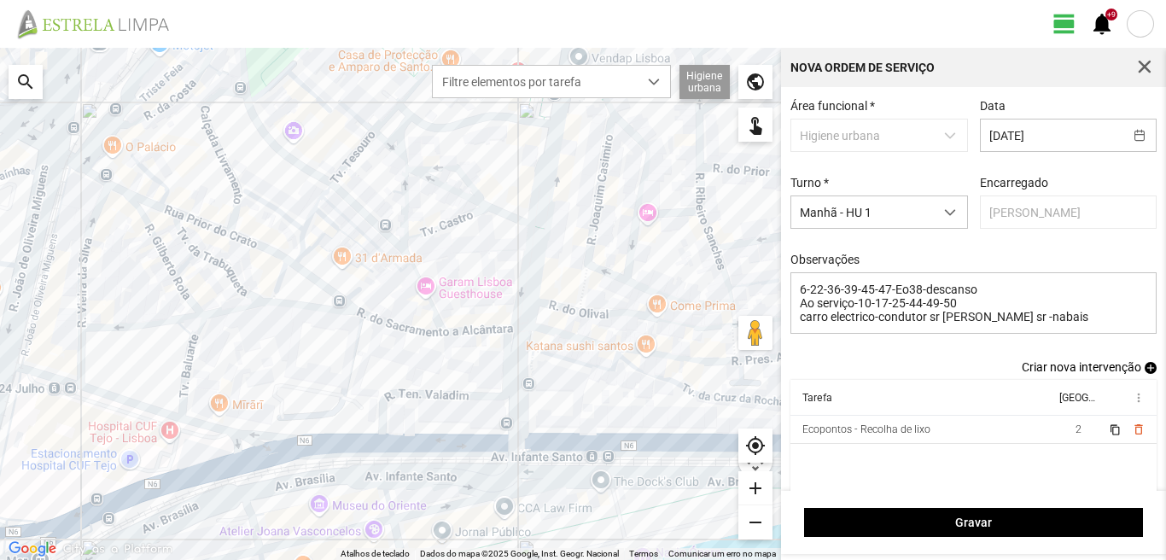
click at [1144, 372] on span "add" at bounding box center [1150, 368] width 12 height 12
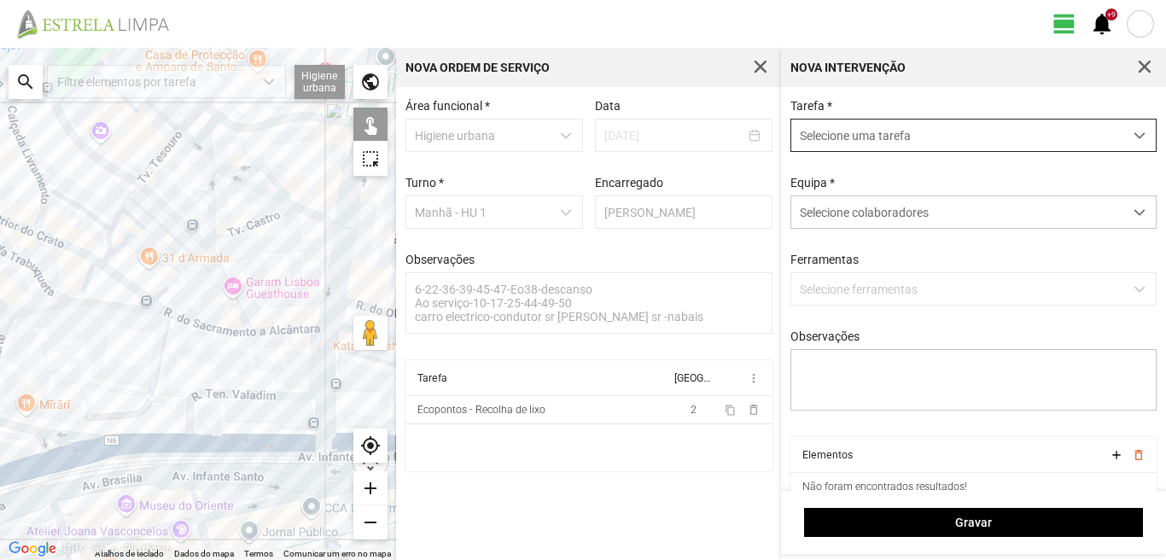
drag, startPoint x: 892, startPoint y: 127, endPoint x: 887, endPoint y: 143, distance: 17.0
click at [891, 127] on span "Selecione uma tarefa" at bounding box center [957, 135] width 332 height 32
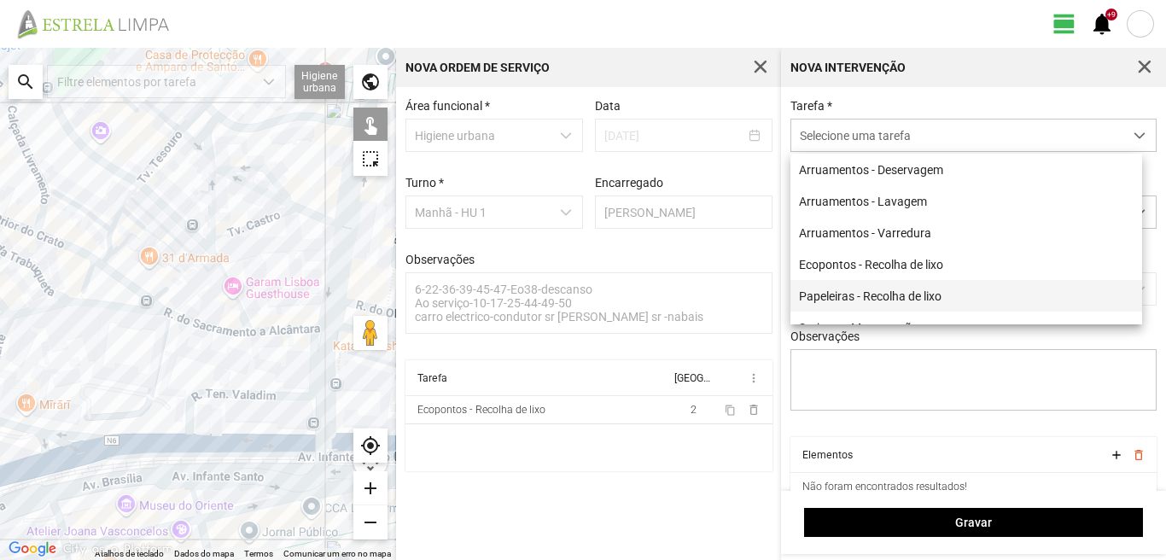
click at [861, 299] on li "Papeleiras - Recolha de lixo" at bounding box center [966, 296] width 352 height 32
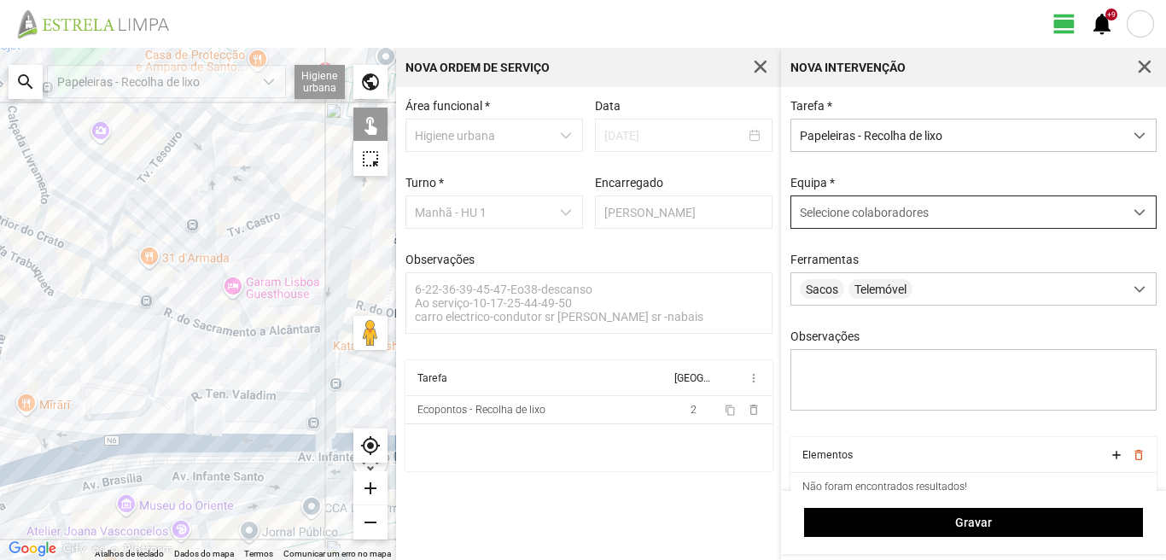
click at [875, 207] on span "Selecione colaboradores" at bounding box center [864, 213] width 129 height 14
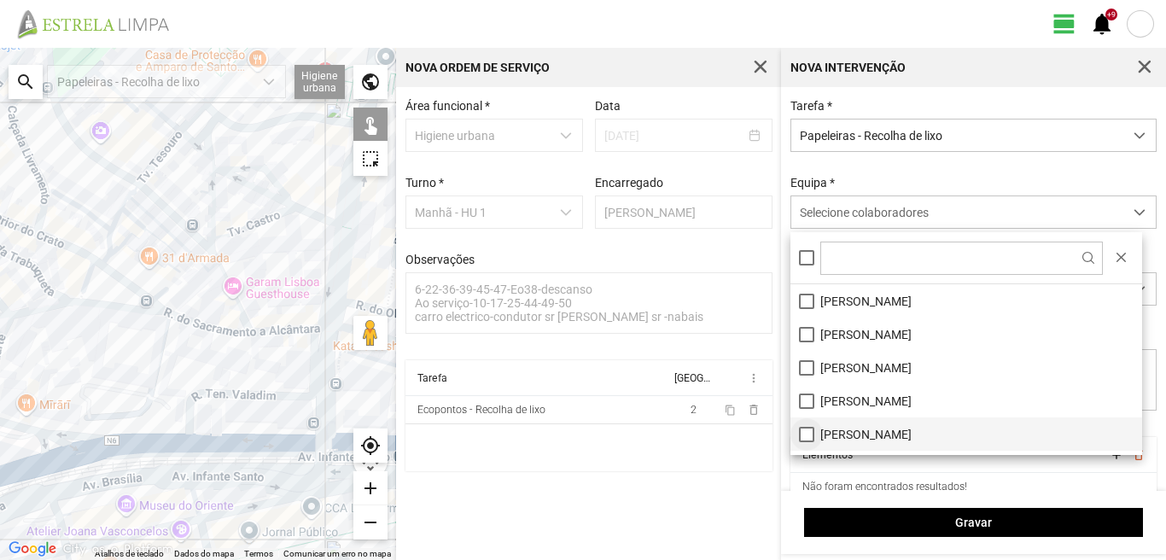
click at [804, 429] on li "[PERSON_NAME]" at bounding box center [966, 433] width 352 height 33
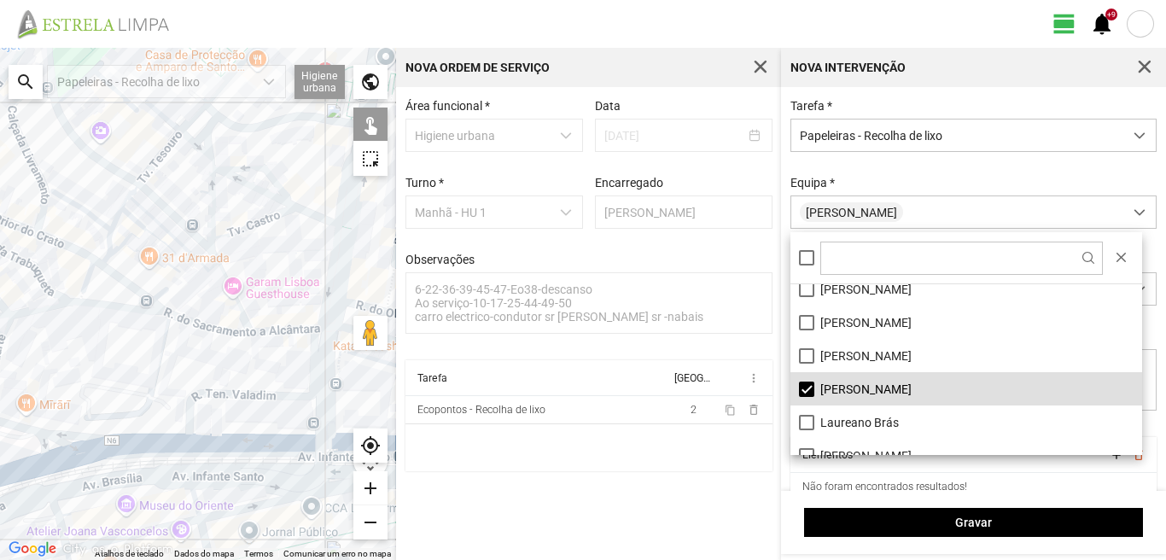
scroll to position [85, 0]
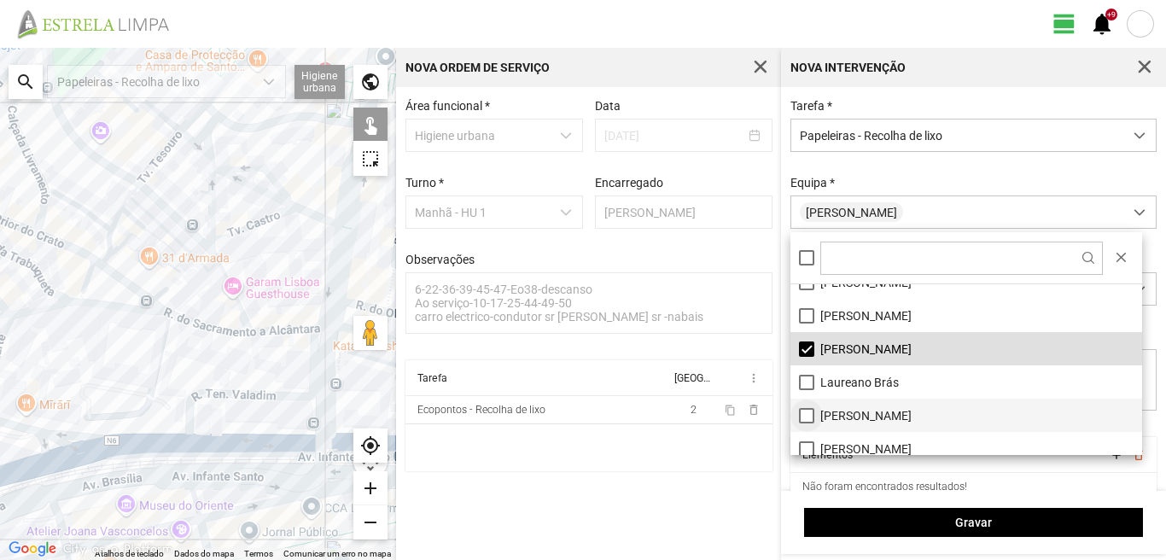
click at [805, 419] on li "[PERSON_NAME]" at bounding box center [966, 415] width 352 height 33
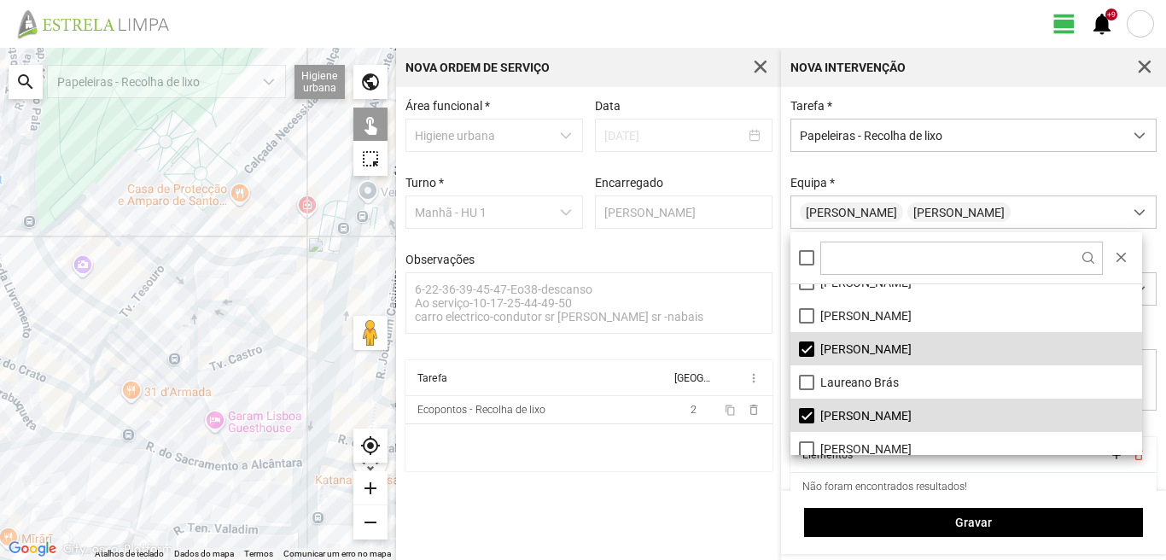
drag, startPoint x: 249, startPoint y: 335, endPoint x: 237, endPoint y: 398, distance: 64.3
click at [237, 397] on div at bounding box center [198, 304] width 396 height 512
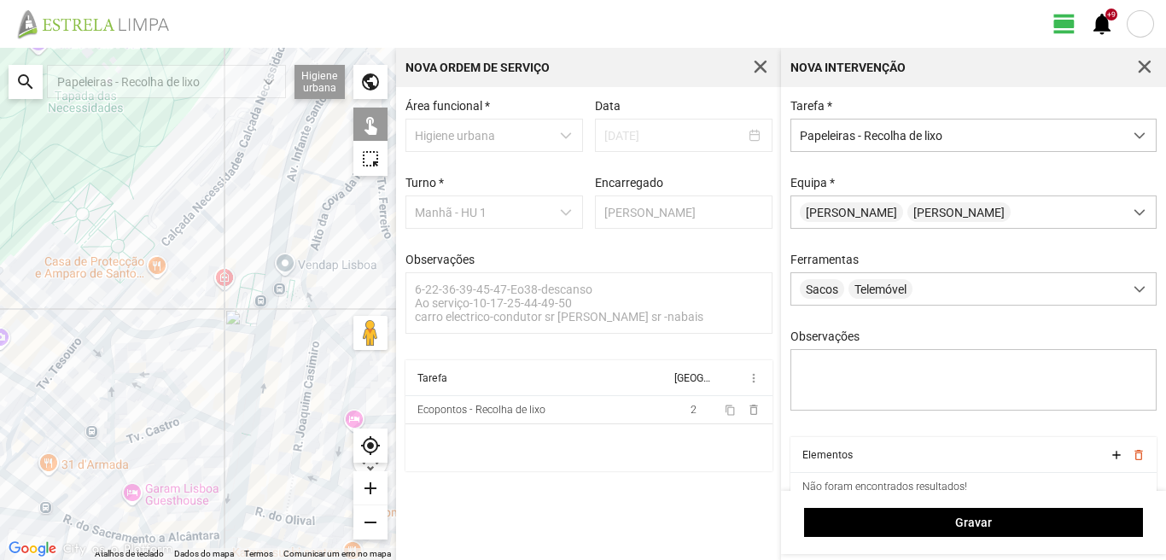
drag, startPoint x: 247, startPoint y: 321, endPoint x: 130, endPoint y: 343, distance: 119.0
click at [130, 343] on div at bounding box center [198, 304] width 396 height 512
click at [236, 341] on div at bounding box center [198, 304] width 396 height 512
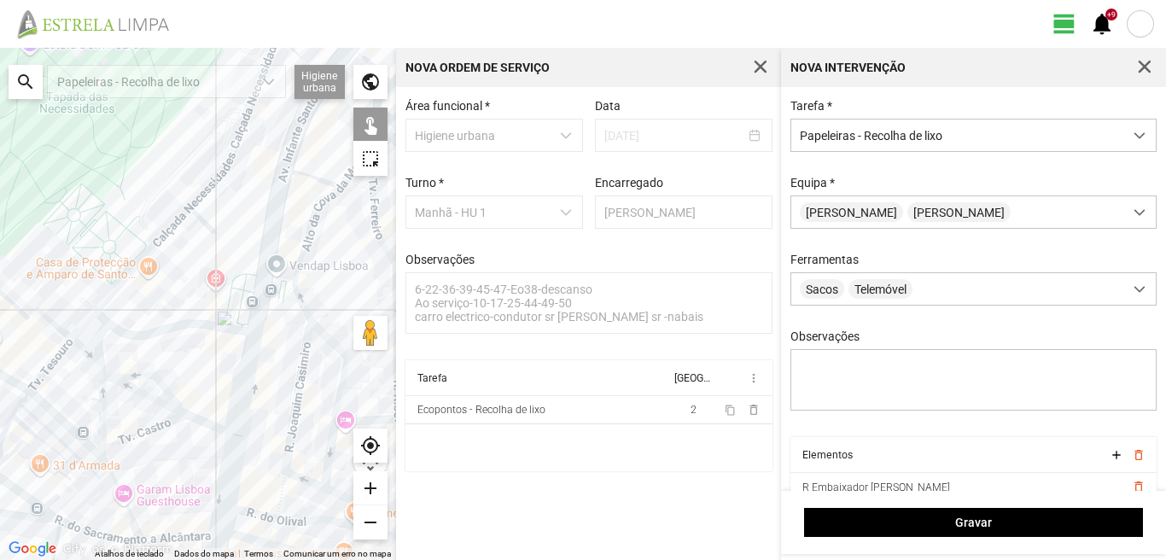
click at [244, 347] on div at bounding box center [198, 304] width 396 height 512
click at [244, 340] on div at bounding box center [198, 304] width 396 height 512
click at [254, 355] on div at bounding box center [198, 304] width 396 height 512
click at [275, 288] on div at bounding box center [198, 304] width 396 height 512
click at [249, 290] on div at bounding box center [198, 304] width 396 height 512
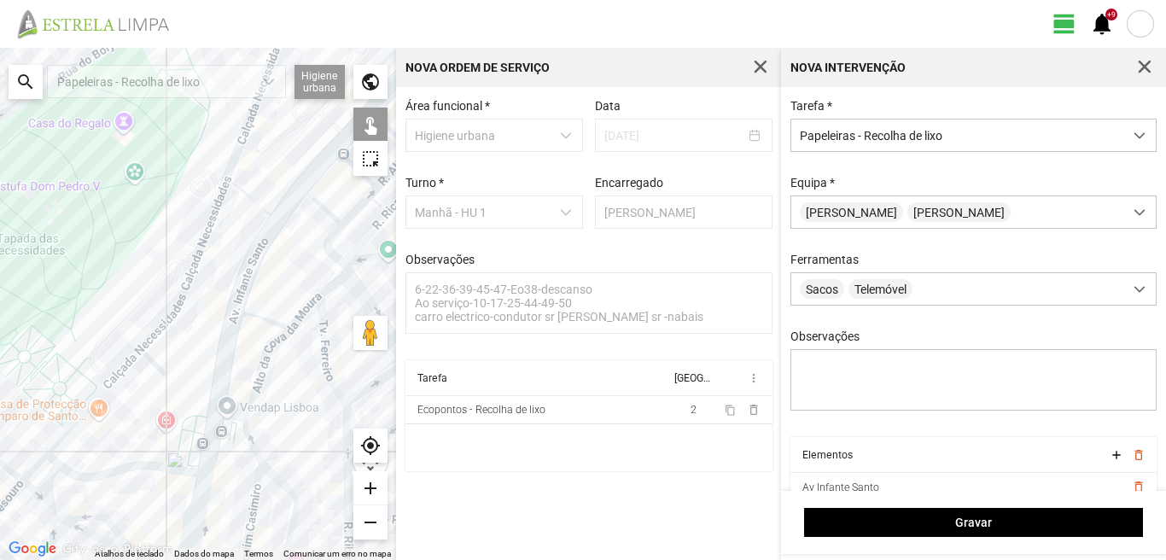
drag, startPoint x: 258, startPoint y: 251, endPoint x: 207, endPoint y: 411, distance: 168.4
click at [207, 411] on div at bounding box center [198, 304] width 396 height 512
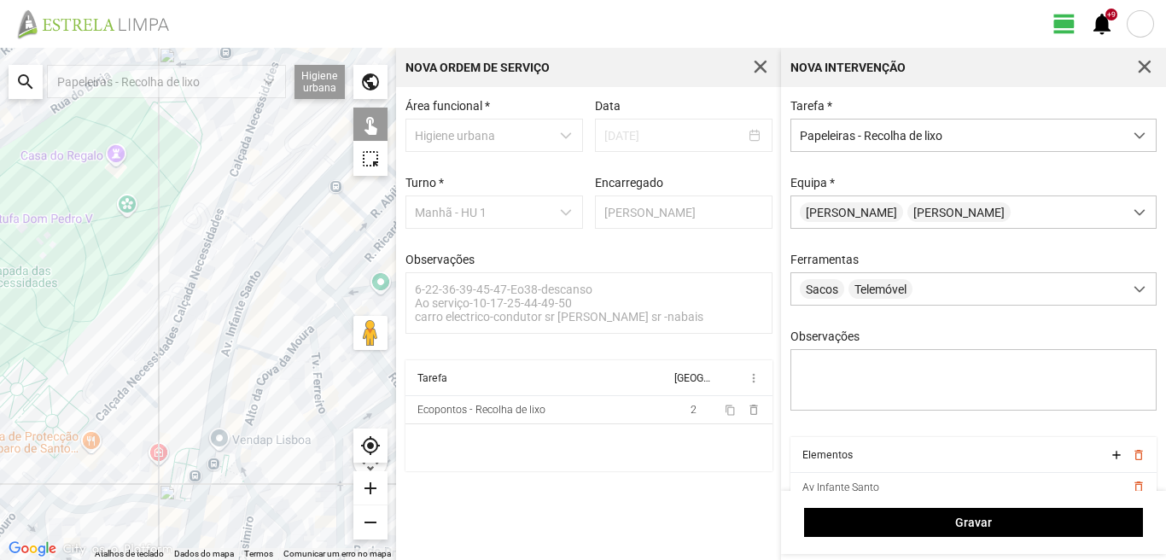
click at [214, 342] on div at bounding box center [198, 304] width 396 height 512
click at [268, 282] on div at bounding box center [198, 304] width 396 height 512
click at [255, 255] on div at bounding box center [198, 304] width 396 height 512
click at [276, 258] on div at bounding box center [198, 304] width 396 height 512
click at [288, 249] on div at bounding box center [198, 304] width 396 height 512
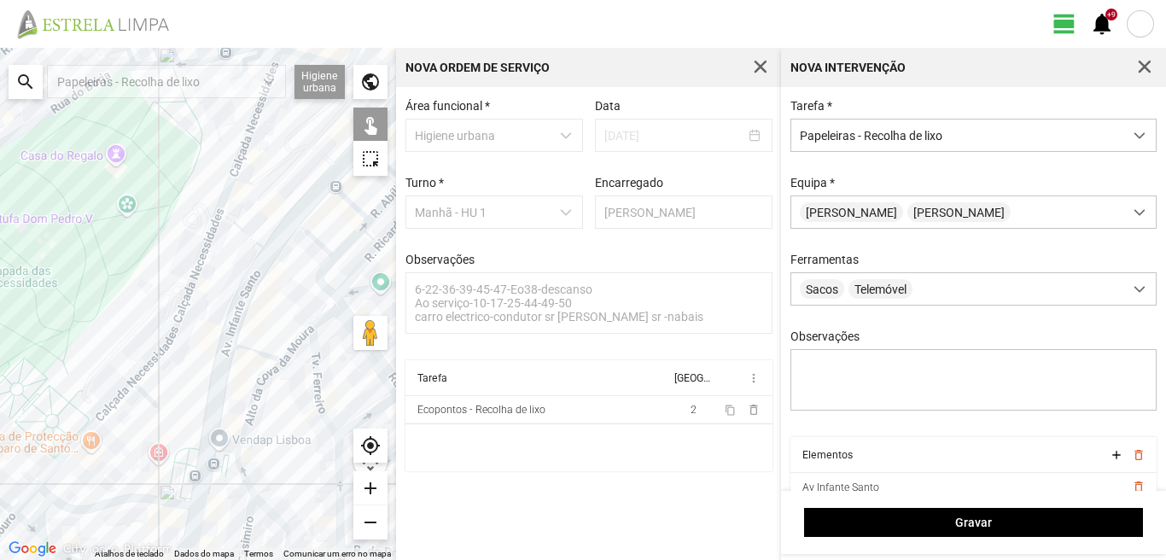
click at [258, 233] on div at bounding box center [198, 304] width 396 height 512
click at [288, 215] on div at bounding box center [198, 304] width 396 height 512
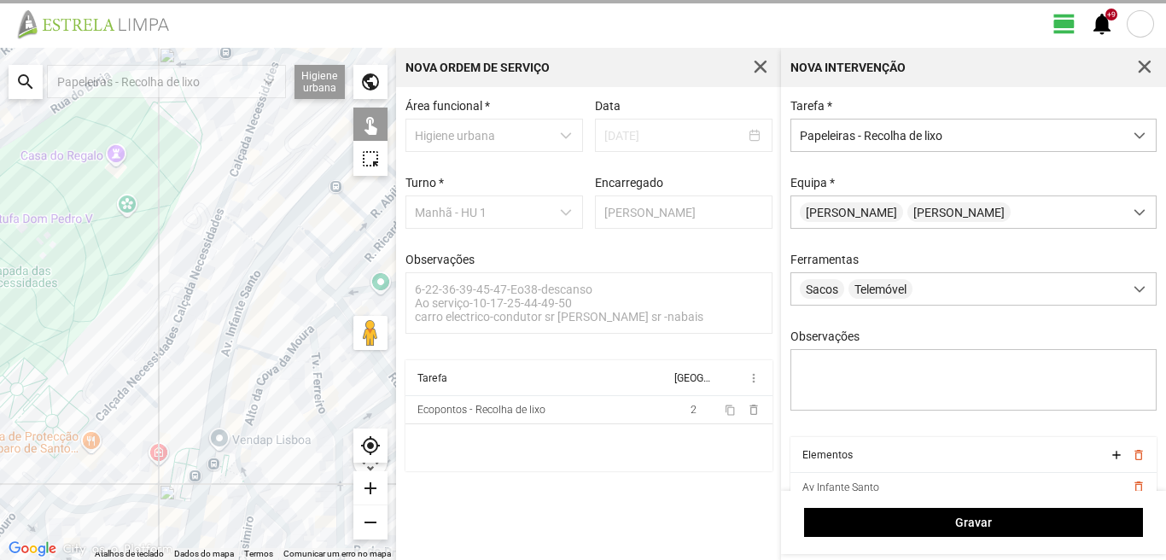
click at [288, 215] on div at bounding box center [198, 304] width 396 height 512
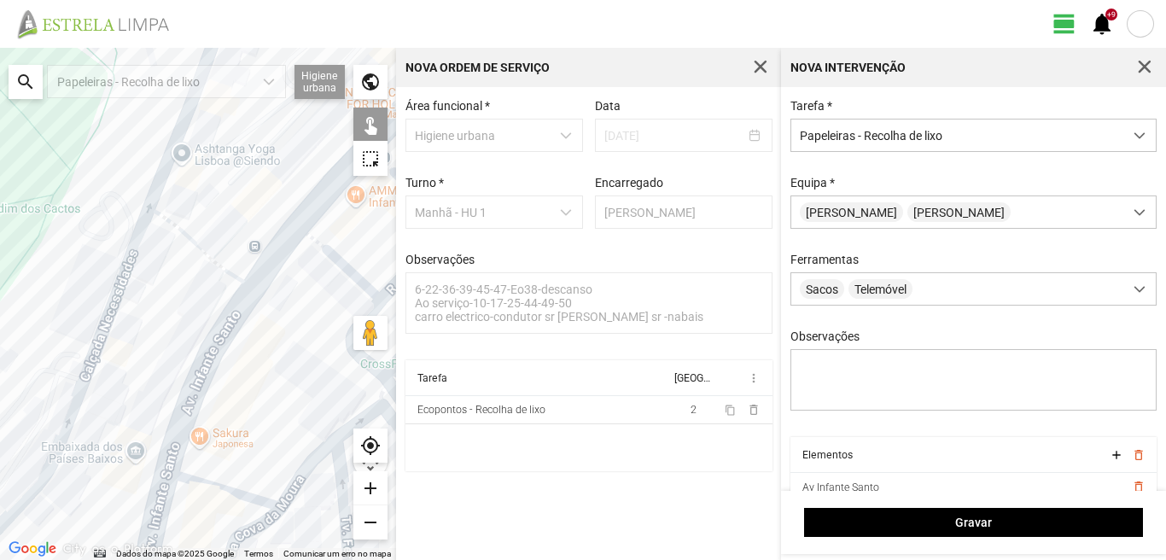
click at [271, 214] on div at bounding box center [198, 304] width 396 height 512
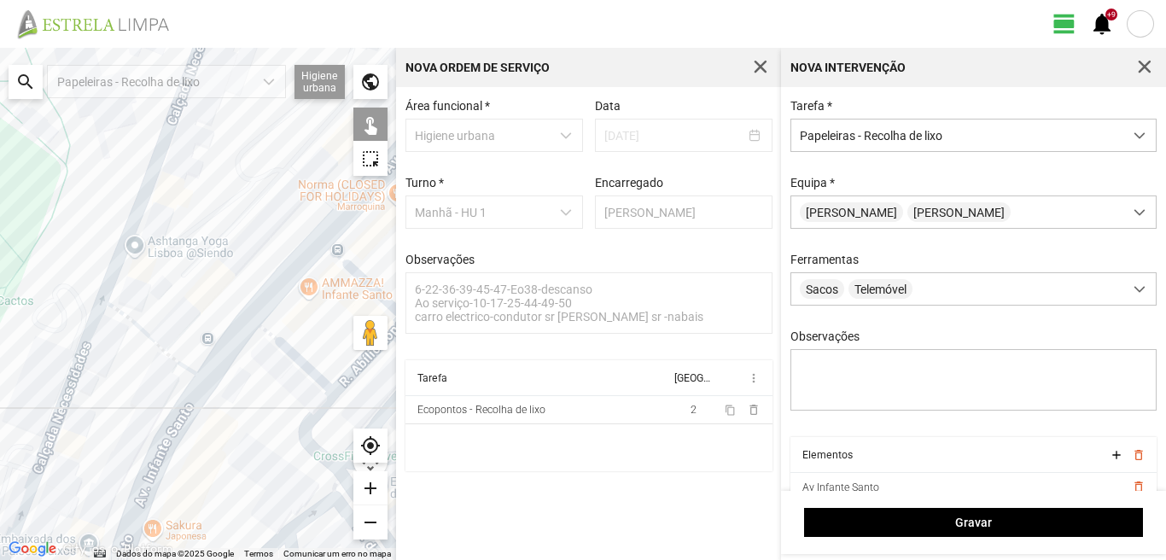
drag, startPoint x: 294, startPoint y: 222, endPoint x: 247, endPoint y: 317, distance: 105.7
click at [247, 317] on div at bounding box center [198, 304] width 396 height 512
drag, startPoint x: 227, startPoint y: 303, endPoint x: 241, endPoint y: 276, distance: 29.8
click at [228, 302] on div at bounding box center [198, 304] width 396 height 512
click at [248, 258] on div at bounding box center [198, 304] width 396 height 512
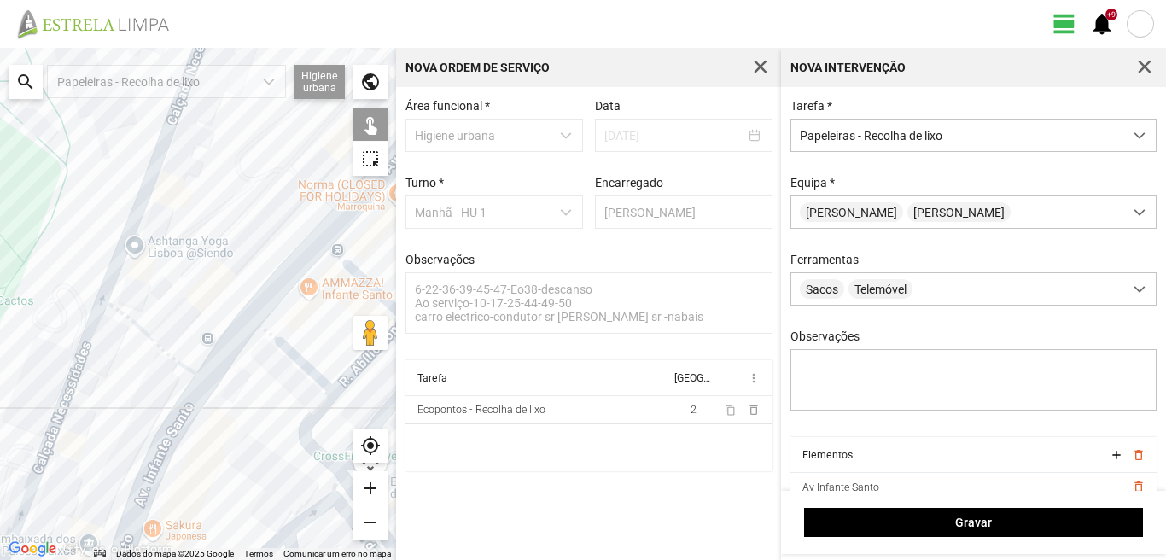
click at [124, 259] on div at bounding box center [198, 304] width 396 height 512
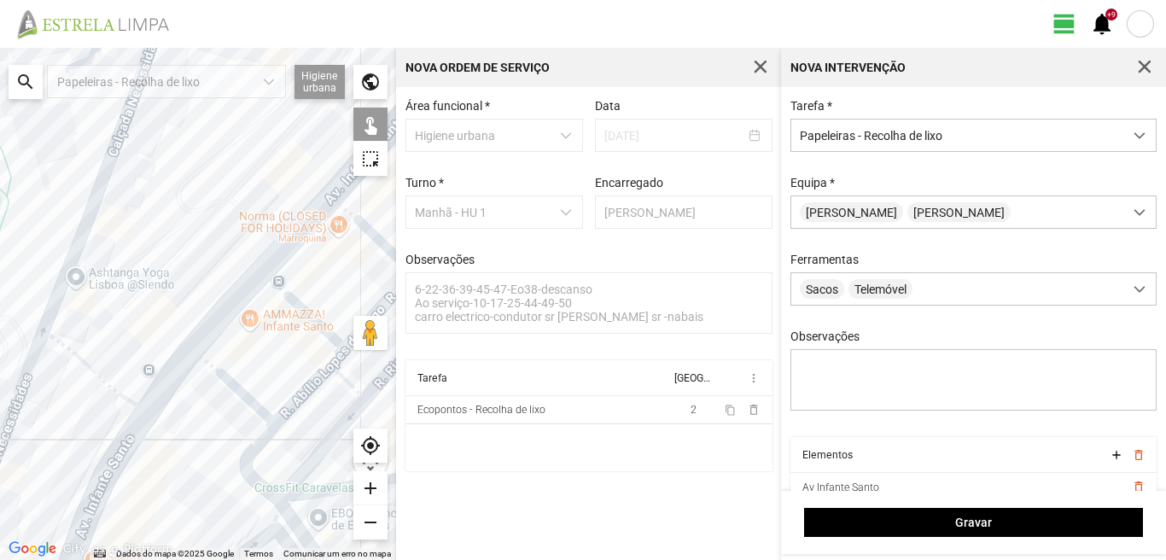
drag, startPoint x: 255, startPoint y: 318, endPoint x: 190, endPoint y: 359, distance: 76.7
click at [190, 359] on div at bounding box center [198, 304] width 396 height 512
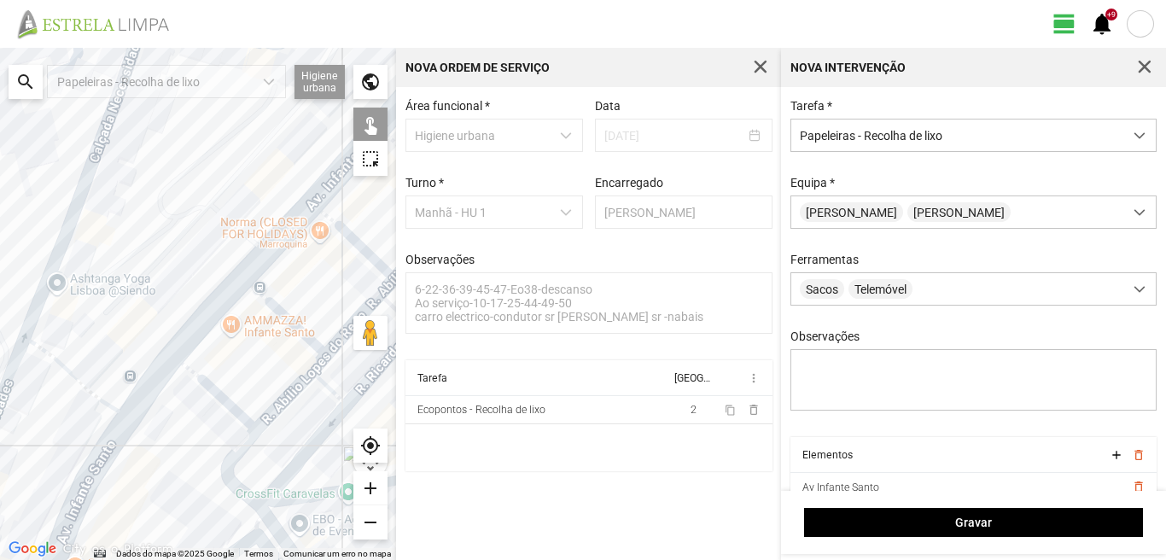
click at [258, 344] on div at bounding box center [198, 304] width 396 height 512
click at [239, 435] on div at bounding box center [198, 304] width 396 height 512
click at [268, 441] on div at bounding box center [198, 304] width 396 height 512
click at [293, 453] on div at bounding box center [198, 304] width 396 height 512
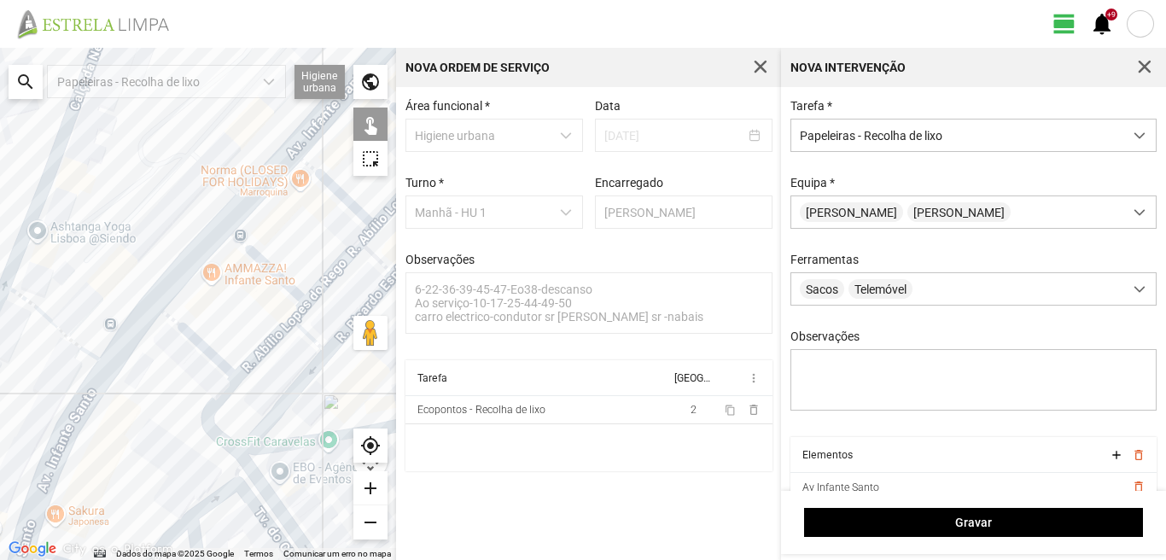
drag, startPoint x: 280, startPoint y: 538, endPoint x: 256, endPoint y: 466, distance: 76.4
click at [256, 466] on div at bounding box center [198, 304] width 396 height 512
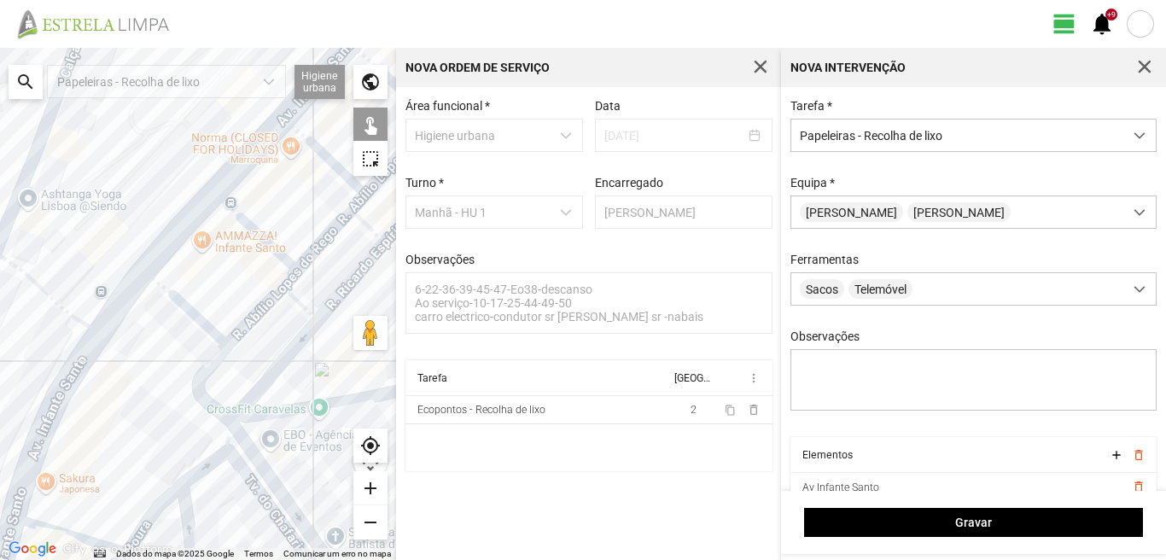
click at [256, 454] on div at bounding box center [198, 304] width 396 height 512
click at [318, 280] on div at bounding box center [198, 304] width 396 height 512
click at [360, 263] on div at bounding box center [198, 304] width 396 height 512
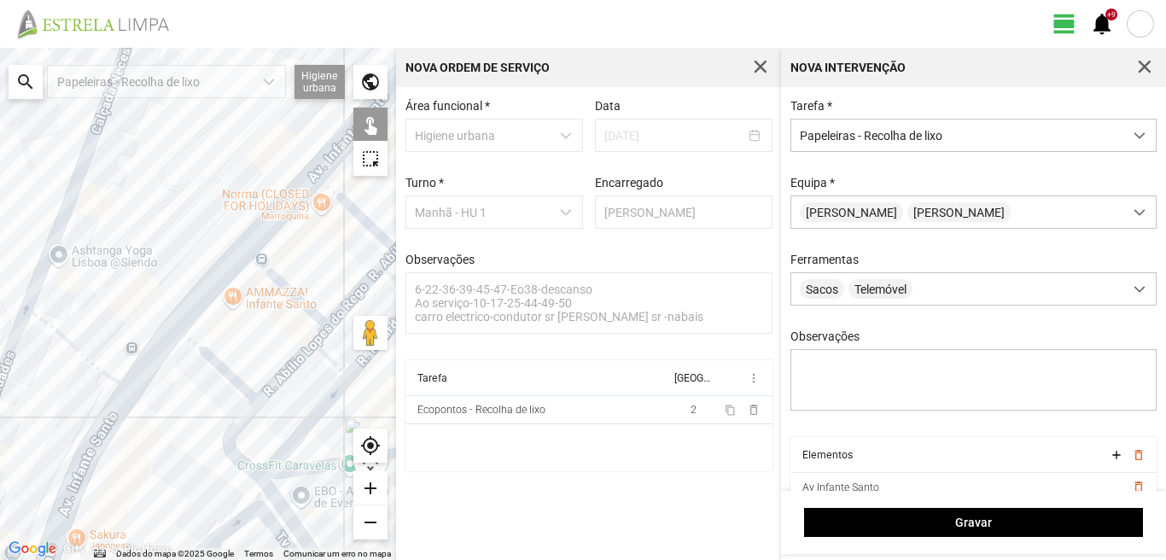
drag, startPoint x: 311, startPoint y: 305, endPoint x: 300, endPoint y: 344, distance: 41.0
click at [317, 333] on div at bounding box center [198, 304] width 396 height 512
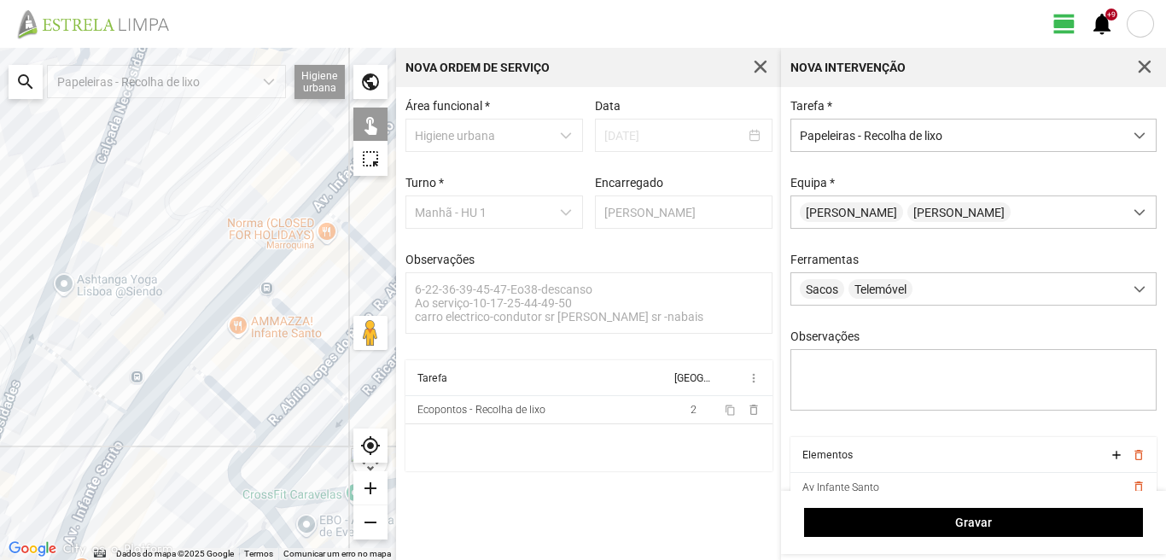
click at [258, 290] on div at bounding box center [198, 304] width 396 height 512
drag, startPoint x: 260, startPoint y: 239, endPoint x: 289, endPoint y: 228, distance: 31.1
click at [261, 239] on div at bounding box center [198, 304] width 396 height 512
click at [320, 212] on div at bounding box center [198, 304] width 396 height 512
click at [322, 172] on div at bounding box center [198, 304] width 396 height 512
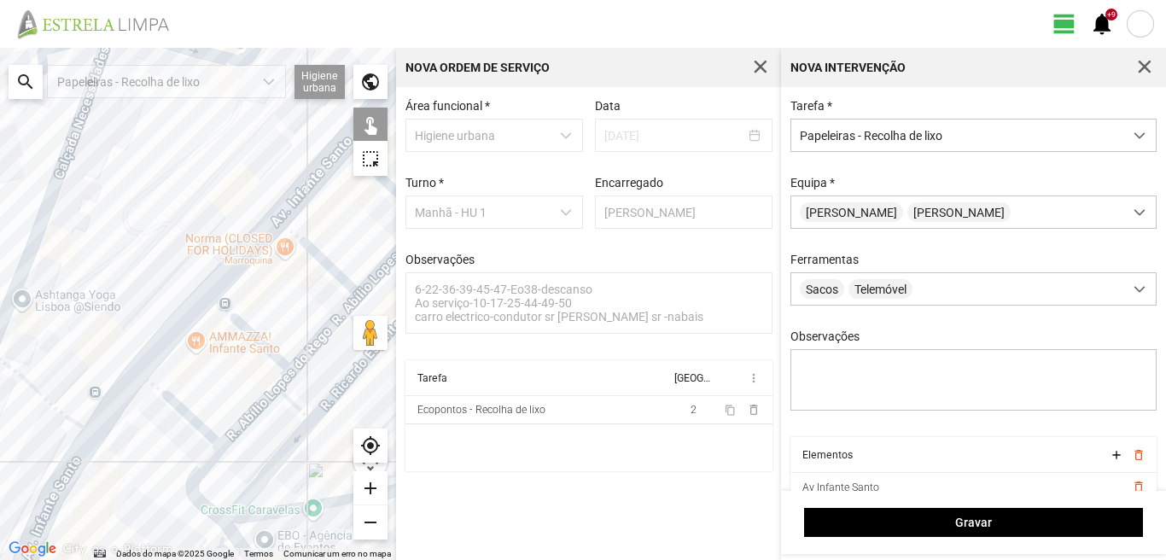
drag, startPoint x: 354, startPoint y: 289, endPoint x: 271, endPoint y: 319, distance: 88.8
click at [283, 316] on div at bounding box center [198, 304] width 396 height 512
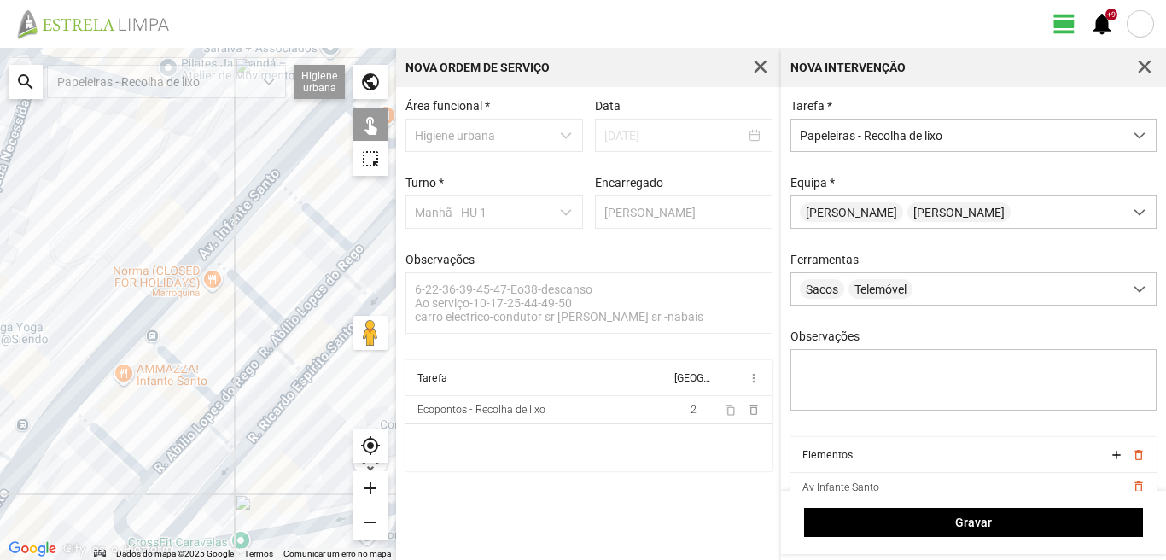
click at [273, 328] on div at bounding box center [198, 304] width 396 height 512
click at [276, 212] on div at bounding box center [198, 304] width 396 height 512
click at [276, 209] on div at bounding box center [198, 304] width 396 height 512
click at [271, 144] on div at bounding box center [198, 304] width 396 height 512
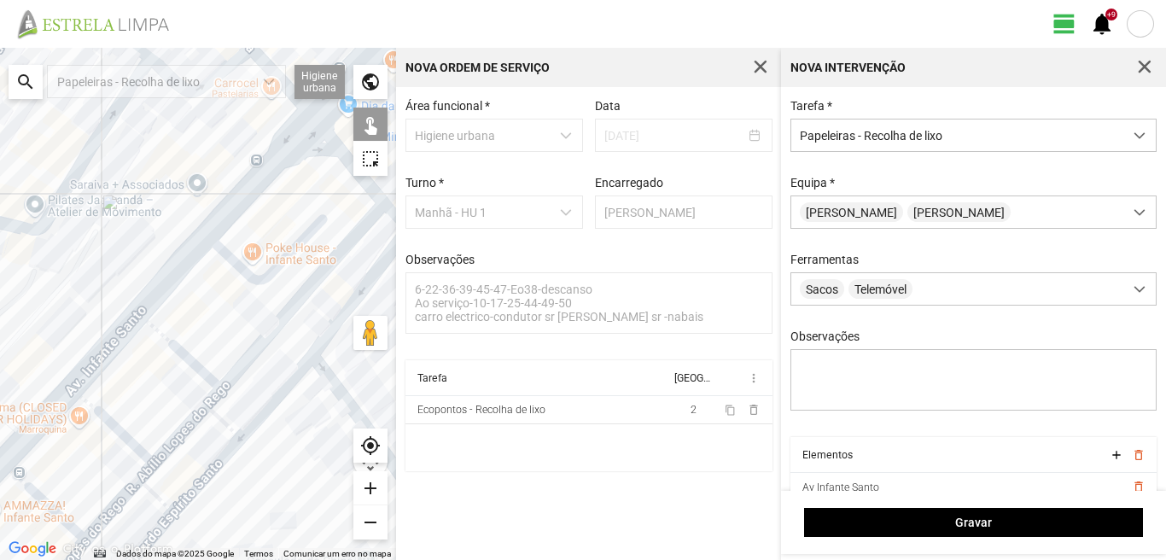
drag, startPoint x: 310, startPoint y: 188, endPoint x: 166, endPoint y: 335, distance: 206.4
click at [166, 335] on div at bounding box center [198, 304] width 396 height 512
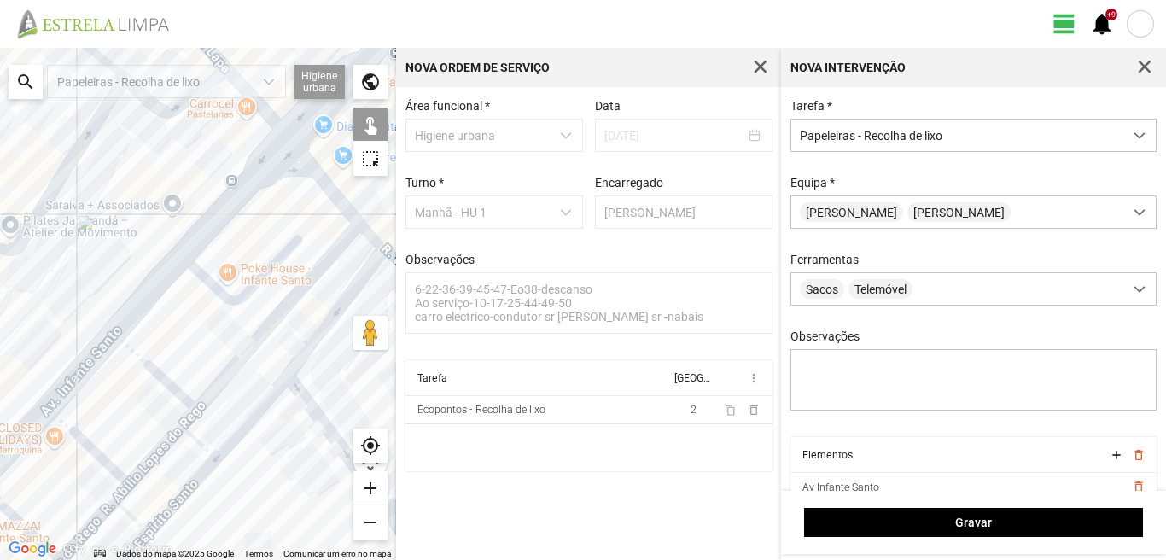
click at [236, 241] on div at bounding box center [198, 304] width 396 height 512
click at [225, 169] on div at bounding box center [198, 304] width 396 height 512
click at [236, 231] on div at bounding box center [198, 304] width 396 height 512
drag, startPoint x: 236, startPoint y: 241, endPoint x: 268, endPoint y: 178, distance: 70.2
click at [242, 235] on div at bounding box center [198, 304] width 396 height 512
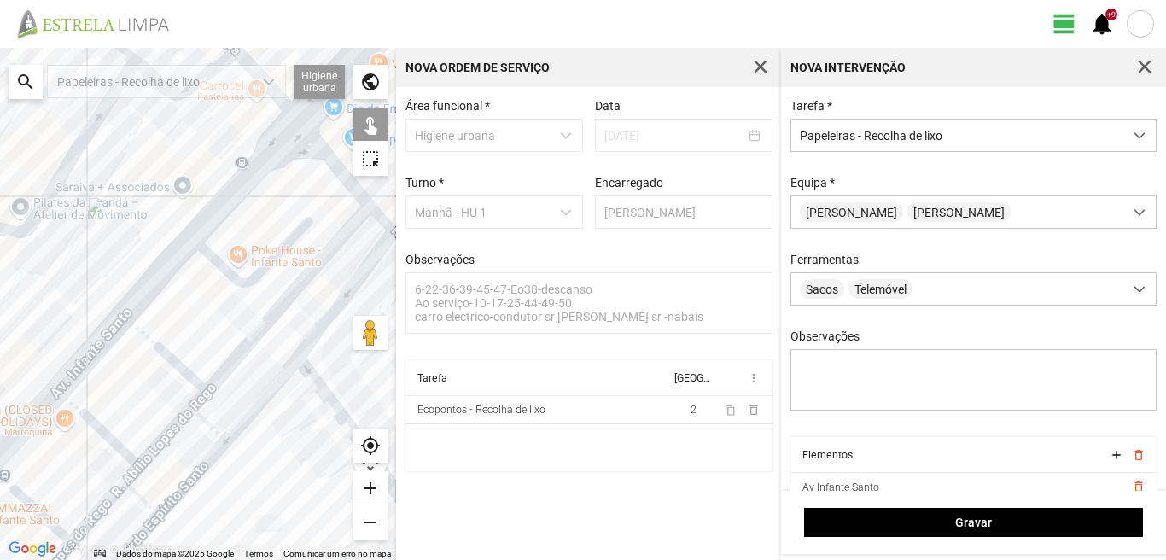
click at [241, 219] on div at bounding box center [198, 304] width 396 height 512
click at [259, 329] on div at bounding box center [198, 304] width 396 height 512
click at [295, 358] on div at bounding box center [198, 304] width 396 height 512
drag, startPoint x: 211, startPoint y: 474, endPoint x: 236, endPoint y: 410, distance: 69.7
click at [220, 463] on div at bounding box center [198, 304] width 396 height 512
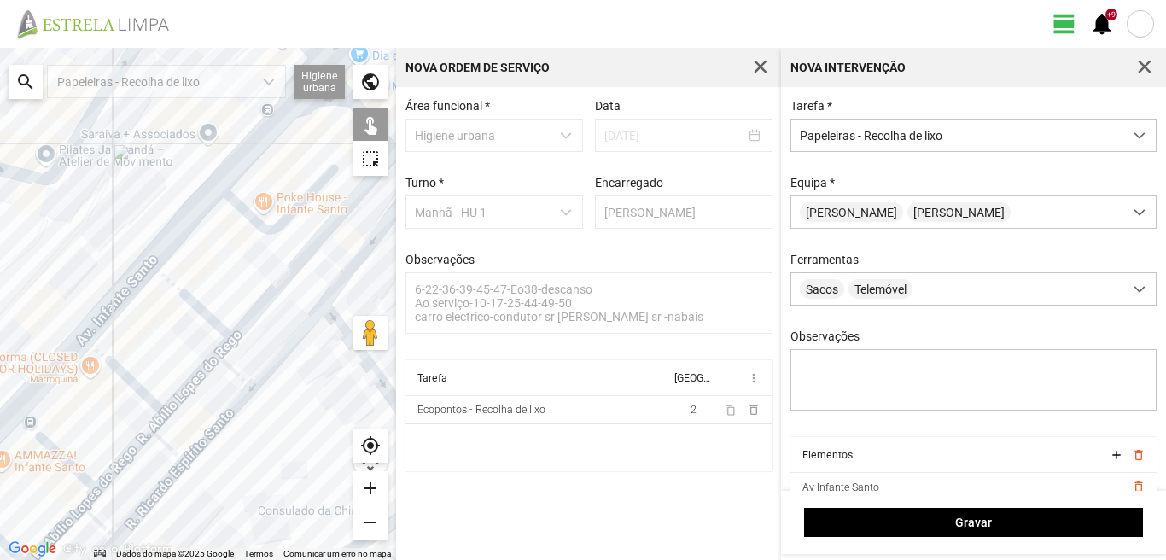
click at [237, 421] on div at bounding box center [198, 304] width 396 height 512
click at [162, 536] on div at bounding box center [198, 304] width 396 height 512
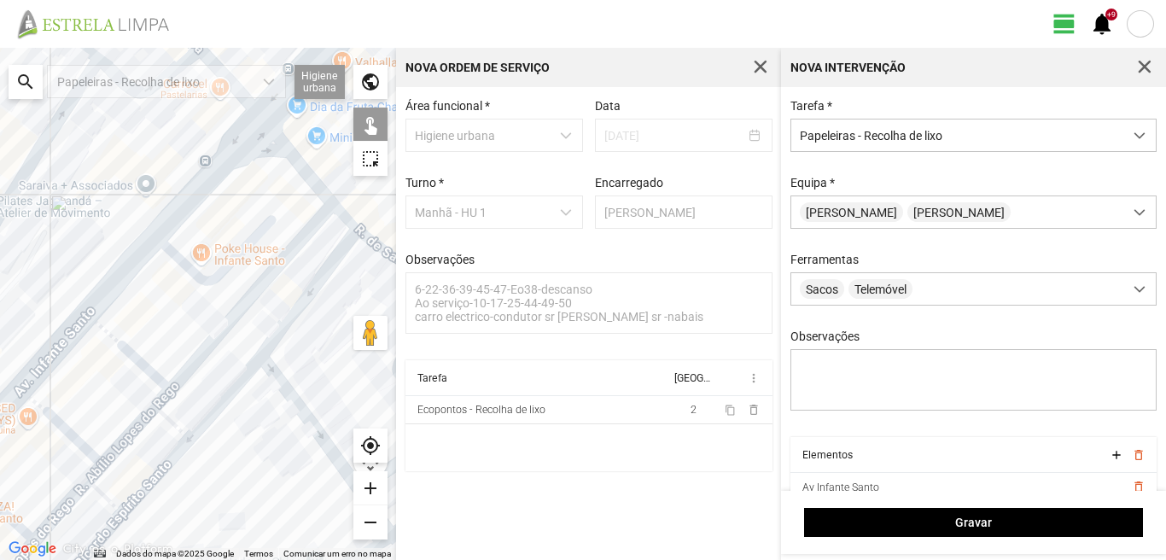
drag, startPoint x: 242, startPoint y: 383, endPoint x: 140, endPoint y: 524, distance: 174.1
click at [140, 523] on div at bounding box center [198, 304] width 396 height 512
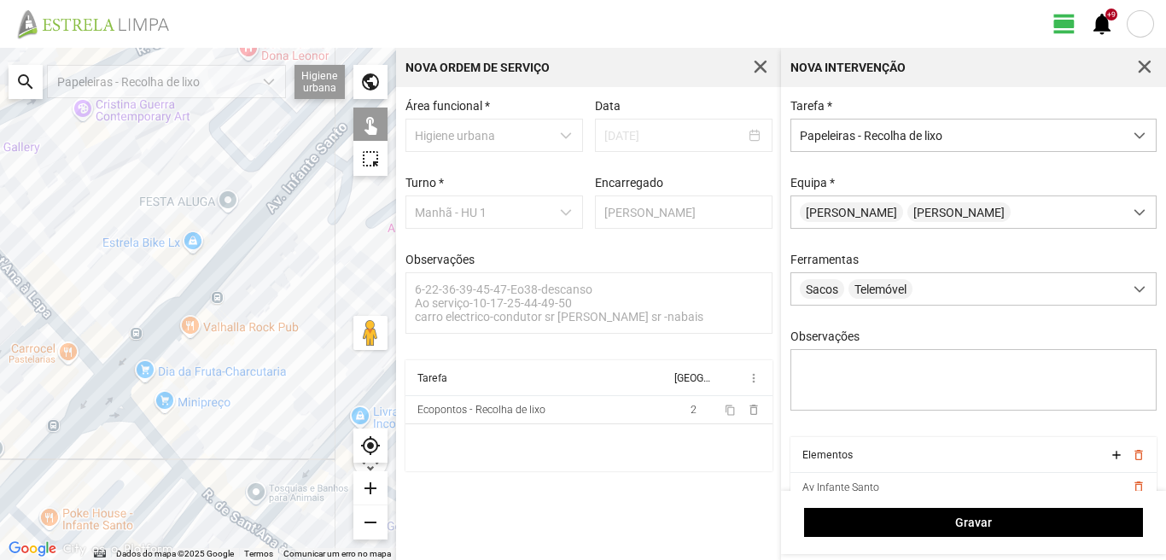
click at [204, 442] on div at bounding box center [198, 304] width 396 height 512
click at [160, 433] on div at bounding box center [198, 304] width 396 height 512
click at [155, 428] on div at bounding box center [198, 304] width 396 height 512
click at [102, 420] on div at bounding box center [198, 304] width 396 height 512
click at [136, 383] on div at bounding box center [198, 304] width 396 height 512
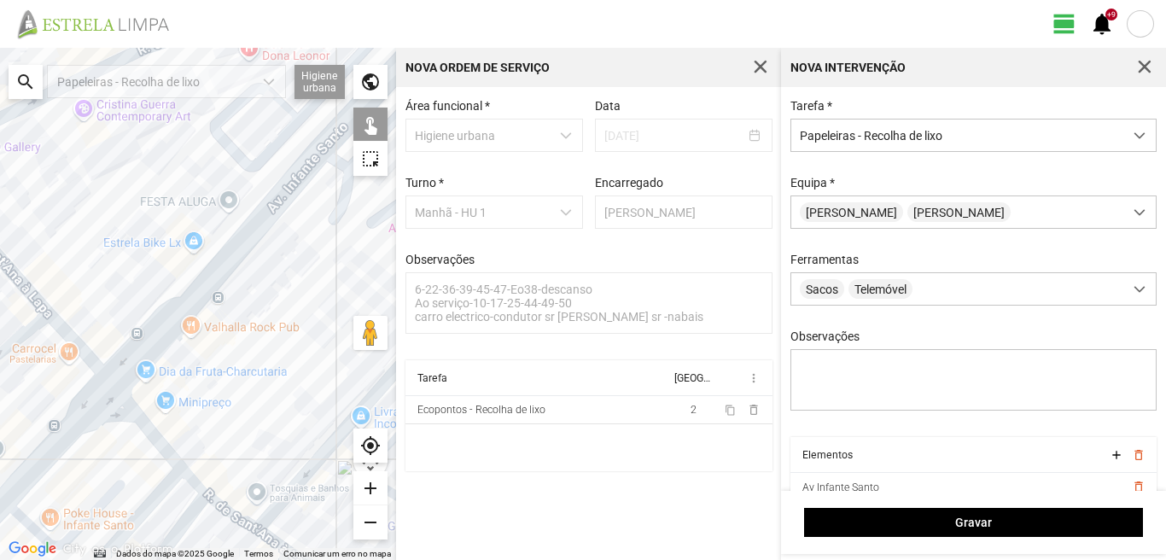
click at [100, 370] on div at bounding box center [198, 304] width 396 height 512
click at [103, 364] on div at bounding box center [198, 304] width 396 height 512
click at [76, 364] on div at bounding box center [198, 304] width 396 height 512
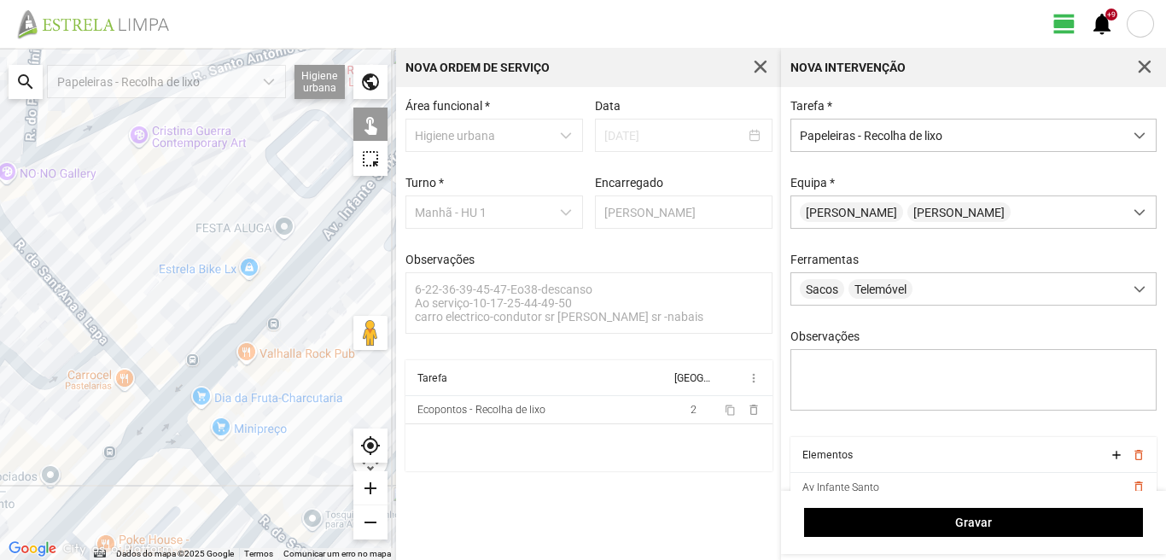
drag, startPoint x: 113, startPoint y: 325, endPoint x: 146, endPoint y: 364, distance: 50.9
click at [137, 358] on div at bounding box center [198, 304] width 396 height 512
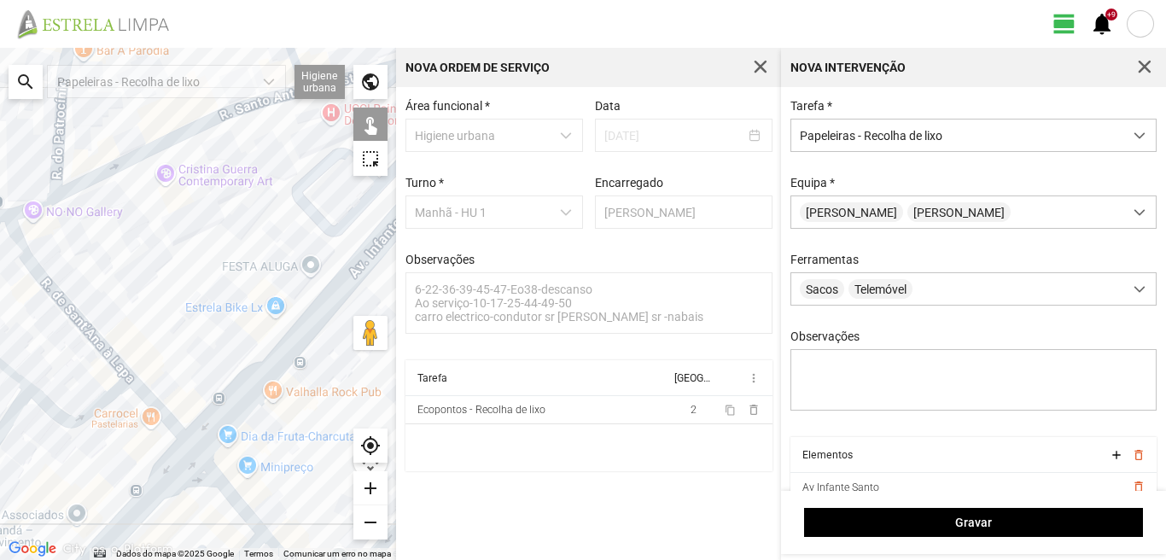
click at [101, 361] on div at bounding box center [198, 304] width 396 height 512
click at [125, 354] on div at bounding box center [198, 304] width 396 height 512
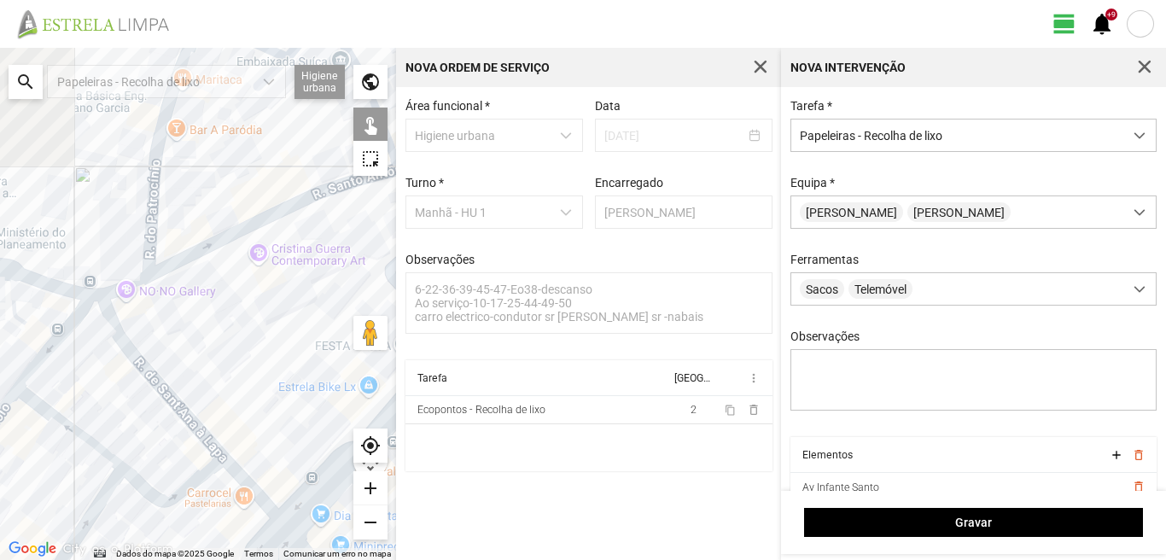
drag, startPoint x: 166, startPoint y: 327, endPoint x: 242, endPoint y: 434, distance: 131.6
click at [242, 434] on div at bounding box center [198, 304] width 396 height 512
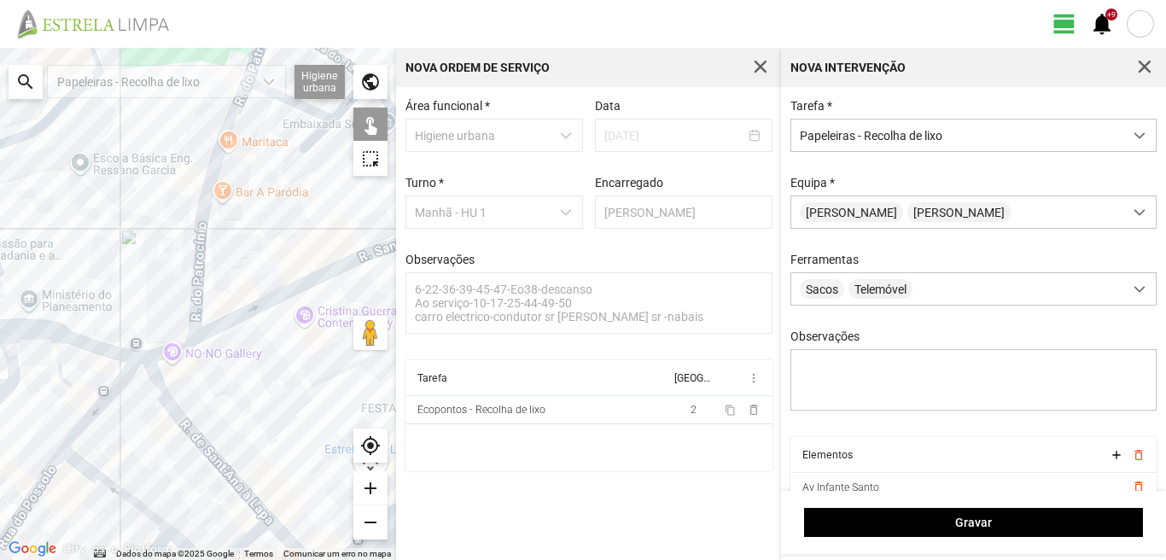
drag, startPoint x: 96, startPoint y: 481, endPoint x: 99, endPoint y: 417, distance: 64.1
click at [96, 469] on div at bounding box center [198, 304] width 396 height 512
click at [102, 376] on div at bounding box center [198, 304] width 396 height 512
click at [97, 468] on div at bounding box center [198, 304] width 396 height 512
drag, startPoint x: 279, startPoint y: 386, endPoint x: 0, endPoint y: 449, distance: 286.1
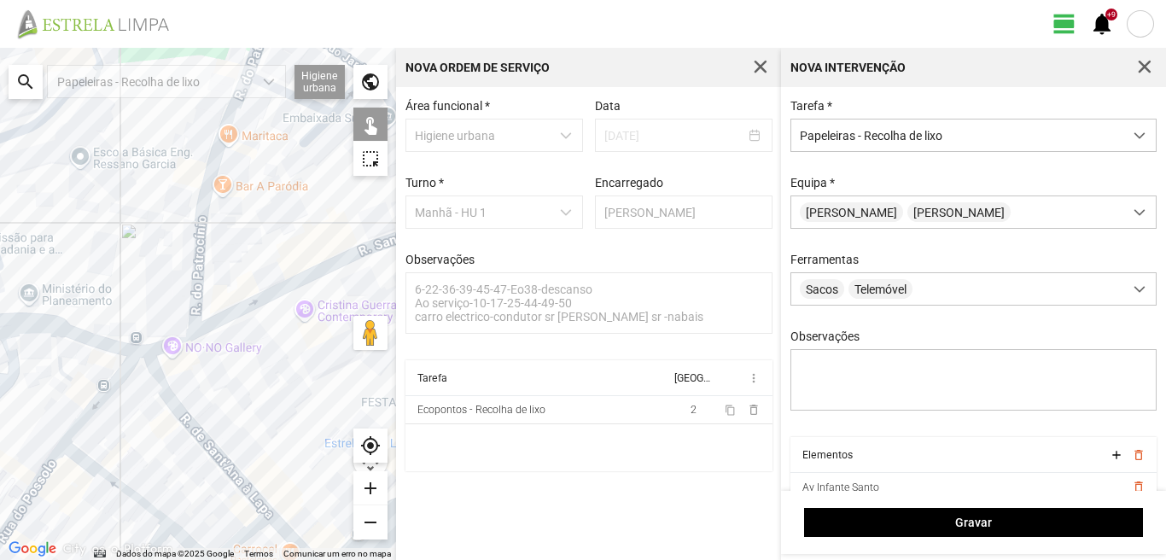
click at [0, 449] on div at bounding box center [198, 304] width 396 height 512
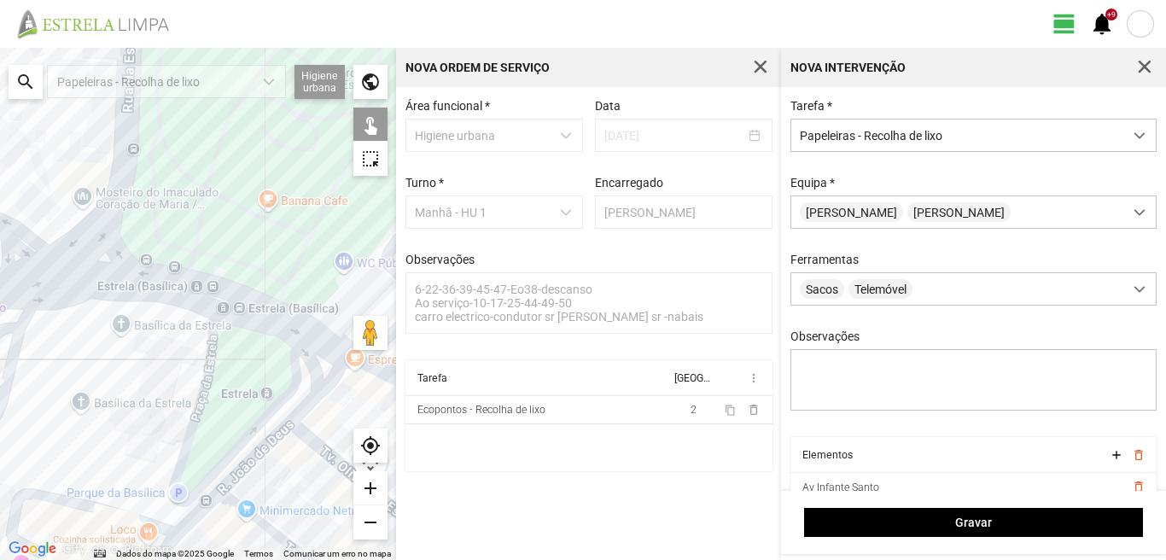
drag, startPoint x: 114, startPoint y: 412, endPoint x: 148, endPoint y: 389, distance: 40.5
click at [148, 389] on div at bounding box center [198, 304] width 396 height 512
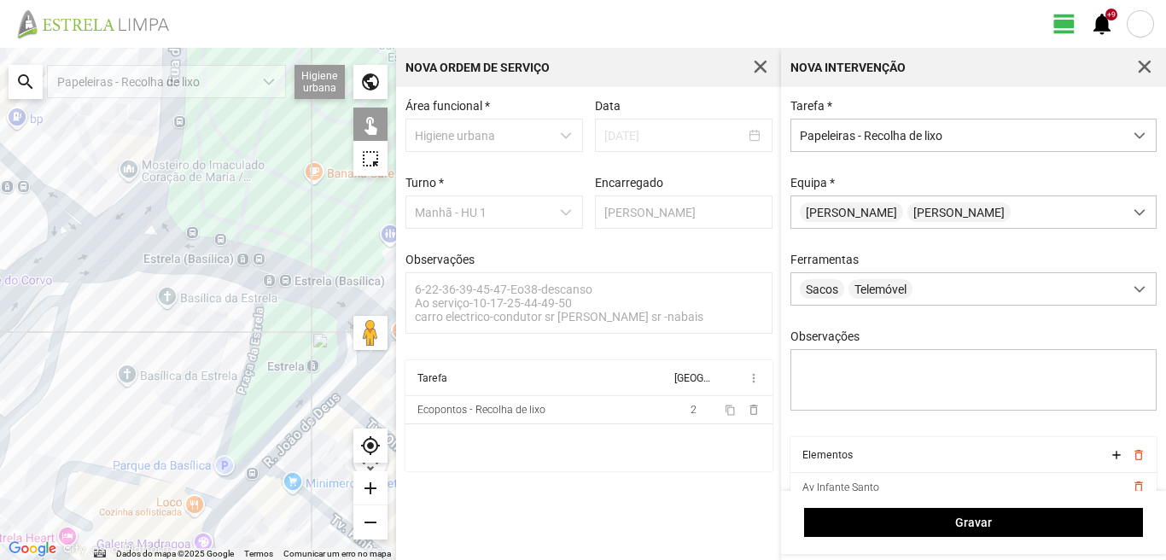
click at [195, 328] on div at bounding box center [198, 304] width 396 height 512
click at [172, 293] on div at bounding box center [198, 304] width 396 height 512
click at [117, 341] on div at bounding box center [198, 304] width 396 height 512
click at [280, 338] on div at bounding box center [198, 304] width 396 height 512
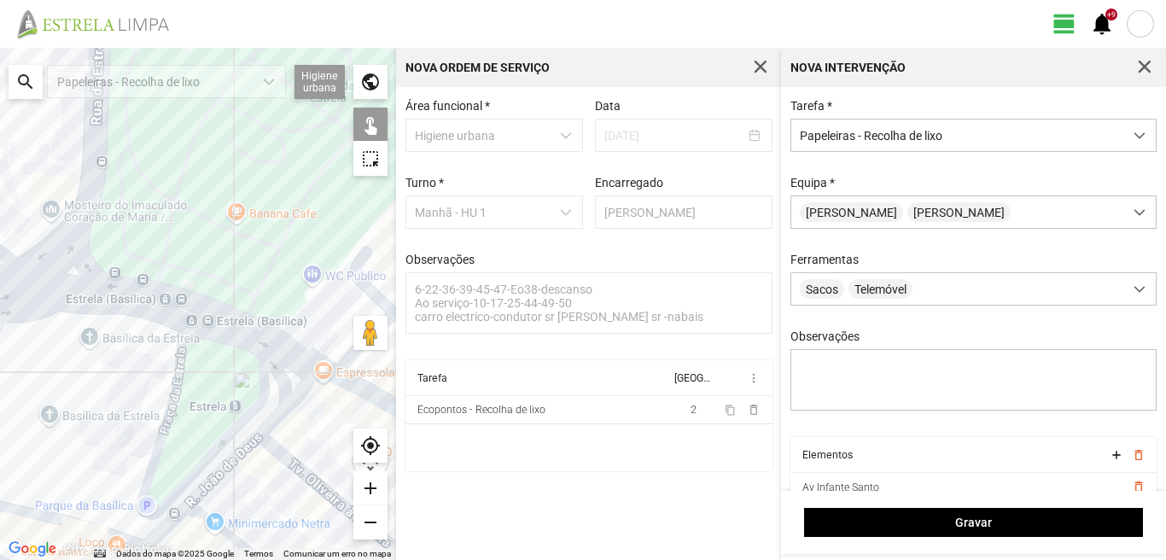
drag, startPoint x: 227, startPoint y: 375, endPoint x: 147, endPoint y: 418, distance: 90.9
click at [147, 418] on div at bounding box center [198, 304] width 396 height 512
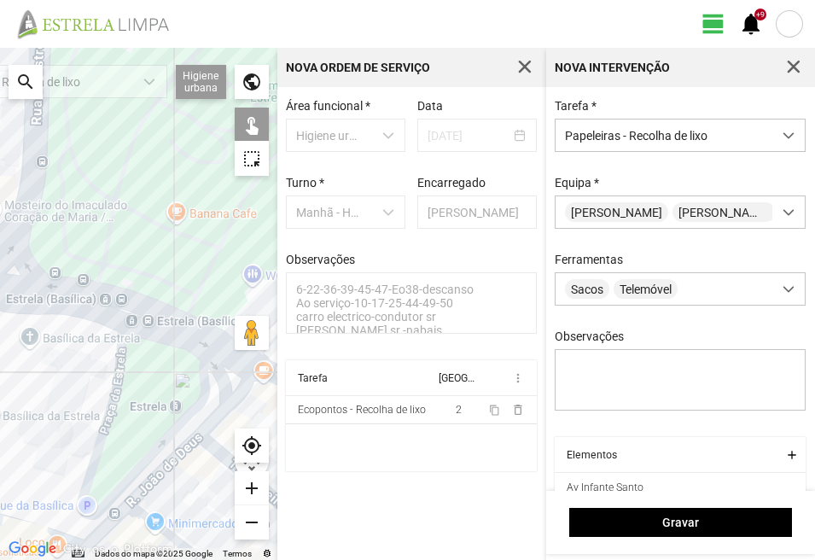
click at [167, 400] on div at bounding box center [138, 304] width 277 height 512
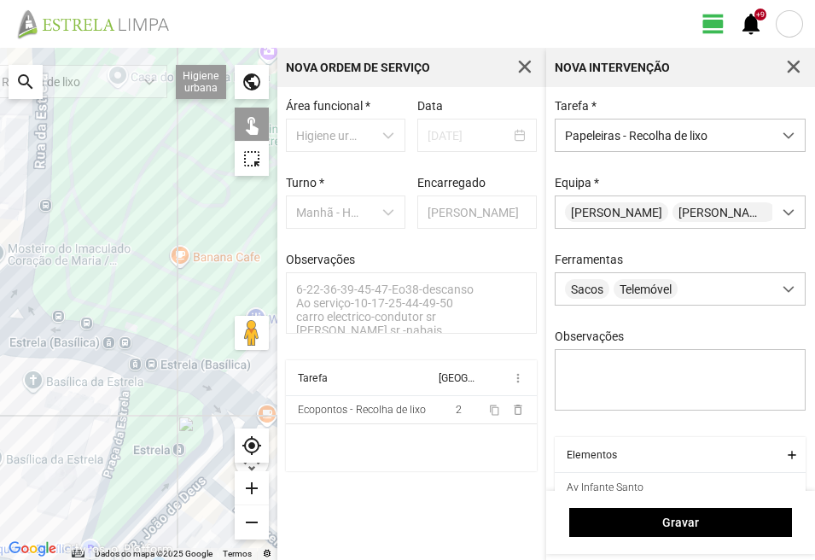
drag, startPoint x: 191, startPoint y: 438, endPoint x: 196, endPoint y: 494, distance: 56.6
click at [196, 494] on div at bounding box center [138, 304] width 277 height 512
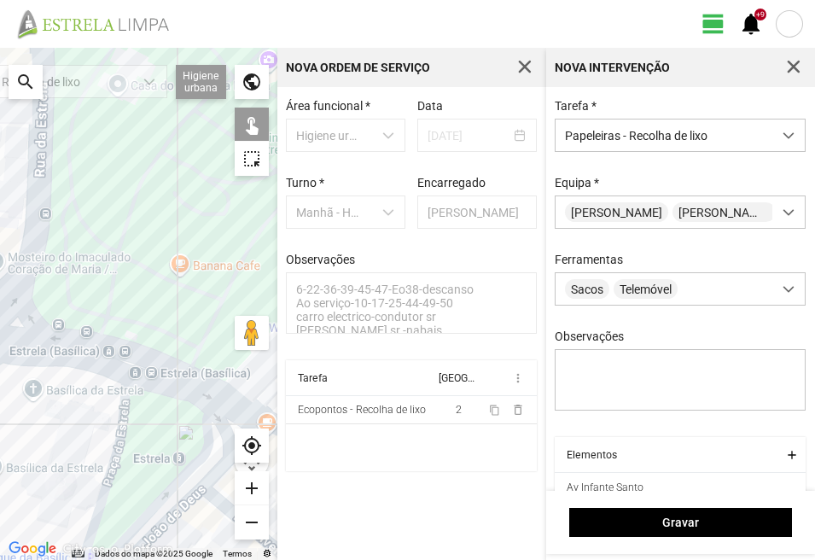
click at [187, 457] on div at bounding box center [138, 304] width 277 height 512
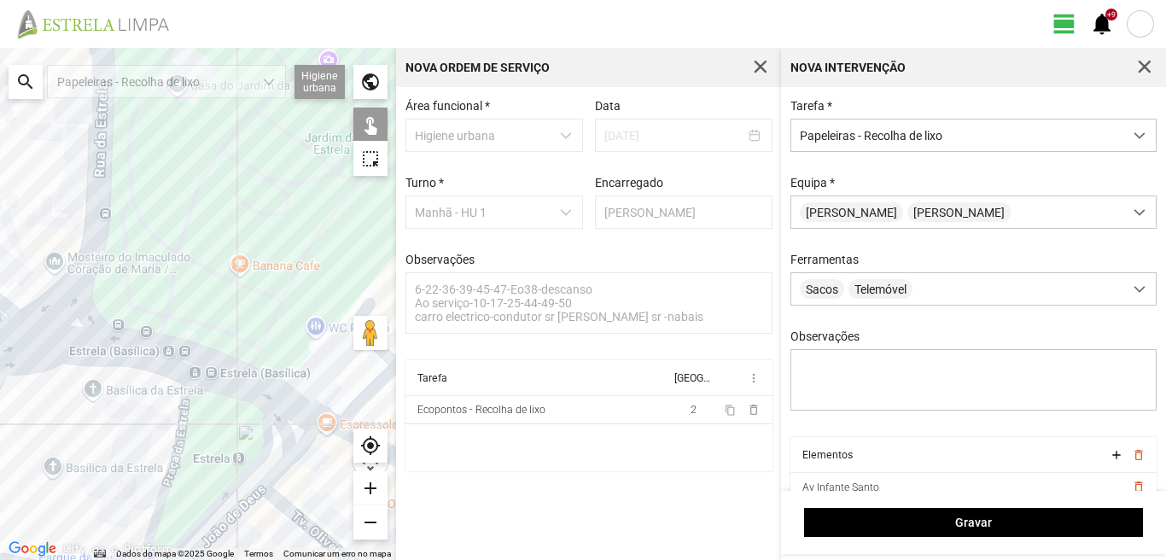
click at [125, 365] on div at bounding box center [198, 304] width 396 height 512
click at [175, 342] on div at bounding box center [198, 304] width 396 height 512
click at [225, 355] on div at bounding box center [198, 304] width 396 height 512
click at [290, 385] on div at bounding box center [198, 304] width 396 height 512
drag, startPoint x: 233, startPoint y: 505, endPoint x: 226, endPoint y: 497, distance: 10.9
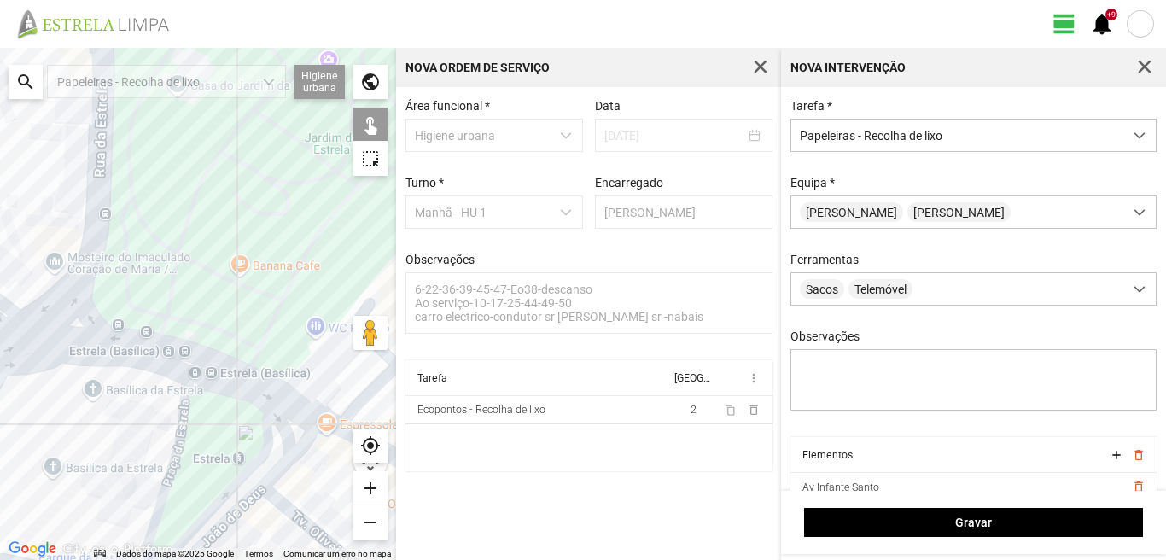
click at [229, 499] on div at bounding box center [198, 304] width 396 height 512
drag, startPoint x: 140, startPoint y: 371, endPoint x: 247, endPoint y: 446, distance: 130.5
click at [247, 446] on div at bounding box center [198, 304] width 396 height 512
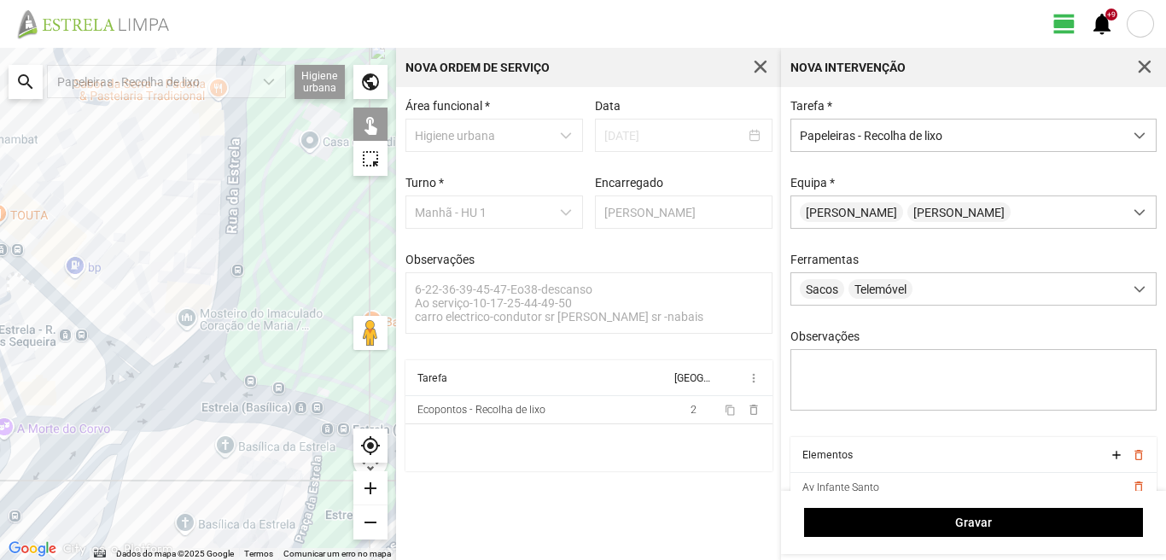
drag, startPoint x: 165, startPoint y: 375, endPoint x: 247, endPoint y: 429, distance: 98.0
click at [247, 429] on div at bounding box center [198, 304] width 396 height 512
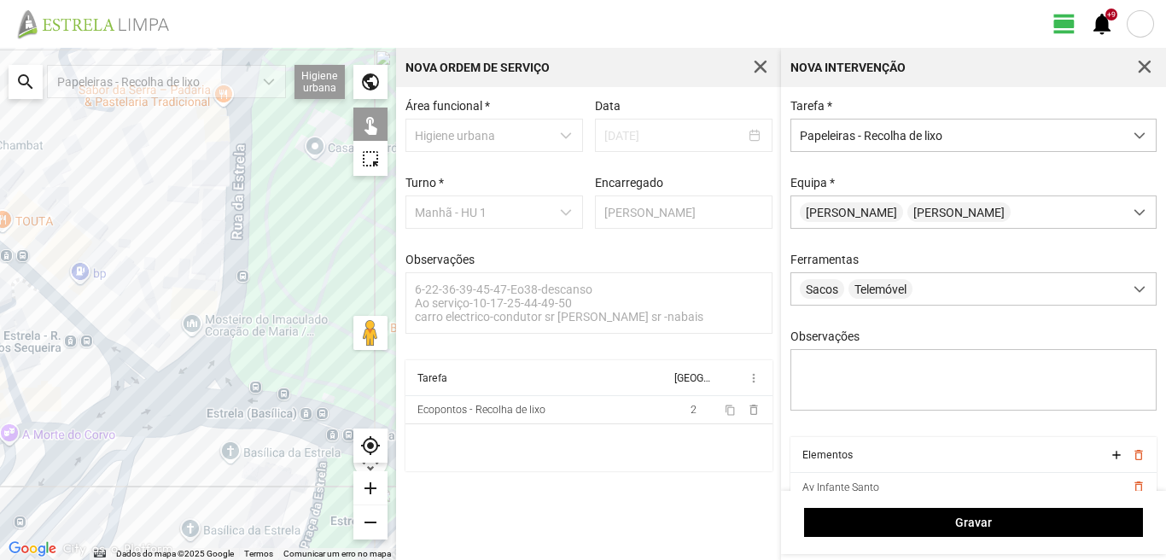
click at [183, 393] on div at bounding box center [198, 304] width 396 height 512
drag, startPoint x: 174, startPoint y: 348, endPoint x: 124, endPoint y: 402, distance: 73.7
click at [173, 348] on div at bounding box center [198, 304] width 396 height 512
click at [120, 404] on div at bounding box center [198, 304] width 396 height 512
click at [121, 393] on div at bounding box center [198, 304] width 396 height 512
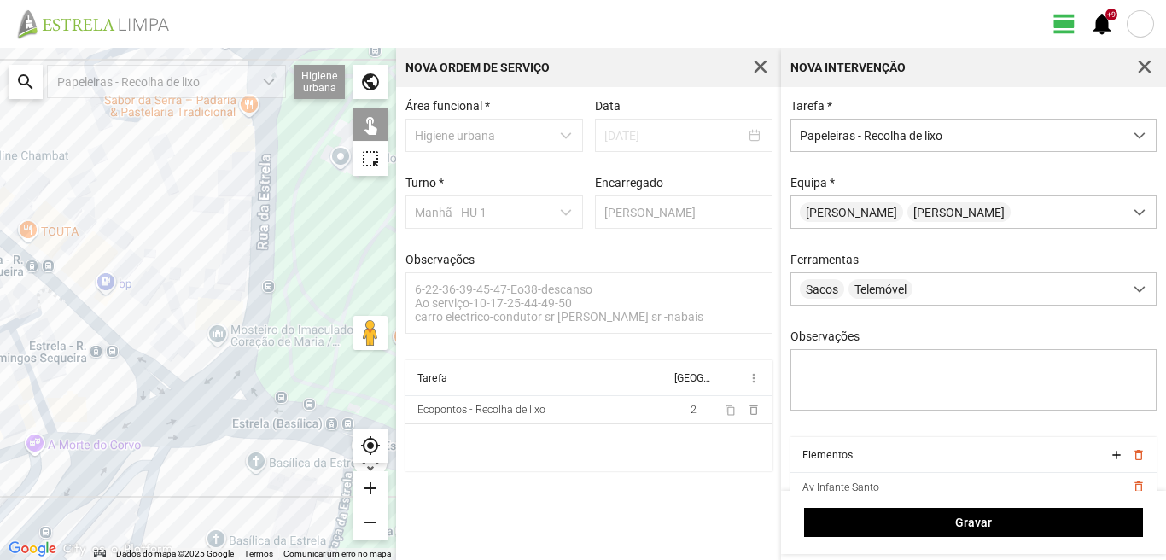
drag, startPoint x: 84, startPoint y: 346, endPoint x: 176, endPoint y: 412, distance: 112.5
click at [176, 412] on div at bounding box center [198, 304] width 396 height 512
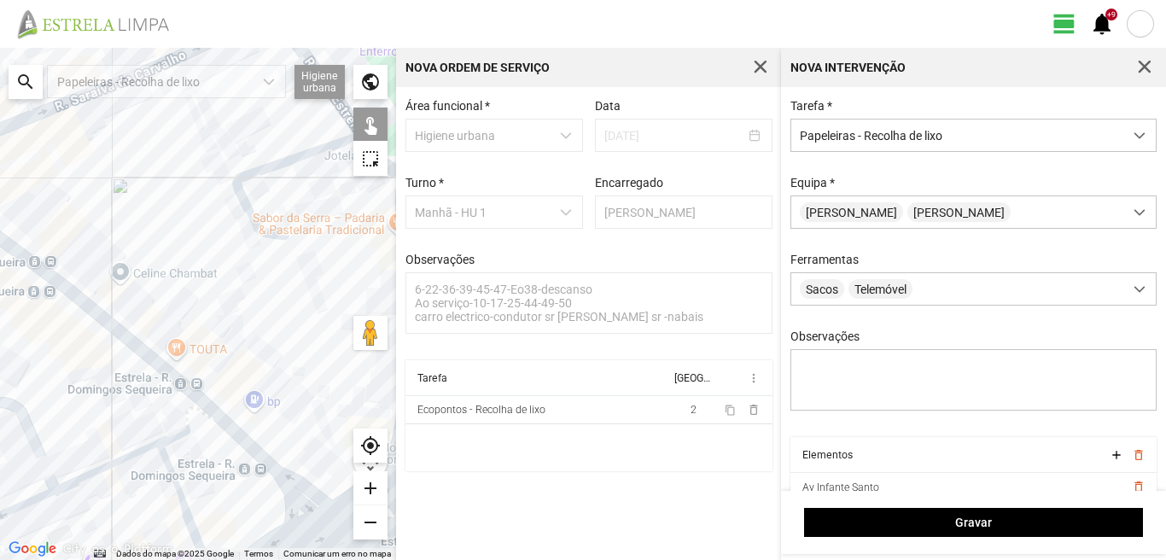
click at [239, 450] on div at bounding box center [198, 304] width 396 height 512
click at [265, 426] on div at bounding box center [198, 304] width 396 height 512
click at [168, 413] on div at bounding box center [198, 304] width 396 height 512
click at [171, 401] on div at bounding box center [198, 304] width 396 height 512
click at [172, 367] on div at bounding box center [198, 304] width 396 height 512
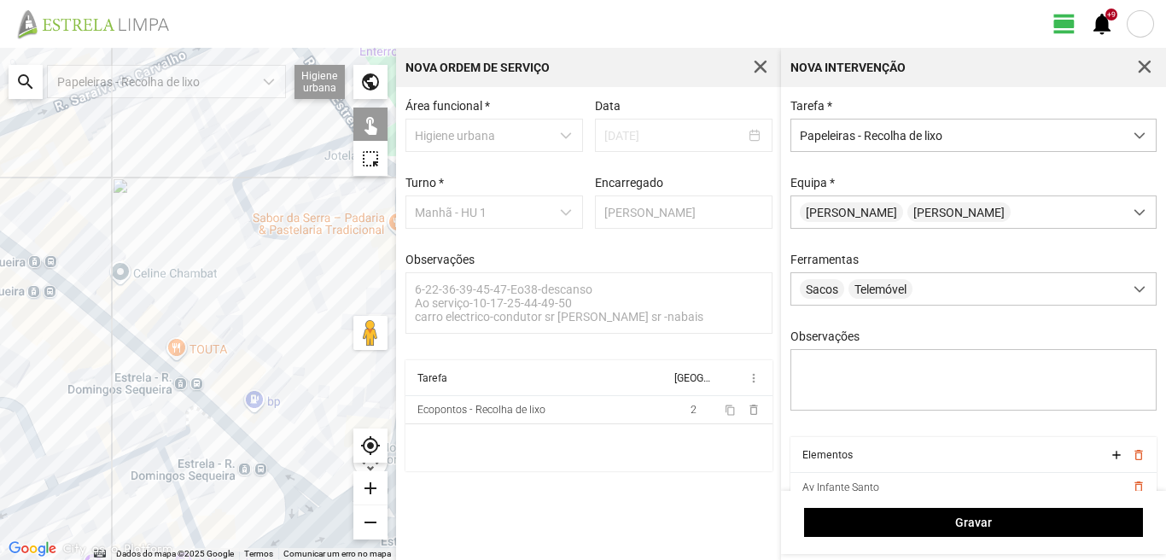
click at [172, 411] on div at bounding box center [198, 304] width 396 height 512
click at [131, 327] on div at bounding box center [198, 304] width 396 height 512
click at [101, 312] on div at bounding box center [198, 304] width 396 height 512
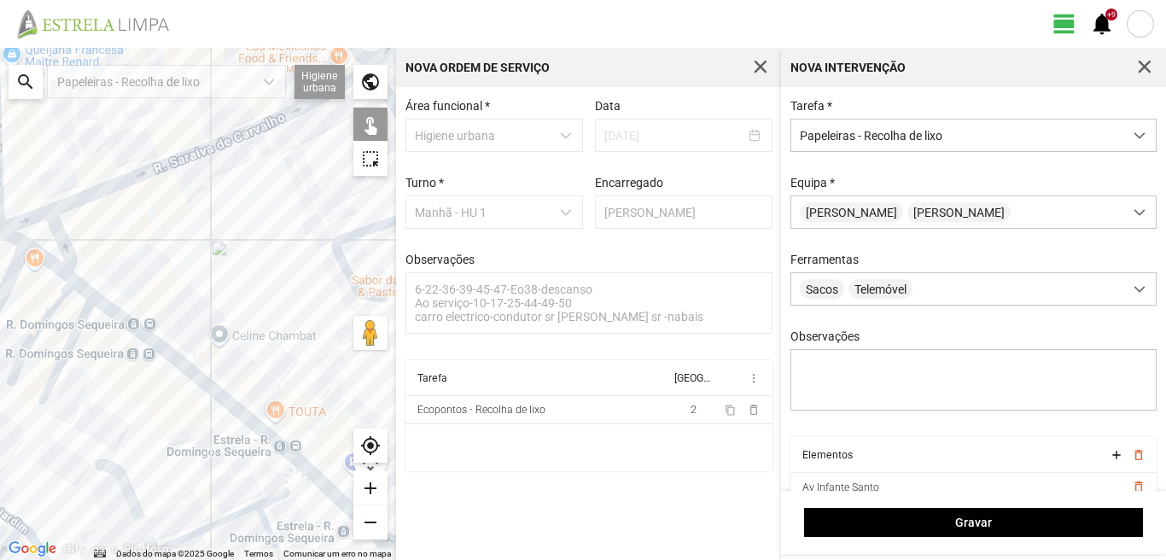
drag, startPoint x: 143, startPoint y: 375, endPoint x: 183, endPoint y: 405, distance: 49.5
click at [183, 405] on div at bounding box center [198, 304] width 396 height 512
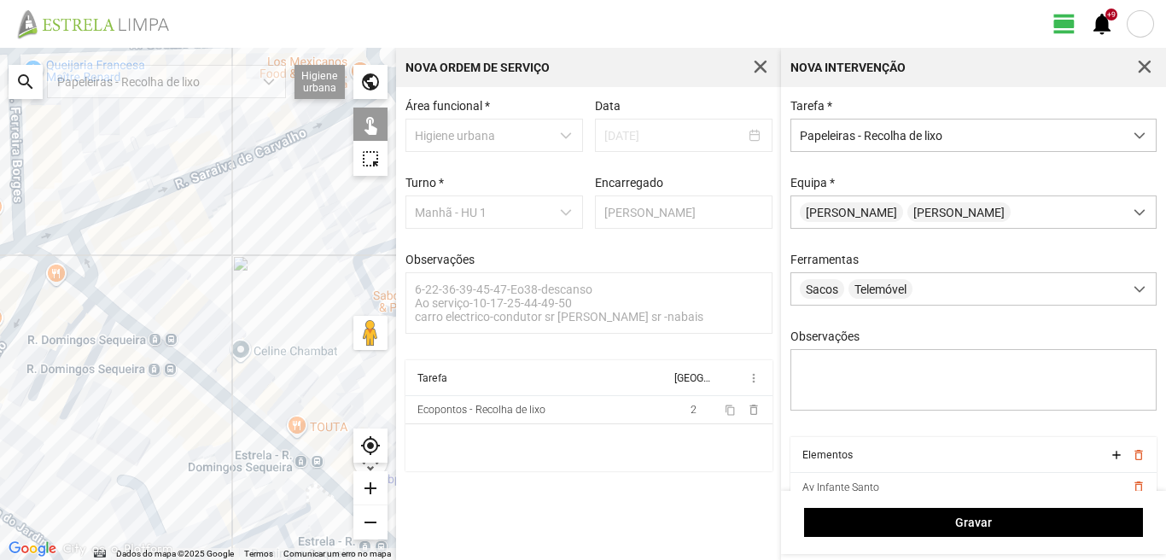
click at [165, 381] on div at bounding box center [198, 304] width 396 height 512
click at [143, 322] on div at bounding box center [198, 304] width 396 height 512
click at [33, 323] on div at bounding box center [198, 304] width 396 height 512
click at [71, 305] on div at bounding box center [198, 304] width 396 height 512
click at [52, 276] on div at bounding box center [198, 304] width 396 height 512
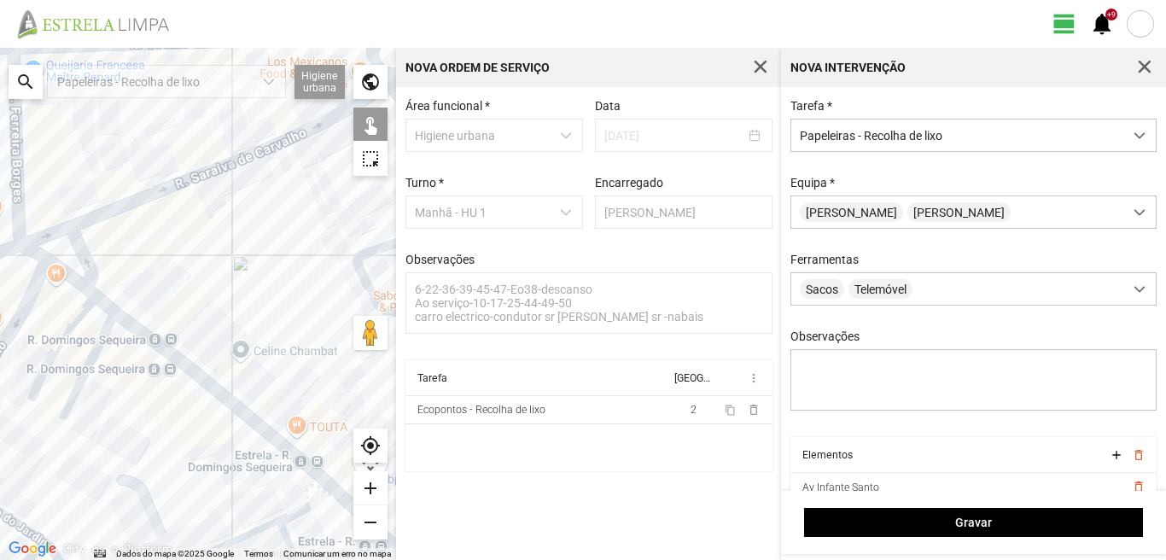
click at [58, 242] on div at bounding box center [198, 304] width 396 height 512
click at [88, 248] on div at bounding box center [198, 304] width 396 height 512
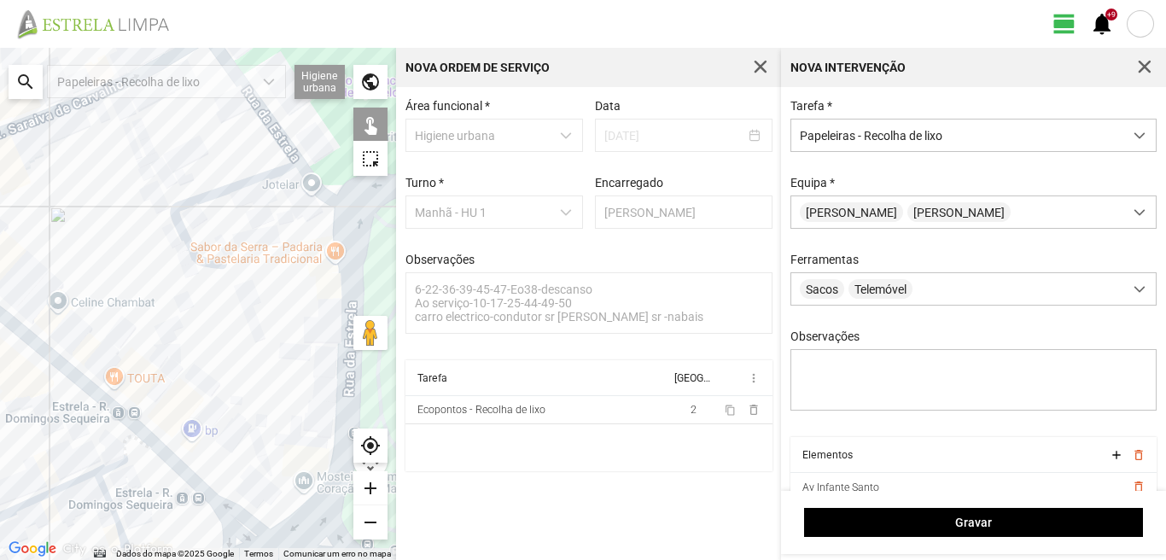
drag, startPoint x: 201, startPoint y: 382, endPoint x: 0, endPoint y: 326, distance: 209.1
click at [0, 327] on div at bounding box center [198, 304] width 396 height 512
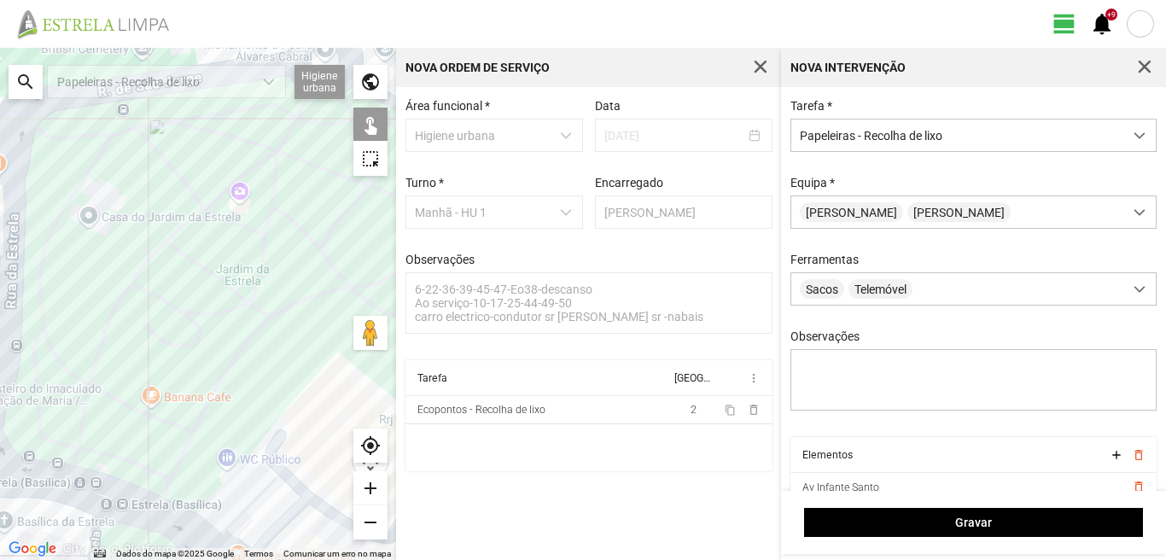
drag, startPoint x: 207, startPoint y: 450, endPoint x: 107, endPoint y: 338, distance: 149.9
click at [113, 345] on div at bounding box center [198, 304] width 396 height 512
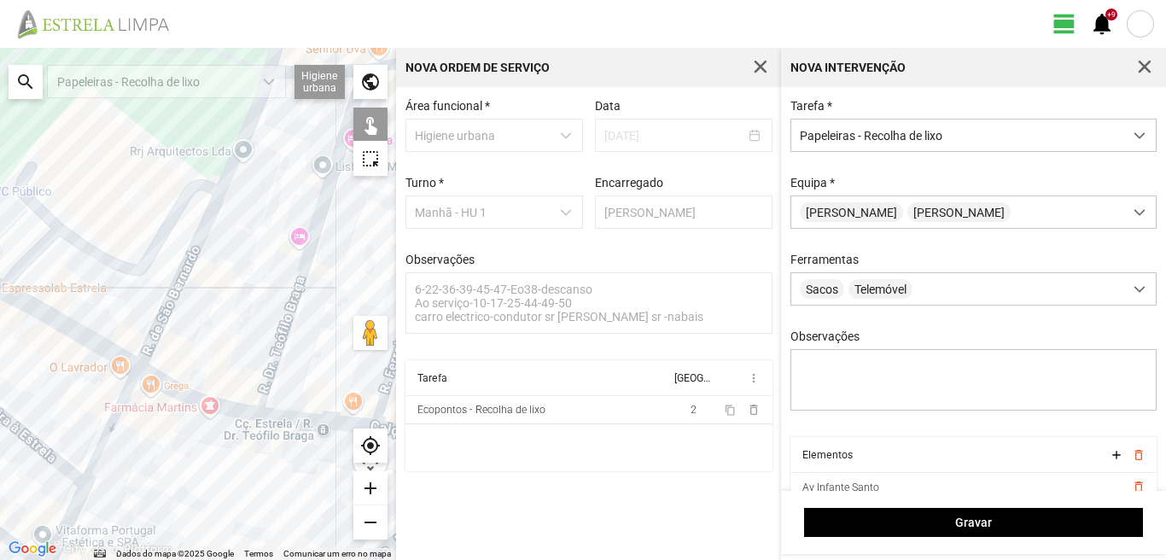
drag, startPoint x: 178, startPoint y: 476, endPoint x: 98, endPoint y: 406, distance: 106.5
click at [103, 416] on div at bounding box center [198, 304] width 396 height 512
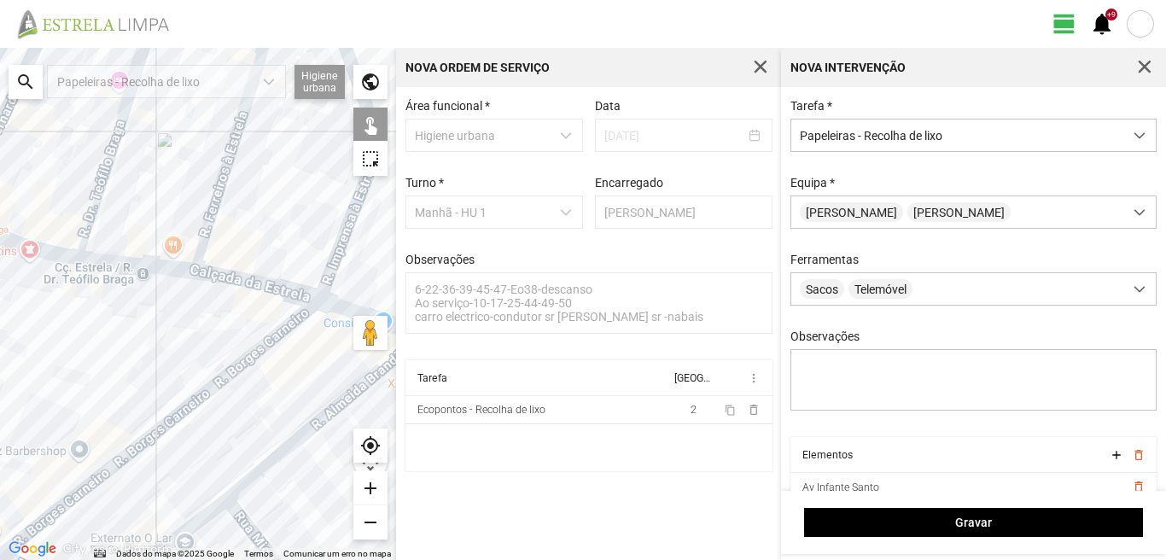
drag, startPoint x: 159, startPoint y: 416, endPoint x: 166, endPoint y: 366, distance: 50.9
click at [172, 371] on div at bounding box center [198, 304] width 396 height 512
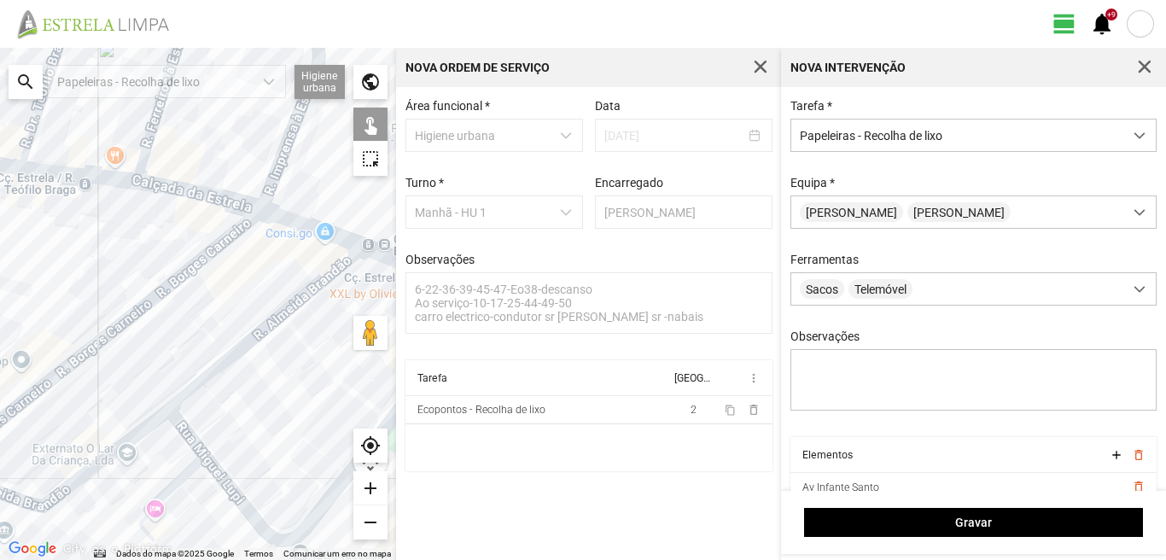
drag, startPoint x: 253, startPoint y: 424, endPoint x: 177, endPoint y: 358, distance: 101.1
click at [179, 361] on div at bounding box center [198, 304] width 396 height 512
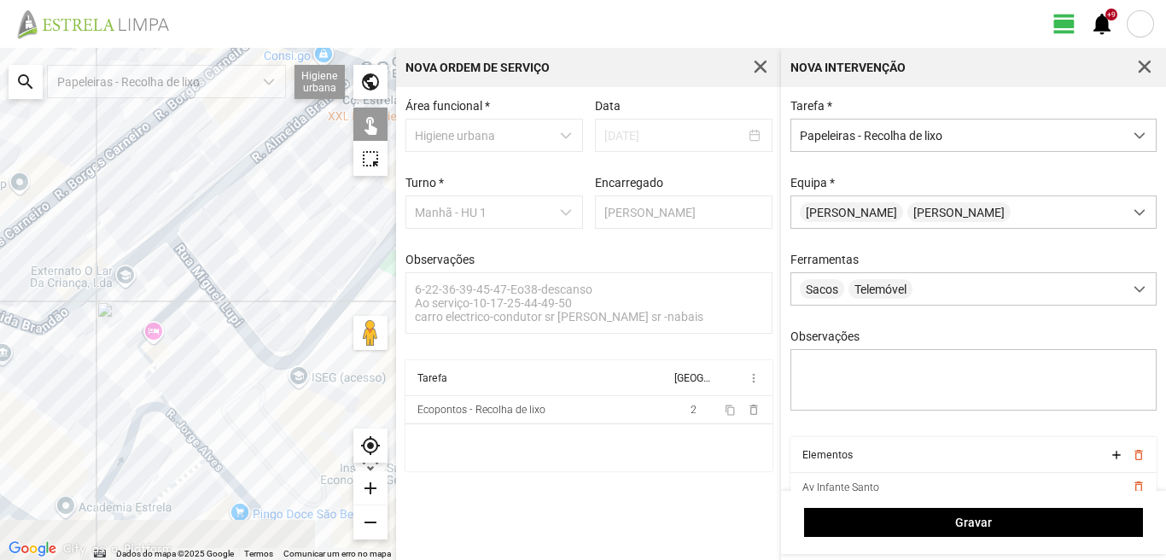
drag, startPoint x: 80, startPoint y: 498, endPoint x: 249, endPoint y: 428, distance: 182.9
click at [249, 428] on div at bounding box center [198, 304] width 396 height 512
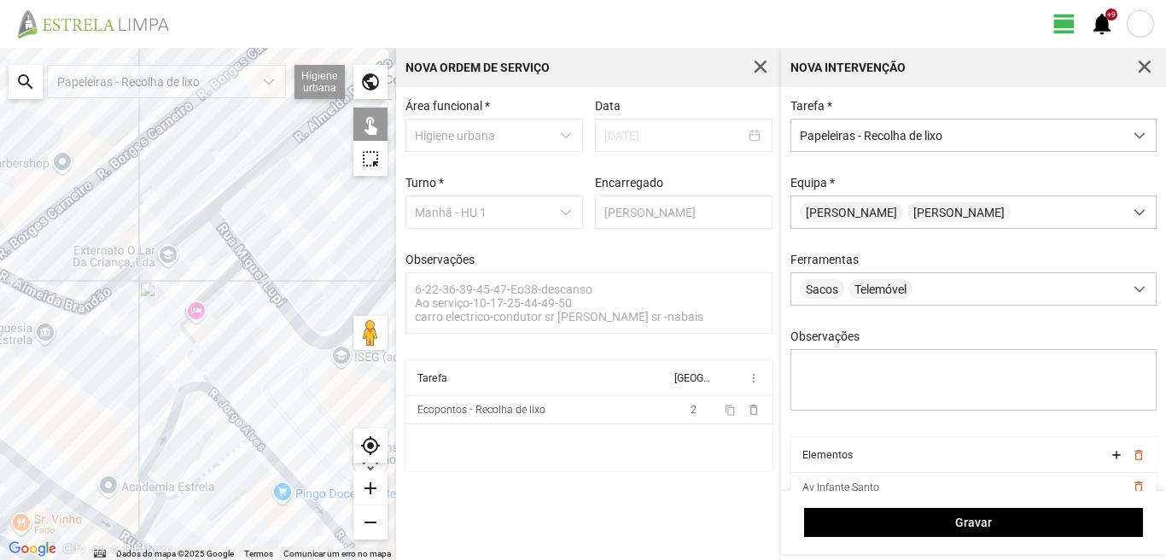
click at [144, 532] on div at bounding box center [198, 304] width 396 height 512
click at [176, 527] on div at bounding box center [198, 304] width 396 height 512
click at [165, 517] on div at bounding box center [198, 304] width 396 height 512
click at [191, 507] on div at bounding box center [198, 304] width 396 height 512
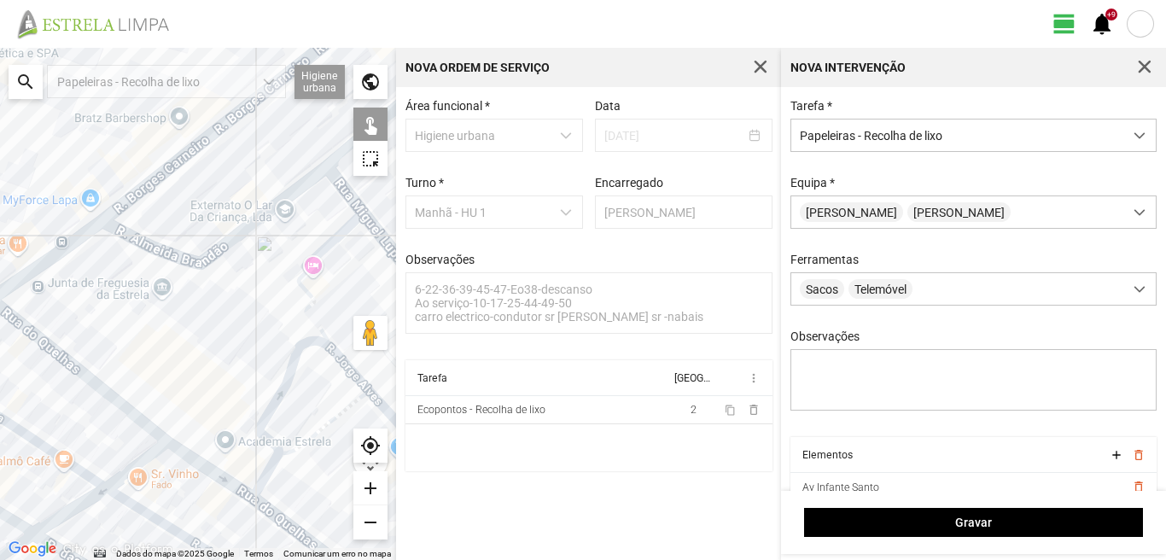
drag, startPoint x: 202, startPoint y: 463, endPoint x: 253, endPoint y: 455, distance: 50.9
click at [253, 455] on div at bounding box center [198, 304] width 396 height 512
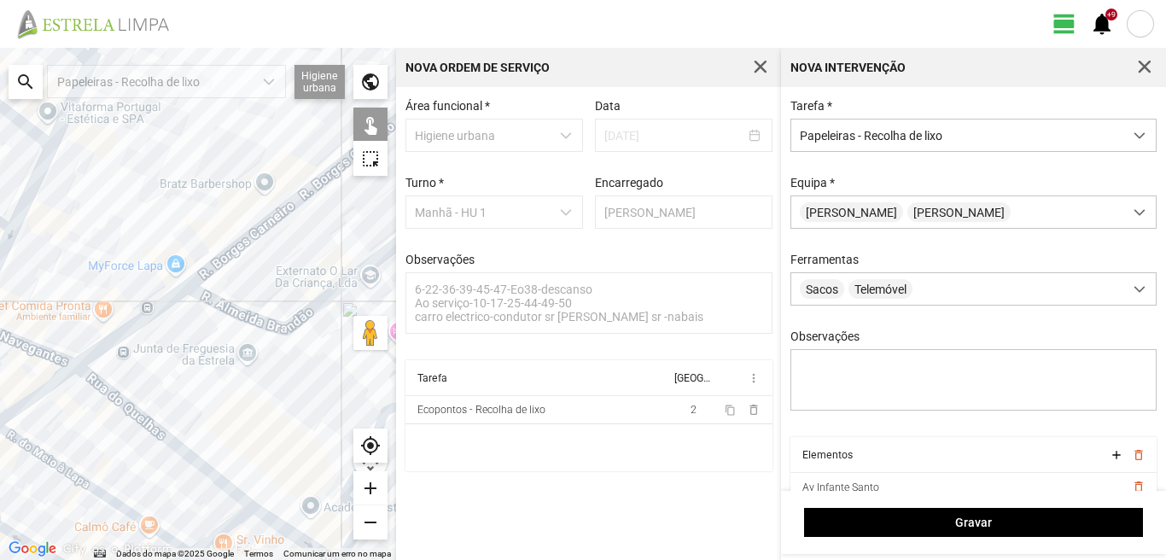
drag, startPoint x: 127, startPoint y: 364, endPoint x: 68, endPoint y: 300, distance: 87.0
click at [71, 303] on div at bounding box center [198, 304] width 396 height 512
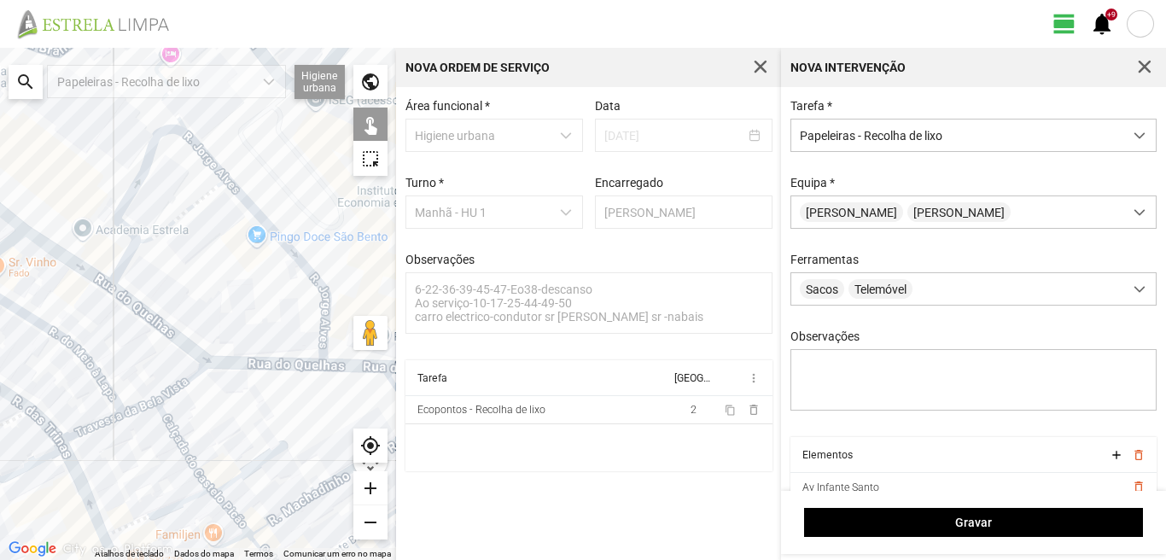
click at [334, 366] on div at bounding box center [198, 304] width 396 height 512
click at [331, 353] on div at bounding box center [198, 304] width 396 height 512
click at [329, 322] on div at bounding box center [198, 304] width 396 height 512
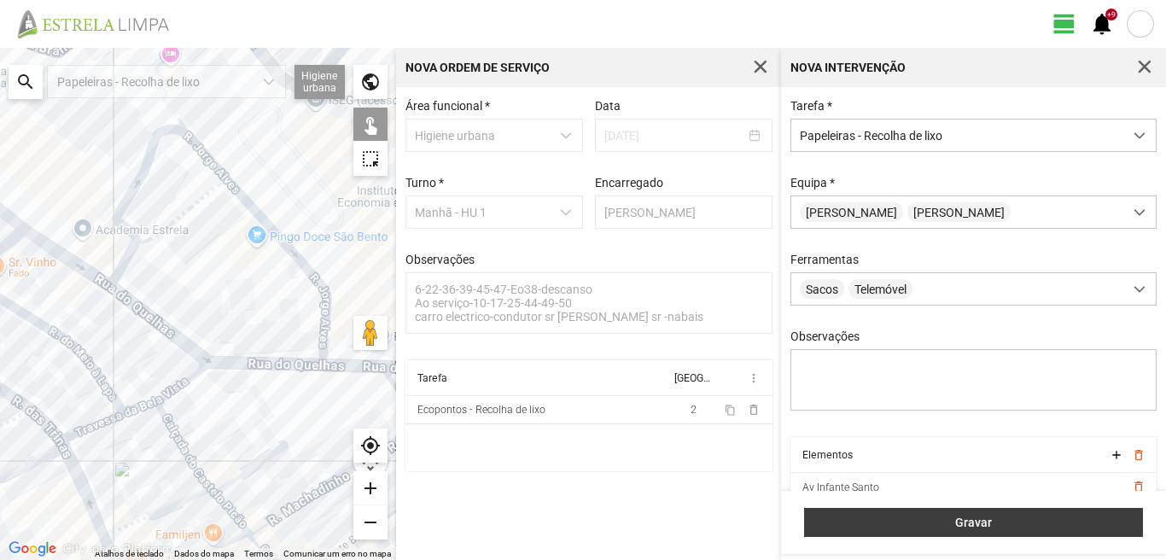
click at [913, 529] on span "Gravar" at bounding box center [973, 522] width 321 height 14
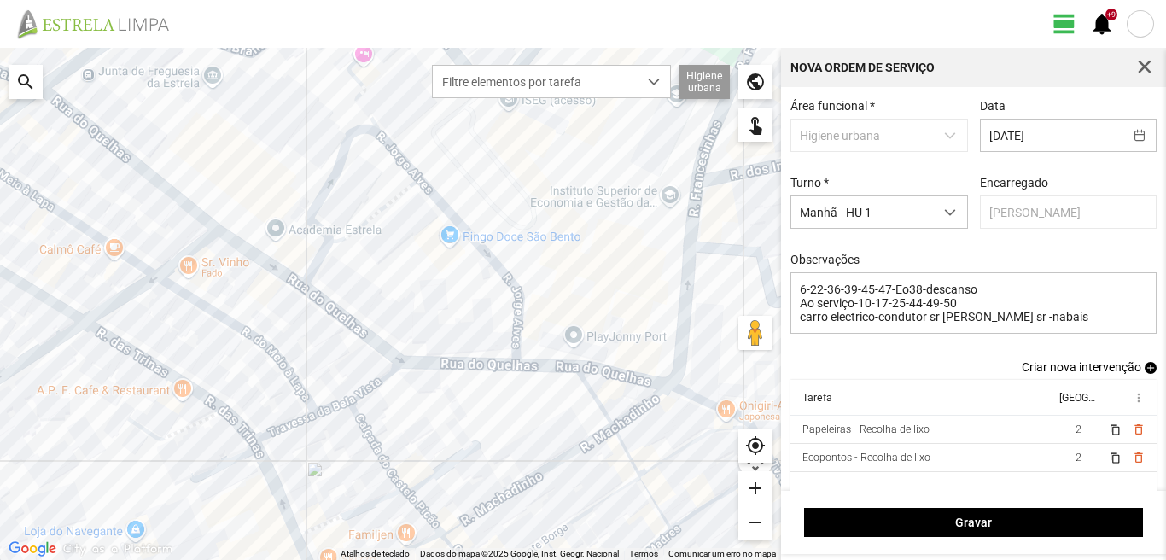
click at [1144, 372] on span "add" at bounding box center [1150, 368] width 12 height 12
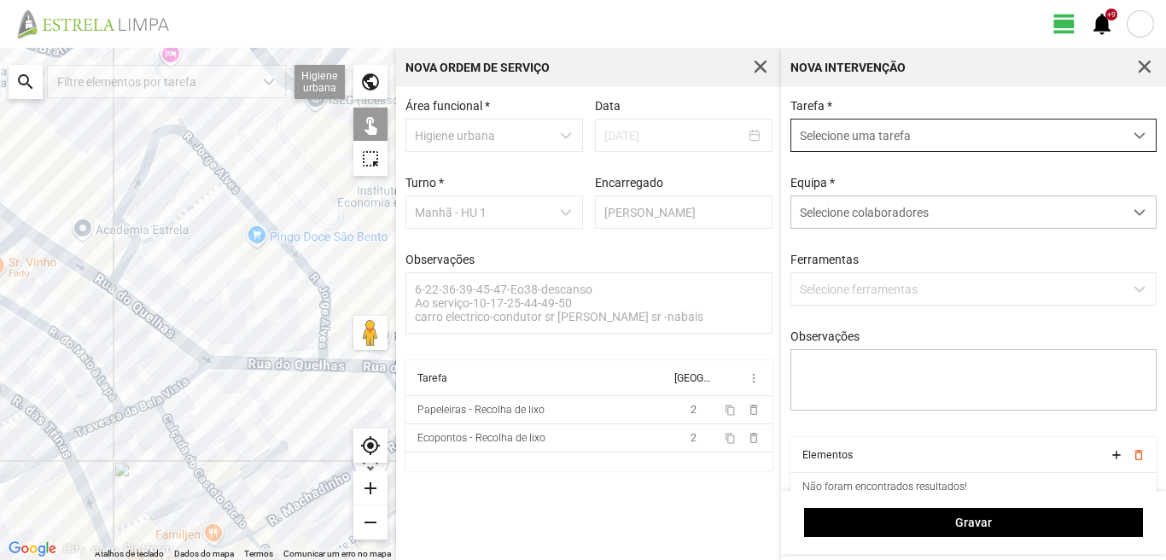
click at [810, 144] on span "Selecione uma tarefa" at bounding box center [957, 135] width 332 height 32
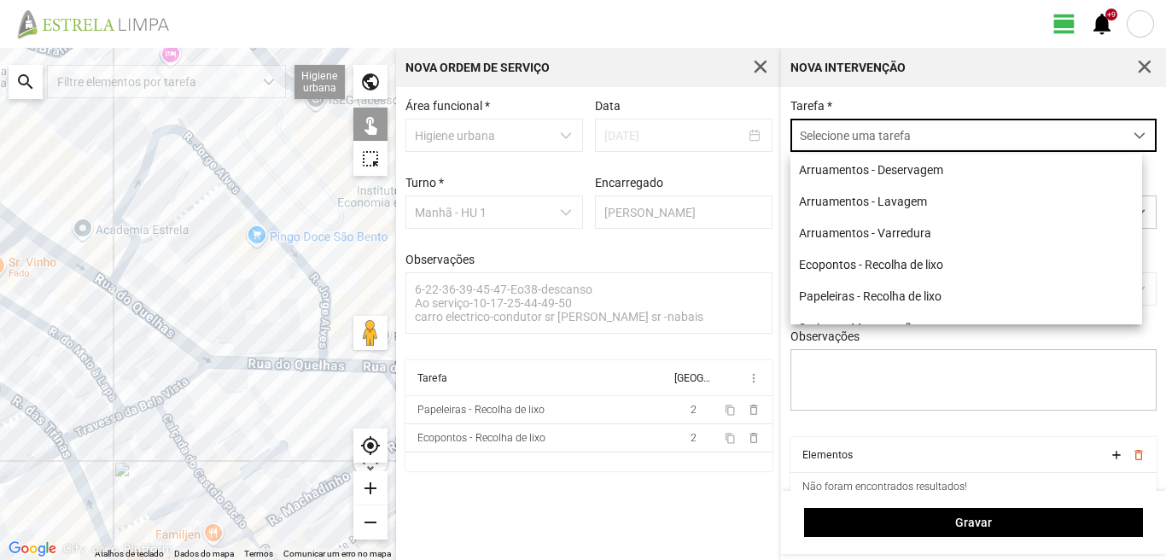
scroll to position [9, 76]
click at [851, 238] on li "Arruamentos - Varredura" at bounding box center [966, 233] width 352 height 32
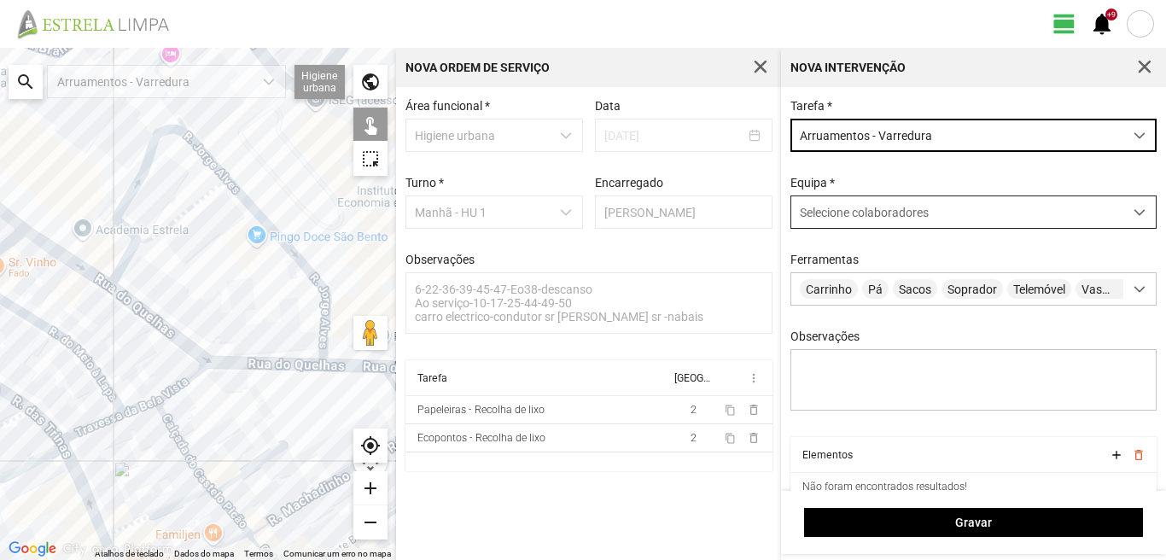
click at [845, 216] on span "Selecione colaboradores" at bounding box center [864, 213] width 129 height 14
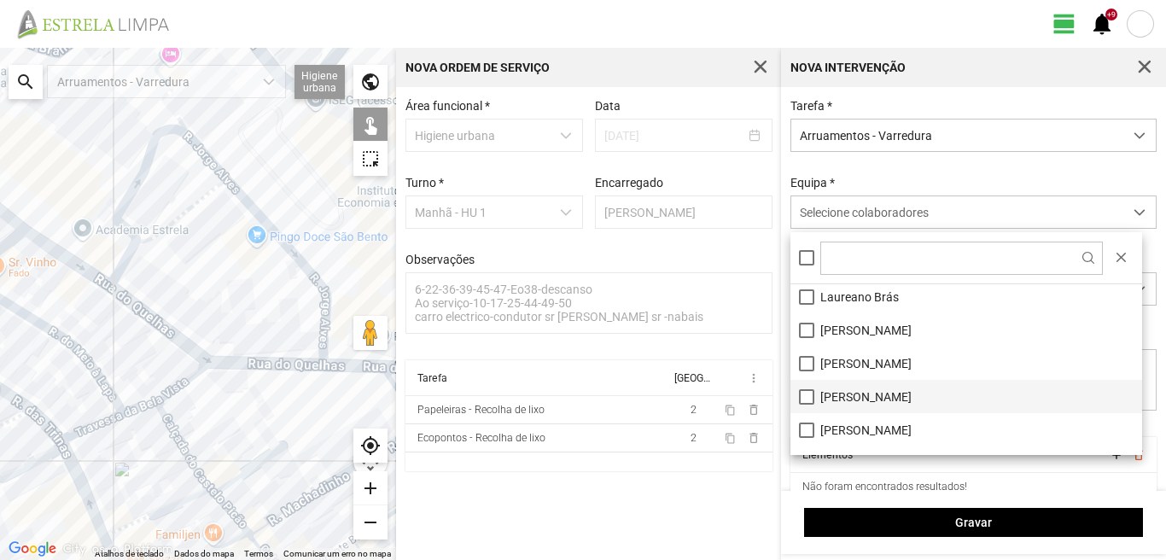
scroll to position [229, 0]
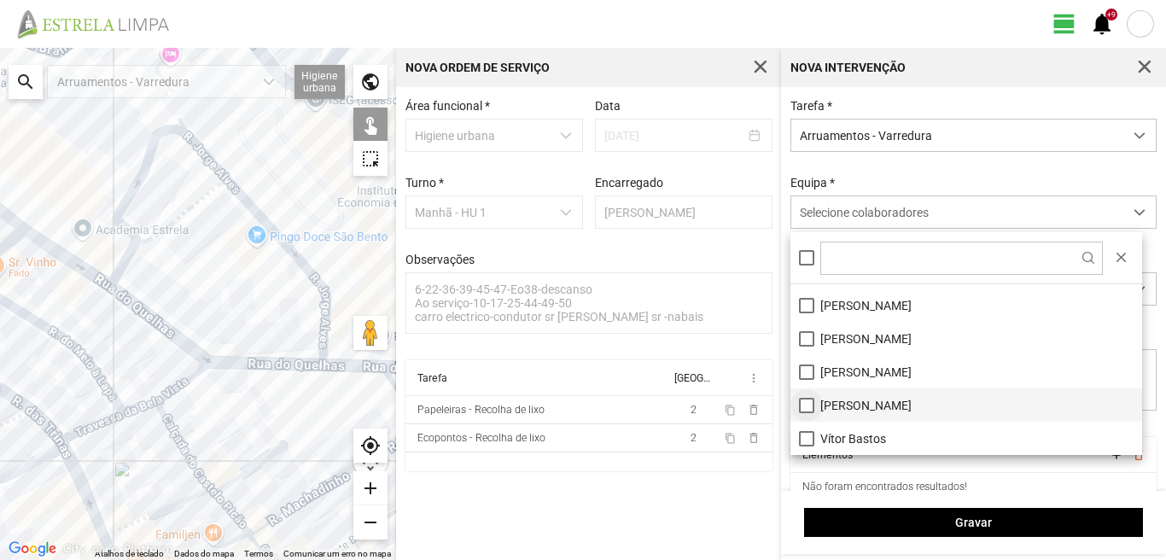
click at [803, 408] on li "[PERSON_NAME]" at bounding box center [966, 404] width 352 height 33
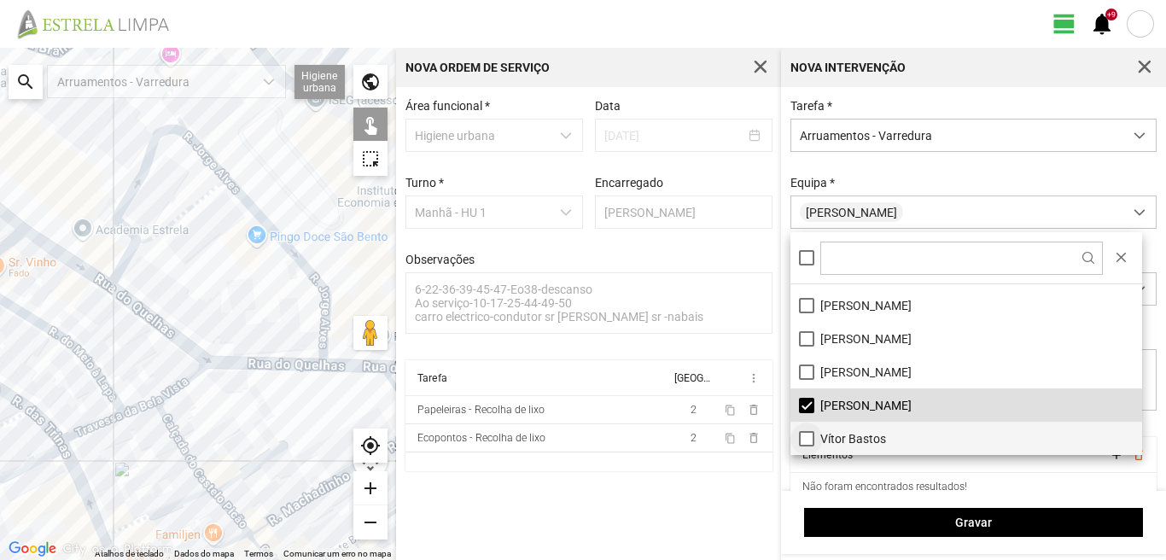
click at [804, 431] on li "Vítor Bastos" at bounding box center [966, 438] width 352 height 33
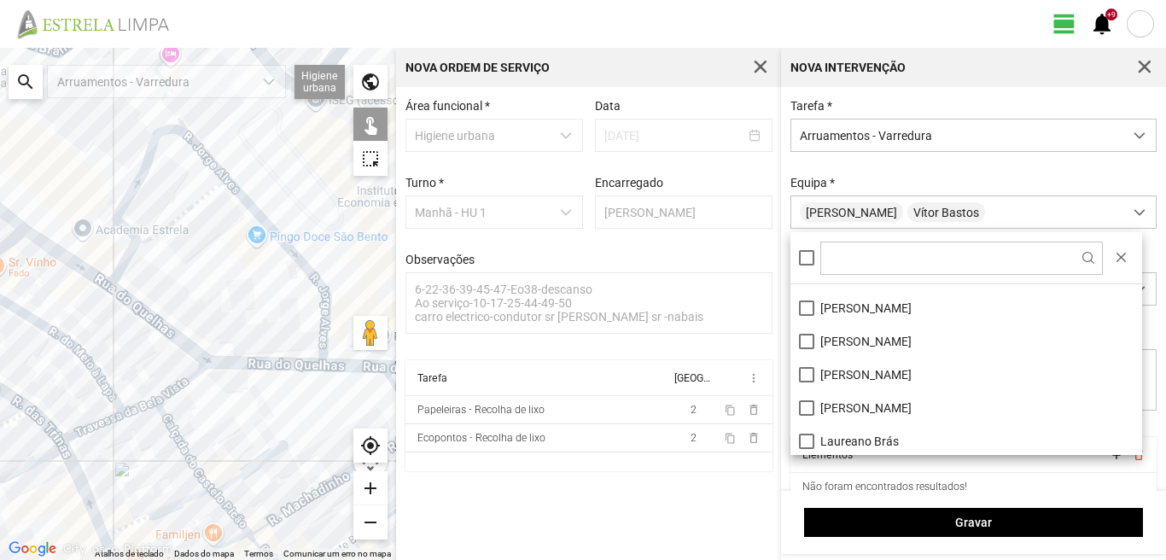
scroll to position [0, 0]
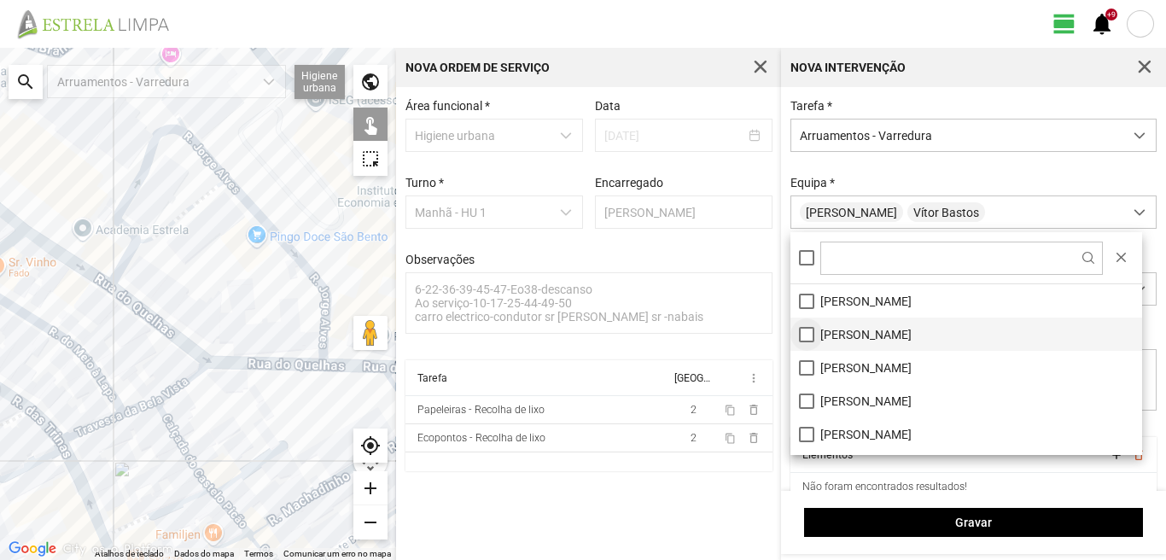
click at [809, 333] on li "[PERSON_NAME]" at bounding box center [966, 333] width 352 height 33
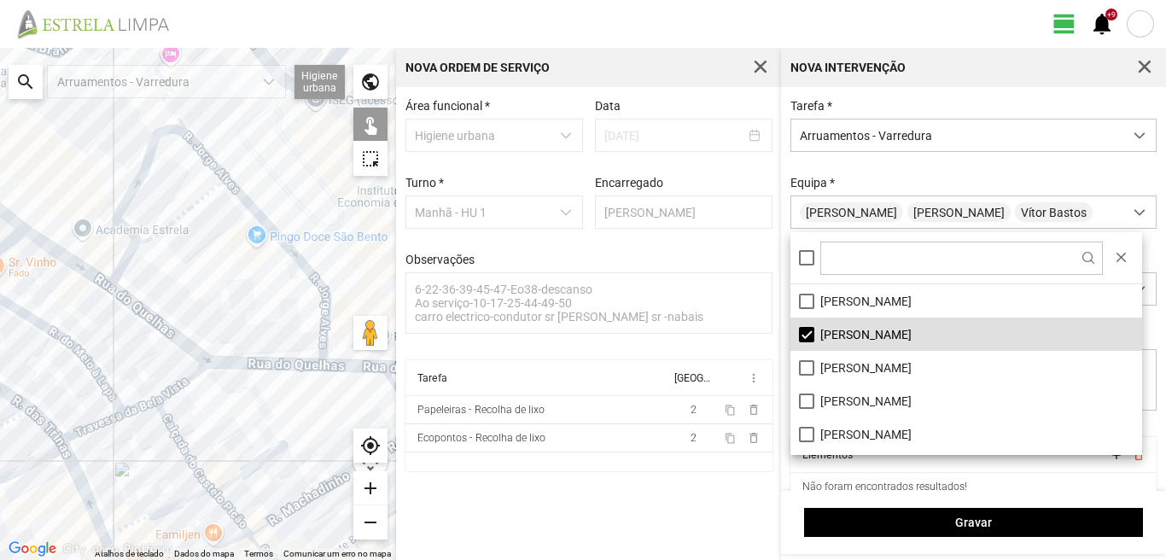
drag, startPoint x: 276, startPoint y: 405, endPoint x: 0, endPoint y: 470, distance: 283.4
click at [0, 470] on div at bounding box center [198, 304] width 396 height 512
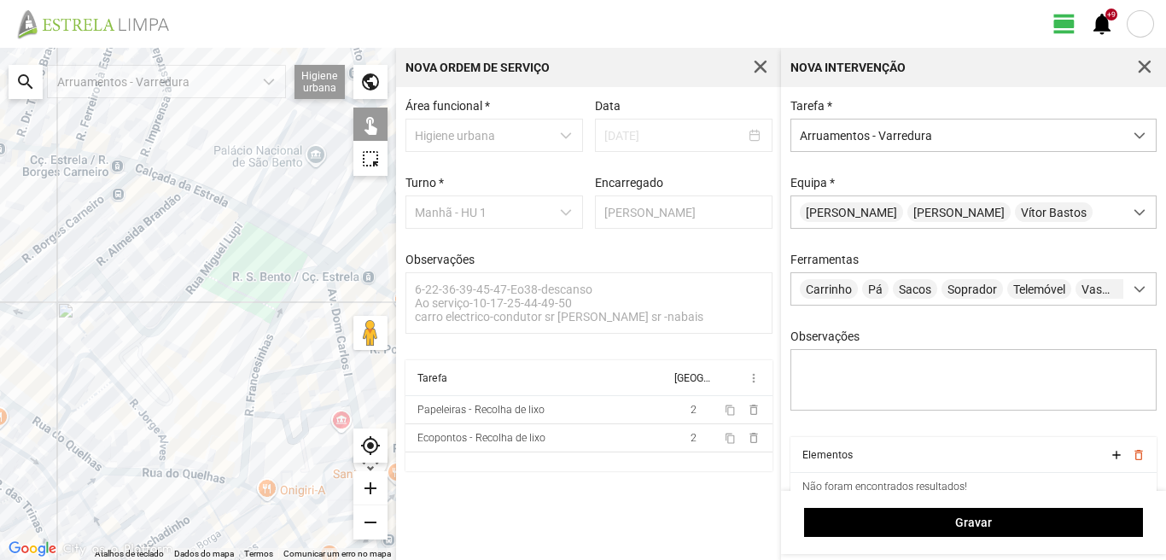
click at [335, 300] on div at bounding box center [198, 304] width 396 height 512
click at [323, 367] on div at bounding box center [198, 304] width 396 height 512
click at [348, 403] on div at bounding box center [198, 304] width 396 height 512
click at [351, 394] on div at bounding box center [198, 304] width 396 height 512
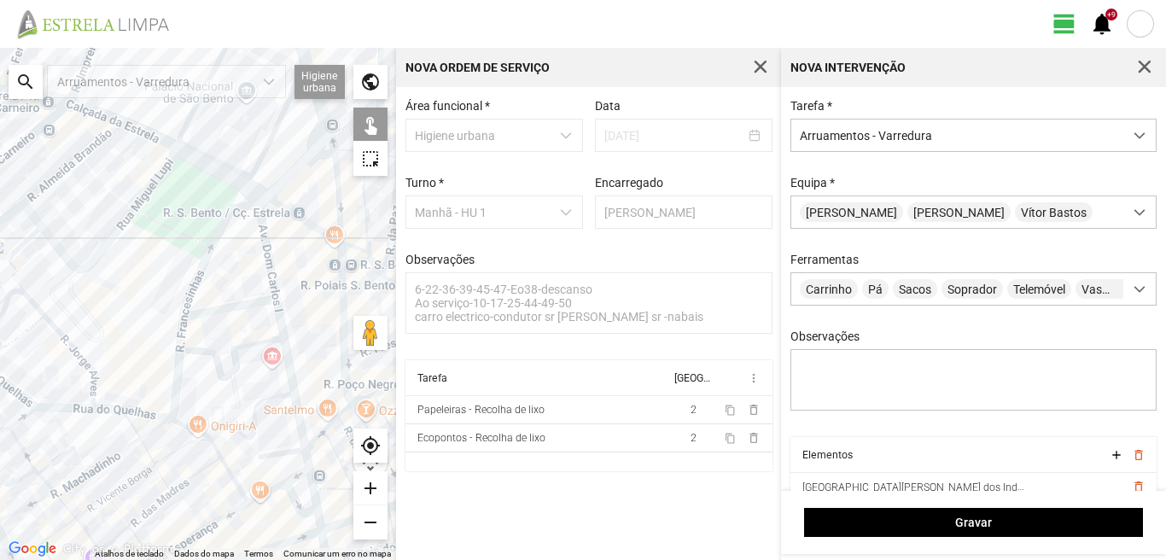
drag, startPoint x: 294, startPoint y: 422, endPoint x: 202, endPoint y: 347, distance: 118.2
click at [202, 347] on div at bounding box center [198, 304] width 396 height 512
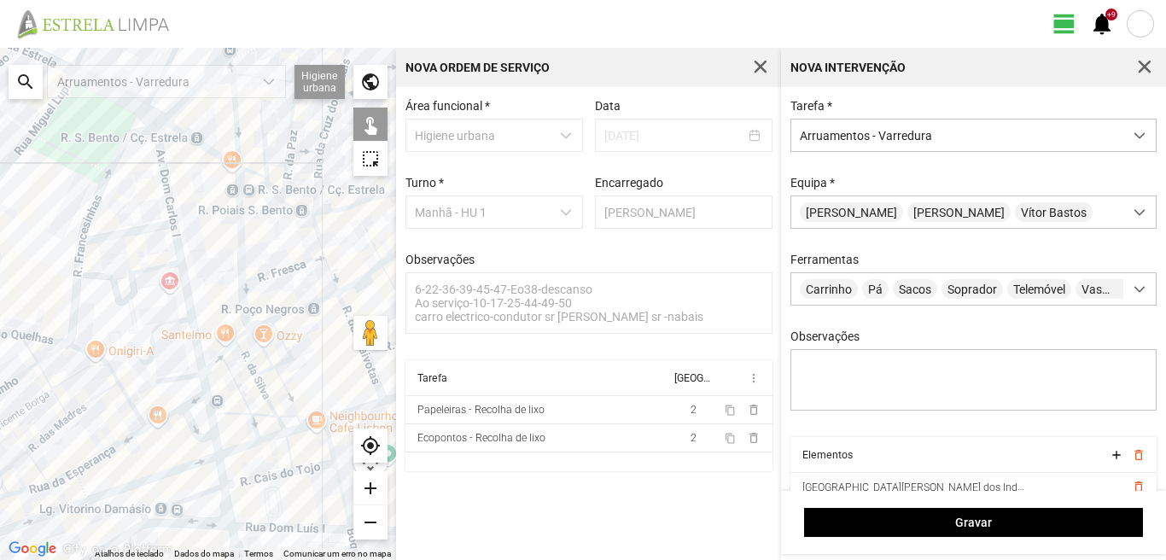
click at [180, 374] on div at bounding box center [198, 304] width 396 height 512
click at [203, 381] on div at bounding box center [198, 304] width 396 height 512
click at [170, 398] on div at bounding box center [198, 304] width 396 height 512
click at [193, 399] on div at bounding box center [198, 304] width 396 height 512
click at [210, 410] on div at bounding box center [198, 304] width 396 height 512
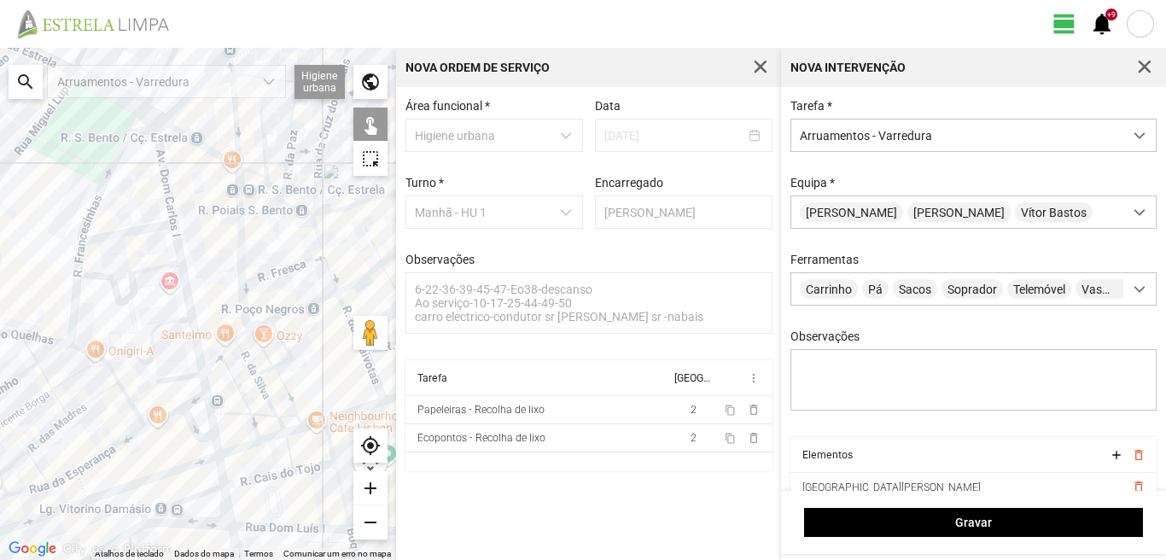
click at [189, 426] on div at bounding box center [198, 304] width 396 height 512
click at [217, 439] on div at bounding box center [198, 304] width 396 height 512
click at [220, 479] on div at bounding box center [198, 304] width 396 height 512
click at [204, 493] on div at bounding box center [198, 304] width 396 height 512
click at [224, 501] on div at bounding box center [198, 304] width 396 height 512
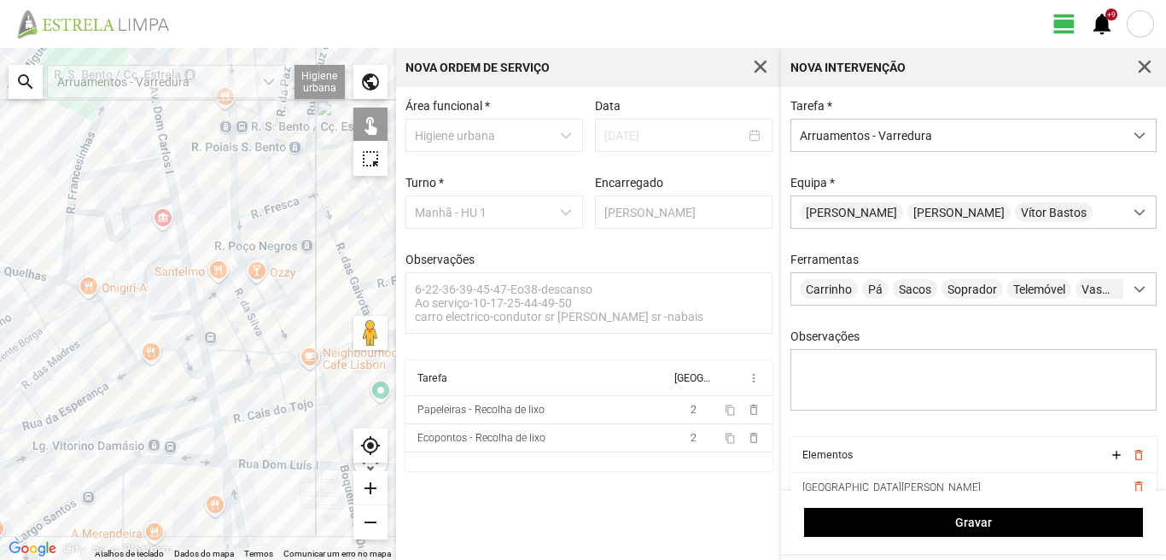
drag, startPoint x: 205, startPoint y: 487, endPoint x: 201, endPoint y: 436, distance: 51.3
click at [201, 437] on div at bounding box center [198, 304] width 396 height 512
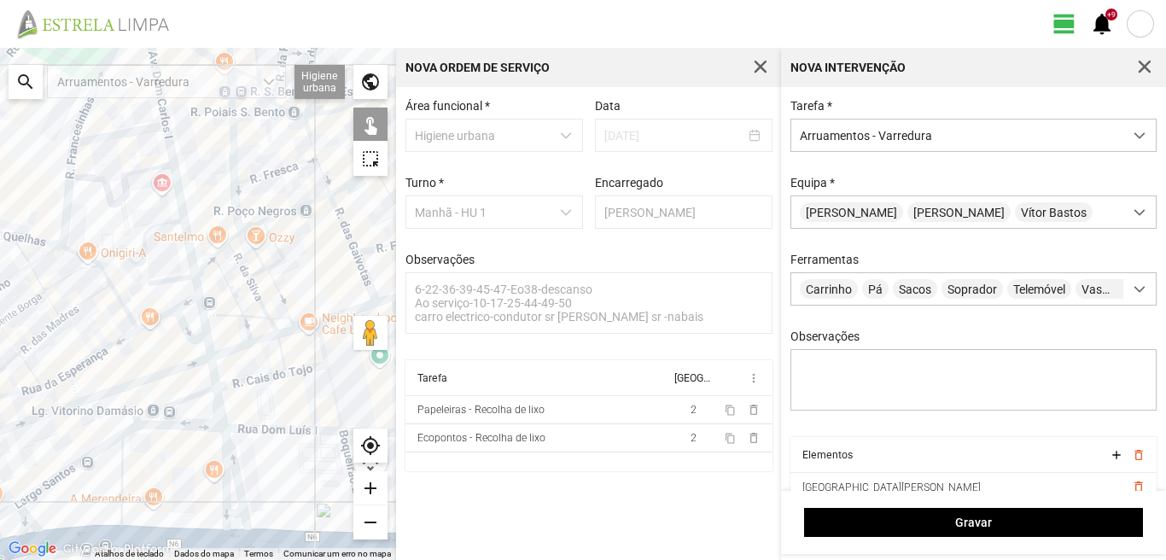
click at [199, 428] on div at bounding box center [198, 304] width 396 height 512
click at [230, 460] on div at bounding box center [198, 304] width 396 height 512
click at [218, 468] on div at bounding box center [198, 304] width 396 height 512
click at [225, 470] on div at bounding box center [198, 304] width 396 height 512
click at [231, 511] on div at bounding box center [198, 304] width 396 height 512
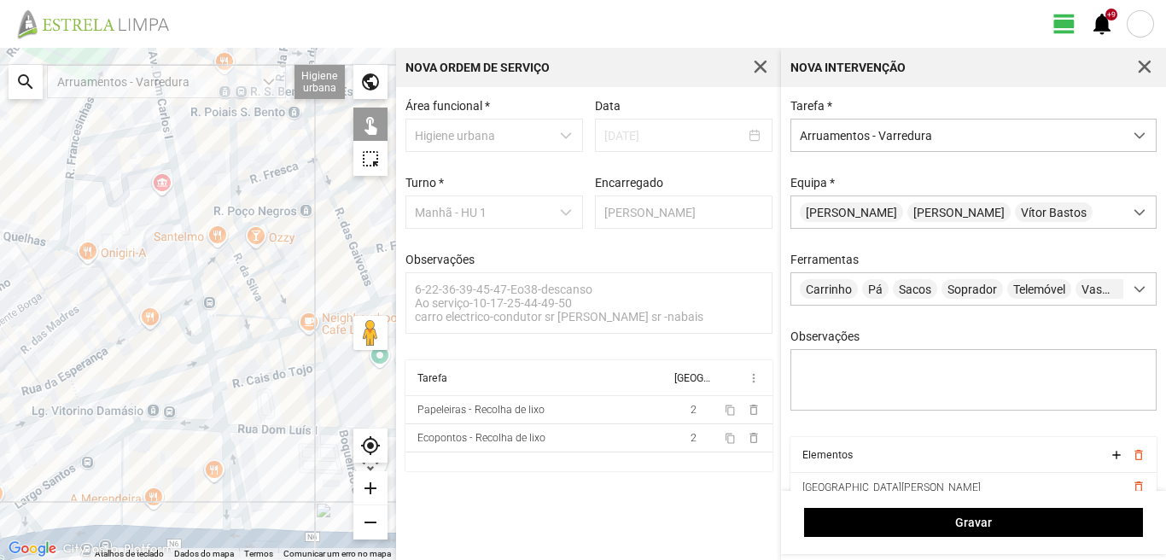
click at [222, 492] on div at bounding box center [198, 304] width 396 height 512
click at [230, 532] on div at bounding box center [198, 304] width 396 height 512
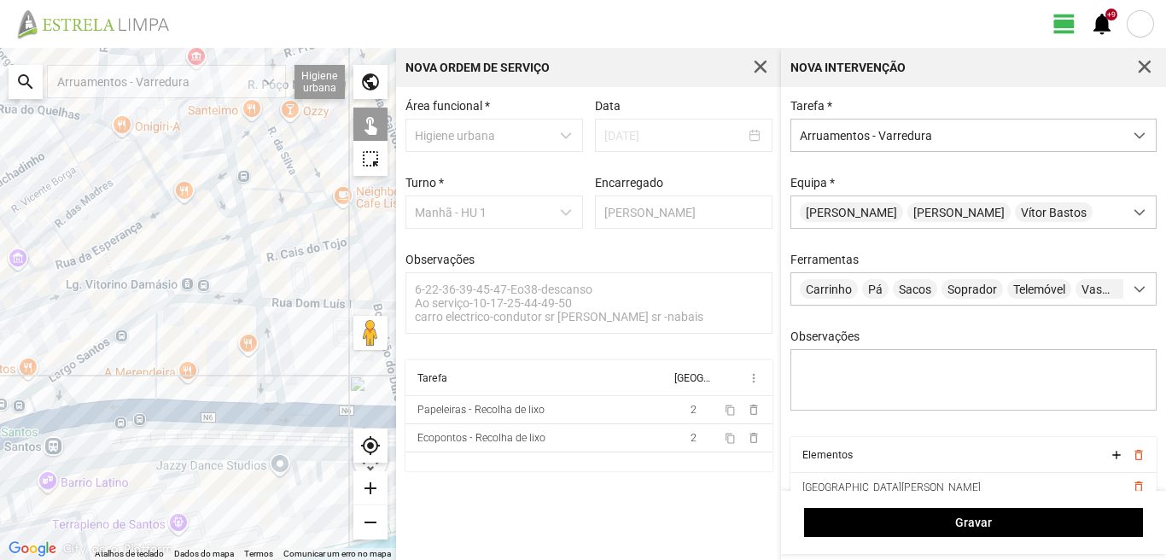
drag, startPoint x: 158, startPoint y: 495, endPoint x: 195, endPoint y: 361, distance: 138.9
click at [195, 361] on div at bounding box center [198, 304] width 396 height 512
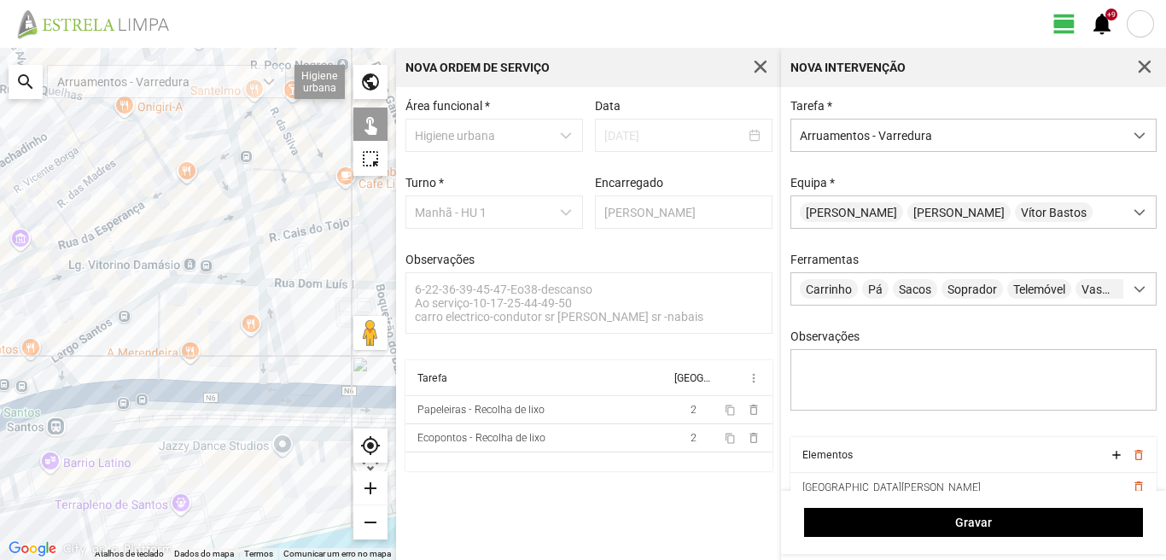
click at [213, 389] on div at bounding box center [198, 304] width 396 height 512
click at [156, 346] on div at bounding box center [198, 304] width 396 height 512
click at [109, 318] on div at bounding box center [198, 304] width 396 height 512
click at [61, 375] on div at bounding box center [198, 304] width 396 height 512
click at [94, 394] on div at bounding box center [198, 304] width 396 height 512
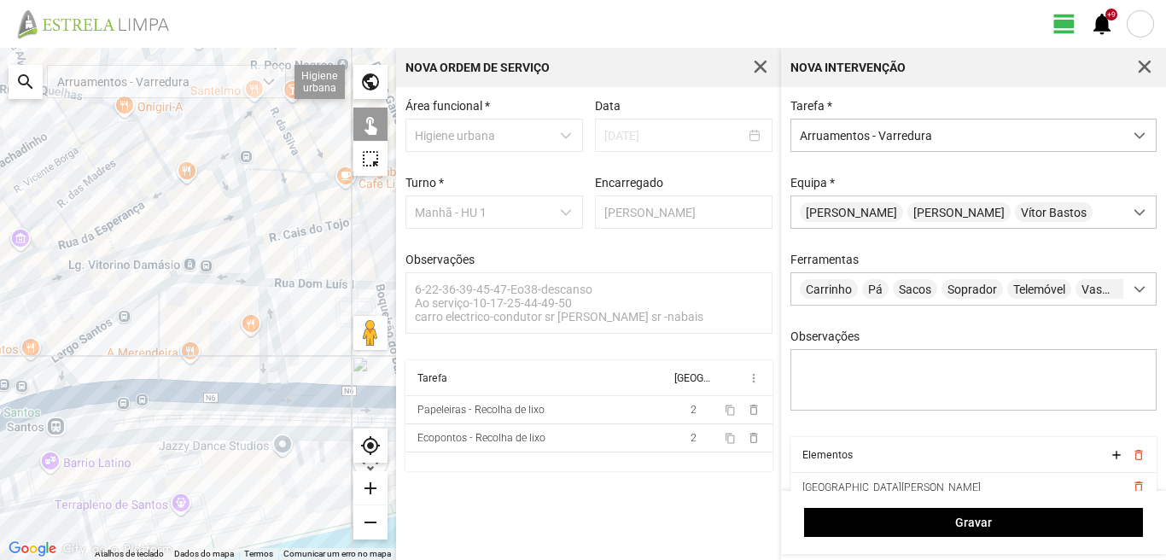
click at [47, 399] on div at bounding box center [198, 304] width 396 height 512
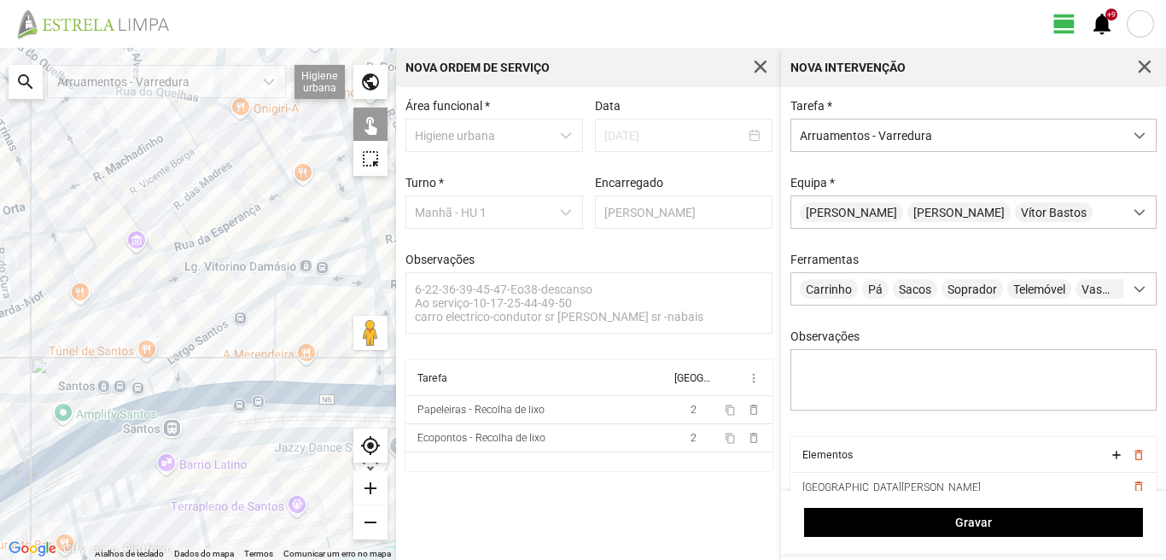
drag, startPoint x: 47, startPoint y: 399, endPoint x: 170, endPoint y: 402, distance: 122.9
click at [170, 402] on div at bounding box center [198, 304] width 396 height 512
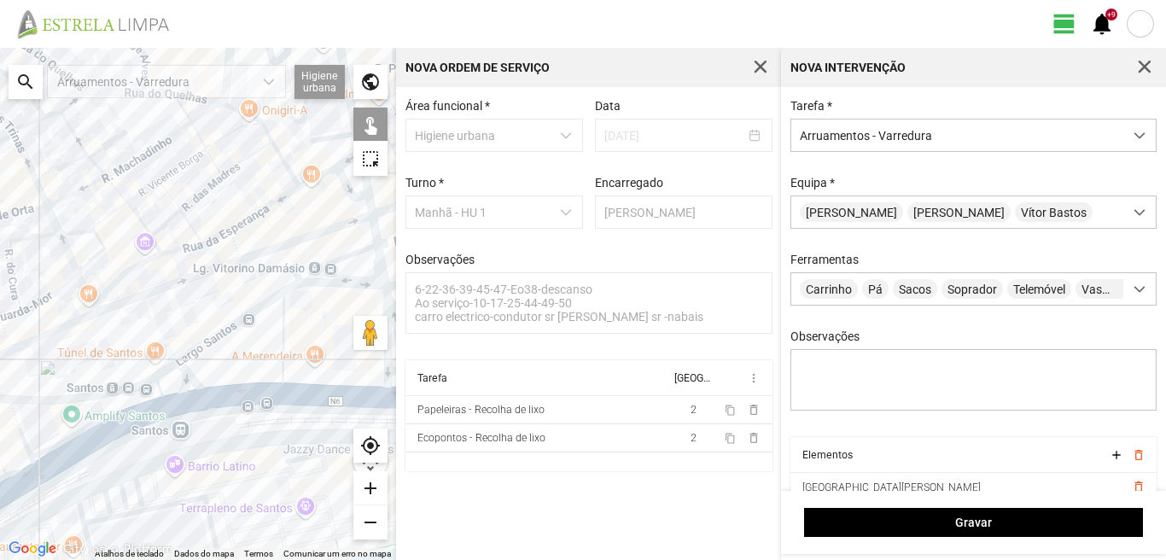
click at [158, 377] on div at bounding box center [198, 304] width 396 height 512
click at [130, 401] on div at bounding box center [198, 304] width 396 height 512
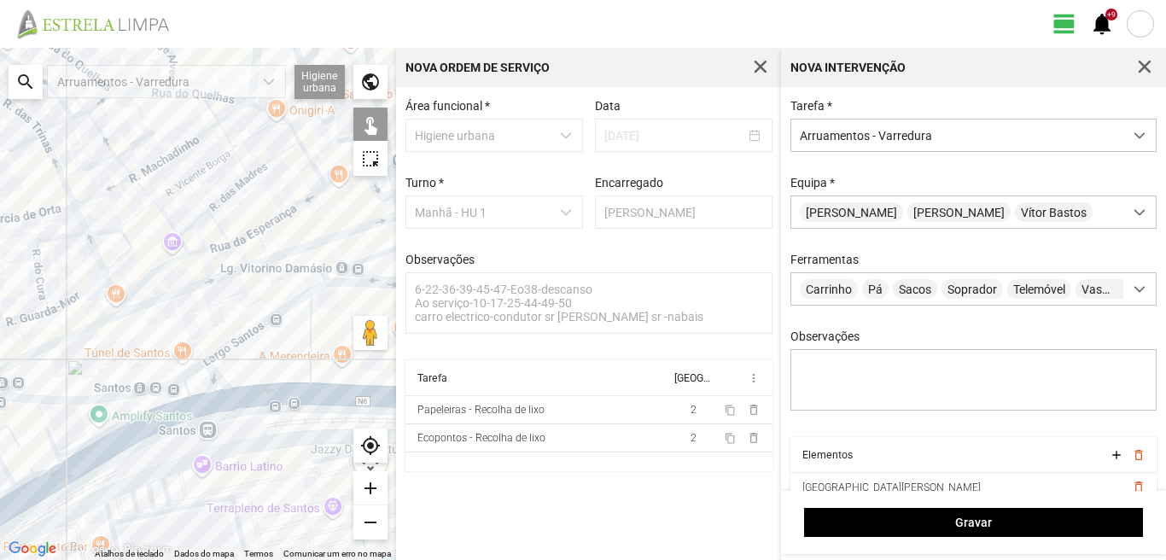
drag, startPoint x: 48, startPoint y: 461, endPoint x: 213, endPoint y: 463, distance: 165.6
click at [213, 463] on div at bounding box center [198, 304] width 396 height 512
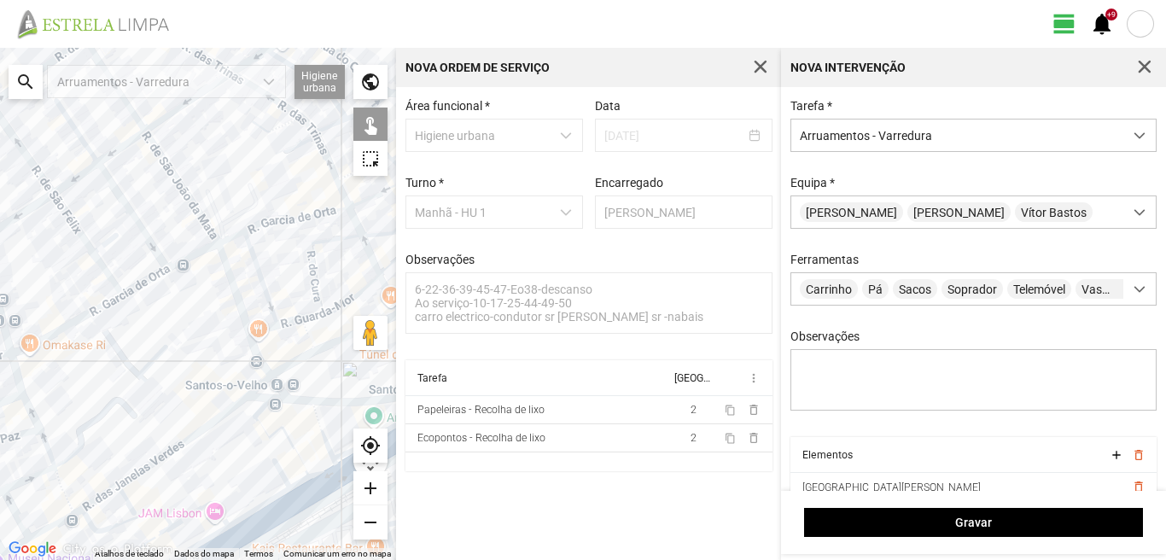
click at [260, 411] on div at bounding box center [198, 304] width 396 height 512
click at [262, 432] on div at bounding box center [198, 304] width 396 height 512
click at [322, 432] on div at bounding box center [198, 304] width 396 height 512
click at [294, 450] on div at bounding box center [198, 304] width 396 height 512
click at [321, 469] on div at bounding box center [198, 304] width 396 height 512
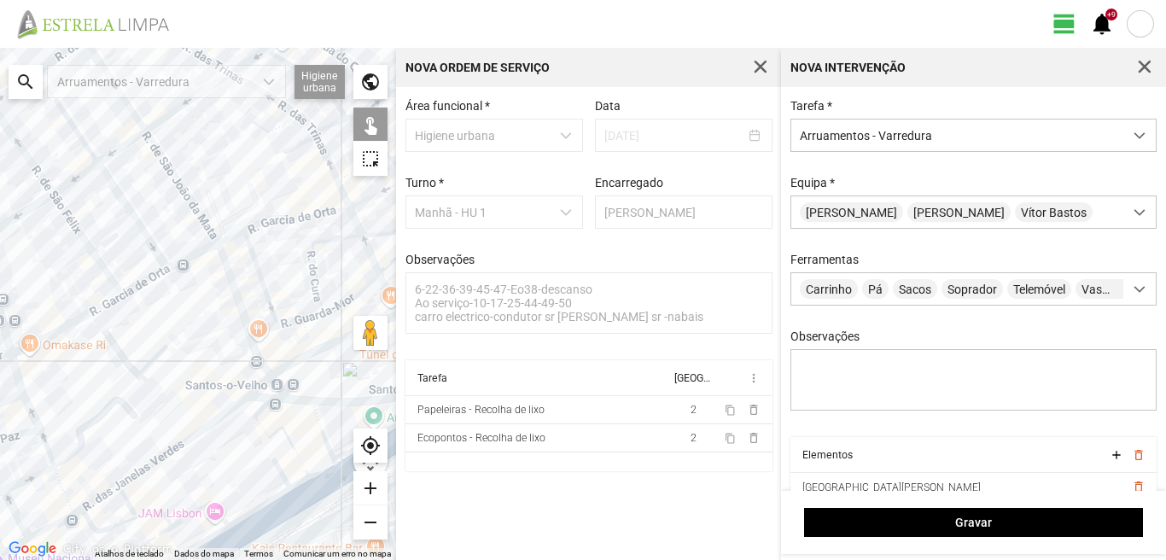
click at [301, 482] on div at bounding box center [198, 304] width 396 height 512
click at [287, 476] on div at bounding box center [198, 304] width 396 height 512
click at [300, 499] on div at bounding box center [198, 304] width 396 height 512
click at [275, 520] on div at bounding box center [198, 304] width 396 height 512
click at [249, 515] on div at bounding box center [198, 304] width 396 height 512
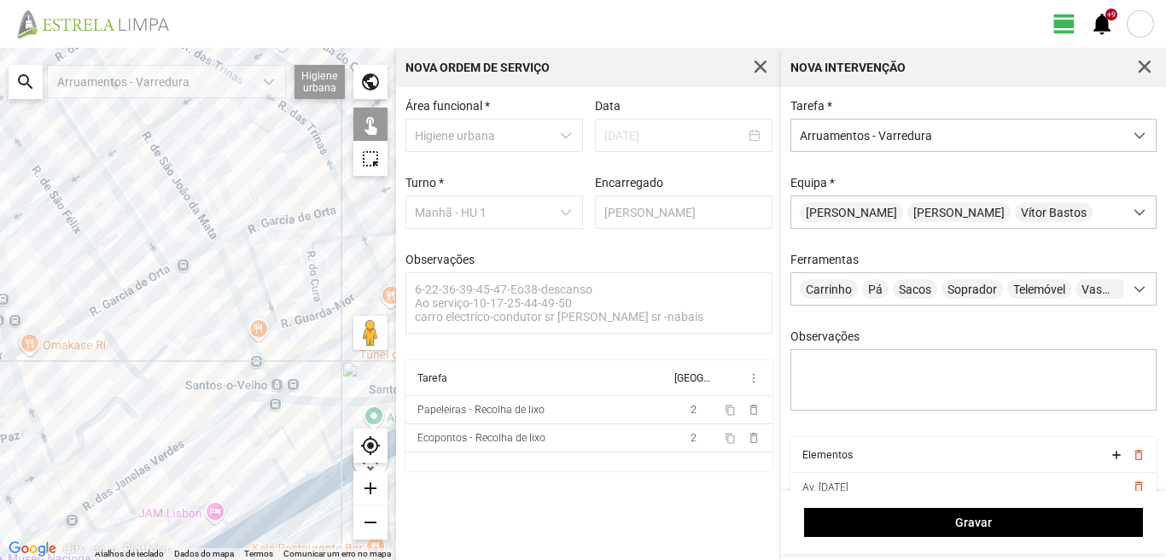
click at [207, 505] on div at bounding box center [198, 304] width 396 height 512
click at [143, 512] on div at bounding box center [198, 304] width 396 height 512
click at [143, 516] on div at bounding box center [198, 304] width 396 height 512
click at [163, 529] on div at bounding box center [198, 304] width 396 height 512
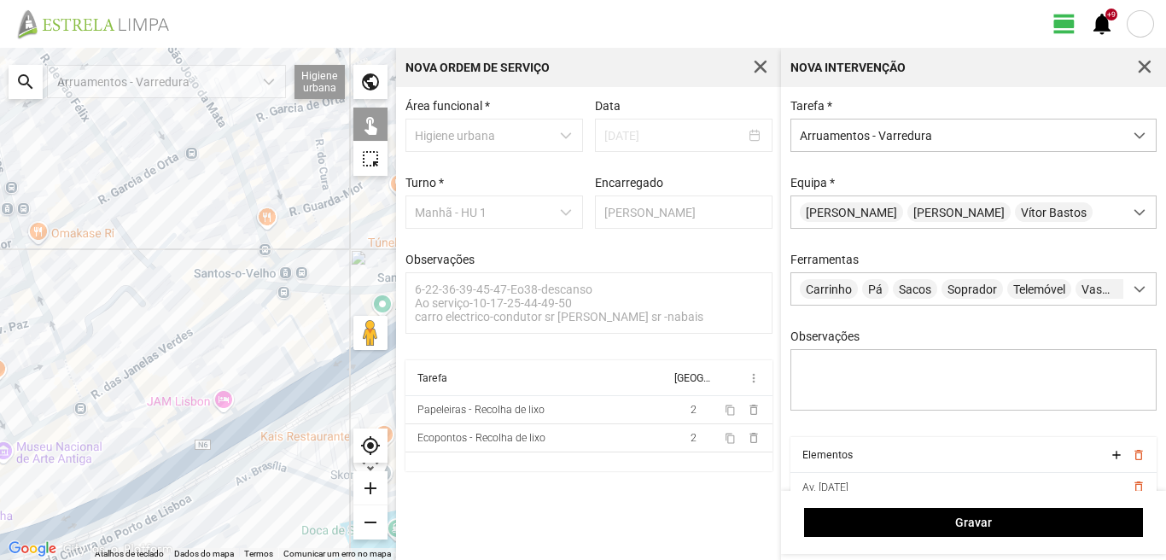
drag, startPoint x: 163, startPoint y: 529, endPoint x: 172, endPoint y: 405, distance: 124.0
click at [172, 407] on div at bounding box center [198, 304] width 396 height 512
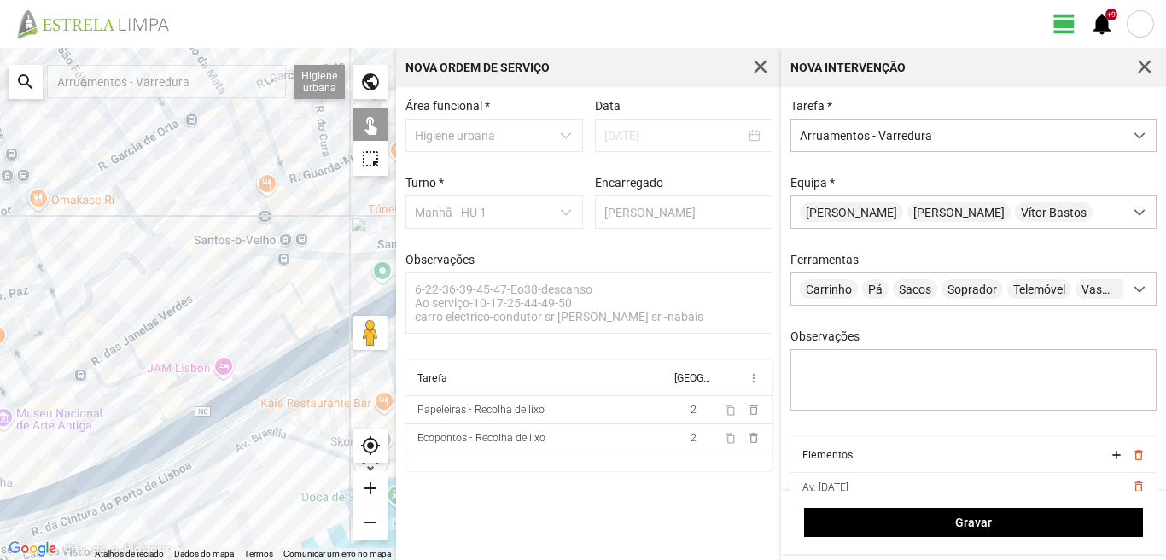
click at [171, 385] on div at bounding box center [198, 304] width 396 height 512
click at [134, 417] on div at bounding box center [198, 304] width 396 height 512
click at [136, 410] on div at bounding box center [198, 304] width 396 height 512
click at [161, 411] on div at bounding box center [198, 304] width 396 height 512
click at [190, 411] on div at bounding box center [198, 304] width 396 height 512
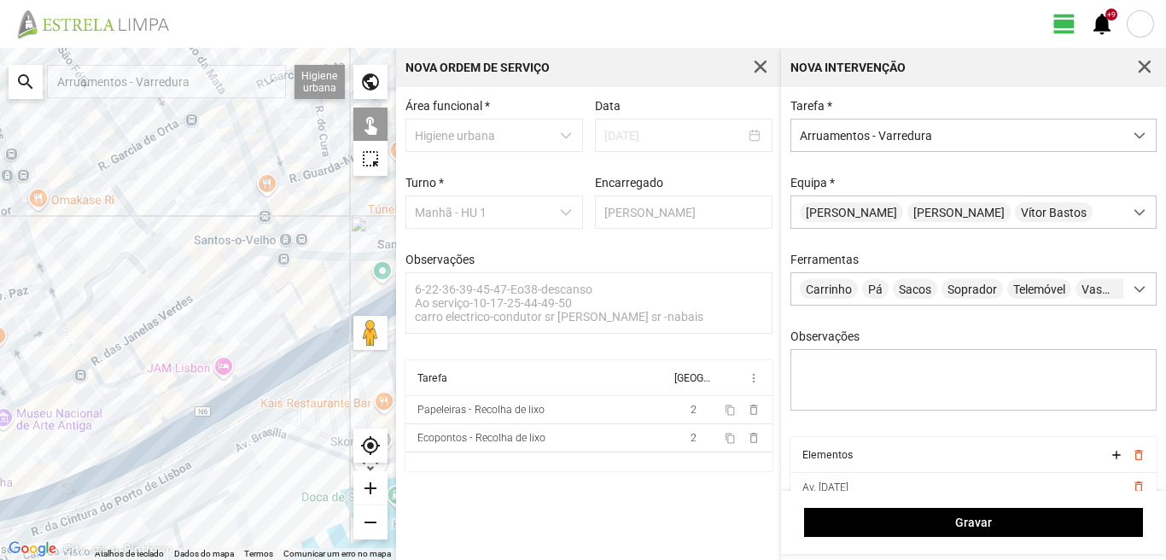
click at [207, 417] on div at bounding box center [198, 304] width 396 height 512
click at [123, 453] on div at bounding box center [198, 304] width 396 height 512
click at [125, 445] on div at bounding box center [198, 304] width 396 height 512
click at [130, 463] on div at bounding box center [198, 304] width 396 height 512
click at [75, 490] on div at bounding box center [198, 304] width 396 height 512
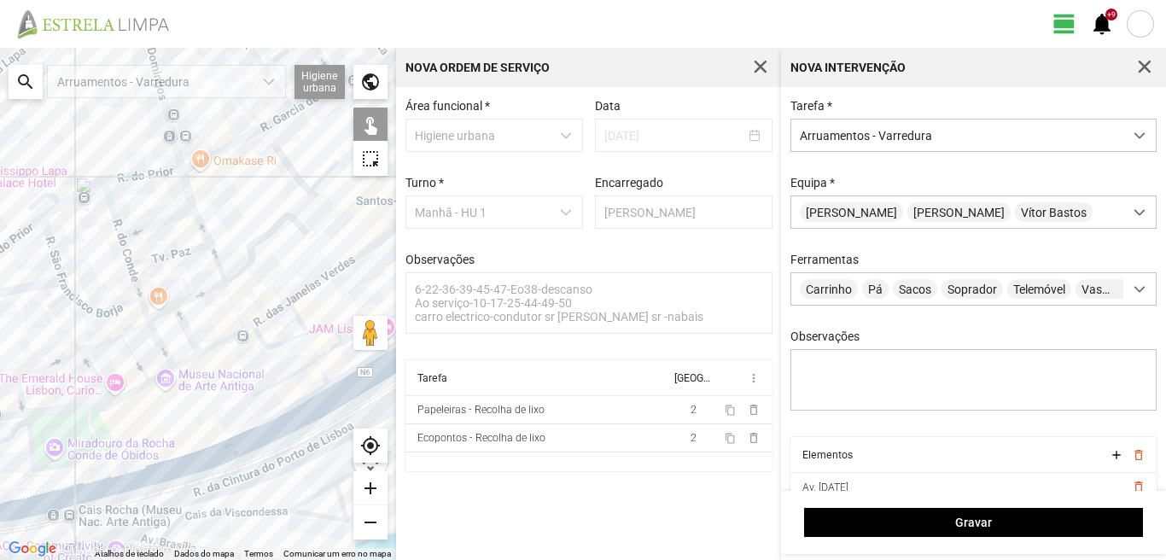
drag, startPoint x: 55, startPoint y: 478, endPoint x: 241, endPoint y: 437, distance: 190.5
click at [240, 437] on div at bounding box center [198, 304] width 396 height 512
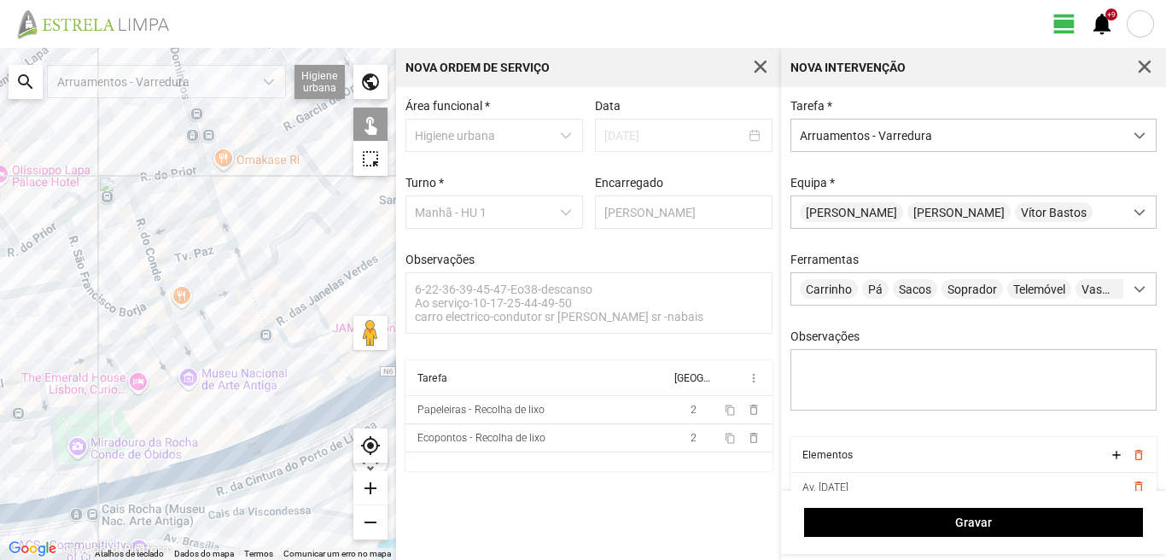
click at [131, 477] on div at bounding box center [198, 304] width 396 height 512
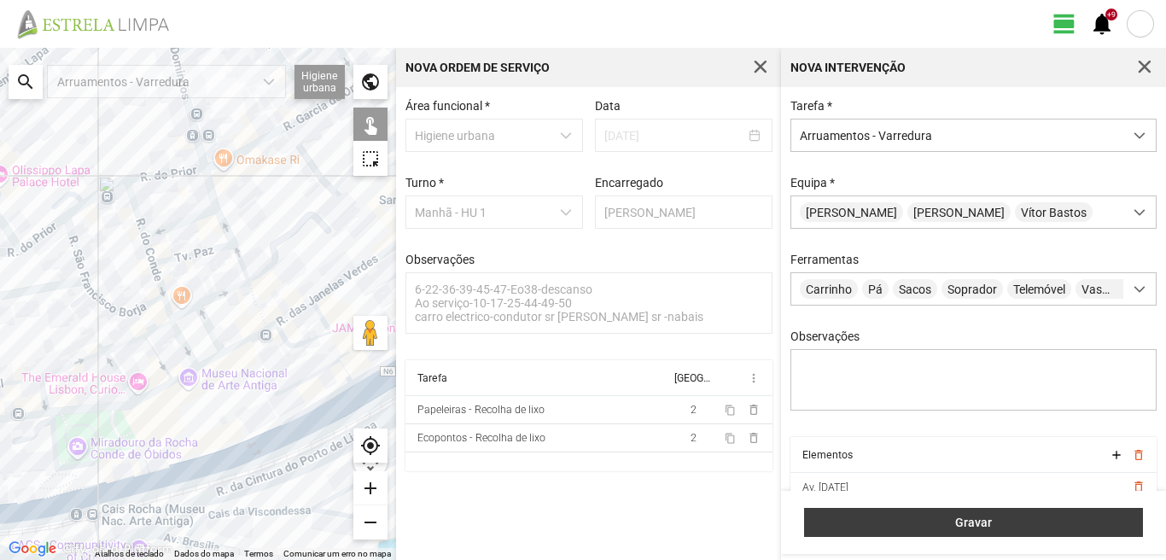
click at [941, 517] on span "Gravar" at bounding box center [973, 522] width 321 height 14
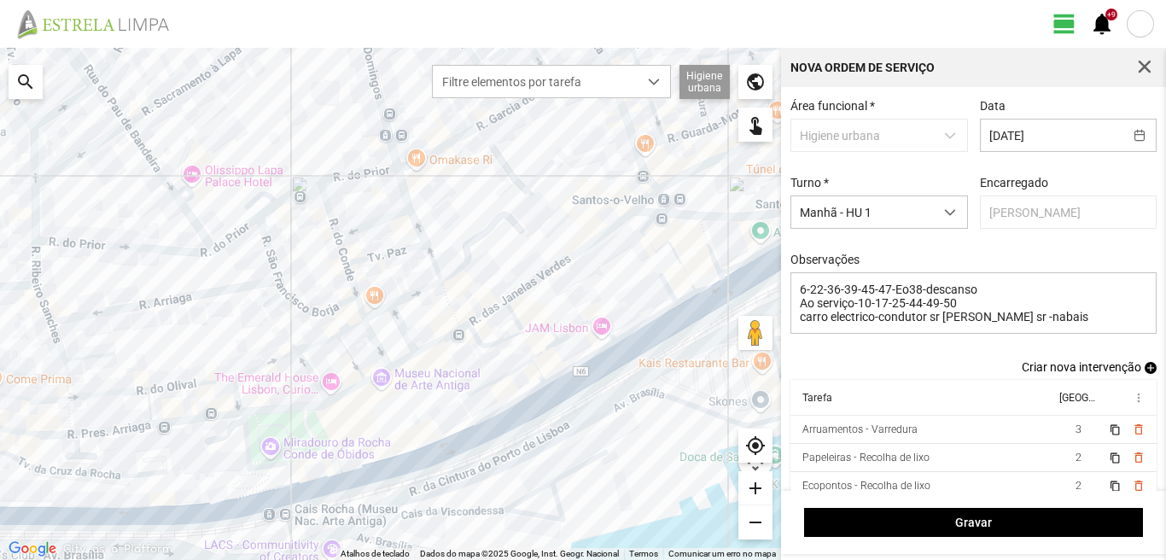
click at [1144, 371] on span "add" at bounding box center [1150, 368] width 12 height 12
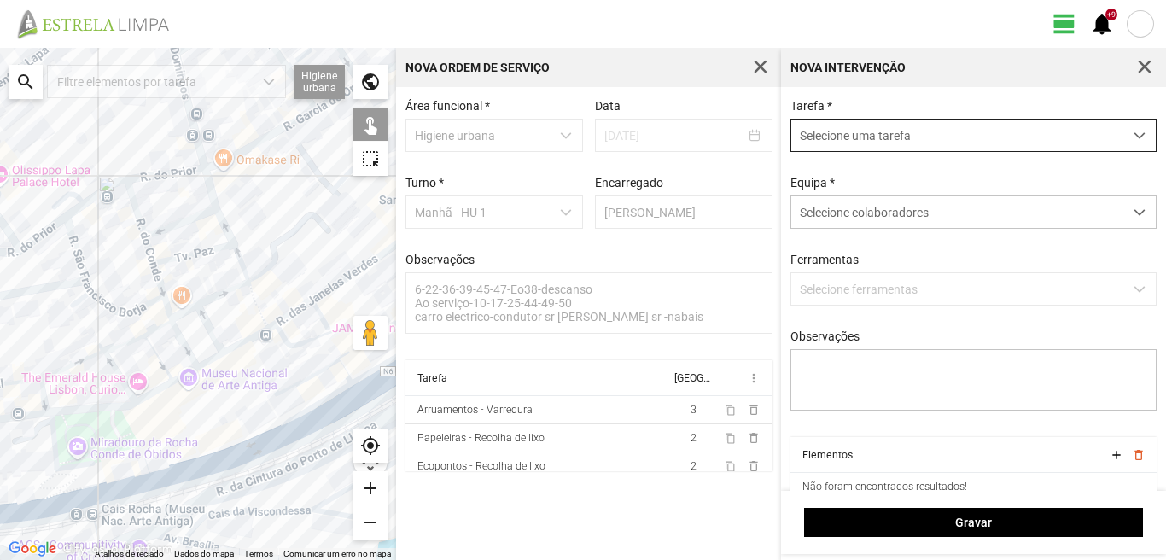
click at [868, 122] on span "Selecione uma tarefa" at bounding box center [957, 135] width 332 height 32
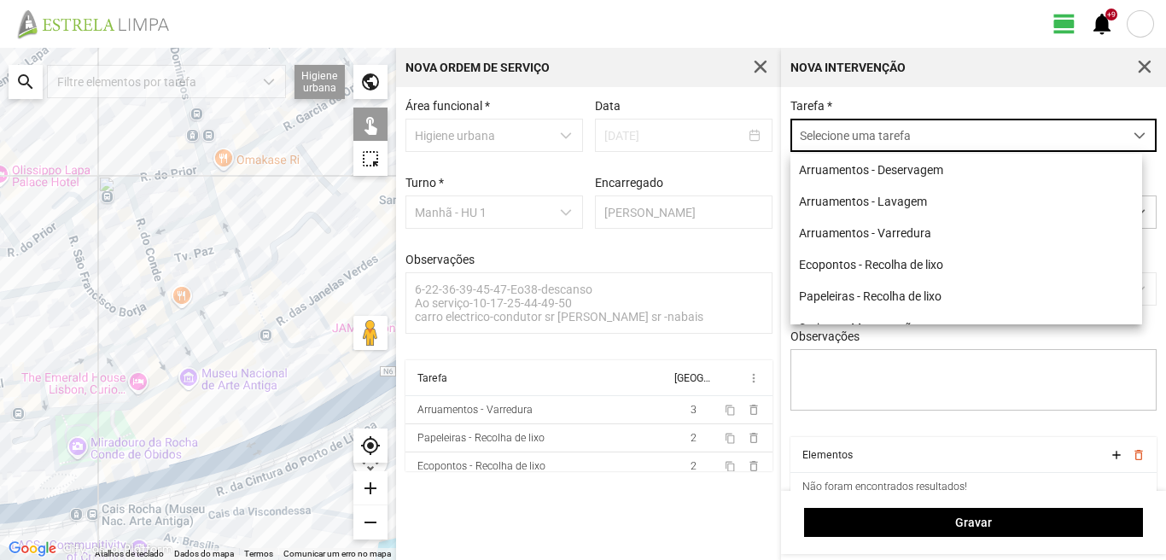
scroll to position [9, 76]
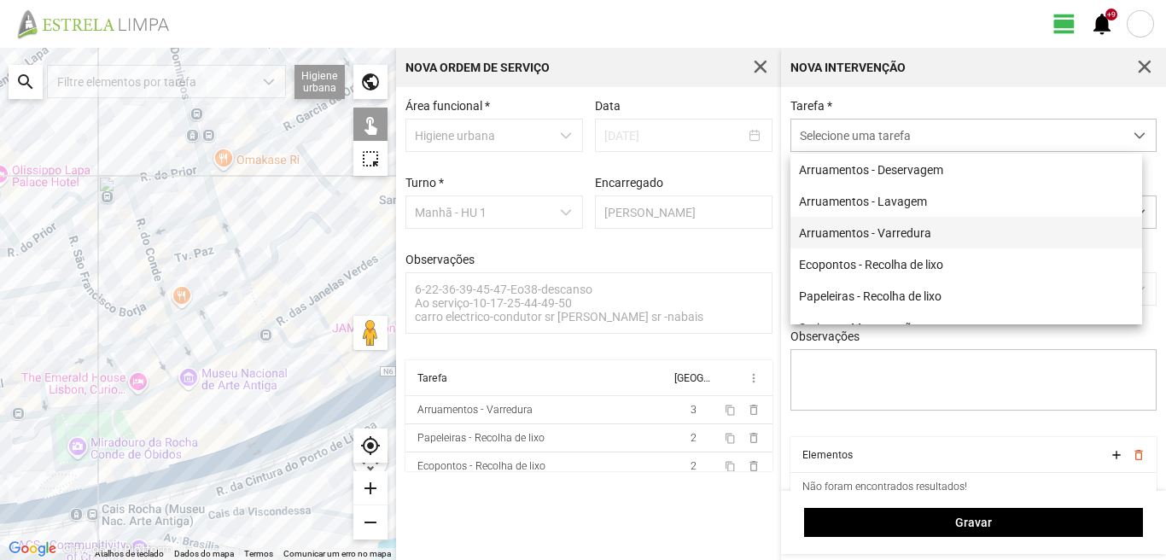
click at [867, 243] on li "Arruamentos - Varredura" at bounding box center [966, 233] width 352 height 32
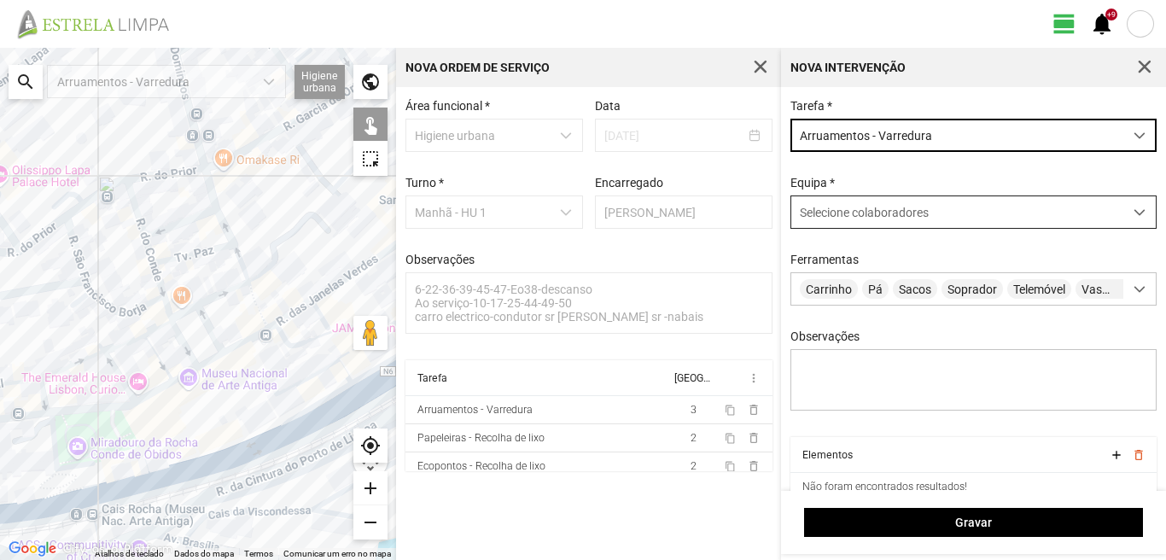
click at [864, 219] on span "Selecione colaboradores" at bounding box center [864, 213] width 129 height 14
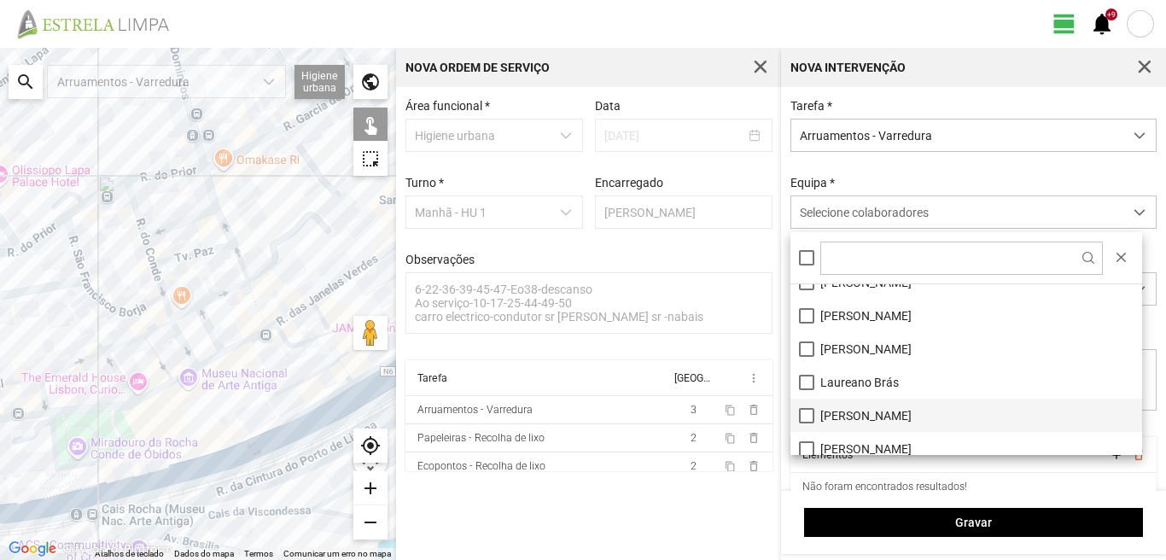
scroll to position [171, 0]
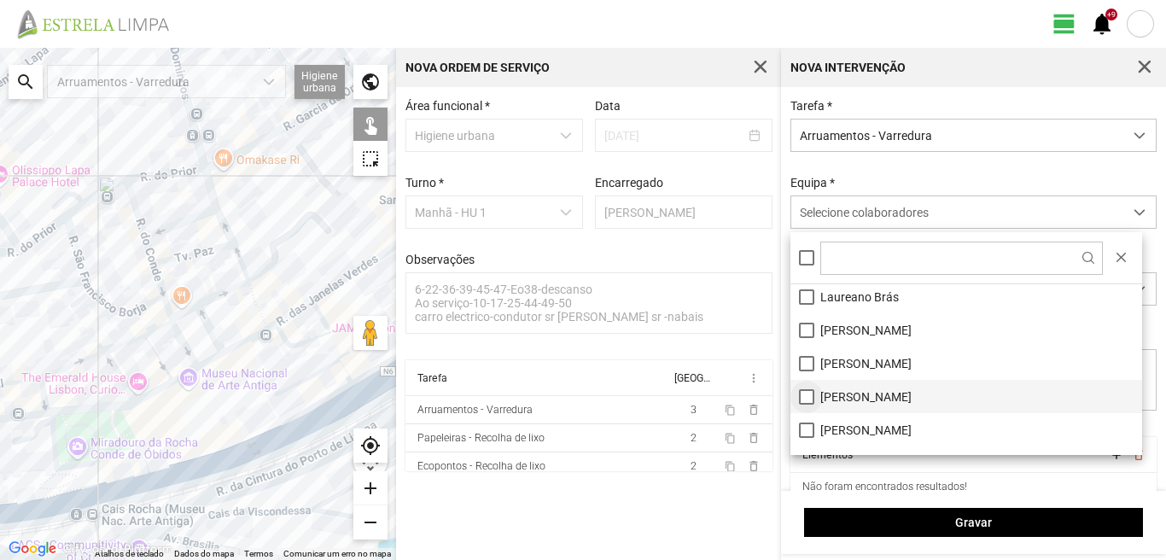
click at [803, 400] on li "[PERSON_NAME]" at bounding box center [966, 396] width 352 height 33
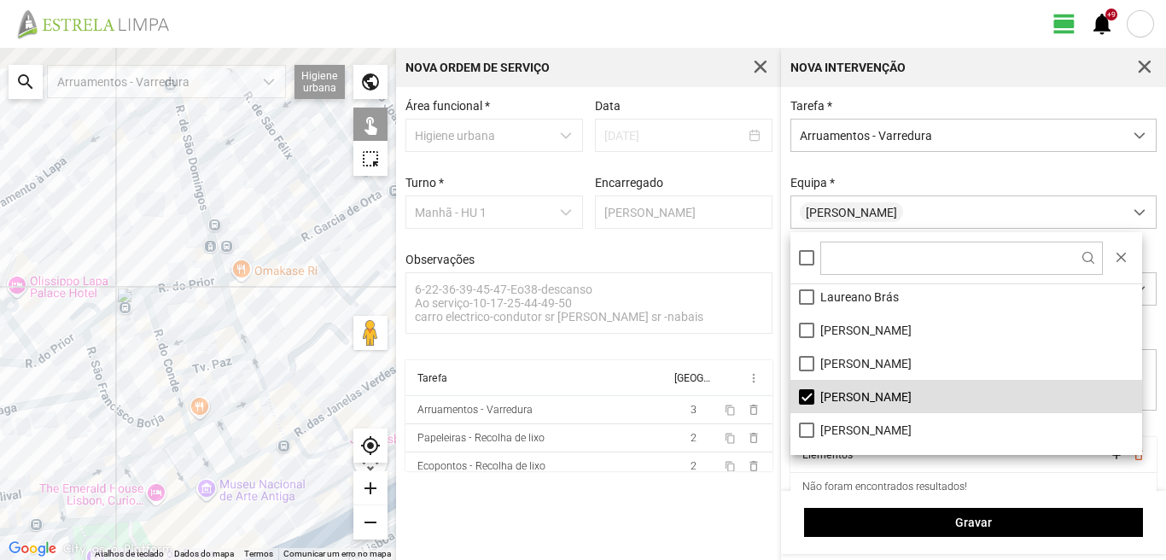
drag, startPoint x: 0, startPoint y: 445, endPoint x: 0, endPoint y: 566, distance: 121.2
click at [0, 559] on html "view_day +9 notifications ← Mover para a esquerda → Mover para a direita ↑ Move…" at bounding box center [583, 280] width 1166 height 560
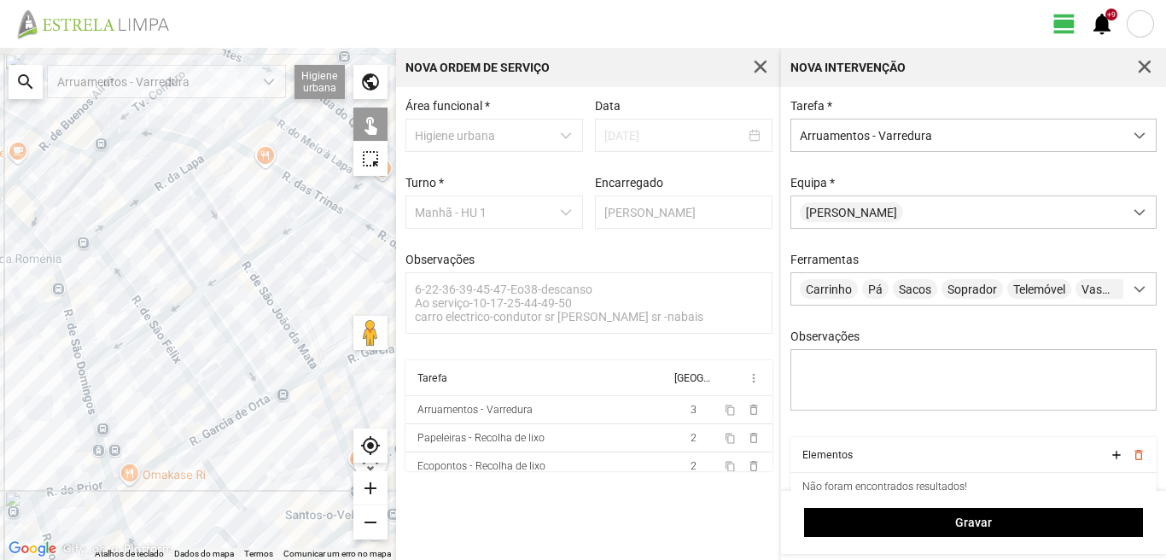
drag, startPoint x: 281, startPoint y: 437, endPoint x: 102, endPoint y: 494, distance: 188.1
click at [171, 480] on div at bounding box center [198, 304] width 396 height 512
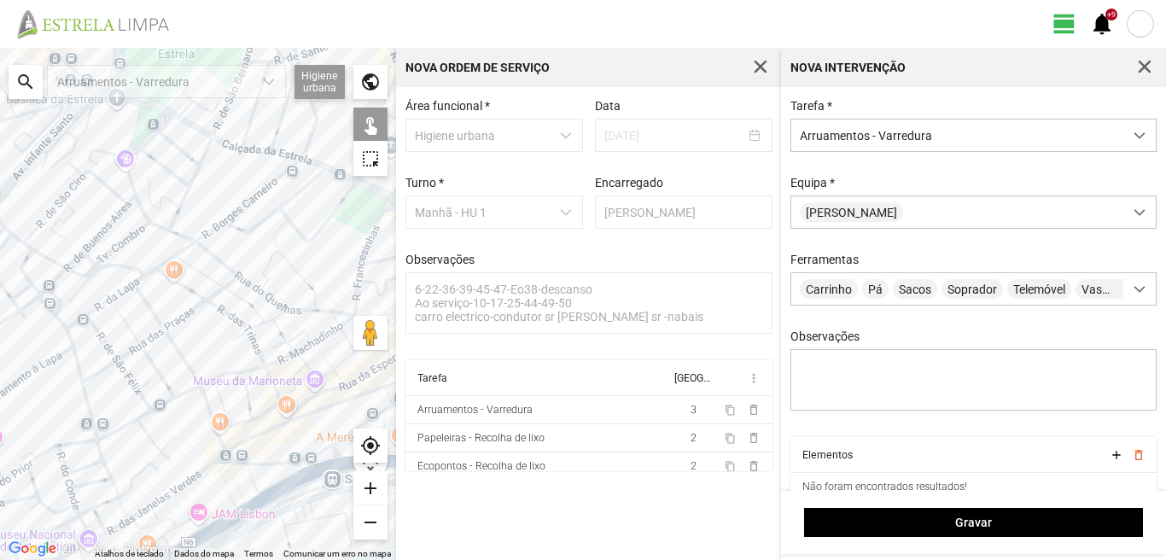
drag, startPoint x: 264, startPoint y: 492, endPoint x: 210, endPoint y: 394, distance: 111.2
click at [220, 408] on div at bounding box center [198, 304] width 396 height 512
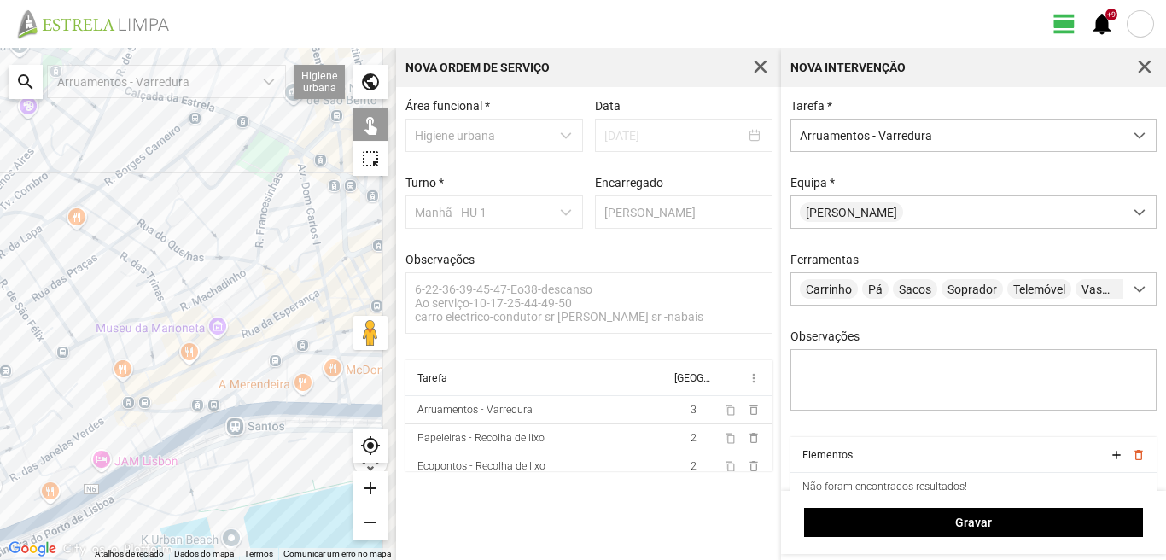
drag, startPoint x: 176, startPoint y: 384, endPoint x: 148, endPoint y: 454, distance: 75.4
click at [148, 454] on div at bounding box center [198, 304] width 396 height 512
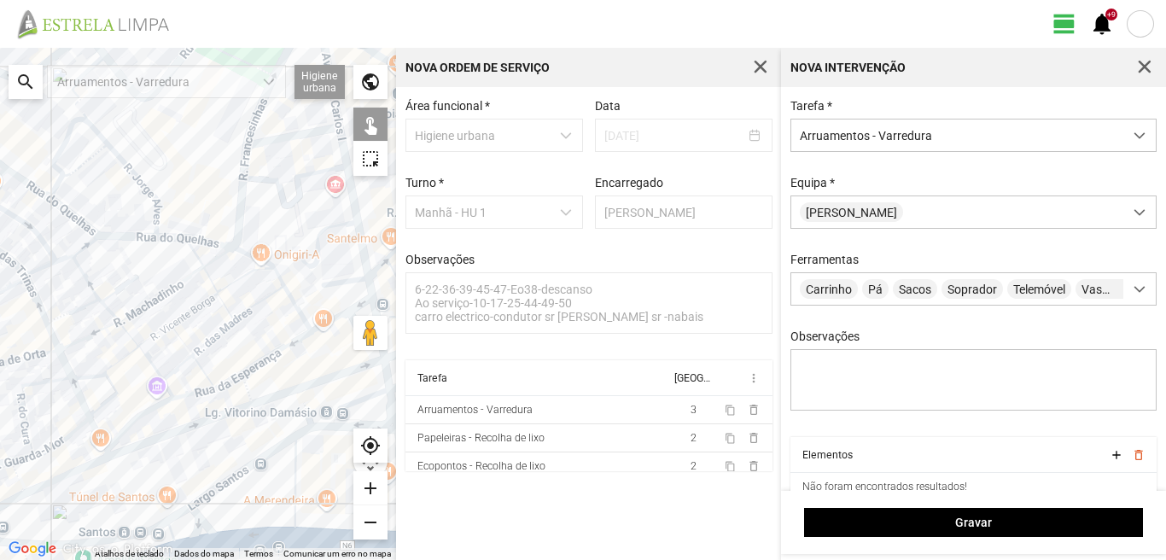
click at [313, 382] on div at bounding box center [198, 304] width 396 height 512
click at [281, 350] on div at bounding box center [198, 304] width 396 height 512
click at [327, 322] on div at bounding box center [198, 304] width 396 height 512
click at [300, 313] on div at bounding box center [198, 304] width 396 height 512
click at [280, 277] on div at bounding box center [198, 304] width 396 height 512
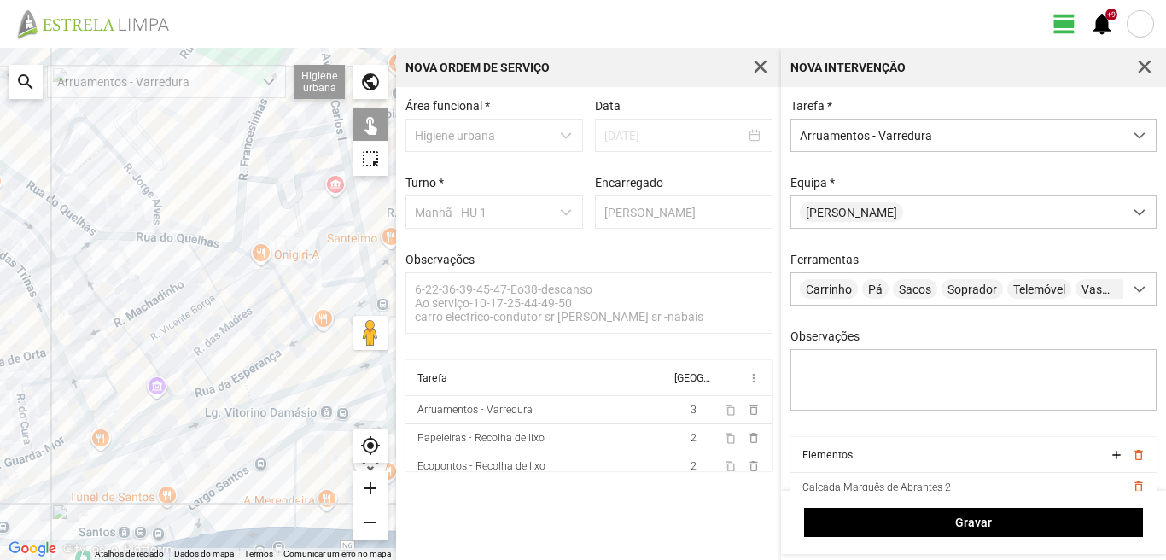
drag, startPoint x: 253, startPoint y: 261, endPoint x: 240, endPoint y: 278, distance: 21.9
click at [253, 262] on div at bounding box center [198, 304] width 396 height 512
click at [229, 287] on div at bounding box center [198, 304] width 396 height 512
click at [212, 282] on div at bounding box center [198, 304] width 396 height 512
click at [195, 257] on div at bounding box center [198, 304] width 396 height 512
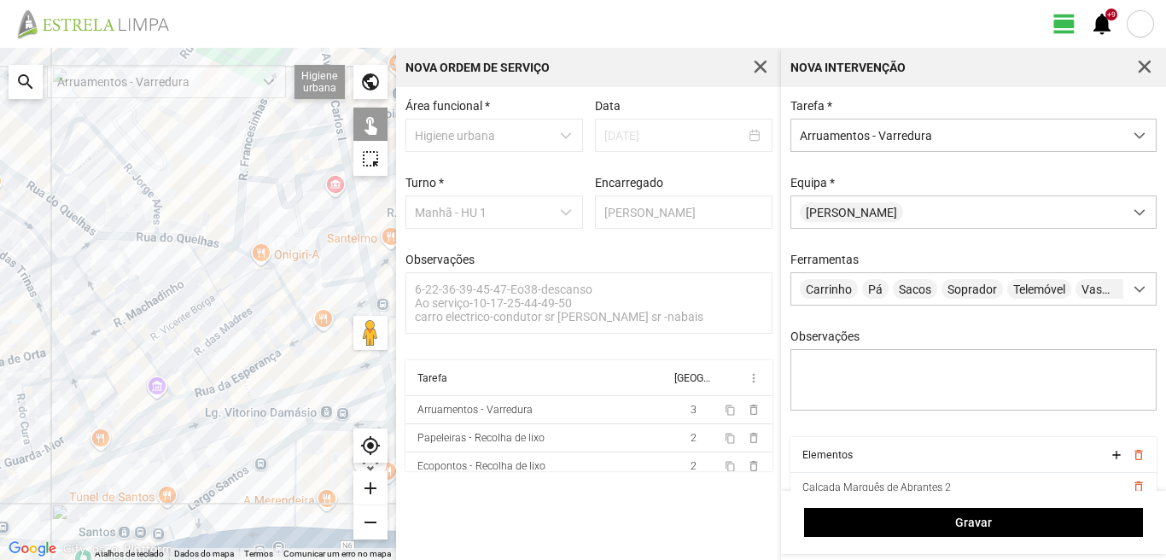
click at [166, 294] on div at bounding box center [198, 304] width 396 height 512
click at [192, 308] on div at bounding box center [198, 304] width 396 height 512
click at [228, 308] on div at bounding box center [198, 304] width 396 height 512
click at [255, 304] on div at bounding box center [198, 304] width 396 height 512
click at [202, 347] on div at bounding box center [198, 304] width 396 height 512
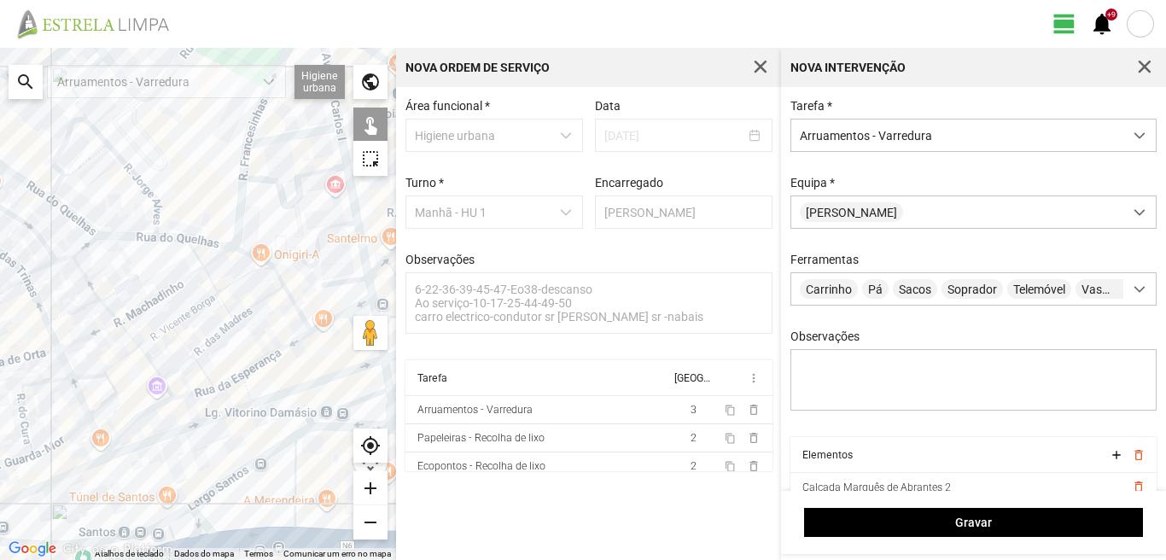
click at [223, 258] on div at bounding box center [198, 304] width 396 height 512
click at [119, 289] on div at bounding box center [198, 304] width 396 height 512
click at [143, 288] on div at bounding box center [198, 304] width 396 height 512
click at [136, 312] on div at bounding box center [198, 304] width 396 height 512
click at [155, 340] on div at bounding box center [198, 304] width 396 height 512
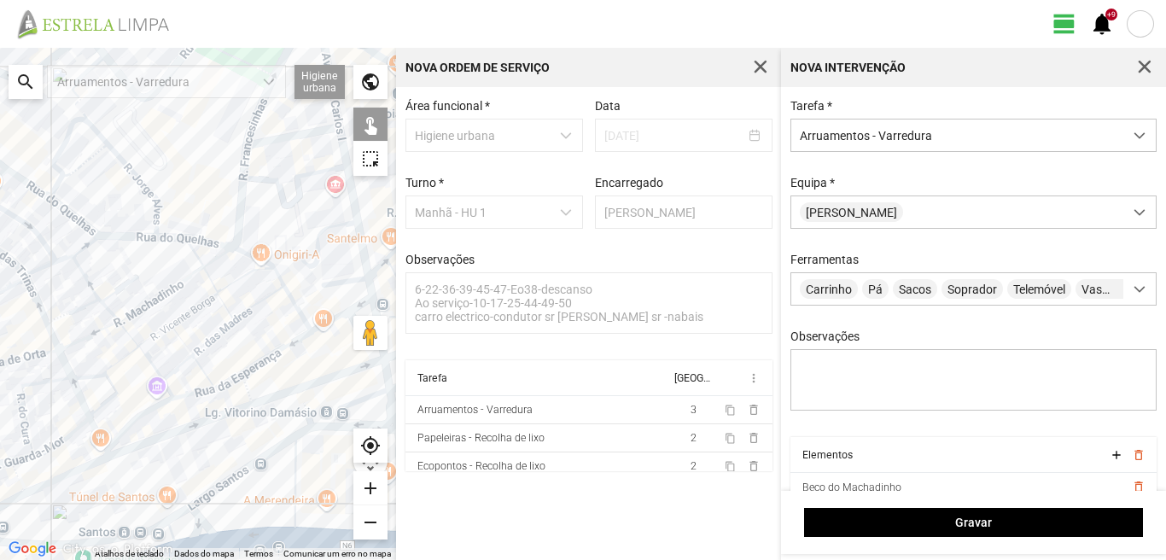
click at [155, 330] on div at bounding box center [198, 304] width 396 height 512
drag, startPoint x: 155, startPoint y: 335, endPoint x: 174, endPoint y: 338, distance: 19.1
click at [155, 335] on div at bounding box center [198, 304] width 396 height 512
click at [187, 346] on div at bounding box center [198, 304] width 396 height 512
click at [202, 374] on div at bounding box center [198, 304] width 396 height 512
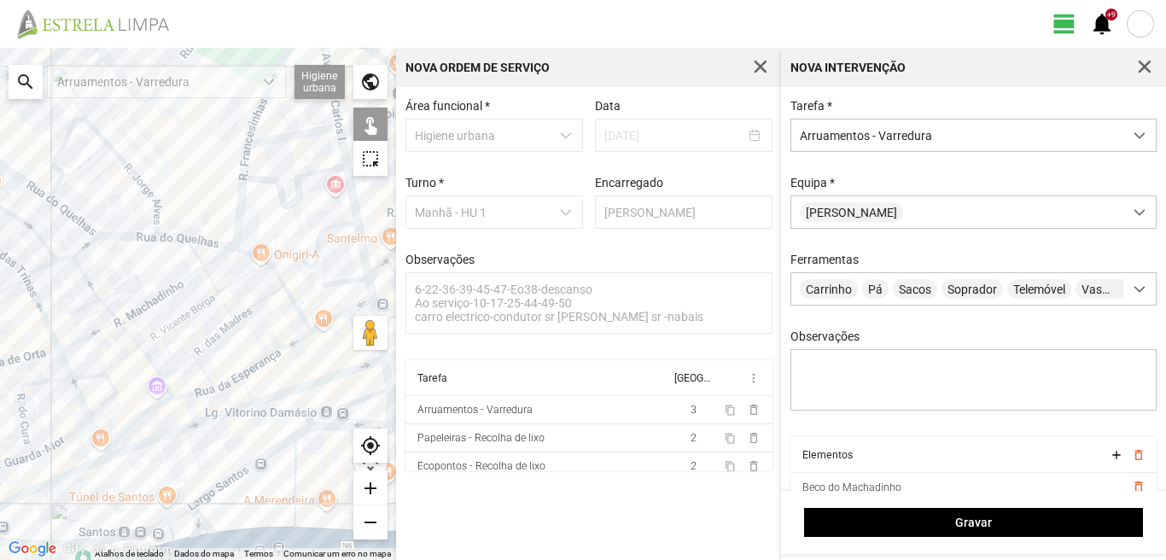
click at [173, 374] on div at bounding box center [198, 304] width 396 height 512
click at [228, 381] on div at bounding box center [198, 304] width 396 height 512
click at [247, 392] on div at bounding box center [198, 304] width 396 height 512
click at [208, 421] on div at bounding box center [198, 304] width 396 height 512
click at [189, 393] on div at bounding box center [198, 304] width 396 height 512
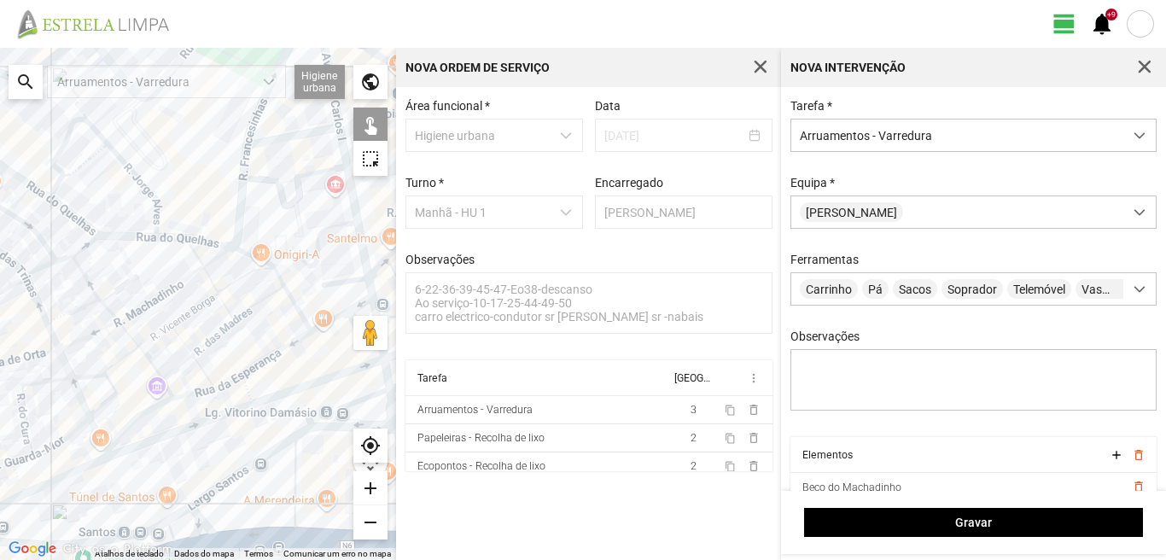
click at [166, 387] on div at bounding box center [198, 304] width 396 height 512
click at [152, 364] on div at bounding box center [198, 304] width 396 height 512
click at [130, 340] on div at bounding box center [198, 304] width 396 height 512
click at [111, 315] on div at bounding box center [198, 304] width 396 height 512
click at [86, 282] on div at bounding box center [198, 304] width 396 height 512
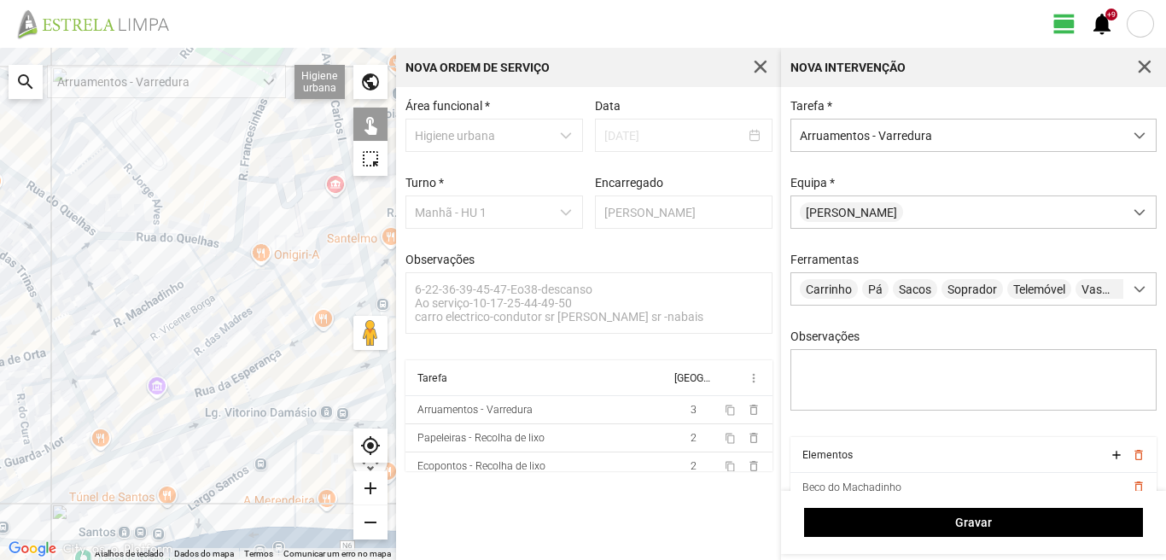
click at [76, 306] on div at bounding box center [198, 304] width 396 height 512
click at [75, 308] on div at bounding box center [198, 304] width 396 height 512
click at [91, 336] on div at bounding box center [198, 304] width 396 height 512
click at [128, 352] on div at bounding box center [198, 304] width 396 height 512
click at [113, 367] on div at bounding box center [198, 304] width 396 height 512
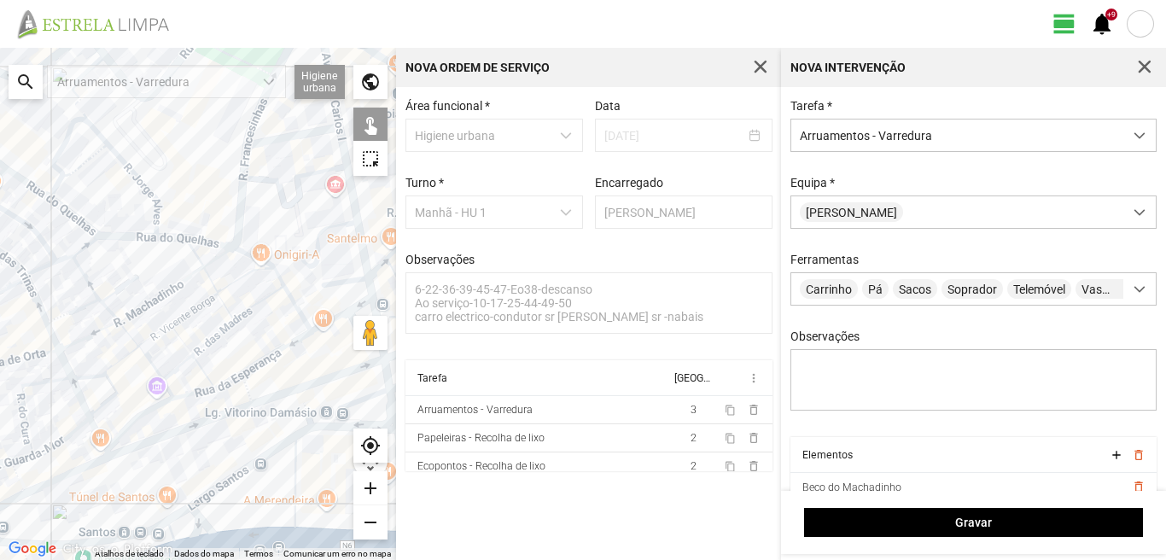
click at [99, 376] on div at bounding box center [198, 304] width 396 height 512
click at [99, 374] on div at bounding box center [198, 304] width 396 height 512
click at [114, 388] on div at bounding box center [198, 304] width 396 height 512
click at [143, 414] on div at bounding box center [198, 304] width 396 height 512
click at [95, 434] on div at bounding box center [198, 304] width 396 height 512
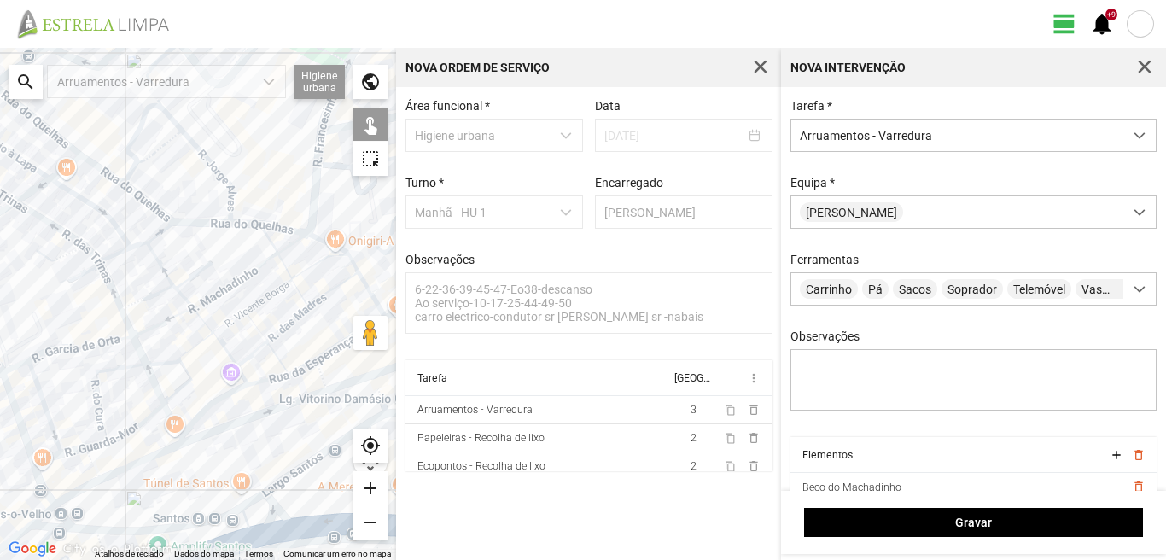
drag, startPoint x: 82, startPoint y: 474, endPoint x: 214, endPoint y: 441, distance: 136.4
click at [212, 443] on div at bounding box center [198, 304] width 396 height 512
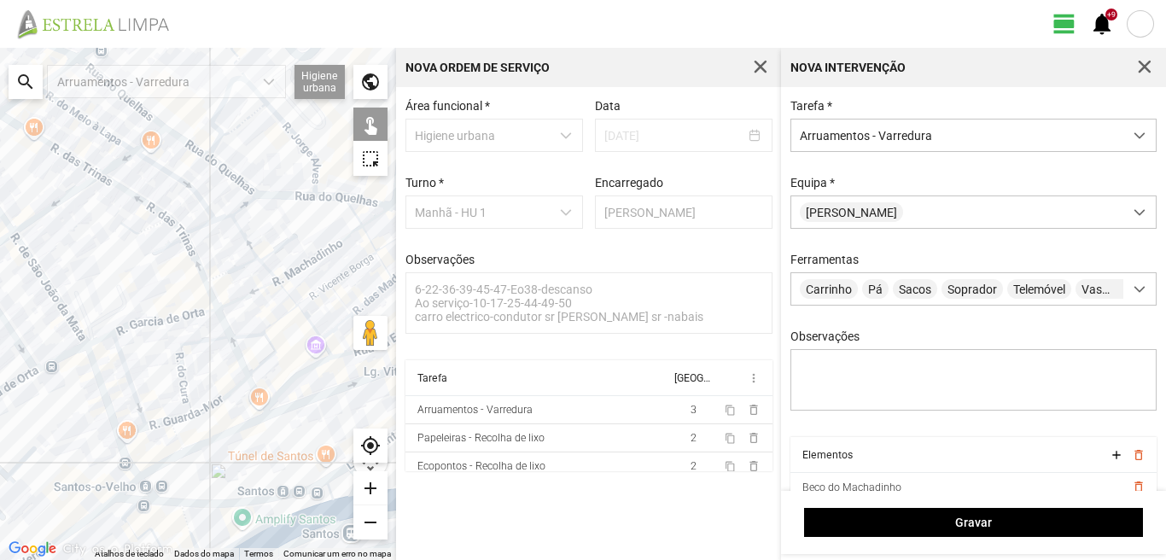
click at [218, 438] on div at bounding box center [198, 304] width 396 height 512
click at [175, 438] on div at bounding box center [198, 304] width 396 height 512
click at [157, 468] on div at bounding box center [198, 304] width 396 height 512
click at [127, 488] on div at bounding box center [198, 304] width 396 height 512
drag, startPoint x: 132, startPoint y: 499, endPoint x: 148, endPoint y: 492, distance: 17.2
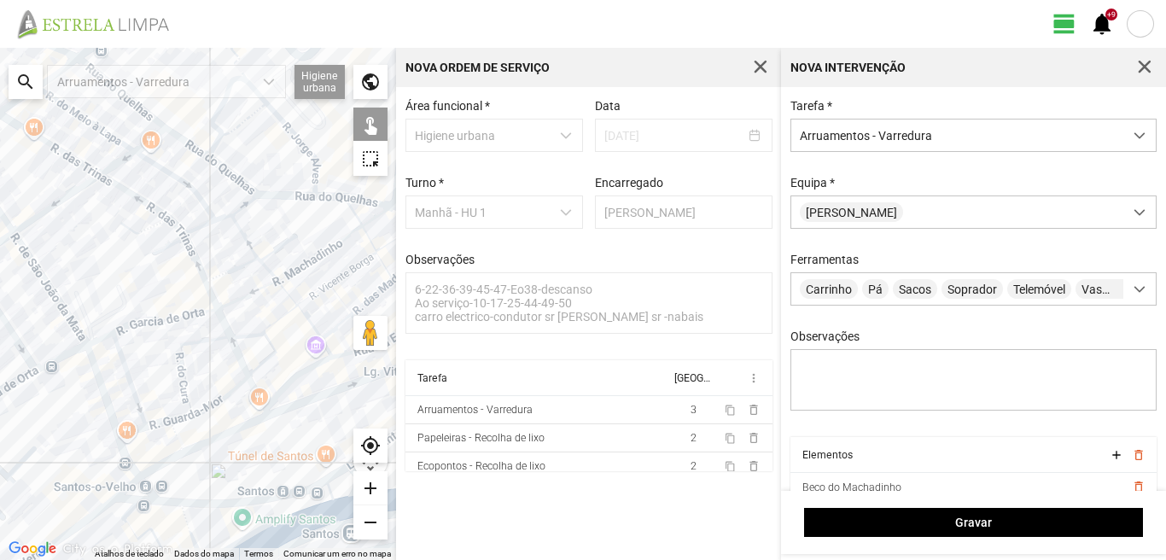
click at [140, 495] on div at bounding box center [198, 304] width 396 height 512
click at [154, 487] on div at bounding box center [198, 304] width 396 height 512
click at [142, 494] on div at bounding box center [198, 304] width 396 height 512
click at [151, 498] on div at bounding box center [198, 304] width 396 height 512
click at [178, 502] on div at bounding box center [198, 304] width 396 height 512
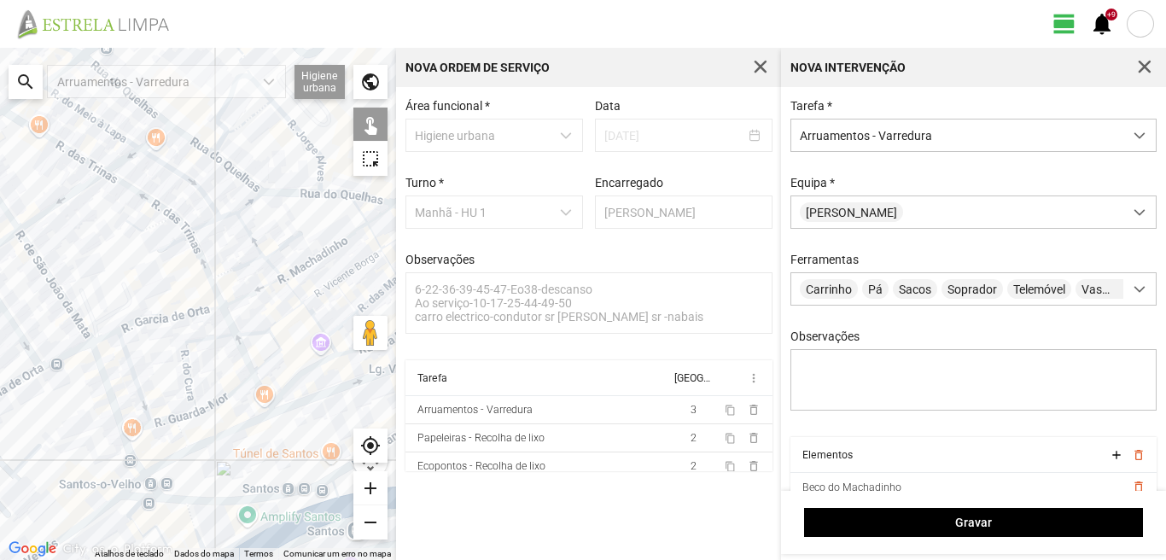
click at [181, 496] on div at bounding box center [198, 304] width 396 height 512
click at [178, 501] on div at bounding box center [198, 304] width 396 height 512
click at [226, 502] on div at bounding box center [198, 304] width 396 height 512
click at [83, 524] on div at bounding box center [198, 304] width 396 height 512
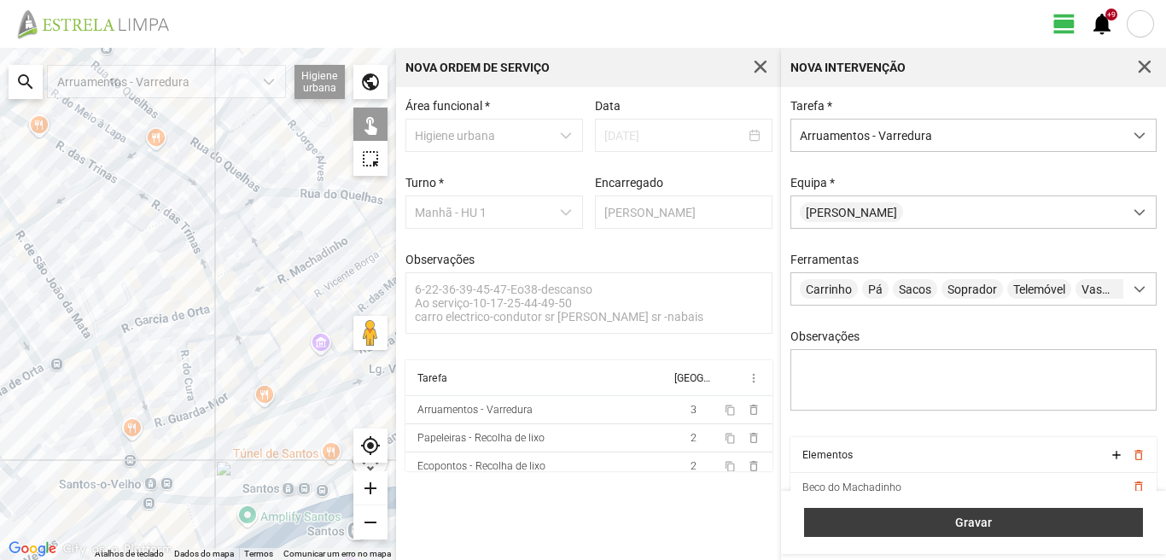
click at [1027, 529] on span "Gravar" at bounding box center [973, 522] width 321 height 14
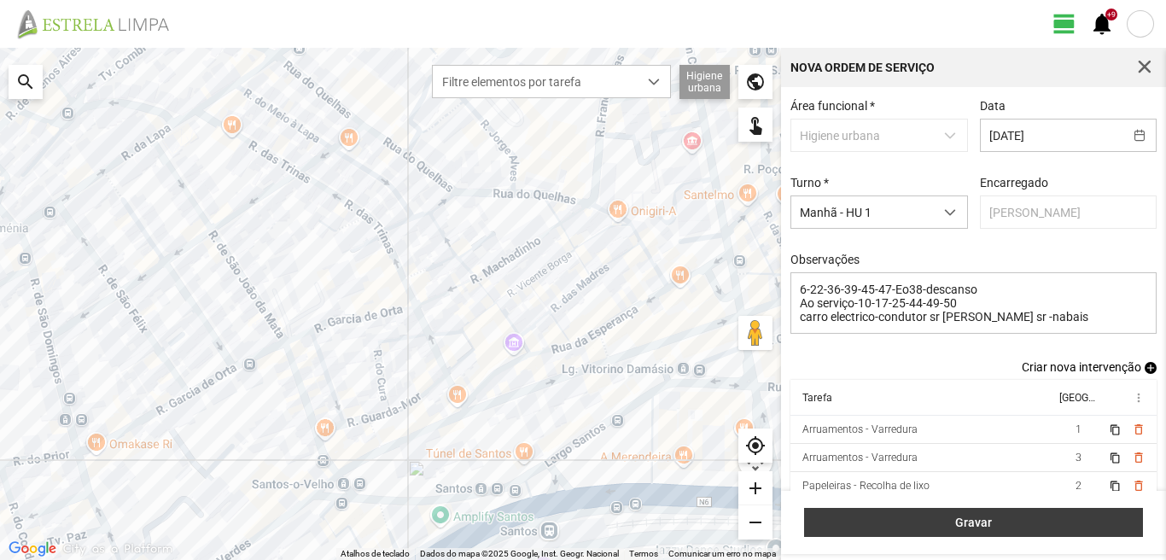
click at [1033, 517] on span "Gravar" at bounding box center [973, 522] width 321 height 14
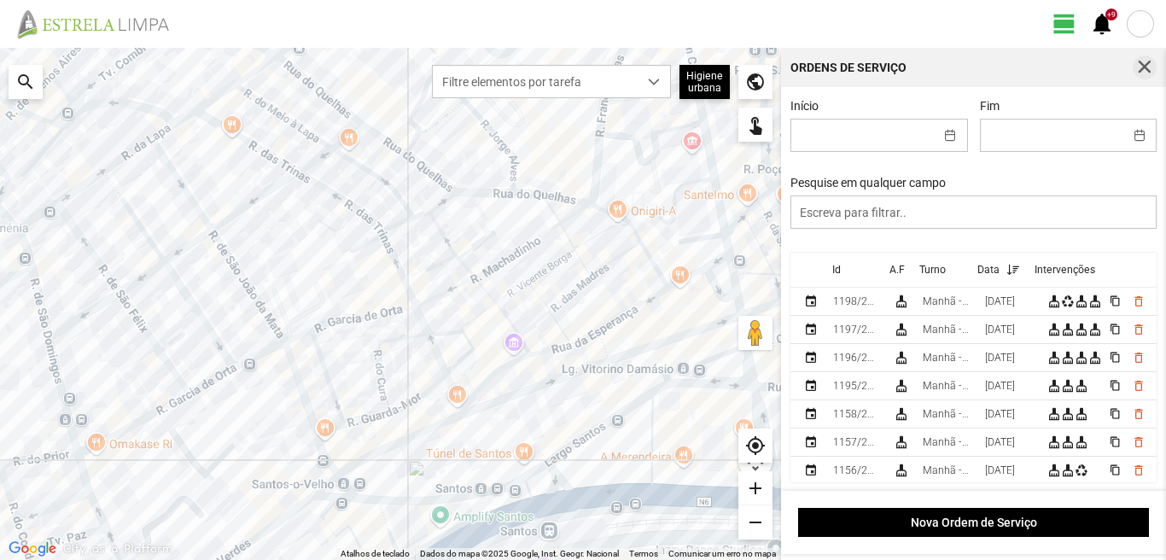
click at [1150, 67] on span "button" at bounding box center [1144, 67] width 15 height 15
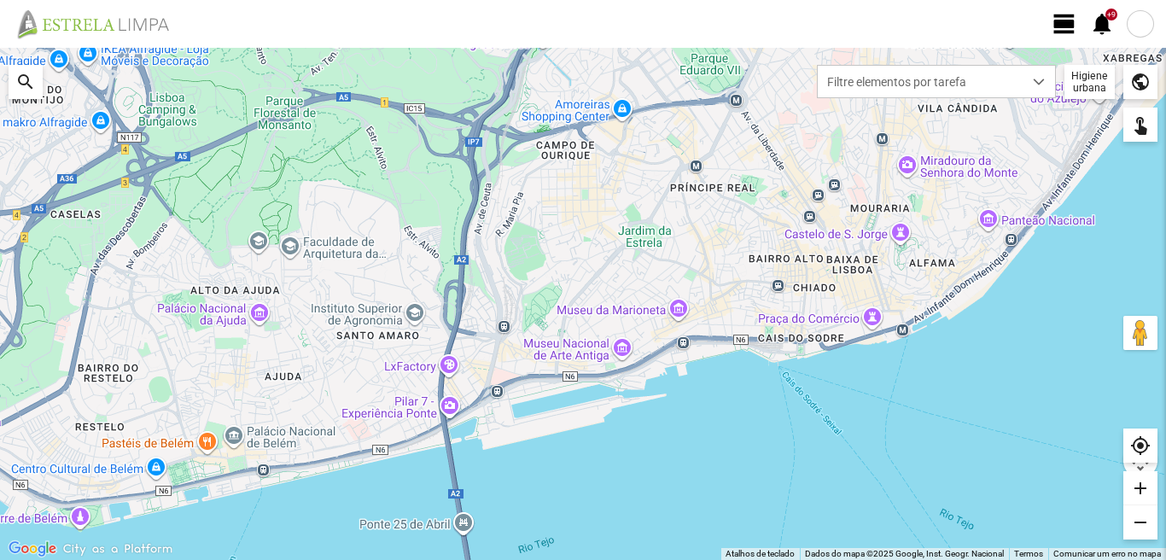
click at [1065, 20] on span "view_day" at bounding box center [1064, 24] width 26 height 26
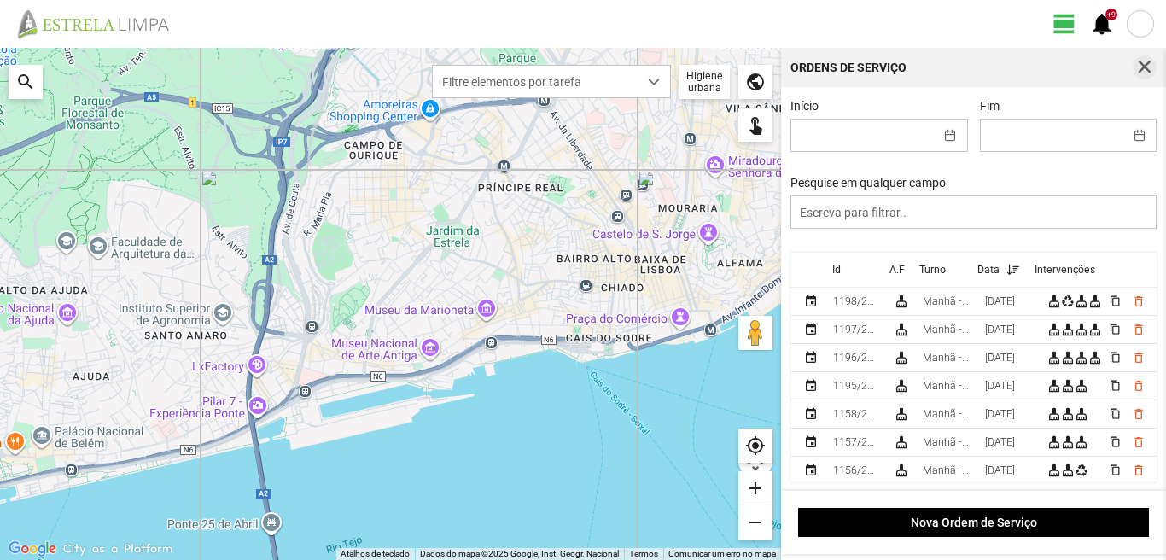
click at [1144, 64] on span "button" at bounding box center [1144, 67] width 15 height 15
